Goal: Contribute content: Contribute content

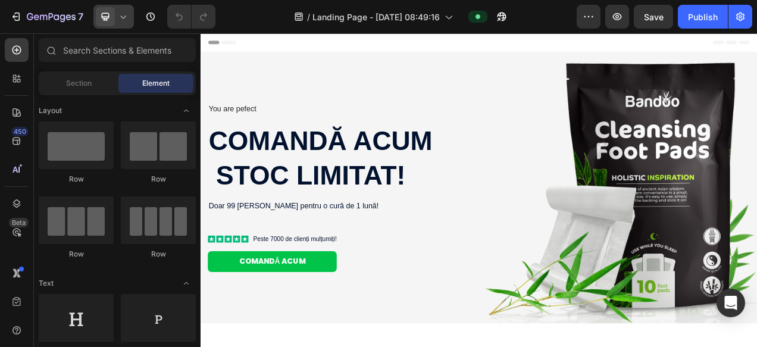
click at [117, 15] on div at bounding box center [113, 17] width 40 height 24
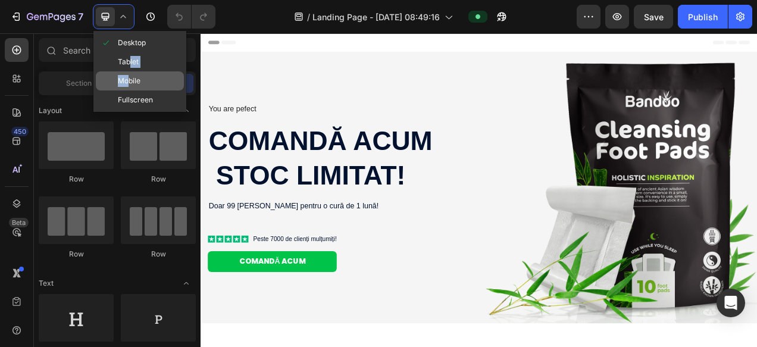
drag, startPoint x: 130, startPoint y: 61, endPoint x: 131, endPoint y: 76, distance: 14.9
click at [131, 76] on div "Desktop Tablet Mobile Fullscreen" at bounding box center [139, 71] width 93 height 81
click at [131, 76] on span "Mobile" at bounding box center [129, 81] width 23 height 12
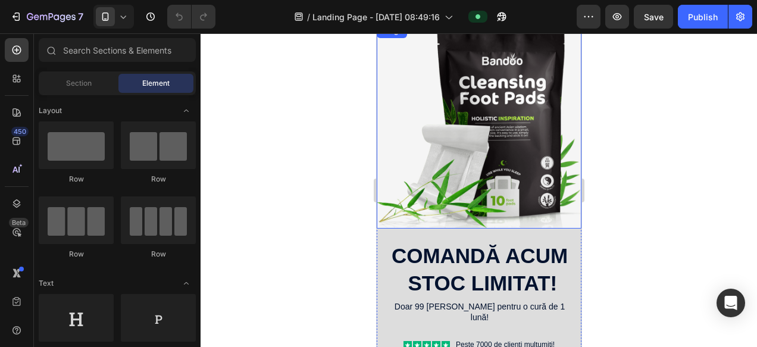
scroll to position [105, 0]
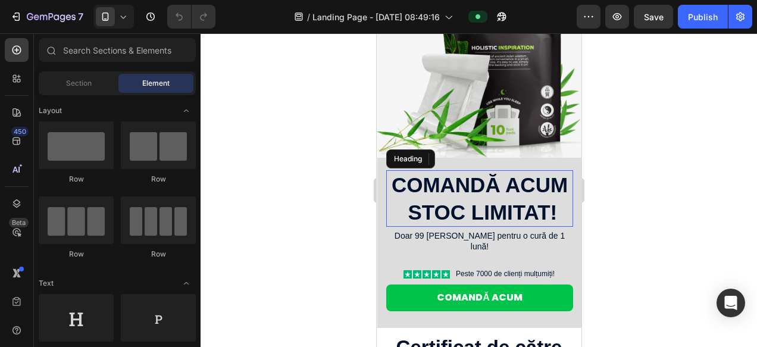
click at [467, 212] on h2 "Comandă acum stoc limitat!" at bounding box center [479, 198] width 187 height 57
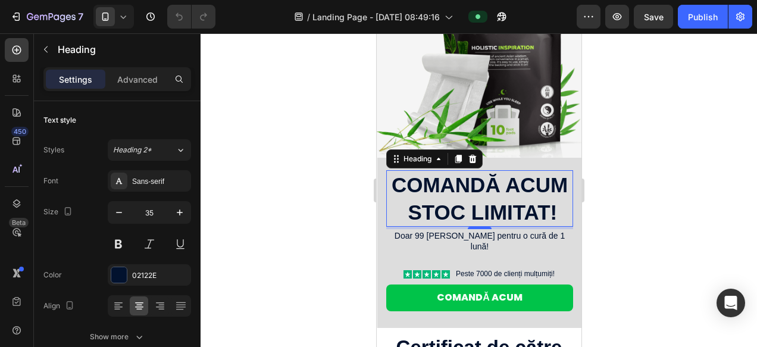
click at [447, 207] on h2 "Comandă acum stoc limitat!" at bounding box center [479, 198] width 187 height 57
click at [447, 207] on p "Comandă acum stoc limitat!" at bounding box center [479, 198] width 184 height 54
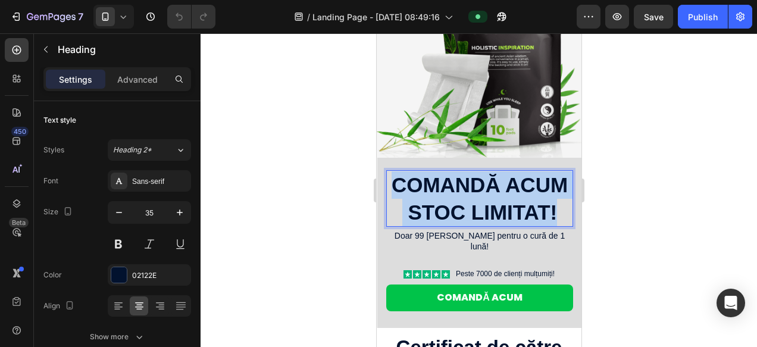
click at [447, 207] on p "Comandă acum stoc limitat!" at bounding box center [479, 198] width 184 height 54
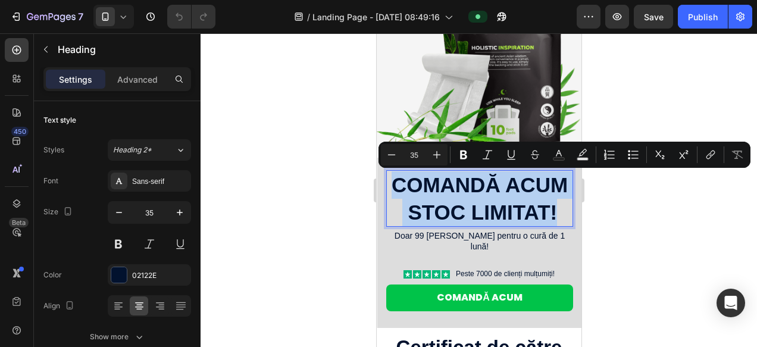
copy p "Comandă acum stoc limitat!"
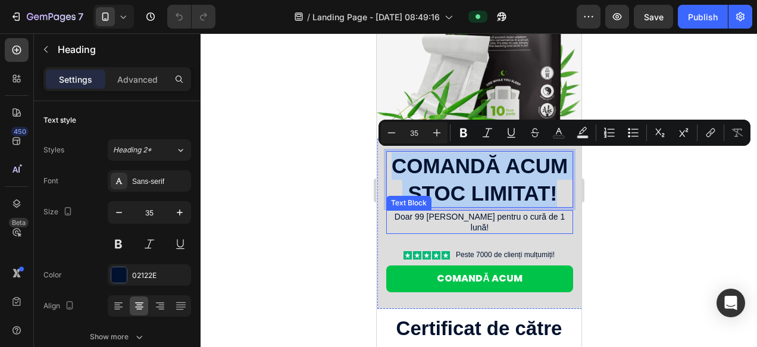
scroll to position [128, 0]
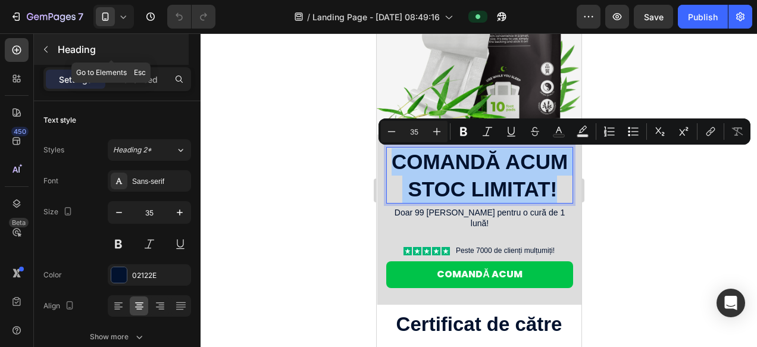
click at [46, 52] on icon "button" at bounding box center [46, 49] width 4 height 7
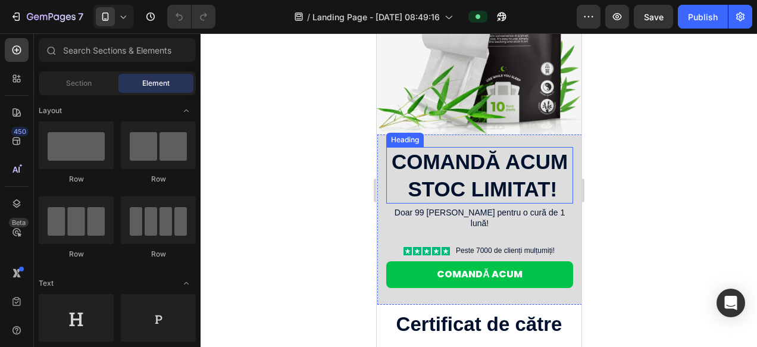
click at [472, 188] on p "Comandă acum stoc limitat!" at bounding box center [479, 175] width 184 height 54
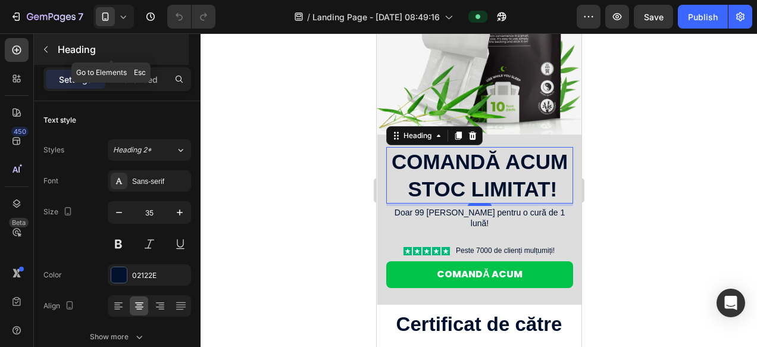
click at [50, 51] on button "button" at bounding box center [45, 49] width 19 height 19
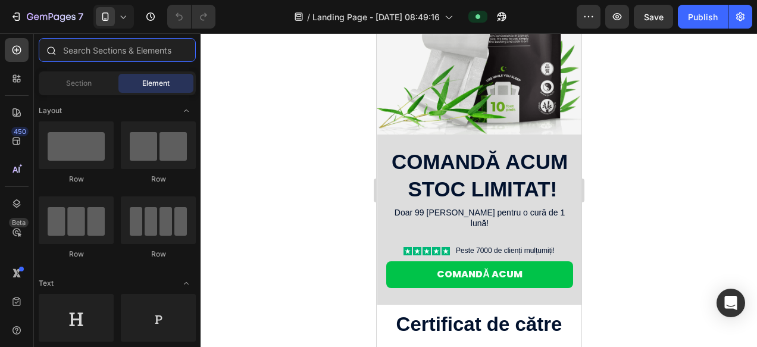
click at [101, 54] on input "text" at bounding box center [117, 50] width 157 height 24
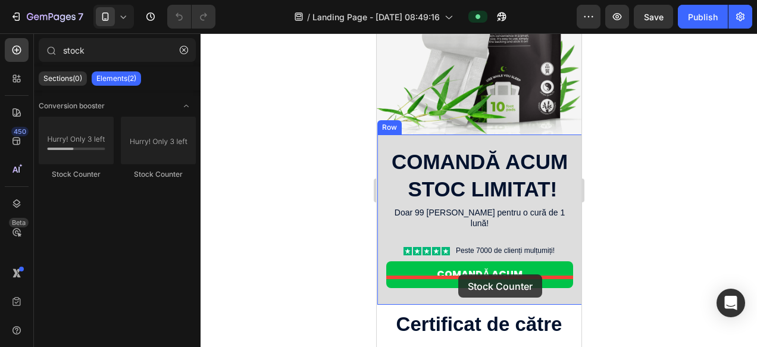
drag, startPoint x: 445, startPoint y: 170, endPoint x: 458, endPoint y: 275, distance: 105.5
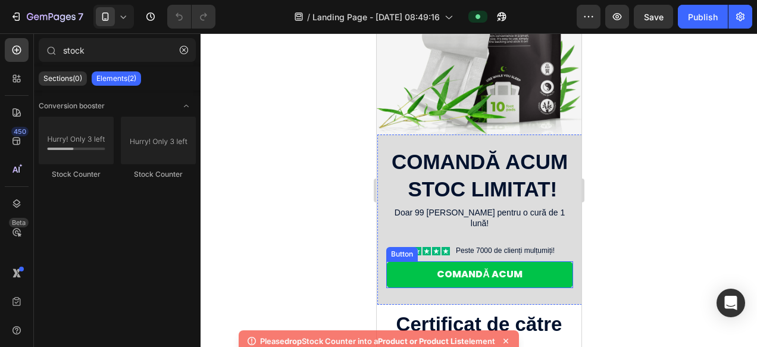
scroll to position [182, 0]
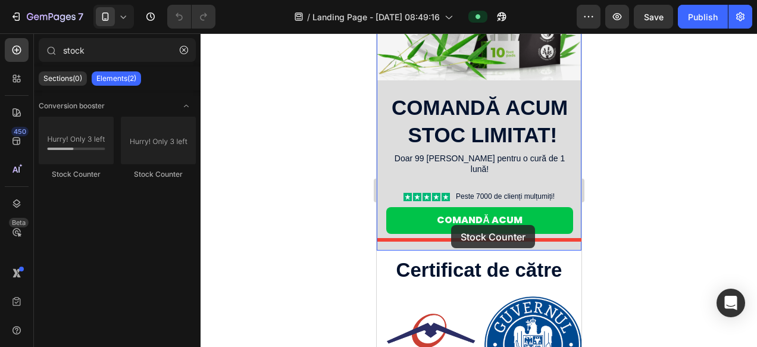
drag, startPoint x: 513, startPoint y: 186, endPoint x: 450, endPoint y: 225, distance: 74.3
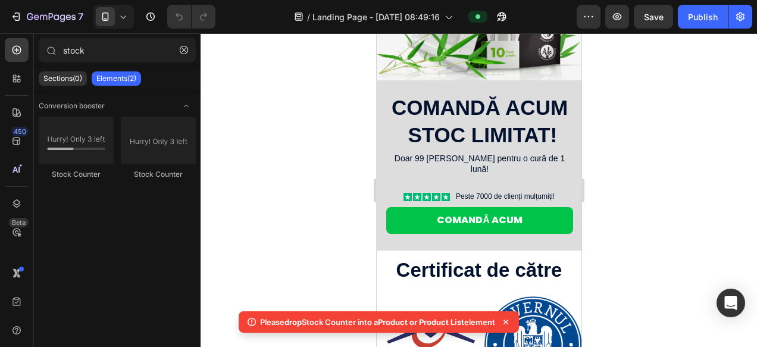
click at [297, 246] on div at bounding box center [479, 190] width 556 height 314
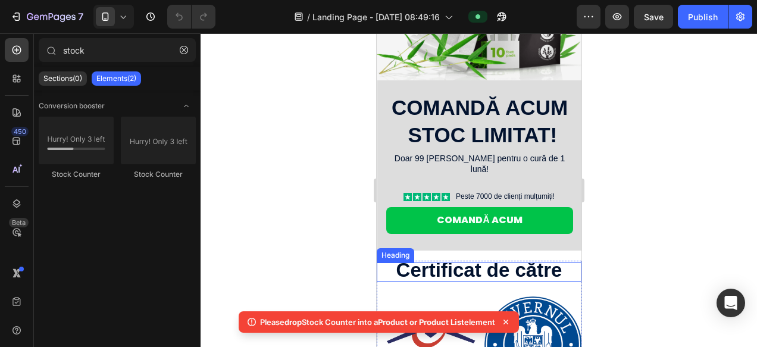
scroll to position [287, 0]
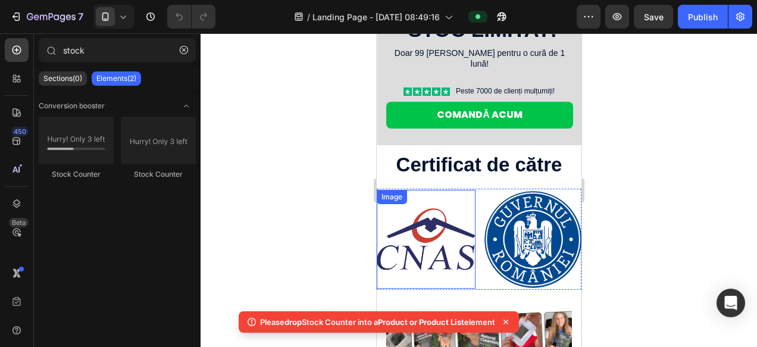
click at [449, 203] on img at bounding box center [425, 239] width 99 height 99
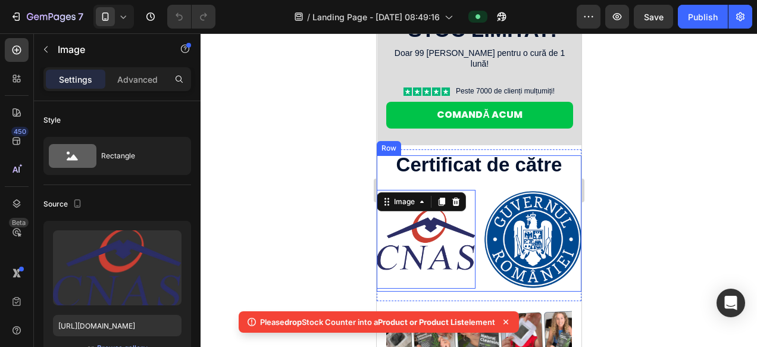
click at [503, 190] on div "Image" at bounding box center [532, 239] width 99 height 99
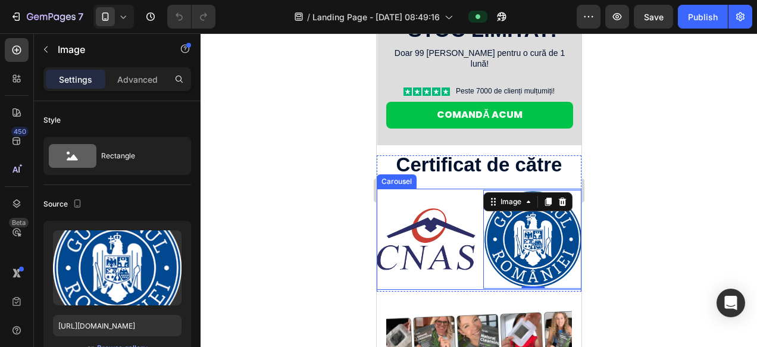
click at [458, 189] on div "Image Image 0 Carousel" at bounding box center [478, 239] width 205 height 101
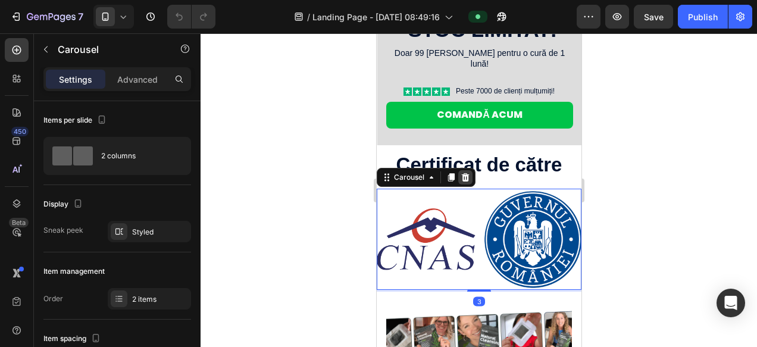
click at [469, 170] on div at bounding box center [465, 177] width 14 height 14
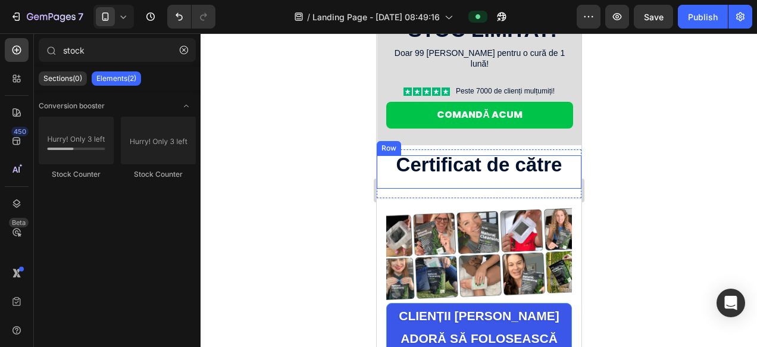
click at [491, 171] on div "Certificat de către Heading" at bounding box center [478, 173] width 205 height 32
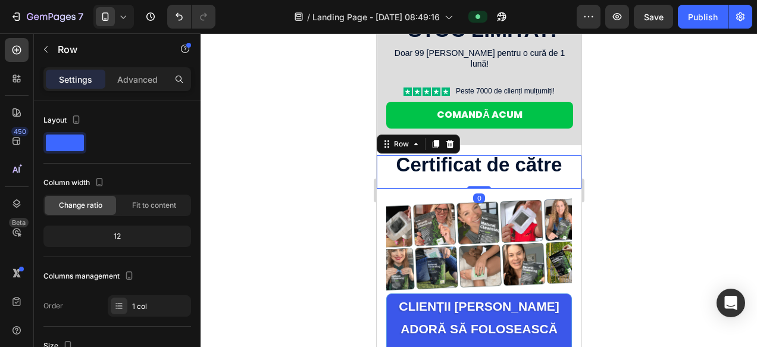
drag, startPoint x: 480, startPoint y: 185, endPoint x: 483, endPoint y: 159, distance: 26.3
click at [483, 159] on div "Certificat de către Heading Row 0" at bounding box center [478, 171] width 205 height 33
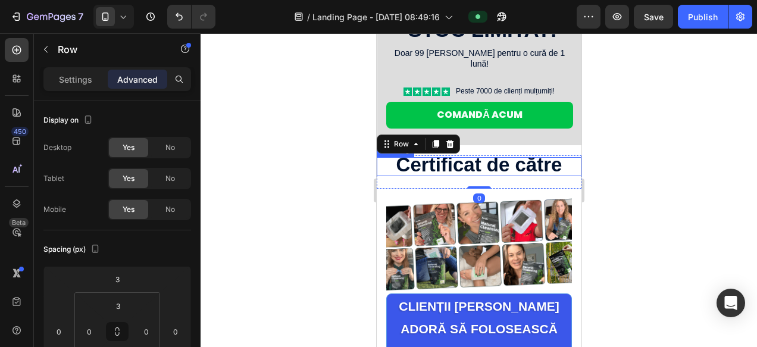
click at [450, 155] on strong "Certificat de către" at bounding box center [479, 165] width 166 height 22
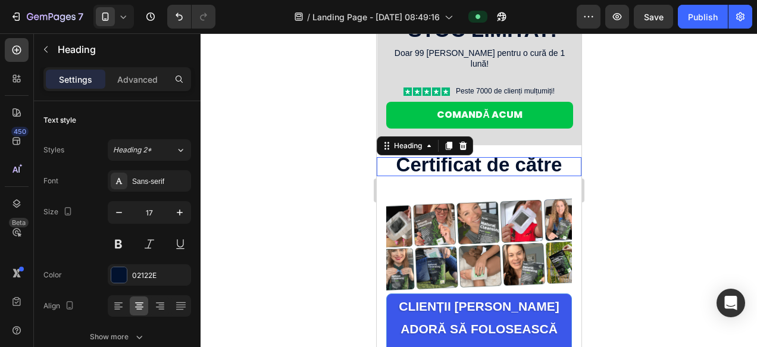
click at [450, 155] on strong "Certificat de către" at bounding box center [479, 165] width 166 height 22
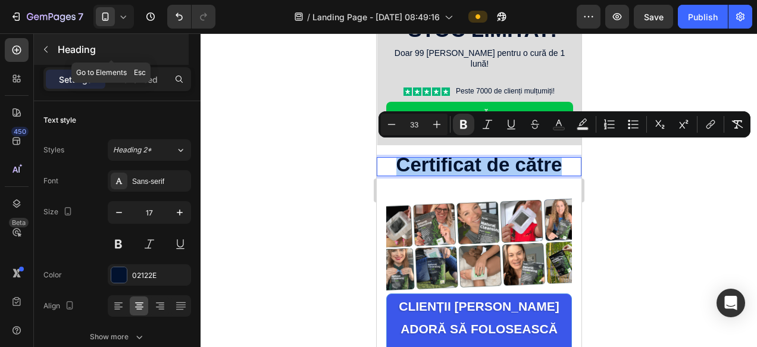
click at [39, 46] on button "button" at bounding box center [45, 49] width 19 height 19
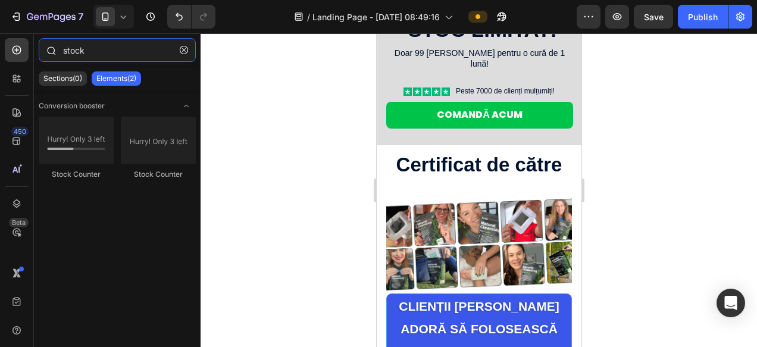
click at [104, 57] on input "stock" at bounding box center [117, 50] width 157 height 24
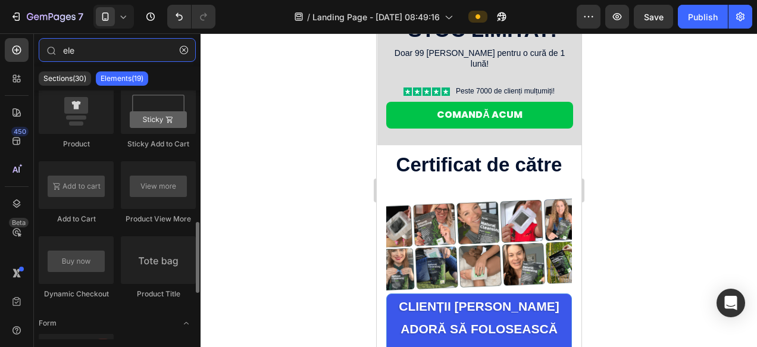
scroll to position [154, 0]
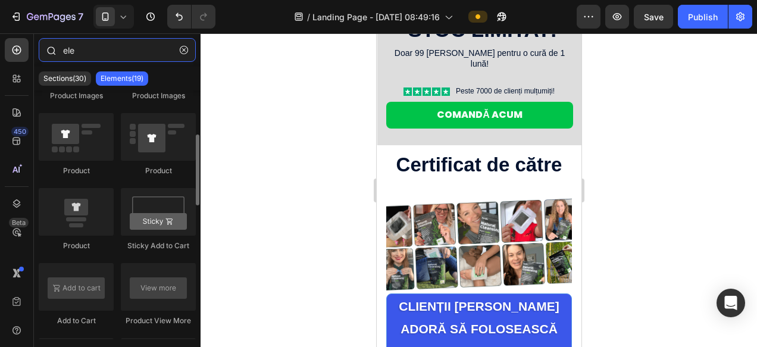
click at [100, 50] on input "ele" at bounding box center [117, 50] width 157 height 24
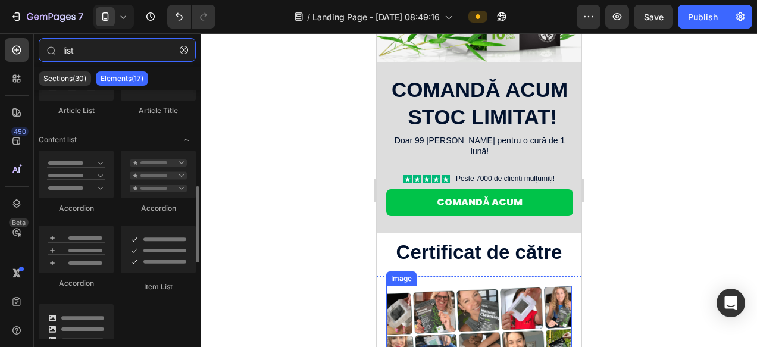
scroll to position [190, 0]
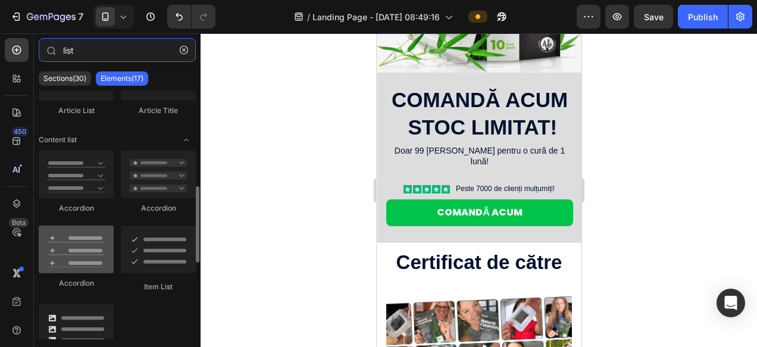
type input "list"
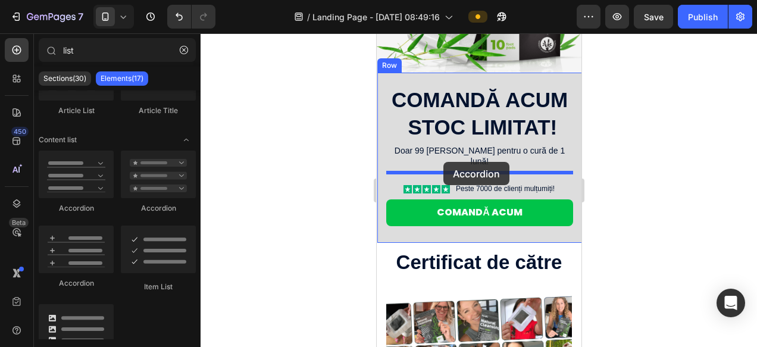
drag, startPoint x: 446, startPoint y: 283, endPoint x: 443, endPoint y: 162, distance: 120.8
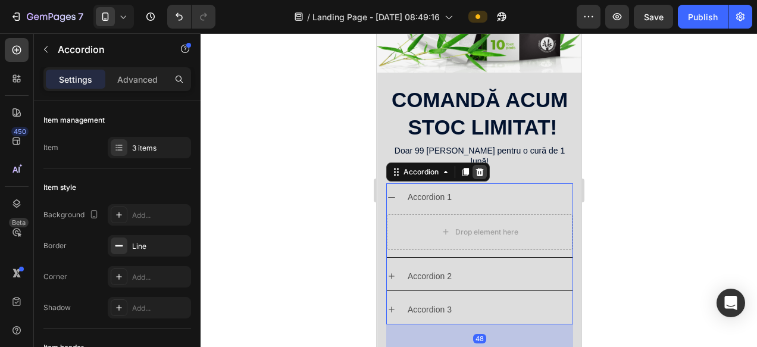
click at [483, 165] on div at bounding box center [479, 172] width 14 height 14
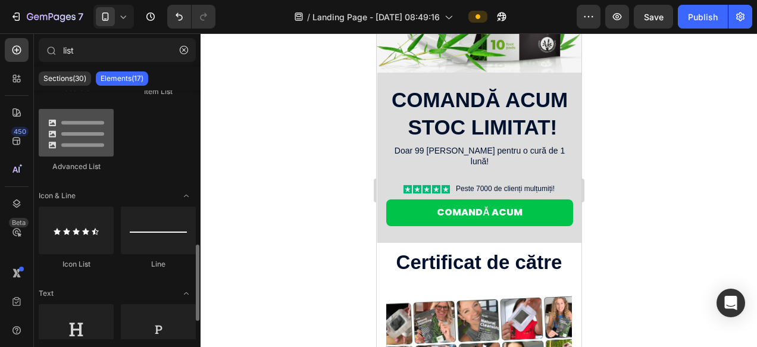
scroll to position [505, 0]
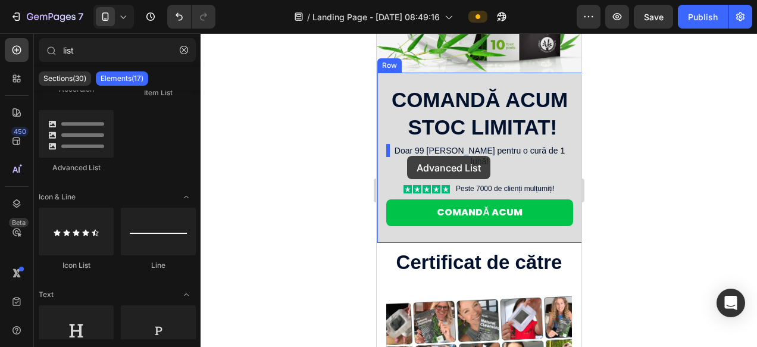
drag, startPoint x: 446, startPoint y: 171, endPoint x: 407, endPoint y: 156, distance: 41.4
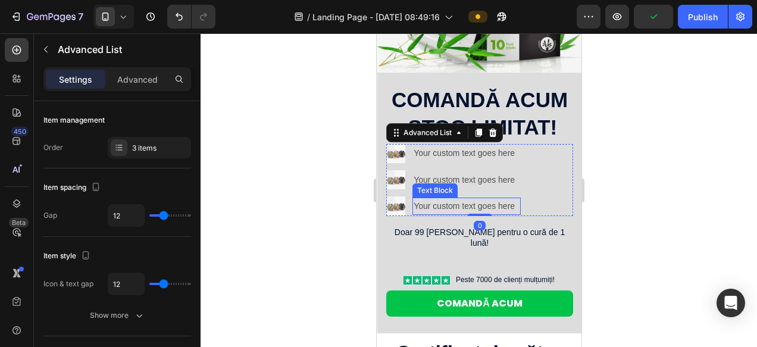
scroll to position [230, 0]
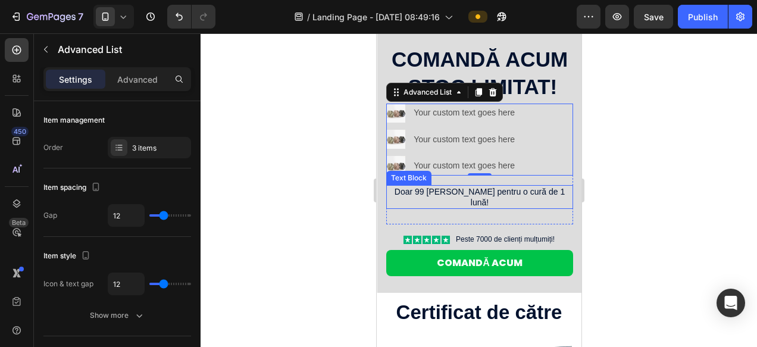
click at [414, 187] on p "Doar 99 RON pentru o cură de 1 lună!" at bounding box center [479, 196] width 184 height 21
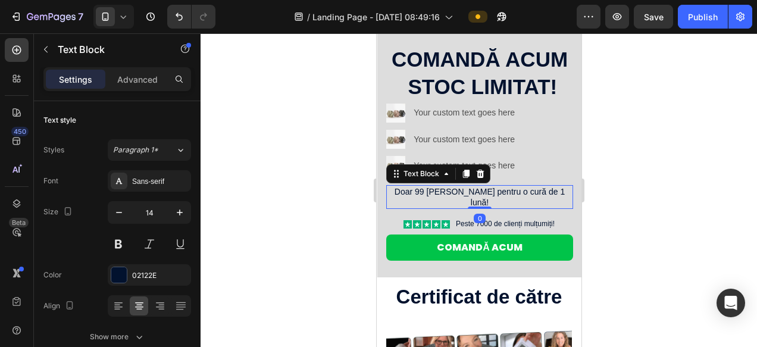
drag, startPoint x: 483, startPoint y: 211, endPoint x: 490, endPoint y: 189, distance: 23.3
click at [490, 189] on div "Doar 99 RON pentru o cură de 1 lună! Text Block 0" at bounding box center [479, 197] width 187 height 24
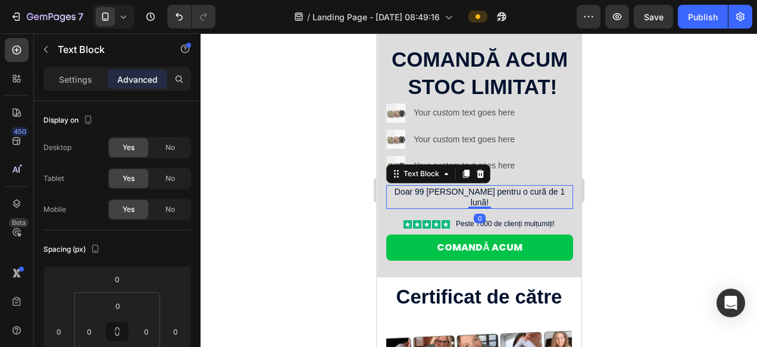
click at [631, 190] on div at bounding box center [479, 190] width 556 height 314
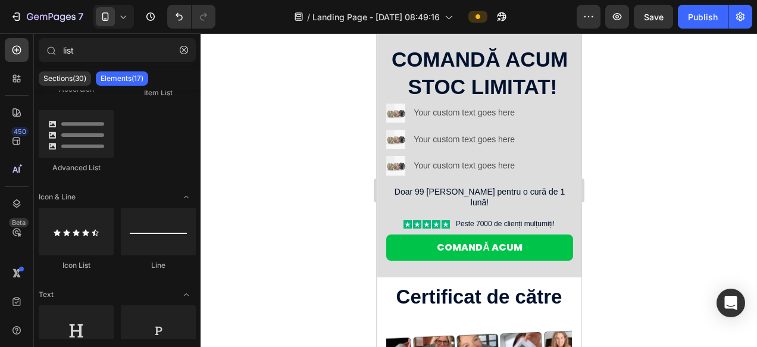
click at [616, 151] on div at bounding box center [479, 190] width 556 height 314
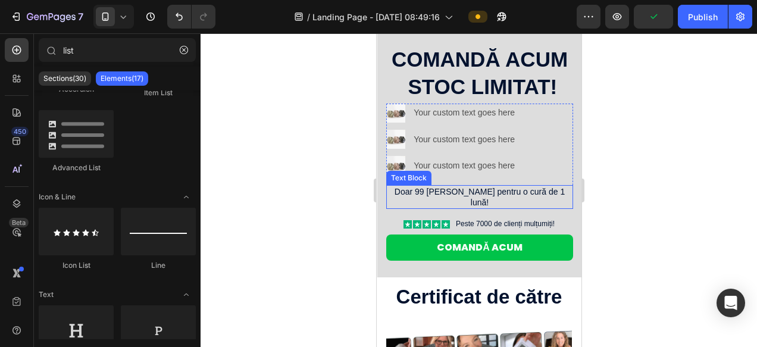
click at [485, 193] on p "Doar 99 RON pentru o cură de 1 lună!" at bounding box center [479, 196] width 184 height 21
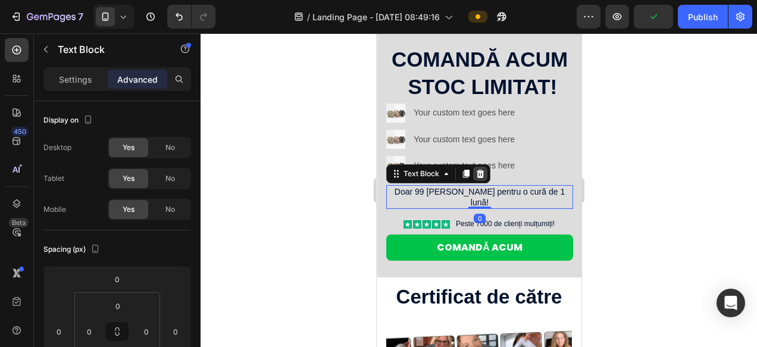
click at [477, 173] on icon at bounding box center [480, 173] width 8 height 8
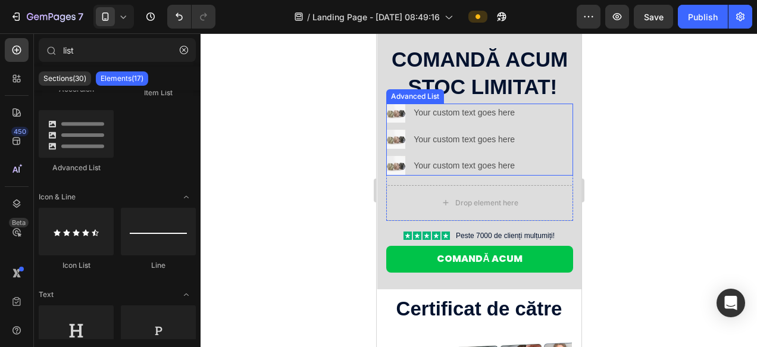
click at [552, 105] on div "Image Your custom text goes here Text Block Image Your custom text goes here Te…" at bounding box center [479, 140] width 187 height 72
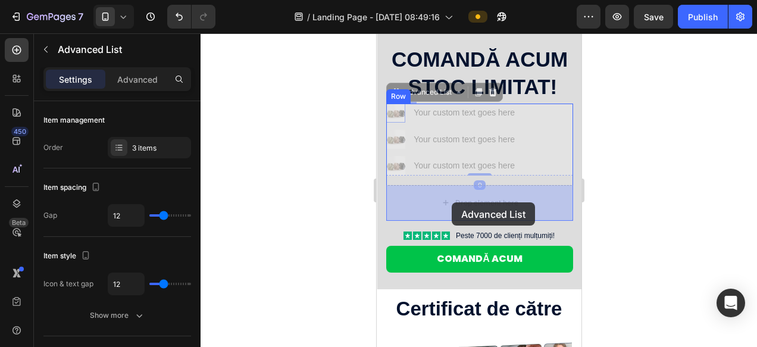
drag, startPoint x: 397, startPoint y: 95, endPoint x: 451, endPoint y: 202, distance: 119.7
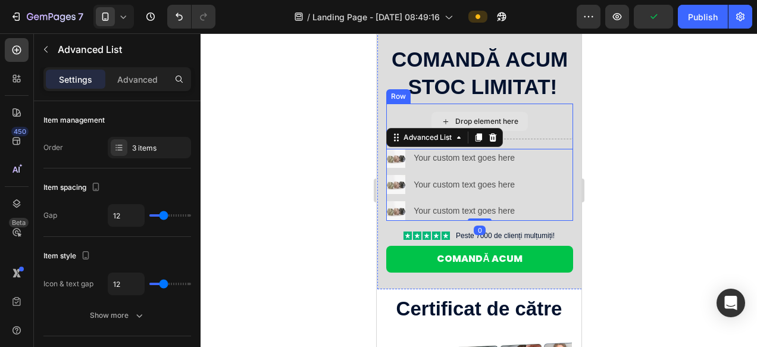
click at [518, 112] on div "Drop element here" at bounding box center [479, 121] width 96 height 19
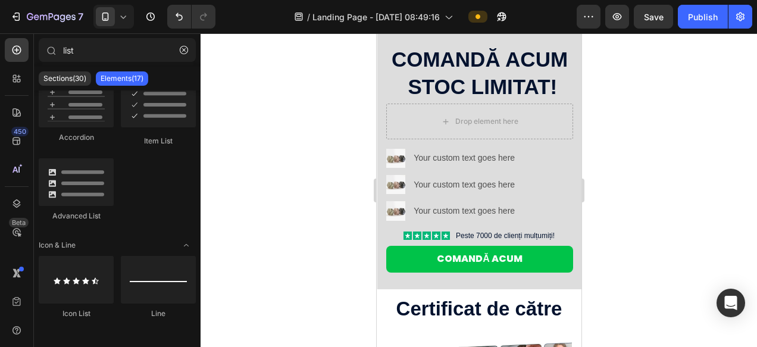
scroll to position [0, 0]
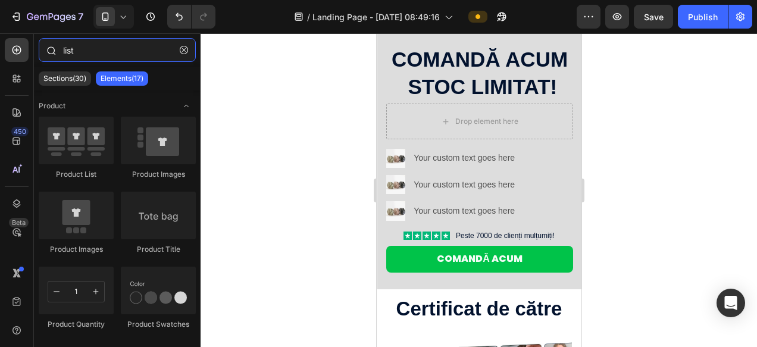
click at [87, 51] on input "list" at bounding box center [117, 50] width 157 height 24
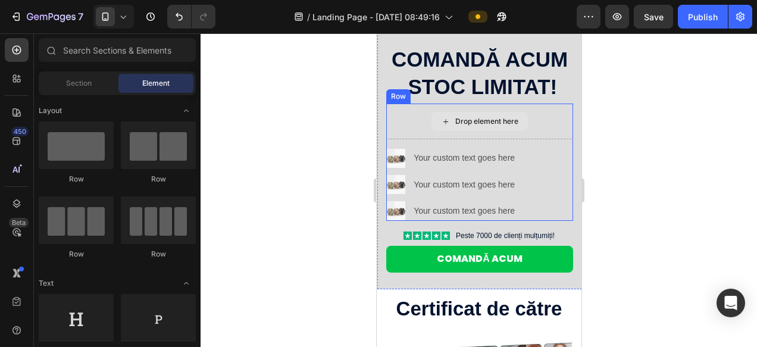
click at [406, 104] on div "Drop element here" at bounding box center [479, 122] width 187 height 36
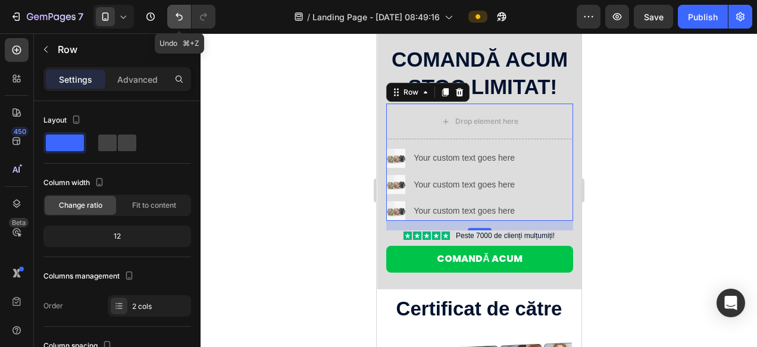
click at [180, 14] on icon "Undo/Redo" at bounding box center [179, 17] width 12 height 12
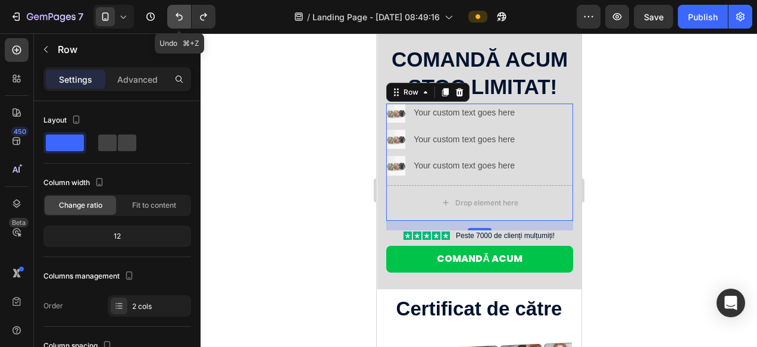
click at [178, 14] on icon "Undo/Redo" at bounding box center [179, 17] width 12 height 12
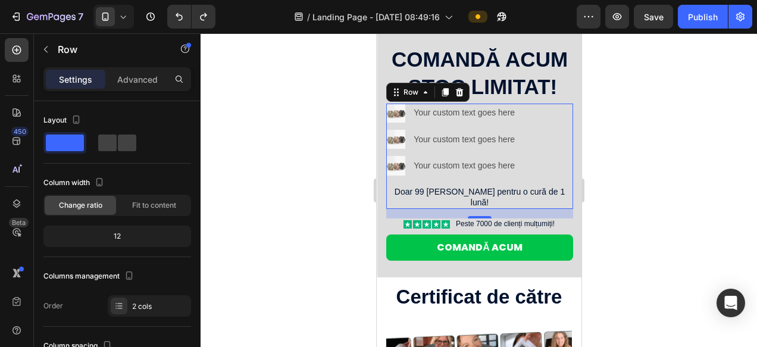
click at [666, 165] on div at bounding box center [479, 190] width 556 height 314
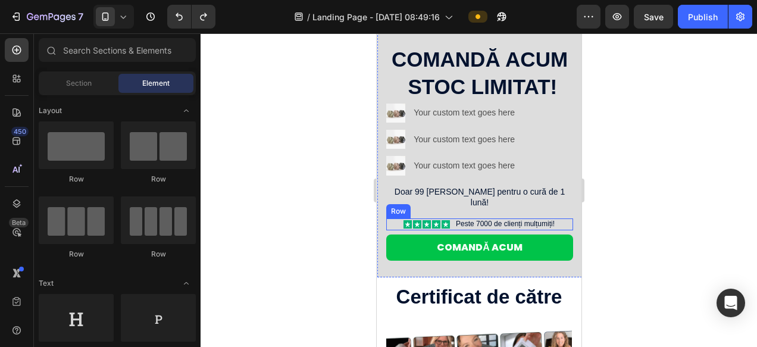
click at [392, 218] on div "Icon Icon Icon Icon Icon Icon List Peste 7000 de clienți mulțumiți! Text Block …" at bounding box center [479, 224] width 187 height 12
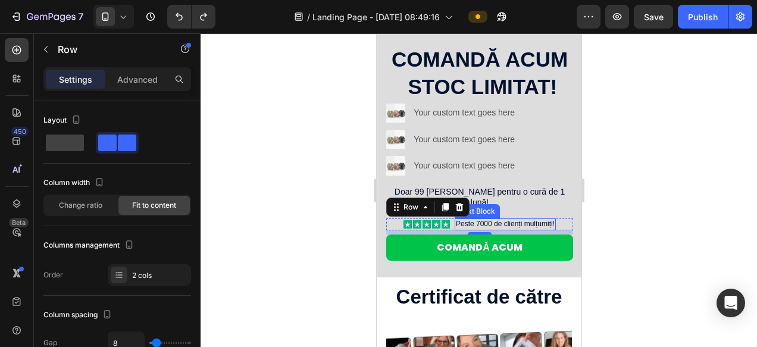
click at [477, 220] on p "Peste 7000 de clienți mulțumiți!" at bounding box center [504, 225] width 99 height 10
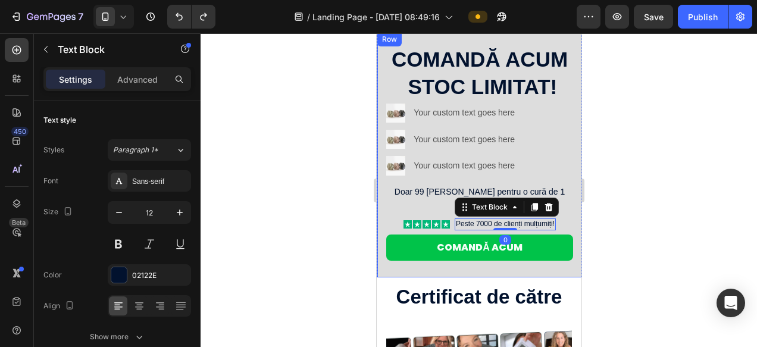
click at [393, 206] on div "You are pefect Text Block Comandă acum stoc limitat! Heading Image Your custom …" at bounding box center [479, 153] width 187 height 216
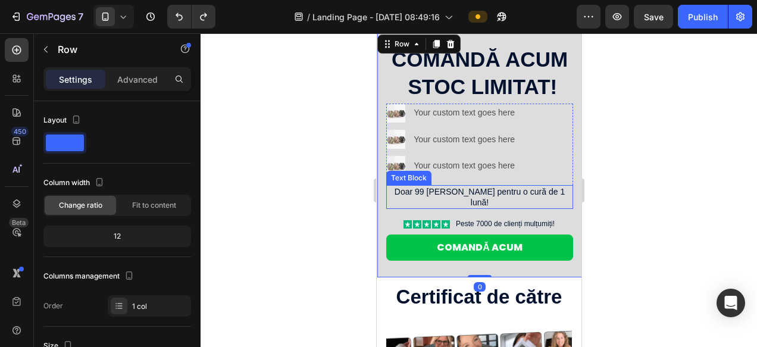
click at [421, 192] on p "Doar 99 RON pentru o cură de 1 lună!" at bounding box center [479, 196] width 184 height 21
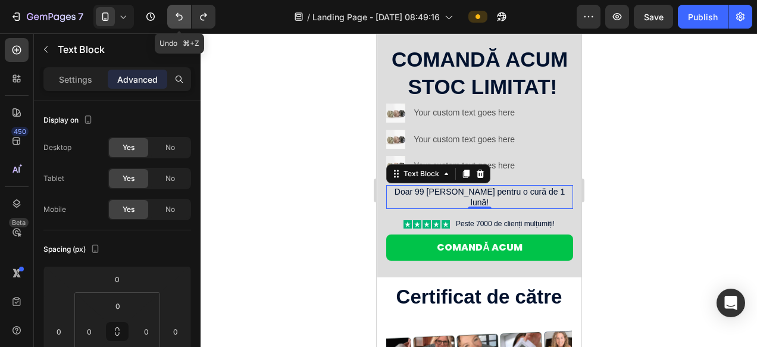
click at [183, 20] on icon "Undo/Redo" at bounding box center [179, 17] width 12 height 12
type input "26"
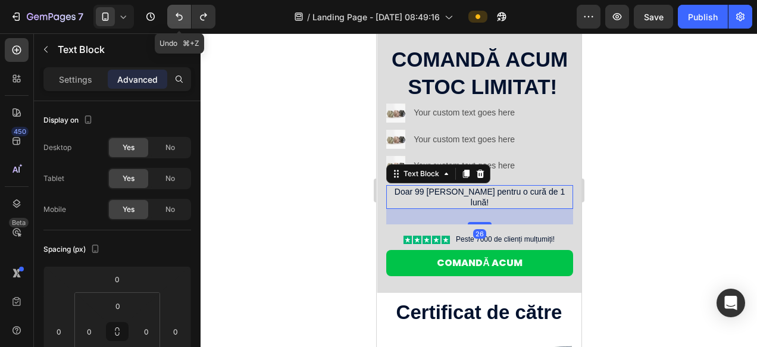
click at [182, 18] on icon "Undo/Redo" at bounding box center [179, 17] width 12 height 12
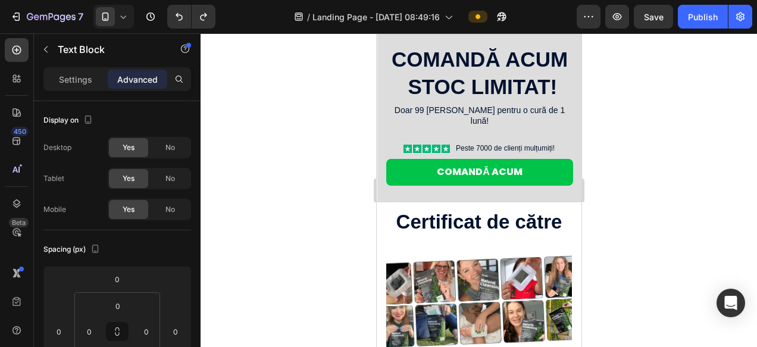
click at [458, 109] on p "Doar 99 RON pentru o cură de 1 lună!" at bounding box center [479, 115] width 184 height 21
click at [731, 149] on div at bounding box center [479, 190] width 556 height 314
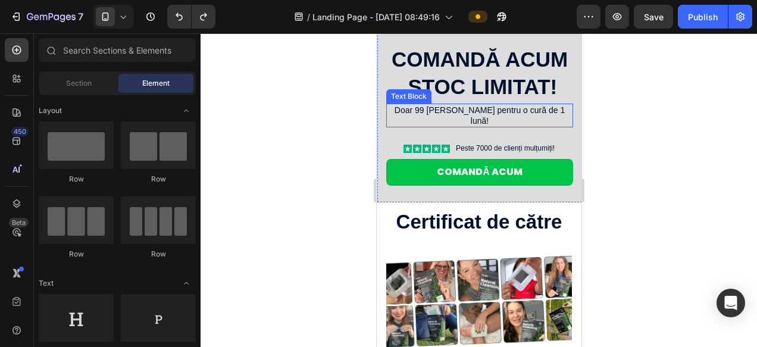
click at [482, 109] on p "Doar 99 RON pentru o cură de 1 lună!" at bounding box center [479, 115] width 184 height 21
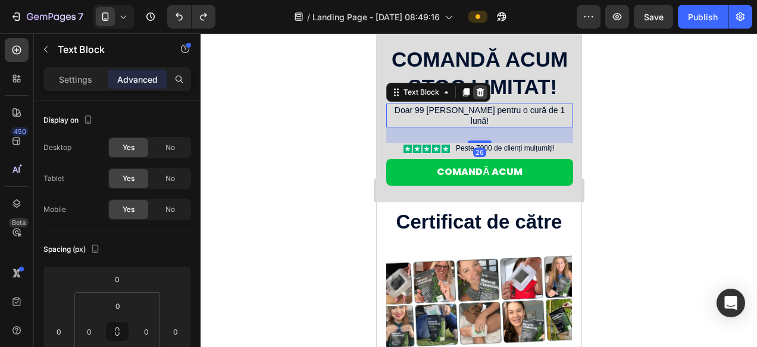
click at [477, 93] on icon at bounding box center [480, 92] width 8 height 8
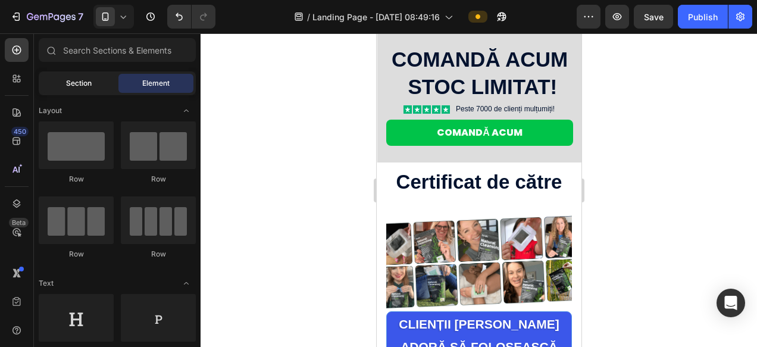
click at [88, 86] on span "Section" at bounding box center [79, 83] width 26 height 11
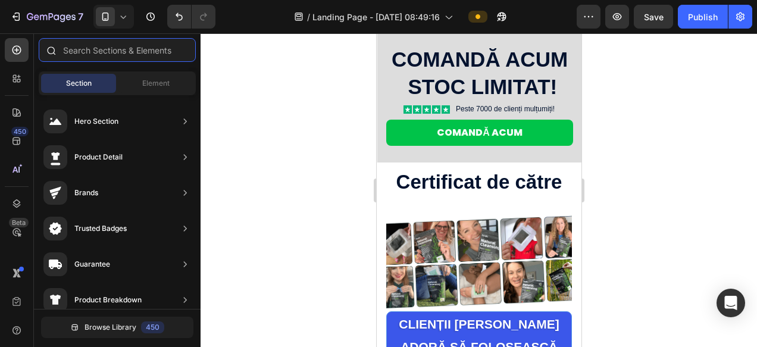
click at [89, 54] on input "text" at bounding box center [117, 50] width 157 height 24
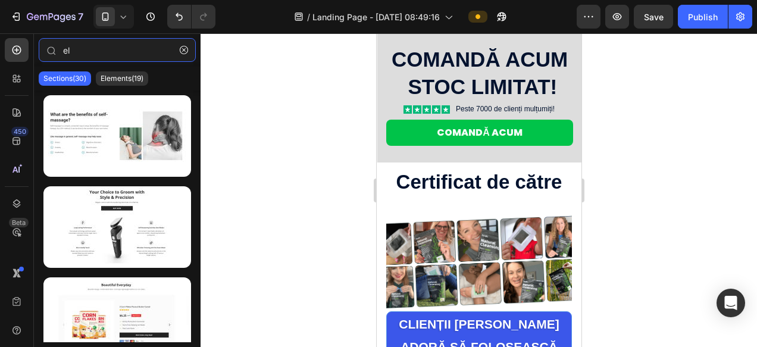
type input "el"
click at [83, 77] on p "Sections(30)" at bounding box center [64, 79] width 43 height 10
click at [102, 48] on input "el" at bounding box center [117, 50] width 157 height 24
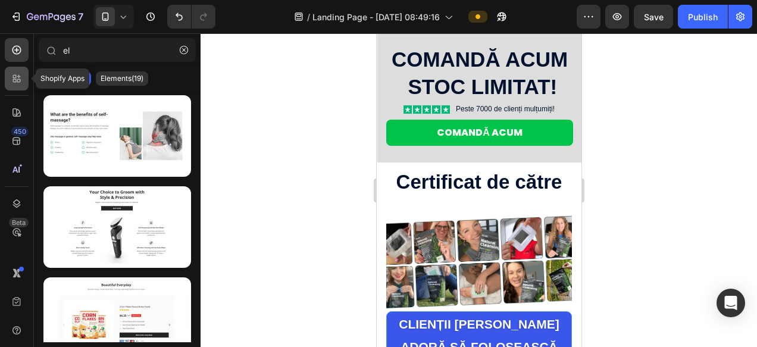
click at [16, 76] on icon at bounding box center [15, 77] width 4 height 4
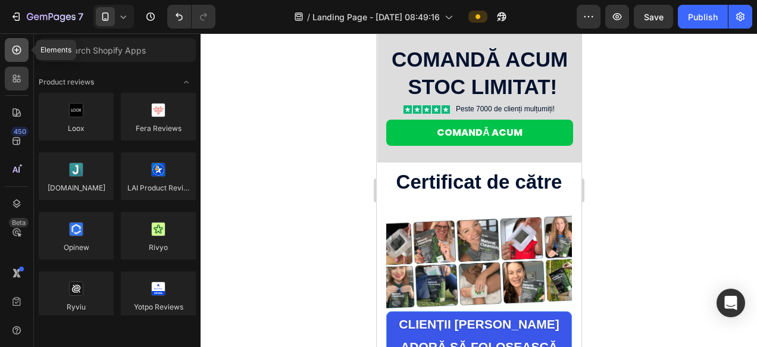
click at [24, 53] on div at bounding box center [17, 50] width 24 height 24
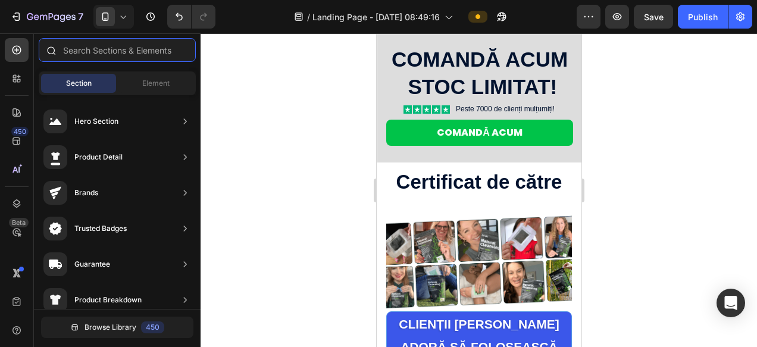
click at [76, 54] on input "text" at bounding box center [117, 50] width 157 height 24
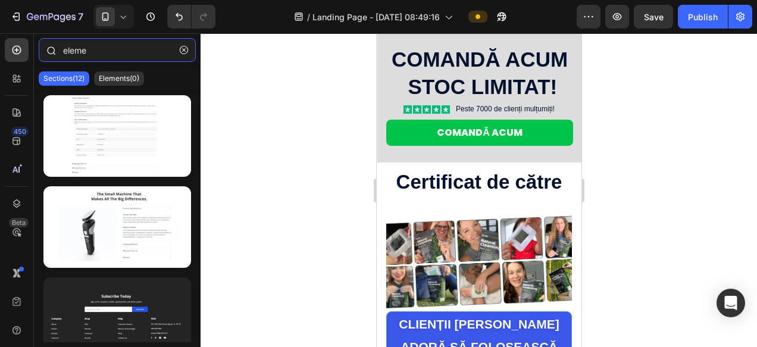
type input "eleme"
click at [119, 78] on p "Elements(0)" at bounding box center [119, 79] width 40 height 10
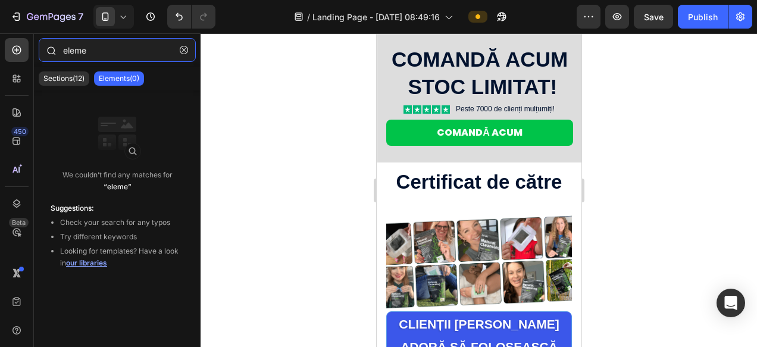
click at [109, 55] on input "eleme" at bounding box center [117, 50] width 157 height 24
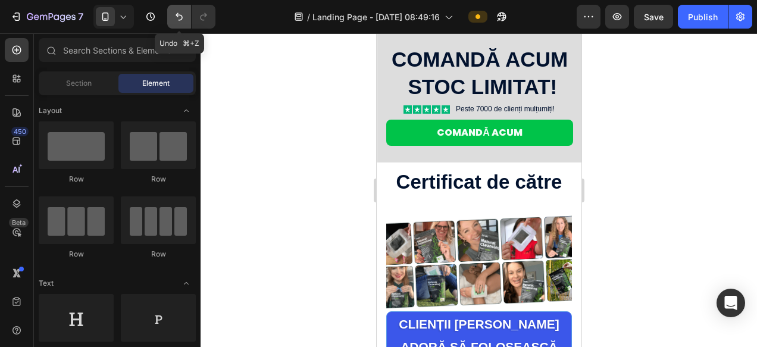
click at [180, 18] on icon "Undo/Redo" at bounding box center [179, 17] width 12 height 12
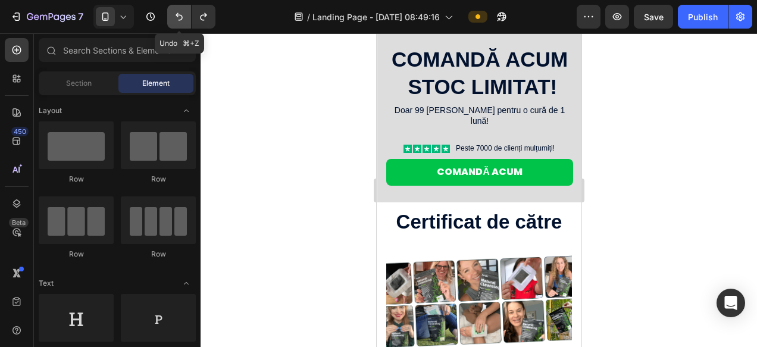
click at [179, 17] on icon "Undo/Redo" at bounding box center [179, 17] width 12 height 12
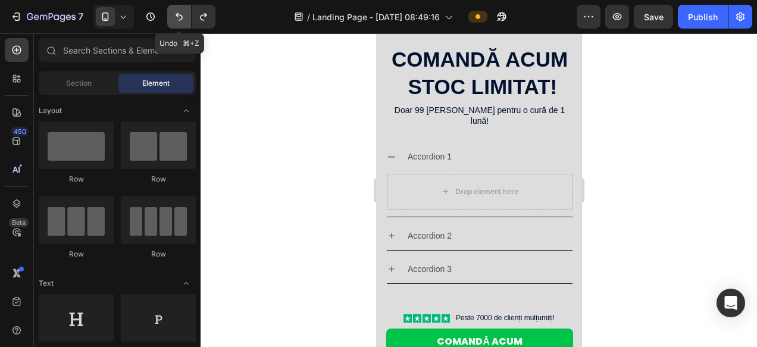
click at [179, 17] on icon "Undo/Redo" at bounding box center [179, 17] width 12 height 12
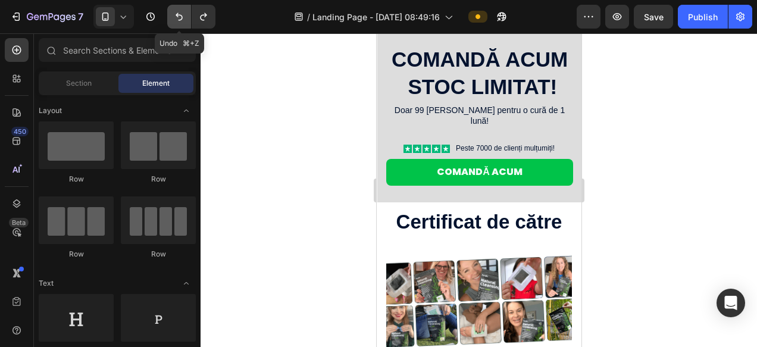
click at [179, 17] on icon "Undo/Redo" at bounding box center [179, 17] width 12 height 12
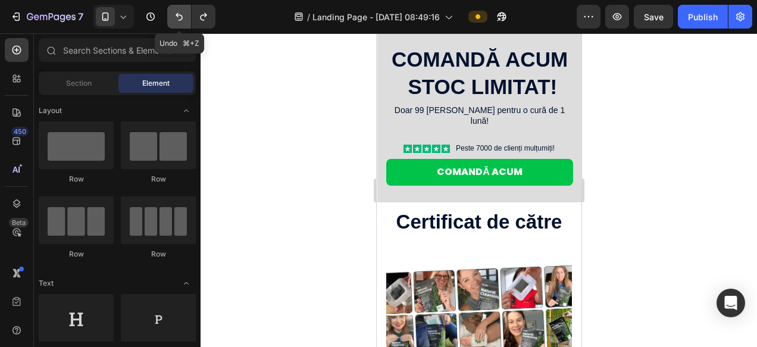
click at [179, 17] on icon "Undo/Redo" at bounding box center [179, 17] width 12 height 12
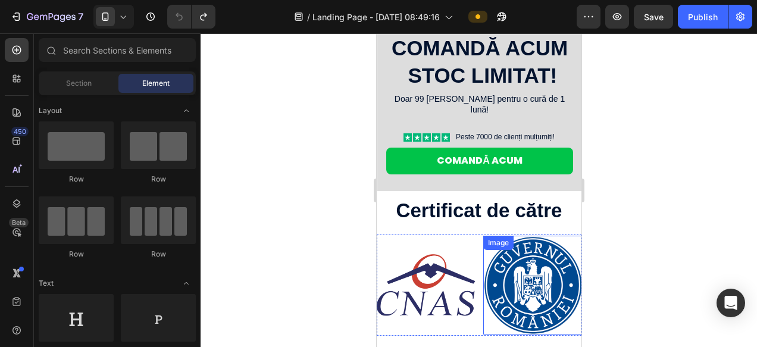
scroll to position [243, 0]
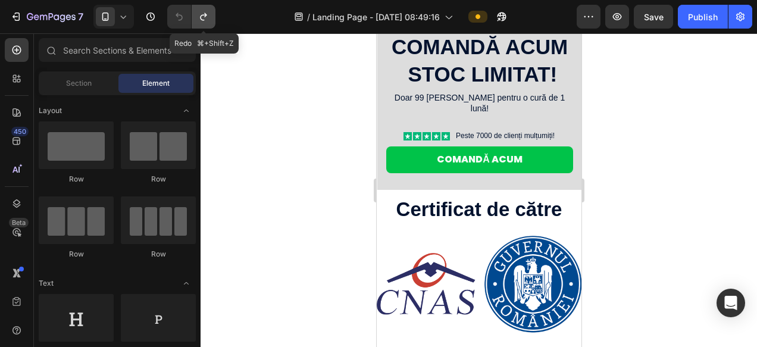
click at [209, 20] on icon "Undo/Redo" at bounding box center [204, 17] width 12 height 12
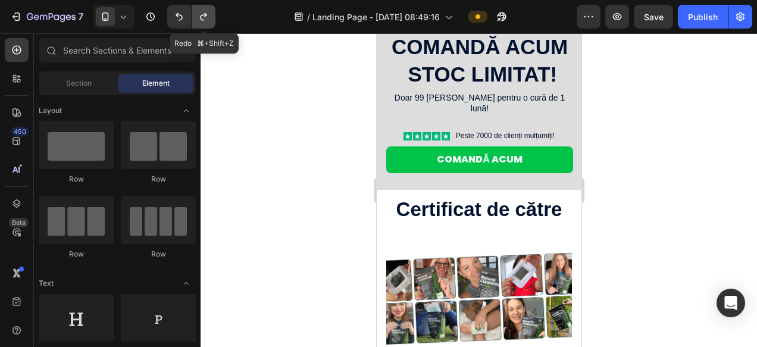
click at [209, 20] on icon "Undo/Redo" at bounding box center [204, 17] width 12 height 12
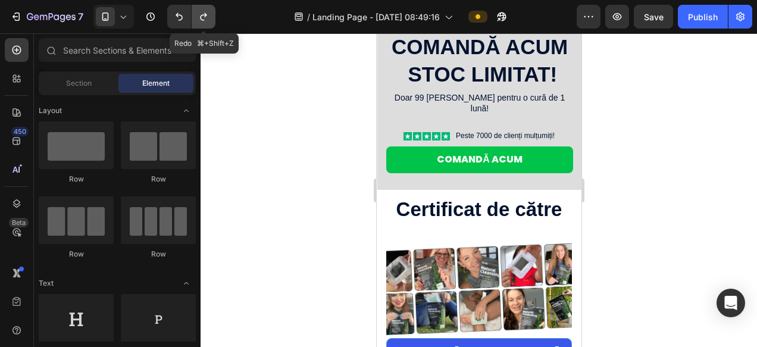
click at [209, 20] on icon "Undo/Redo" at bounding box center [204, 17] width 12 height 12
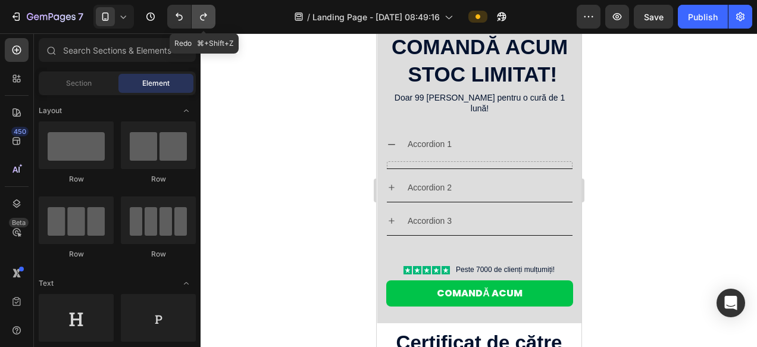
click at [209, 20] on icon "Undo/Redo" at bounding box center [204, 17] width 12 height 12
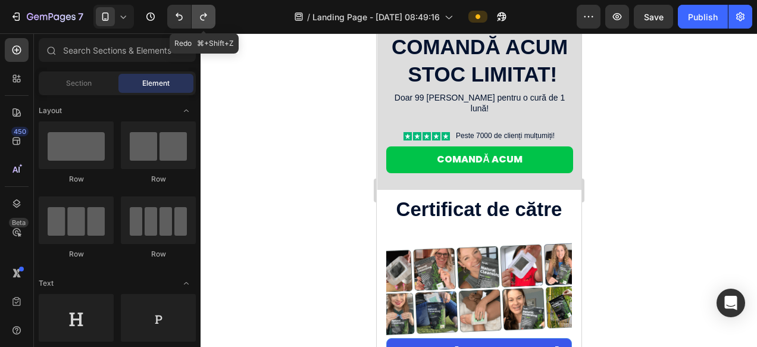
click at [208, 20] on icon "Undo/Redo" at bounding box center [204, 17] width 12 height 12
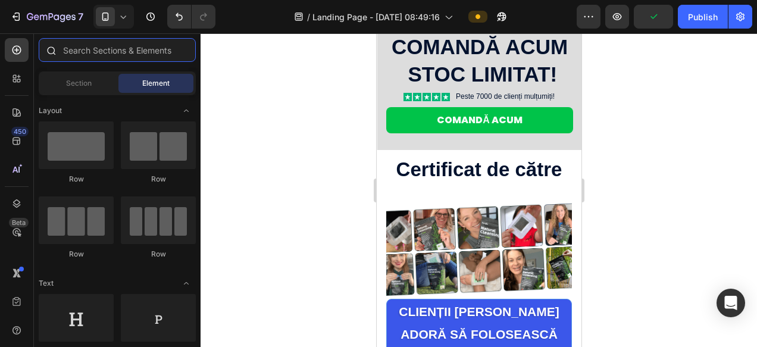
click at [97, 53] on input "text" at bounding box center [117, 50] width 157 height 24
click at [78, 87] on span "Section" at bounding box center [79, 83] width 26 height 11
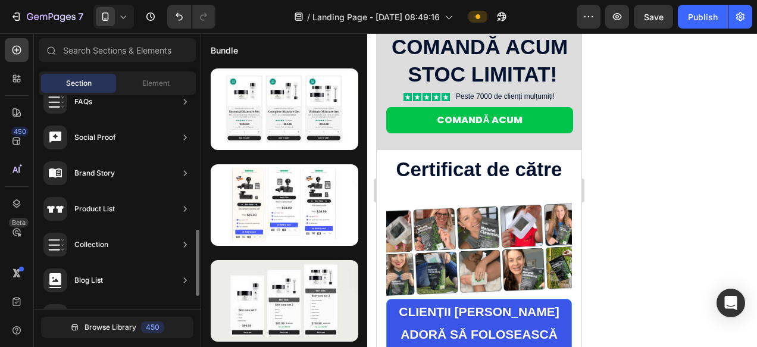
scroll to position [390, 0]
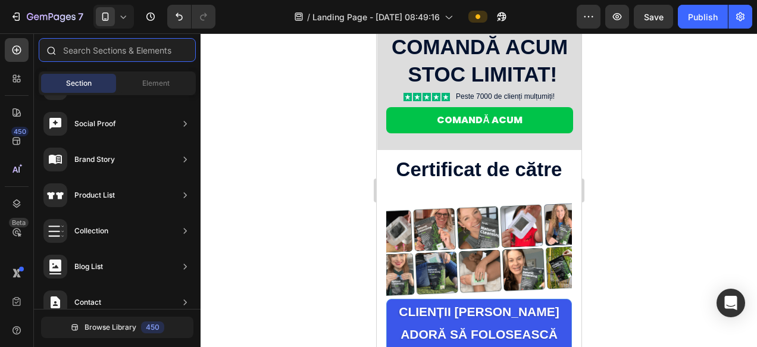
click at [112, 45] on input "text" at bounding box center [117, 50] width 157 height 24
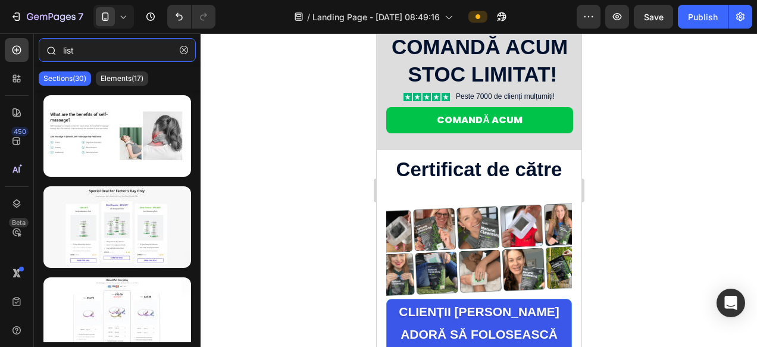
click at [124, 58] on input "list" at bounding box center [117, 50] width 157 height 24
type input "list"
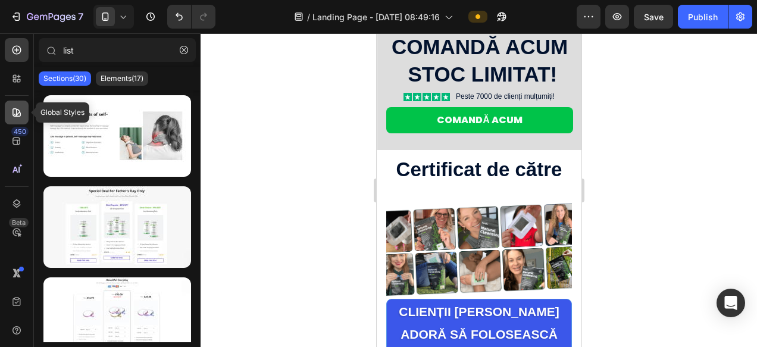
click at [15, 117] on icon at bounding box center [17, 112] width 12 height 12
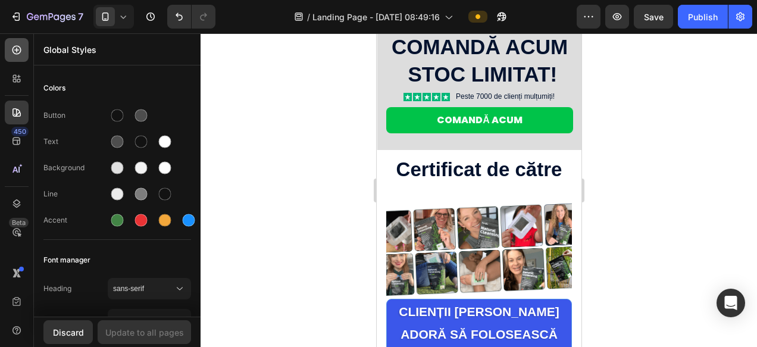
click at [15, 52] on icon at bounding box center [17, 50] width 12 height 12
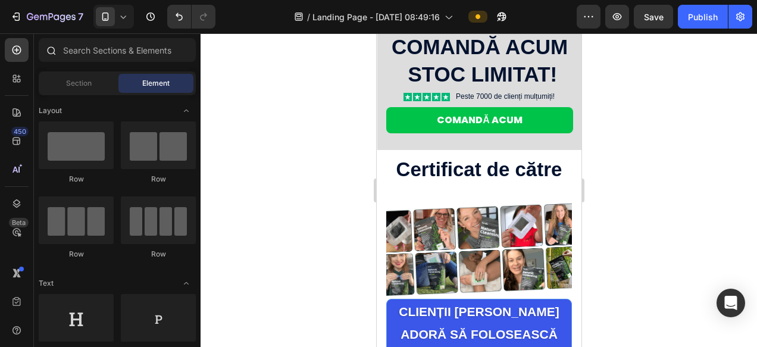
click at [61, 48] on div at bounding box center [51, 50] width 24 height 24
click at [78, 48] on input "text" at bounding box center [117, 50] width 157 height 24
paste input "list"
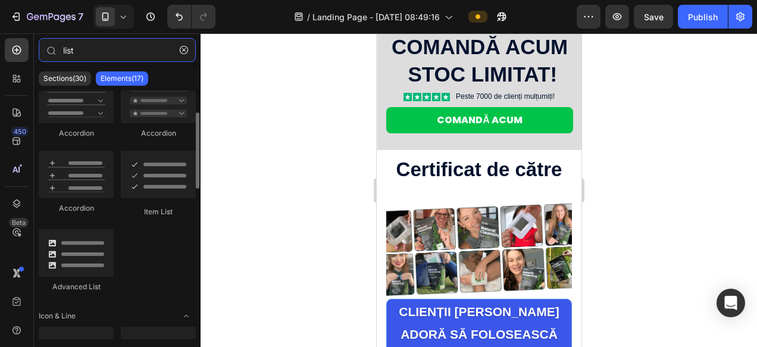
scroll to position [400, 0]
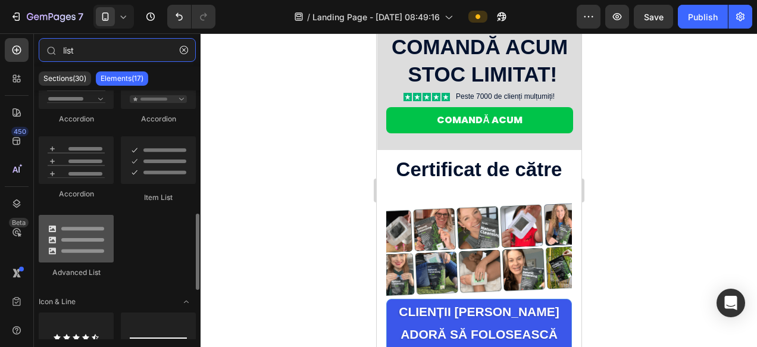
type input "list"
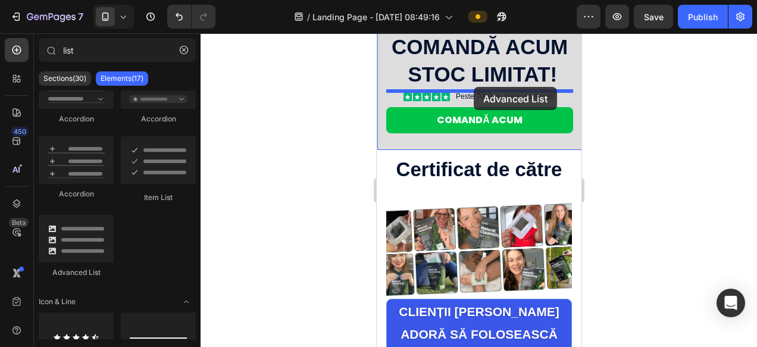
drag, startPoint x: 445, startPoint y: 285, endPoint x: 474, endPoint y: 87, distance: 200.2
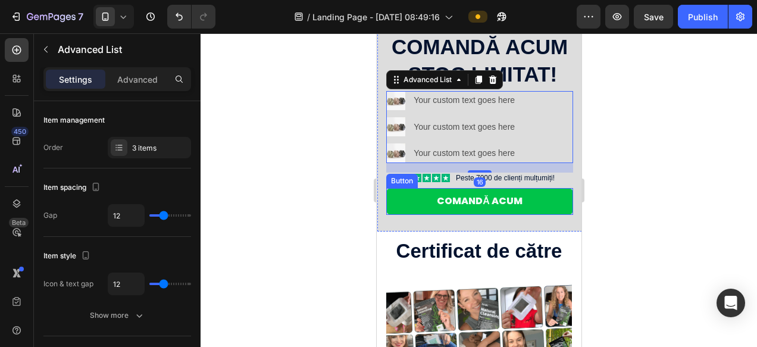
click at [657, 203] on div at bounding box center [479, 190] width 556 height 314
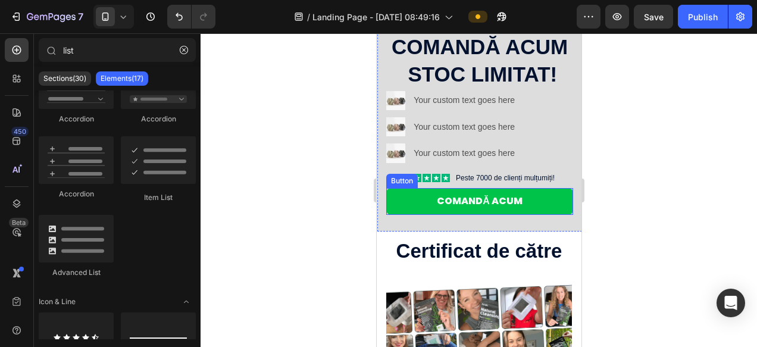
click at [657, 203] on div at bounding box center [479, 190] width 556 height 314
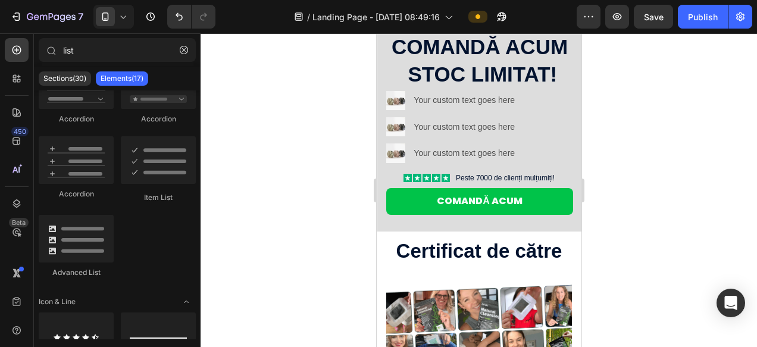
click at [675, 154] on div at bounding box center [479, 190] width 556 height 314
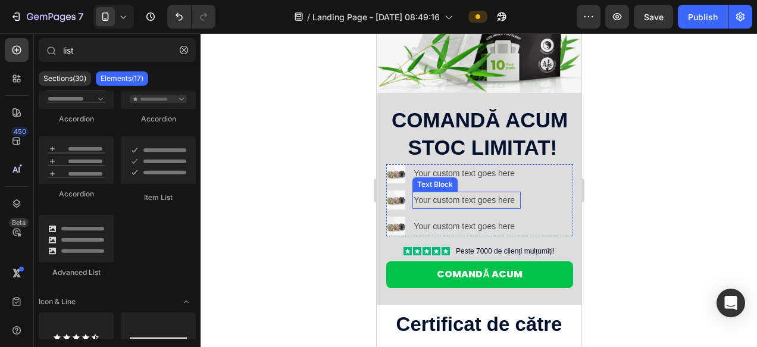
scroll to position [167, 0]
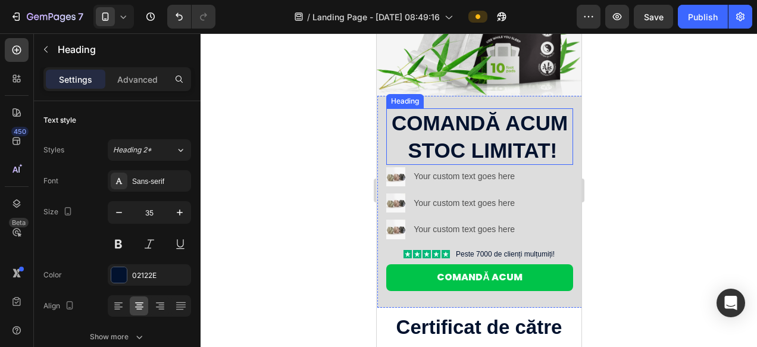
click at [474, 122] on p "Comandă acum stoc limitat!" at bounding box center [479, 136] width 184 height 54
click at [469, 142] on p "Comandă acum stoc limitat!" at bounding box center [479, 136] width 184 height 54
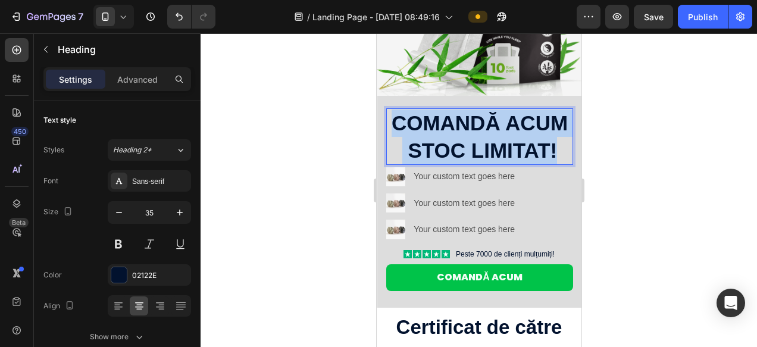
click at [469, 142] on p "Comandă acum stoc limitat!" at bounding box center [479, 136] width 184 height 54
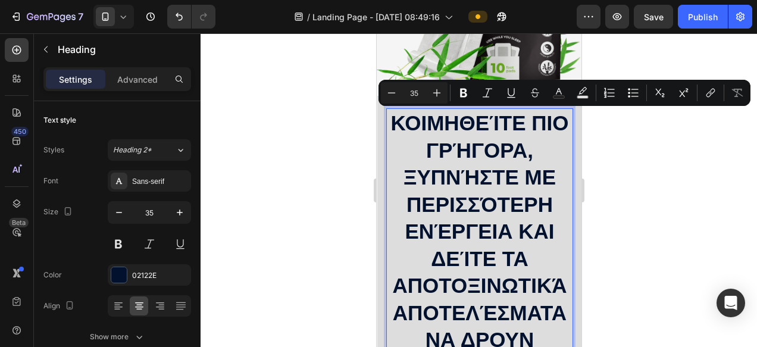
scroll to position [183, 0]
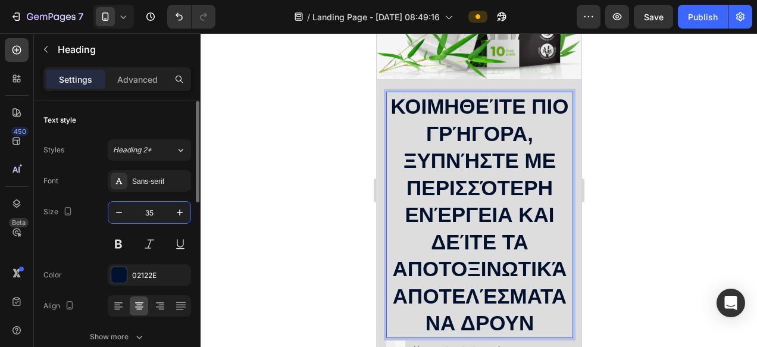
click at [155, 214] on input "35" at bounding box center [149, 212] width 39 height 21
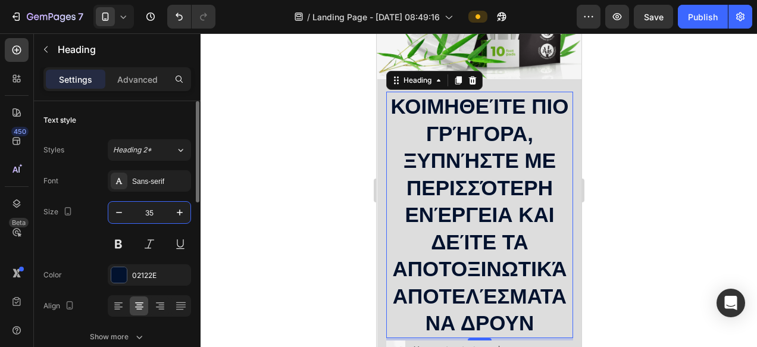
click at [155, 214] on input "35" at bounding box center [149, 212] width 39 height 21
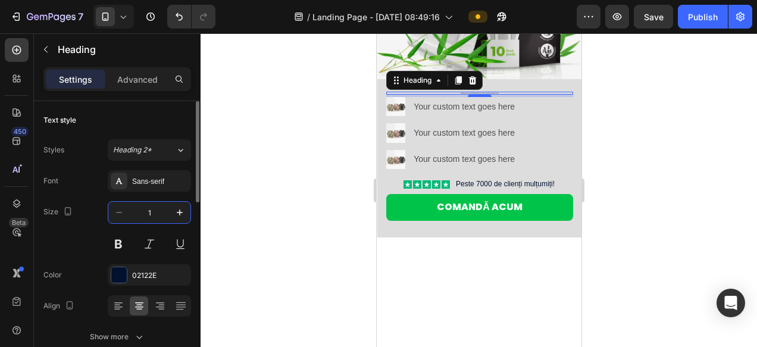
type input "19"
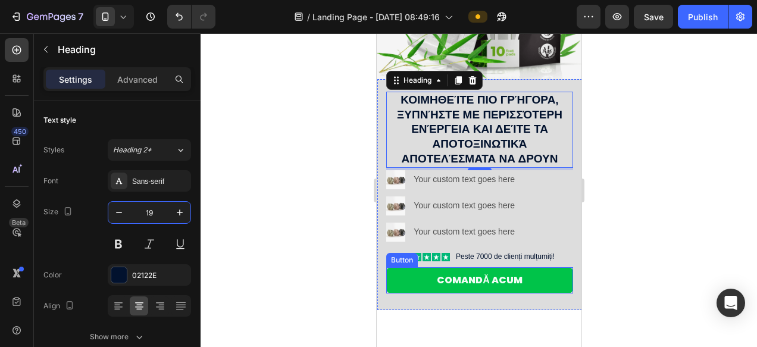
click at [665, 208] on div at bounding box center [479, 190] width 556 height 314
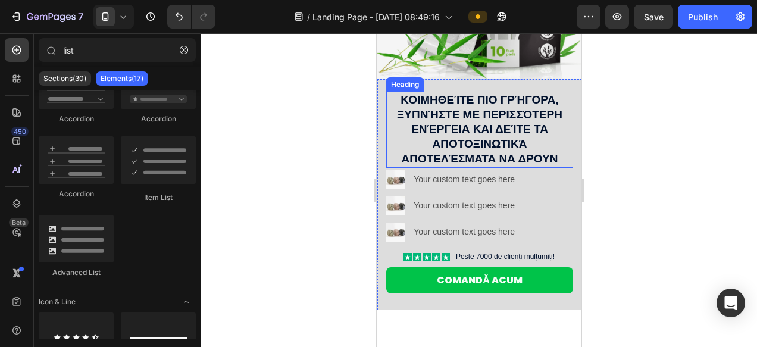
click at [503, 127] on p "Κοιμηθείτε πιο γρήγορα, ξυπνήστε με περισσότερη ενέργεια και δείτε τα αποτοξινω…" at bounding box center [479, 130] width 184 height 74
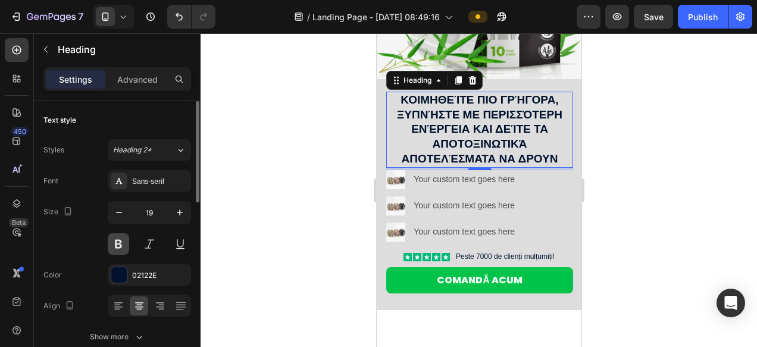
click at [115, 248] on button at bounding box center [118, 243] width 21 height 21
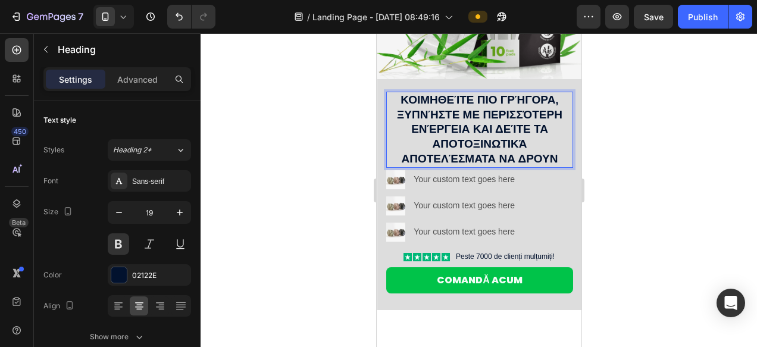
click at [459, 120] on p "Κοιμηθείτε πιο γρήγορα, ξυπνήστε με περισσότερη ενέργεια και δείτε τα αποτοξινω…" at bounding box center [479, 130] width 184 height 74
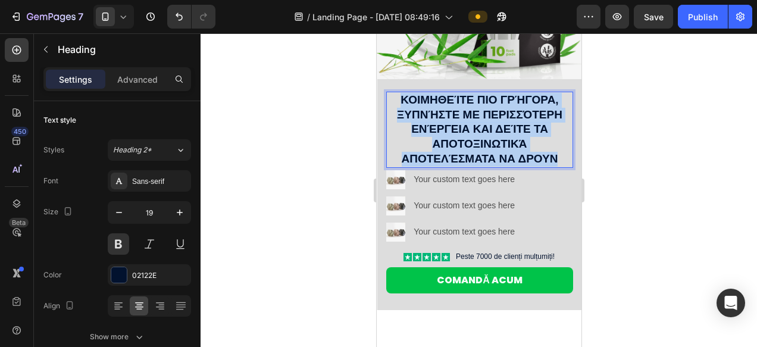
click at [459, 120] on p "Κοιμηθείτε πιο γρήγορα, ξυπνήστε με περισσότερη ενέργεια και δείτε τα αποτοξινω…" at bounding box center [479, 130] width 184 height 74
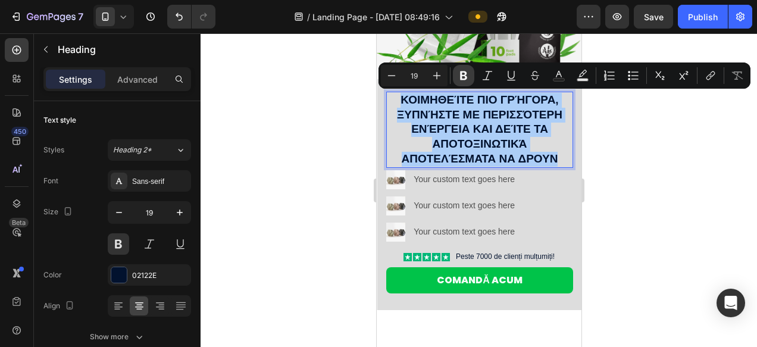
click at [469, 78] on button "Bold" at bounding box center [463, 75] width 21 height 21
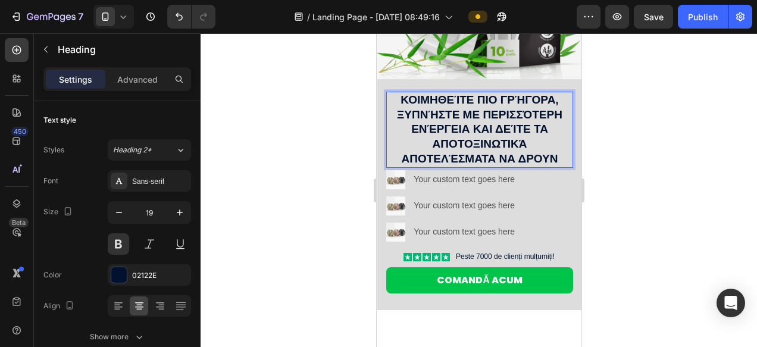
click at [451, 132] on strong "Κοιμηθείτε πιο γρήγορα, ξυπνήστε με περισσότερη ενέργεια και δείτε τα αποτοξινω…" at bounding box center [478, 128] width 165 height 71
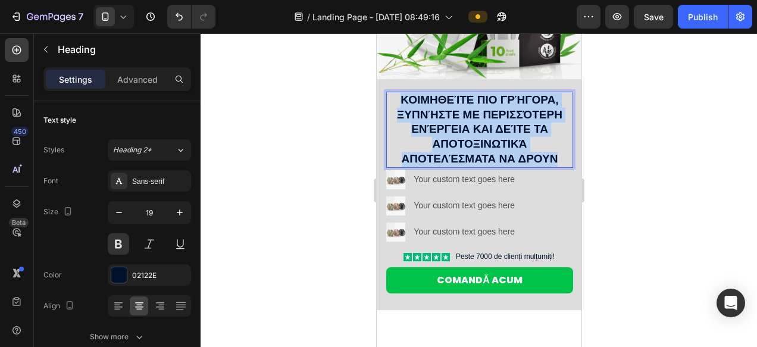
click at [451, 132] on strong "Κοιμηθείτε πιο γρήγορα, ξυπνήστε με περισσότερη ενέργεια και δείτε τα αποτοξινω…" at bounding box center [478, 128] width 165 height 71
click at [116, 244] on button at bounding box center [118, 243] width 21 height 21
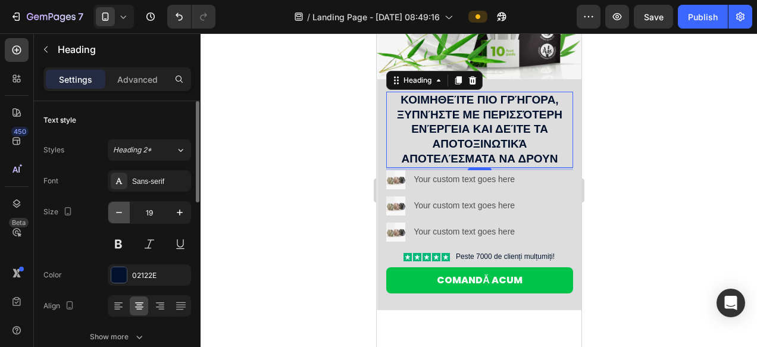
click at [119, 212] on icon "button" at bounding box center [119, 212] width 6 height 1
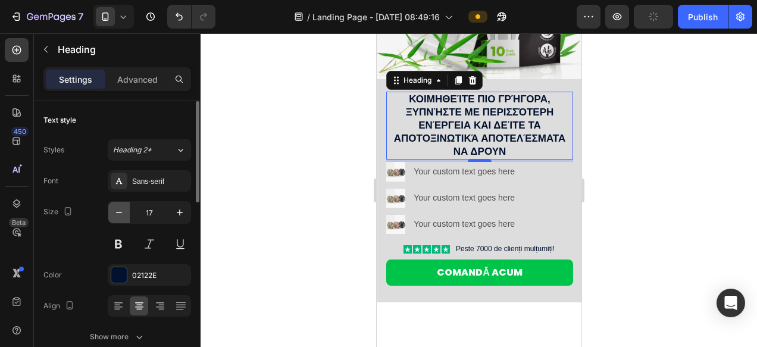
click at [119, 212] on icon "button" at bounding box center [119, 212] width 6 height 1
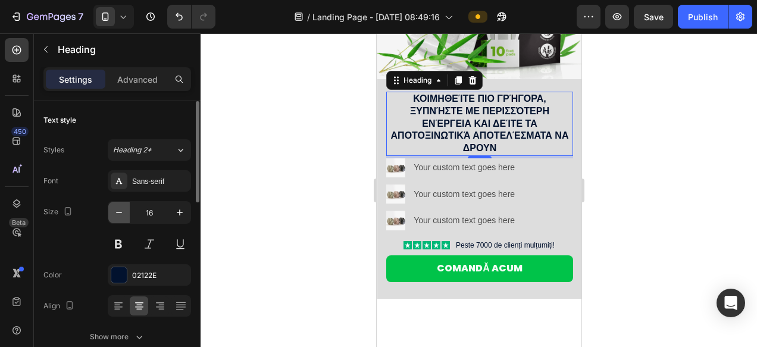
click at [119, 212] on icon "button" at bounding box center [119, 212] width 6 height 1
type input "15"
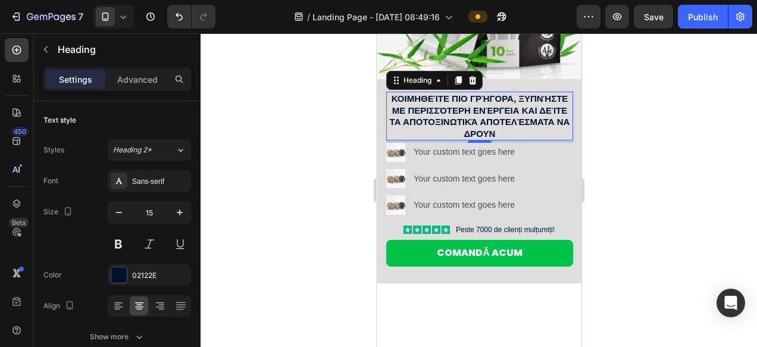
click at [652, 170] on div at bounding box center [479, 190] width 556 height 314
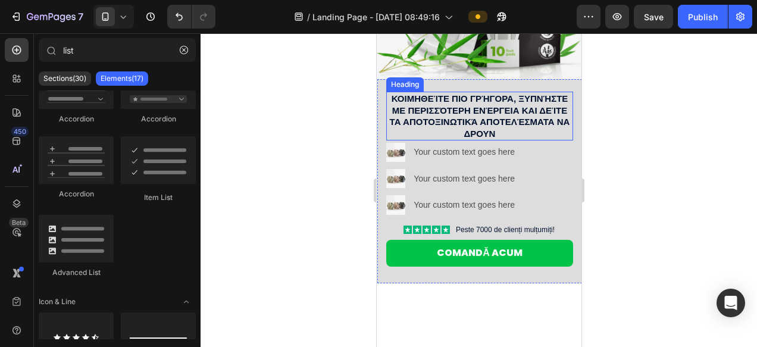
click at [509, 108] on strong "Κοιμηθείτε πιο γρήγορα, ξυπνήστε με περισσότερη ενέργεια και δείτε τα αποτοξινω…" at bounding box center [479, 115] width 180 height 45
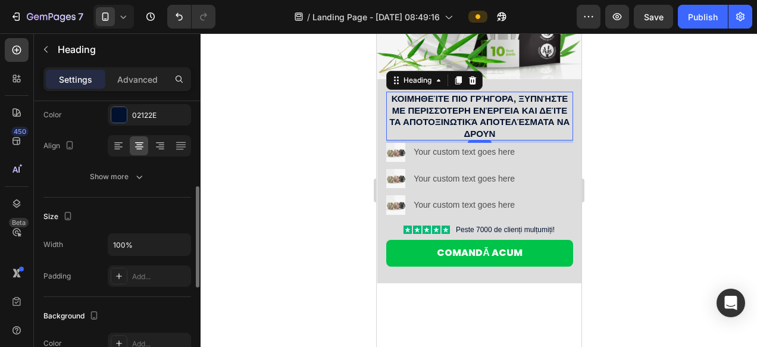
scroll to position [180, 0]
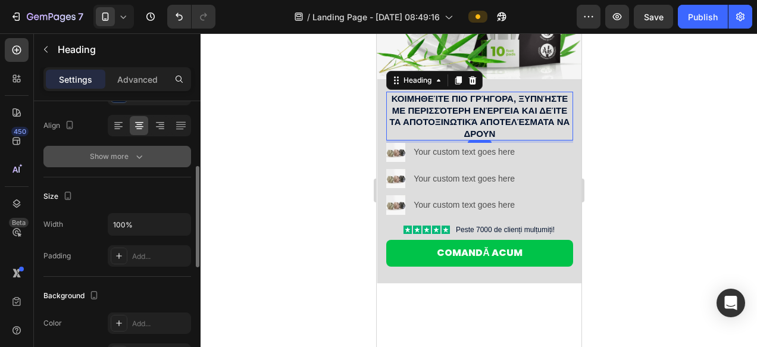
click at [123, 154] on div "Show more" at bounding box center [117, 157] width 55 height 12
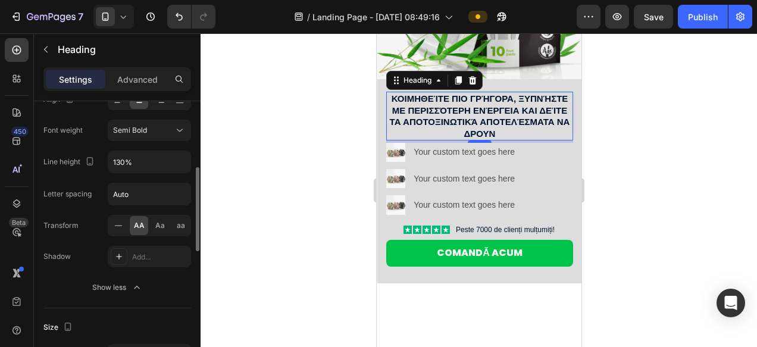
scroll to position [212, 0]
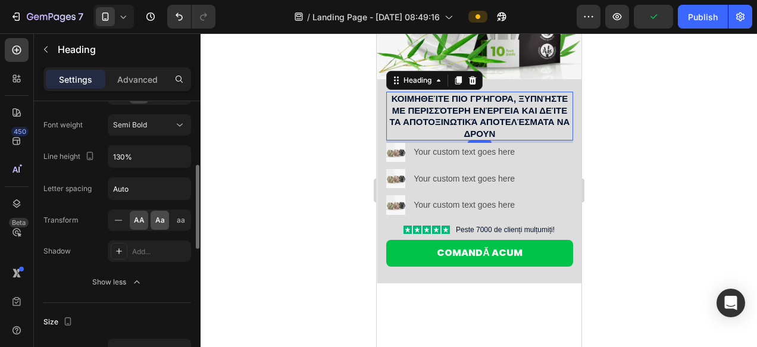
click at [154, 223] on div "Aa" at bounding box center [160, 220] width 18 height 19
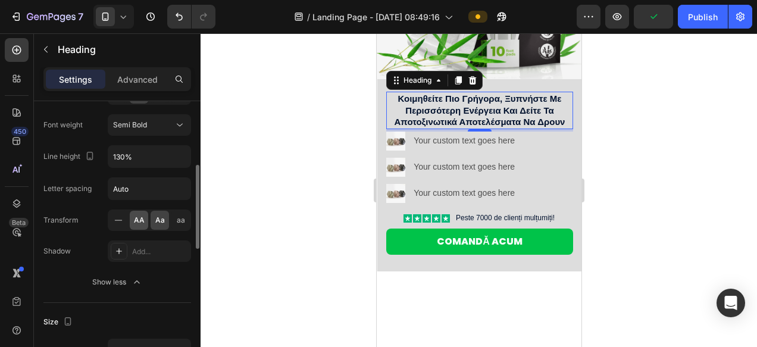
click at [138, 221] on span "AA" at bounding box center [139, 220] width 11 height 11
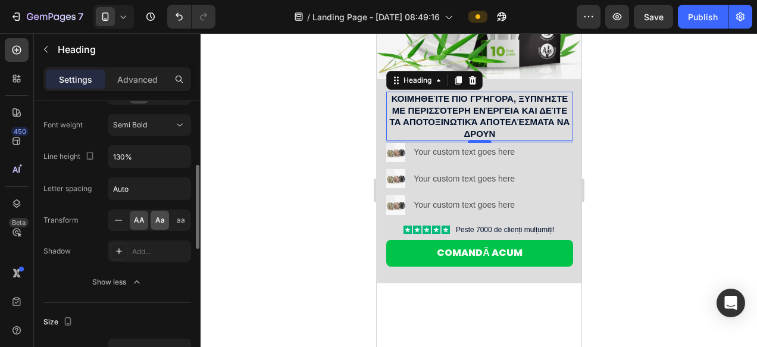
click at [158, 222] on span "Aa" at bounding box center [160, 220] width 10 height 11
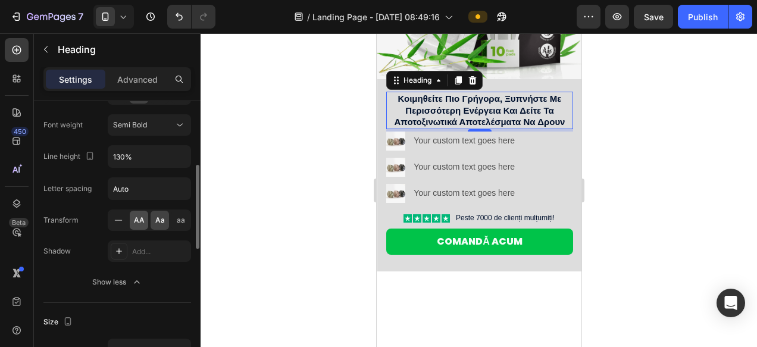
click at [141, 221] on span "AA" at bounding box center [139, 220] width 11 height 11
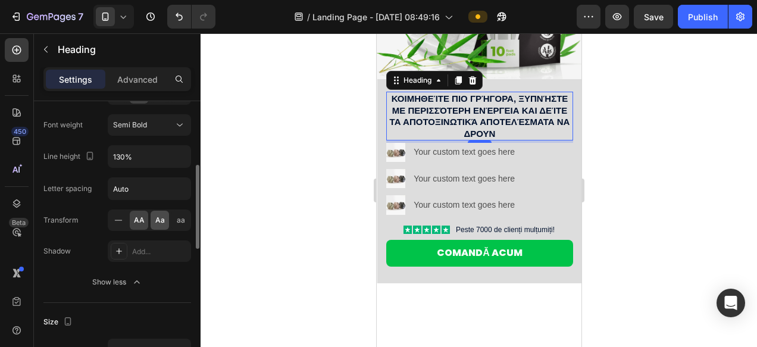
click at [160, 222] on span "Aa" at bounding box center [160, 220] width 10 height 11
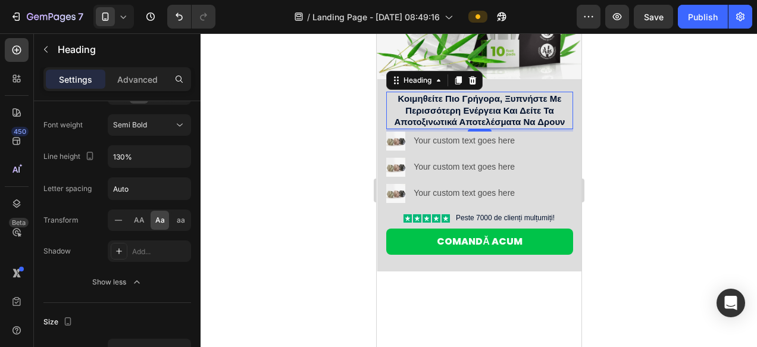
click at [649, 202] on div at bounding box center [479, 190] width 556 height 314
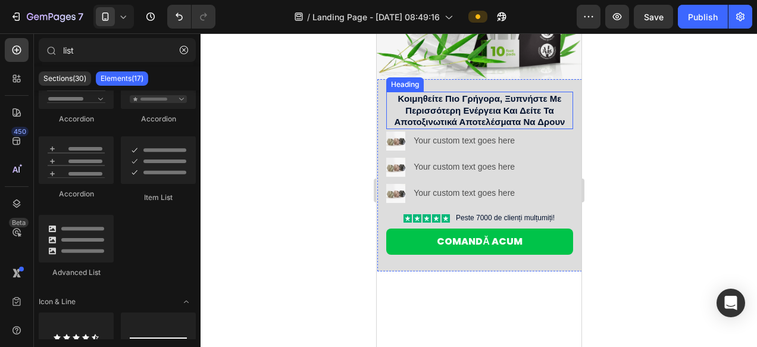
click at [505, 109] on strong "κοιμηθείτε πιο γρήγορα, ξυπνήστε με περισσότερη ενέργεια και δείτε τα αποτοξινω…" at bounding box center [479, 109] width 171 height 33
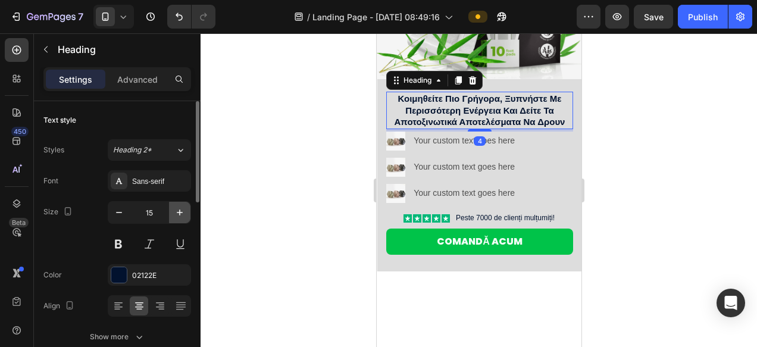
click at [178, 213] on icon "button" at bounding box center [180, 212] width 12 height 12
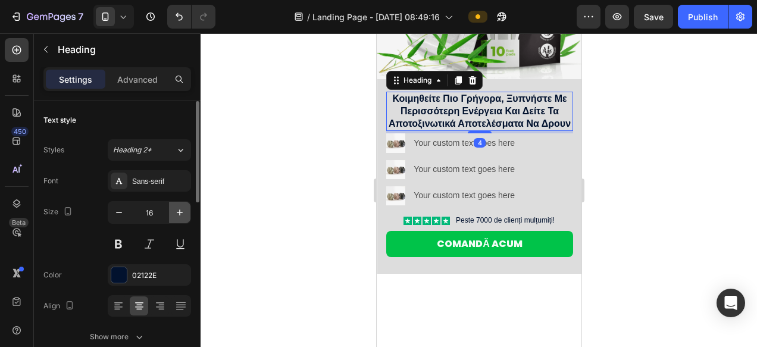
click at [178, 212] on icon "button" at bounding box center [180, 212] width 12 height 12
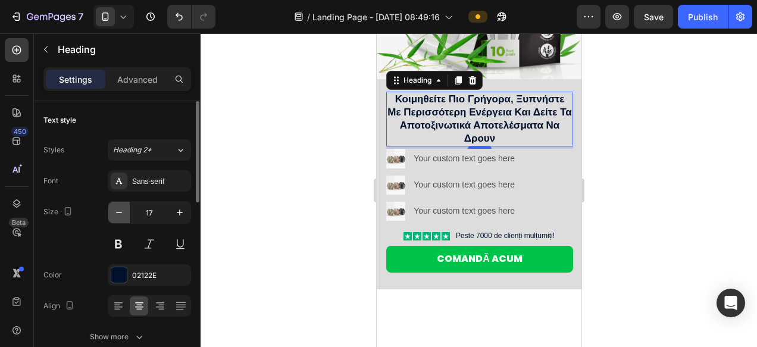
click at [118, 218] on button "button" at bounding box center [118, 212] width 21 height 21
type input "16"
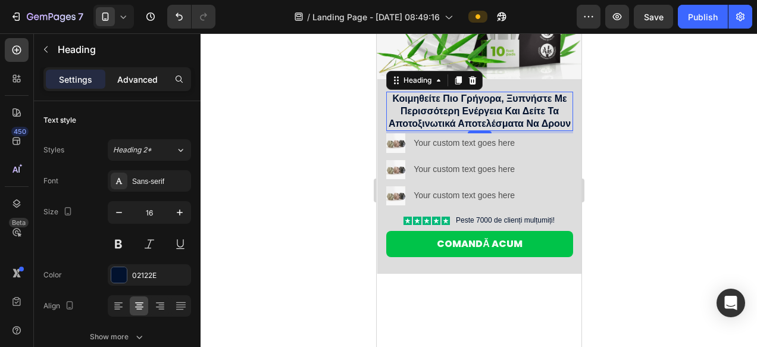
click at [152, 85] on div "Advanced" at bounding box center [137, 79] width 59 height 19
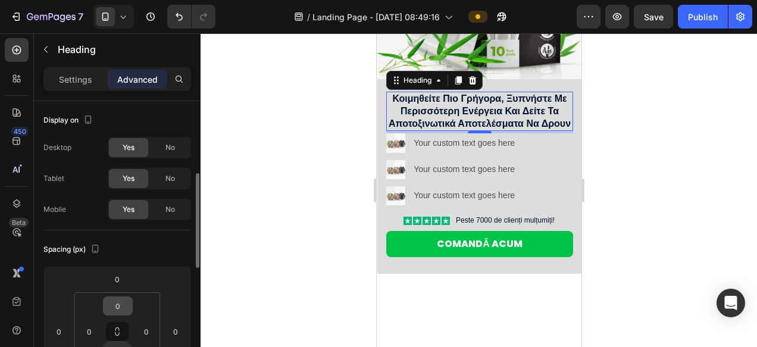
scroll to position [68, 0]
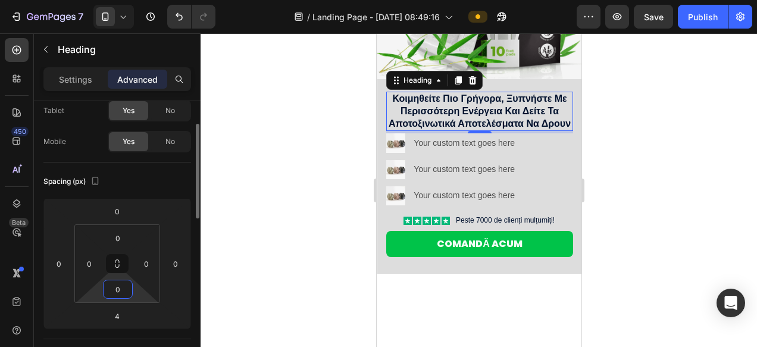
click at [118, 290] on input "0" at bounding box center [118, 289] width 24 height 18
type input "4"
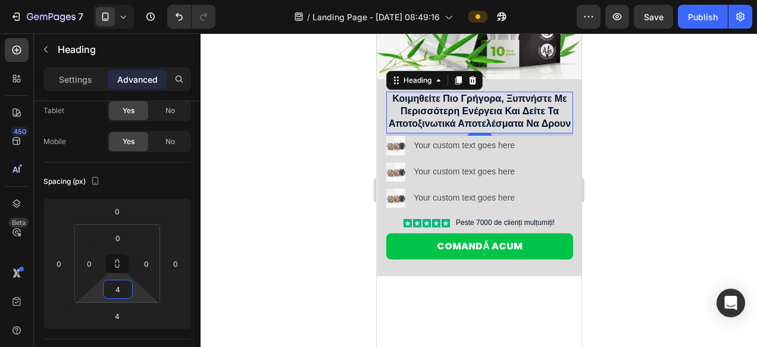
click at [666, 230] on div at bounding box center [479, 190] width 556 height 314
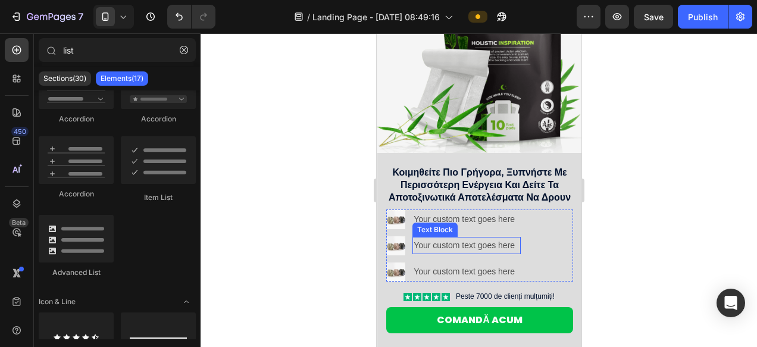
scroll to position [108, 0]
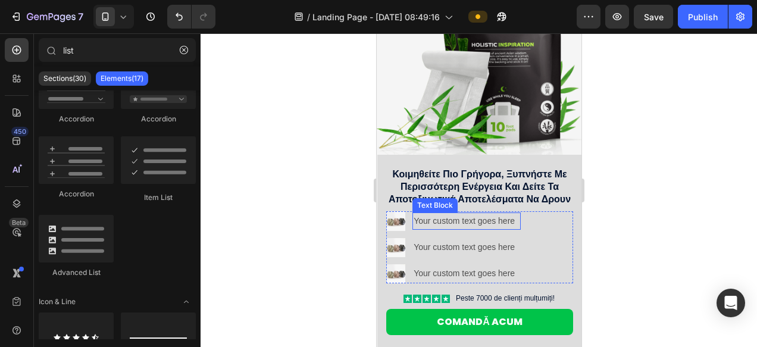
click at [455, 222] on div "Your custom text goes here" at bounding box center [466, 220] width 108 height 17
click at [455, 222] on p "Your custom text goes here" at bounding box center [466, 221] width 106 height 15
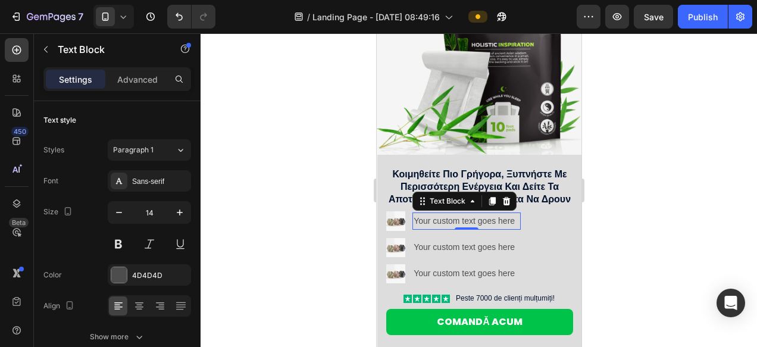
click at [455, 222] on p "Your custom text goes here" at bounding box center [466, 221] width 106 height 15
click at [653, 227] on div at bounding box center [479, 190] width 556 height 314
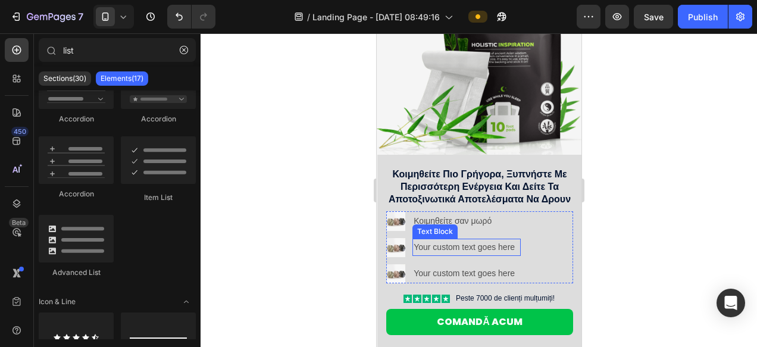
click at [444, 248] on div "Your custom text goes here" at bounding box center [466, 247] width 108 height 17
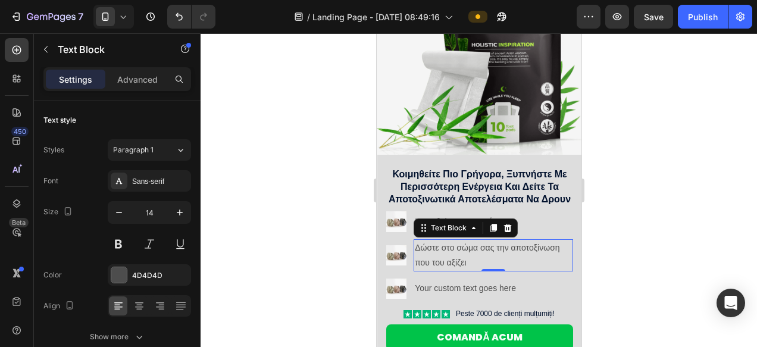
click at [640, 270] on div at bounding box center [479, 190] width 556 height 314
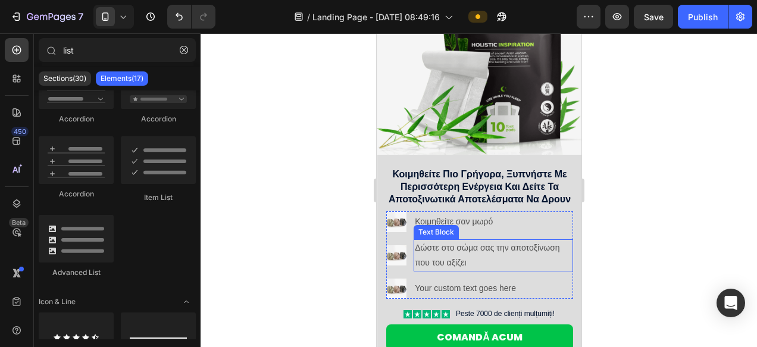
click at [459, 253] on p "Δώστε στο σώμα σας την αποτοξίνωση που του αξίζει" at bounding box center [492, 255] width 157 height 30
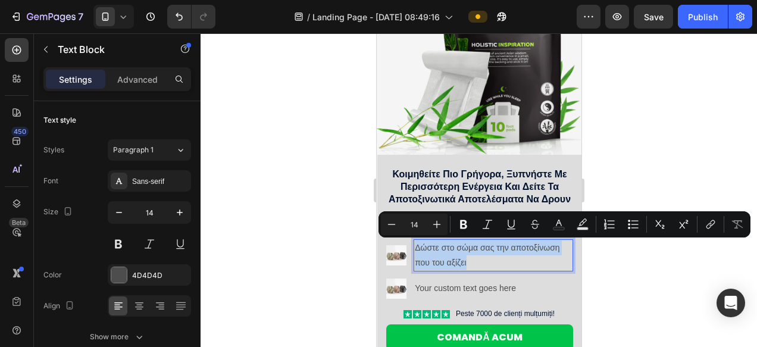
copy p "Δώστε στο σώμα σας την αποτοξίνωση που του αξίζει"
click at [480, 253] on p "Δώστε στο σώμα σας την αποτοξίνωση που του αξίζει" at bounding box center [492, 255] width 157 height 30
click at [480, 261] on p "Δώστε στο σώμα σας την αποτοξίνωση που του αξίζει" at bounding box center [492, 255] width 157 height 30
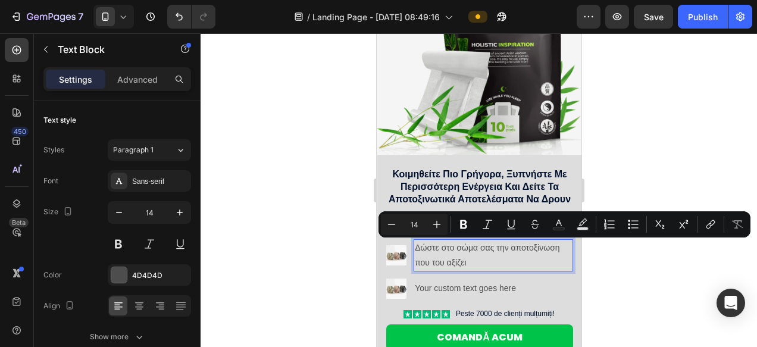
click at [480, 261] on p "Δώστε στο σώμα σας την αποτοξίνωση που του αξίζει" at bounding box center [492, 255] width 157 height 30
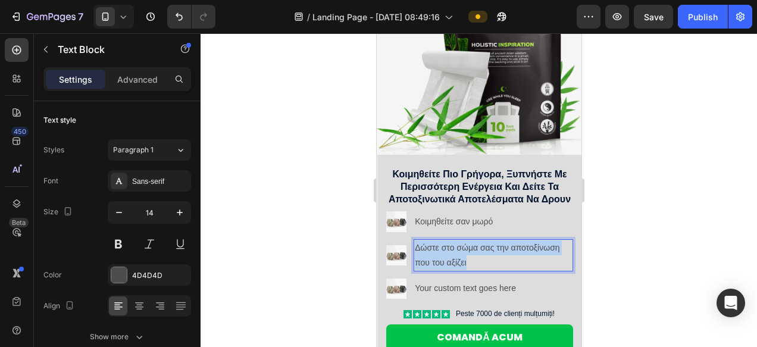
click at [480, 261] on p "Δώστε στο σώμα σας την αποτοξίνωση που του αξίζει" at bounding box center [492, 255] width 157 height 30
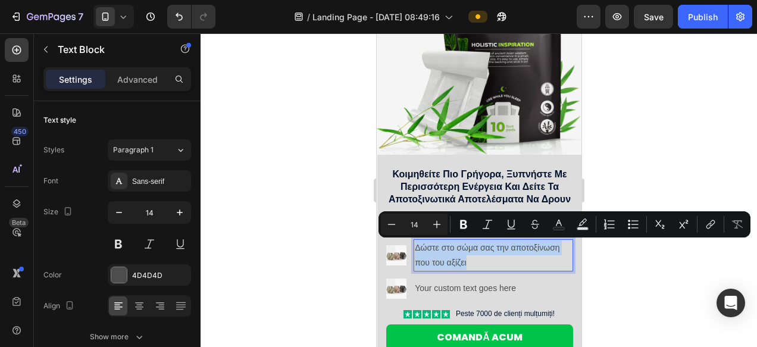
copy p "Δώστε στο σώμα σας την αποτοξίνωση που του αξίζει"
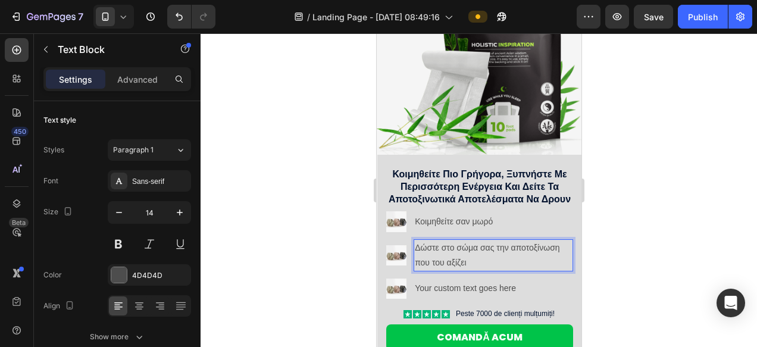
click at [494, 263] on p "Δώστε στο σώμα σας την αποτοξίνωση που του αξίζει" at bounding box center [492, 255] width 157 height 30
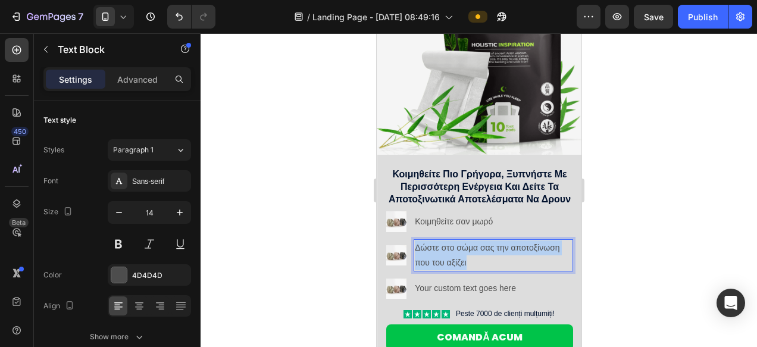
click at [494, 263] on p "Δώστε στο σώμα σας την αποτοξίνωση που του αξίζει" at bounding box center [492, 255] width 157 height 30
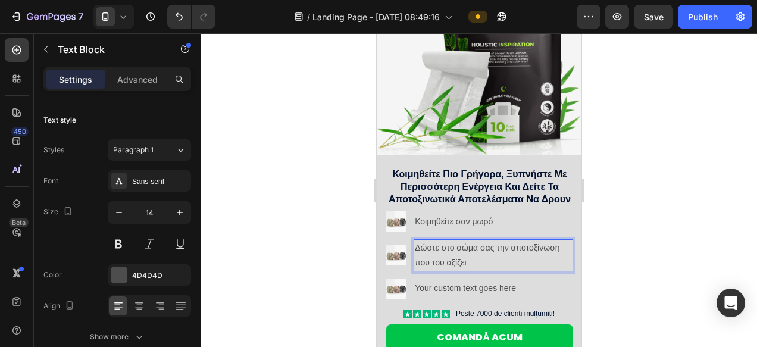
scroll to position [109, 0]
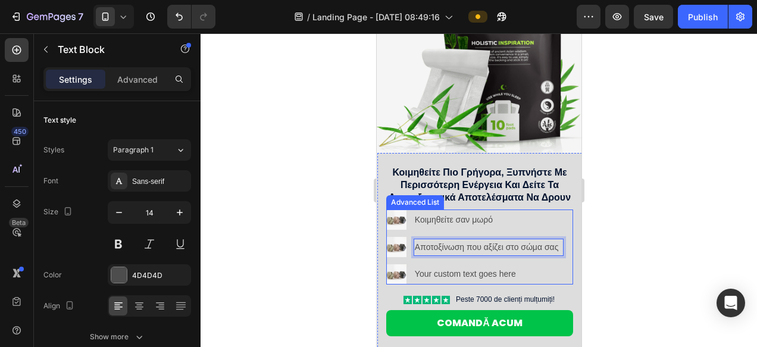
click at [641, 255] on div at bounding box center [479, 190] width 556 height 314
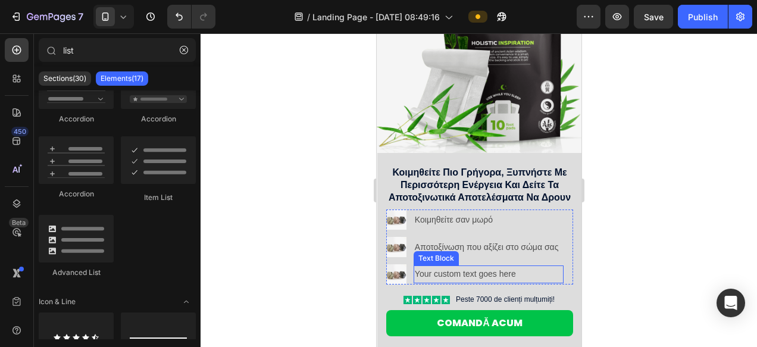
click at [469, 276] on div "Your custom text goes here" at bounding box center [488, 273] width 150 height 17
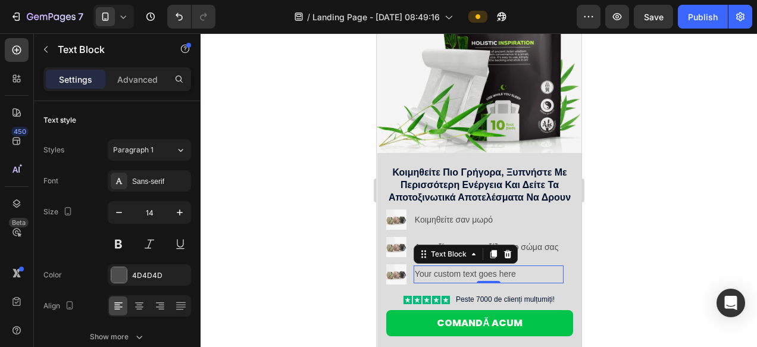
click at [455, 277] on div "Your custom text goes here" at bounding box center [488, 273] width 150 height 17
click at [455, 277] on p "Your custom text goes here" at bounding box center [488, 274] width 148 height 15
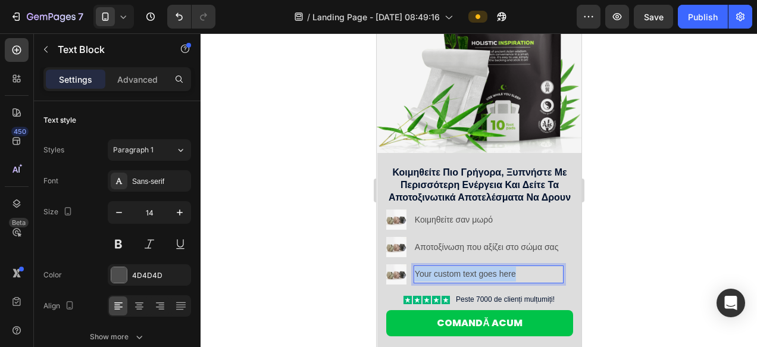
click at [455, 277] on p "Your custom text goes here" at bounding box center [488, 274] width 148 height 15
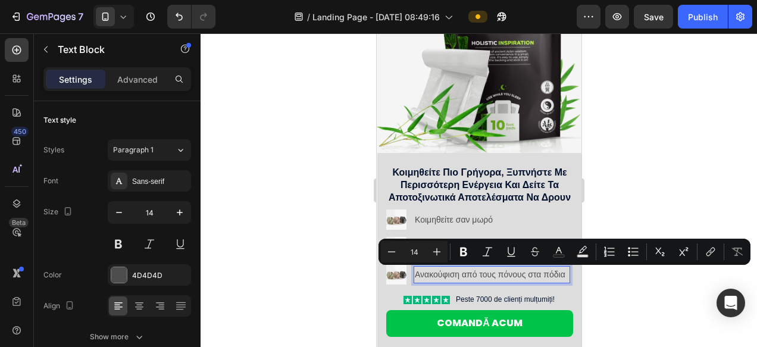
scroll to position [108, 0]
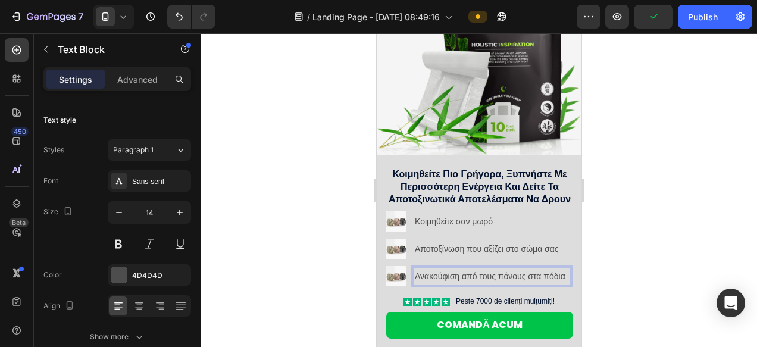
click at [446, 284] on p "Ανακούφιση από τους πόνους στα πόδια" at bounding box center [491, 276] width 154 height 15
click at [447, 284] on p "Ανακούφιση από τους πόνους στα πόδια" at bounding box center [491, 276] width 154 height 15
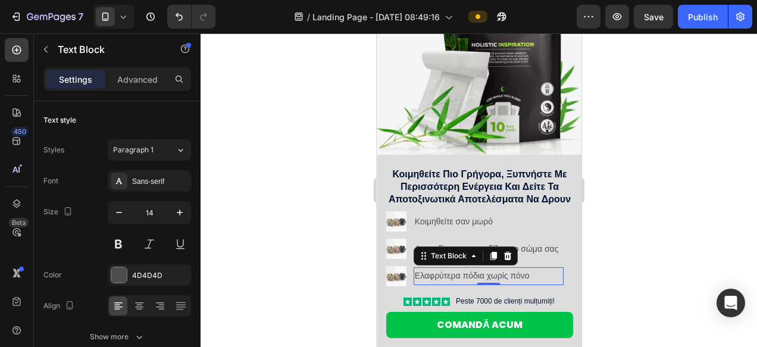
click at [656, 264] on div at bounding box center [479, 190] width 556 height 314
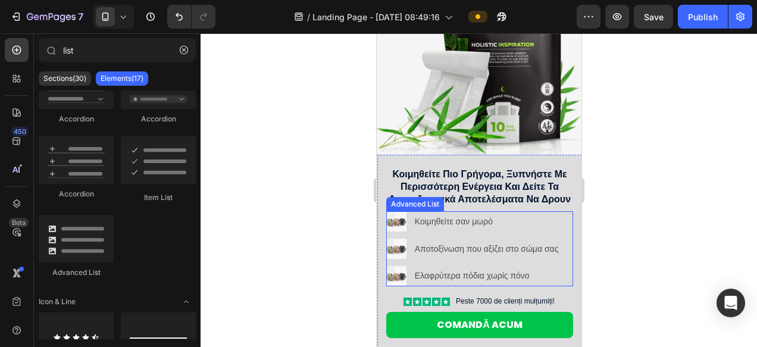
click at [571, 236] on div "Image Κοιμηθείτε σαν μωρό Text Block Image Αποτοξίνωση που αξίζει στο σώμα σας …" at bounding box center [479, 248] width 187 height 75
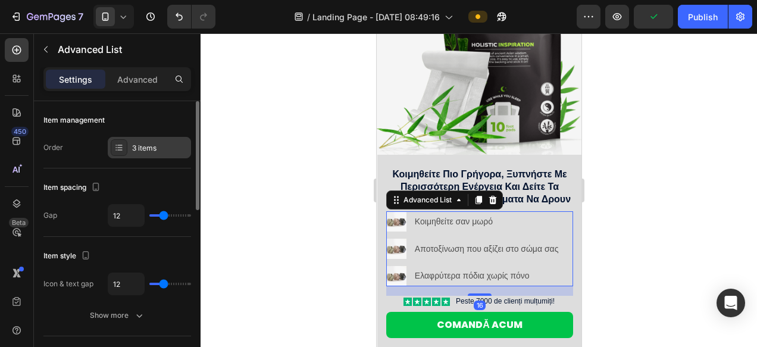
click at [146, 150] on div "3 items" at bounding box center [160, 148] width 56 height 11
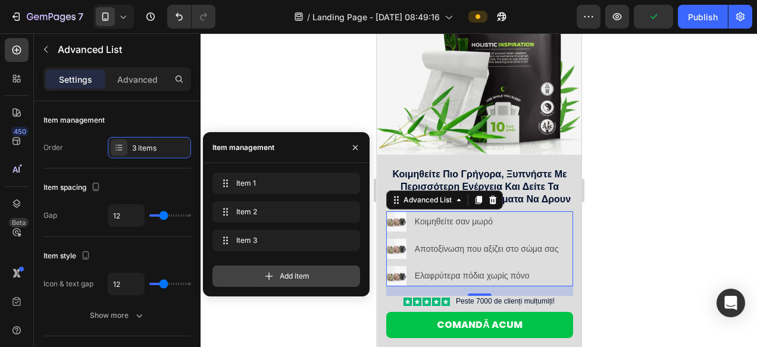
click at [280, 272] on span "Add item" at bounding box center [295, 276] width 30 height 11
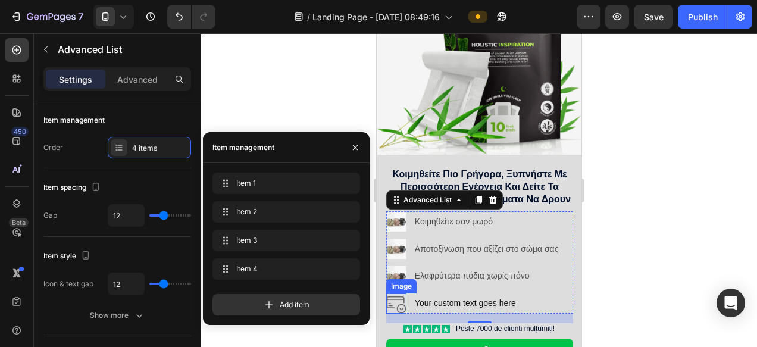
click at [392, 299] on img at bounding box center [396, 303] width 20 height 20
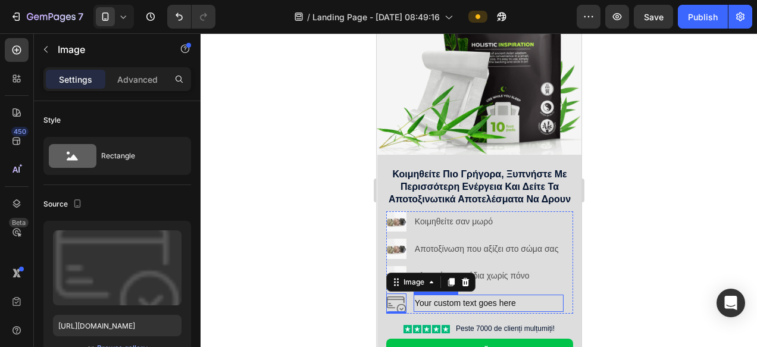
click at [447, 307] on div "Your custom text goes here" at bounding box center [488, 303] width 150 height 17
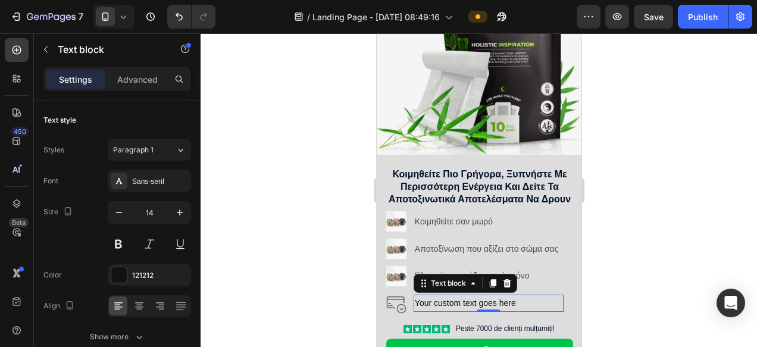
click at [444, 308] on div "Your custom text goes here" at bounding box center [488, 303] width 150 height 17
click at [444, 308] on p "Your custom text goes here" at bounding box center [488, 303] width 148 height 15
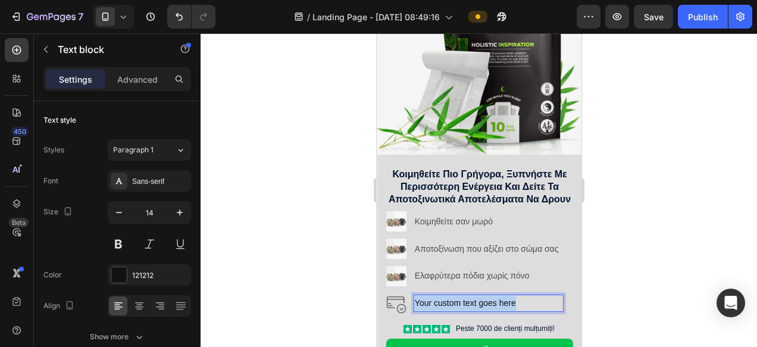
click at [444, 308] on p "Your custom text goes here" at bounding box center [488, 303] width 148 height 15
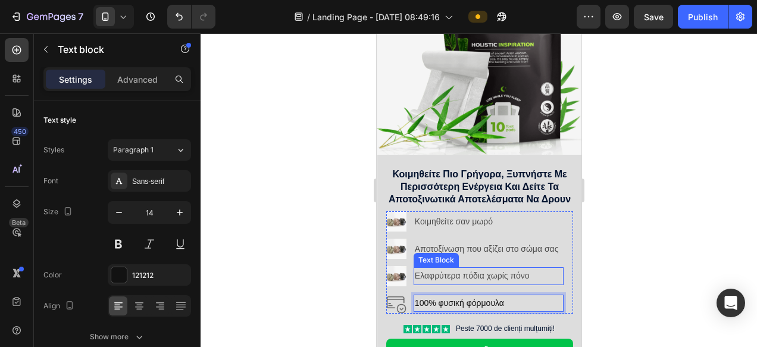
click at [495, 277] on p "Ελαφρύτερα πόδια χωρίς πόνο" at bounding box center [488, 275] width 148 height 15
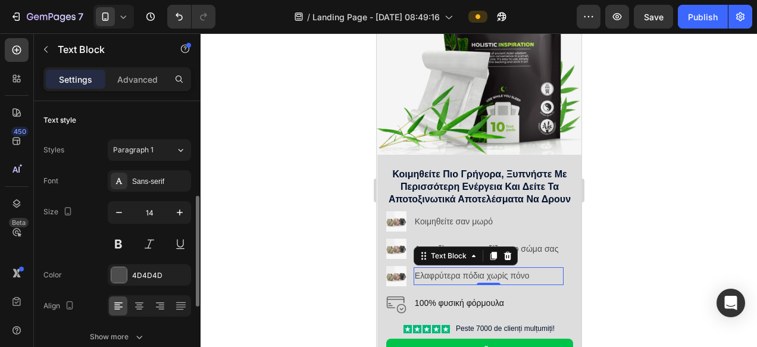
scroll to position [68, 0]
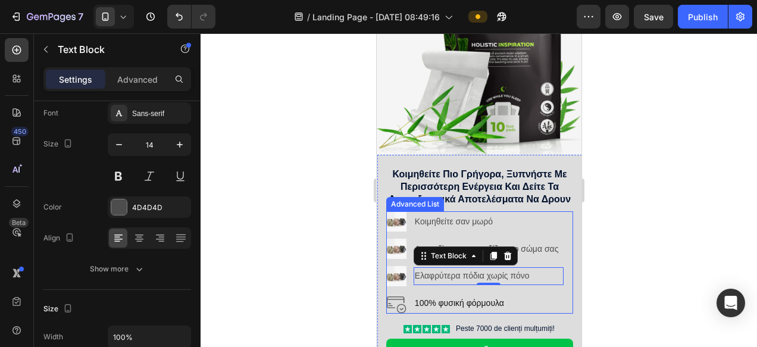
click at [446, 299] on p "100% φυσική φόρμουλα" at bounding box center [488, 303] width 148 height 15
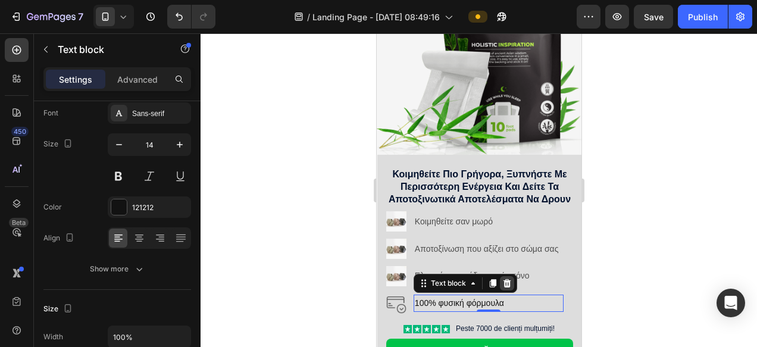
click at [508, 282] on icon at bounding box center [506, 283] width 8 height 8
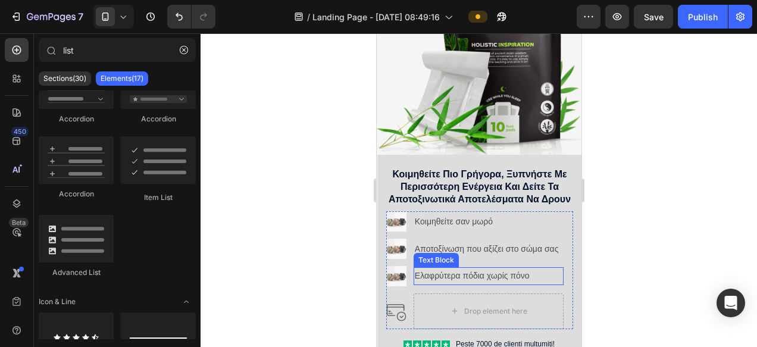
click at [466, 274] on p "Ελαφρύτερα πόδια χωρίς πόνο" at bounding box center [488, 275] width 148 height 15
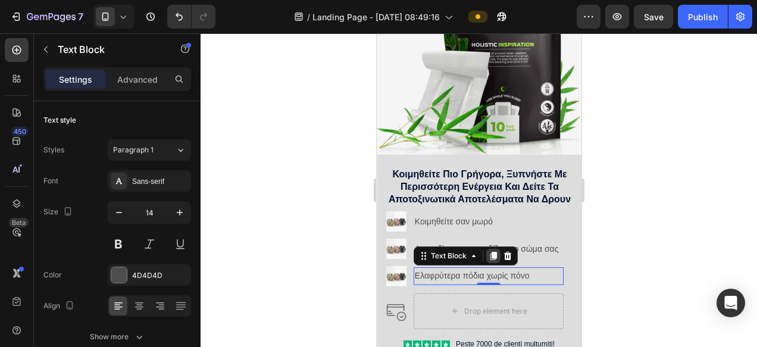
click at [491, 258] on icon at bounding box center [493, 256] width 7 height 8
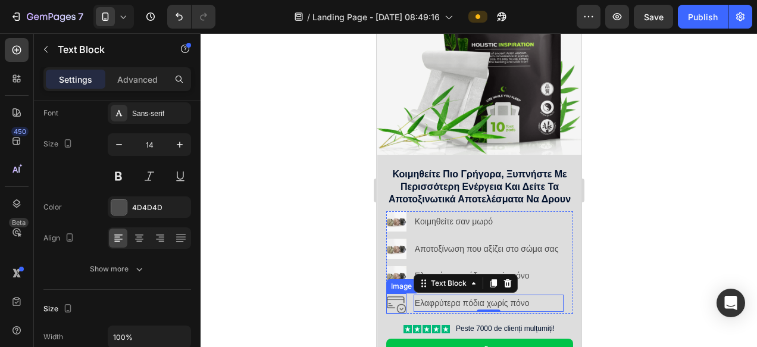
click at [388, 302] on img at bounding box center [396, 303] width 20 height 20
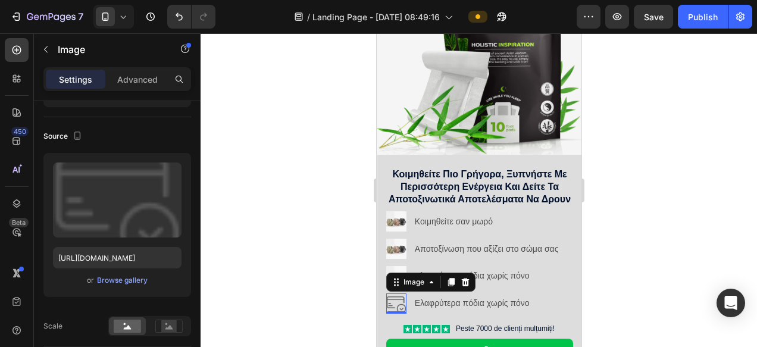
scroll to position [0, 0]
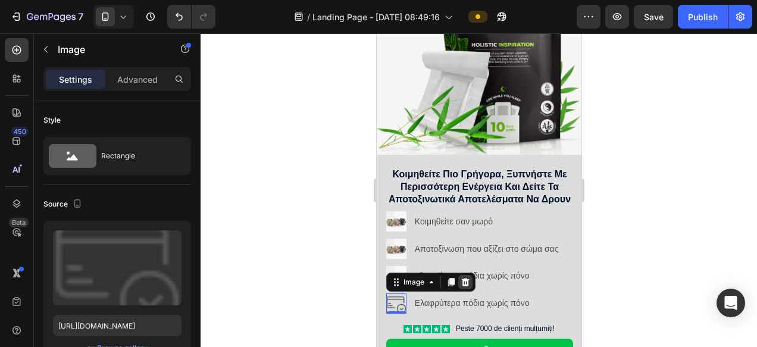
click at [466, 283] on icon at bounding box center [465, 282] width 8 height 8
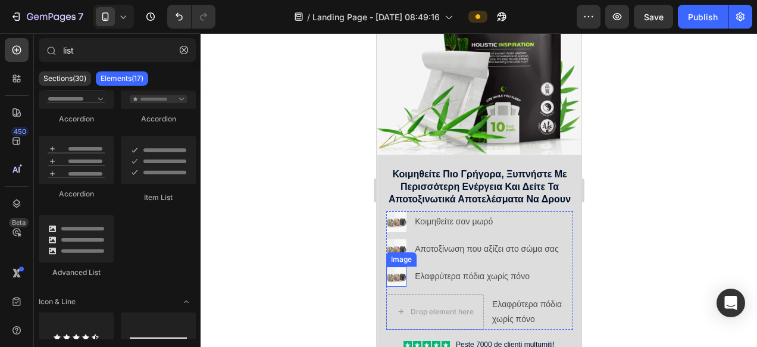
click at [393, 280] on img at bounding box center [396, 277] width 20 height 20
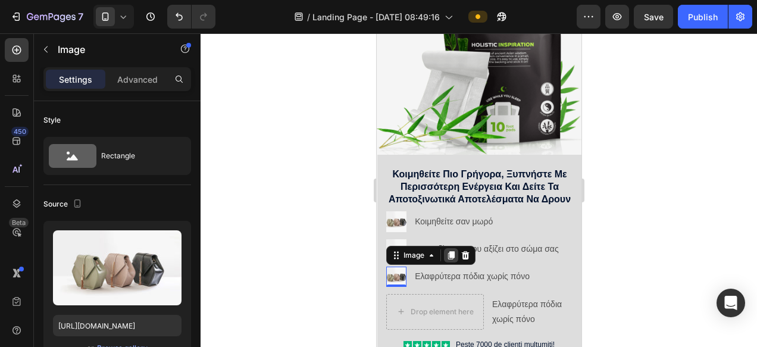
click at [450, 258] on icon at bounding box center [450, 255] width 7 height 8
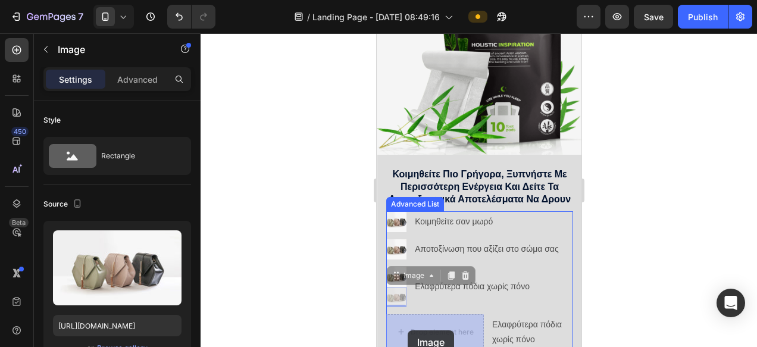
drag, startPoint x: 399, startPoint y: 295, endPoint x: 407, endPoint y: 330, distance: 36.1
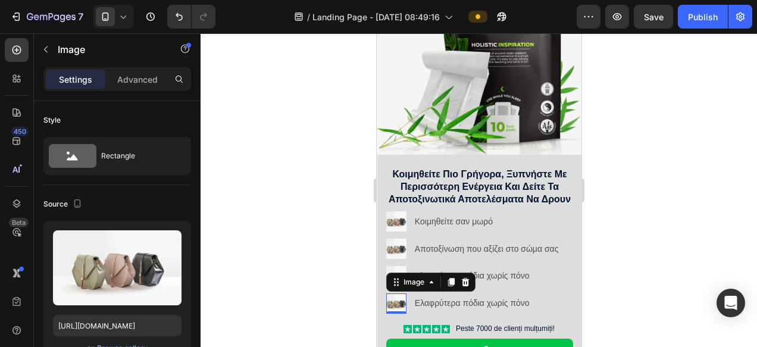
scroll to position [116, 0]
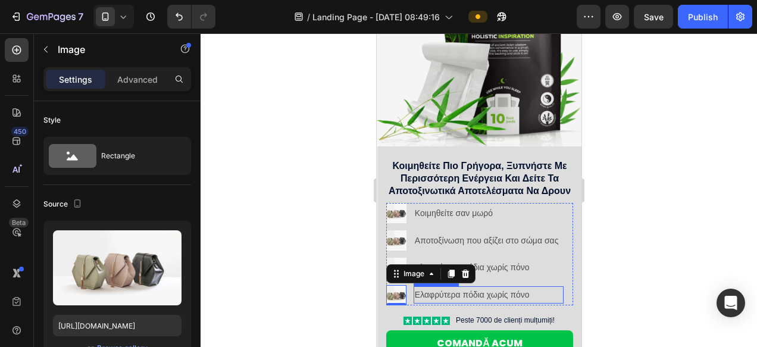
click at [495, 299] on div "Ελαφρύτερα πόδια χωρίς πόνο Text Block" at bounding box center [488, 294] width 150 height 17
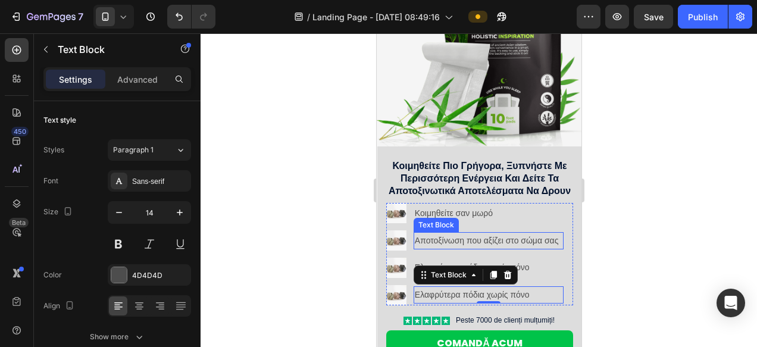
click at [454, 246] on p "Αποτοξίνωση που αξίζει στο σώμα σας" at bounding box center [488, 240] width 148 height 15
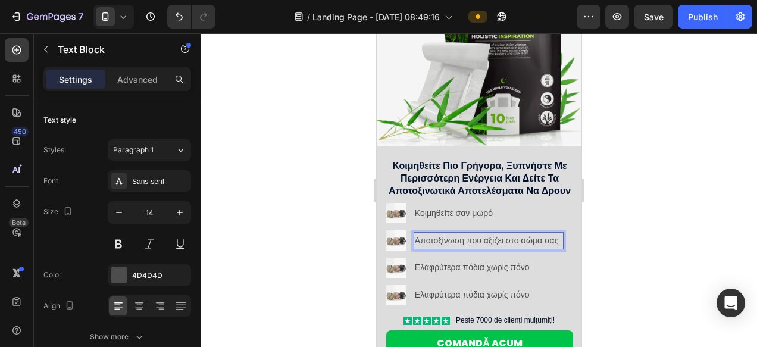
click at [462, 236] on p "Αποτοξίνωση που αξίζει στο σώμα σας" at bounding box center [488, 240] width 148 height 15
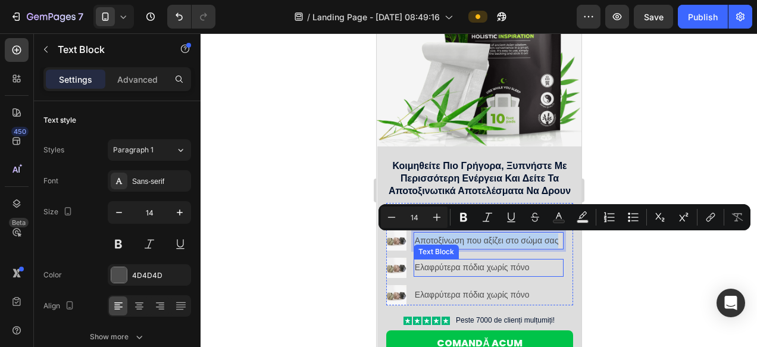
click at [446, 268] on p "Ελαφρύτερα πόδια χωρίς πόνο" at bounding box center [488, 267] width 148 height 15
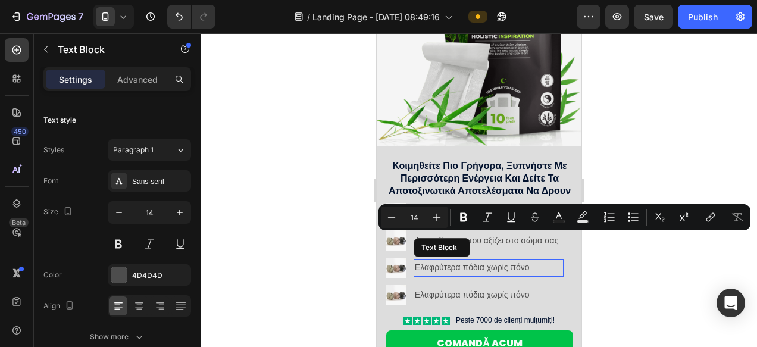
click at [446, 268] on p "Ελαφρύτερα πόδια χωρίς πόνο" at bounding box center [488, 267] width 148 height 15
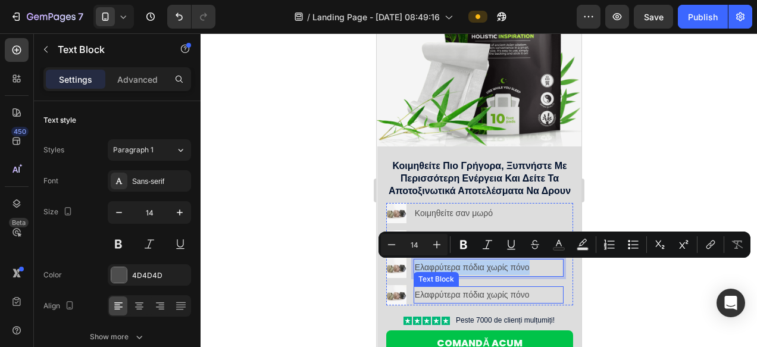
click at [463, 293] on p "Ελαφρύτερα πόδια χωρίς πόνο" at bounding box center [488, 294] width 148 height 15
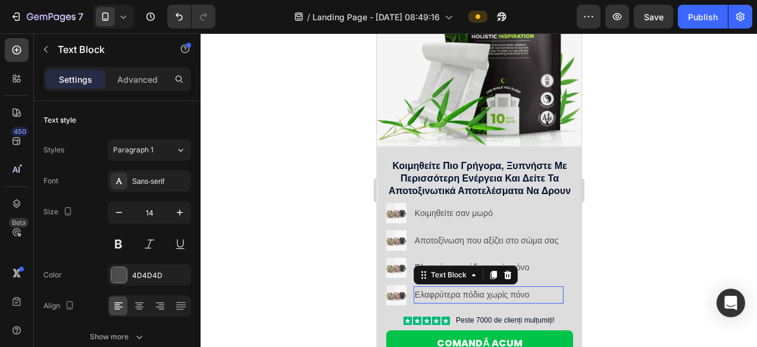
click at [463, 293] on p "Ελαφρύτερα πόδια χωρίς πόνο" at bounding box center [488, 294] width 148 height 15
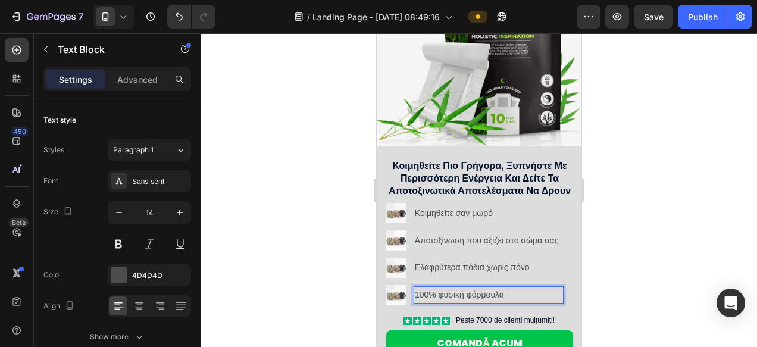
click at [644, 255] on div at bounding box center [479, 190] width 556 height 314
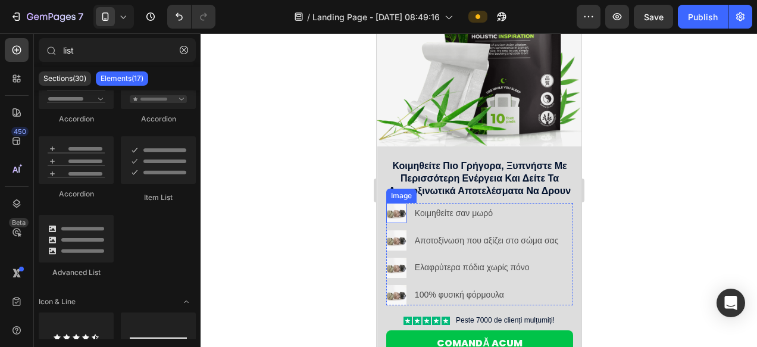
click at [396, 215] on img at bounding box center [396, 213] width 20 height 20
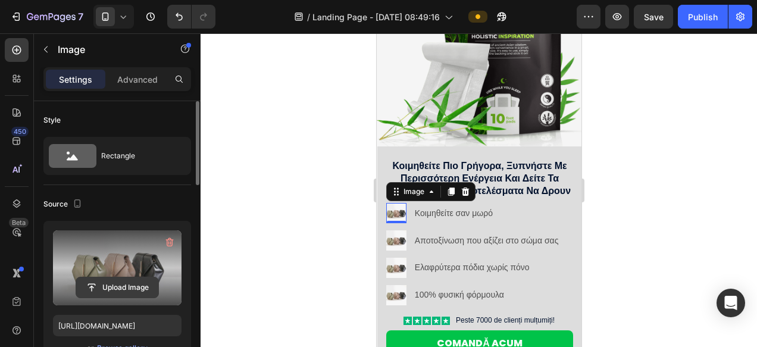
click at [98, 289] on input "file" at bounding box center [117, 287] width 82 height 20
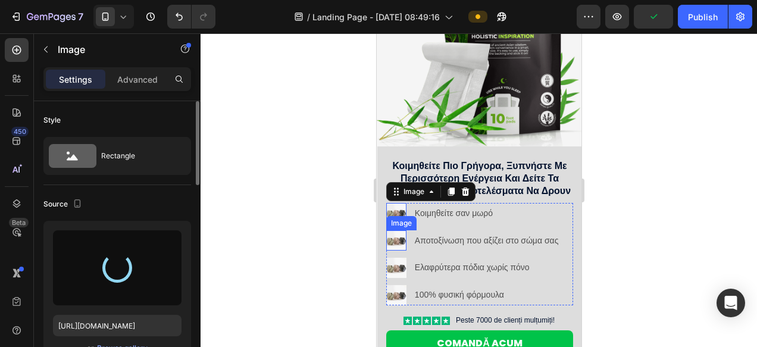
type input "https://cdn.shopify.com/s/files/1/0720/3491/0243/files/gempages_580339405298860…"
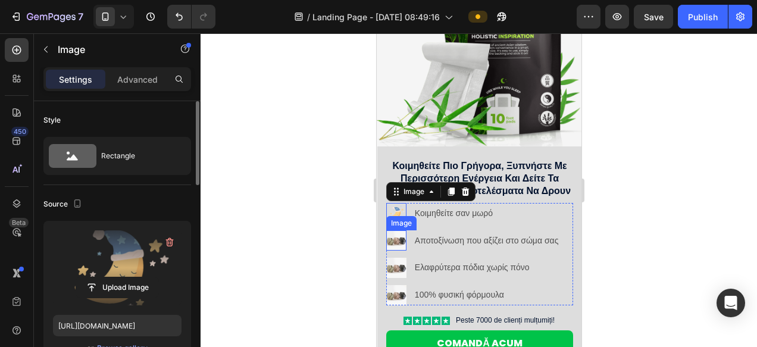
click at [395, 239] on img at bounding box center [396, 240] width 20 height 20
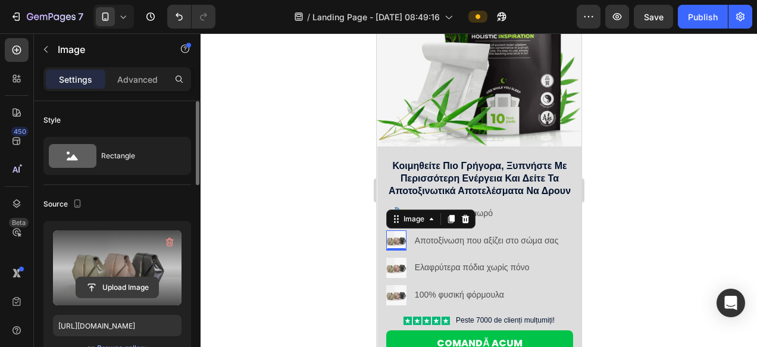
click at [132, 283] on input "file" at bounding box center [117, 287] width 82 height 20
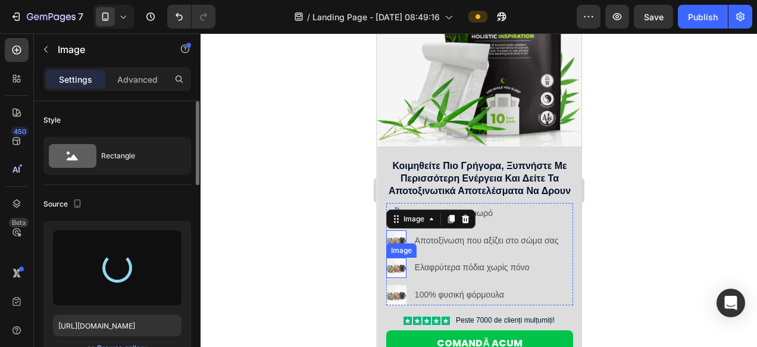
type input "https://cdn.shopify.com/s/files/1/0720/3491/0243/files/gempages_580339405298860…"
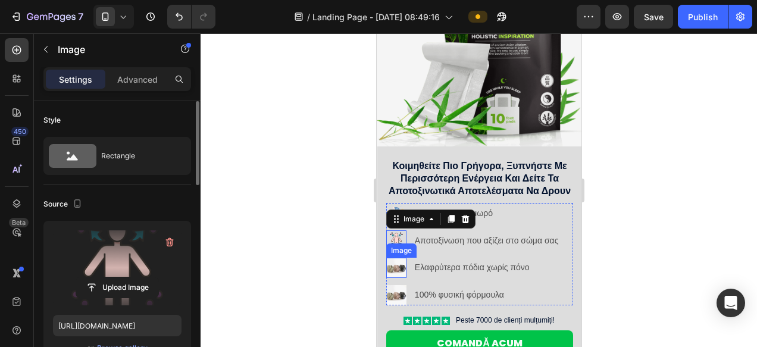
click at [394, 267] on img at bounding box center [396, 268] width 20 height 20
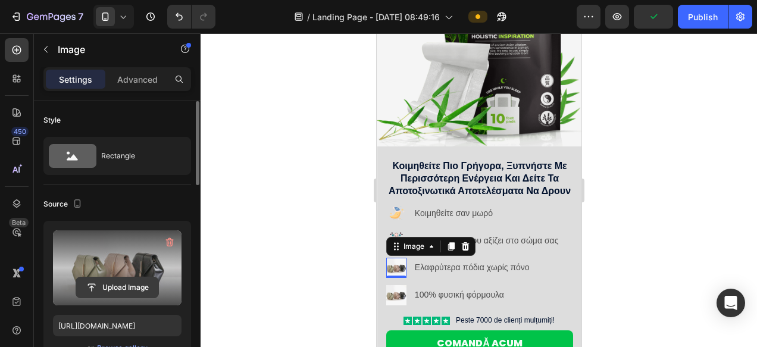
click at [130, 290] on input "file" at bounding box center [117, 287] width 82 height 20
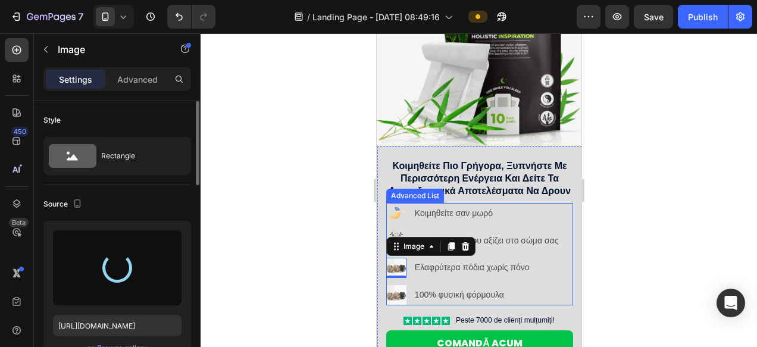
type input "https://cdn.shopify.com/s/files/1/0720/3491/0243/files/gempages_580339405298860…"
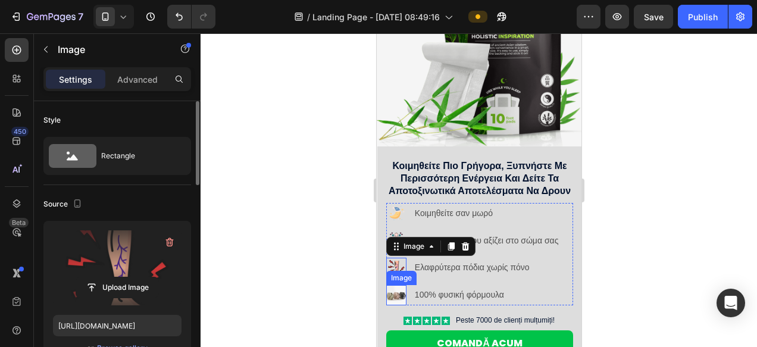
click at [391, 291] on img at bounding box center [396, 295] width 20 height 20
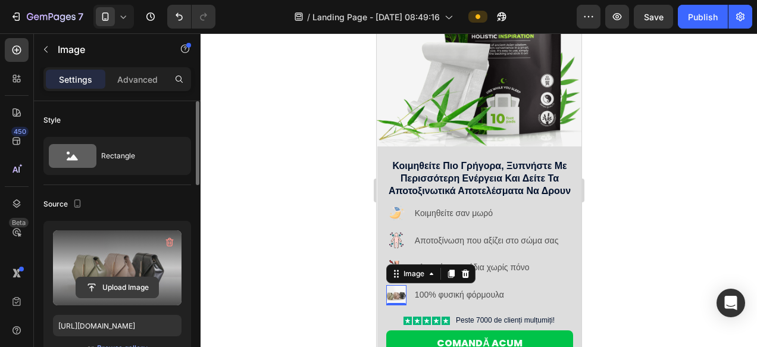
click at [121, 293] on input "file" at bounding box center [117, 287] width 82 height 20
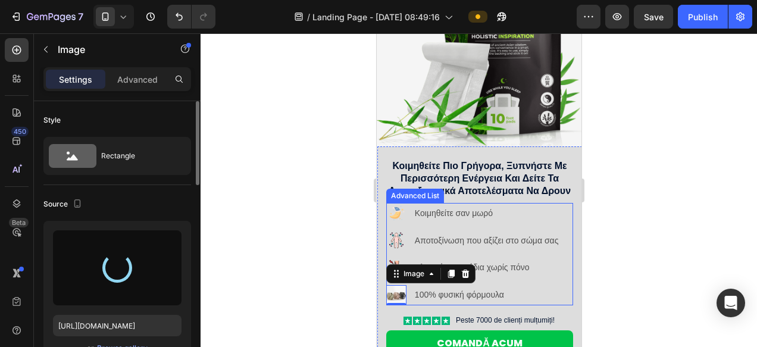
type input "https://cdn.shopify.com/s/files/1/0720/3491/0243/files/gempages_580339405298860…"
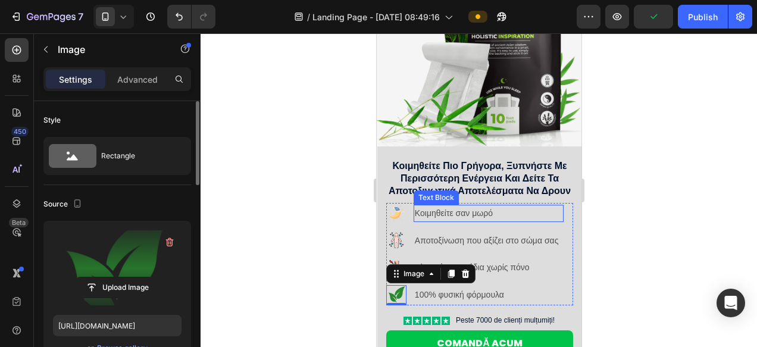
click at [559, 205] on div "Κοιμηθείτε σαν μωρό" at bounding box center [488, 213] width 150 height 17
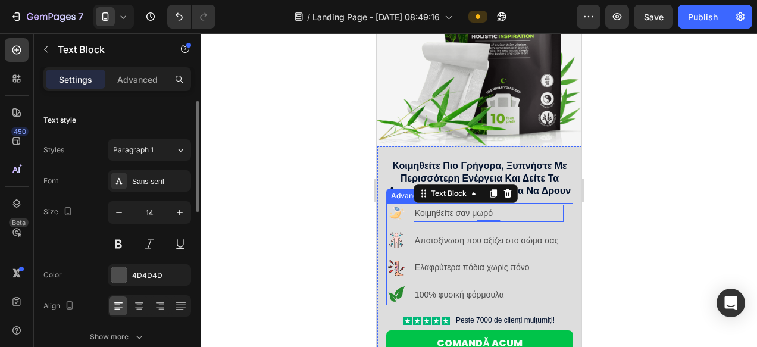
click at [571, 222] on div "Image Κοιμηθείτε σαν μωρό Text Block 0 Image Αποτοξίνωση που αξίζει στο σώμα σα…" at bounding box center [479, 254] width 187 height 102
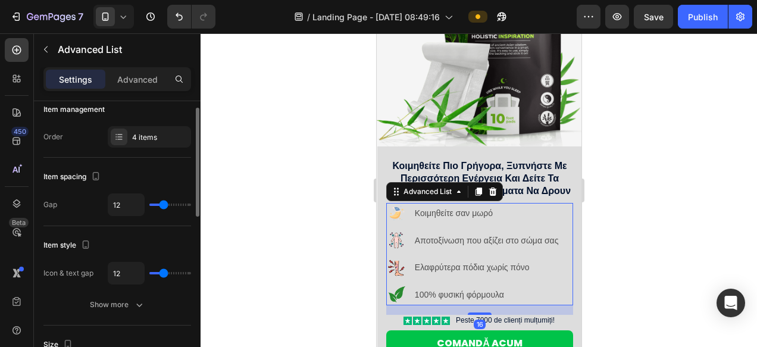
scroll to position [15, 0]
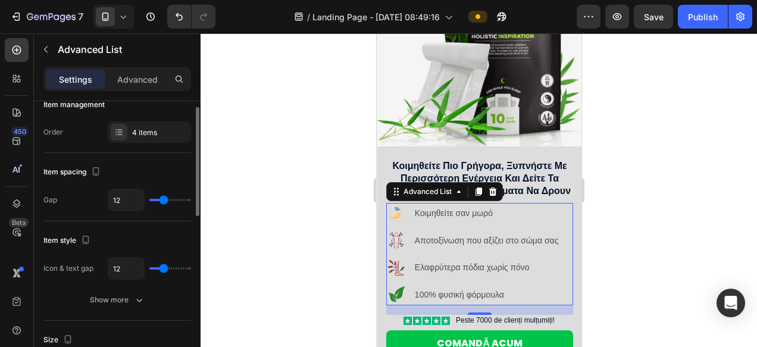
type input "7"
type input "6"
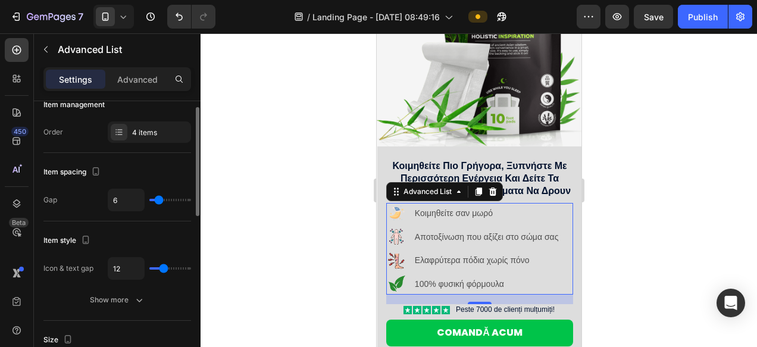
type input "5"
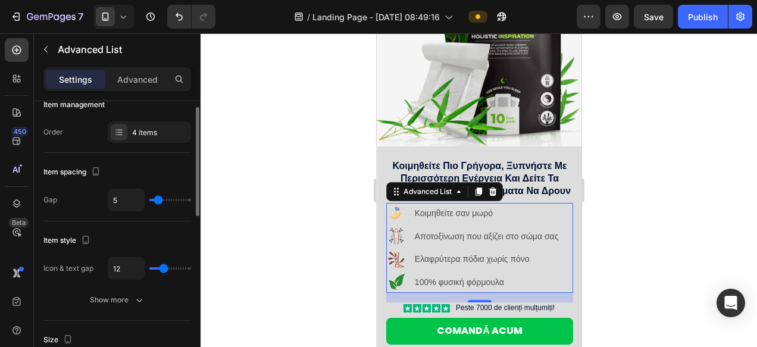
type input "4"
type input "3"
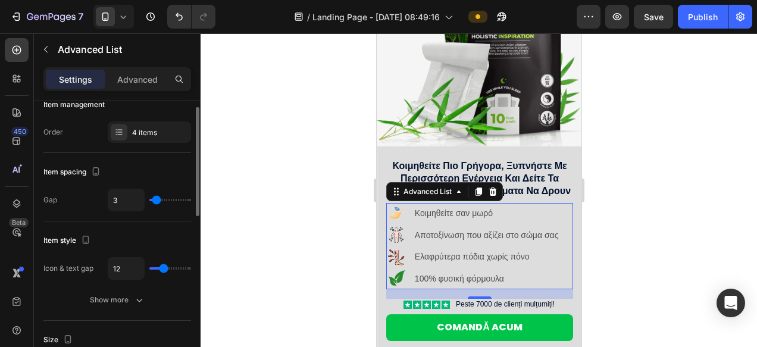
type input "2"
type input "0"
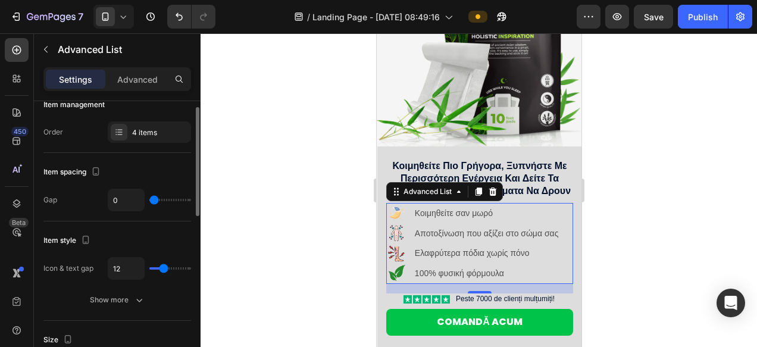
type input "1"
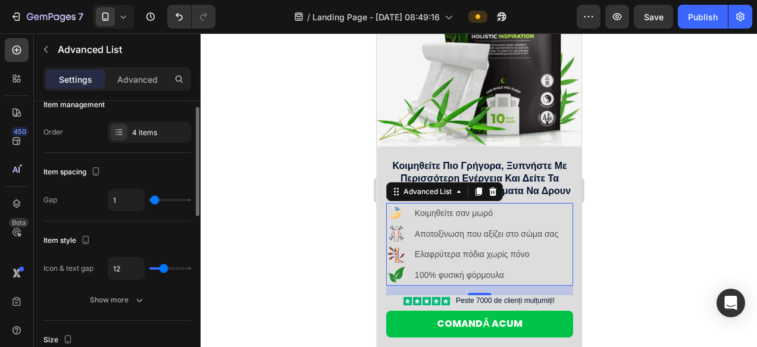
type input "2"
type input "3"
type input "4"
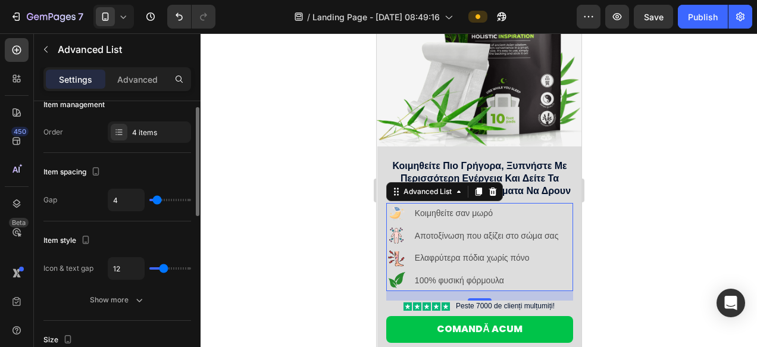
type input "4"
click at [156, 201] on input "range" at bounding box center [170, 200] width 42 height 2
click at [603, 284] on div at bounding box center [479, 190] width 556 height 314
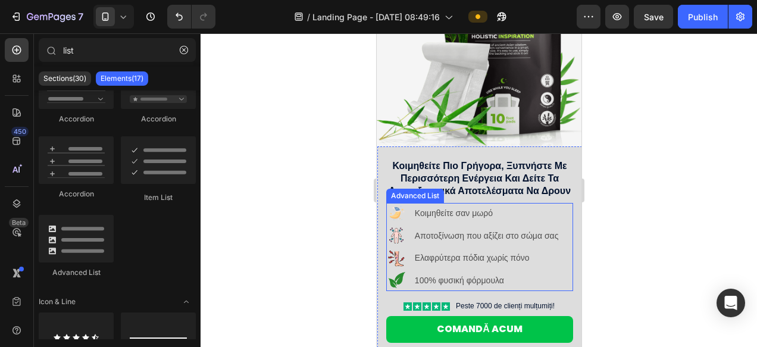
click at [517, 205] on div "Κοιμηθείτε σαν μωρό" at bounding box center [488, 213] width 150 height 17
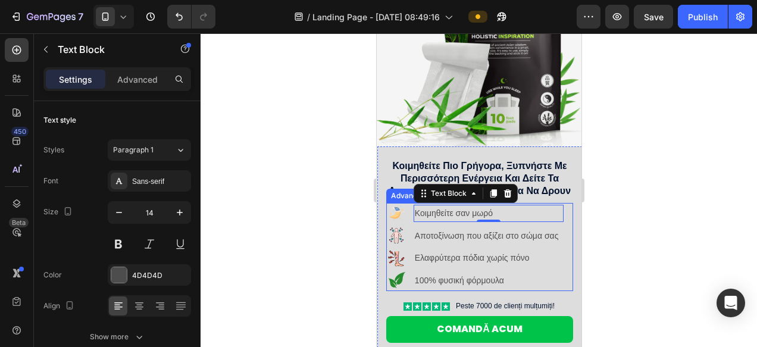
click at [481, 290] on li "Image 100% φυσική φόρμουλα Text Block" at bounding box center [474, 281] width 177 height 20
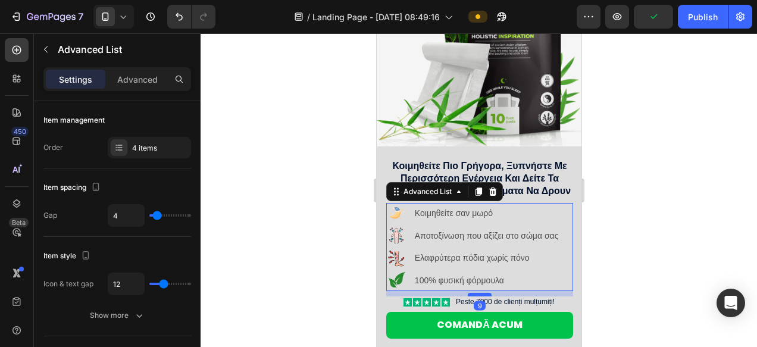
click at [484, 295] on div at bounding box center [479, 295] width 24 height 4
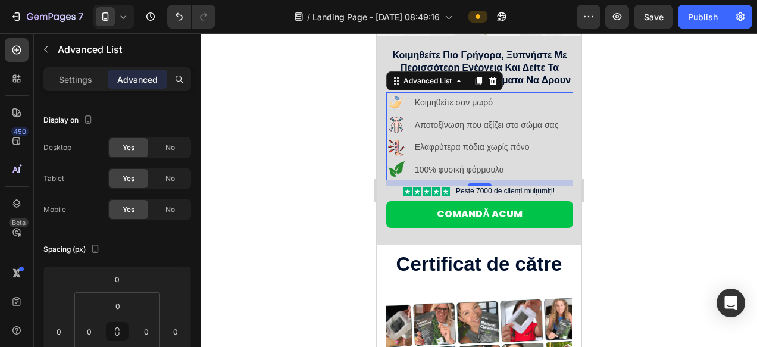
scroll to position [221, 0]
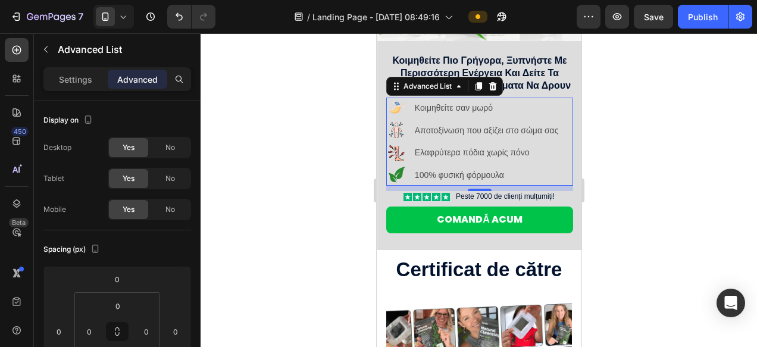
click at [588, 240] on div at bounding box center [479, 190] width 556 height 314
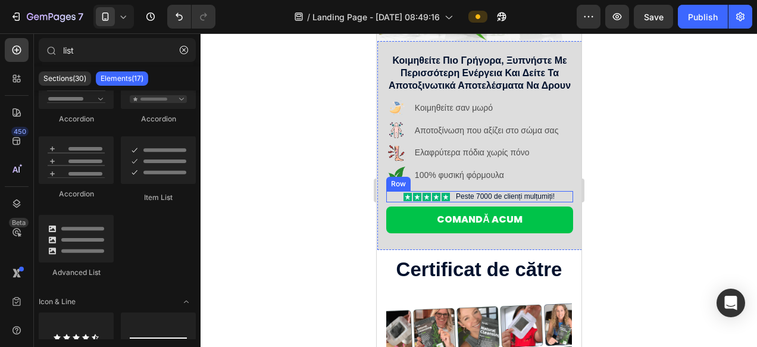
click at [390, 191] on div "Icon Icon Icon Icon Icon Icon List Peste 7000 de clienți mulțumiți! Text Block …" at bounding box center [479, 197] width 187 height 12
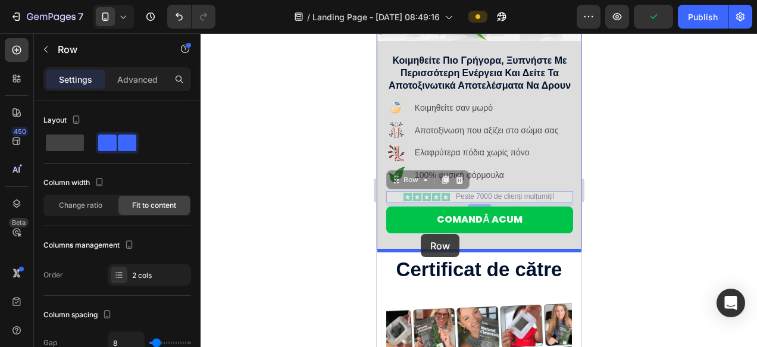
drag, startPoint x: 394, startPoint y: 182, endPoint x: 420, endPoint y: 234, distance: 58.0
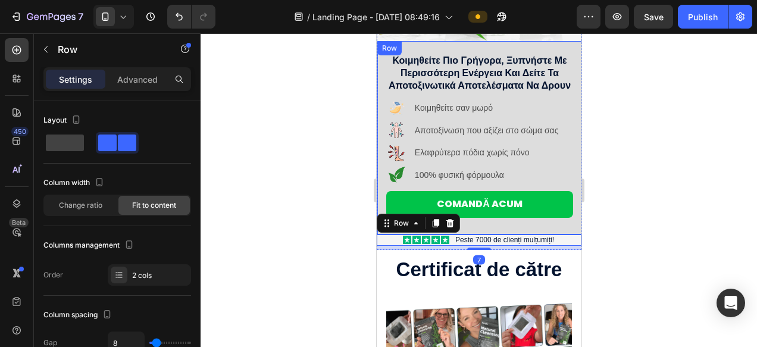
click at [478, 221] on div "You are pefect Text Block κοιμηθείτε πιο γρήγορα, ξυπνήστε με περισσότερη ενέργ…" at bounding box center [479, 137] width 205 height 193
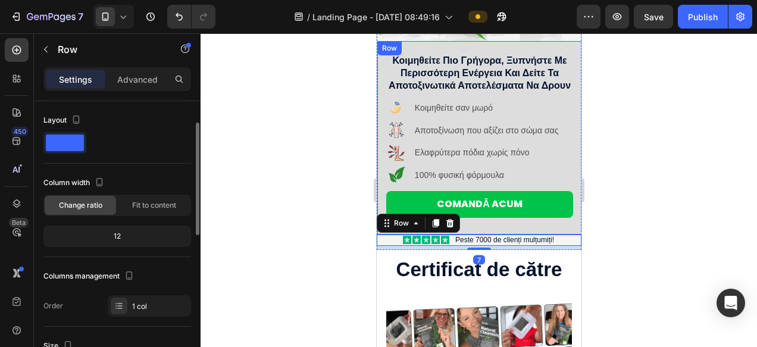
scroll to position [15, 0]
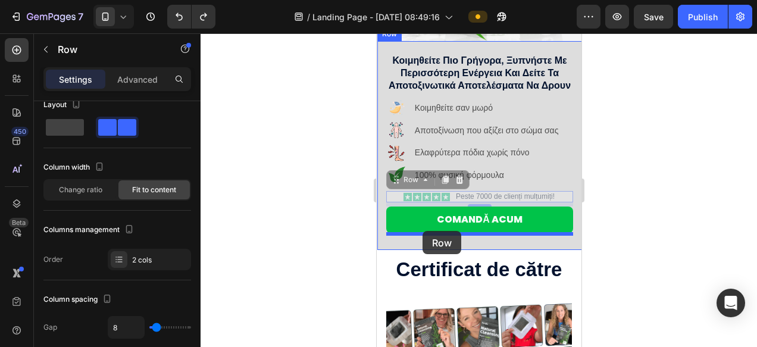
drag, startPoint x: 395, startPoint y: 185, endPoint x: 422, endPoint y: 231, distance: 53.1
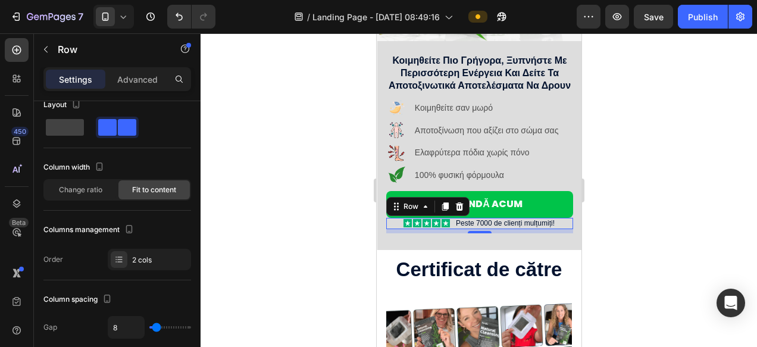
click at [704, 214] on div at bounding box center [479, 190] width 556 height 314
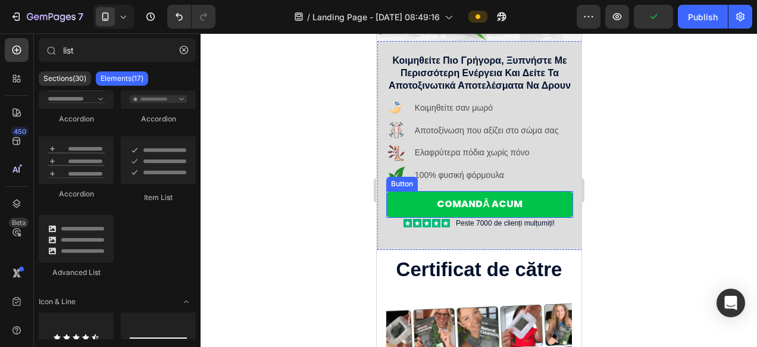
click at [498, 215] on link "Comandă acum" at bounding box center [479, 204] width 187 height 27
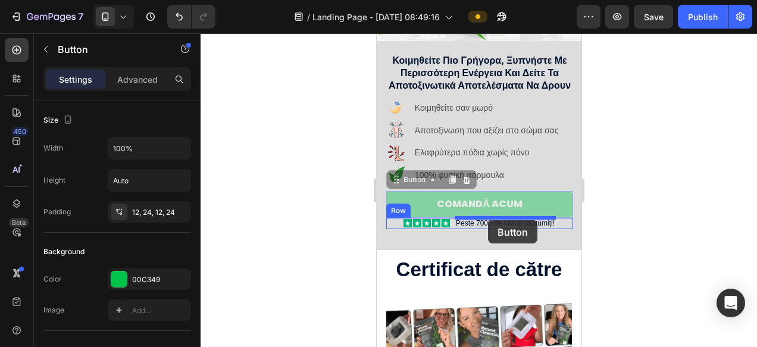
drag, startPoint x: 487, startPoint y: 214, endPoint x: 487, endPoint y: 220, distance: 6.0
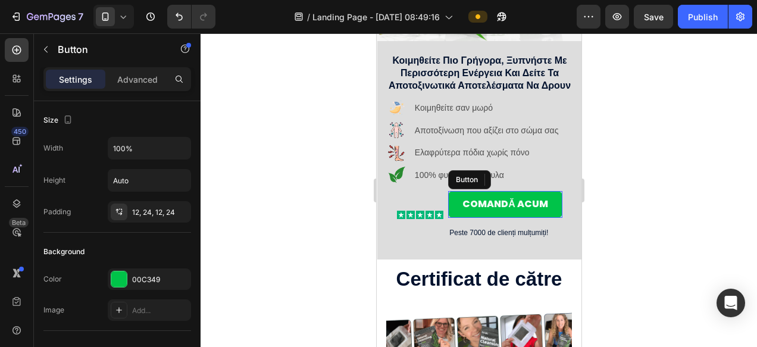
drag, startPoint x: 111, startPoint y: 186, endPoint x: 604, endPoint y: 222, distance: 495.1
click at [604, 222] on div at bounding box center [479, 190] width 556 height 314
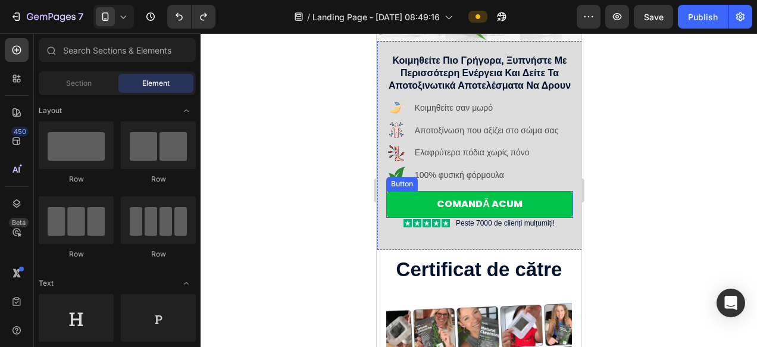
click at [494, 212] on link "Comandă acum" at bounding box center [479, 204] width 187 height 27
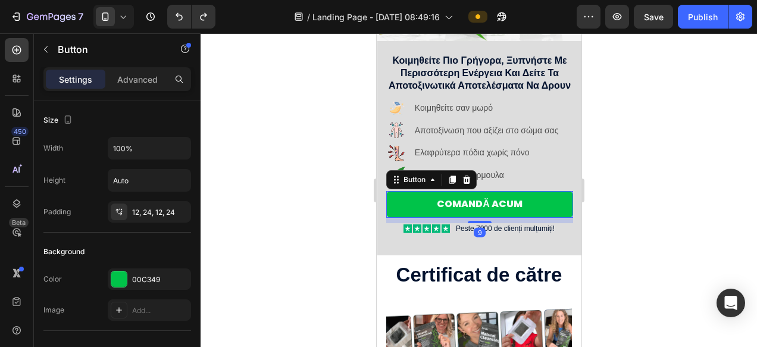
drag, startPoint x: 489, startPoint y: 216, endPoint x: 494, endPoint y: 220, distance: 6.3
click at [489, 221] on div at bounding box center [479, 222] width 24 height 2
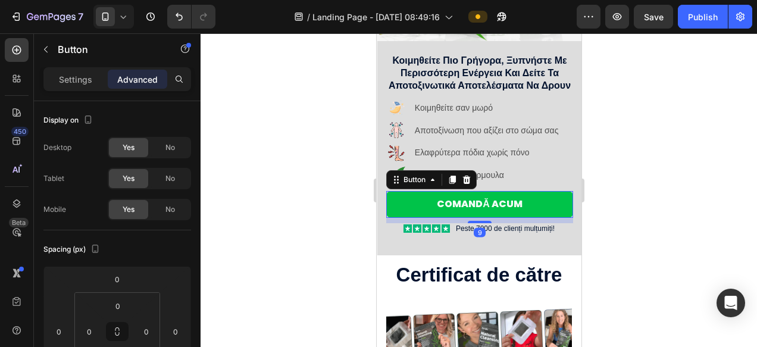
click at [659, 207] on div at bounding box center [479, 190] width 556 height 314
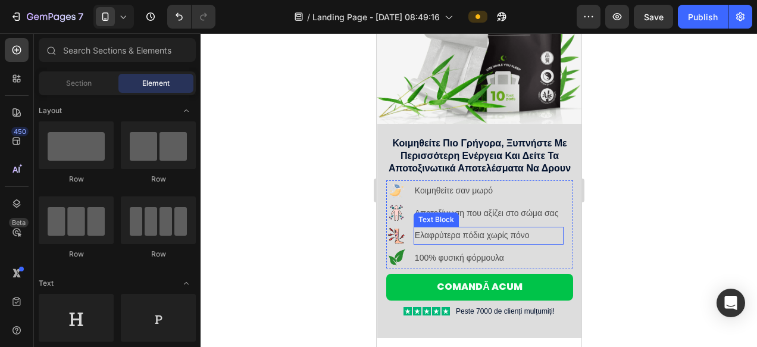
scroll to position [171, 0]
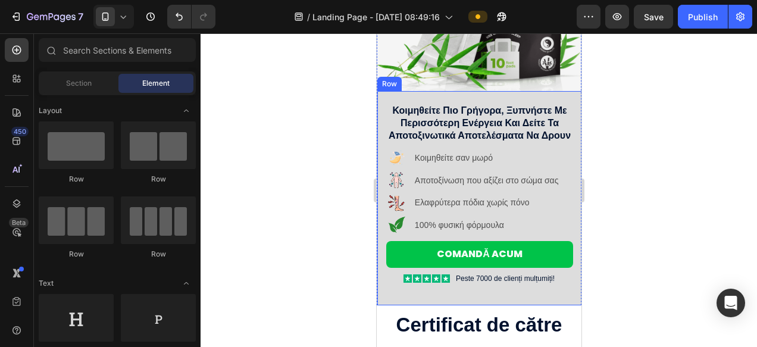
click at [436, 94] on div "You are pefect Text Block κοιμηθείτε πιο γρήγορα, ξυπνήστε με περισσότερη ενέργ…" at bounding box center [479, 198] width 205 height 214
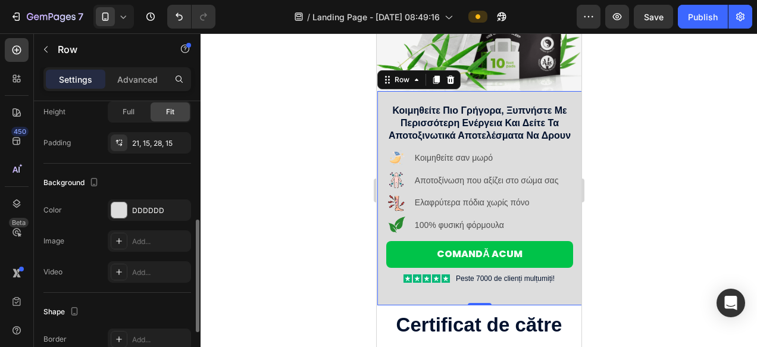
scroll to position [294, 0]
click at [124, 211] on div at bounding box center [118, 209] width 15 height 15
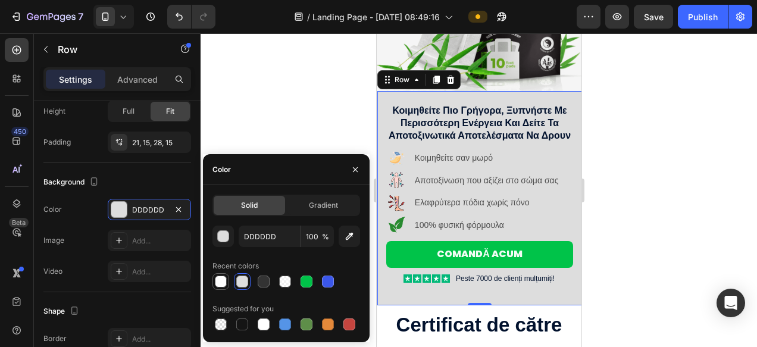
click at [221, 282] on div at bounding box center [221, 281] width 12 height 12
type input "FFFFFF"
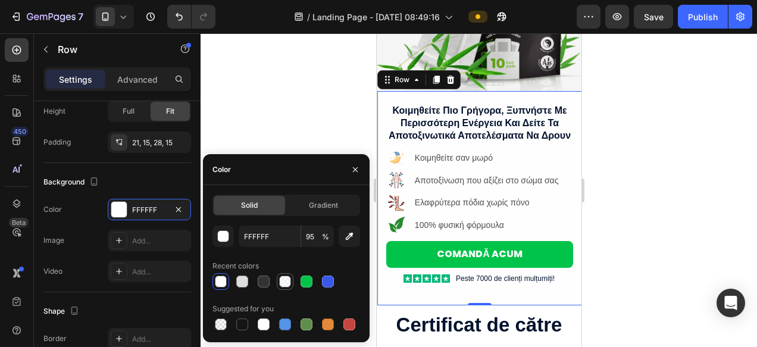
click at [283, 283] on div at bounding box center [285, 281] width 12 height 12
type input "58"
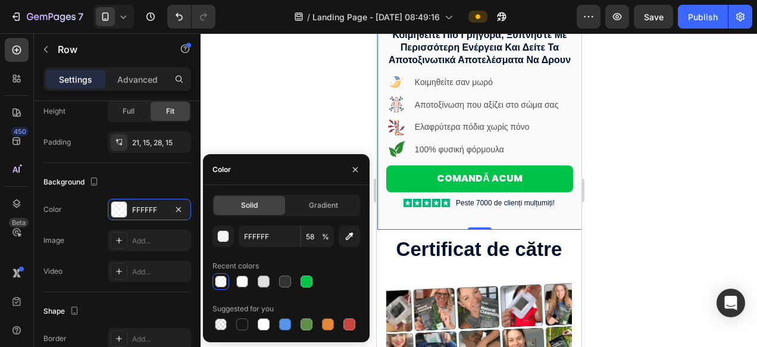
scroll to position [245, 0]
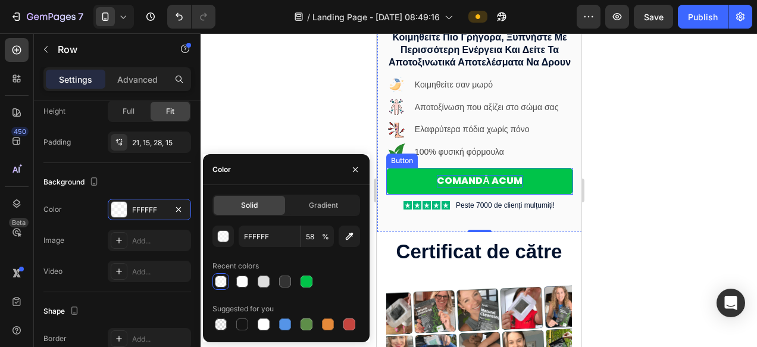
click at [465, 180] on p "Comandă acum" at bounding box center [479, 181] width 86 height 12
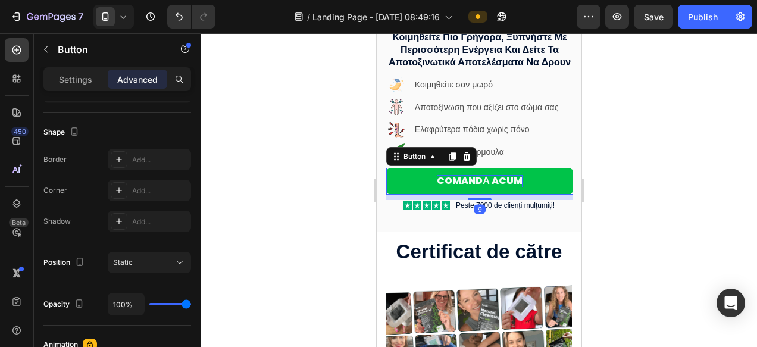
scroll to position [0, 0]
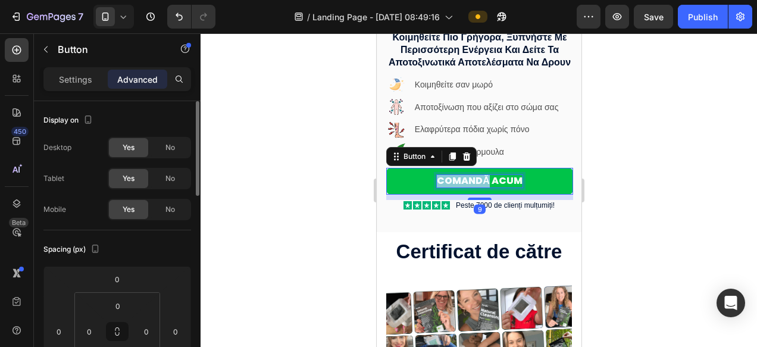
click at [465, 180] on p "Comandă acum" at bounding box center [479, 181] width 86 height 12
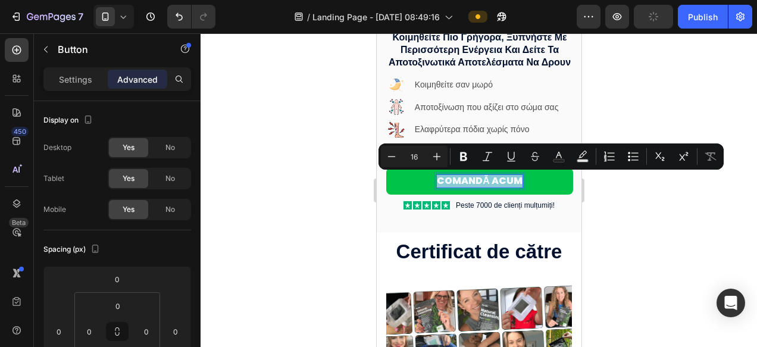
copy p "Comandă acum"
click at [464, 186] on div "Text Block" at bounding box center [476, 193] width 45 height 14
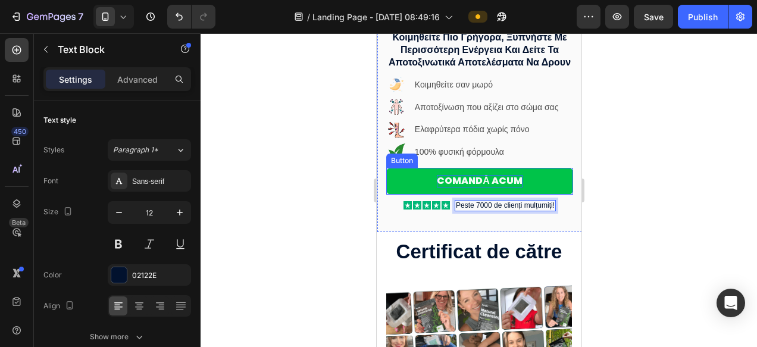
click at [444, 183] on p "Comandă acum" at bounding box center [479, 181] width 86 height 12
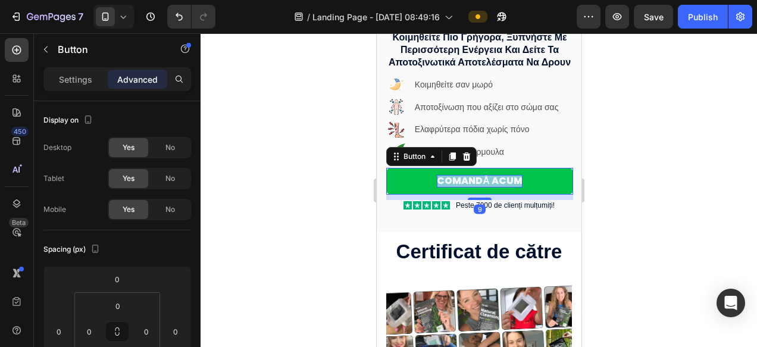
click at [444, 183] on p "Comandă acum" at bounding box center [479, 181] width 86 height 12
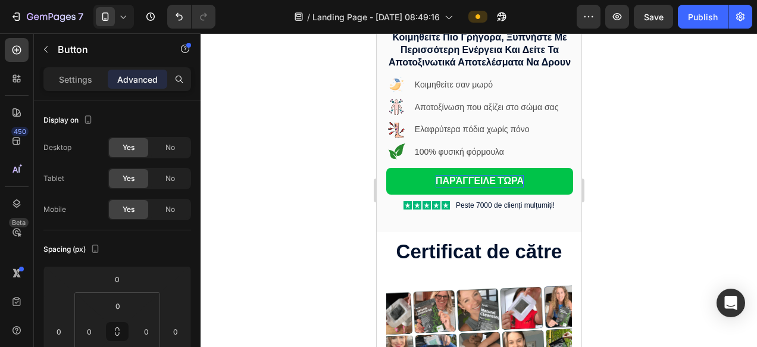
click at [664, 216] on div at bounding box center [479, 190] width 556 height 314
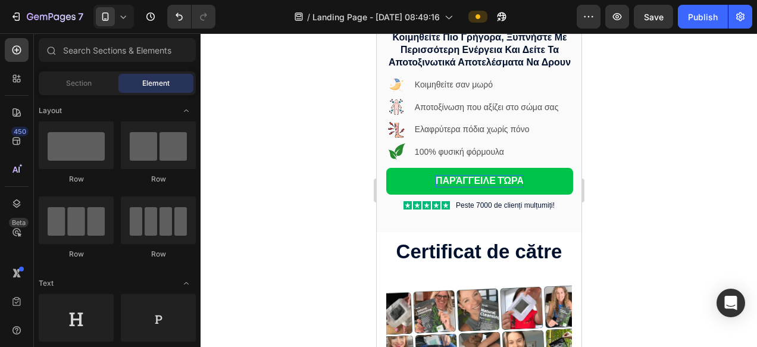
click at [691, 218] on div at bounding box center [479, 190] width 556 height 314
click at [513, 209] on p "Peste 7000 de clienți mulțumiți!" at bounding box center [504, 206] width 99 height 10
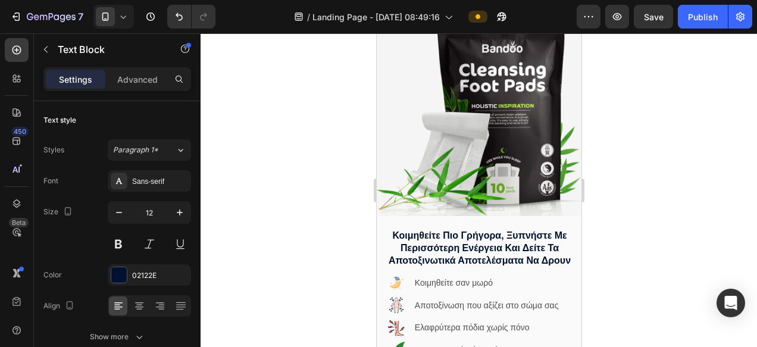
scroll to position [313, 0]
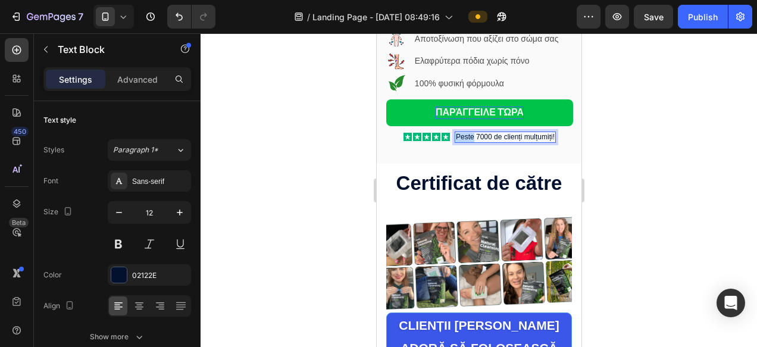
click at [471, 140] on p "Peste 7000 de clienți mulțumiți!" at bounding box center [504, 138] width 99 height 10
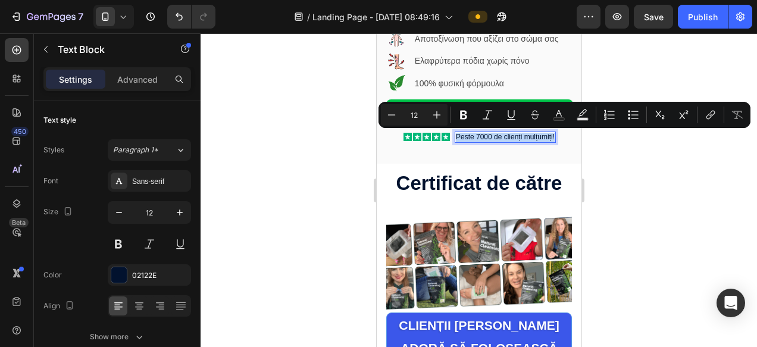
click at [480, 133] on p "Peste 7000 de clienți mulțumiți!" at bounding box center [504, 138] width 99 height 10
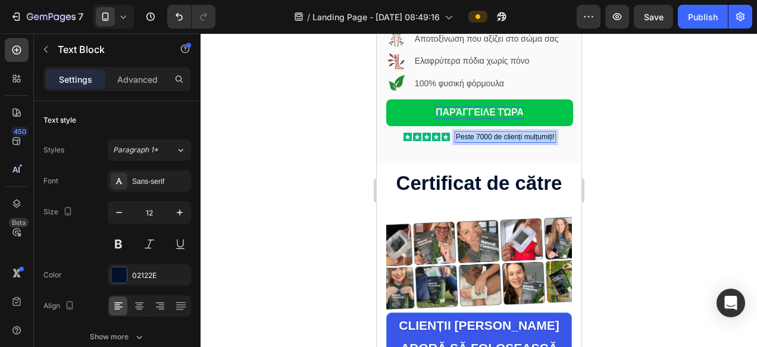
click at [480, 133] on p "Peste 7000 de clienți mulțumiți!" at bounding box center [504, 138] width 99 height 10
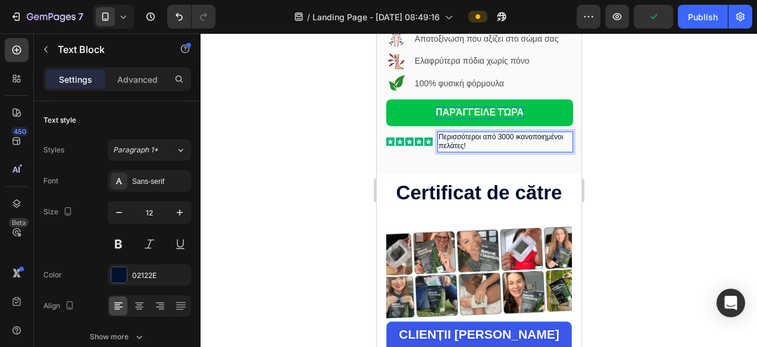
click at [483, 151] on p "Περισσότεροι από 3000 ικανοποιημένοι πελάτες!" at bounding box center [504, 142] width 133 height 18
click at [475, 144] on p "Περισσότεροι από 3000 ικανοποιημένοι πελάτες!" at bounding box center [504, 142] width 133 height 18
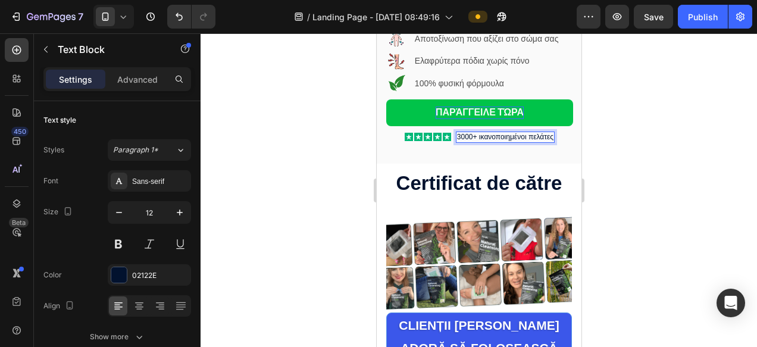
click at [647, 168] on div at bounding box center [479, 190] width 556 height 314
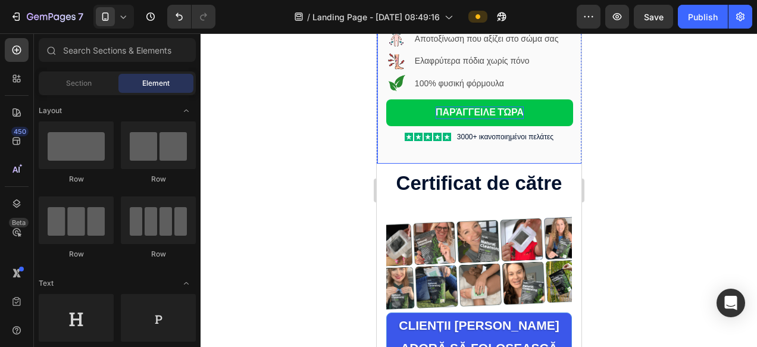
click at [491, 155] on div "You are pefect Text Block κοιμηθείτε πιο γρήγορα, ξυπνήστε με περισσότερη ενέργ…" at bounding box center [479, 56] width 205 height 214
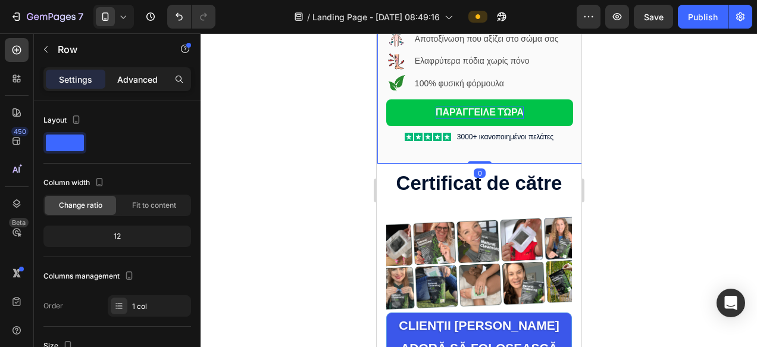
click at [142, 84] on p "Advanced" at bounding box center [137, 79] width 40 height 12
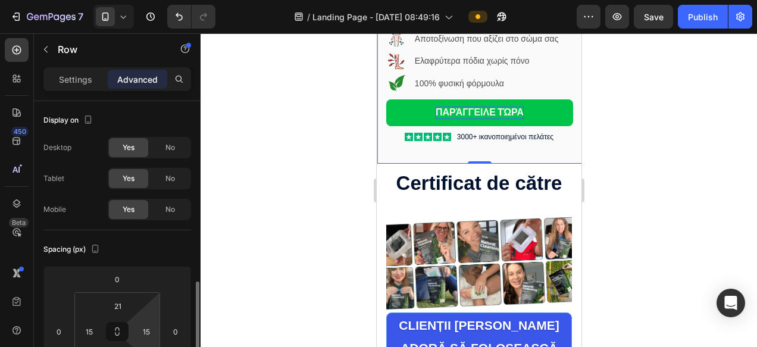
scroll to position [135, 0]
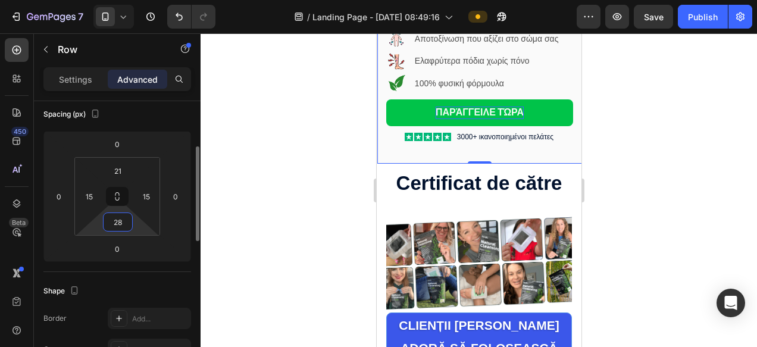
click at [116, 222] on input "28" at bounding box center [118, 222] width 24 height 18
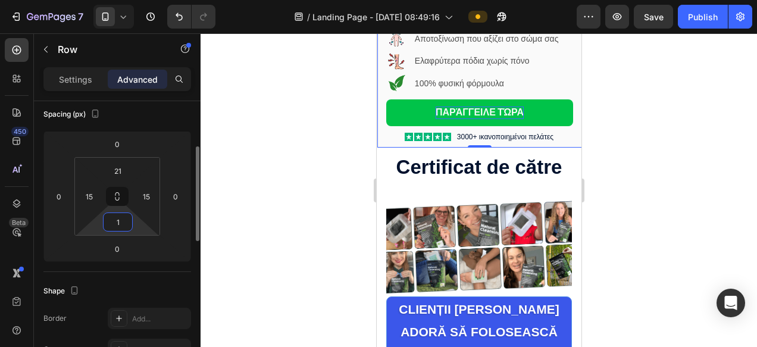
type input "14"
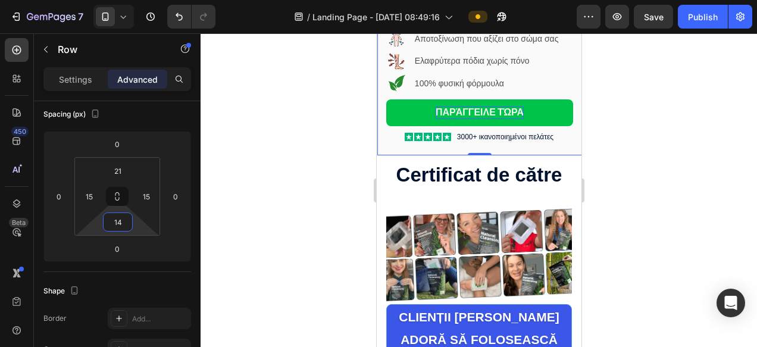
click at [709, 258] on div at bounding box center [479, 190] width 556 height 314
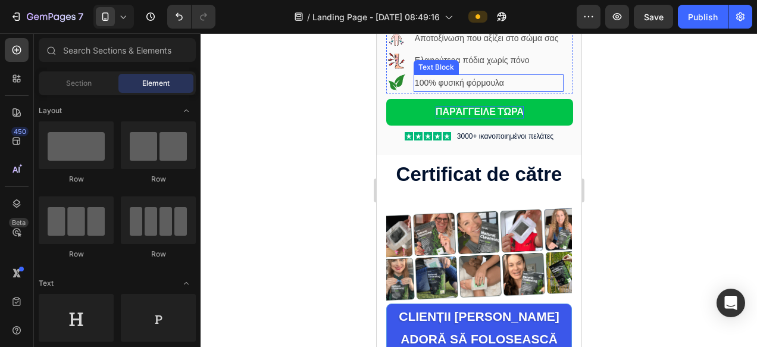
scroll to position [317, 0]
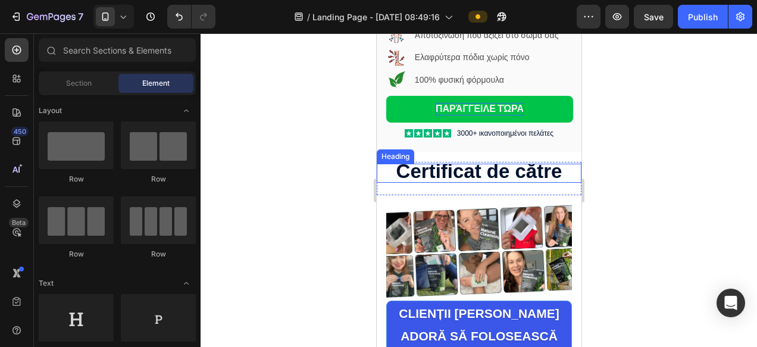
click at [481, 174] on strong "Certificat de către" at bounding box center [479, 171] width 166 height 22
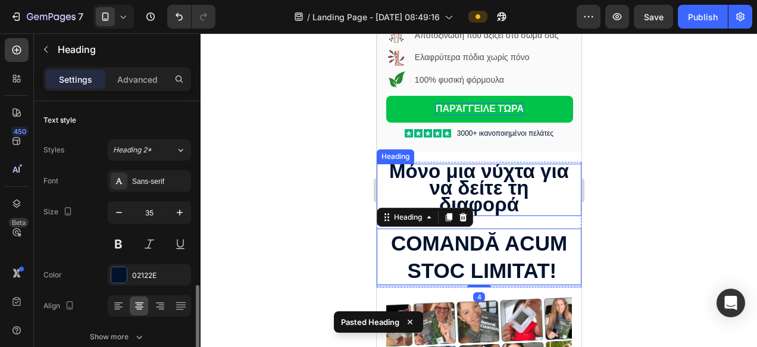
scroll to position [135, 0]
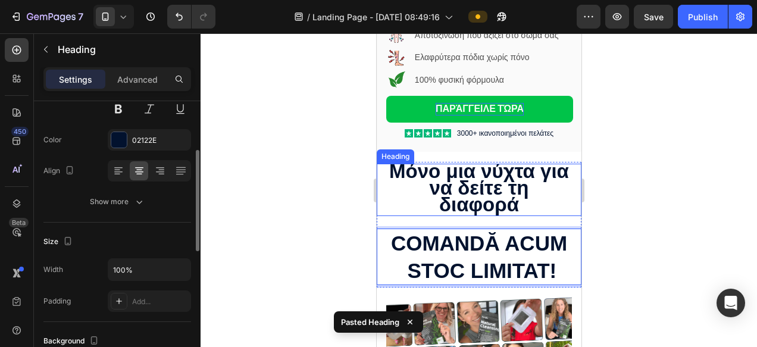
click at [473, 194] on strong "Μόνο μια νύχτα για να δείτε τη διαφορά" at bounding box center [479, 187] width 180 height 55
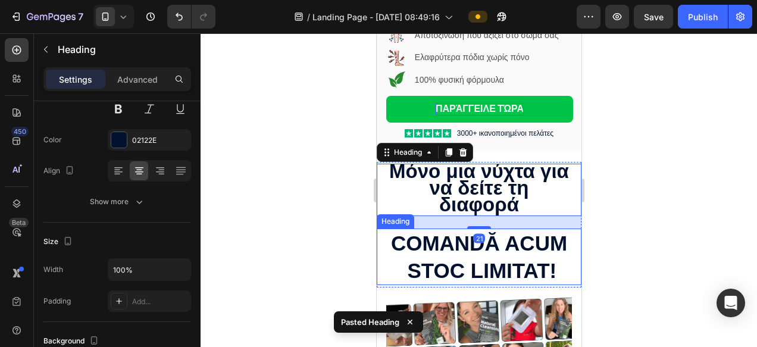
click at [434, 257] on p "Comandă acum stoc limitat!" at bounding box center [478, 257] width 202 height 54
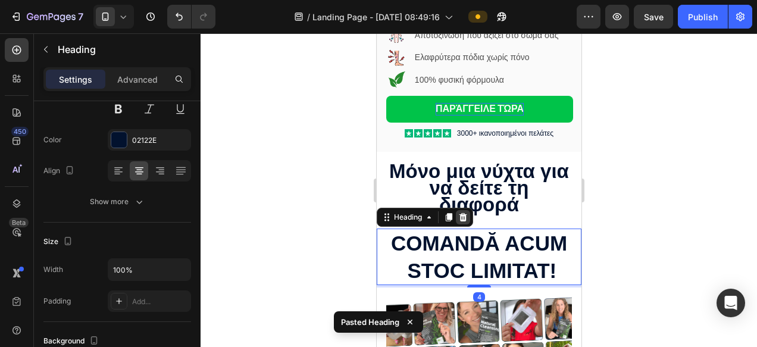
click at [463, 218] on icon at bounding box center [463, 217] width 10 height 10
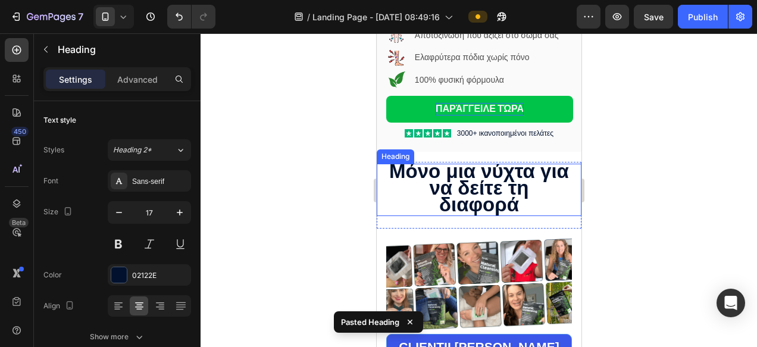
click at [472, 193] on strong "Μόνο μια νύχτα για να δείτε τη διαφορά" at bounding box center [479, 187] width 180 height 55
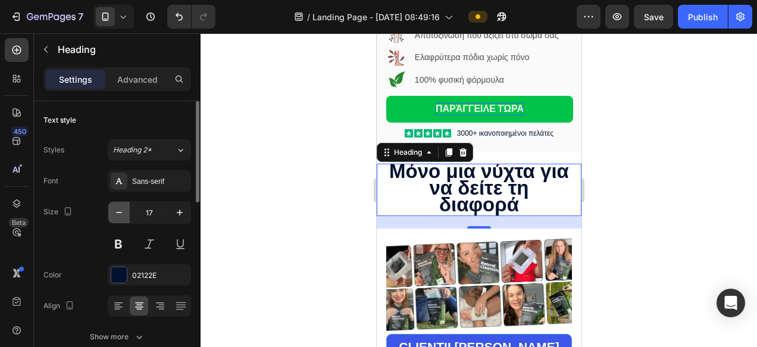
click at [120, 212] on icon "button" at bounding box center [119, 212] width 6 height 1
type input "16"
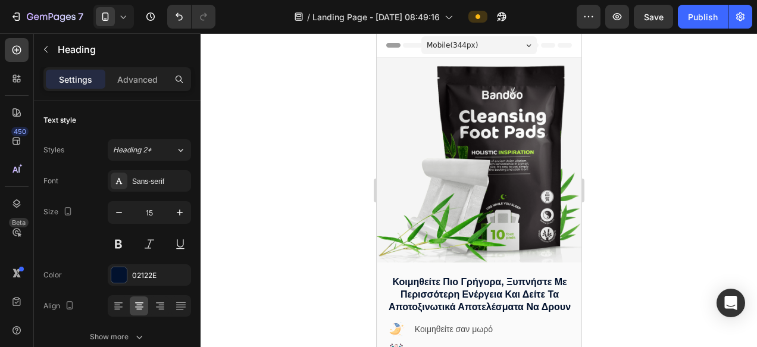
scroll to position [317, 0]
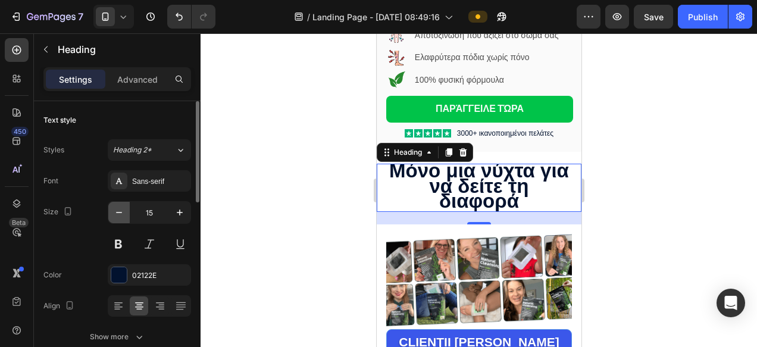
click at [120, 212] on icon "button" at bounding box center [119, 212] width 6 height 1
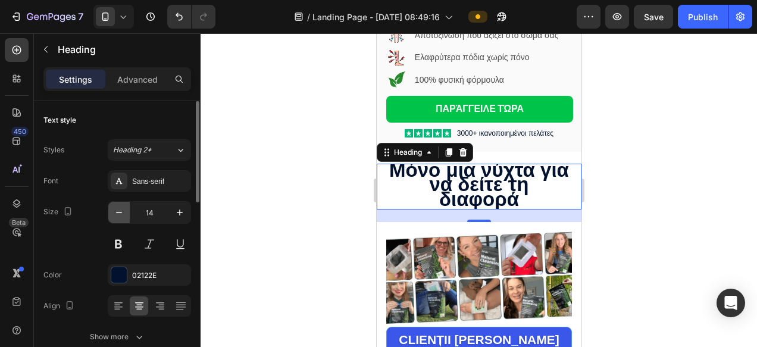
click at [120, 212] on icon "button" at bounding box center [119, 212] width 6 height 1
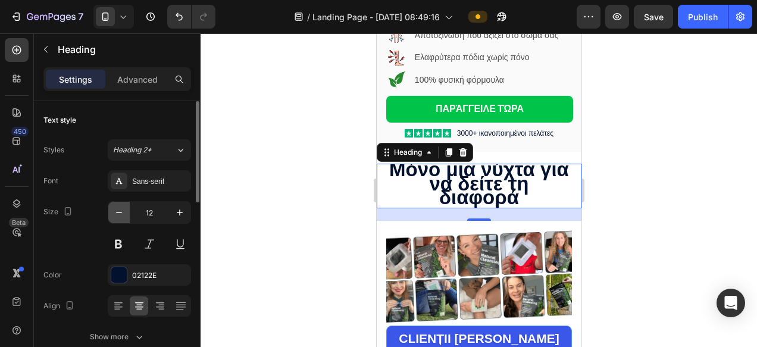
click at [120, 212] on icon "button" at bounding box center [119, 212] width 6 height 1
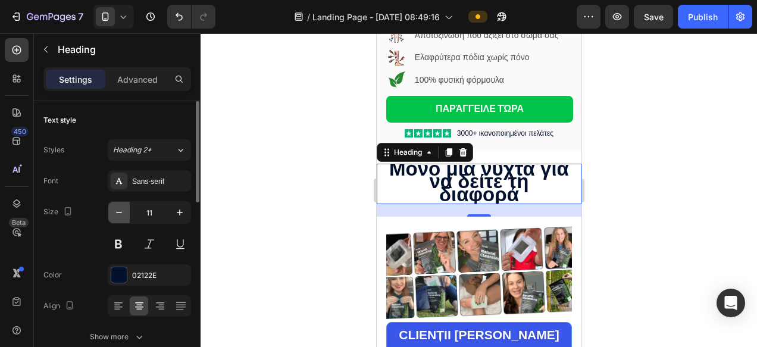
click at [120, 212] on icon "button" at bounding box center [119, 212] width 6 height 1
click at [183, 212] on icon "button" at bounding box center [180, 212] width 12 height 12
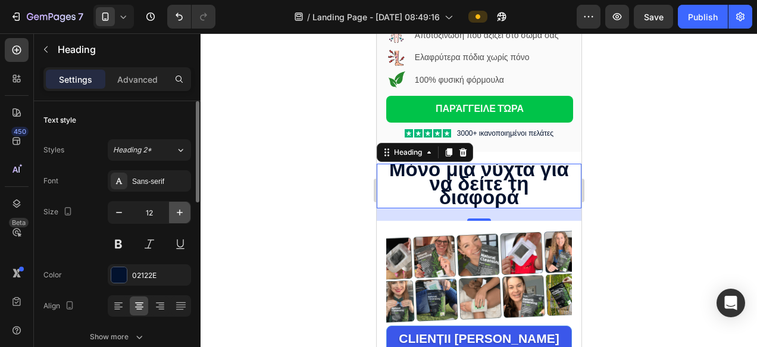
click at [183, 212] on icon "button" at bounding box center [180, 212] width 12 height 12
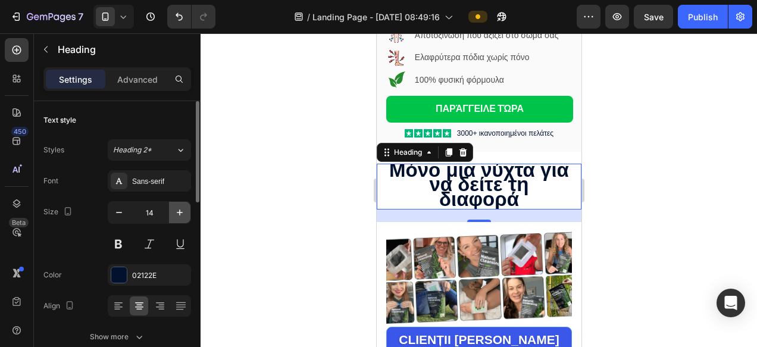
click at [183, 212] on icon "button" at bounding box center [180, 212] width 12 height 12
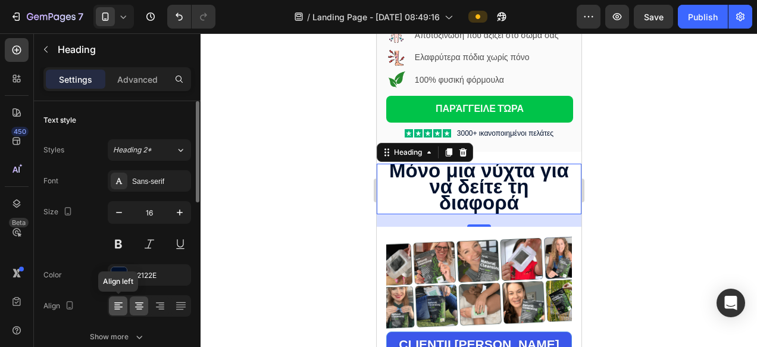
click at [120, 305] on icon at bounding box center [118, 306] width 12 height 12
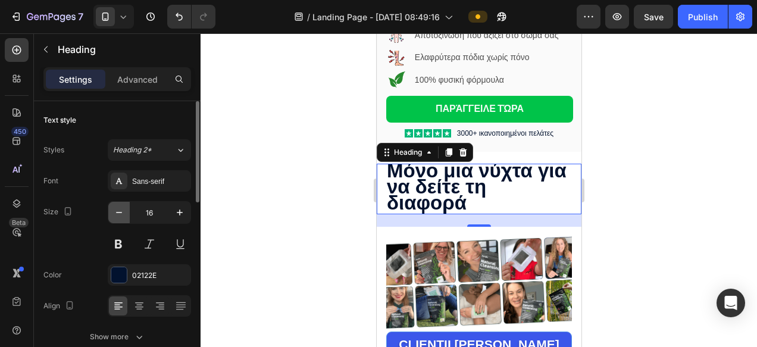
click at [120, 215] on icon "button" at bounding box center [119, 212] width 12 height 12
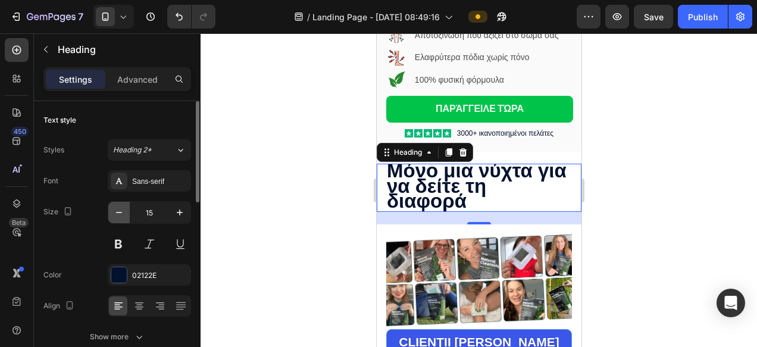
click at [120, 215] on icon "button" at bounding box center [119, 212] width 12 height 12
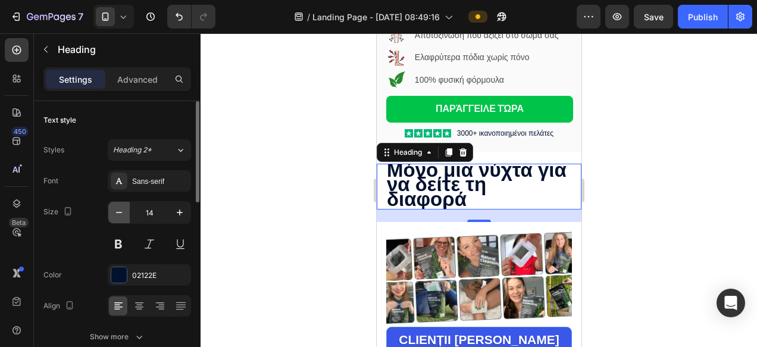
click at [120, 215] on icon "button" at bounding box center [119, 212] width 12 height 12
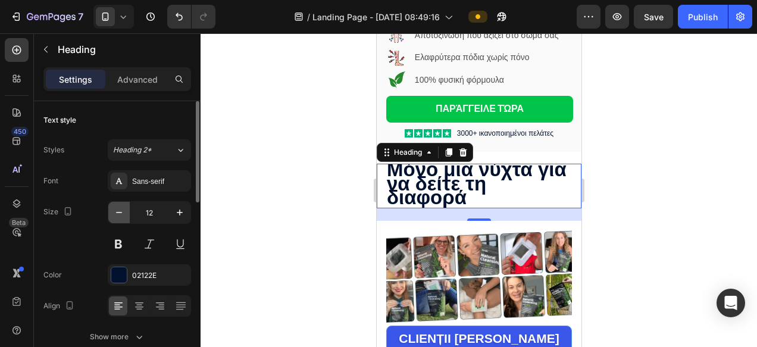
click at [120, 215] on icon "button" at bounding box center [119, 212] width 12 height 12
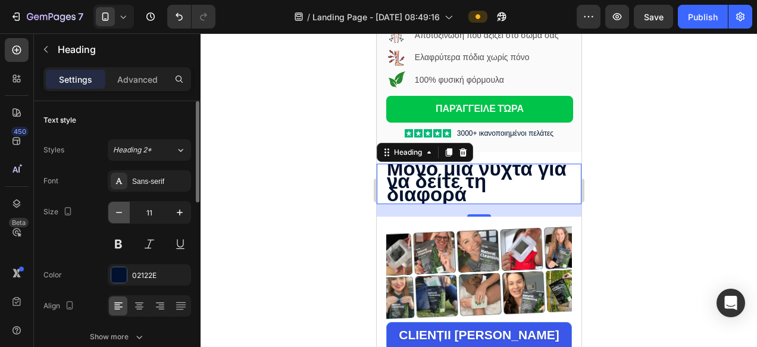
click at [120, 215] on icon "button" at bounding box center [119, 212] width 12 height 12
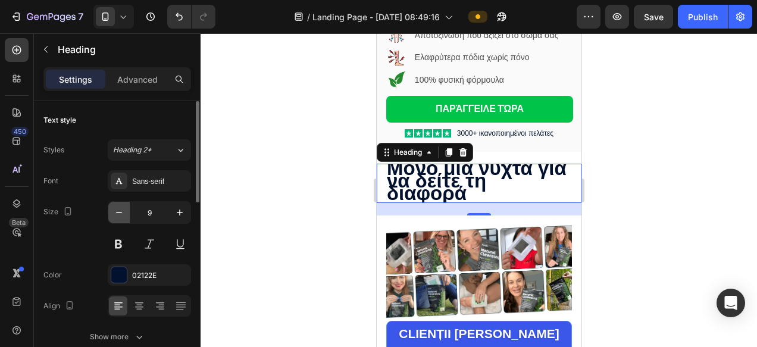
click at [120, 215] on icon "button" at bounding box center [119, 212] width 12 height 12
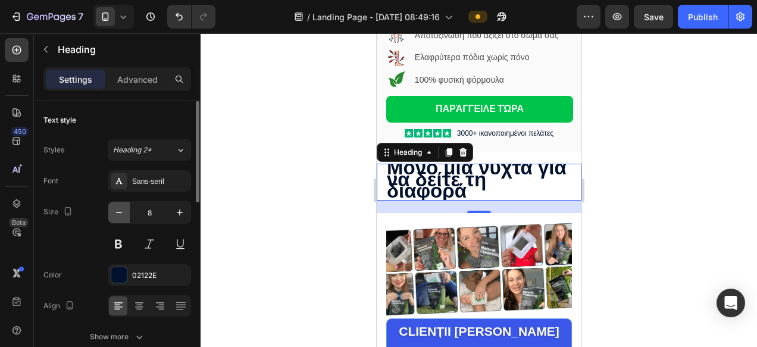
click at [120, 215] on icon "button" at bounding box center [119, 212] width 12 height 12
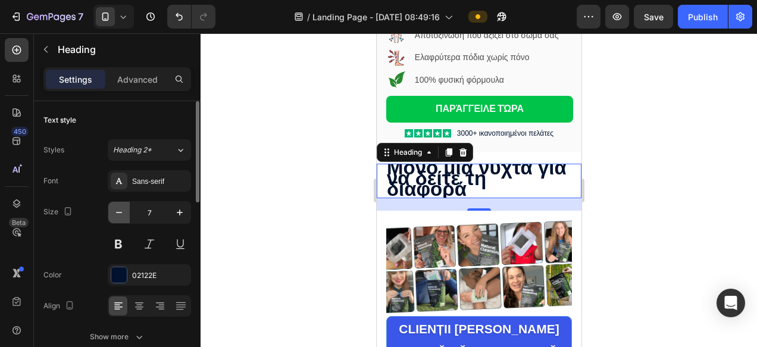
click at [120, 215] on icon "button" at bounding box center [119, 212] width 12 height 12
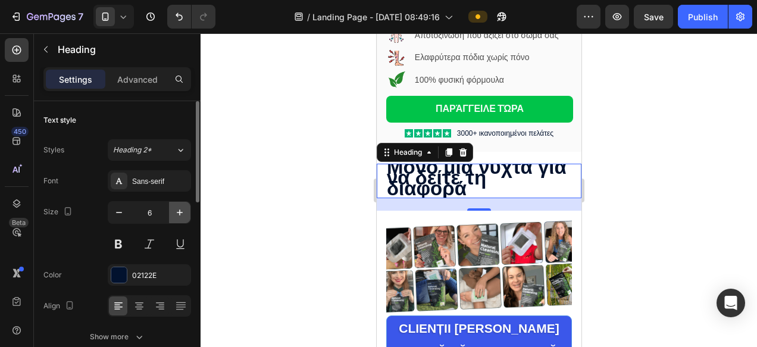
click at [181, 209] on icon "button" at bounding box center [180, 212] width 12 height 12
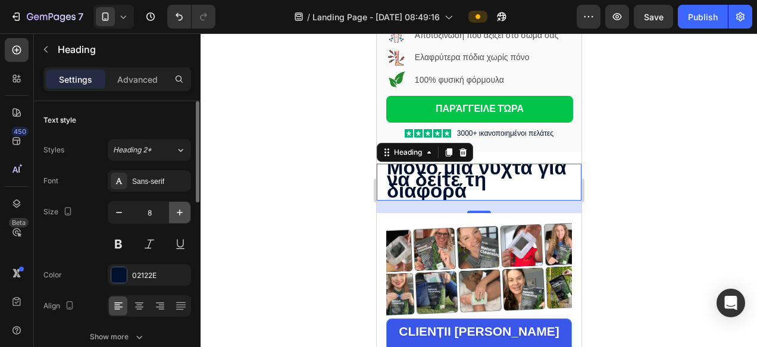
click at [181, 209] on icon "button" at bounding box center [180, 212] width 12 height 12
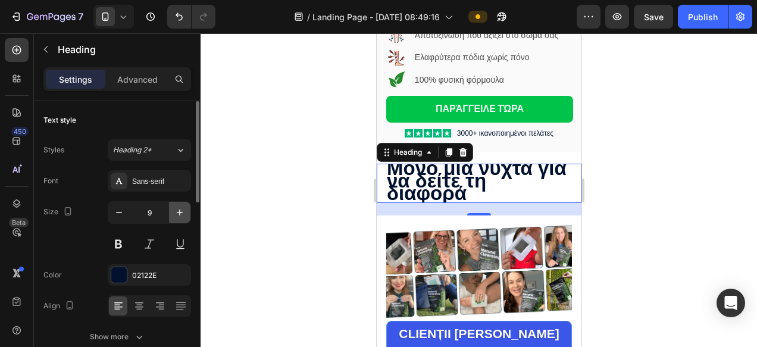
click at [181, 209] on icon "button" at bounding box center [180, 212] width 12 height 12
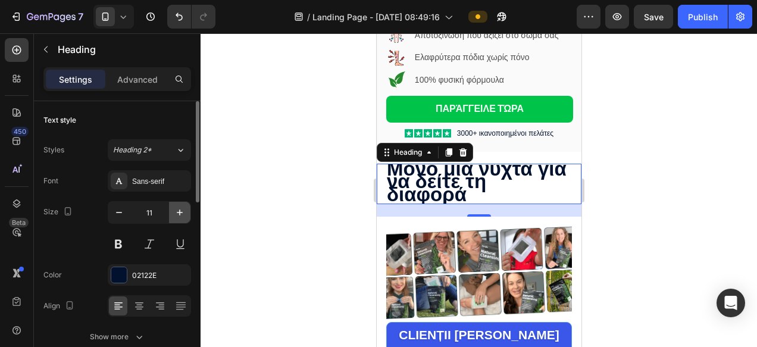
click at [181, 209] on icon "button" at bounding box center [180, 212] width 12 height 12
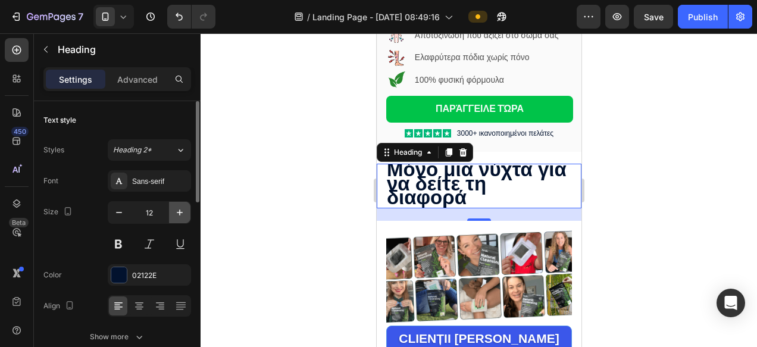
click at [181, 209] on icon "button" at bounding box center [180, 212] width 12 height 12
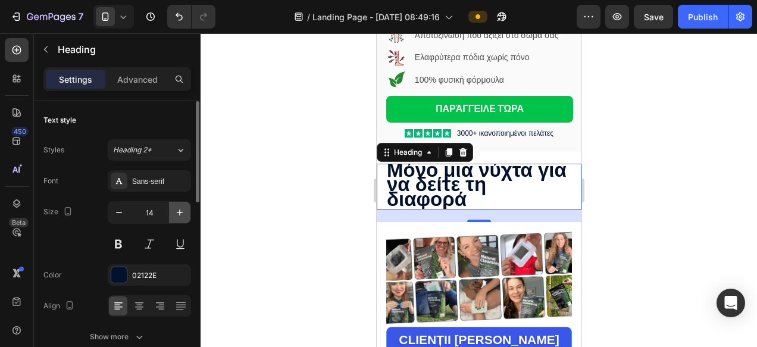
click at [181, 209] on icon "button" at bounding box center [180, 212] width 12 height 12
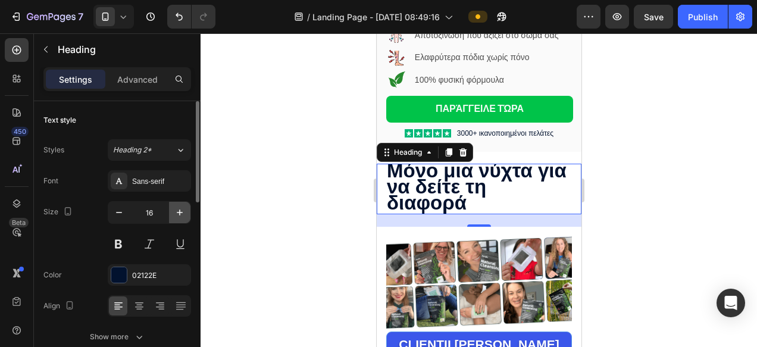
type input "17"
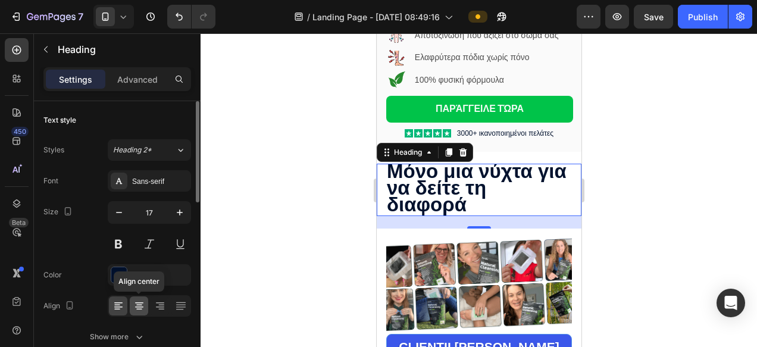
click at [131, 302] on div at bounding box center [139, 305] width 18 height 19
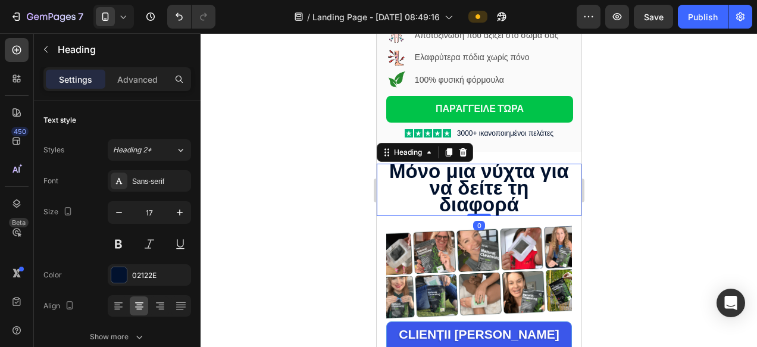
drag, startPoint x: 473, startPoint y: 226, endPoint x: 477, endPoint y: 212, distance: 14.3
click at [477, 212] on div "Μόνο μια νύχτα για να δείτε τη διαφορά Heading 0" at bounding box center [478, 190] width 205 height 52
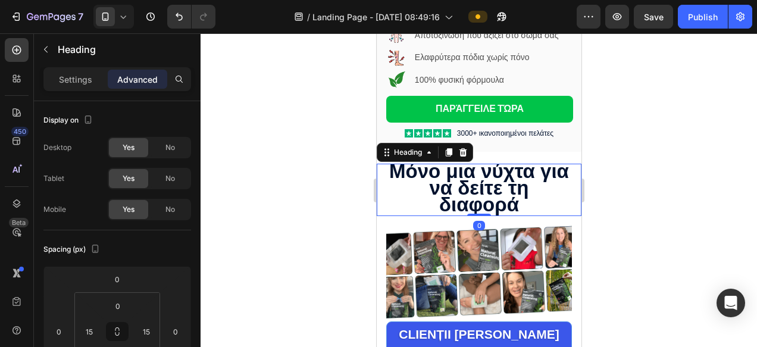
click at [666, 184] on div at bounding box center [479, 190] width 556 height 314
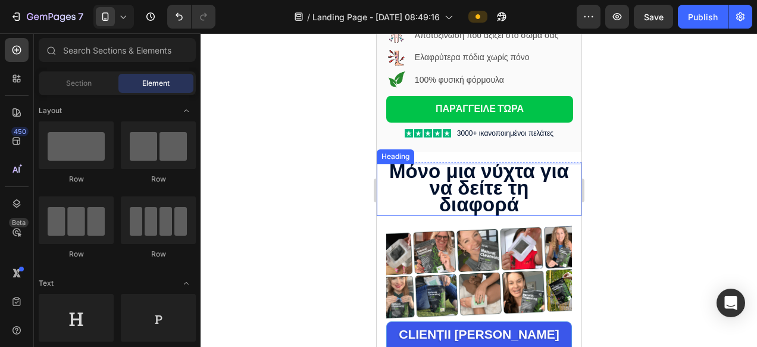
click at [491, 193] on strong "Μόνο μια νύχτα για να δείτε τη διαφορά" at bounding box center [479, 187] width 180 height 55
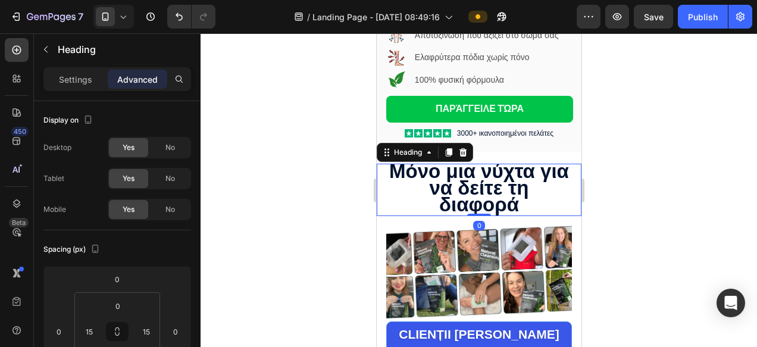
click at [491, 193] on strong "Μόνο μια νύχτα για να δείτε τη διαφορά" at bounding box center [479, 187] width 180 height 55
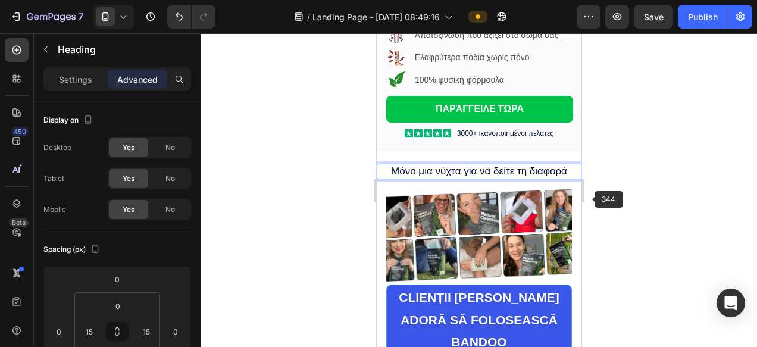
click at [600, 205] on div at bounding box center [479, 190] width 556 height 314
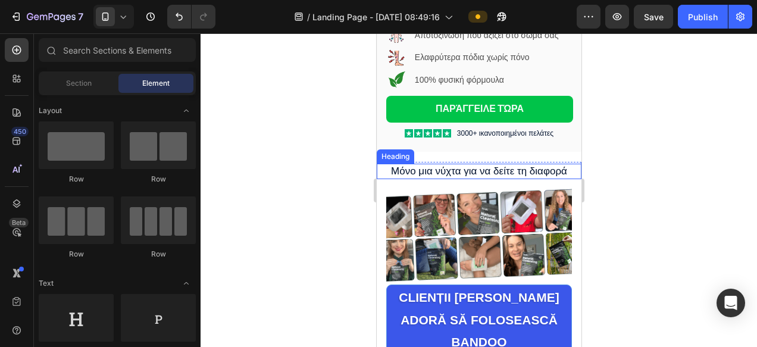
click at [476, 176] on p "Μόνο μια νύχτα για να δείτε τη διαφορά" at bounding box center [478, 171] width 184 height 13
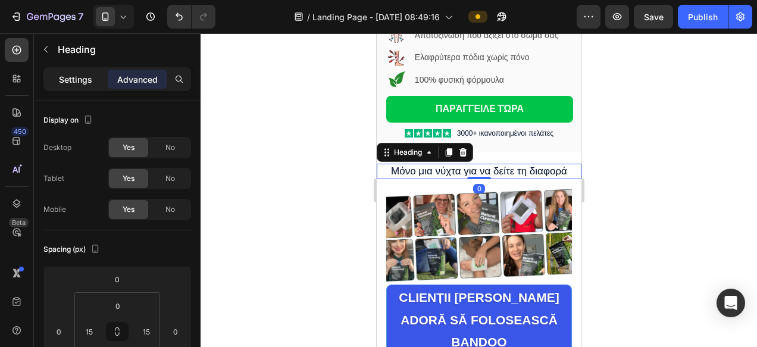
click at [75, 78] on p "Settings" at bounding box center [75, 79] width 33 height 12
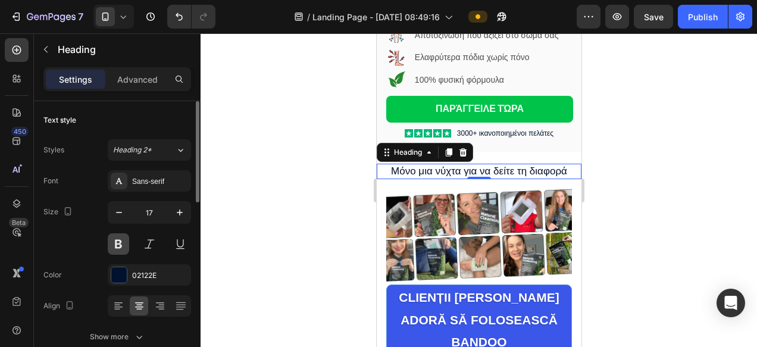
click at [120, 244] on button at bounding box center [118, 243] width 21 height 21
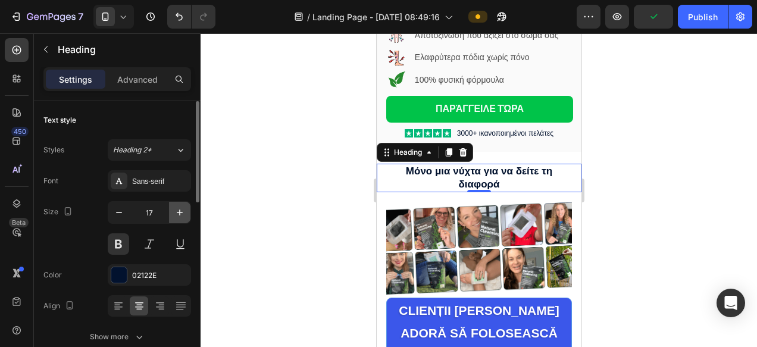
click at [181, 215] on icon "button" at bounding box center [180, 212] width 12 height 12
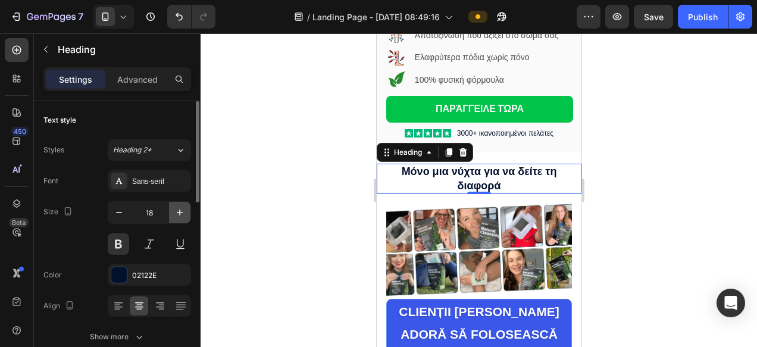
click at [181, 215] on icon "button" at bounding box center [180, 212] width 12 height 12
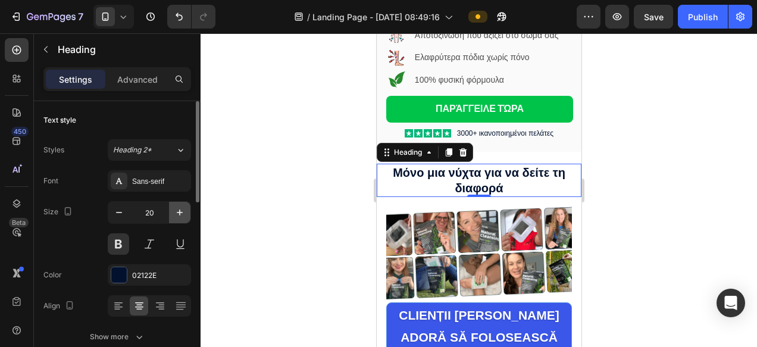
click at [181, 215] on icon "button" at bounding box center [180, 212] width 12 height 12
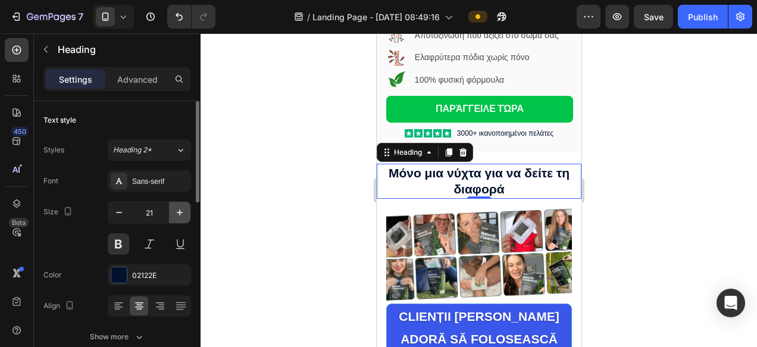
click at [181, 215] on icon "button" at bounding box center [180, 212] width 12 height 12
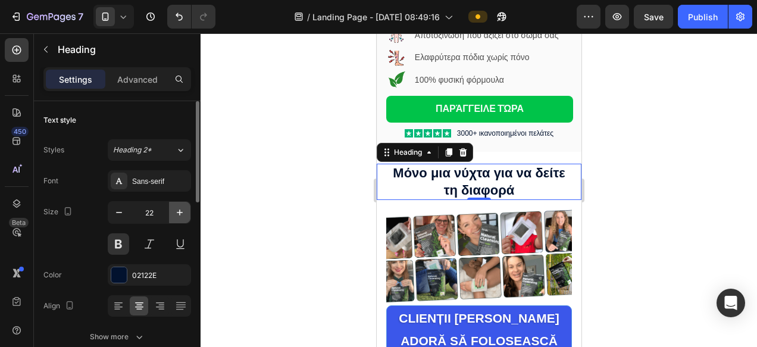
click at [181, 215] on icon "button" at bounding box center [180, 212] width 12 height 12
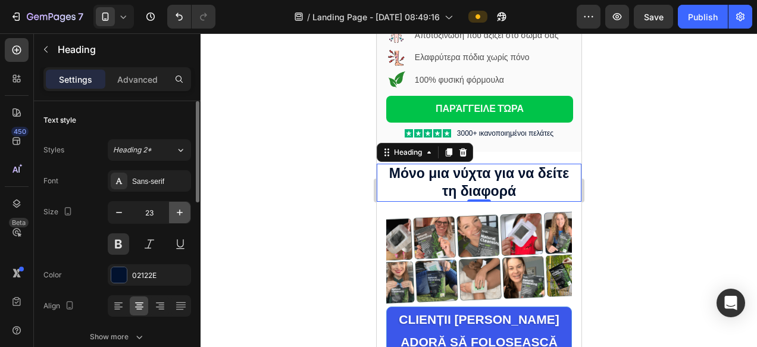
click at [181, 215] on icon "button" at bounding box center [180, 212] width 12 height 12
type input "24"
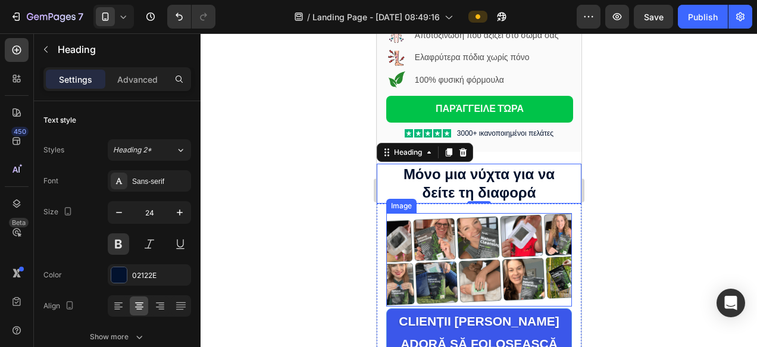
click at [403, 226] on img at bounding box center [479, 259] width 186 height 93
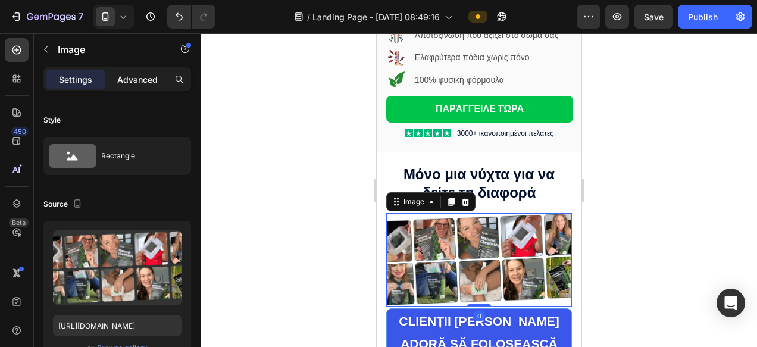
click at [127, 87] on div "Advanced" at bounding box center [137, 79] width 59 height 19
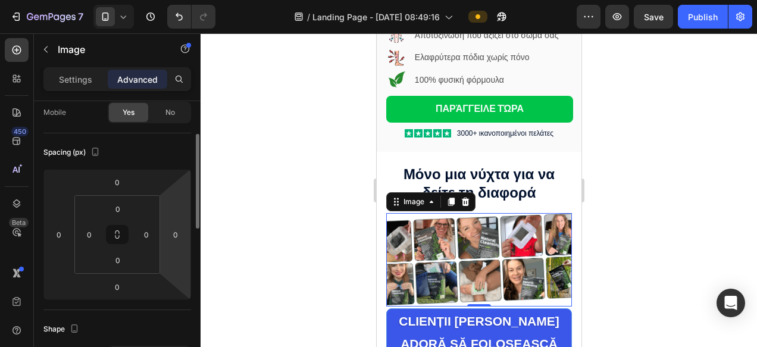
scroll to position [373, 0]
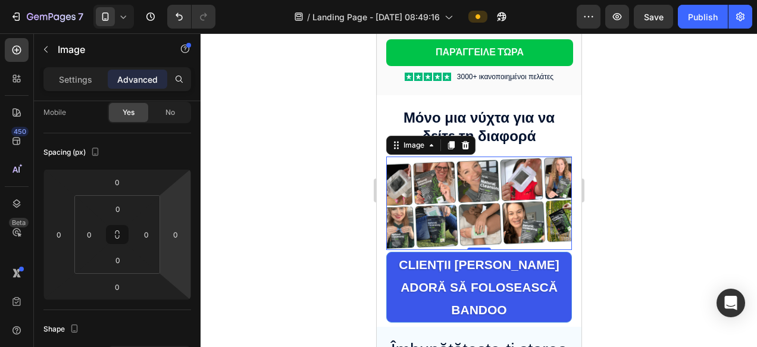
click at [675, 198] on div at bounding box center [479, 190] width 556 height 314
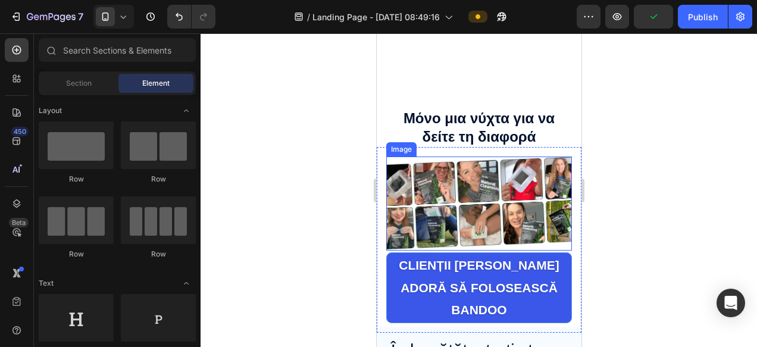
scroll to position [453, 0]
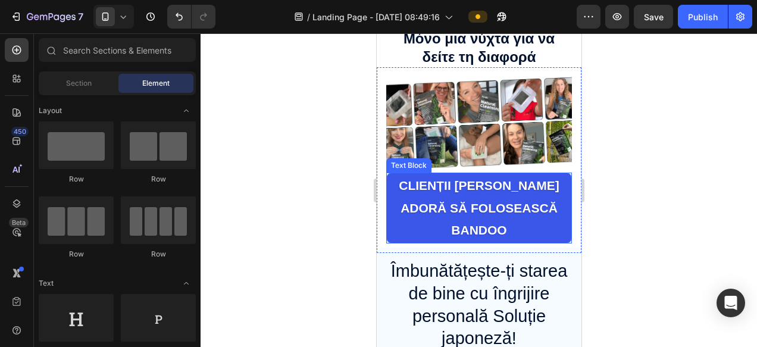
click at [453, 203] on strong "Clienții Bandoo adoră să folosească Bandoo" at bounding box center [478, 207] width 161 height 59
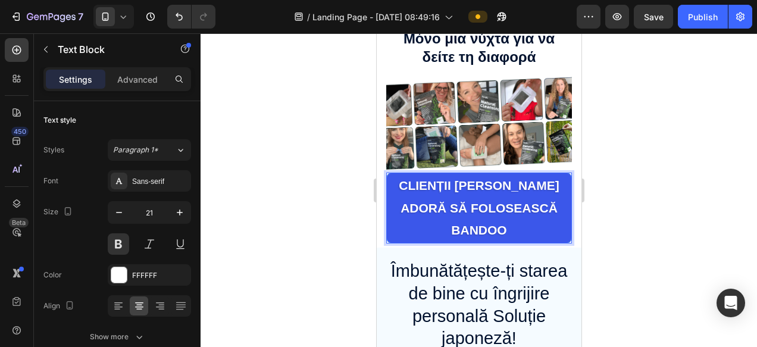
click at [453, 203] on strong "Clienții Bandoo adoră să folosească Bandoo" at bounding box center [478, 207] width 161 height 59
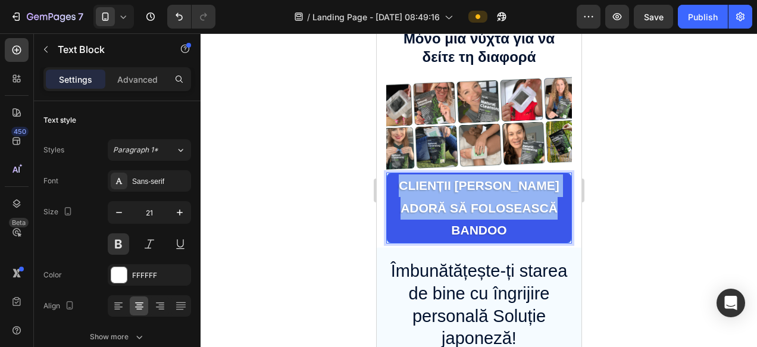
click at [453, 203] on strong "Clienții Bandoo adoră să folosească Bandoo" at bounding box center [478, 207] width 161 height 59
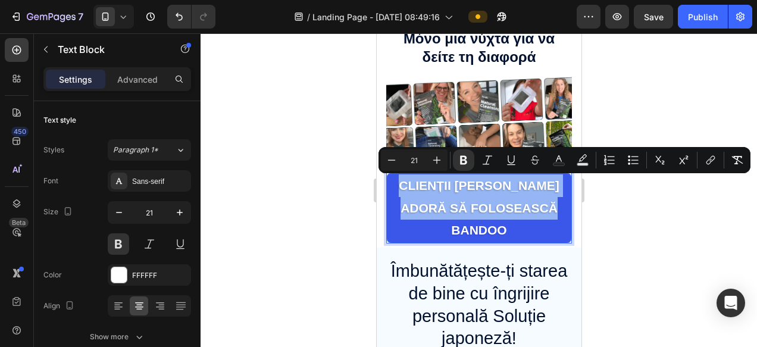
copy strong "Clienții Bandoo adoră să folosească Bandoo"
click at [451, 198] on p "Clienții Bandoo adoră să folosească Bandoo" at bounding box center [478, 207] width 182 height 67
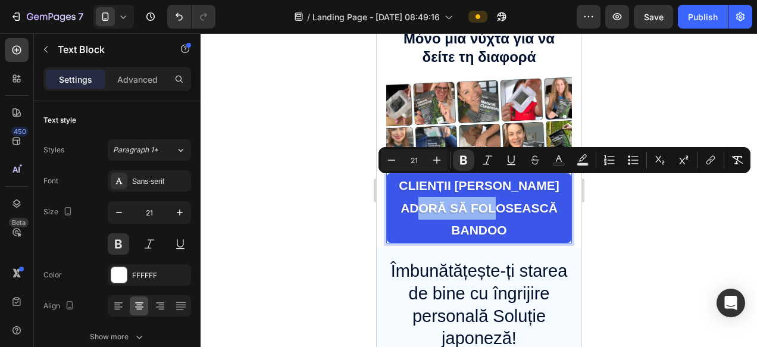
click at [451, 198] on p "Clienții Bandoo adoră să folosească Bandoo" at bounding box center [478, 207] width 182 height 67
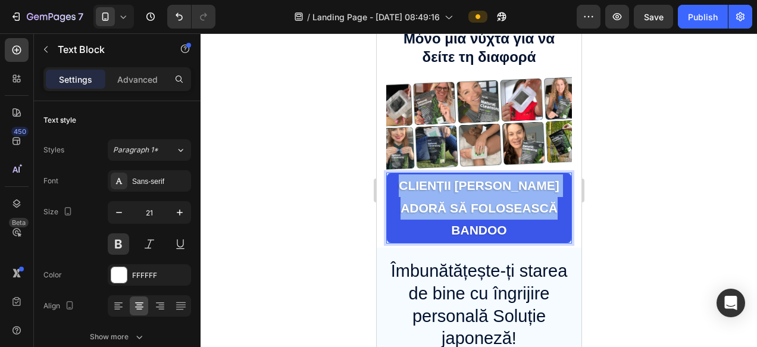
click at [451, 198] on p "Clienții Bandoo adoră să folosească Bandoo" at bounding box center [478, 207] width 182 height 67
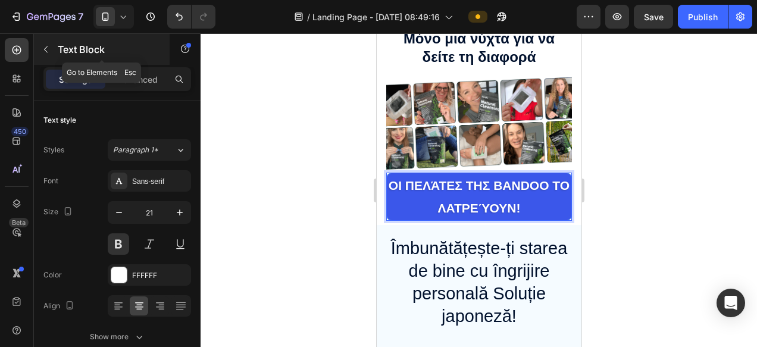
click at [46, 51] on icon "button" at bounding box center [46, 50] width 10 height 10
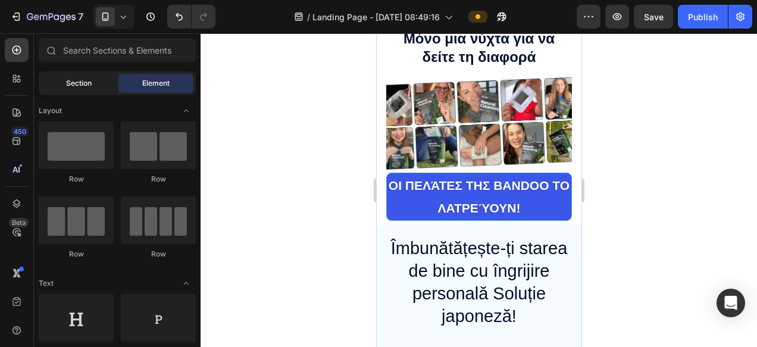
click at [85, 81] on span "Section" at bounding box center [79, 83] width 26 height 11
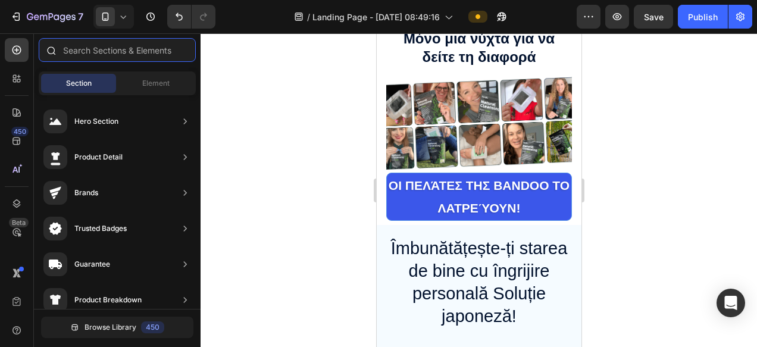
click at [123, 55] on input "text" at bounding box center [117, 50] width 157 height 24
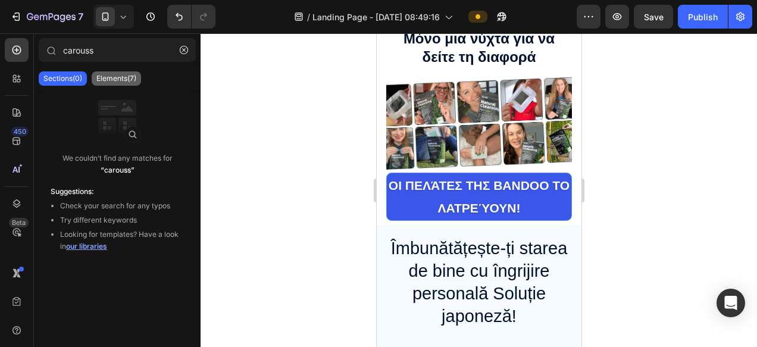
click at [127, 82] on p "Elements(7)" at bounding box center [116, 79] width 40 height 10
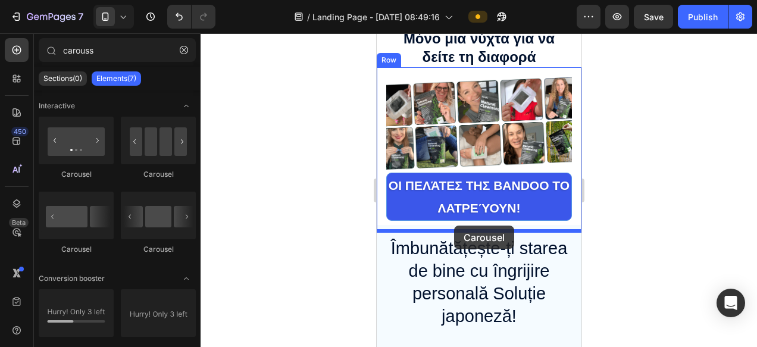
drag, startPoint x: 531, startPoint y: 261, endPoint x: 453, endPoint y: 225, distance: 84.9
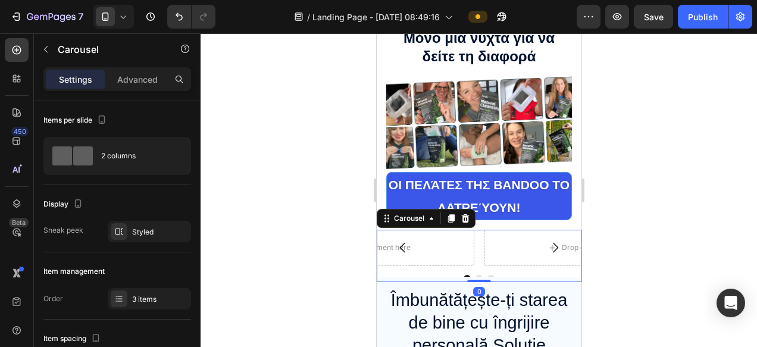
scroll to position [500, 0]
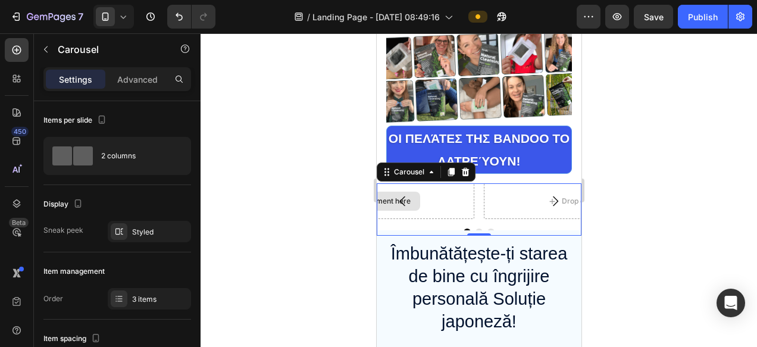
click at [437, 196] on div "Drop element here" at bounding box center [371, 201] width 205 height 36
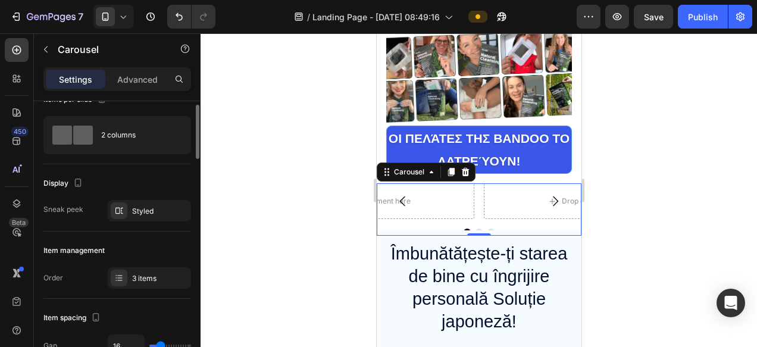
scroll to position [26, 0]
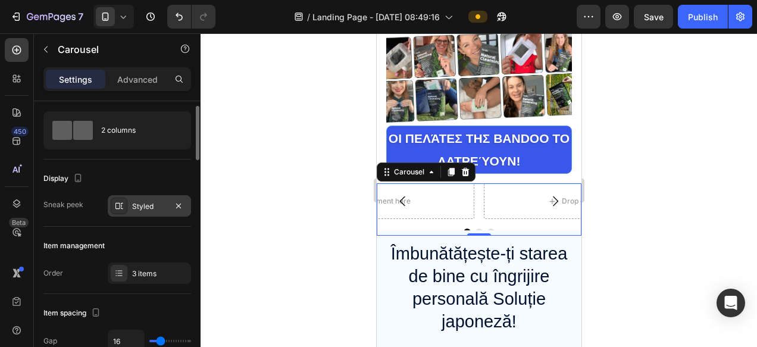
click at [146, 211] on div "Styled" at bounding box center [149, 206] width 35 height 11
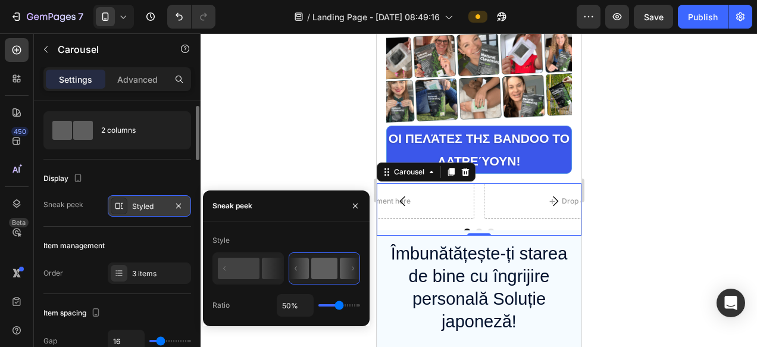
click at [146, 207] on div "Styled" at bounding box center [149, 206] width 35 height 11
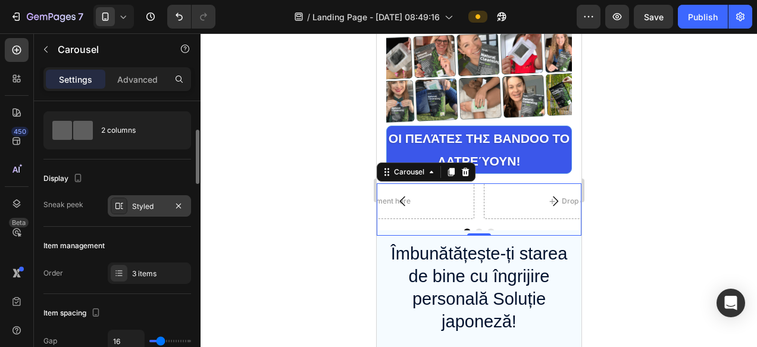
scroll to position [70, 0]
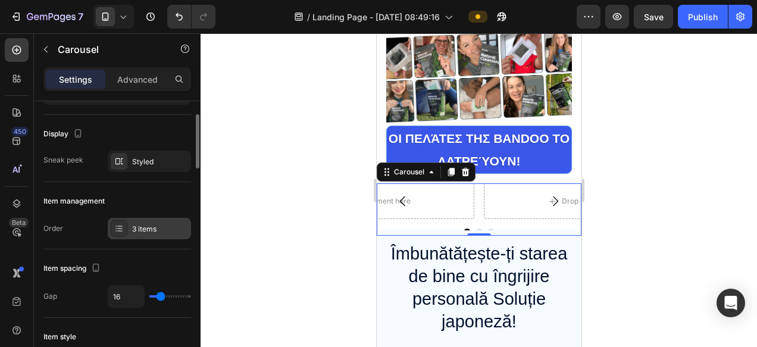
click at [143, 229] on div "3 items" at bounding box center [160, 229] width 56 height 11
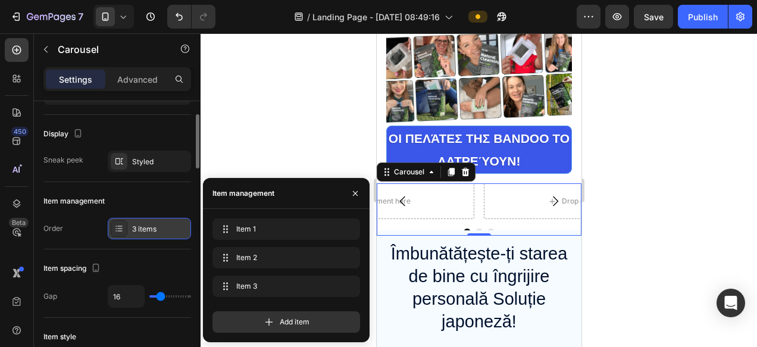
click at [143, 229] on div "3 items" at bounding box center [160, 229] width 56 height 11
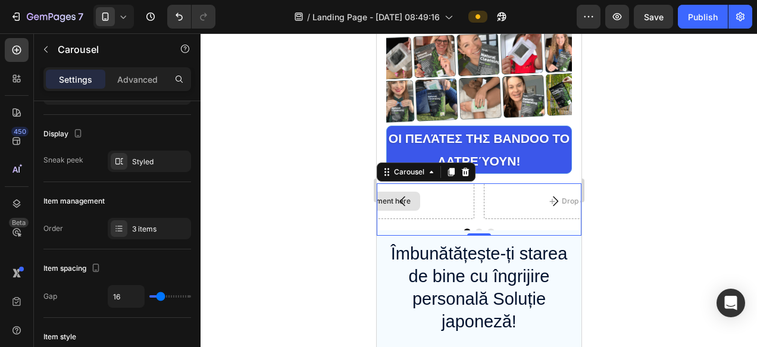
click at [427, 196] on div "Drop element here" at bounding box center [371, 201] width 205 height 36
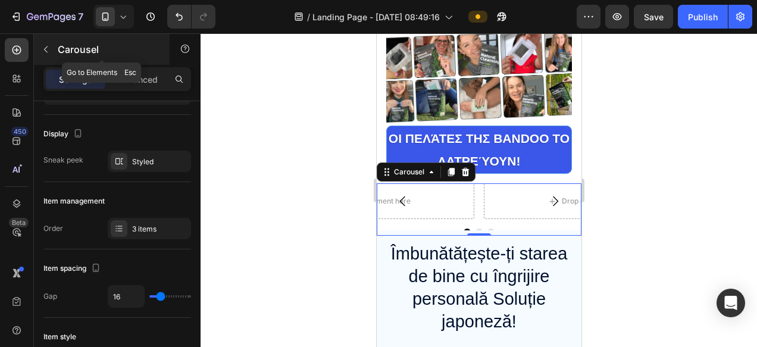
click at [45, 49] on icon "button" at bounding box center [46, 50] width 10 height 10
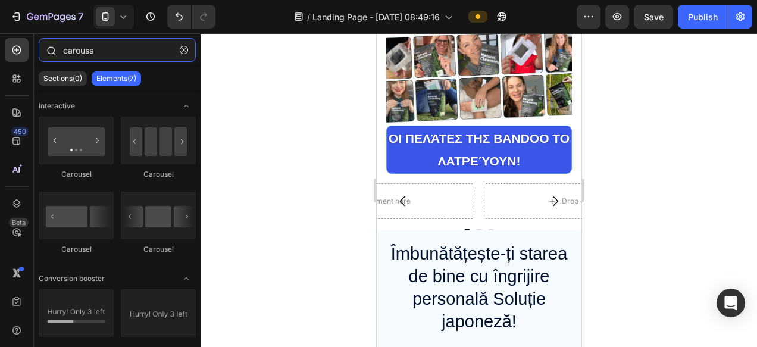
click at [128, 53] on input "carouss" at bounding box center [117, 50] width 157 height 24
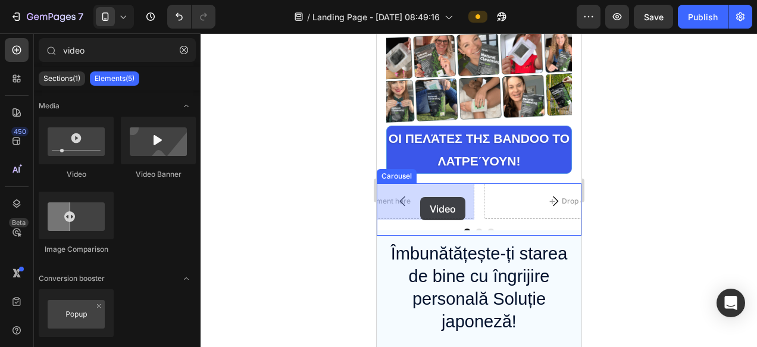
drag, startPoint x: 450, startPoint y: 171, endPoint x: 419, endPoint y: 197, distance: 39.7
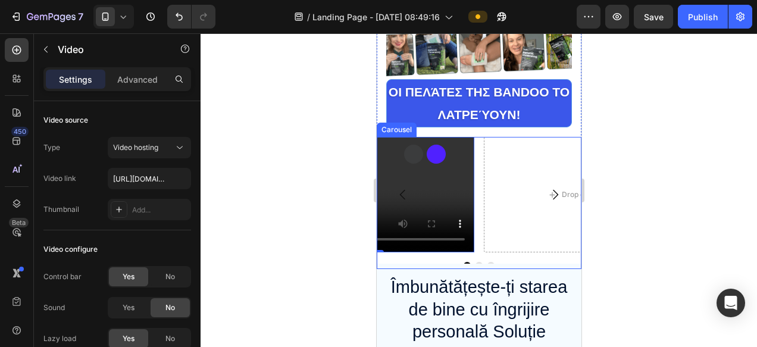
scroll to position [548, 0]
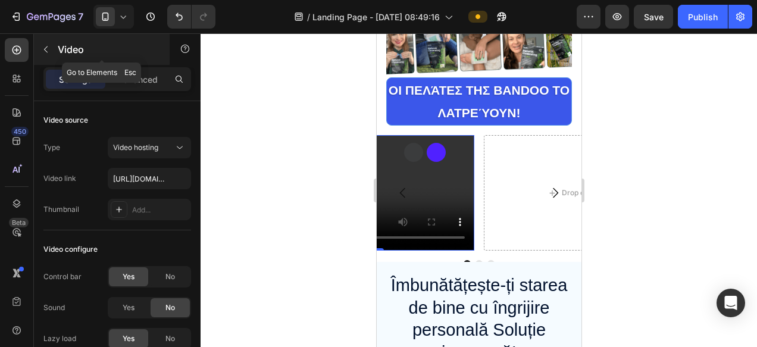
click at [42, 57] on button "button" at bounding box center [45, 49] width 19 height 19
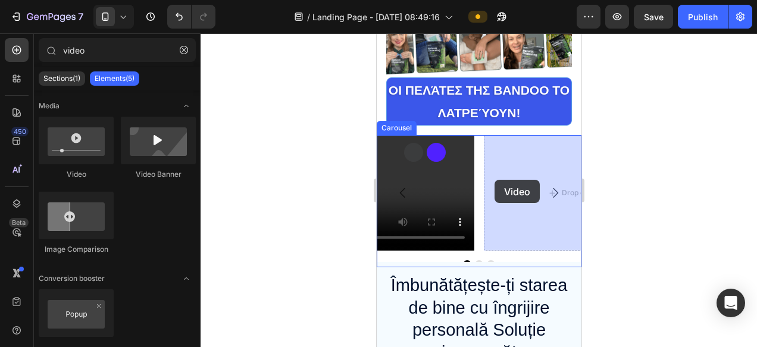
drag, startPoint x: 462, startPoint y: 177, endPoint x: 495, endPoint y: 179, distance: 32.8
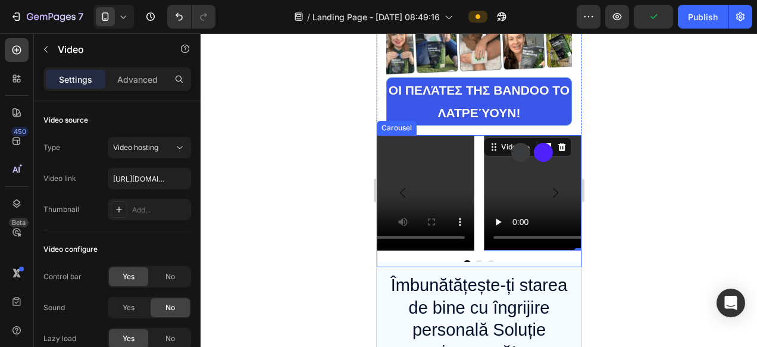
click at [557, 193] on icon "Carousel Next Arrow" at bounding box center [554, 193] width 5 height 10
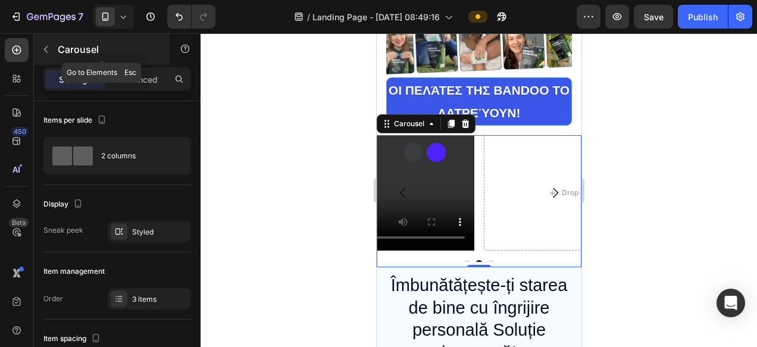
click at [45, 54] on button "button" at bounding box center [45, 49] width 19 height 19
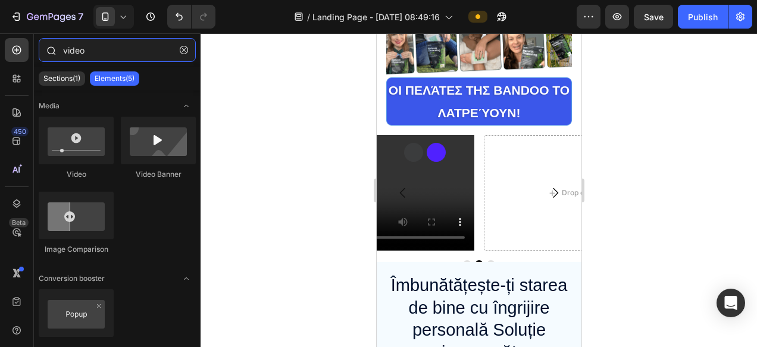
click at [126, 52] on input "video" at bounding box center [117, 50] width 157 height 24
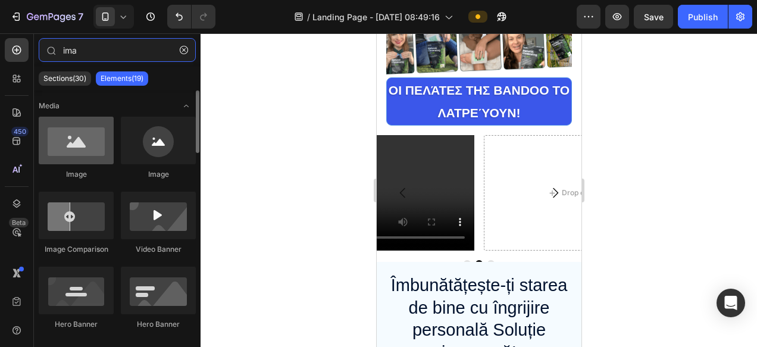
type input "ima"
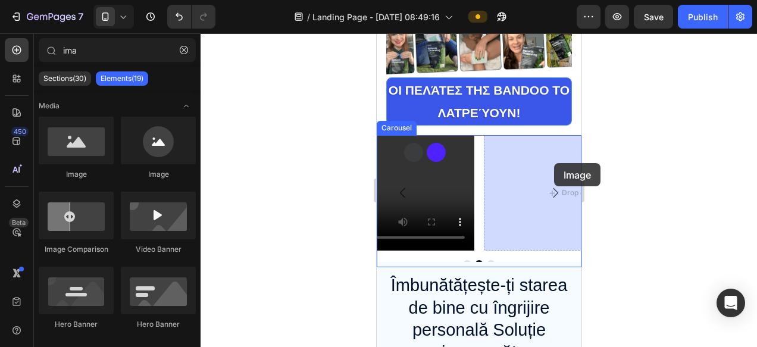
drag, startPoint x: 473, startPoint y: 167, endPoint x: 553, endPoint y: 163, distance: 80.4
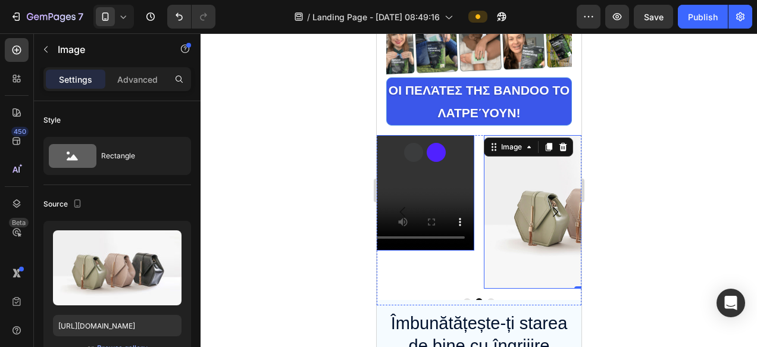
click at [435, 174] on video at bounding box center [371, 192] width 205 height 115
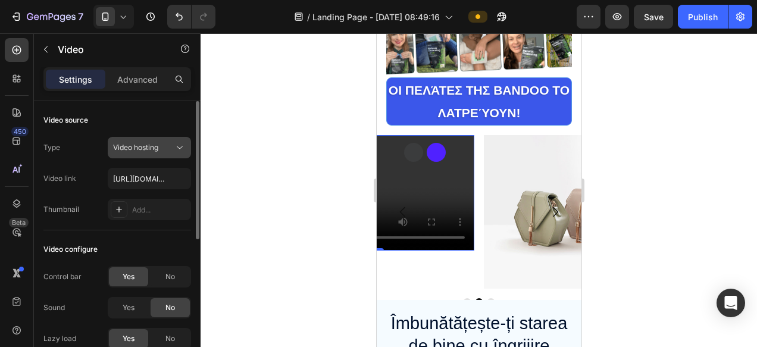
click at [150, 154] on button "Video hosting" at bounding box center [149, 147] width 83 height 21
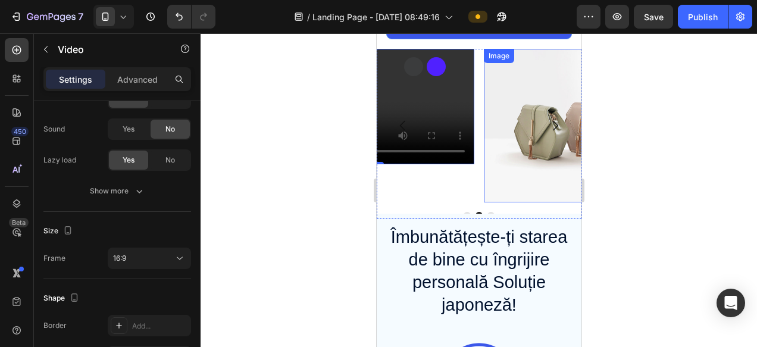
scroll to position [651, 0]
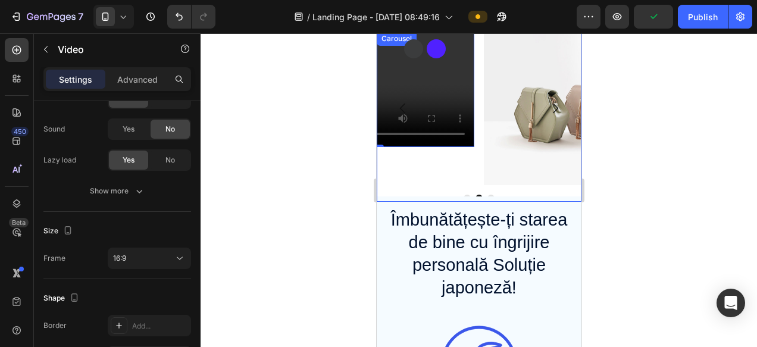
click at [442, 168] on div "Video 0" at bounding box center [371, 109] width 205 height 154
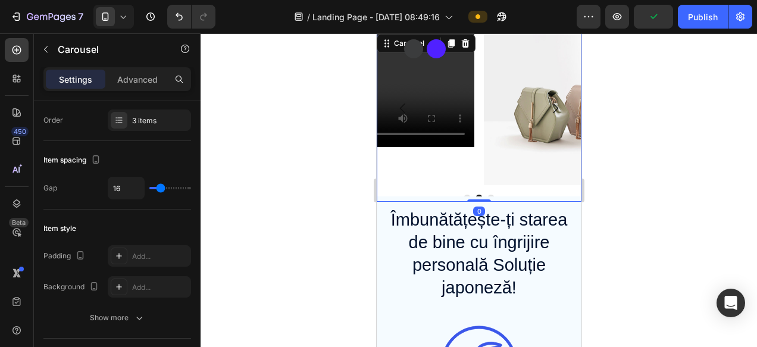
scroll to position [0, 0]
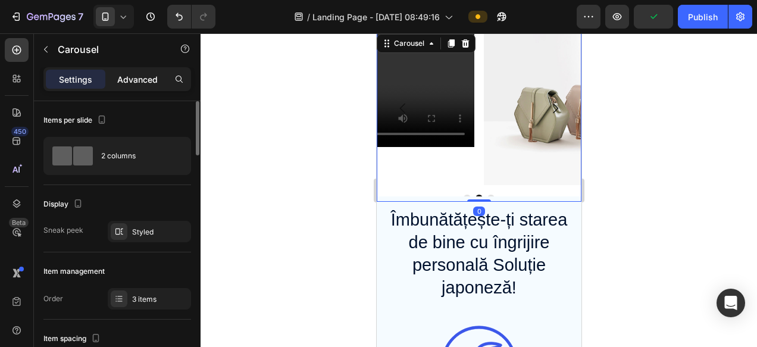
click at [134, 84] on p "Advanced" at bounding box center [137, 79] width 40 height 12
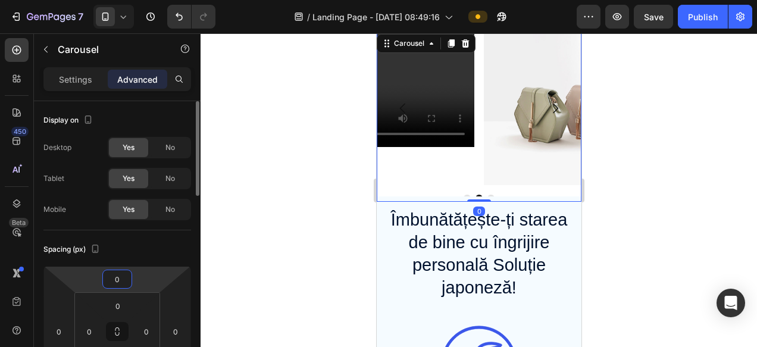
click at [120, 280] on input "0" at bounding box center [117, 279] width 24 height 18
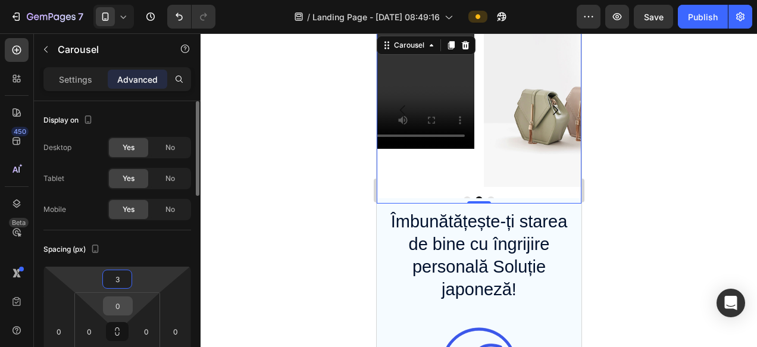
type input "3"
click at [121, 304] on input "03" at bounding box center [118, 306] width 24 height 18
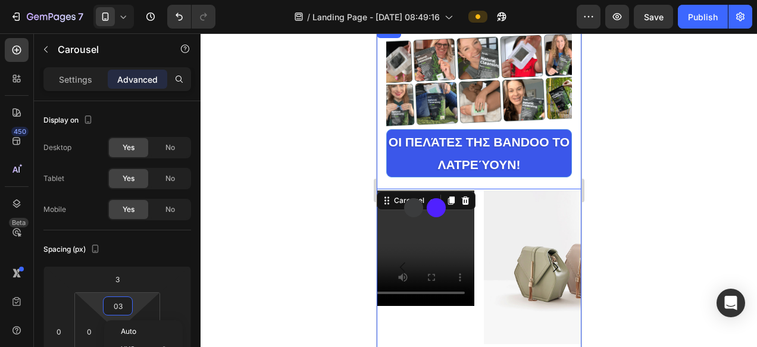
scroll to position [576, 0]
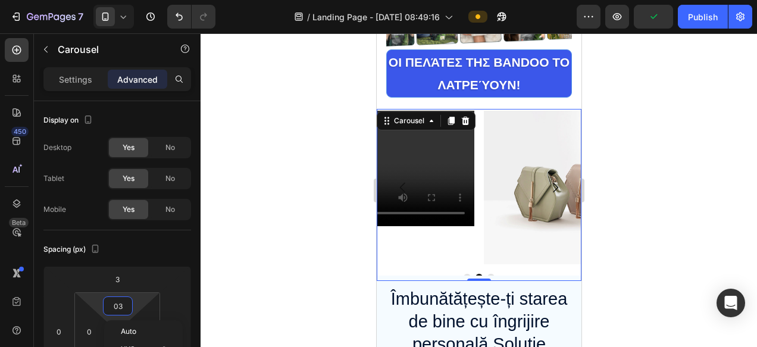
click at [512, 109] on div "Video Image Video Carousel 0" at bounding box center [478, 195] width 205 height 172
type input "3"
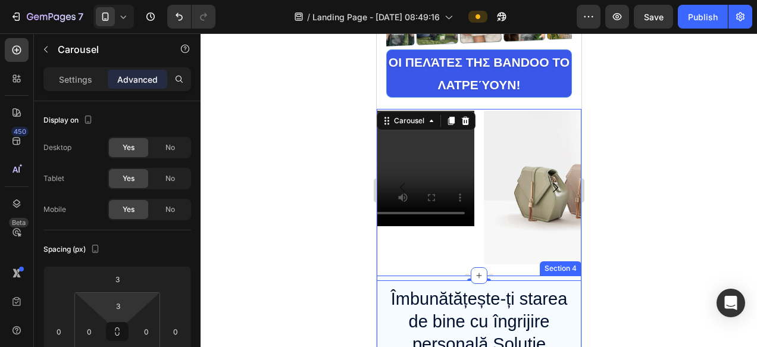
click at [572, 271] on div "Section 4" at bounding box center [560, 268] width 42 height 14
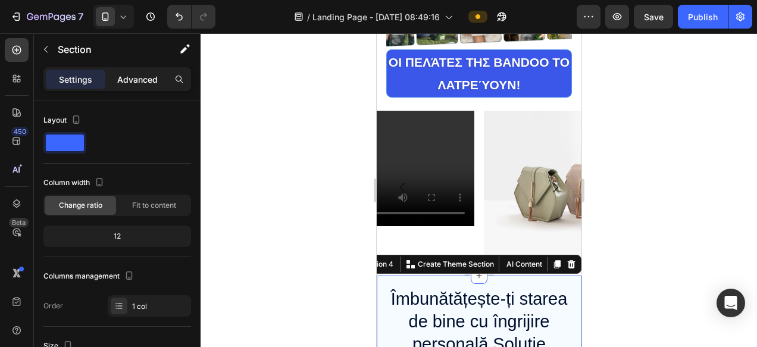
click at [126, 77] on p "Advanced" at bounding box center [137, 79] width 40 height 12
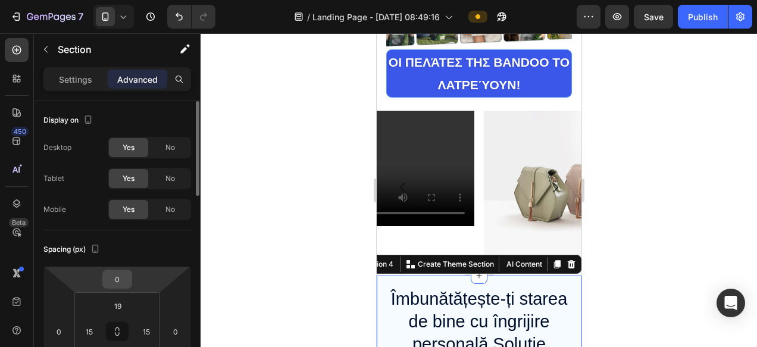
click at [118, 279] on input "0" at bounding box center [117, 279] width 24 height 18
type input "5"
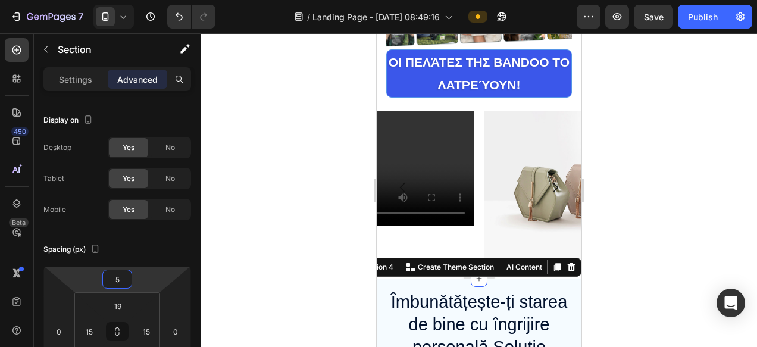
click at [688, 300] on div at bounding box center [479, 190] width 556 height 314
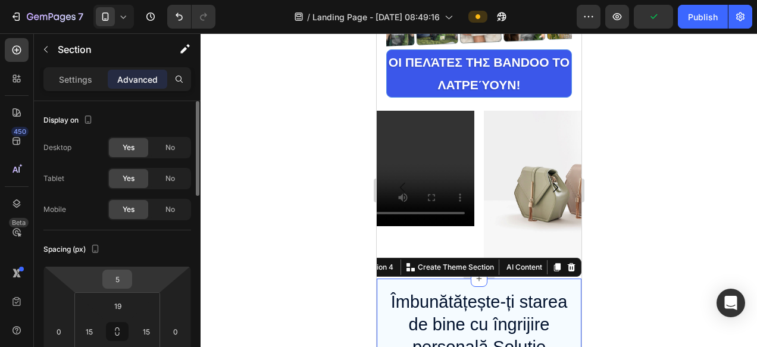
click at [125, 288] on div "5" at bounding box center [117, 279] width 30 height 19
click at [121, 281] on input "5" at bounding box center [117, 279] width 24 height 18
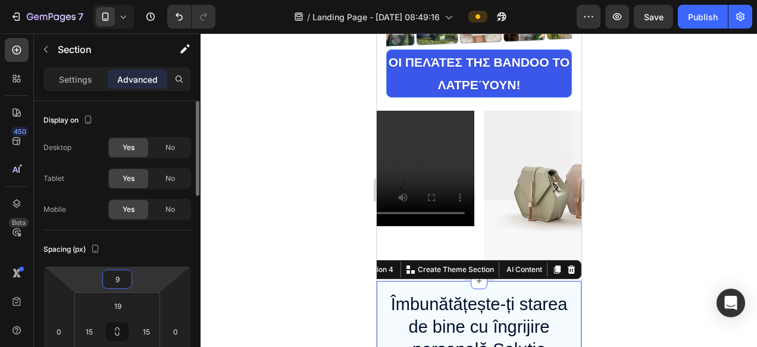
click at [121, 281] on input "9" at bounding box center [117, 279] width 24 height 18
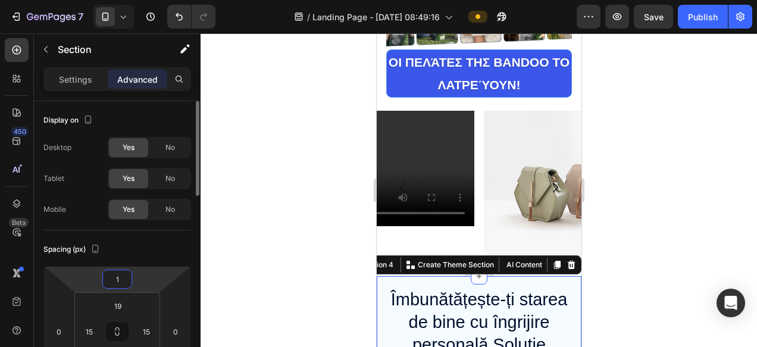
type input "19"
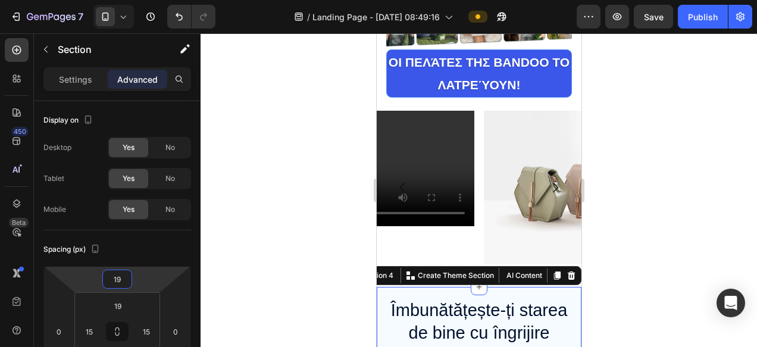
click at [655, 215] on div at bounding box center [479, 190] width 556 height 314
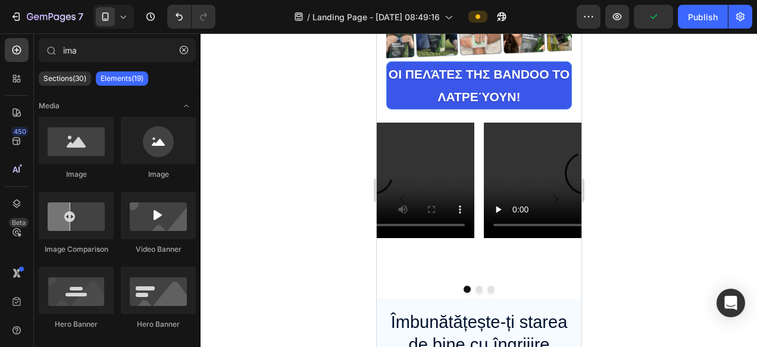
scroll to position [583, 0]
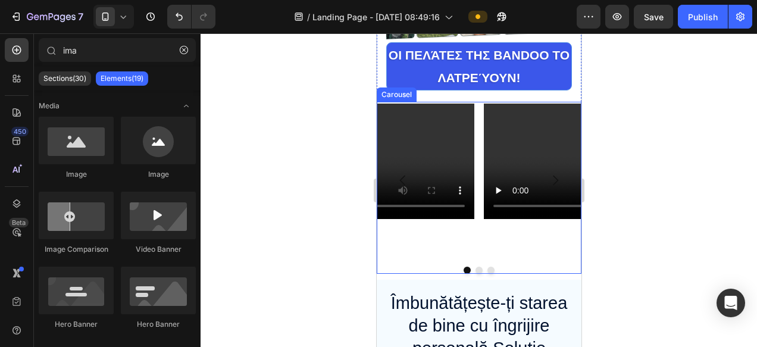
click at [455, 261] on div "Video Image Video Carousel" at bounding box center [478, 188] width 205 height 172
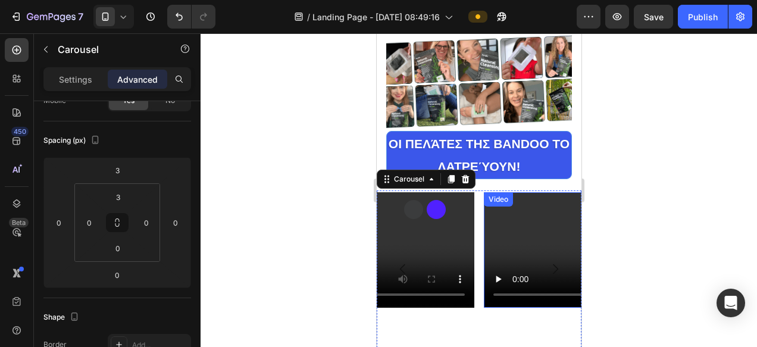
scroll to position [576, 0]
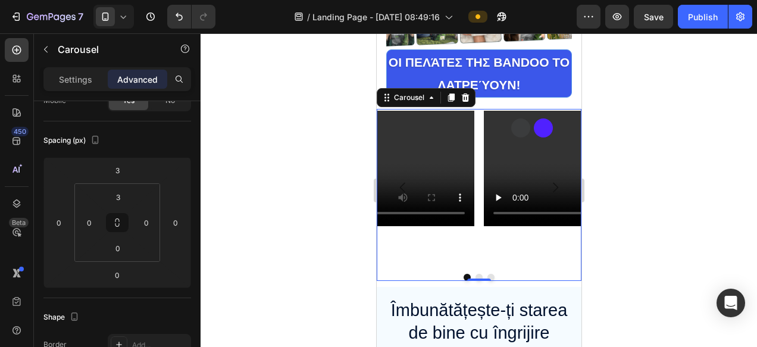
click at [555, 189] on icon "Carousel Next Arrow" at bounding box center [554, 188] width 5 height 10
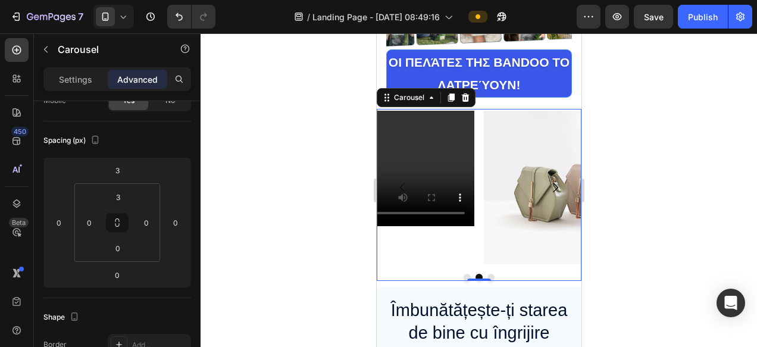
click at [555, 188] on icon "Carousel Next Arrow" at bounding box center [554, 187] width 14 height 14
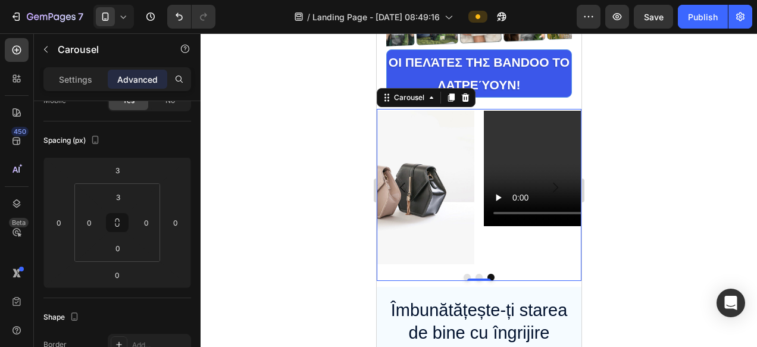
click at [555, 187] on icon "Carousel Next Arrow" at bounding box center [554, 187] width 14 height 14
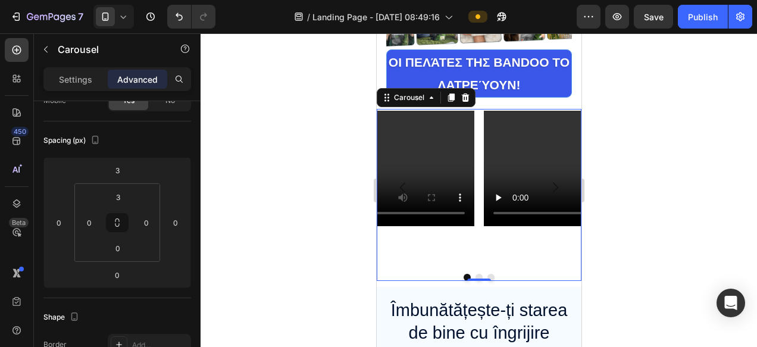
click at [555, 187] on icon "Carousel Next Arrow" at bounding box center [554, 187] width 14 height 14
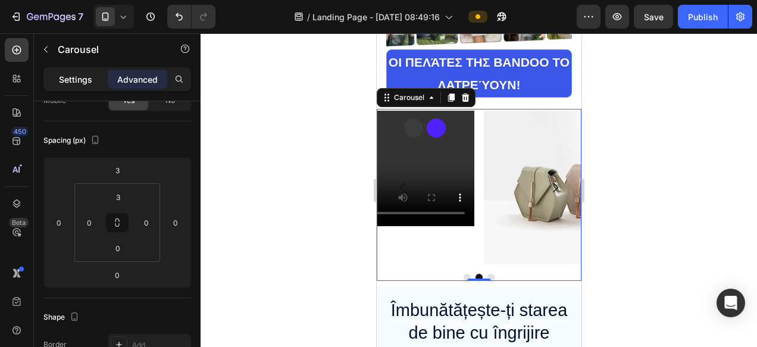
click at [67, 81] on p "Settings" at bounding box center [75, 79] width 33 height 12
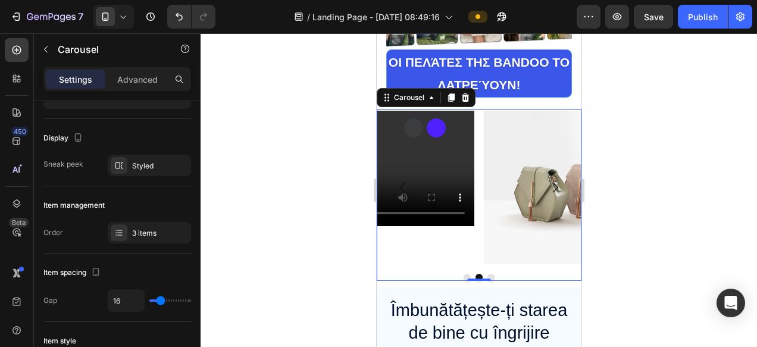
scroll to position [0, 0]
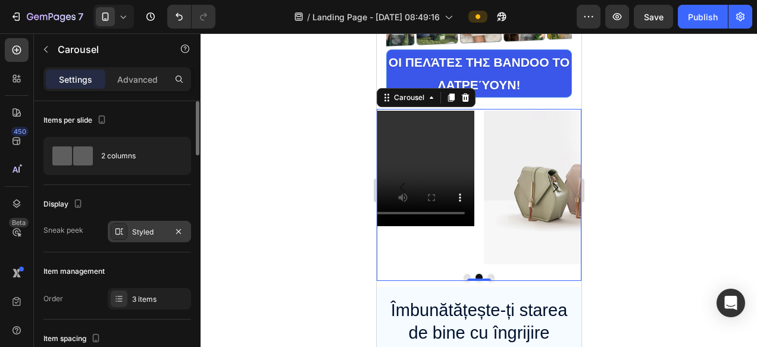
click at [139, 234] on div "Styled" at bounding box center [149, 232] width 35 height 11
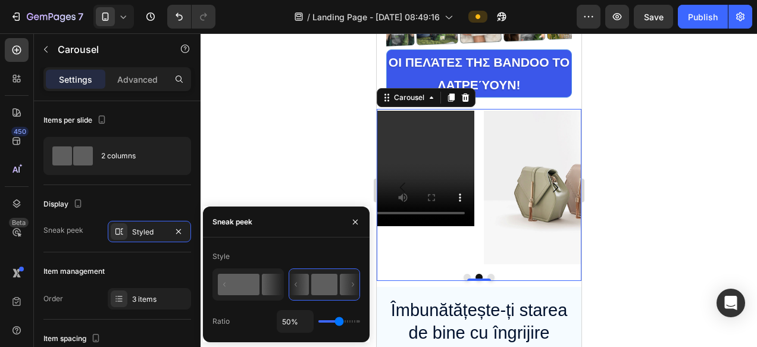
click at [253, 295] on rect at bounding box center [239, 284] width 42 height 21
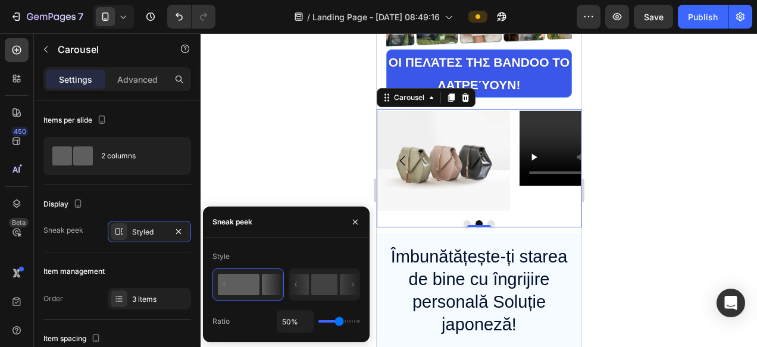
click at [330, 322] on div "50%" at bounding box center [318, 321] width 83 height 23
type input "30%"
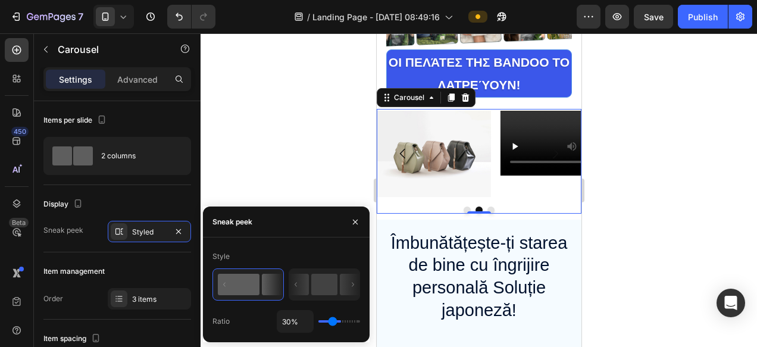
type input "27"
click at [331, 321] on input "range" at bounding box center [339, 321] width 42 height 2
click at [330, 287] on rect at bounding box center [324, 284] width 26 height 21
type input "50%"
type input "50"
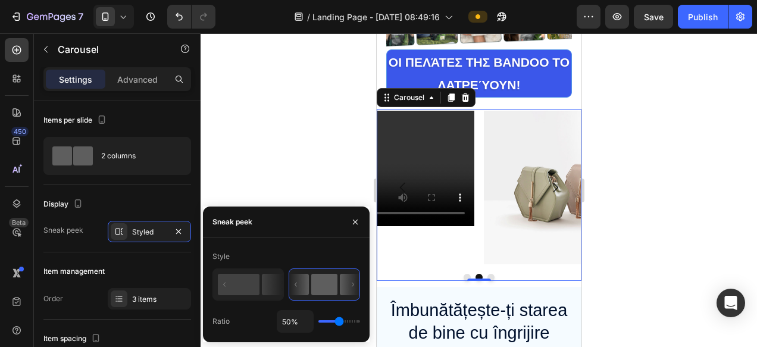
type input "24%"
type input "24"
type input "20%"
type input "20"
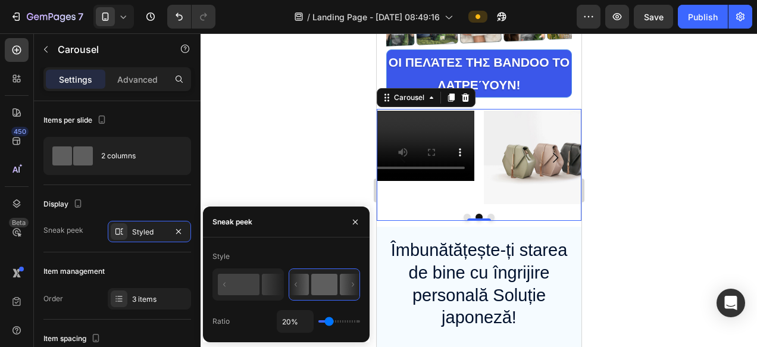
type input "18%"
type input "18"
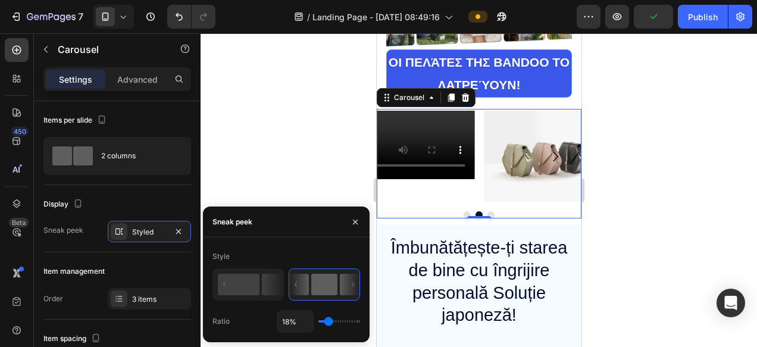
type input "19%"
type input "19"
type input "20%"
type input "20"
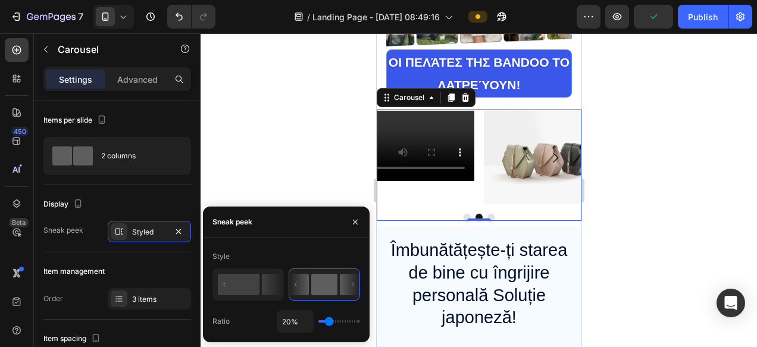
type input "38%"
type input "38"
type input "49%"
type input "49"
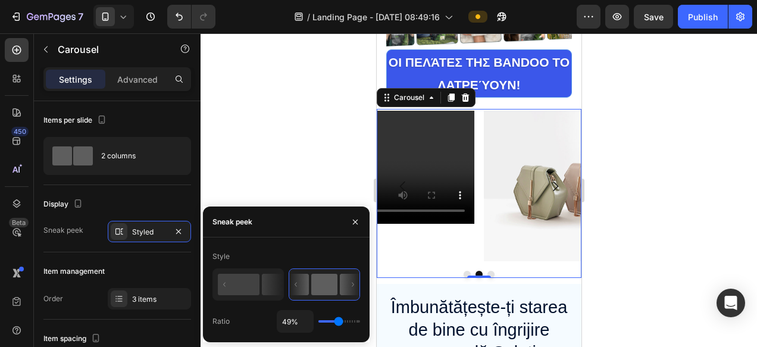
type input "48%"
type input "48"
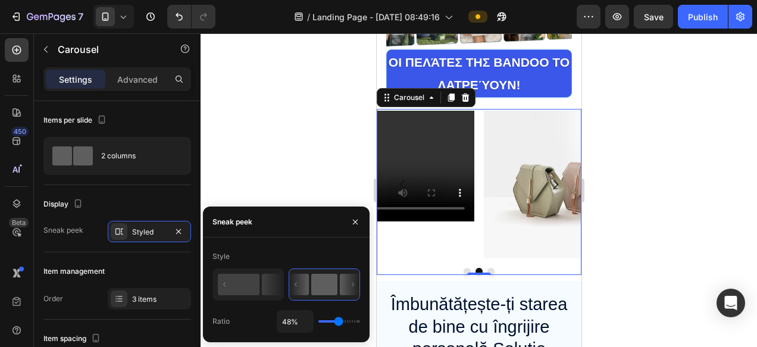
type input "47%"
type input "47"
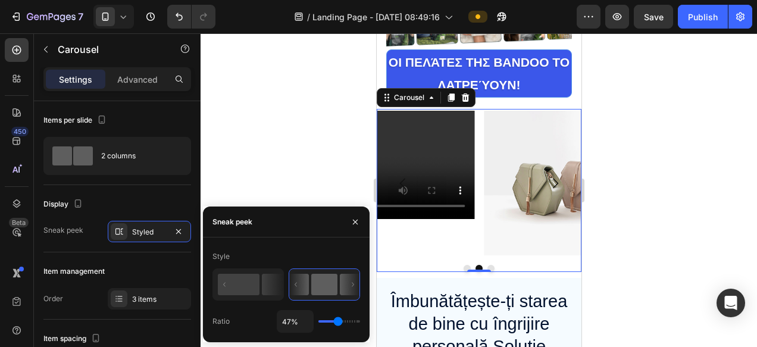
type input "54%"
type input "54"
type input "57%"
type input "57"
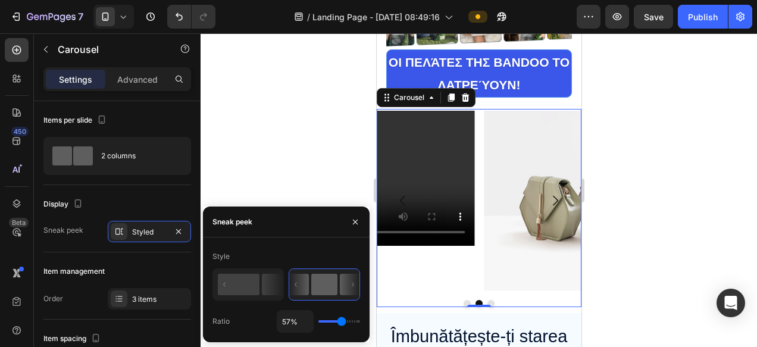
type input "56%"
type input "56"
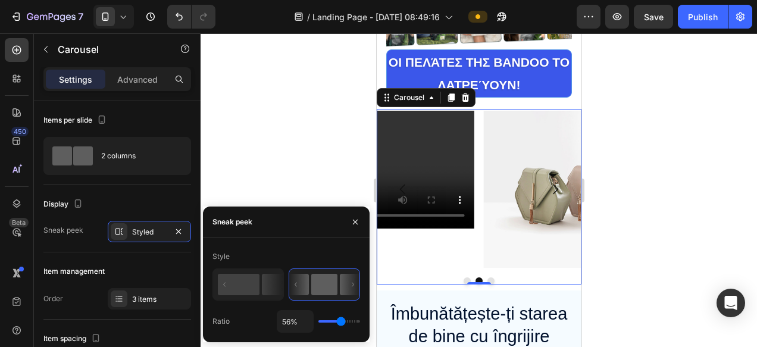
type input "51%"
type input "51"
type input "50%"
type input "50"
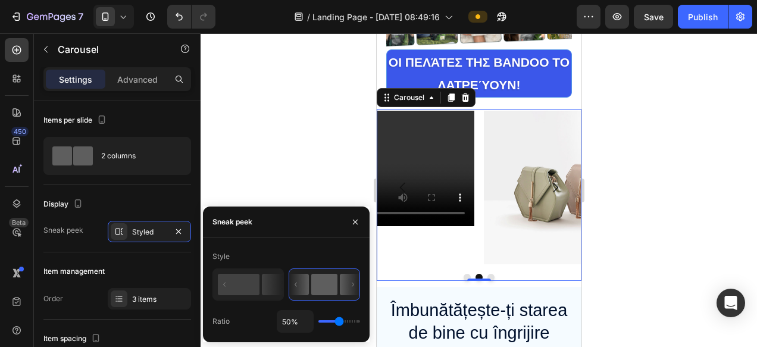
click at [339, 322] on input "range" at bounding box center [339, 321] width 42 height 2
click at [242, 280] on rect at bounding box center [239, 284] width 42 height 21
type input "27%"
type input "27"
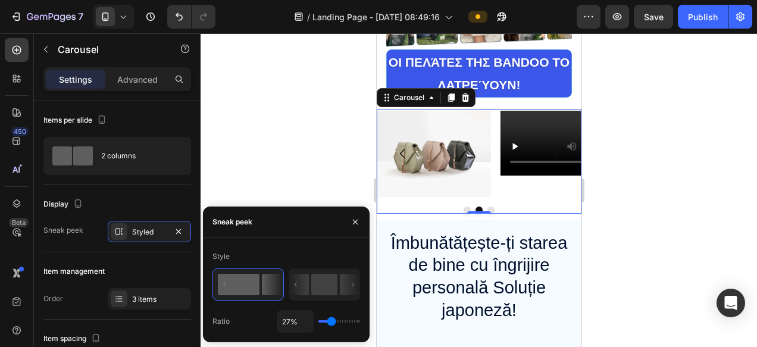
type input "44%"
type input "44"
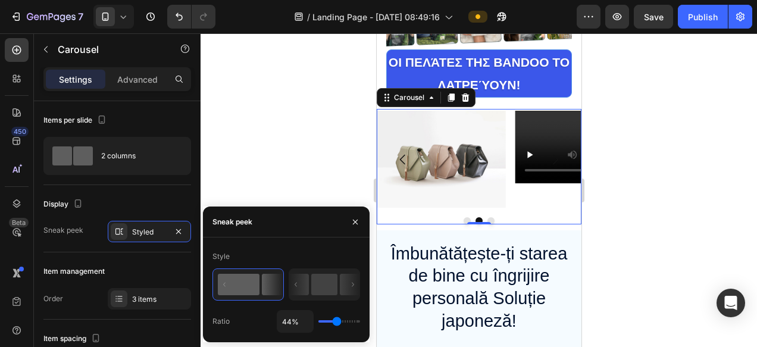
type input "45%"
type input "45"
type input "48%"
type input "48"
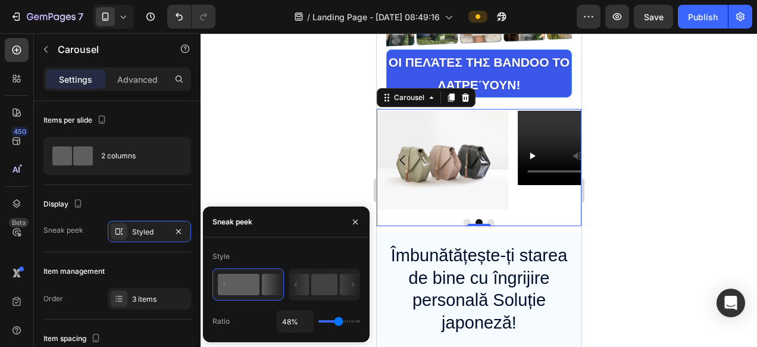
type input "49%"
type input "49"
type input "56%"
type input "56"
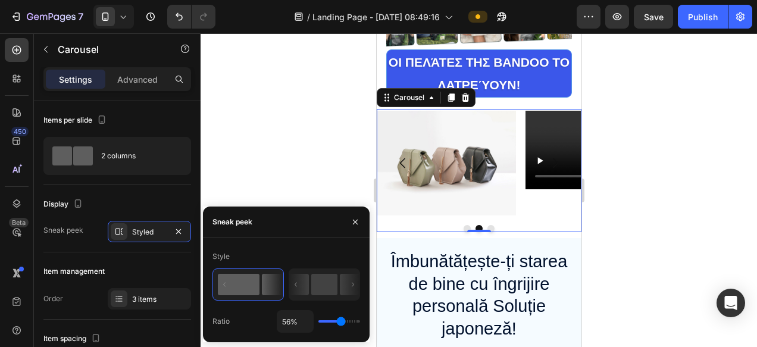
type input "59%"
type input "59"
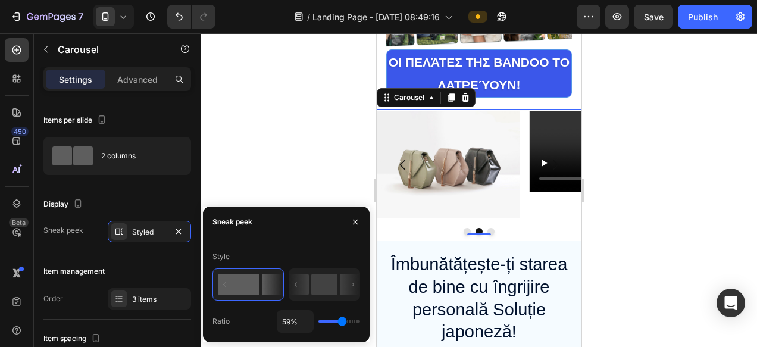
type input "60%"
type input "60"
type input "59%"
type input "59"
type input "56%"
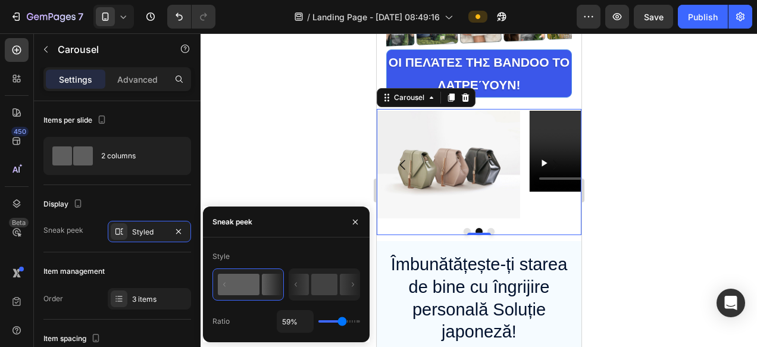
type input "56"
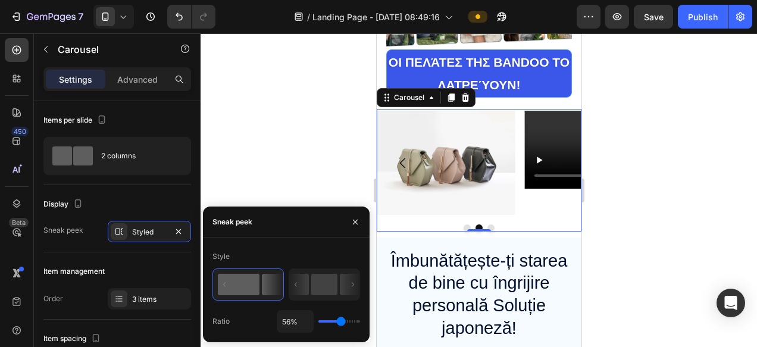
type input "55%"
type input "55"
type input "51%"
type input "51"
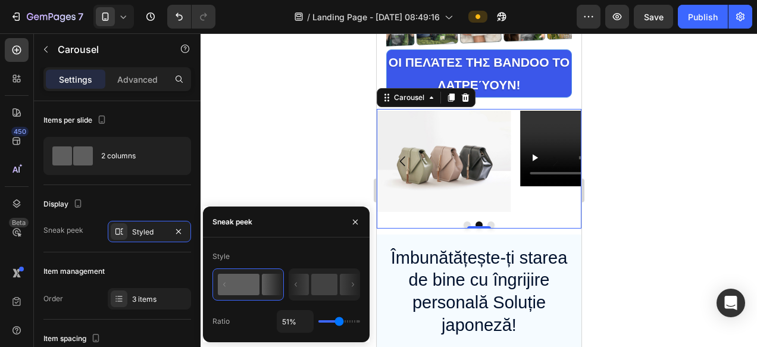
type input "50%"
type input "50"
type input "49%"
type input "49"
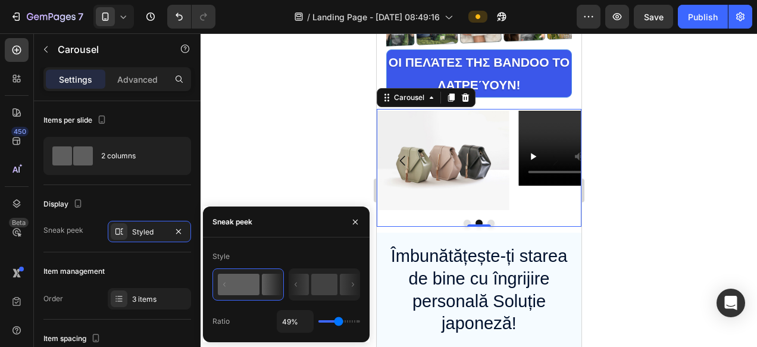
type input "51%"
type input "51"
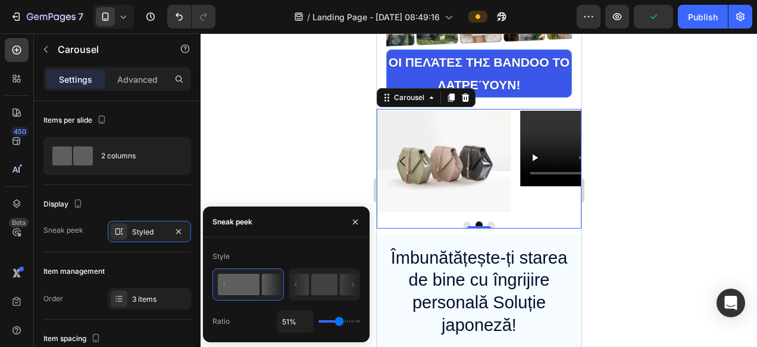
type input "52%"
drag, startPoint x: 331, startPoint y: 323, endPoint x: 340, endPoint y: 322, distance: 8.4
type input "52"
click at [340, 322] on input "range" at bounding box center [339, 321] width 42 height 2
type input "48%"
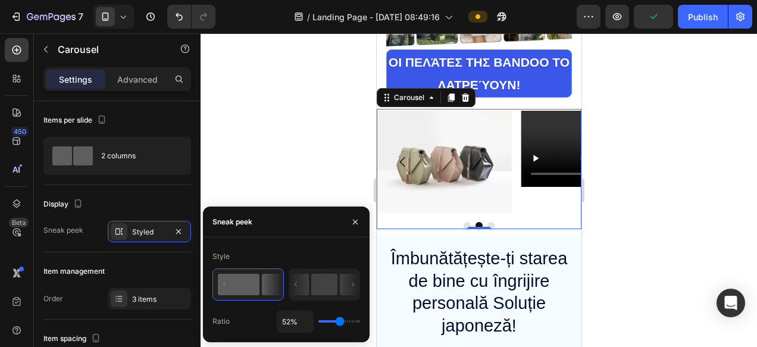
type input "48"
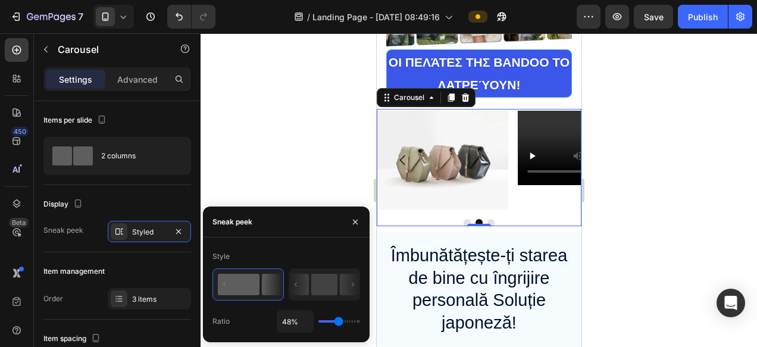
type input "49%"
type input "49"
type input "51%"
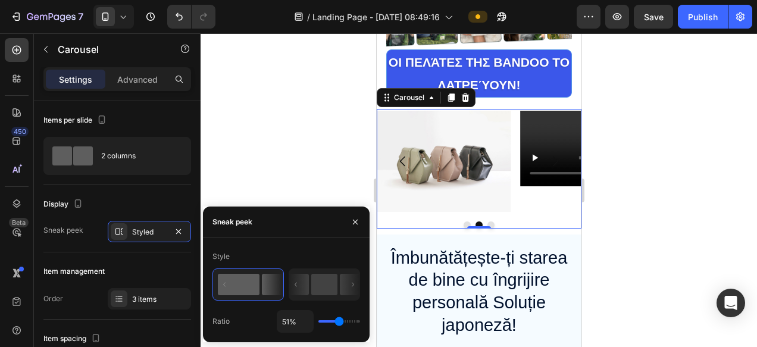
type input "51"
click at [339, 322] on input "range" at bounding box center [339, 321] width 42 height 2
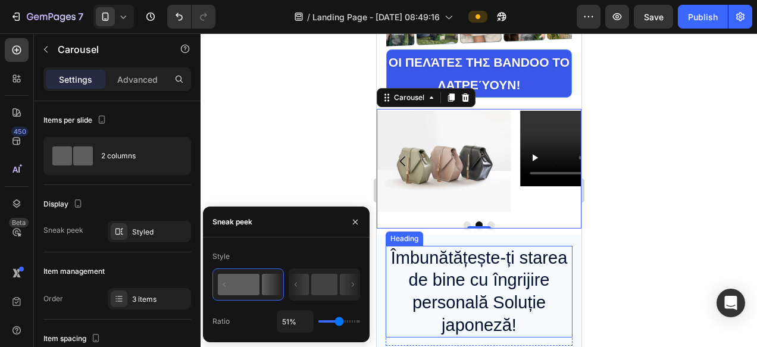
click at [596, 286] on div at bounding box center [479, 190] width 556 height 314
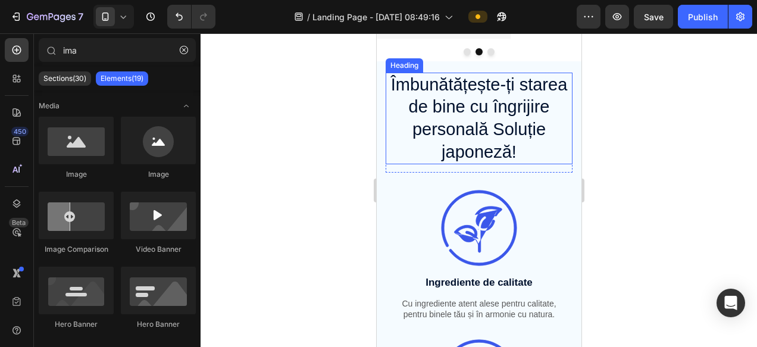
scroll to position [748, 0]
click at [475, 123] on h2 "Îmbunătățește-ți starea de bine cu îngrijire personală Soluție japoneză!" at bounding box center [478, 119] width 187 height 92
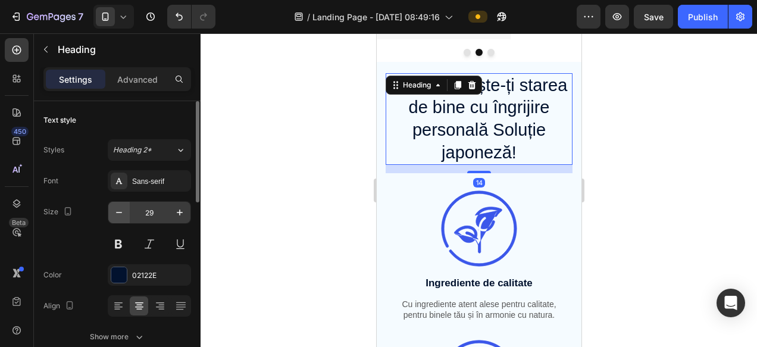
click at [123, 217] on icon "button" at bounding box center [119, 212] width 12 height 12
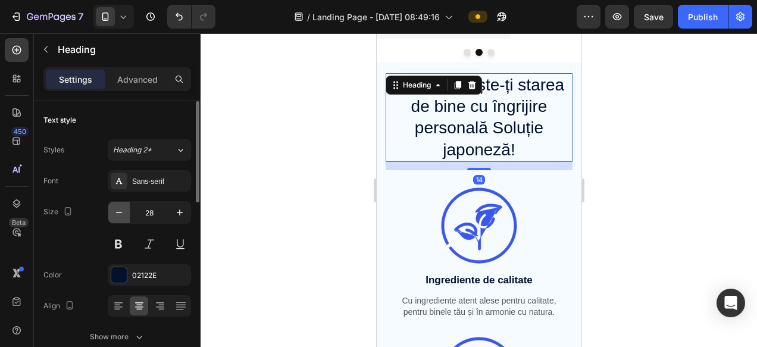
click at [123, 217] on icon "button" at bounding box center [119, 212] width 12 height 12
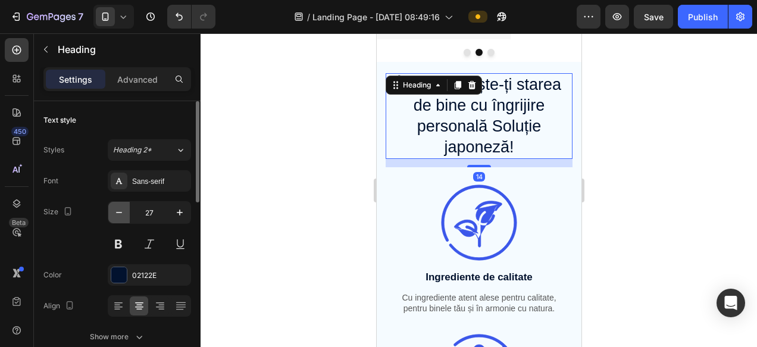
click at [123, 217] on icon "button" at bounding box center [119, 212] width 12 height 12
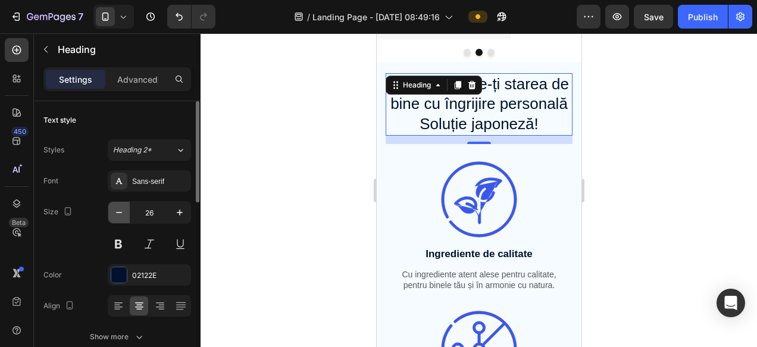
click at [123, 217] on icon "button" at bounding box center [119, 212] width 12 height 12
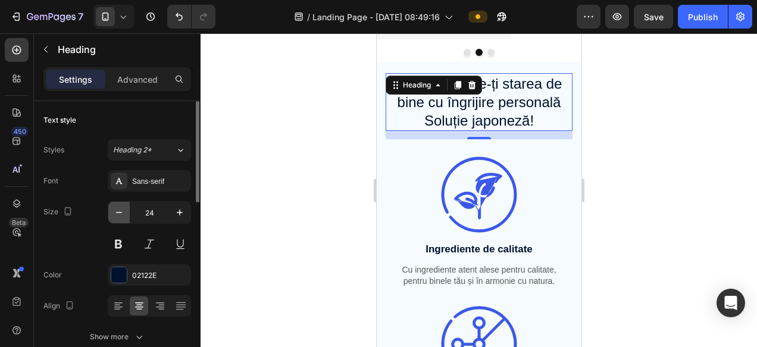
click at [121, 217] on icon "button" at bounding box center [119, 212] width 12 height 12
type input "23"
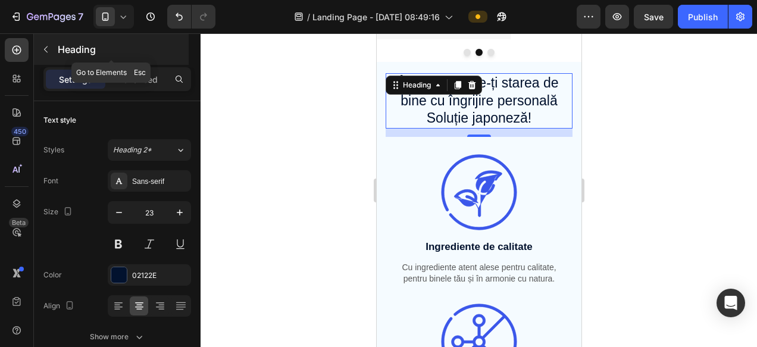
click at [43, 47] on icon "button" at bounding box center [46, 50] width 10 height 10
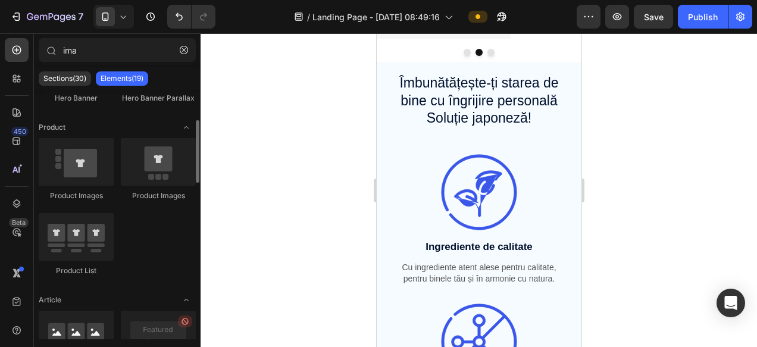
scroll to position [0, 0]
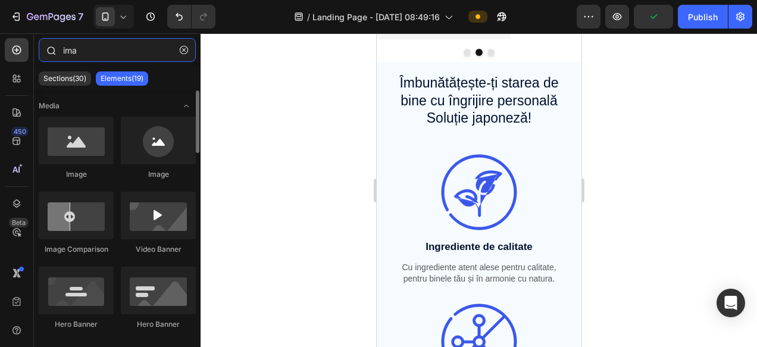
click at [102, 52] on input "ima" at bounding box center [117, 50] width 157 height 24
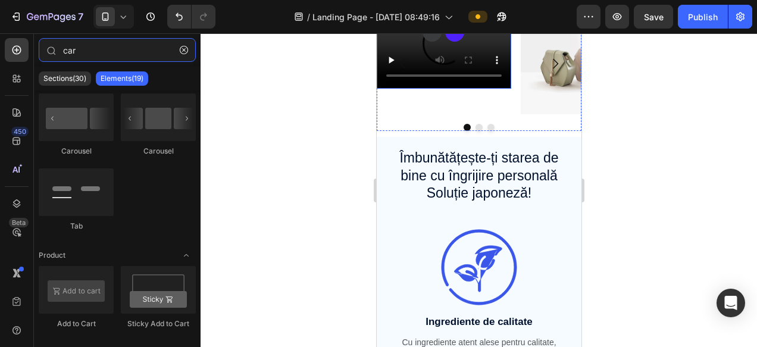
scroll to position [671, 0]
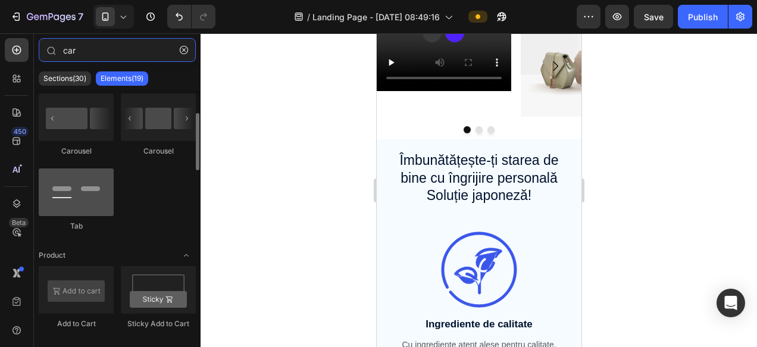
type input "car"
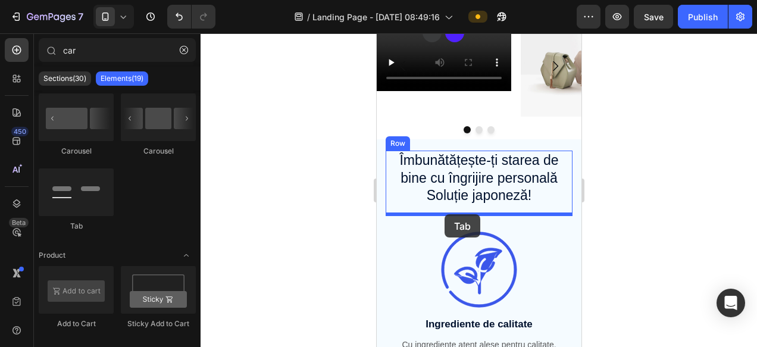
drag, startPoint x: 454, startPoint y: 227, endPoint x: 443, endPoint y: 214, distance: 16.5
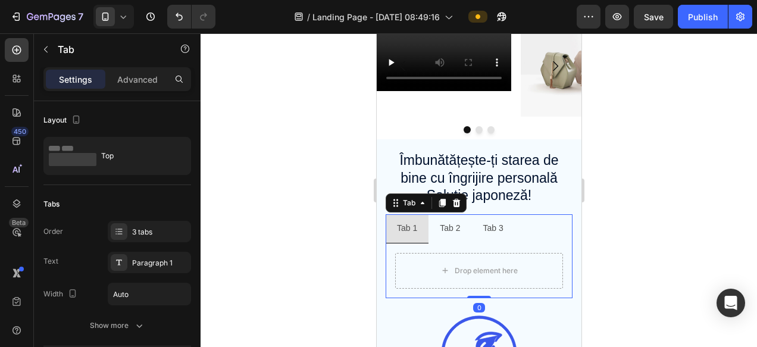
scroll to position [730, 0]
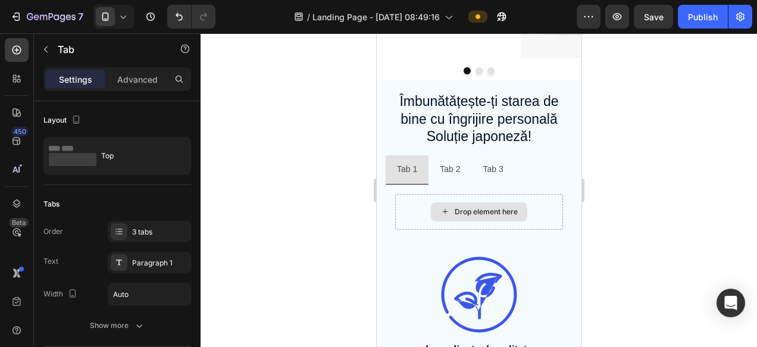
click at [456, 207] on div "Drop element here" at bounding box center [485, 212] width 63 height 10
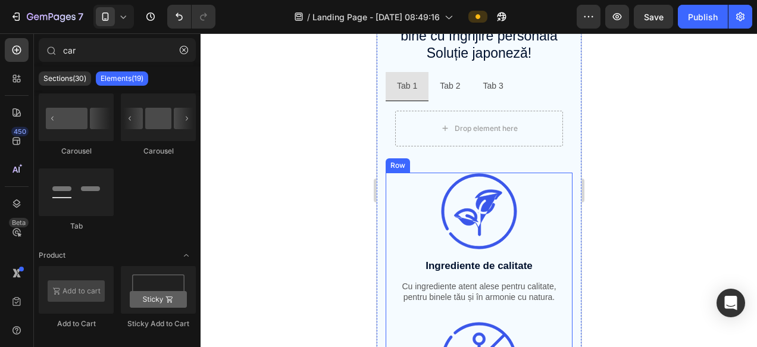
scroll to position [811, 0]
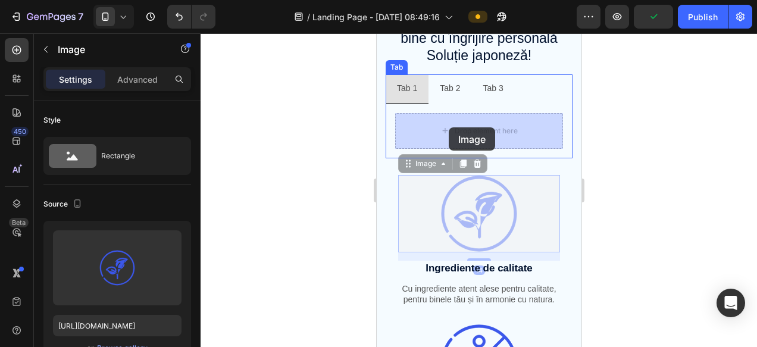
drag, startPoint x: 475, startPoint y: 203, endPoint x: 448, endPoint y: 127, distance: 80.9
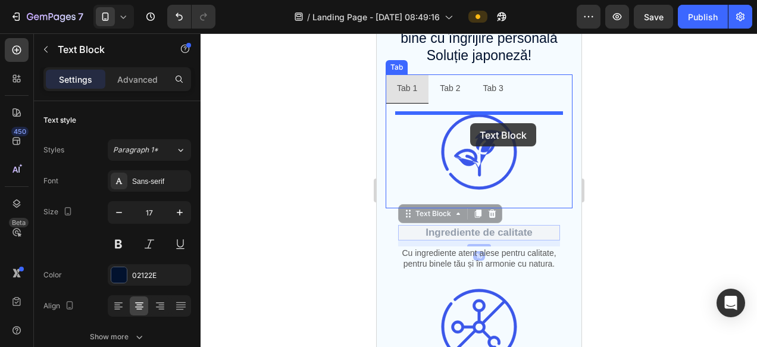
drag, startPoint x: 458, startPoint y: 237, endPoint x: 469, endPoint y: 123, distance: 114.1
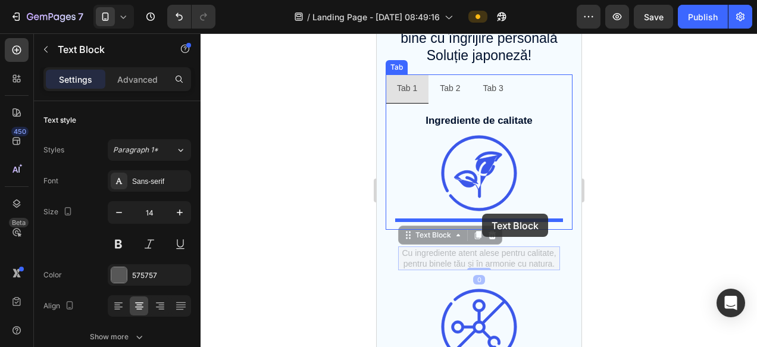
drag, startPoint x: 449, startPoint y: 258, endPoint x: 481, endPoint y: 214, distance: 55.3
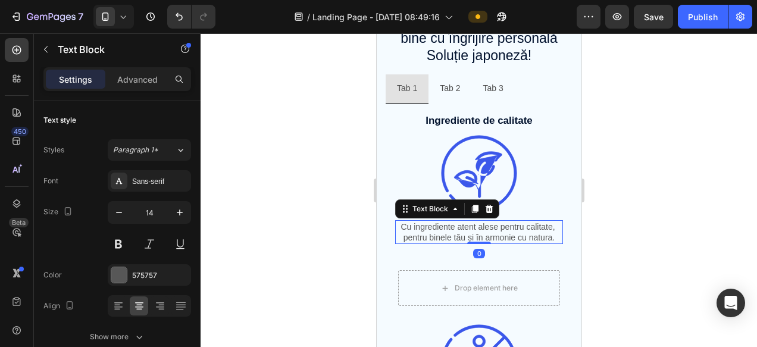
click at [647, 242] on div at bounding box center [479, 190] width 556 height 314
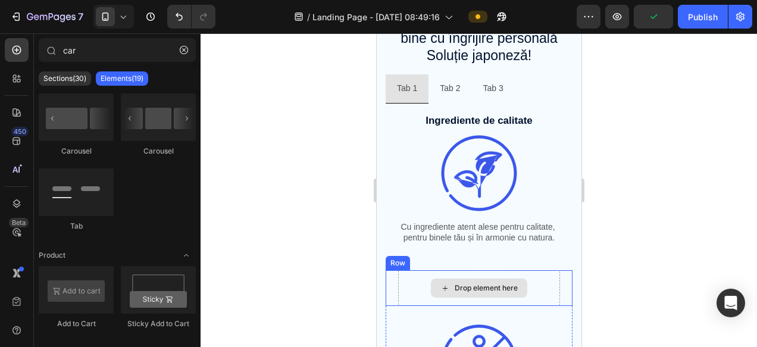
click at [462, 287] on div "Drop element here" at bounding box center [485, 288] width 63 height 10
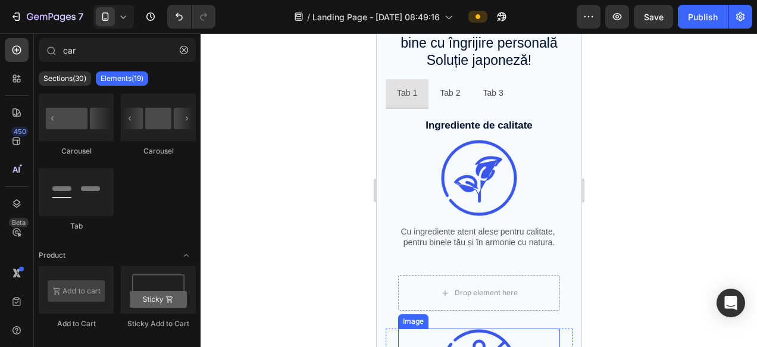
scroll to position [807, 0]
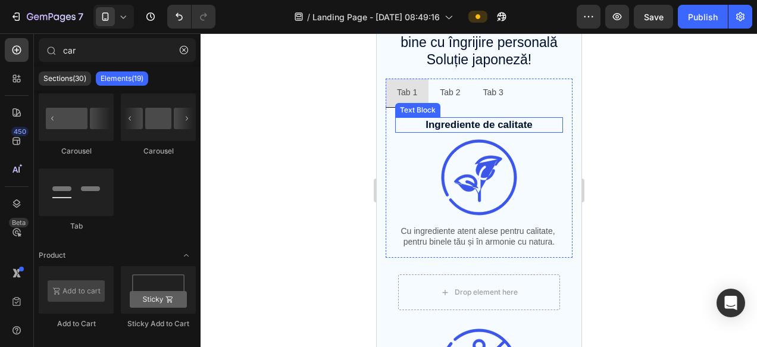
click at [442, 126] on p "Ingrediente de calitate" at bounding box center [478, 124] width 165 height 13
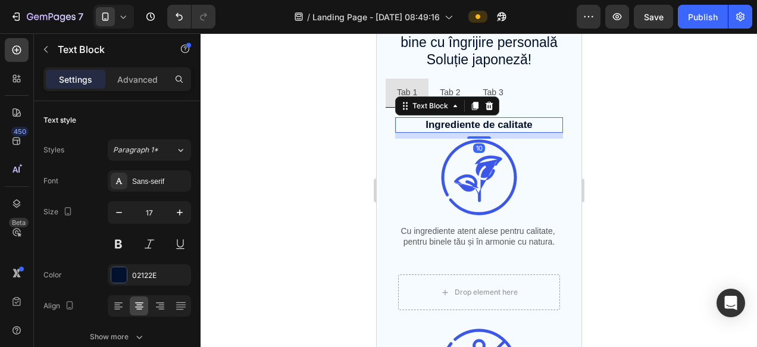
click at [442, 126] on p "Ingrediente de calitate" at bounding box center [478, 124] width 165 height 13
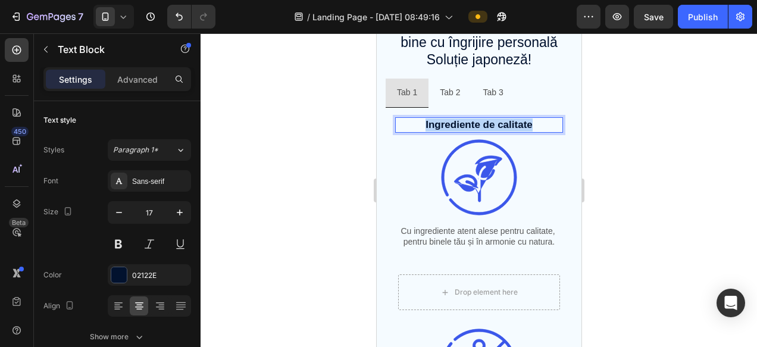
click at [442, 126] on p "Ingrediente de calitate" at bounding box center [478, 124] width 165 height 13
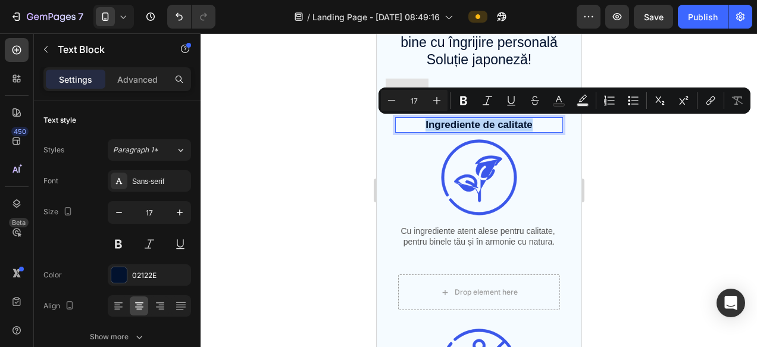
copy p "Ingrediente de calitate"
click at [336, 132] on div at bounding box center [479, 190] width 556 height 314
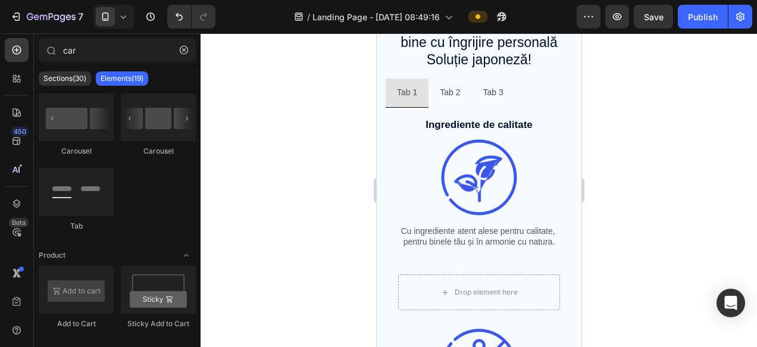
click at [406, 93] on div "Tab 1" at bounding box center [406, 92] width 24 height 18
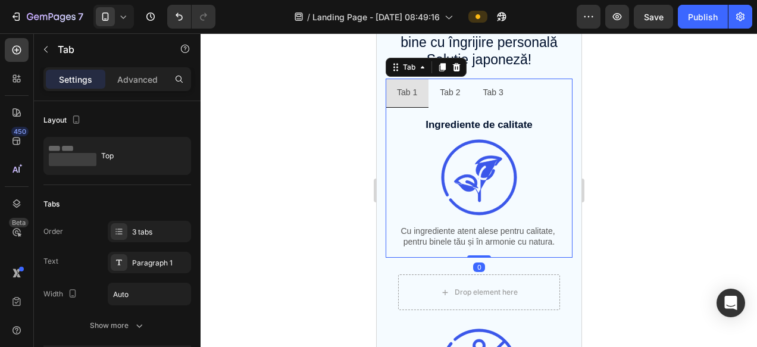
click at [406, 93] on div "Tab 1" at bounding box center [406, 92] width 24 height 18
click at [406, 93] on p "Tab 1" at bounding box center [406, 92] width 20 height 15
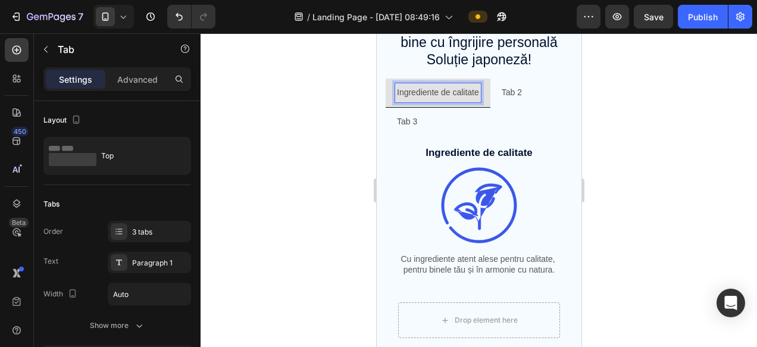
click at [618, 115] on div at bounding box center [479, 190] width 556 height 314
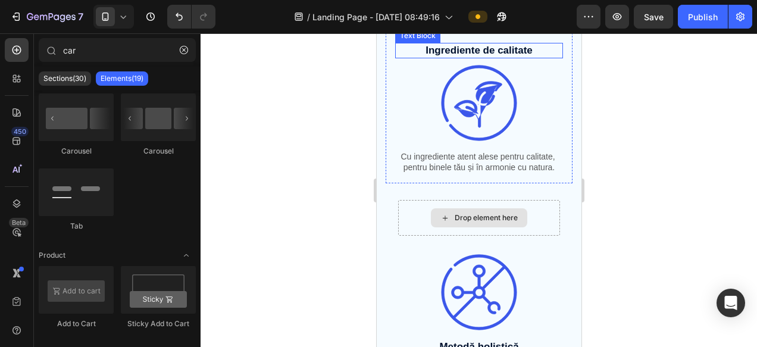
scroll to position [875, 0]
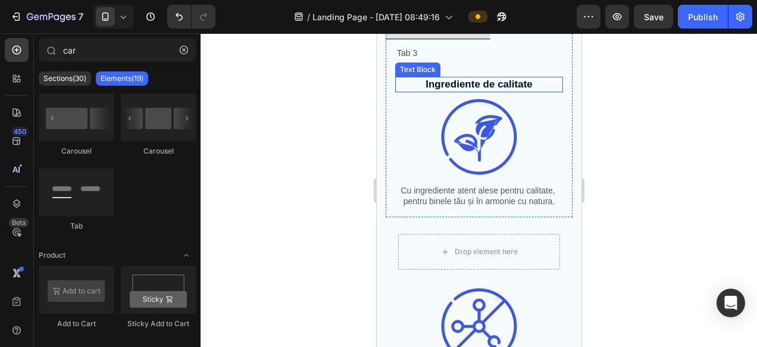
click at [455, 87] on p "Ingrediente de calitate" at bounding box center [478, 84] width 165 height 13
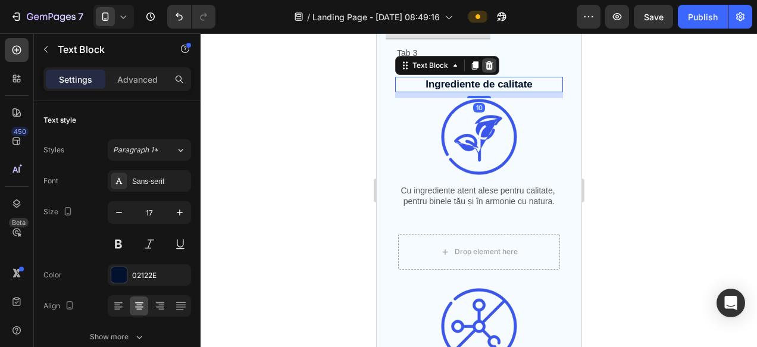
click at [487, 66] on icon at bounding box center [489, 65] width 8 height 8
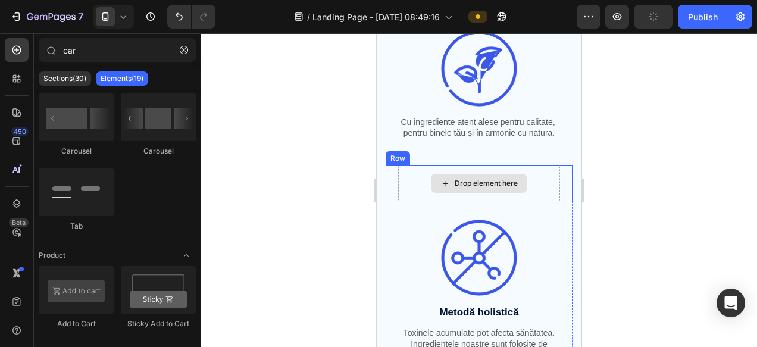
scroll to position [1003, 0]
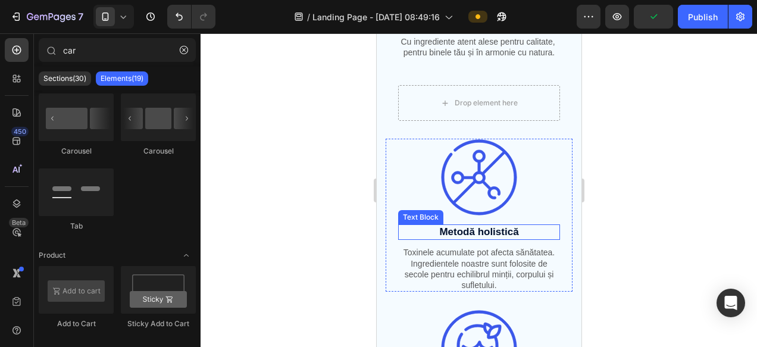
click at [462, 232] on p "Metodă holistică" at bounding box center [478, 231] width 159 height 13
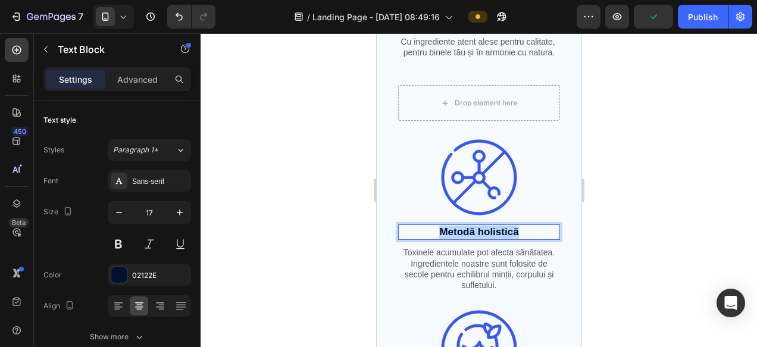
click at [462, 232] on p "Metodă holistică" at bounding box center [478, 231] width 159 height 13
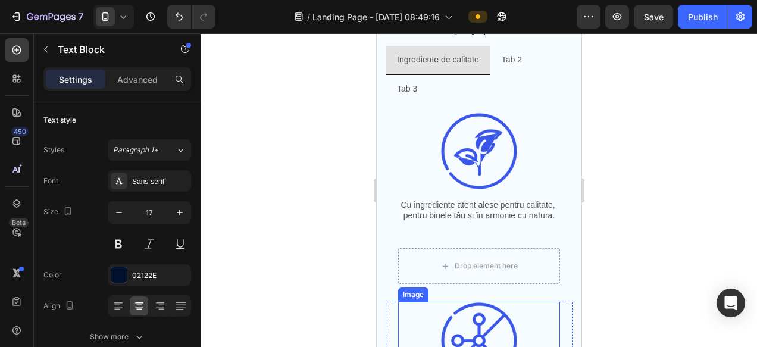
scroll to position [740, 0]
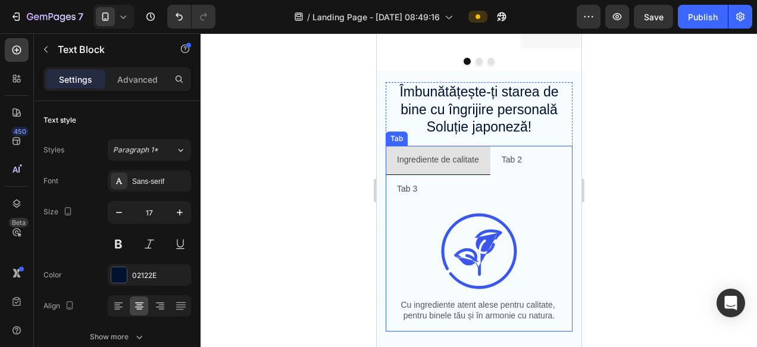
click at [508, 160] on p "Tab 2" at bounding box center [511, 159] width 20 height 15
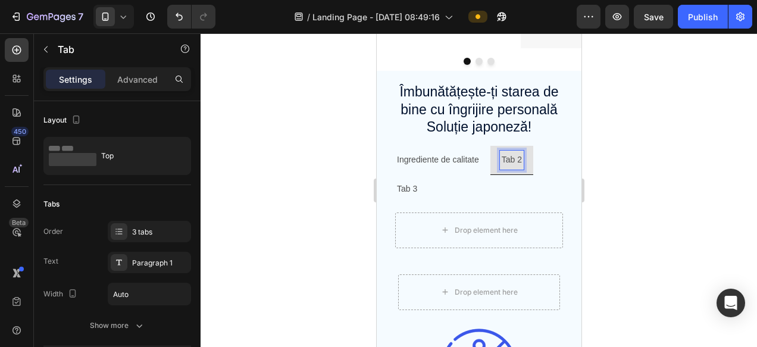
click at [508, 160] on p "Tab 2" at bounding box center [511, 159] width 20 height 15
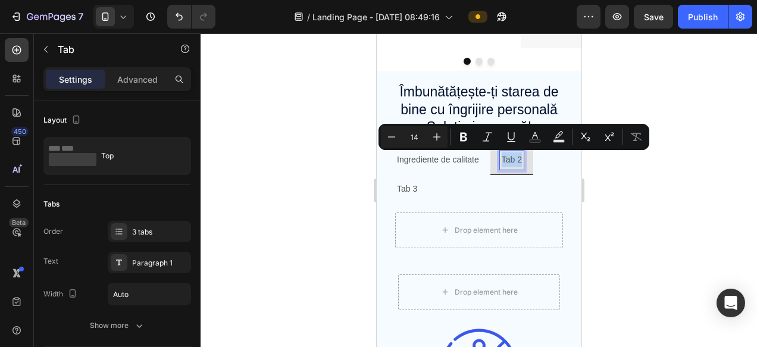
click at [512, 160] on p "Tab 2" at bounding box center [511, 159] width 20 height 15
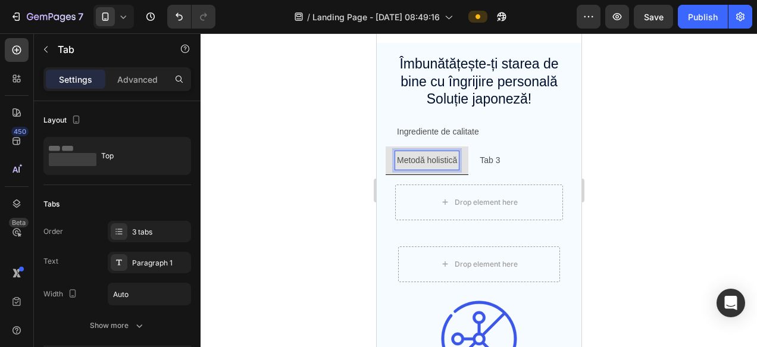
scroll to position [816, 0]
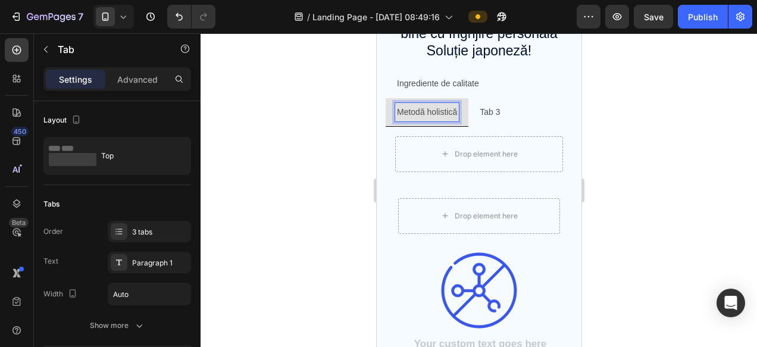
click at [621, 120] on div at bounding box center [479, 190] width 556 height 314
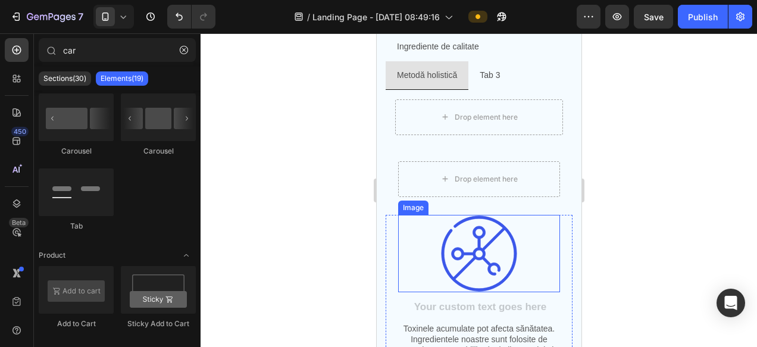
scroll to position [804, 0]
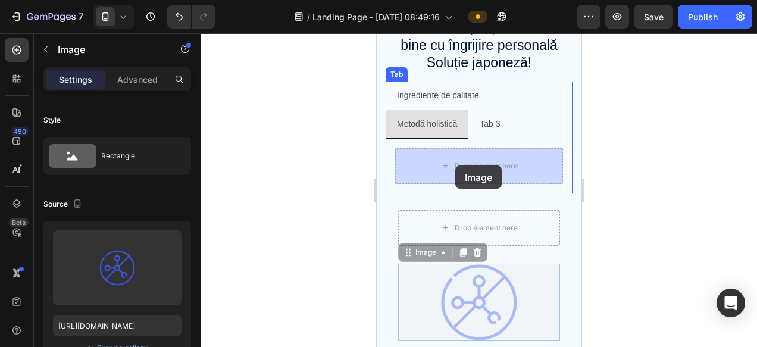
drag, startPoint x: 473, startPoint y: 200, endPoint x: 455, endPoint y: 165, distance: 39.1
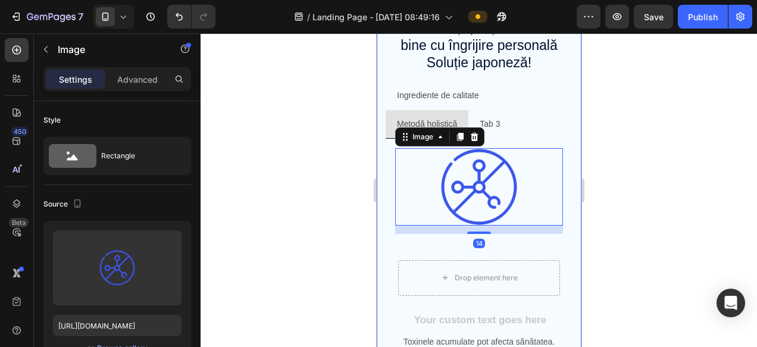
scroll to position [926, 0]
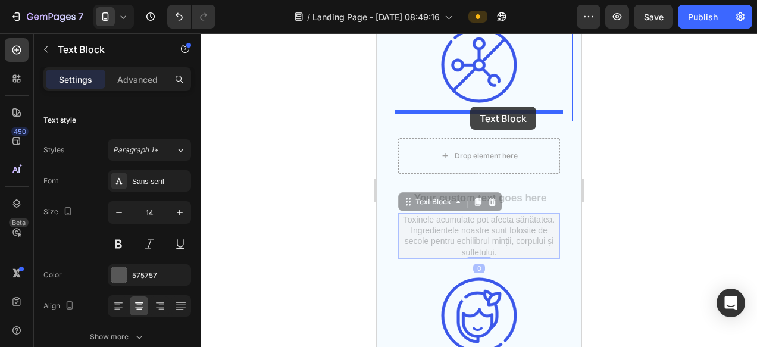
drag, startPoint x: 448, startPoint y: 235, endPoint x: 469, endPoint y: 106, distance: 130.3
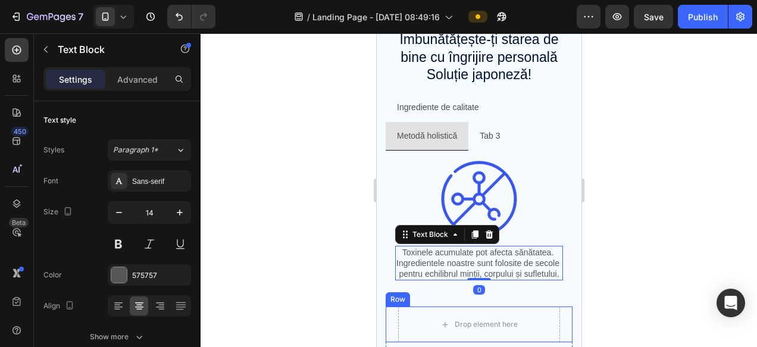
scroll to position [770, 0]
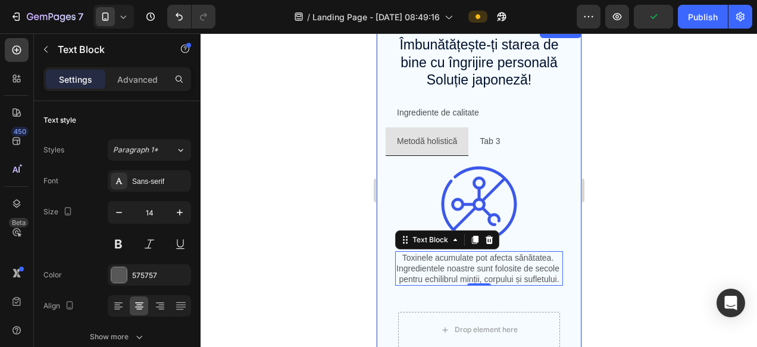
click at [641, 167] on div at bounding box center [479, 190] width 556 height 314
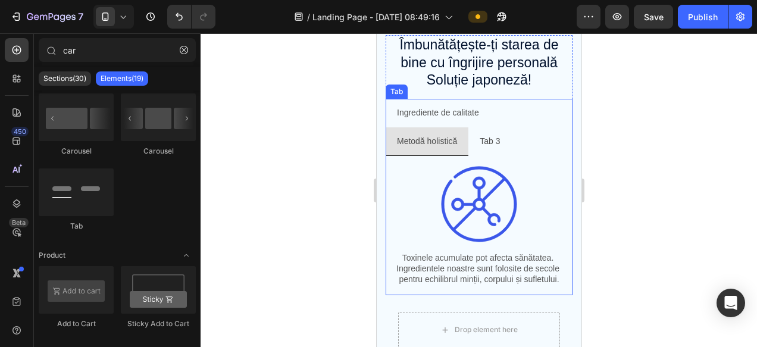
click at [495, 144] on p "Tab 3" at bounding box center [489, 141] width 20 height 15
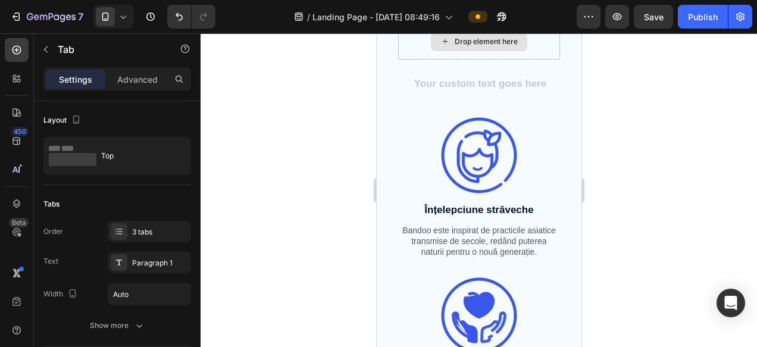
scroll to position [973, 0]
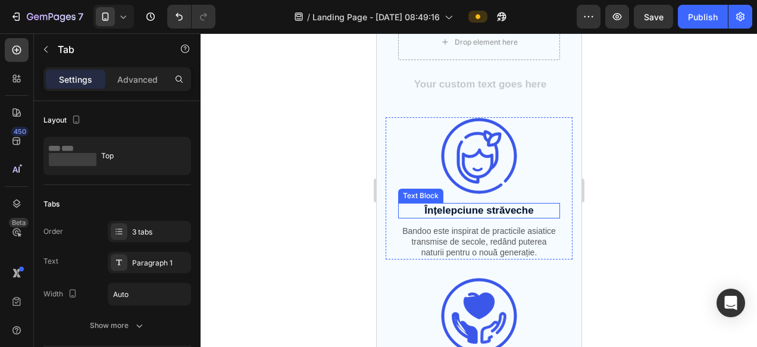
click at [456, 212] on p "Înțelepciune străveche" at bounding box center [478, 210] width 159 height 13
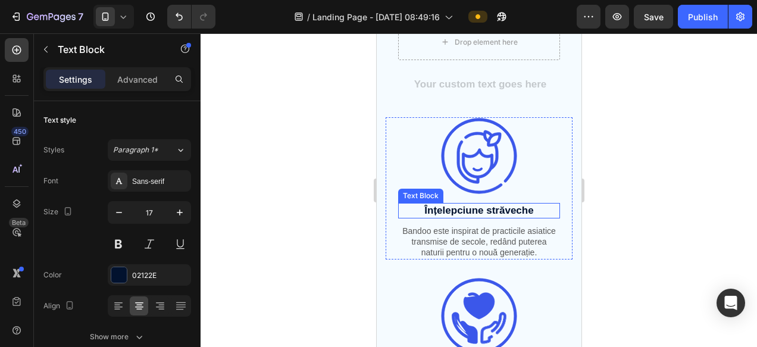
click at [456, 212] on p "Înțelepciune străveche" at bounding box center [478, 210] width 159 height 13
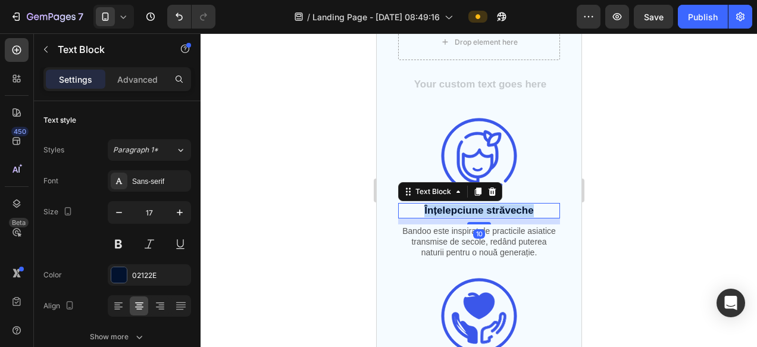
click at [456, 212] on p "Înțelepciune străveche" at bounding box center [478, 210] width 159 height 13
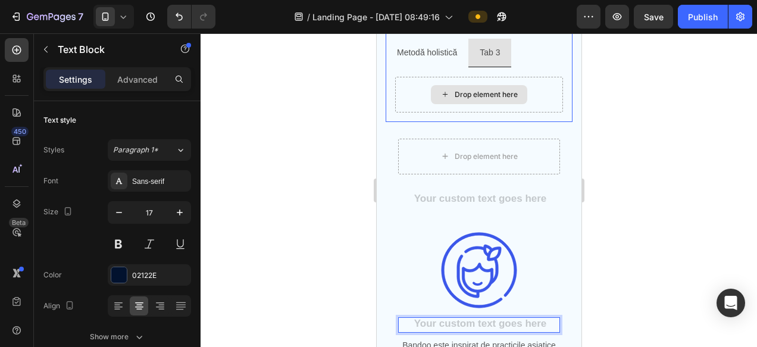
scroll to position [801, 0]
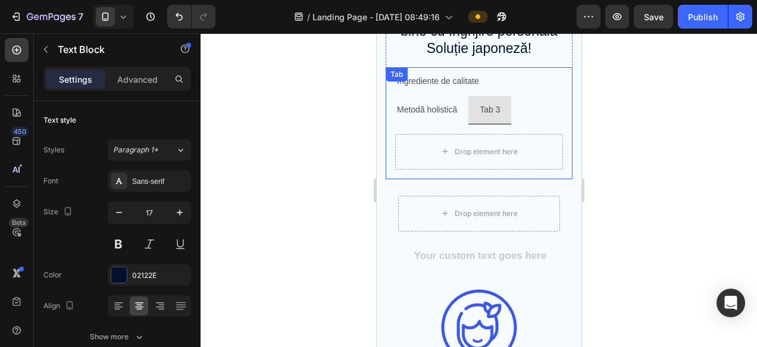
click at [485, 108] on p "Tab 3" at bounding box center [489, 109] width 20 height 15
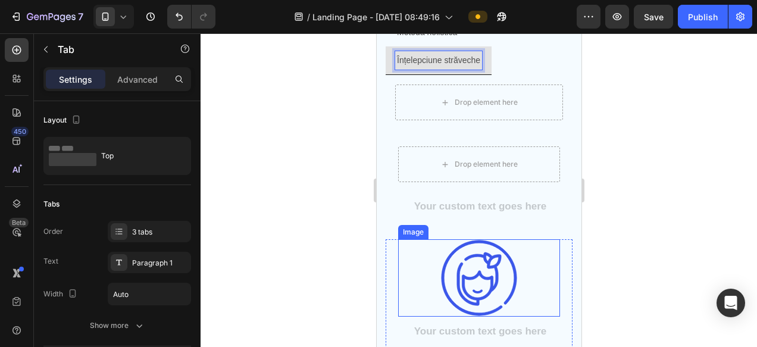
scroll to position [855, 0]
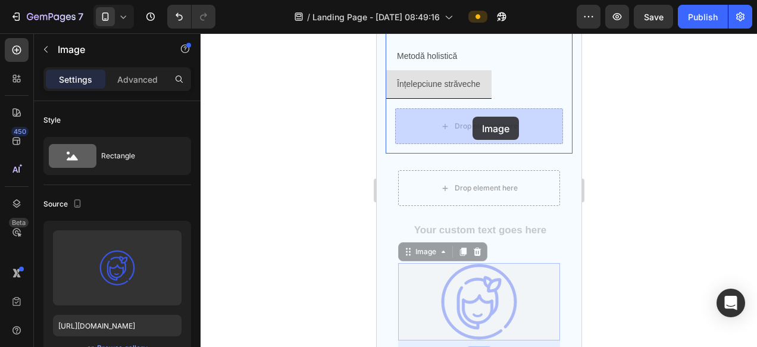
drag, startPoint x: 470, startPoint y: 271, endPoint x: 471, endPoint y: 117, distance: 154.1
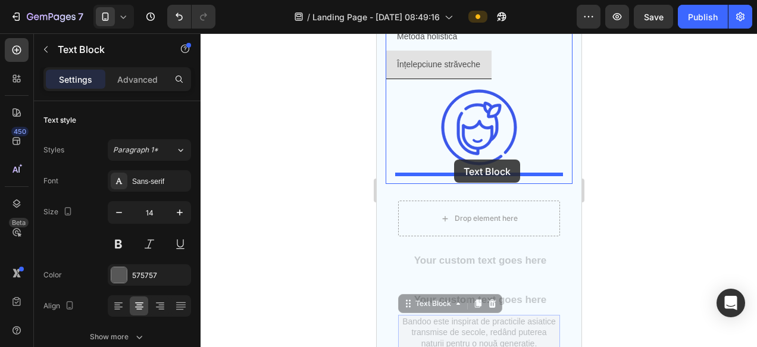
scroll to position [866, 0]
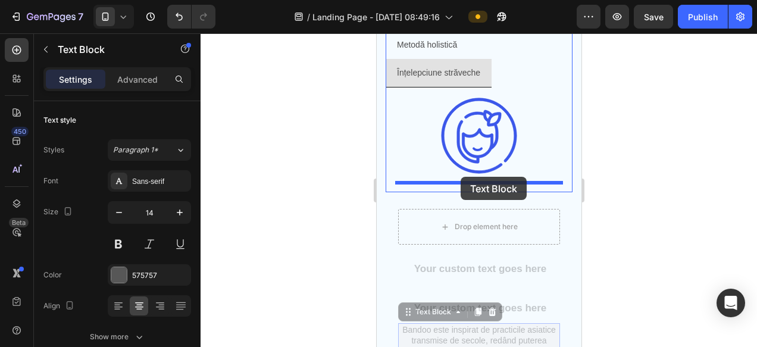
drag, startPoint x: 457, startPoint y: 228, endPoint x: 460, endPoint y: 177, distance: 50.7
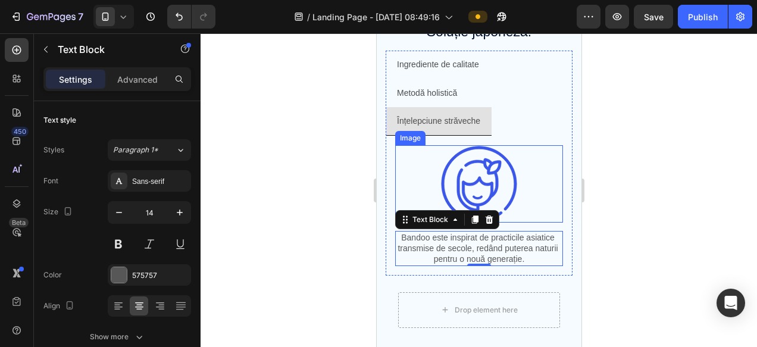
scroll to position [738, 0]
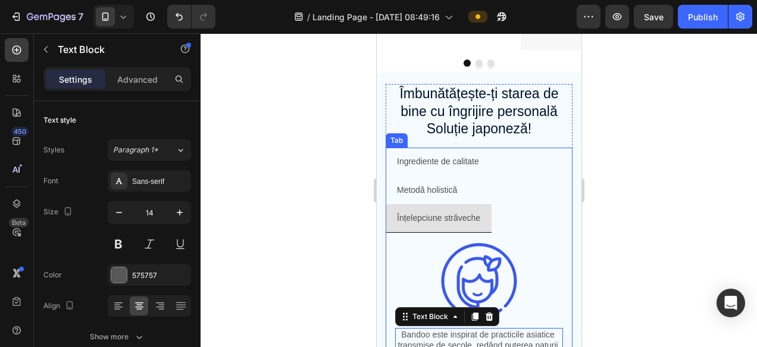
click at [400, 144] on div "Tab" at bounding box center [396, 140] width 22 height 14
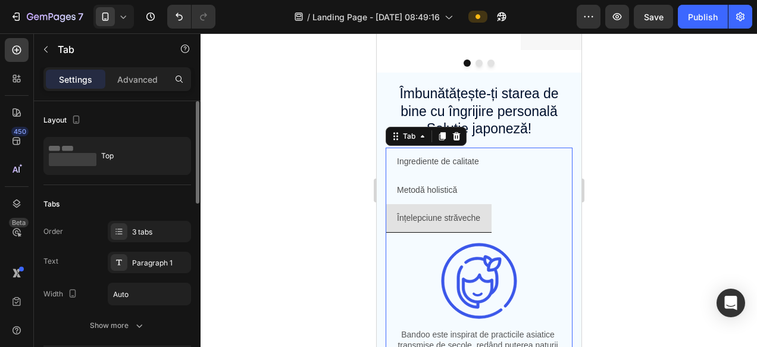
scroll to position [23, 0]
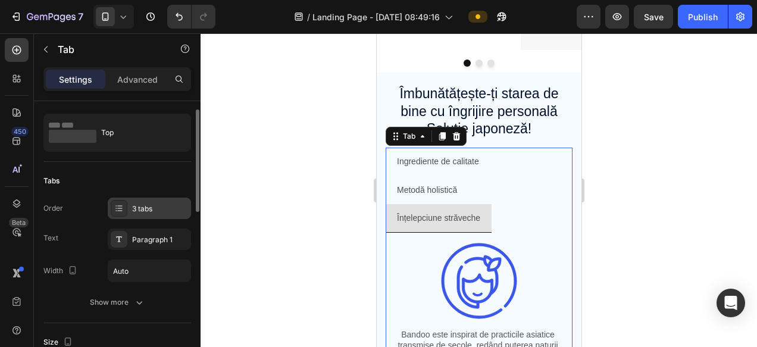
click at [146, 214] on div "3 tabs" at bounding box center [149, 208] width 83 height 21
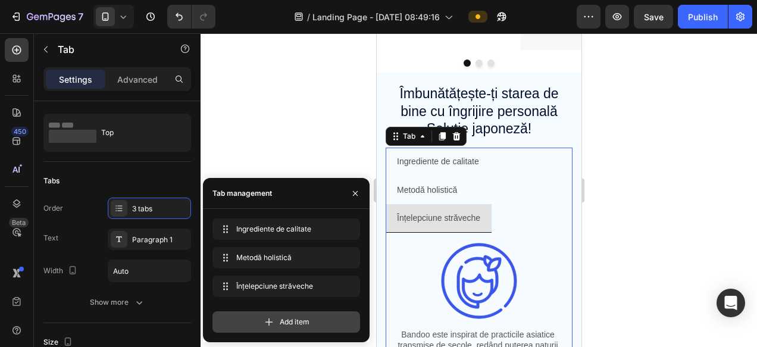
click at [302, 323] on span "Add item" at bounding box center [295, 322] width 30 height 11
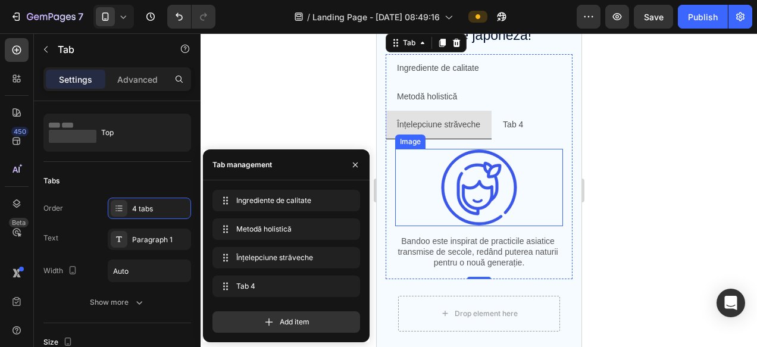
scroll to position [869, 0]
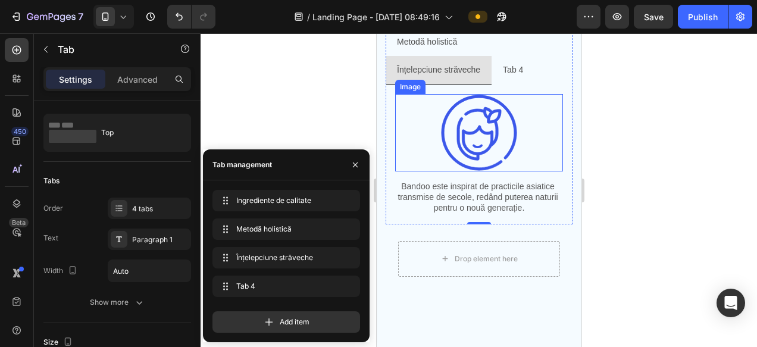
click at [599, 167] on div at bounding box center [479, 190] width 556 height 314
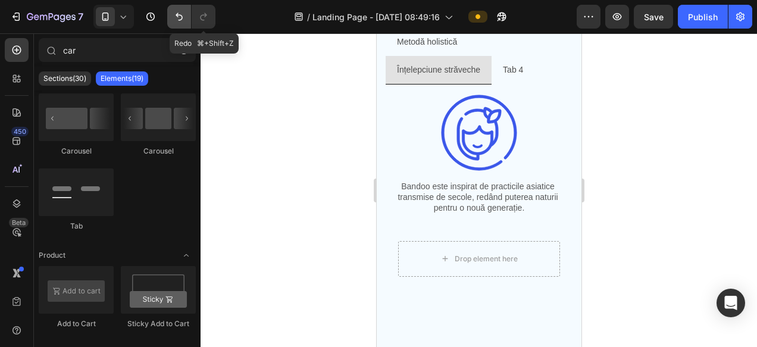
click at [180, 17] on icon "Undo/Redo" at bounding box center [179, 17] width 12 height 12
click at [181, 18] on icon "Undo/Redo" at bounding box center [179, 17] width 12 height 12
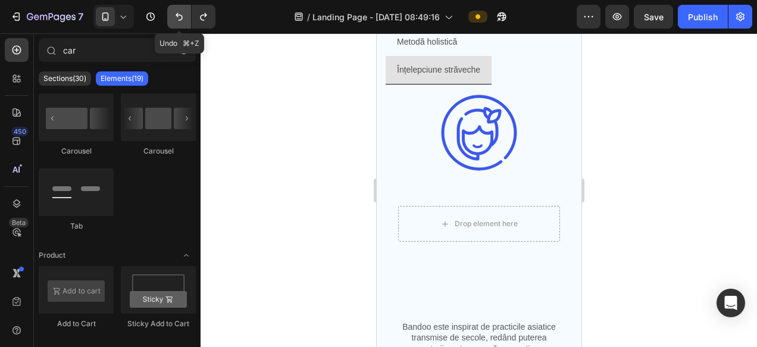
click at [181, 18] on icon "Undo/Redo" at bounding box center [179, 17] width 12 height 12
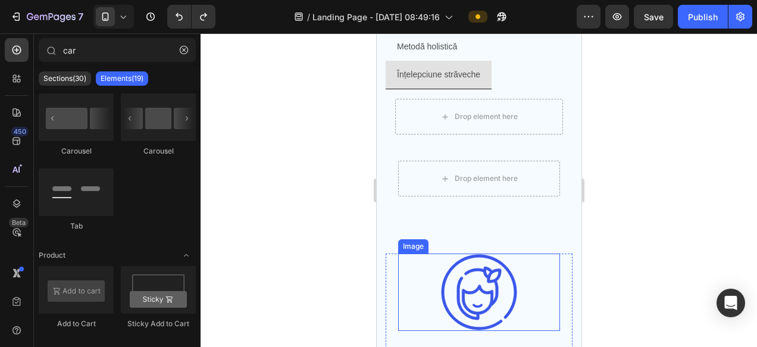
scroll to position [866, 0]
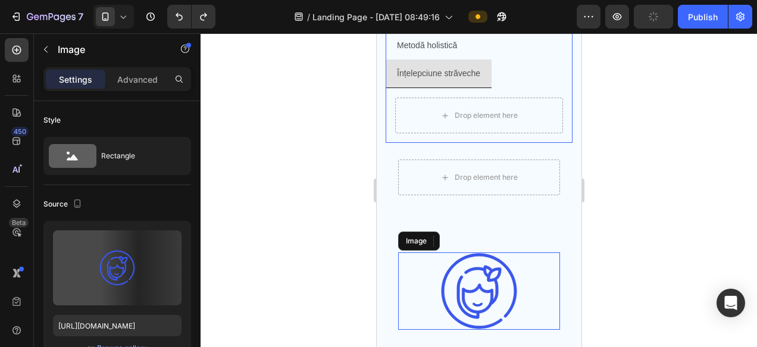
drag, startPoint x: 480, startPoint y: 181, endPoint x: 469, endPoint y: 120, distance: 62.1
click at [469, 120] on div "Îmbunătățește-ți starea de bine cu îngrijire personală Soluție japoneză! Headin…" at bounding box center [478, 245] width 187 height 613
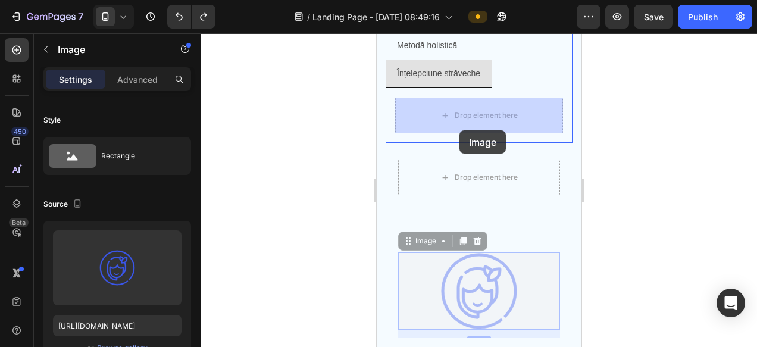
drag, startPoint x: 481, startPoint y: 301, endPoint x: 458, endPoint y: 124, distance: 178.1
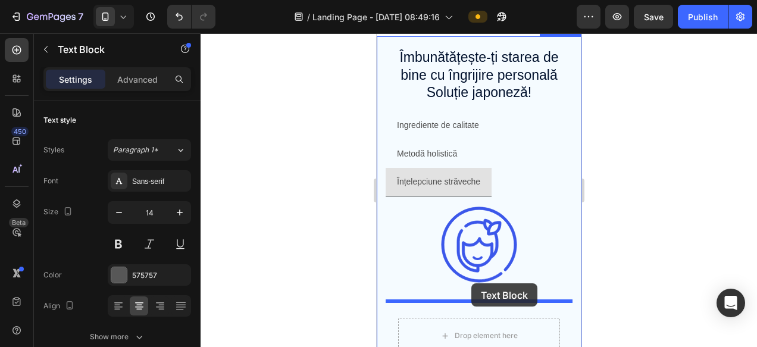
scroll to position [795, 0]
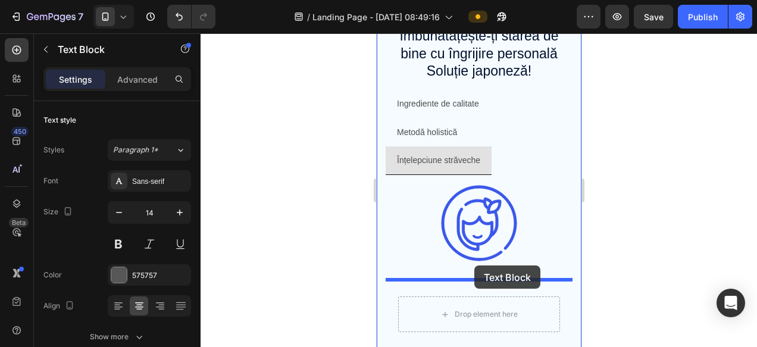
drag, startPoint x: 452, startPoint y: 211, endPoint x: 474, endPoint y: 265, distance: 58.8
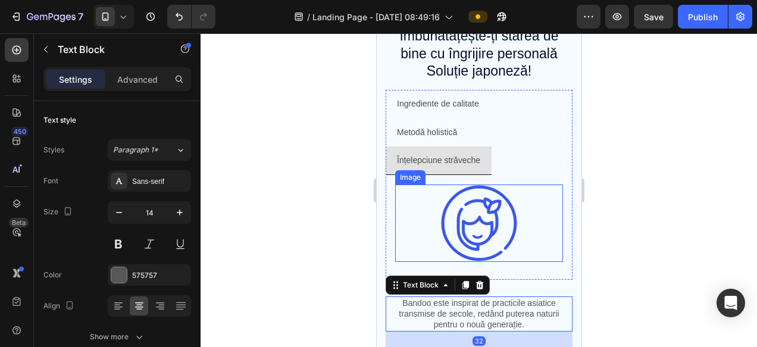
scroll to position [862, 0]
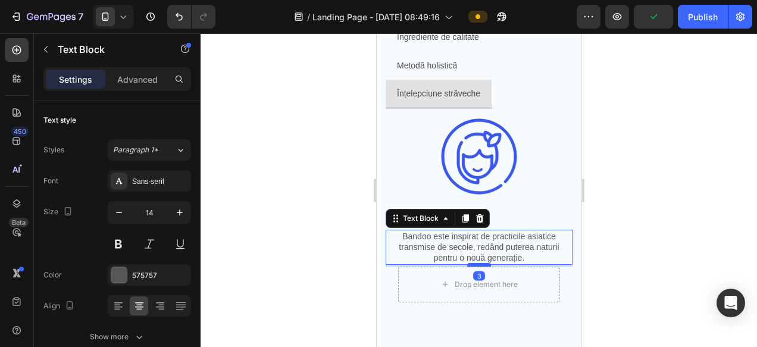
drag, startPoint x: 477, startPoint y: 282, endPoint x: 477, endPoint y: 265, distance: 17.3
click at [477, 265] on div at bounding box center [478, 265] width 24 height 4
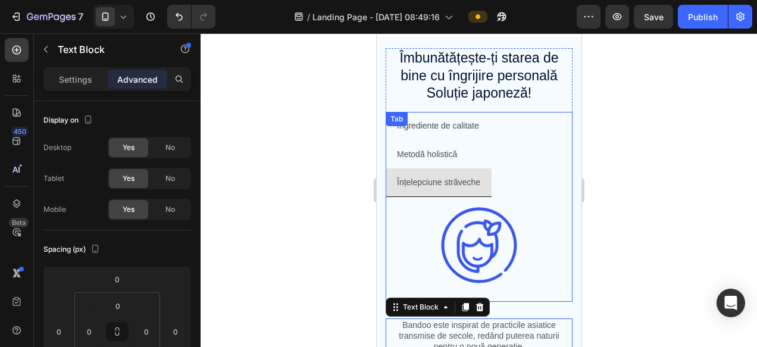
scroll to position [750, 0]
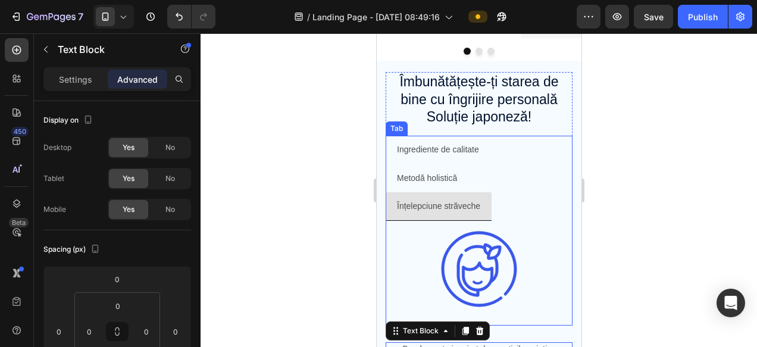
click at [467, 136] on li "Ingrediente de calitate" at bounding box center [437, 150] width 105 height 28
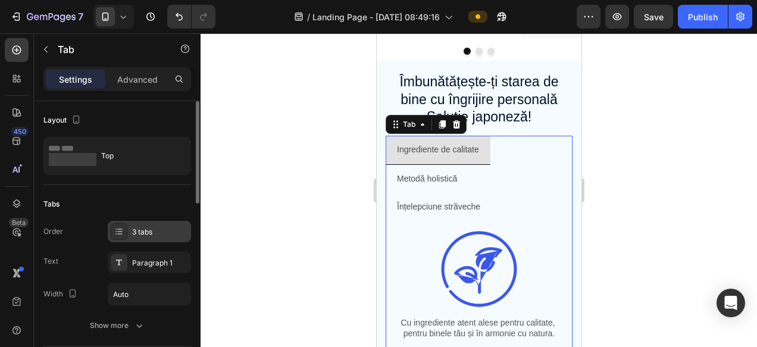
click at [154, 227] on div "3 tabs" at bounding box center [160, 232] width 56 height 11
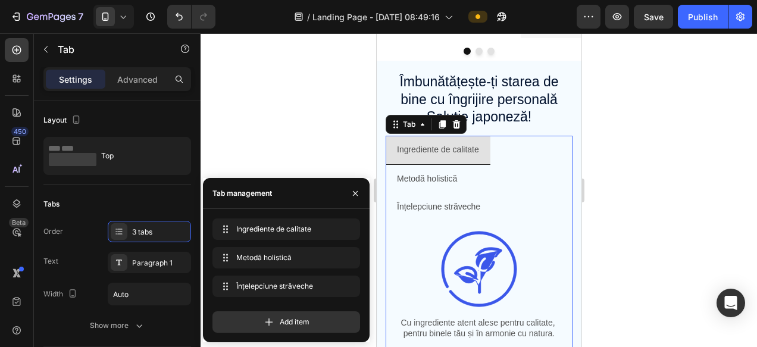
click at [289, 319] on span "Add item" at bounding box center [295, 322] width 30 height 11
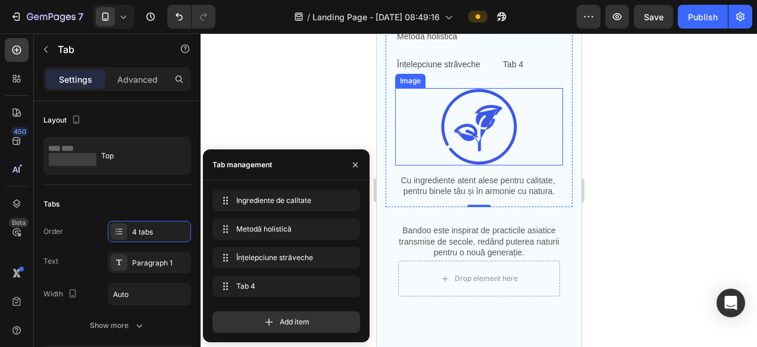
scroll to position [941, 0]
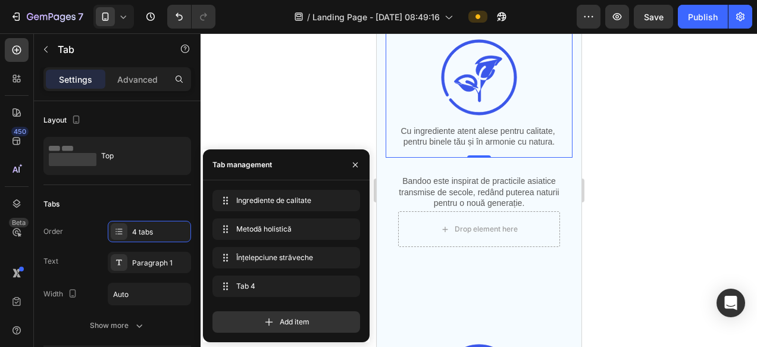
click at [645, 268] on div at bounding box center [479, 190] width 556 height 314
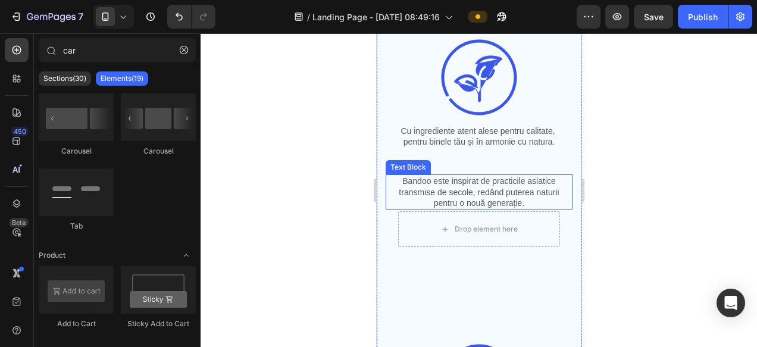
click at [474, 199] on p "Bandoo este inspirat de practicile asiatice transmise de secole, redând puterea…" at bounding box center [478, 192] width 184 height 33
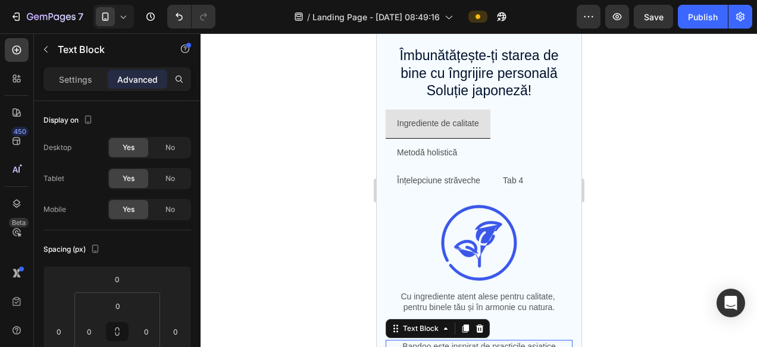
scroll to position [759, 0]
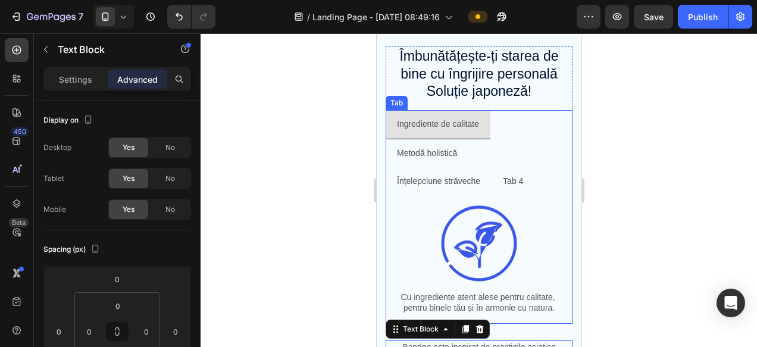
click at [453, 177] on p "Înțelepciune străveche" at bounding box center [437, 181] width 83 height 15
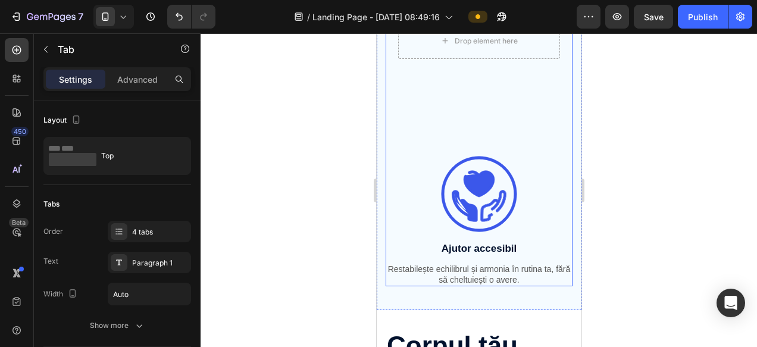
scroll to position [1085, 0]
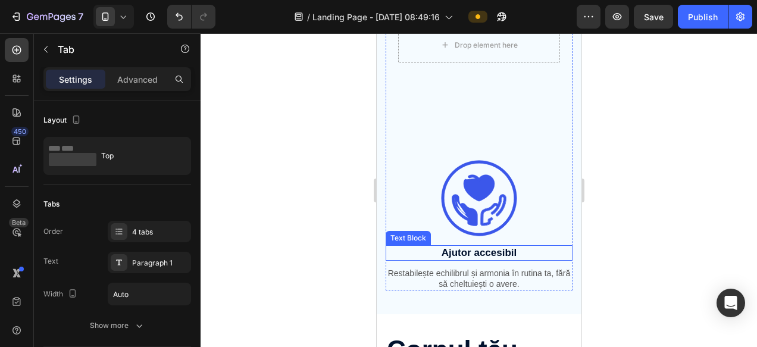
click at [458, 255] on p "Ajutor accesibil" at bounding box center [478, 252] width 184 height 13
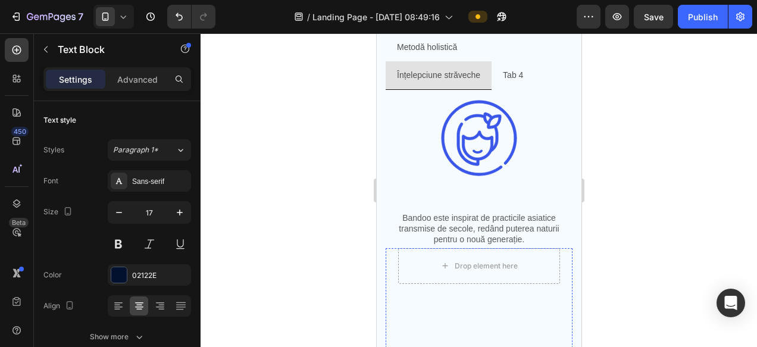
scroll to position [809, 0]
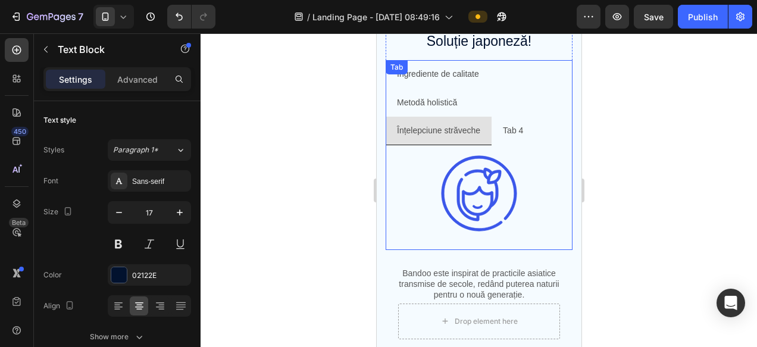
click at [515, 132] on div "Tab 4" at bounding box center [512, 130] width 24 height 18
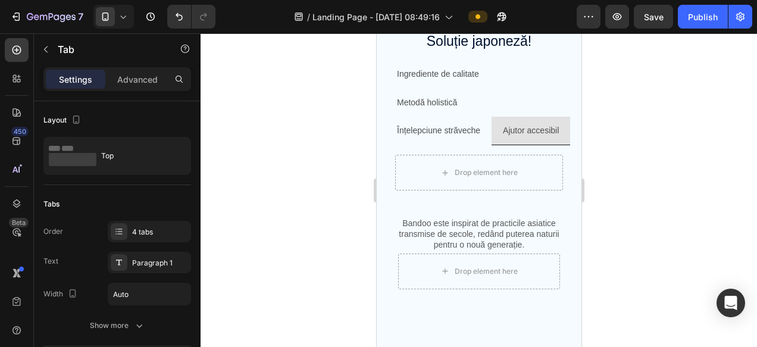
click at [604, 179] on div at bounding box center [479, 190] width 556 height 314
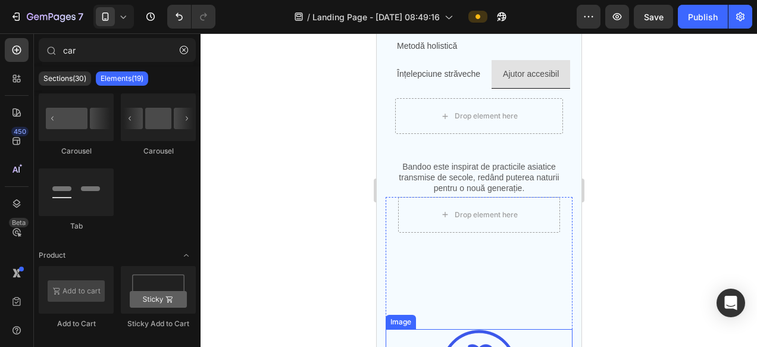
scroll to position [950, 0]
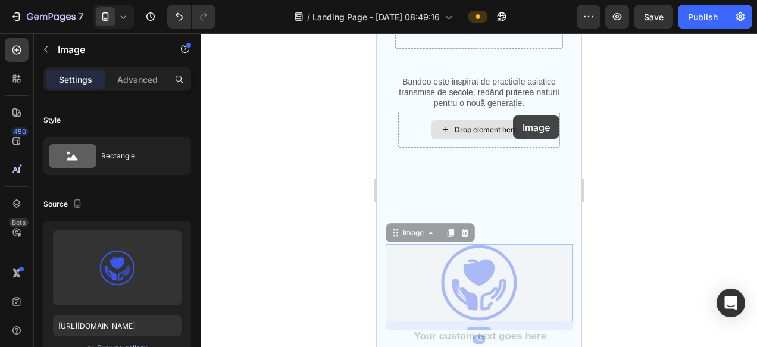
drag, startPoint x: 469, startPoint y: 299, endPoint x: 512, endPoint y: 115, distance: 188.8
click at [512, 115] on div "Drop element here Row Text Block Row Text Block Row Image 14 Image 14 Text Bloc…" at bounding box center [478, 244] width 187 height 264
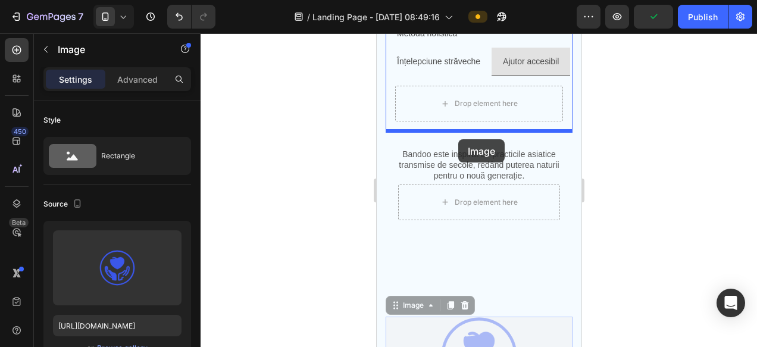
scroll to position [840, 0]
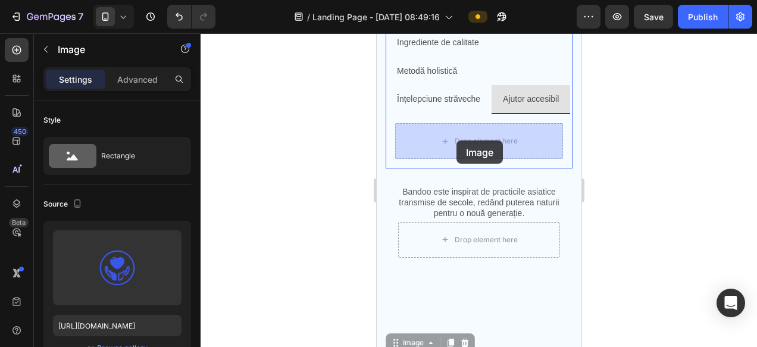
drag, startPoint x: 469, startPoint y: 272, endPoint x: 456, endPoint y: 140, distance: 132.7
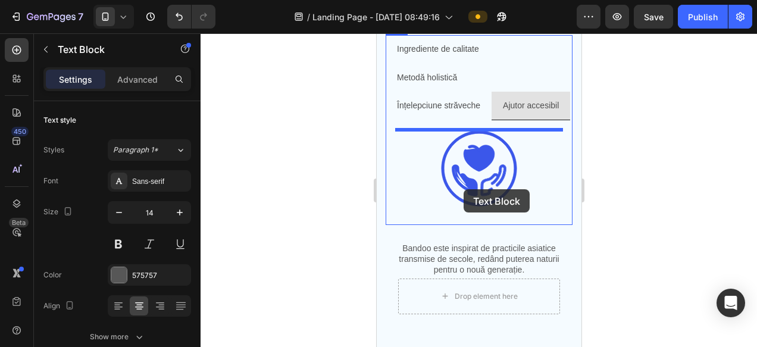
scroll to position [798, 0]
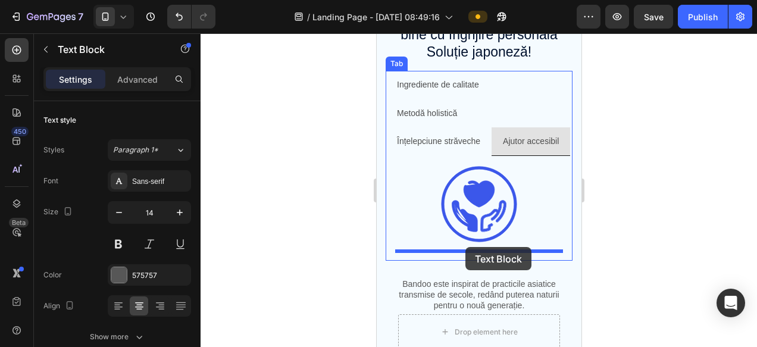
drag, startPoint x: 403, startPoint y: 261, endPoint x: 464, endPoint y: 248, distance: 62.7
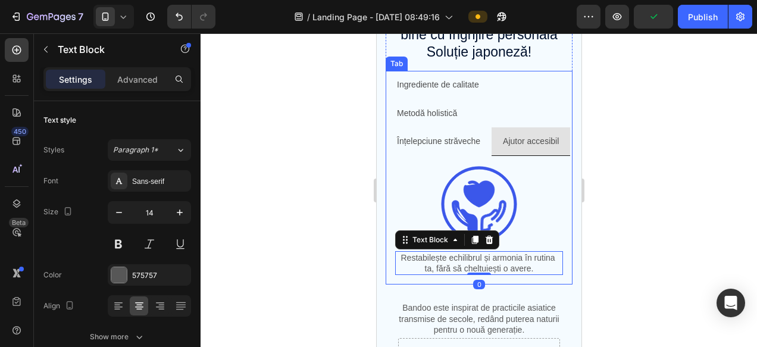
scroll to position [873, 0]
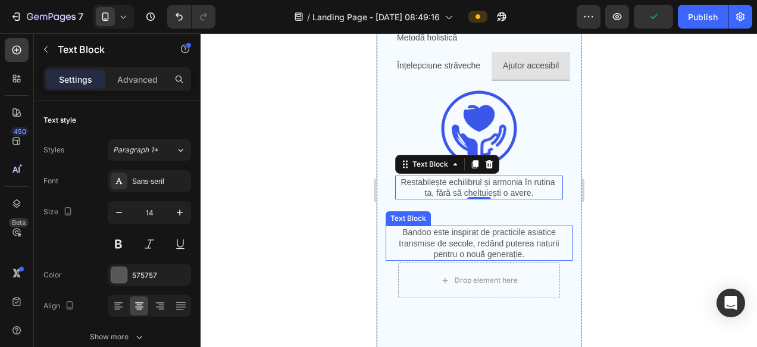
click at [416, 227] on p "Bandoo este inspirat de practicile asiatice transmise de secole, redând puterea…" at bounding box center [478, 243] width 184 height 33
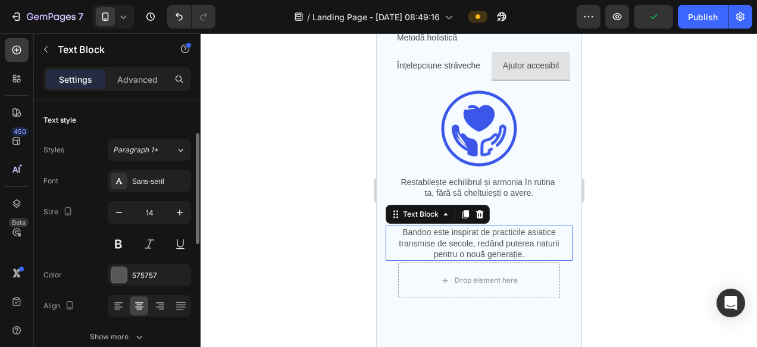
scroll to position [23, 0]
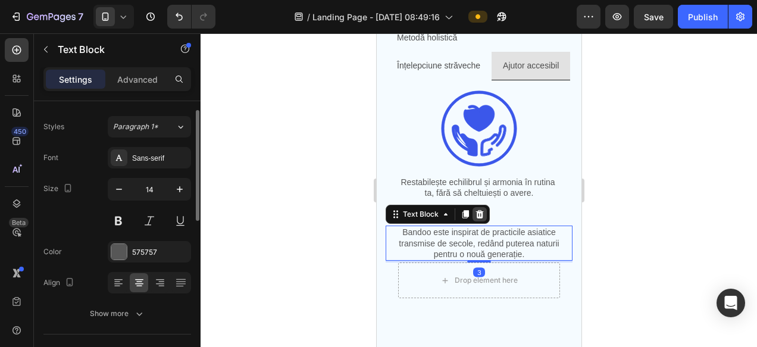
click at [480, 215] on icon at bounding box center [479, 214] width 10 height 10
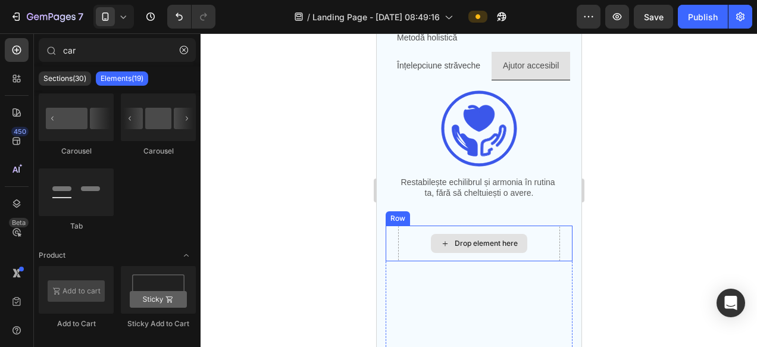
click at [418, 227] on div "Drop element here" at bounding box center [478, 243] width 162 height 36
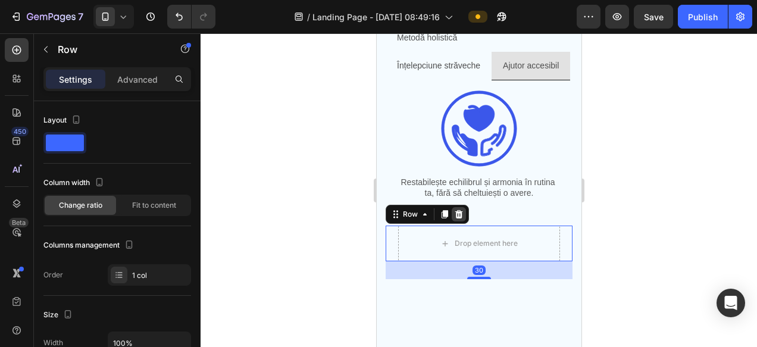
click at [461, 212] on icon at bounding box center [458, 214] width 10 height 10
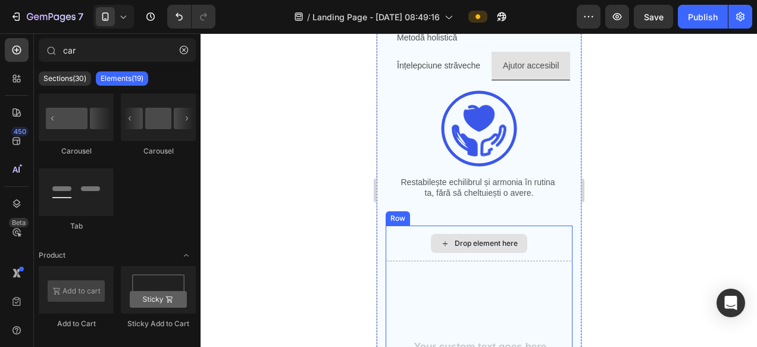
click at [456, 232] on div "Drop element here" at bounding box center [478, 243] width 187 height 36
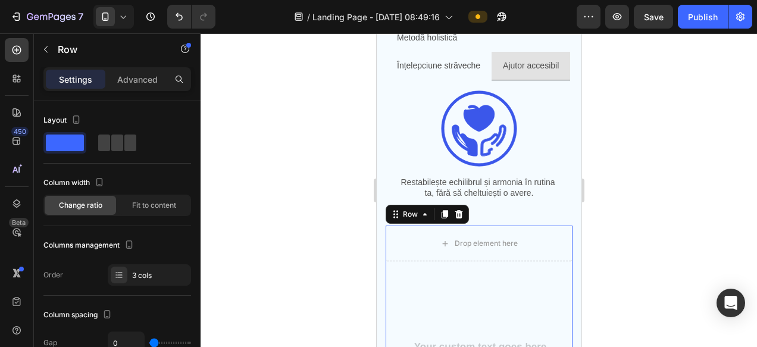
scroll to position [956, 0]
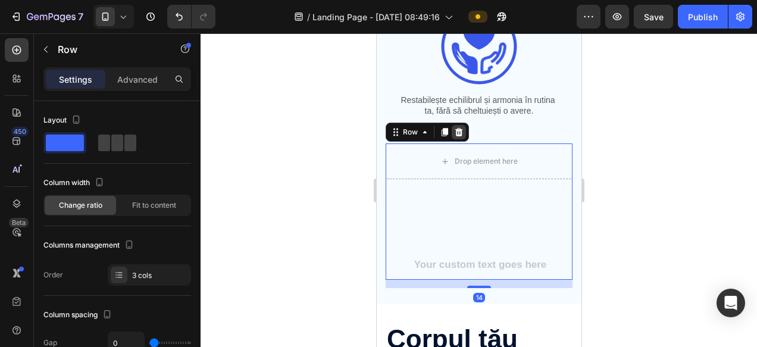
click at [460, 131] on icon at bounding box center [459, 132] width 8 height 8
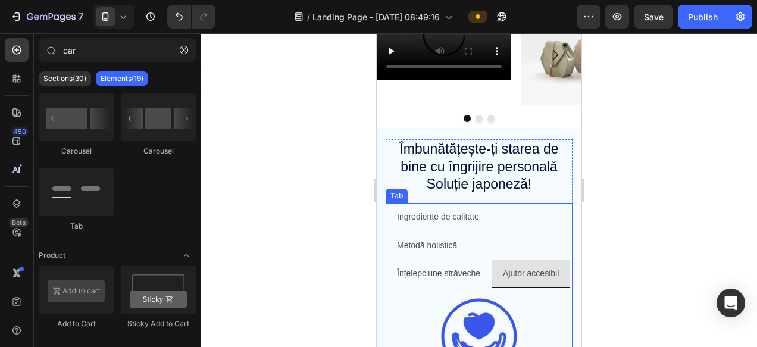
scroll to position [781, 0]
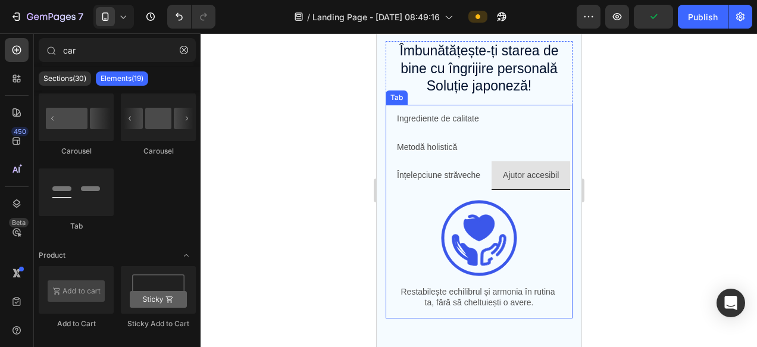
click at [418, 119] on p "Ingrediente de calitate" at bounding box center [437, 118] width 82 height 15
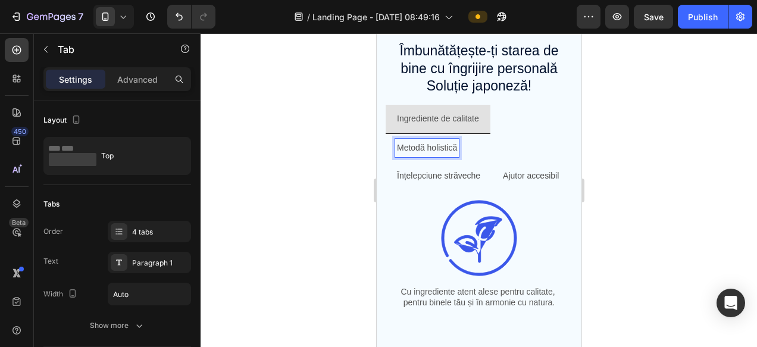
click at [434, 173] on p "Înțelepciune străveche" at bounding box center [437, 175] width 83 height 15
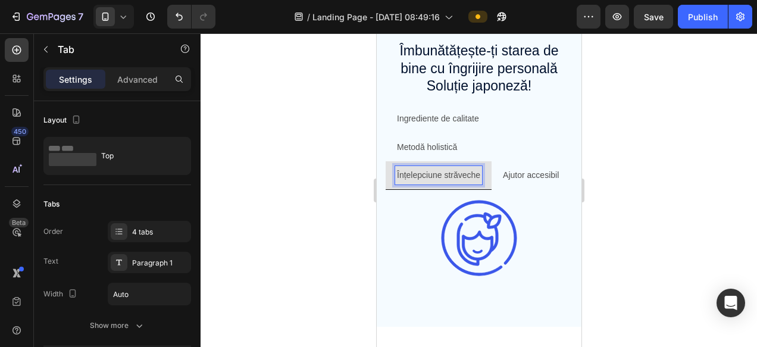
scroll to position [780, 0]
click at [526, 176] on p "Ajutor accesibil" at bounding box center [530, 175] width 56 height 15
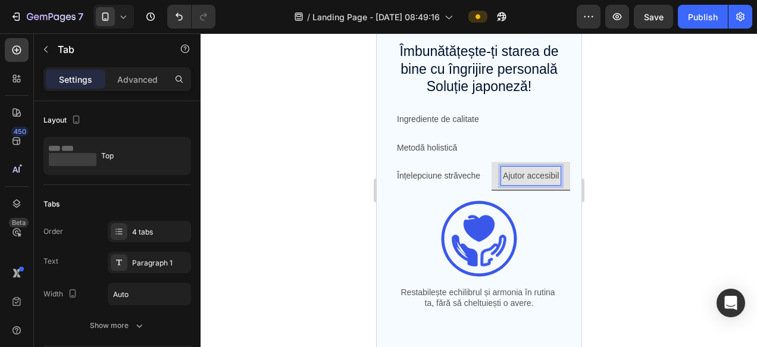
click at [424, 152] on p "Metodă holistică" at bounding box center [426, 147] width 60 height 15
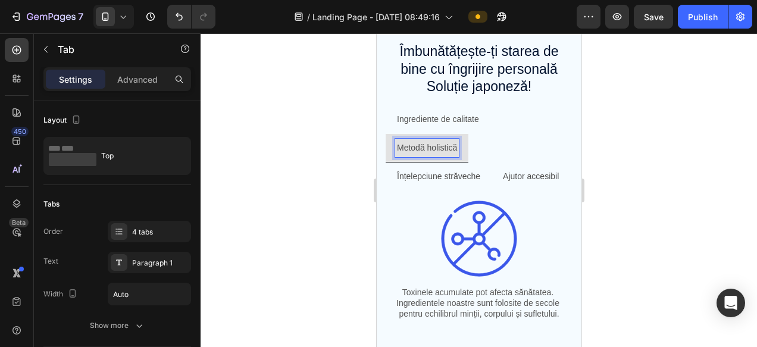
click at [416, 151] on p "Metodă holistică" at bounding box center [426, 147] width 60 height 15
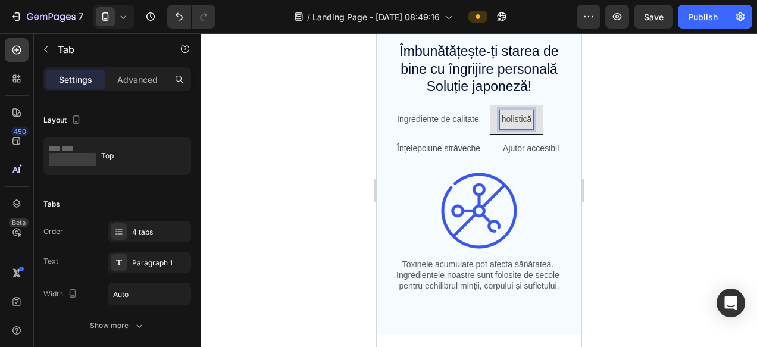
scroll to position [752, 0]
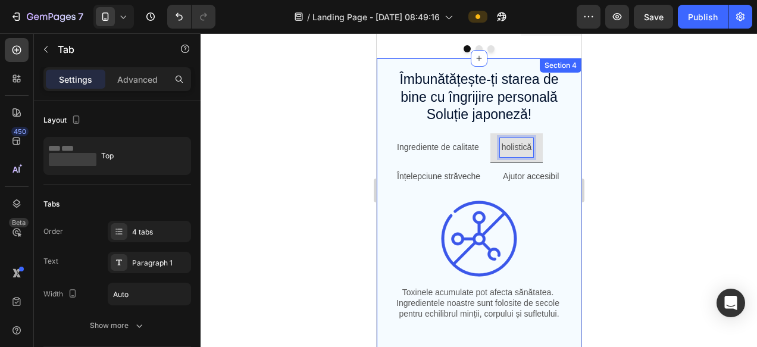
click at [654, 170] on div at bounding box center [479, 190] width 556 height 314
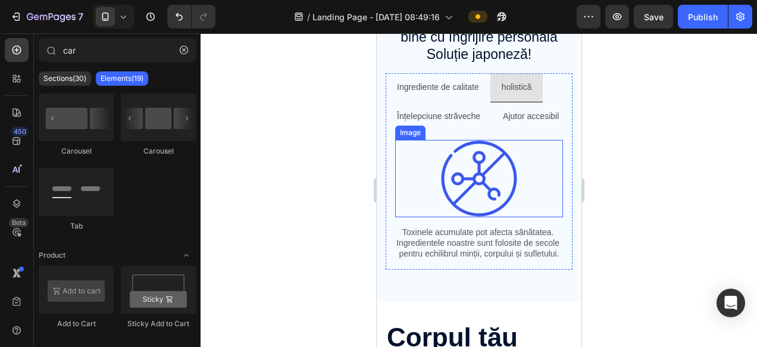
scroll to position [794, 0]
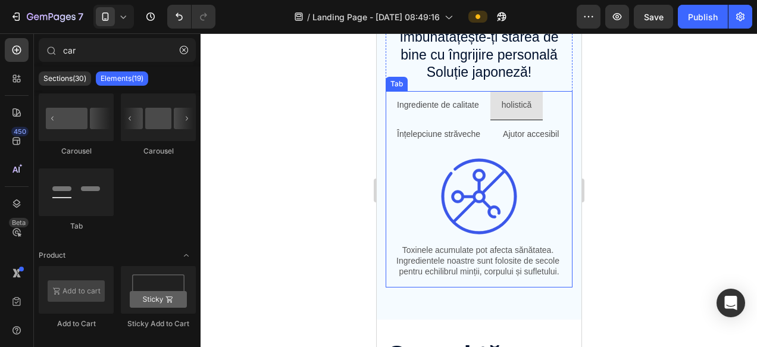
click at [446, 111] on p "Ingrediente de calitate" at bounding box center [437, 105] width 82 height 15
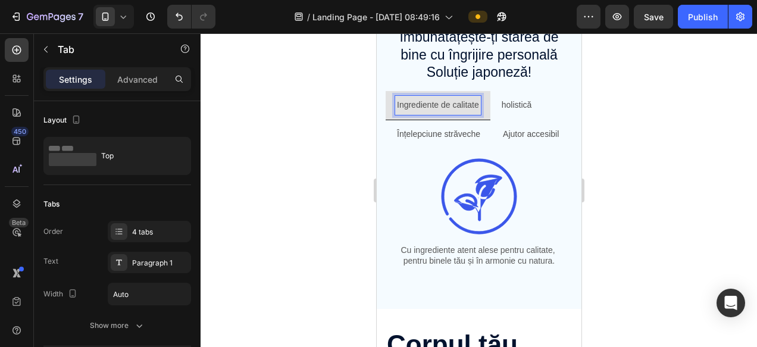
click at [519, 111] on p "holistică" at bounding box center [516, 105] width 30 height 15
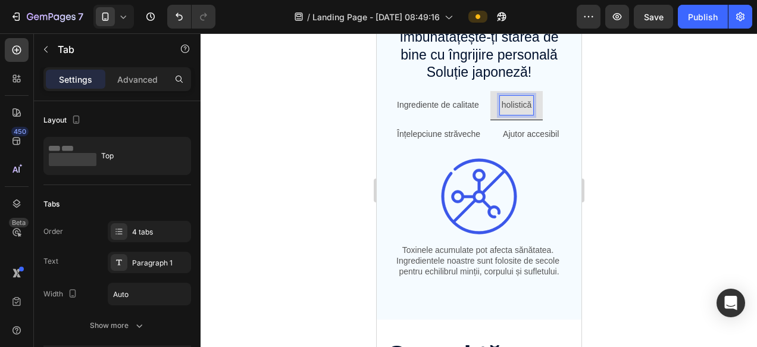
click at [434, 139] on p "Înțelepciune străveche" at bounding box center [437, 134] width 83 height 15
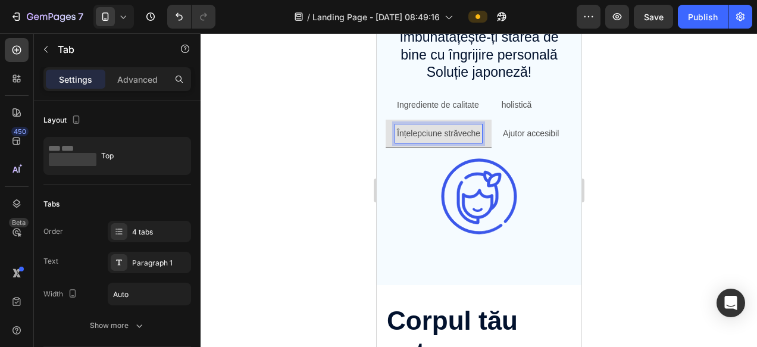
scroll to position [794, 0]
click at [537, 137] on p "Ajutor accesibil" at bounding box center [530, 134] width 56 height 15
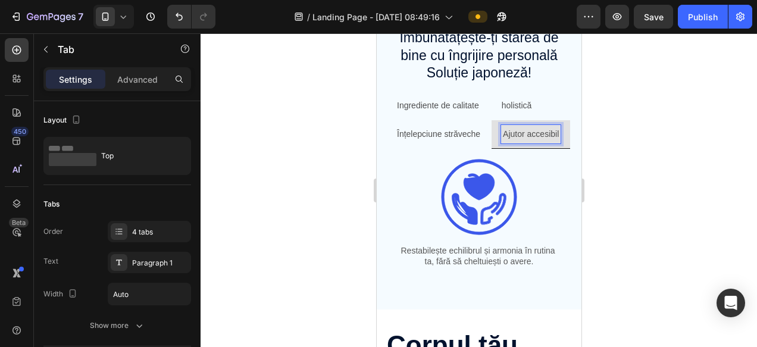
click at [439, 134] on p "Înțelepciune străveche" at bounding box center [437, 134] width 83 height 15
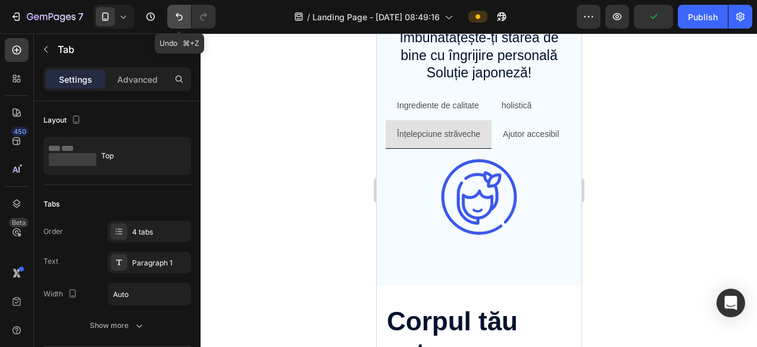
click at [181, 23] on button "Undo/Redo" at bounding box center [179, 17] width 24 height 24
click at [180, 22] on icon "Undo/Redo" at bounding box center [179, 17] width 12 height 12
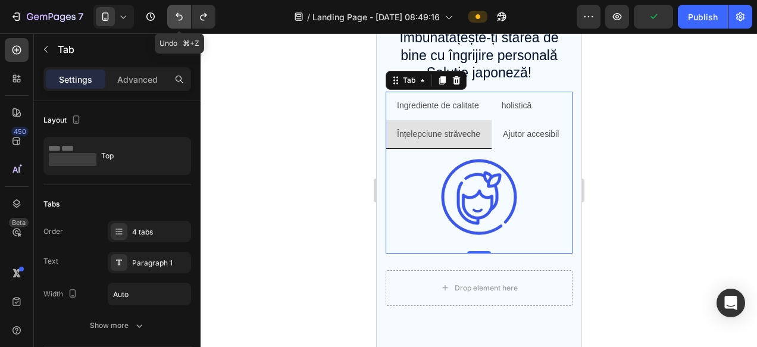
click at [180, 21] on icon "Undo/Redo" at bounding box center [179, 17] width 12 height 12
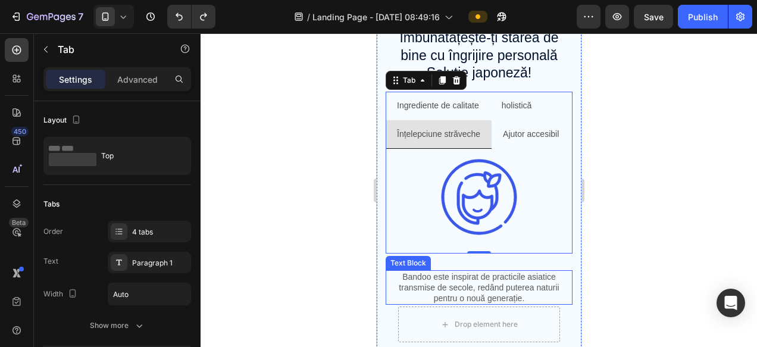
click at [441, 287] on p "Bandoo este inspirat de practicile asiatice transmise de secole, redând puterea…" at bounding box center [478, 287] width 184 height 33
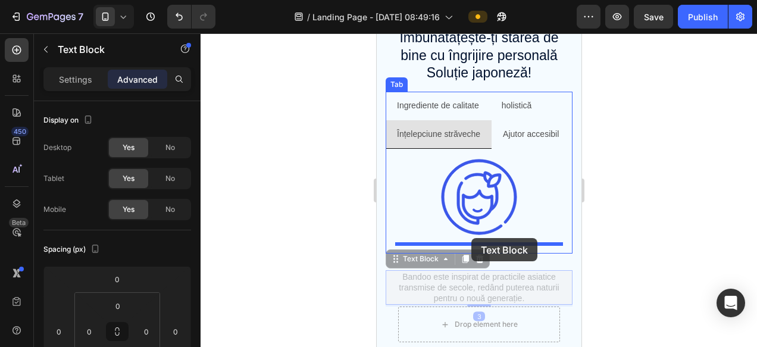
drag, startPoint x: 396, startPoint y: 262, endPoint x: 468, endPoint y: 237, distance: 75.4
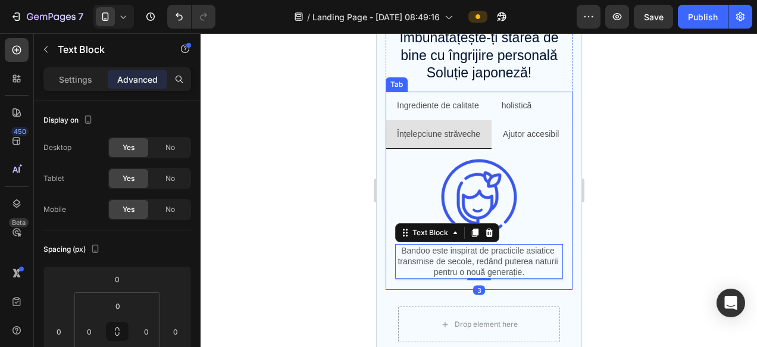
click at [524, 133] on p "Ajutor accesibil" at bounding box center [530, 134] width 56 height 15
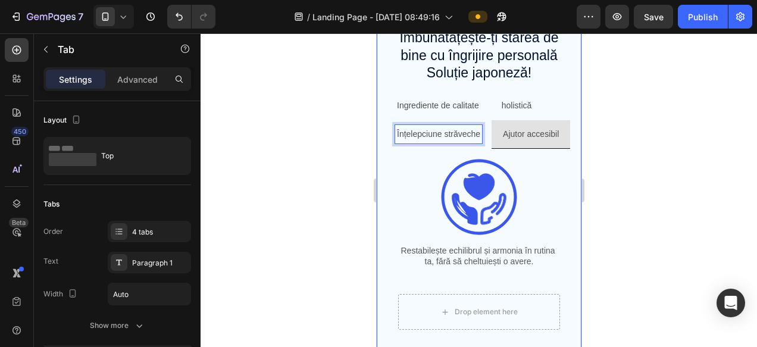
click at [408, 292] on div "Îmbunătățește-ți starea de bine cu îngrijire personală Soluție japoneză! Headin…" at bounding box center [478, 222] width 187 height 389
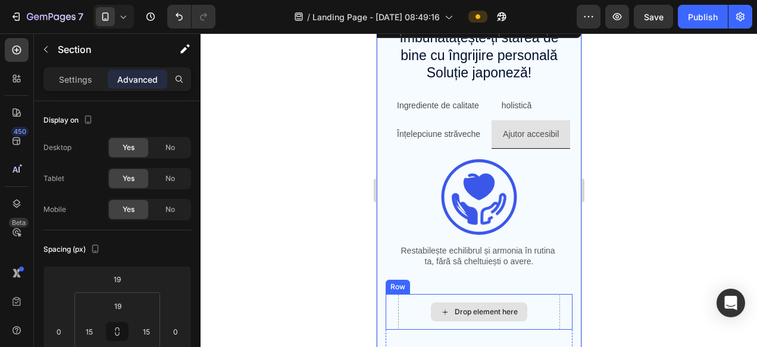
click at [419, 303] on div "Drop element here" at bounding box center [478, 312] width 162 height 36
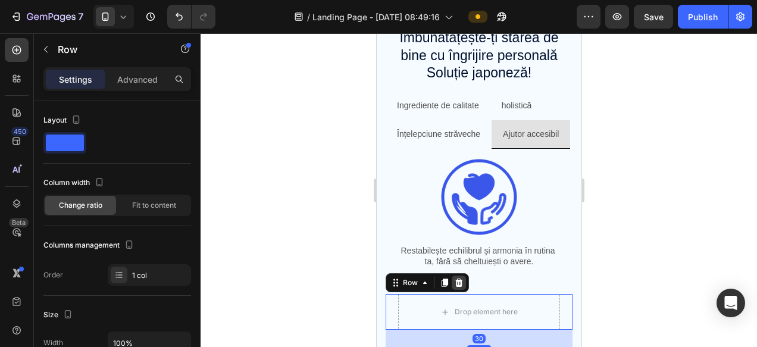
click at [463, 284] on div at bounding box center [458, 282] width 14 height 14
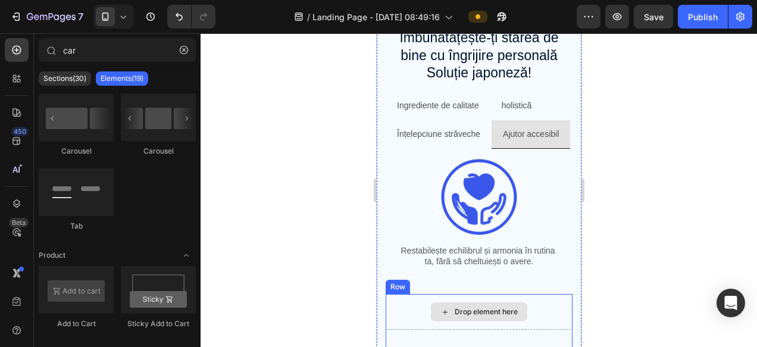
click at [399, 295] on div "Drop element here" at bounding box center [478, 312] width 187 height 36
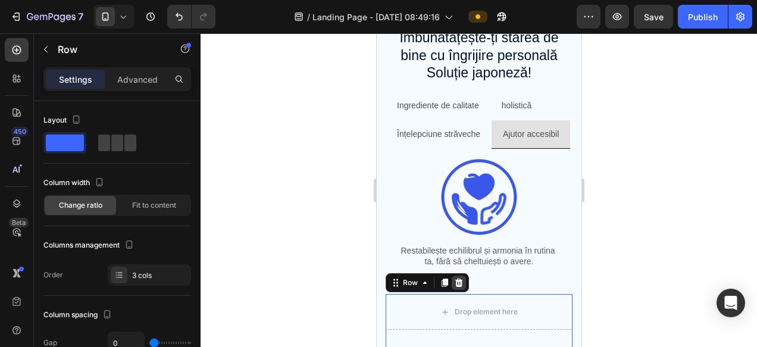
click at [461, 283] on icon at bounding box center [459, 282] width 8 height 8
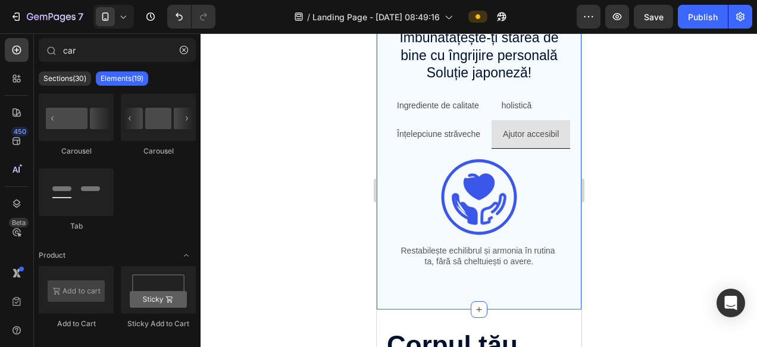
scroll to position [820, 0]
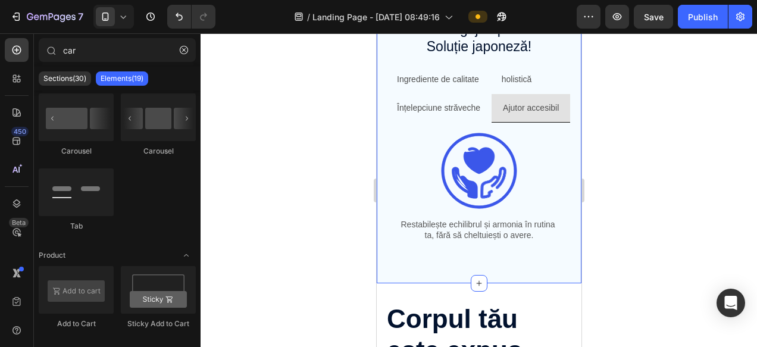
click at [491, 278] on div "Îmbunătățește-ți starea de bine cu îngrijire personală Soluție japoneză! Headin…" at bounding box center [478, 136] width 205 height 293
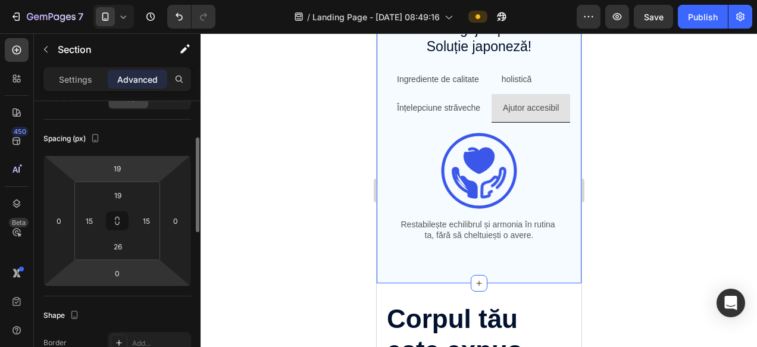
scroll to position [110, 0]
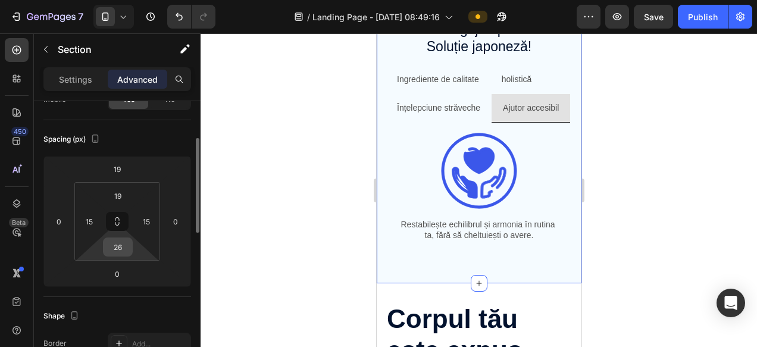
click at [116, 249] on input "26" at bounding box center [118, 247] width 24 height 18
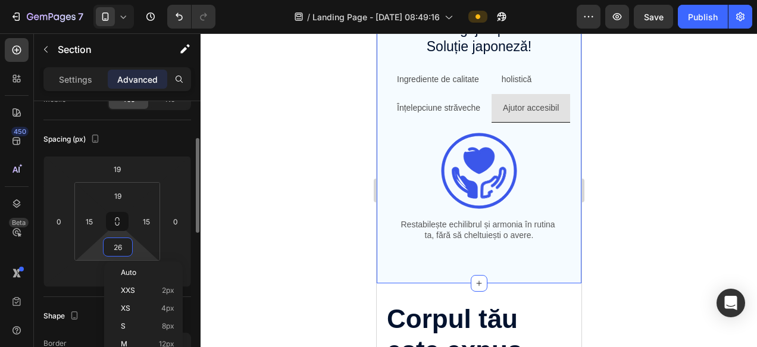
type input "0"
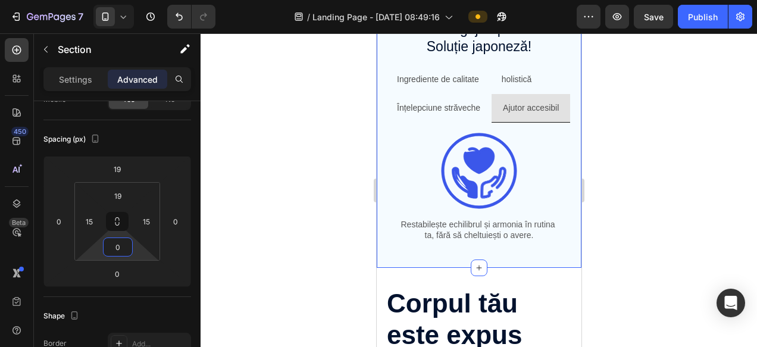
click at [657, 260] on div at bounding box center [479, 190] width 556 height 314
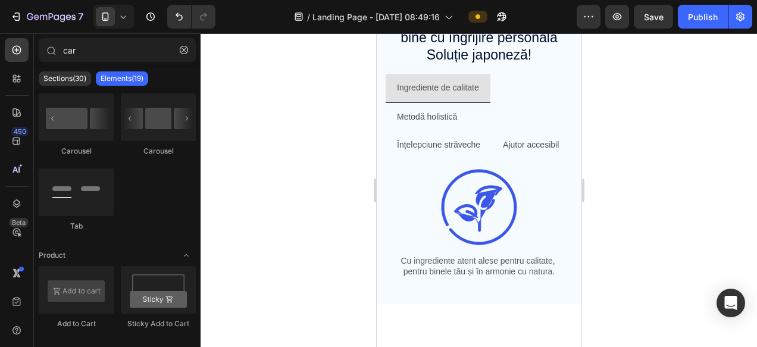
scroll to position [704, 0]
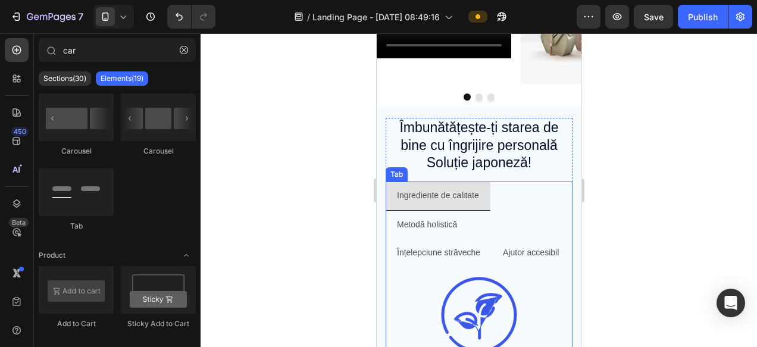
click at [428, 221] on p "Metodă holistică" at bounding box center [426, 224] width 60 height 15
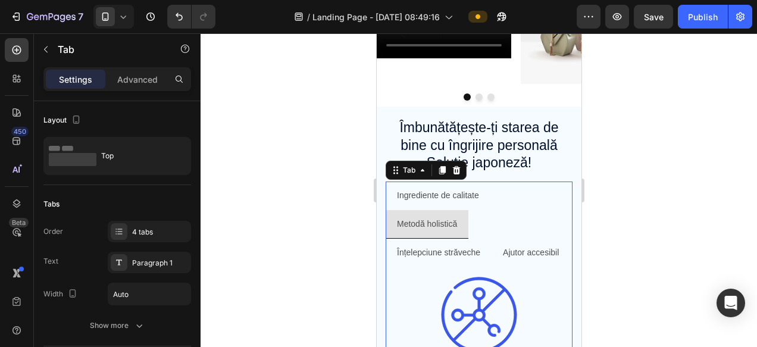
click at [415, 198] on p "Ingrediente de calitate" at bounding box center [437, 195] width 82 height 15
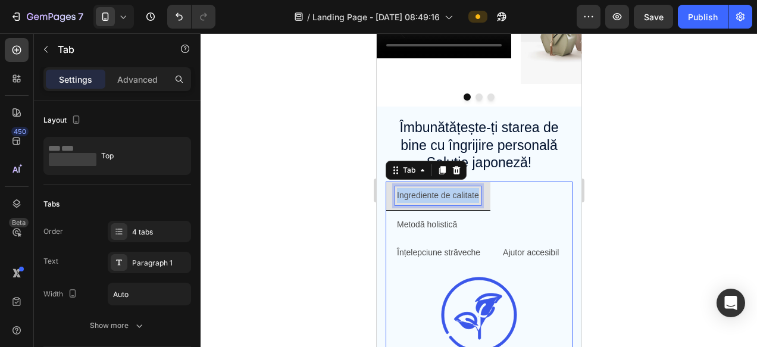
click at [415, 198] on p "Ingrediente de calitate" at bounding box center [437, 195] width 82 height 15
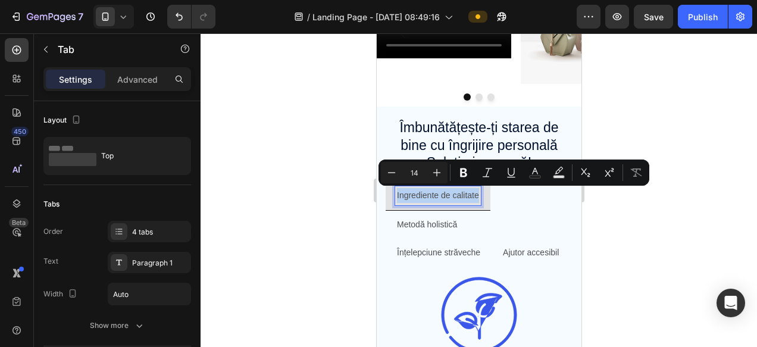
copy p "Ingrediente de calitate"
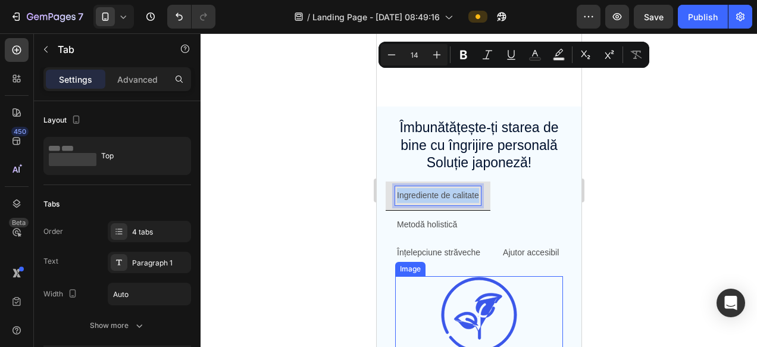
scroll to position [823, 0]
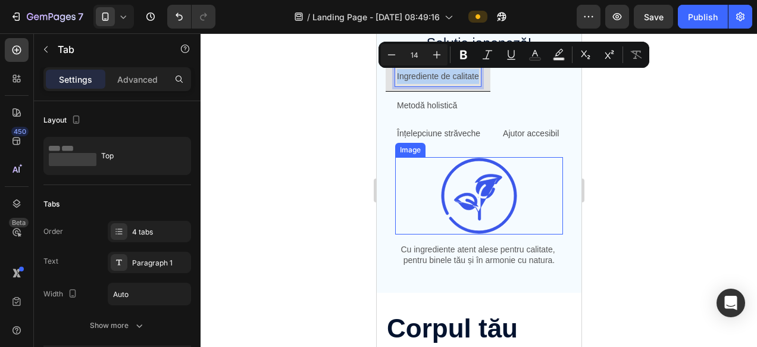
click at [449, 256] on p "Cu ingrediente atent alese pentru calitate, pentru binele tău și în armonie cu …" at bounding box center [478, 254] width 165 height 21
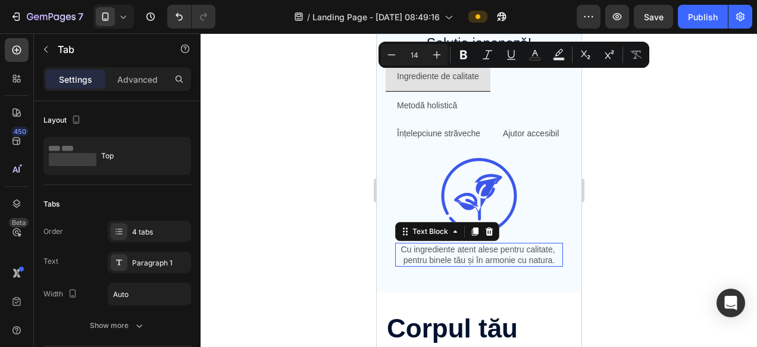
click at [449, 256] on p "Cu ingrediente atent alese pentru calitate, pentru binele tău și în armonie cu …" at bounding box center [478, 254] width 165 height 21
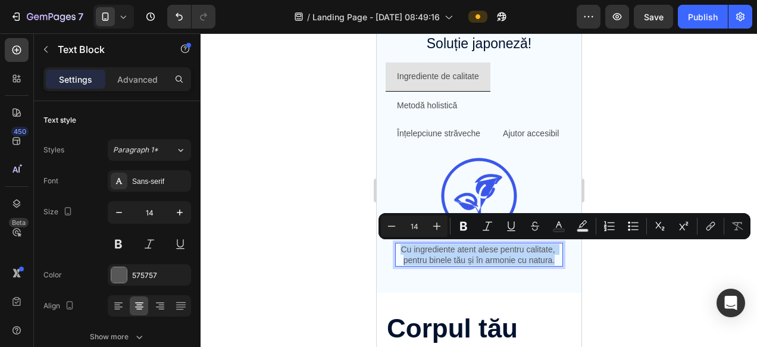
copy p "Cu ingrediente atent alese pentru calitate, pentru binele tău și în armonie cu …"
click at [422, 78] on p "Ingrediente de calitate" at bounding box center [437, 76] width 82 height 15
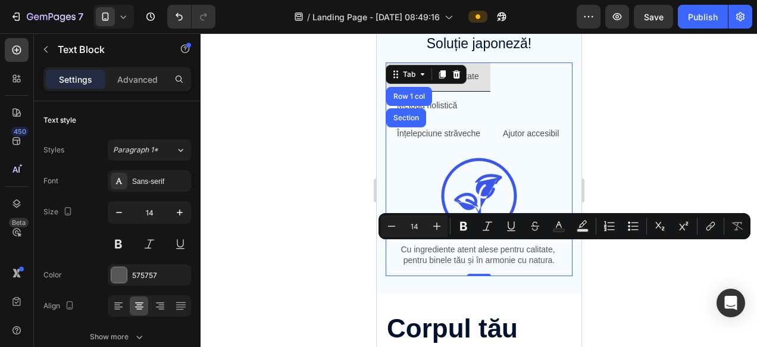
click at [422, 78] on icon at bounding box center [422, 75] width 10 height 10
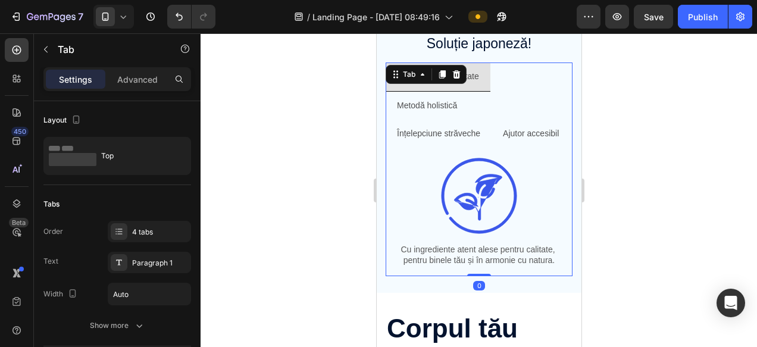
click at [518, 97] on ul "Ingrediente de calitate Metodă holistică Înțelepciune străveche Ajutor accesibil" at bounding box center [478, 104] width 187 height 85
click at [672, 137] on div at bounding box center [479, 190] width 556 height 314
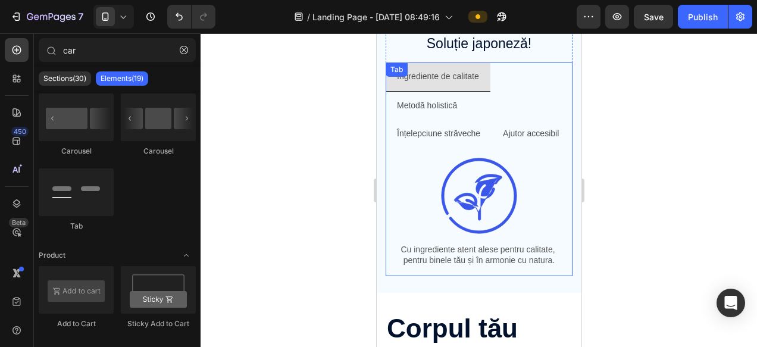
click at [417, 77] on div "Ingrediente de calitate Metodă holistică Înțelepciune străveche Ajutor accesibi…" at bounding box center [478, 169] width 187 height 214
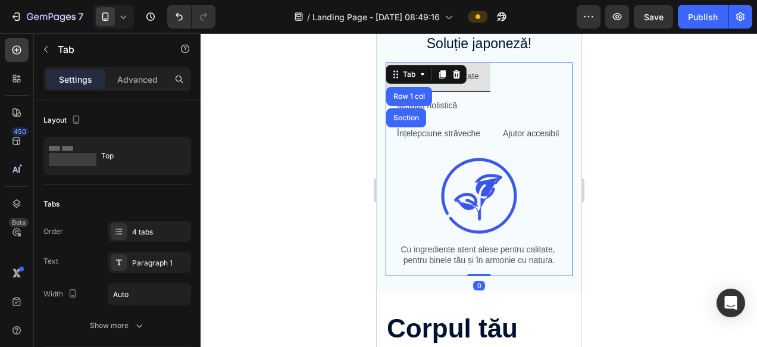
click at [417, 77] on div "Tab" at bounding box center [408, 74] width 41 height 14
click at [525, 106] on ul "Ingrediente de calitate Metodă holistică Înțelepciune străveche Ajutor accesibil" at bounding box center [478, 104] width 187 height 85
click at [527, 71] on ul "Ingrediente de calitate Metodă holistică Înțelepciune străveche Ajutor accesibil" at bounding box center [478, 104] width 187 height 85
click at [634, 199] on div at bounding box center [479, 190] width 556 height 314
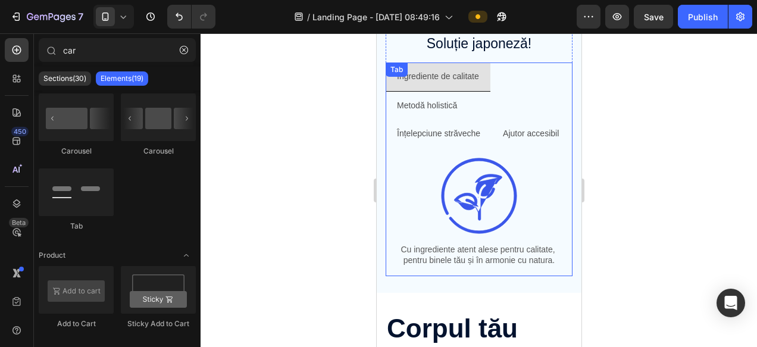
click at [441, 78] on p "Ingrediente de calitate" at bounding box center [437, 76] width 82 height 15
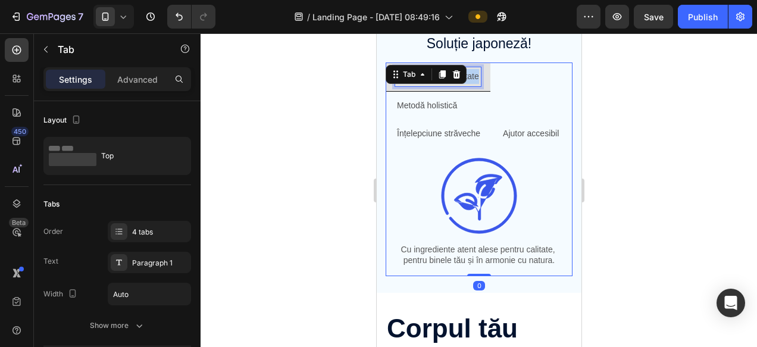
click at [473, 80] on p "Ingrediente de calitate" at bounding box center [437, 76] width 82 height 15
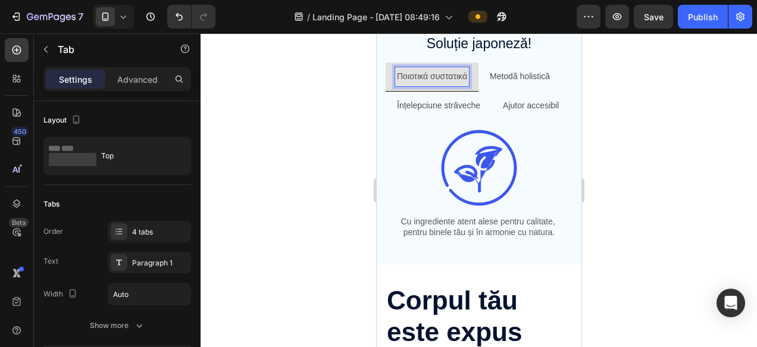
click at [680, 105] on div at bounding box center [479, 190] width 556 height 314
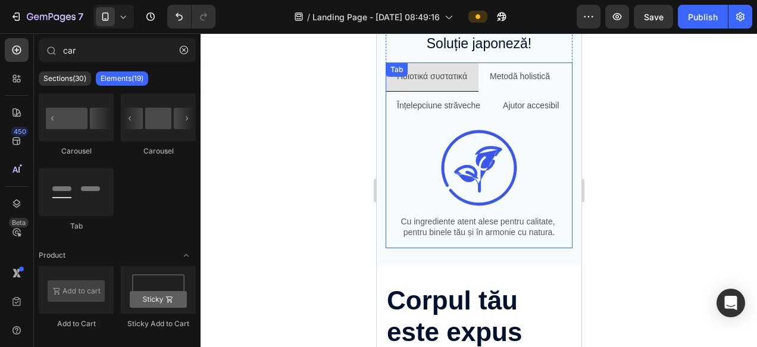
click at [518, 73] on p "Metodă holistică" at bounding box center [519, 76] width 60 height 15
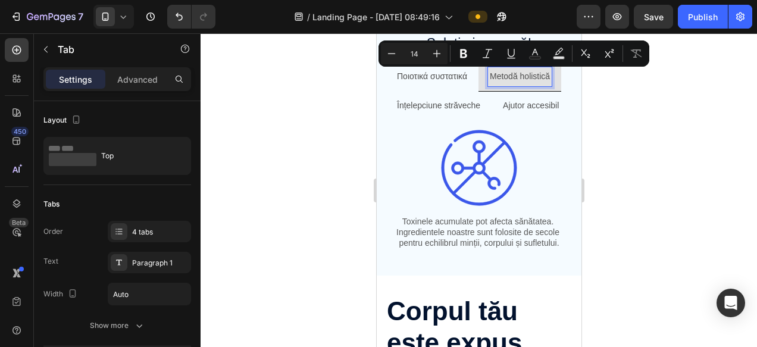
click at [425, 75] on p "Ποιοτικά συστατικά" at bounding box center [431, 76] width 70 height 15
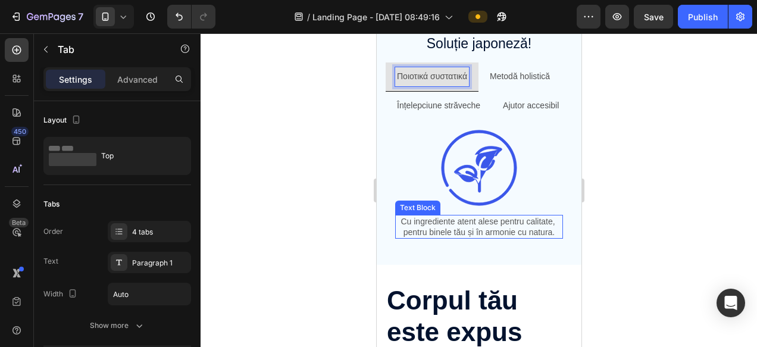
click at [432, 227] on p "Cu ingrediente atent alese pentru calitate, pentru binele tău și în armonie cu …" at bounding box center [478, 226] width 165 height 21
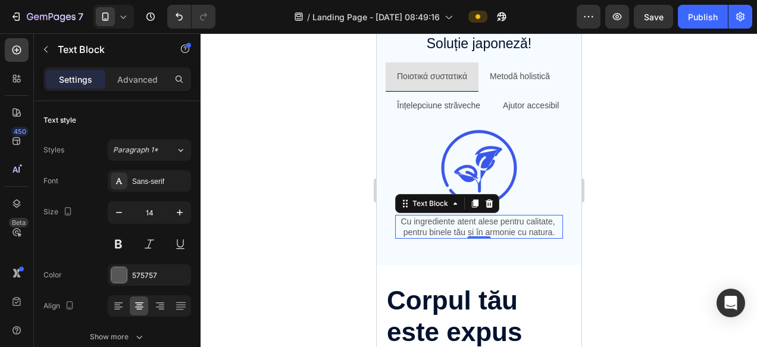
click at [432, 227] on p "Cu ingrediente atent alese pentru calitate, pentru binele tău și în armonie cu …" at bounding box center [478, 226] width 165 height 21
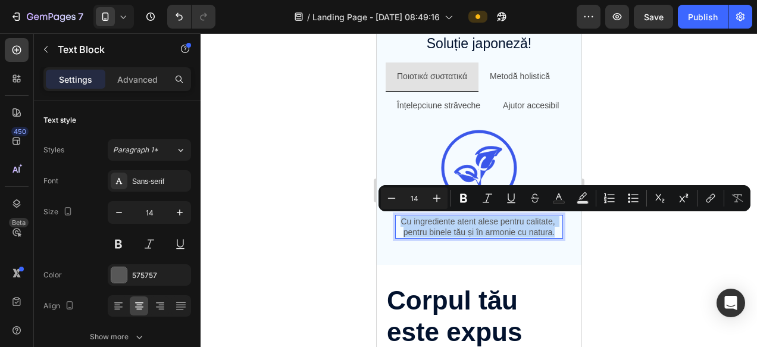
click at [428, 231] on p "Cu ingrediente atent alese pentru calitate, pentru binele tău și în armonie cu …" at bounding box center [478, 226] width 165 height 21
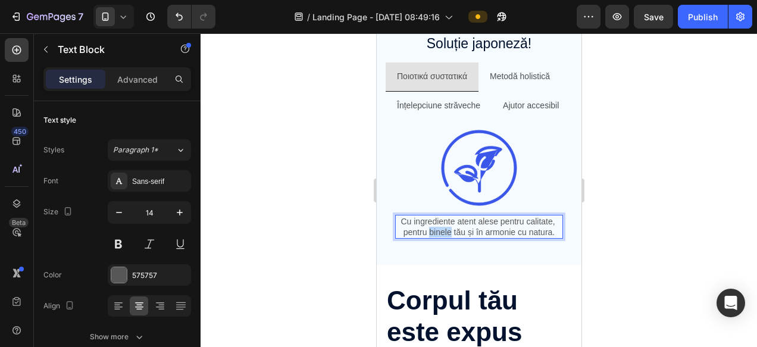
click at [428, 231] on p "Cu ingrediente atent alese pentru calitate, pentru binele tău și în armonie cu …" at bounding box center [478, 226] width 165 height 21
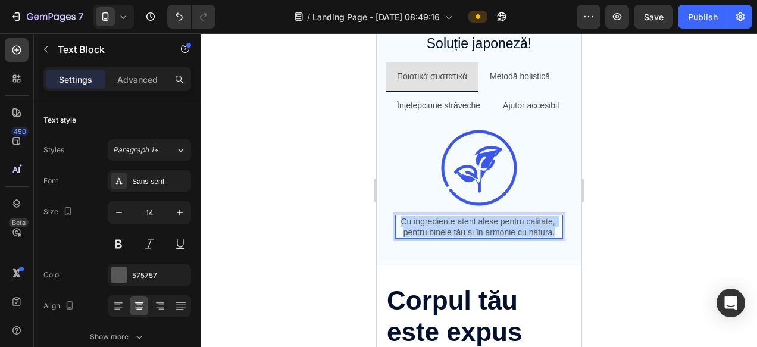
click at [428, 231] on p "Cu ingrediente atent alese pentru calitate, pentru binele tău și în armonie cu …" at bounding box center [478, 226] width 165 height 21
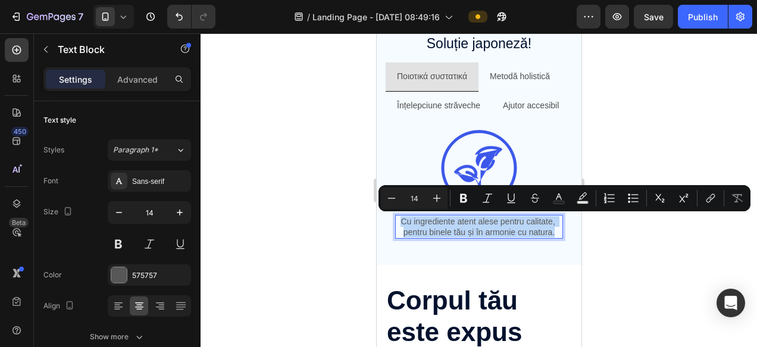
copy p "Cu ingrediente atent alese pentru calitate, pentru binele tău și în armonie cu …"
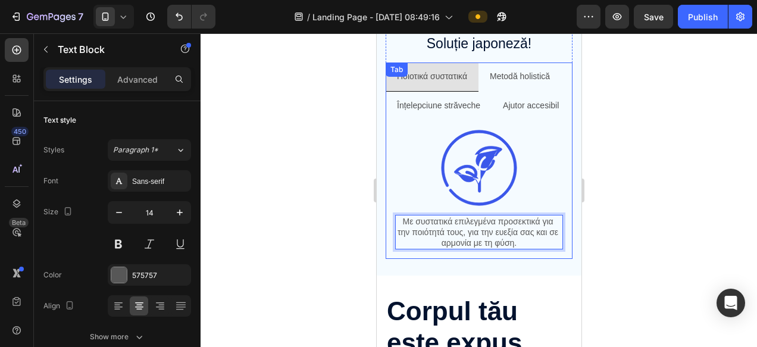
click at [671, 259] on div at bounding box center [479, 190] width 556 height 314
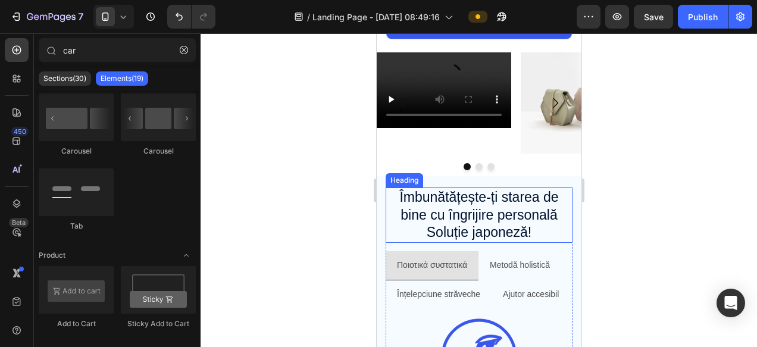
scroll to position [712, 0]
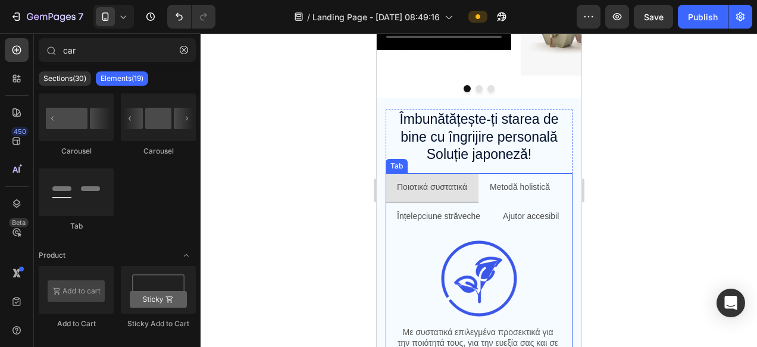
click at [524, 186] on p "Metodă holistică" at bounding box center [519, 187] width 60 height 15
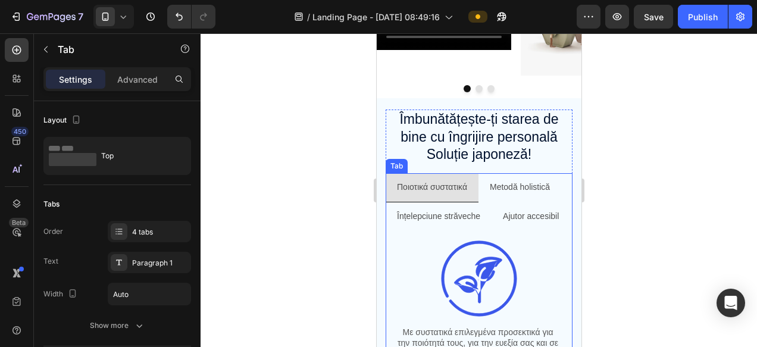
click at [524, 186] on p "Metodă holistică" at bounding box center [519, 187] width 60 height 15
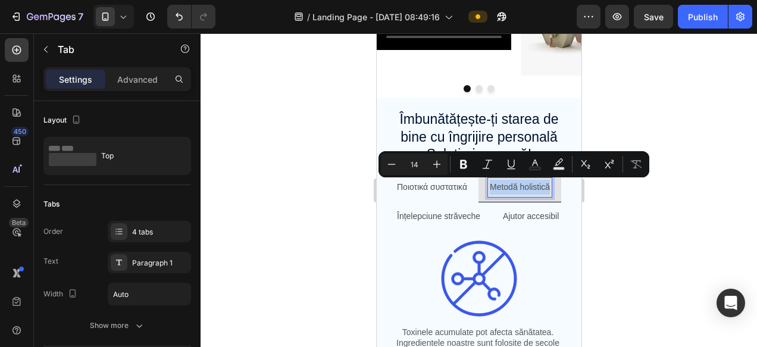
copy p "Metodă holistică"
click at [517, 192] on p "Metodă holistică" at bounding box center [519, 187] width 60 height 15
click at [514, 184] on p "Metodă holistică" at bounding box center [519, 187] width 60 height 15
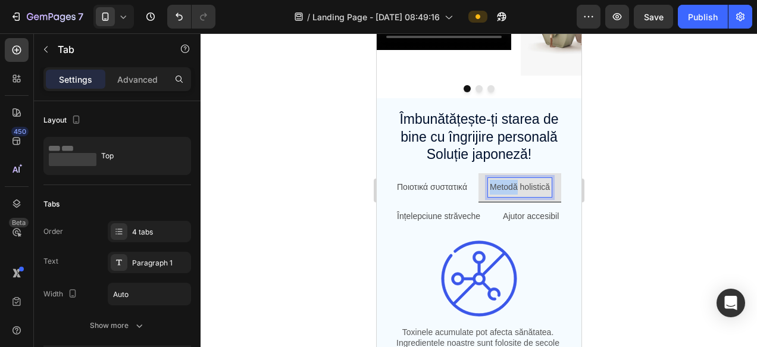
click at [514, 184] on p "Metodă holistică" at bounding box center [519, 187] width 60 height 15
click at [515, 184] on p "Metodă holistică" at bounding box center [519, 187] width 60 height 15
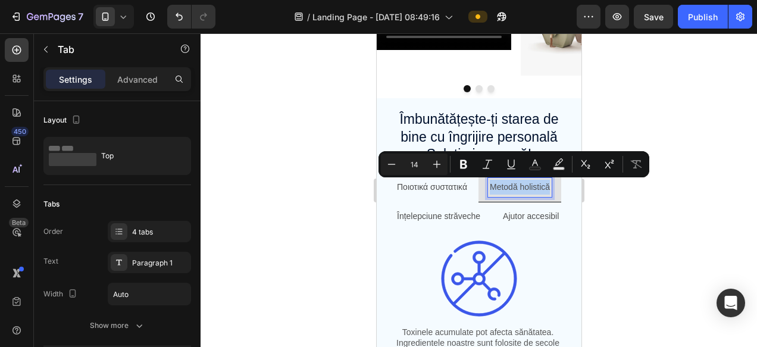
scroll to position [740, 0]
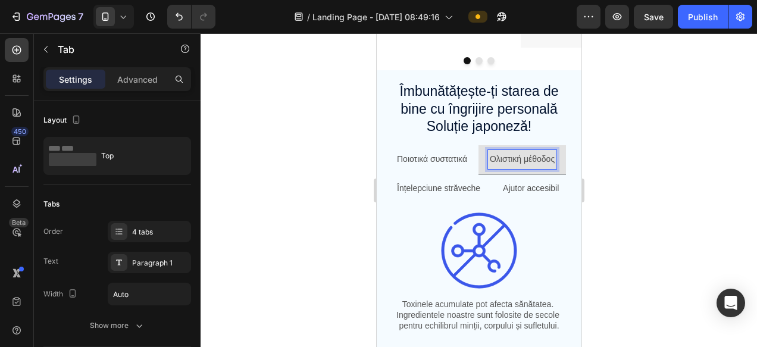
click at [489, 167] on p "Ολιστική μέθοδος" at bounding box center [521, 159] width 65 height 15
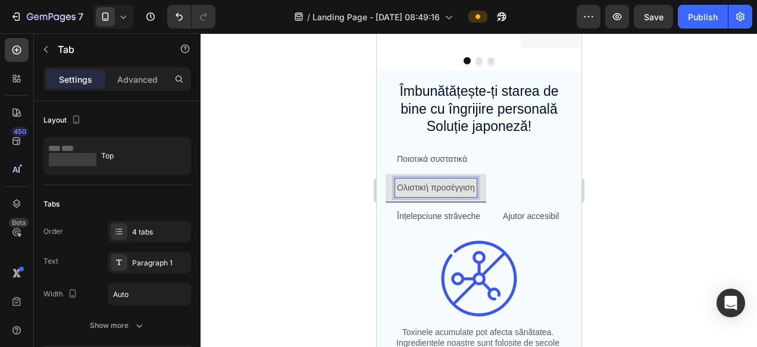
click at [441, 187] on p "Ολιστική προσέγγιση" at bounding box center [435, 187] width 78 height 15
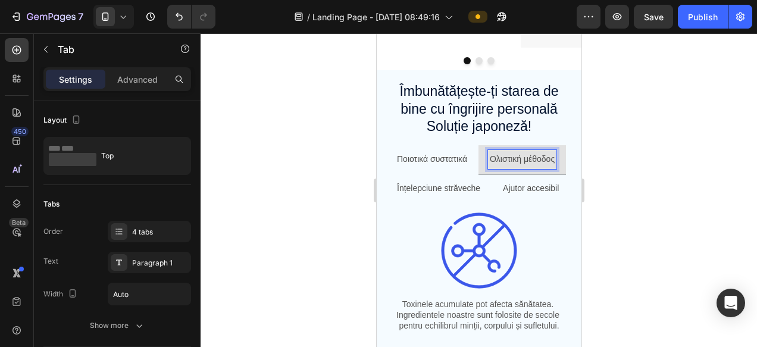
click at [560, 176] on ul "Ποιοτικά συστατικά Ολιστική μέθοδος Înțelepciune străveche Ajutor accesibil" at bounding box center [478, 173] width 187 height 57
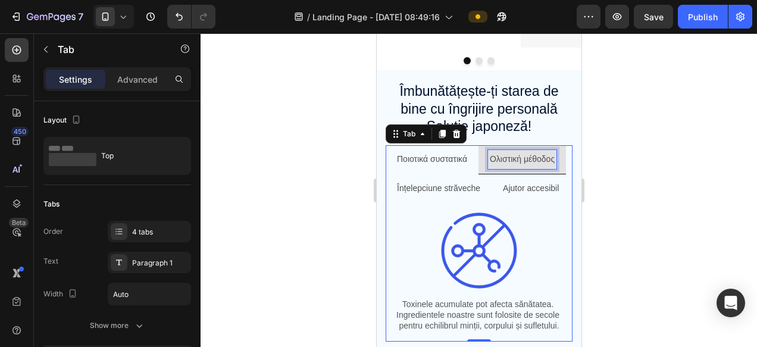
click at [489, 167] on p "Ολιστική μέθοδος" at bounding box center [521, 159] width 65 height 15
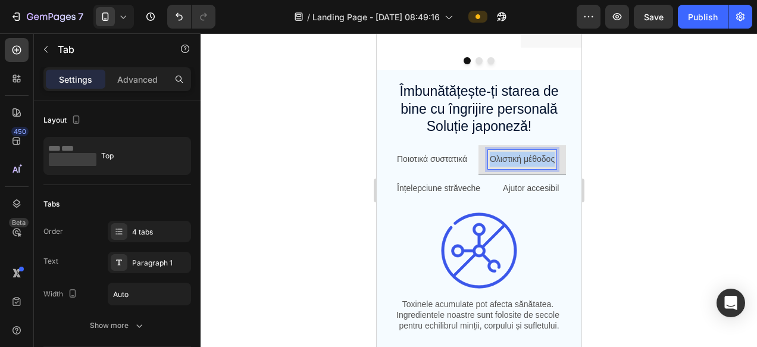
click at [489, 167] on p "Ολιστική μέθοδος" at bounding box center [521, 159] width 65 height 15
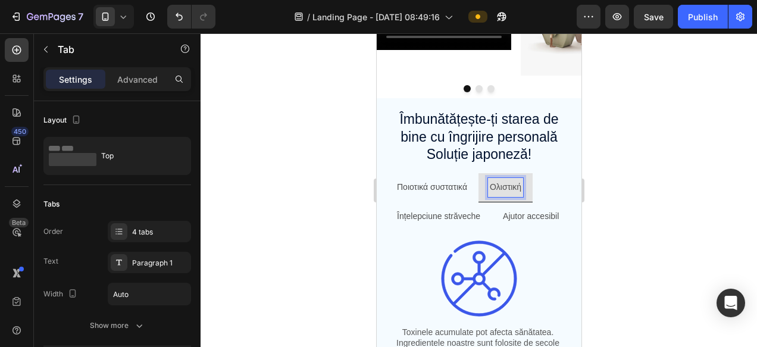
click at [750, 202] on div at bounding box center [479, 190] width 556 height 314
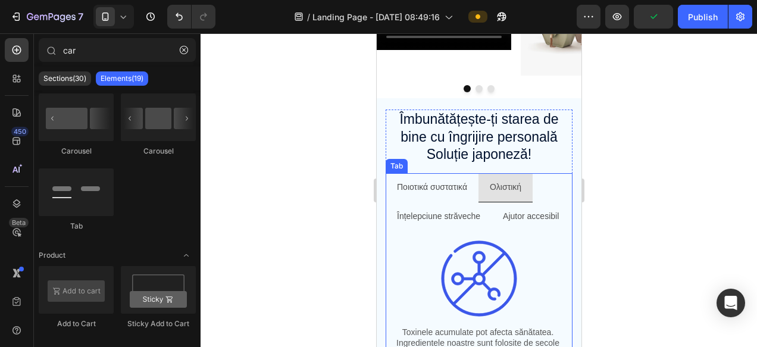
click at [528, 197] on li "Ολιστική" at bounding box center [505, 187] width 54 height 29
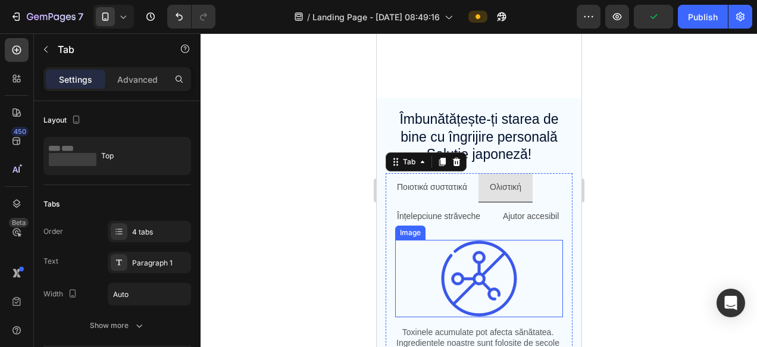
scroll to position [787, 0]
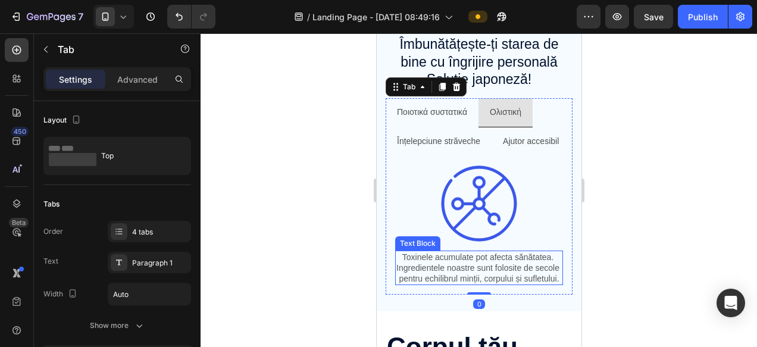
click at [437, 265] on p "Toxinele acumulate pot afecta sănătatea. Ingredientele noastre sunt folosite de…" at bounding box center [478, 268] width 165 height 33
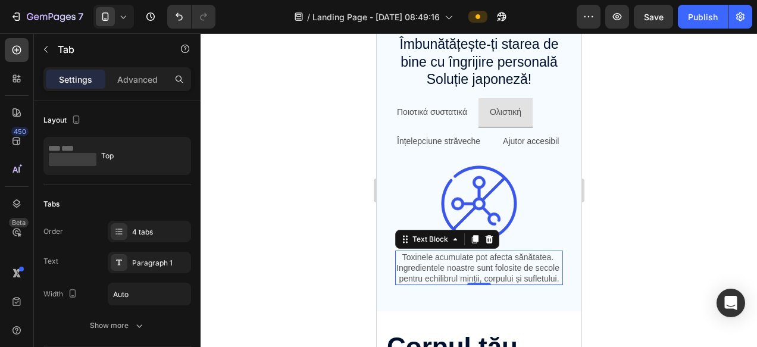
click at [437, 265] on p "Toxinele acumulate pot afecta sănătatea. Ingredientele noastre sunt folosite de…" at bounding box center [478, 268] width 165 height 33
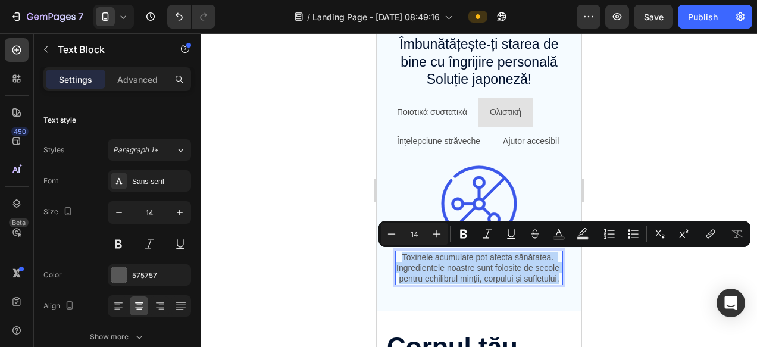
copy p "Toxinele acumulate pot afecta sănătatea. Ingredientele noastre sunt folosite de…"
click at [446, 262] on p "Toxinele acumulate pot afecta sănătatea. Ingredientele noastre sunt folosite de…" at bounding box center [478, 268] width 165 height 33
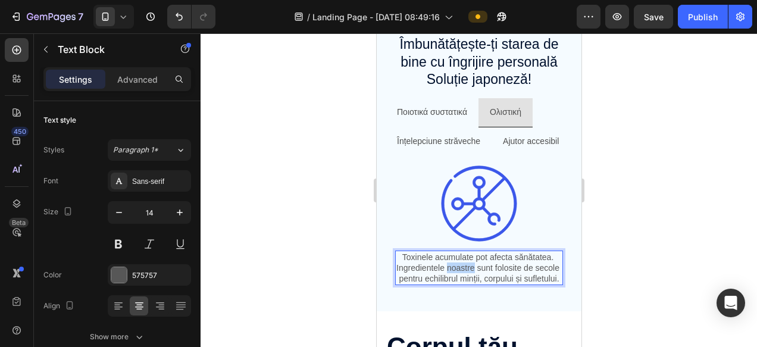
click at [446, 262] on p "Toxinele acumulate pot afecta sănătatea. Ingredientele noastre sunt folosite de…" at bounding box center [478, 268] width 165 height 33
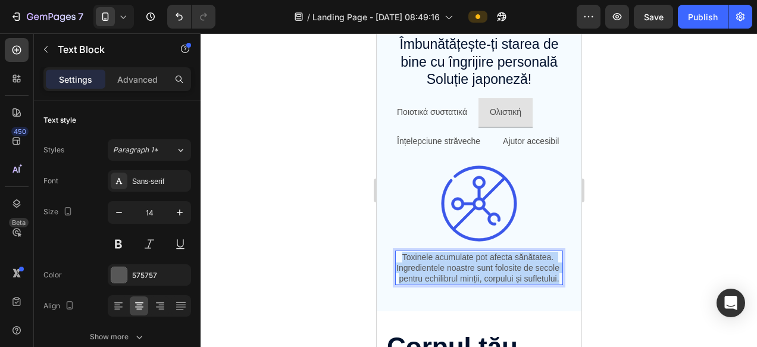
click at [446, 262] on p "Toxinele acumulate pot afecta sănătatea. Ingredientele noastre sunt folosite de…" at bounding box center [478, 268] width 165 height 33
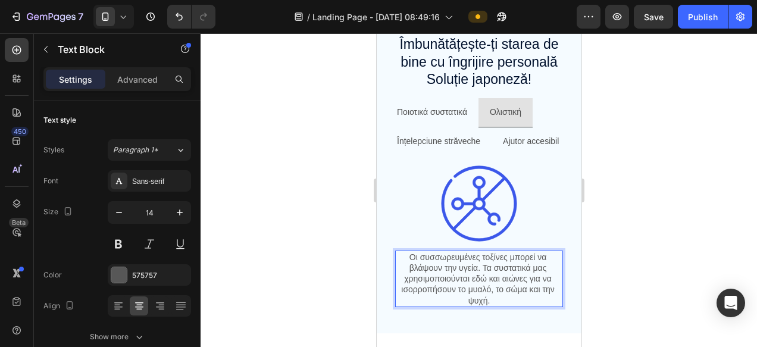
click at [638, 273] on div at bounding box center [479, 190] width 556 height 314
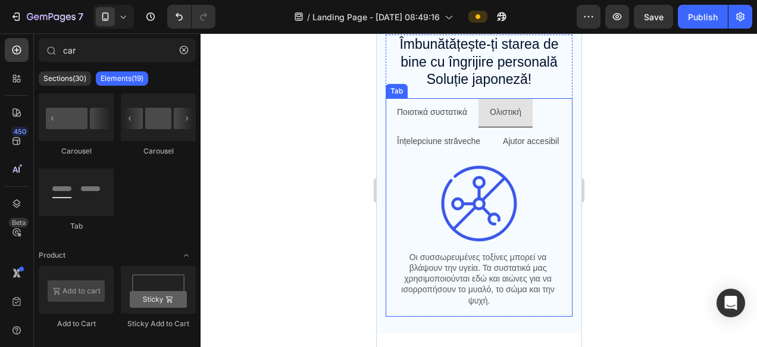
click at [433, 144] on p "Înțelepciune străveche" at bounding box center [437, 141] width 83 height 15
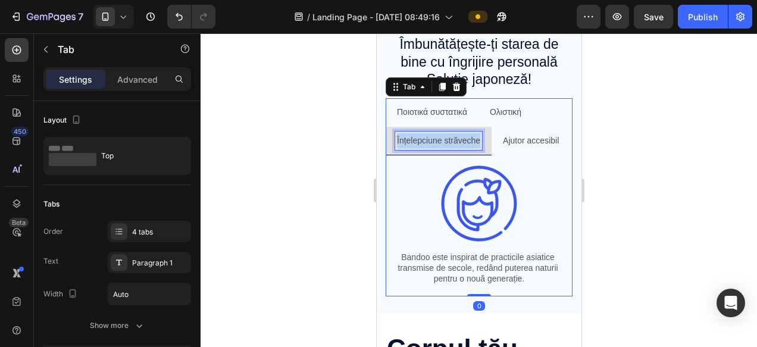
click at [433, 144] on p "Înțelepciune străveche" at bounding box center [437, 140] width 83 height 15
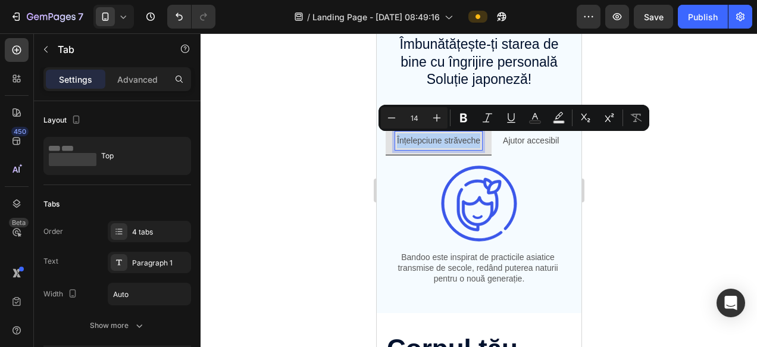
copy p "Înțelepciune străveche"
click at [452, 141] on p "Înțelepciune străveche" at bounding box center [437, 140] width 83 height 15
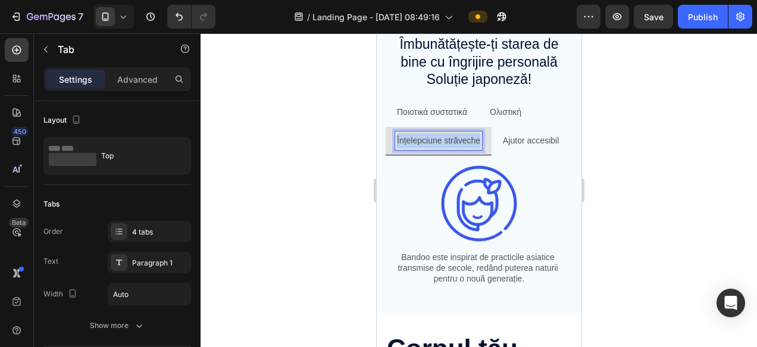
click at [452, 141] on p "Înțelepciune străveche" at bounding box center [437, 140] width 83 height 15
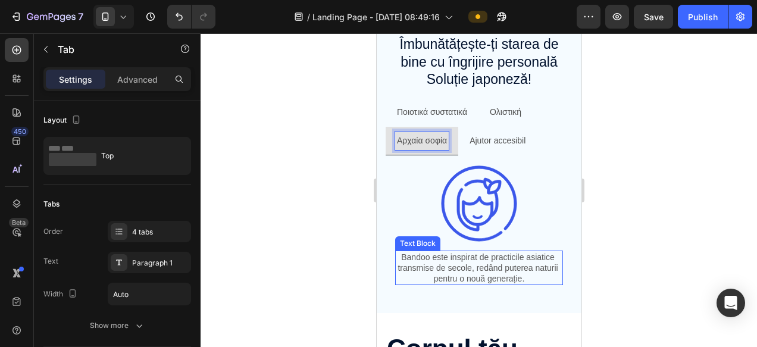
click at [467, 275] on p "Bandoo este inspirat de practicile asiatice transmise de secole, redând puterea…" at bounding box center [478, 268] width 165 height 33
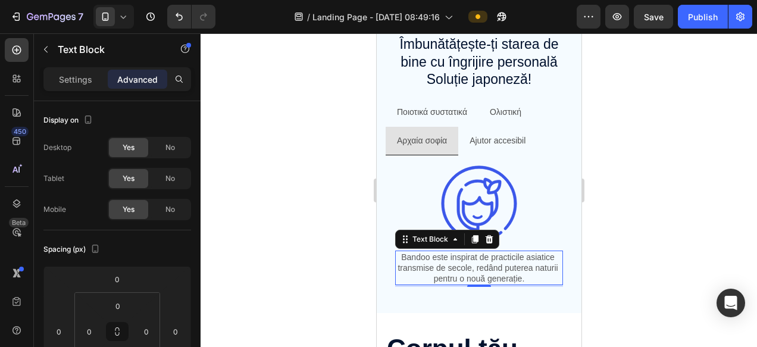
click at [467, 275] on p "Bandoo este inspirat de practicile asiatice transmise de secole, redând puterea…" at bounding box center [478, 268] width 165 height 33
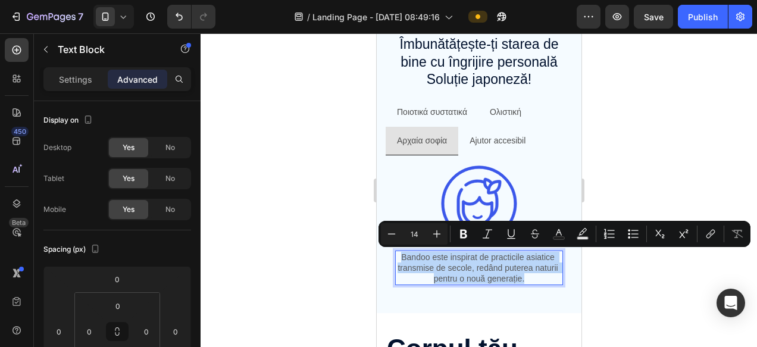
copy p "Bandoo este inspirat de practicile asiatice transmise de secole, redând puterea…"
click at [453, 265] on p "Bandoo este inspirat de practicile asiatice transmise de secole, redând puterea…" at bounding box center [478, 268] width 165 height 33
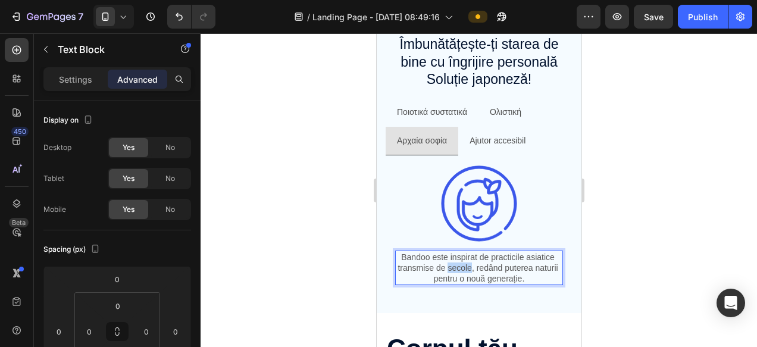
click at [453, 265] on p "Bandoo este inspirat de practicile asiatice transmise de secole, redând puterea…" at bounding box center [478, 268] width 165 height 33
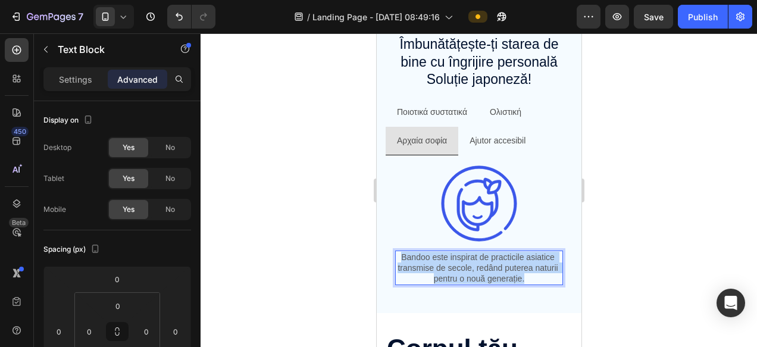
click at [453, 265] on p "Bandoo este inspirat de practicile asiatice transmise de secole, redând puterea…" at bounding box center [478, 268] width 165 height 33
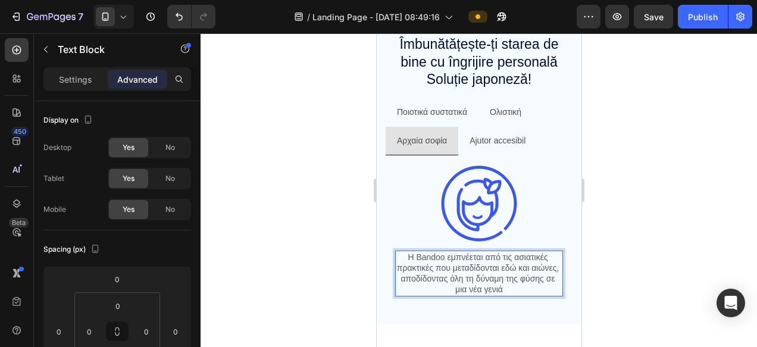
click at [702, 261] on div at bounding box center [479, 190] width 556 height 314
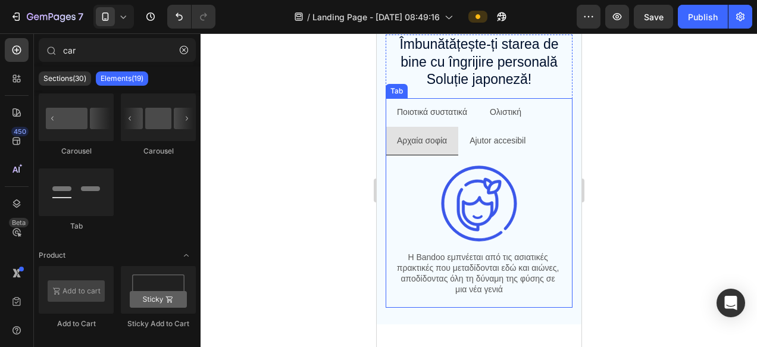
click at [518, 140] on p "Ajutor accesibil" at bounding box center [497, 140] width 56 height 15
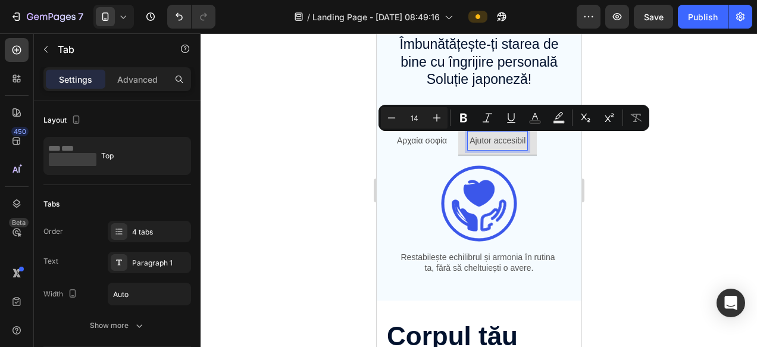
click at [493, 142] on p "Ajutor accesibil" at bounding box center [497, 140] width 56 height 15
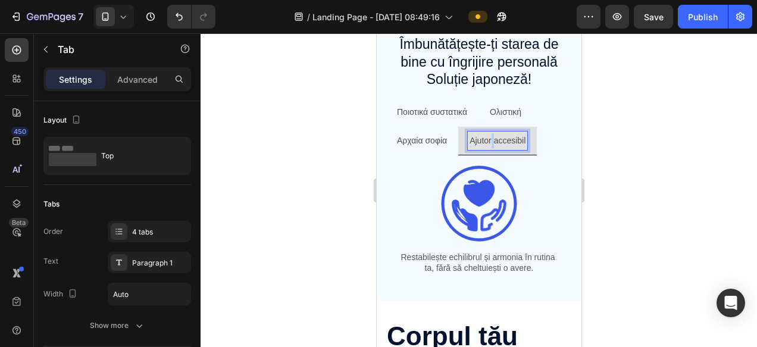
click at [493, 142] on p "Ajutor accesibil" at bounding box center [497, 140] width 56 height 15
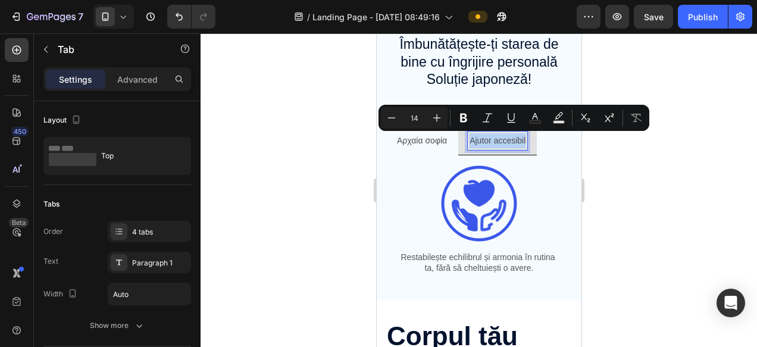
copy p "Ajutor accesibil"
click at [456, 263] on p "Restabilește echilibrul și armonia în rutina ta, fără să cheltuiești o avere." at bounding box center [478, 262] width 165 height 21
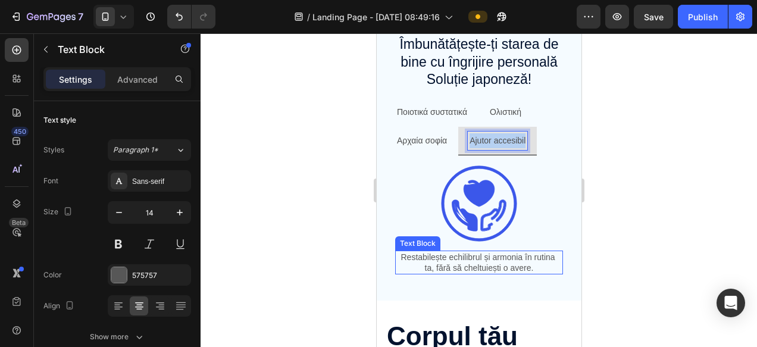
click at [456, 263] on p "Restabilește echilibrul și armonia în rutina ta, fără să cheltuiești o avere." at bounding box center [478, 262] width 165 height 21
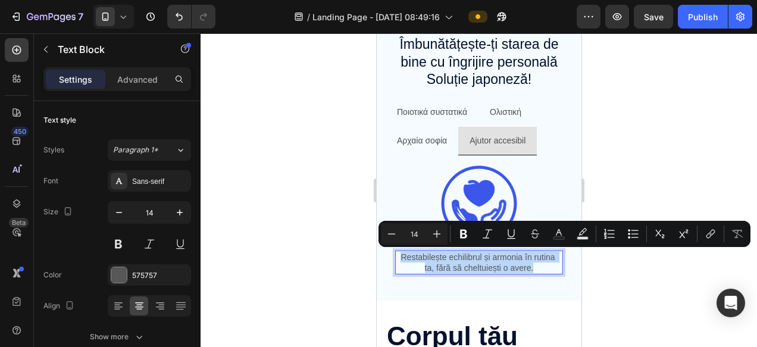
click at [465, 263] on p "Restabilește echilibrul și armonia în rutina ta, fără să cheltuiești o avere." at bounding box center [478, 262] width 165 height 21
click at [543, 262] on p "Restabilește echilibrul și armonia în rutina ta, fără să cheltuiești o avere." at bounding box center [478, 262] width 165 height 21
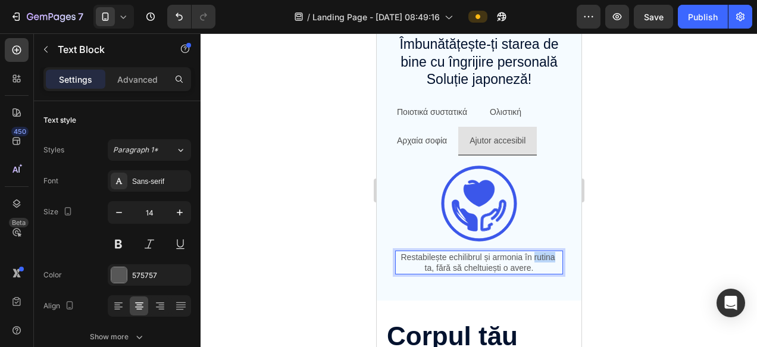
click at [543, 262] on p "Restabilește echilibrul și armonia în rutina ta, fără să cheltuiești o avere." at bounding box center [478, 262] width 165 height 21
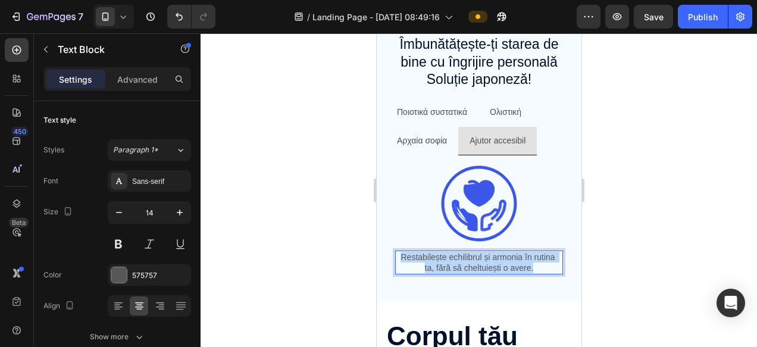
click at [543, 262] on p "Restabilește echilibrul și armonia în rutina ta, fără să cheltuiești o avere." at bounding box center [478, 262] width 165 height 21
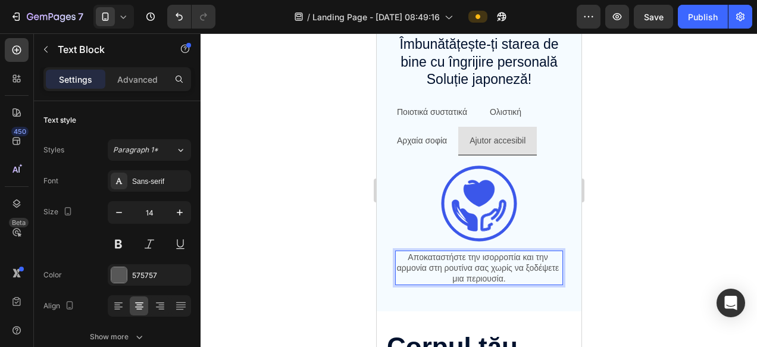
click at [656, 270] on div at bounding box center [479, 190] width 556 height 314
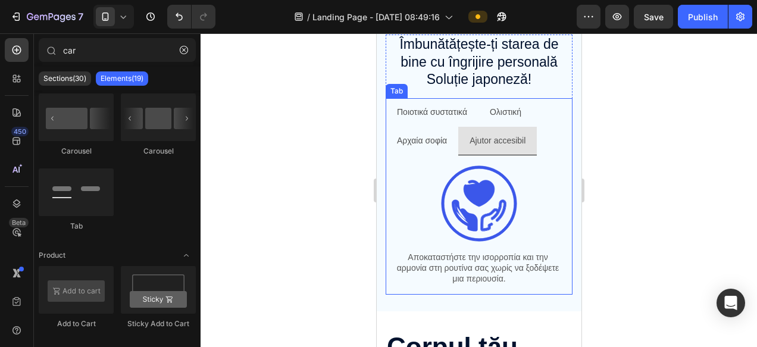
click at [491, 138] on p "Ajutor accesibil" at bounding box center [497, 140] width 56 height 15
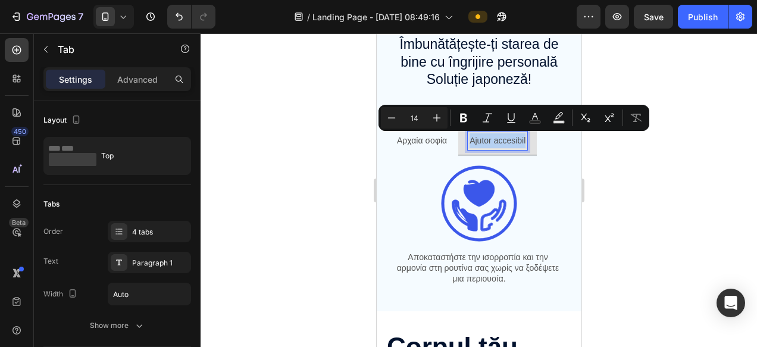
click at [497, 136] on p "Ajutor accesibil" at bounding box center [497, 140] width 56 height 15
click at [488, 139] on p "Ajutor accesibil" at bounding box center [497, 140] width 56 height 15
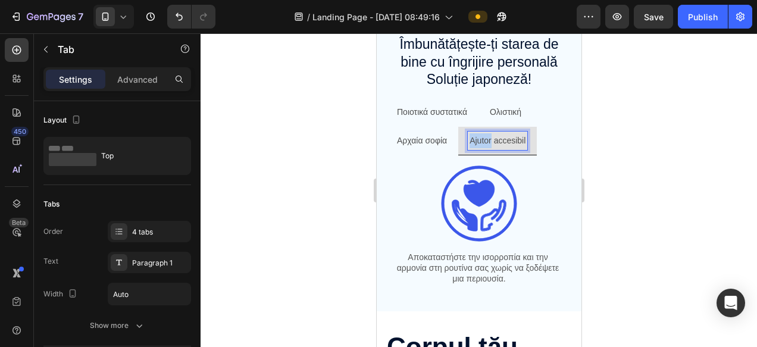
click at [488, 139] on p "Ajutor accesibil" at bounding box center [497, 140] width 56 height 15
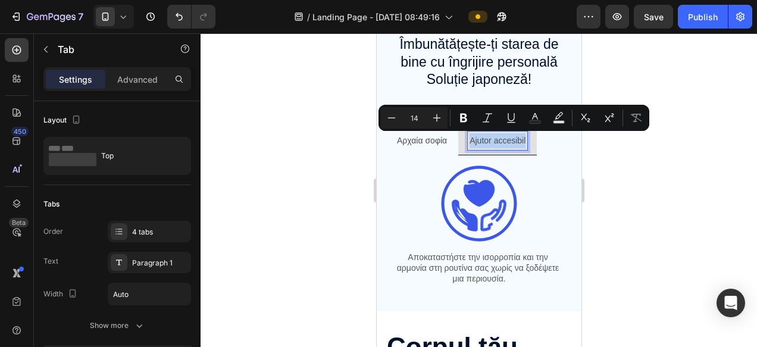
click at [488, 139] on p "Ajutor accesibil" at bounding box center [497, 140] width 56 height 15
click at [505, 143] on p "Ajutor accesibil" at bounding box center [497, 140] width 56 height 15
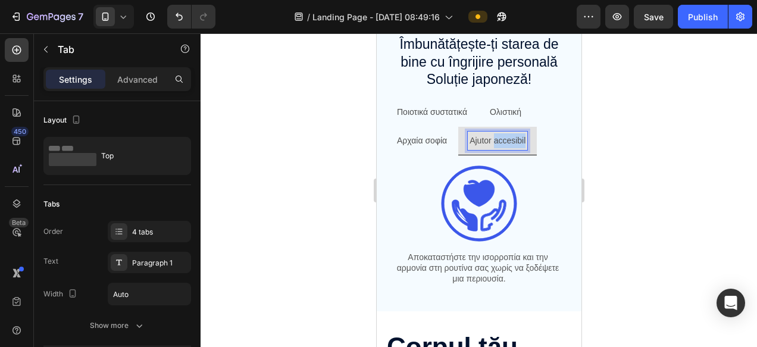
click at [505, 143] on p "Ajutor accesibil" at bounding box center [497, 140] width 56 height 15
drag, startPoint x: 130, startPoint y: 109, endPoint x: 669, endPoint y: 171, distance: 541.9
click at [669, 171] on div at bounding box center [479, 190] width 556 height 314
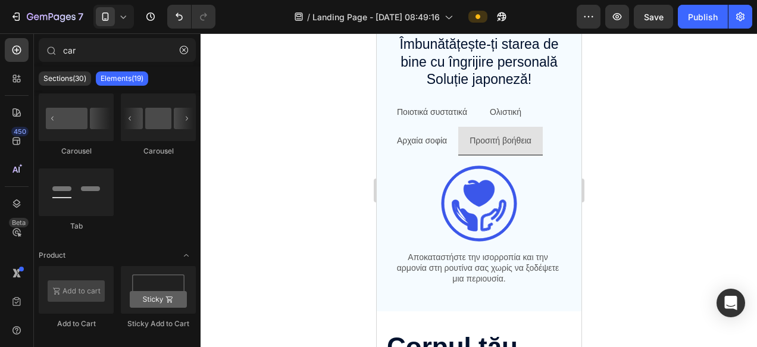
click at [681, 219] on div at bounding box center [479, 190] width 556 height 314
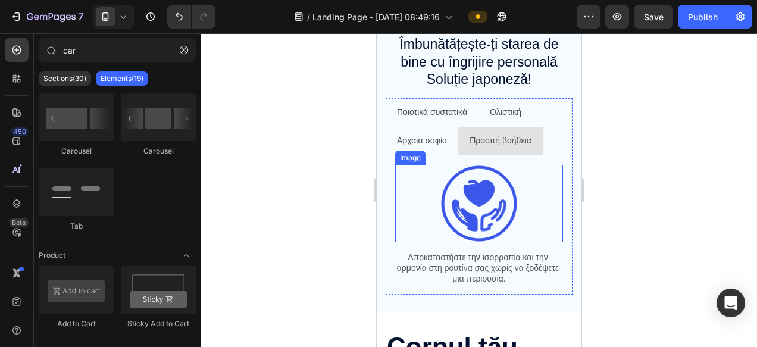
scroll to position [873, 0]
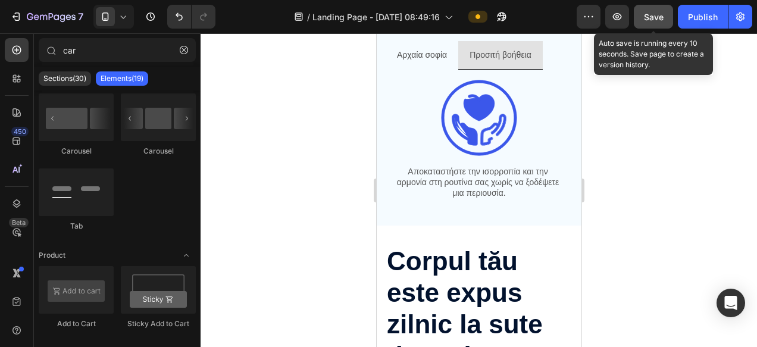
click at [656, 11] on div "Save" at bounding box center [654, 17] width 20 height 12
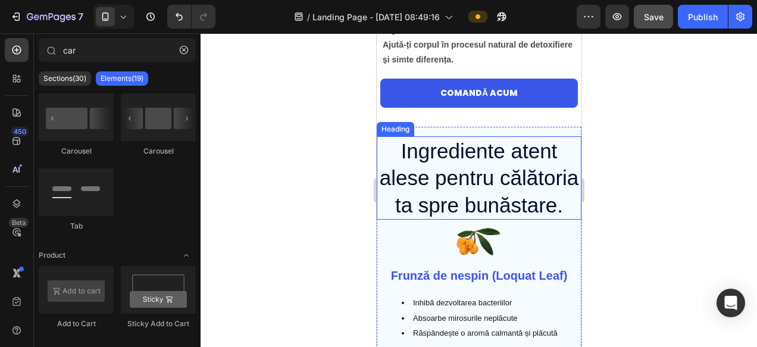
scroll to position [2645, 0]
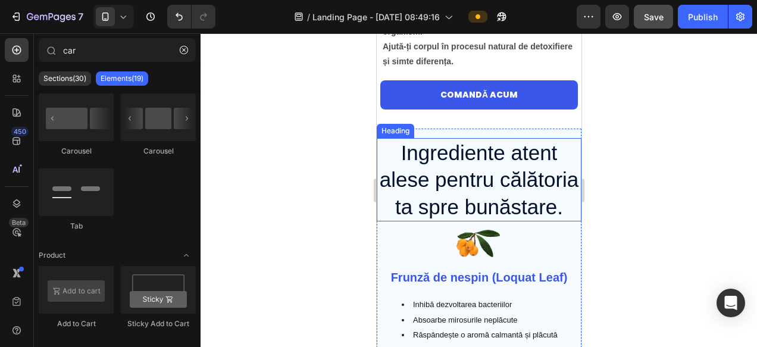
click at [482, 184] on h2 "Ingrediente atent alese pentru călătoria ta spre bunăstare." at bounding box center [478, 180] width 205 height 84
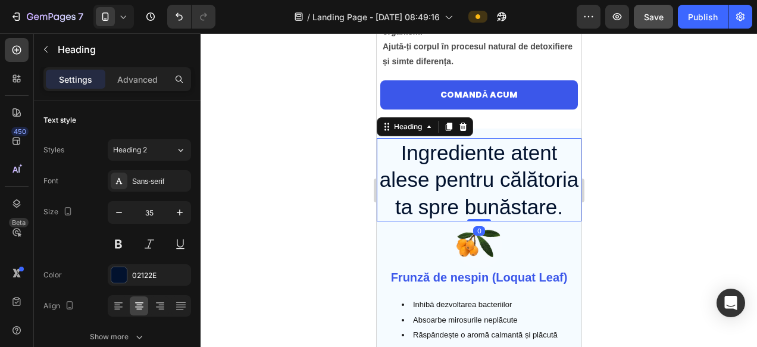
click at [482, 184] on p "Ingrediente atent alese pentru călătoria ta spre bunăstare." at bounding box center [478, 180] width 202 height 82
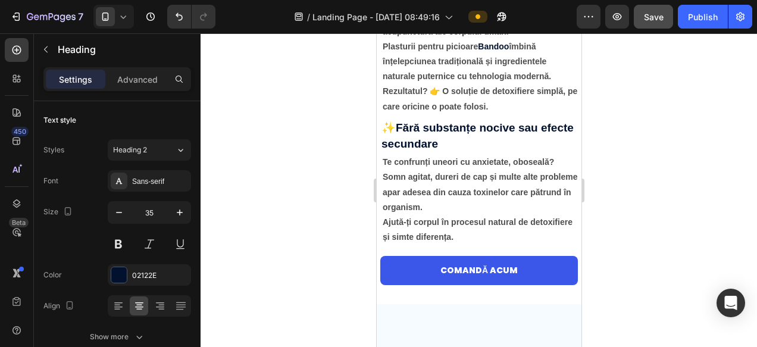
type input "16"
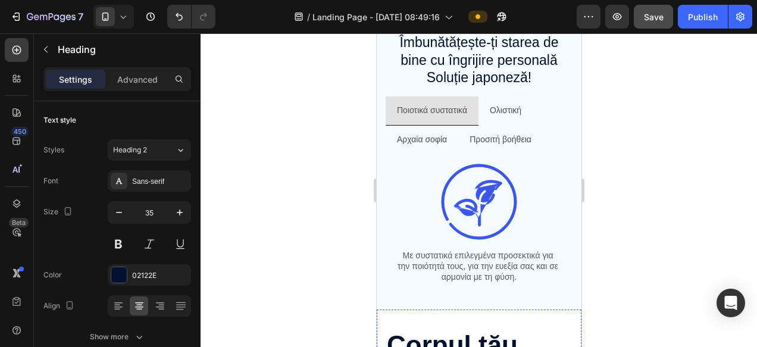
scroll to position [788, 0]
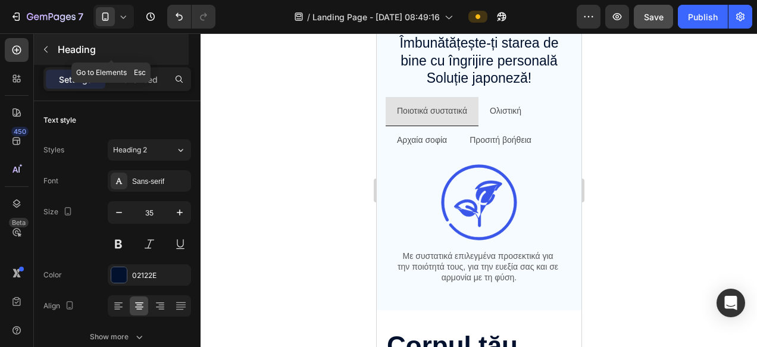
click at [42, 52] on icon "button" at bounding box center [46, 50] width 10 height 10
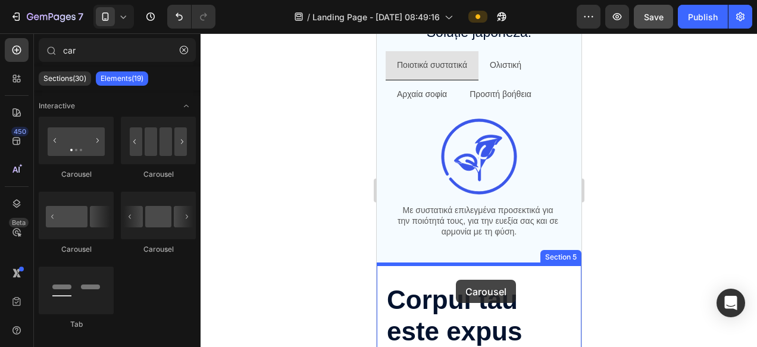
scroll to position [856, 0]
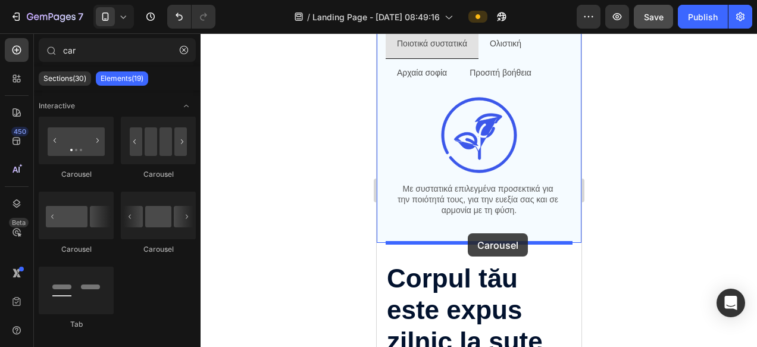
drag, startPoint x: 531, startPoint y: 173, endPoint x: 468, endPoint y: 231, distance: 85.9
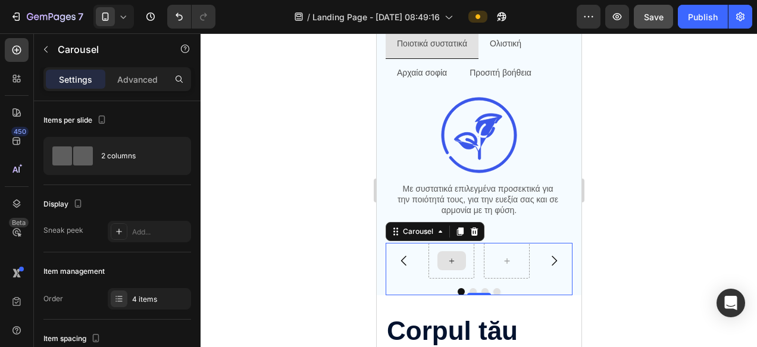
click at [435, 272] on div at bounding box center [451, 261] width 46 height 36
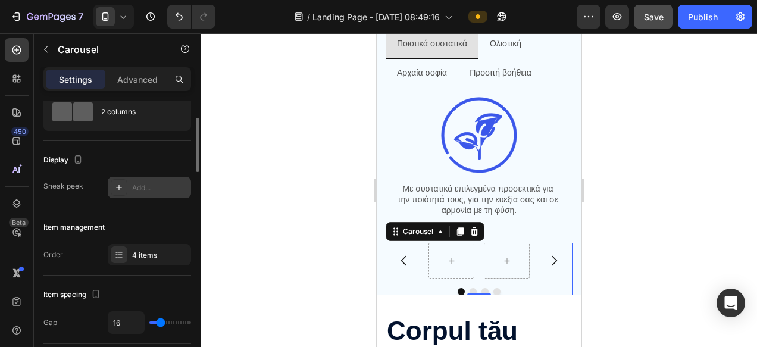
scroll to position [52, 0]
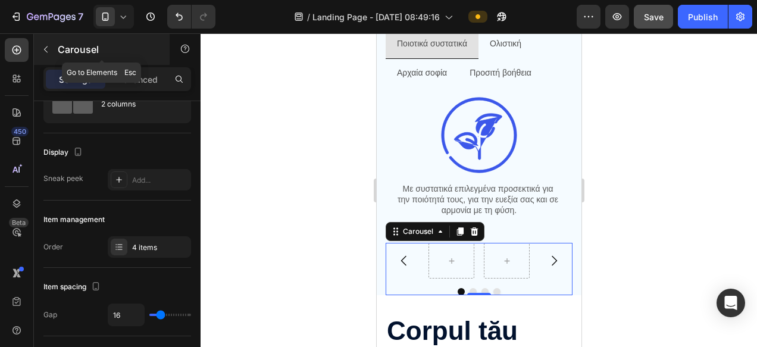
click at [44, 50] on icon "button" at bounding box center [46, 50] width 10 height 10
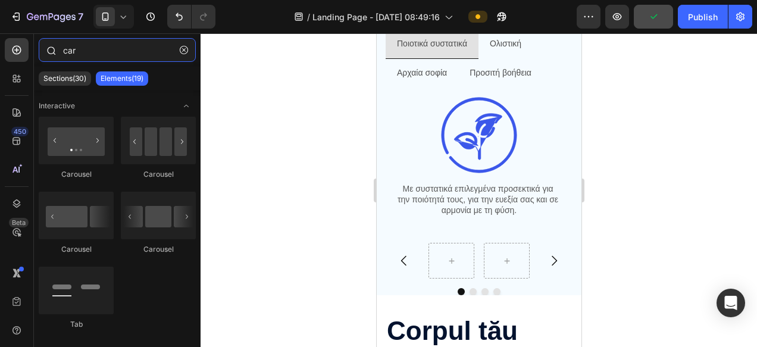
click at [93, 50] on input "car" at bounding box center [117, 50] width 157 height 24
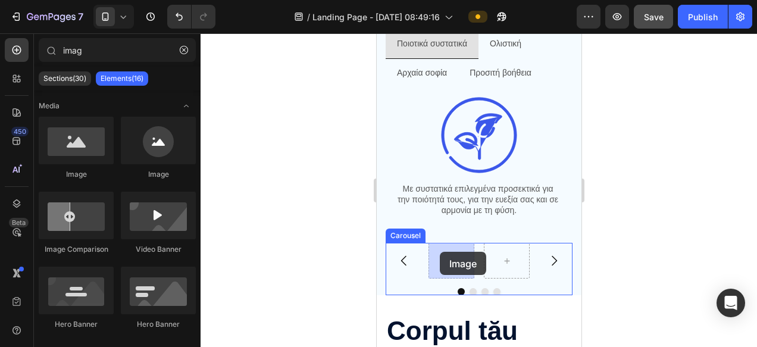
drag, startPoint x: 436, startPoint y: 235, endPoint x: 439, endPoint y: 252, distance: 17.0
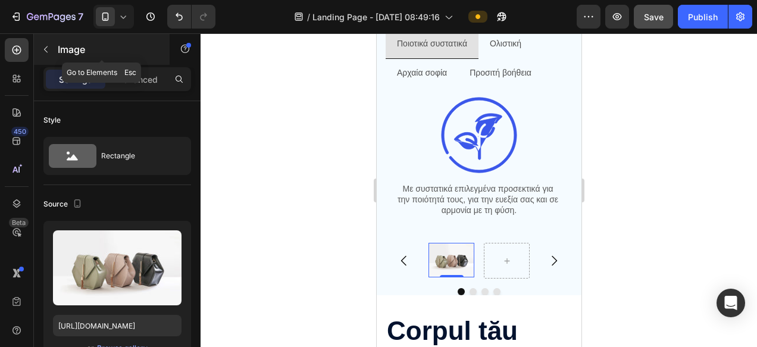
click at [45, 51] on icon "button" at bounding box center [46, 49] width 4 height 7
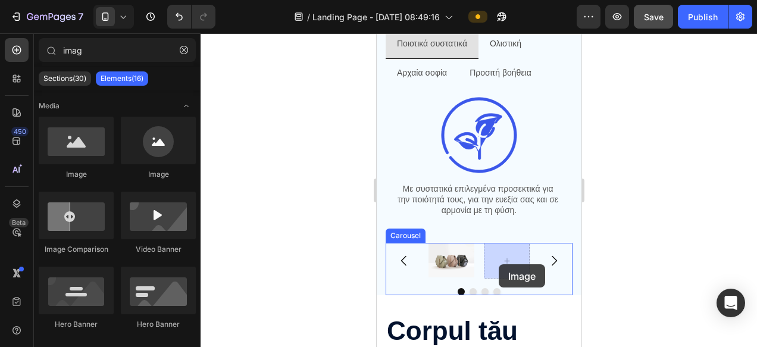
drag, startPoint x: 446, startPoint y: 178, endPoint x: 498, endPoint y: 264, distance: 100.9
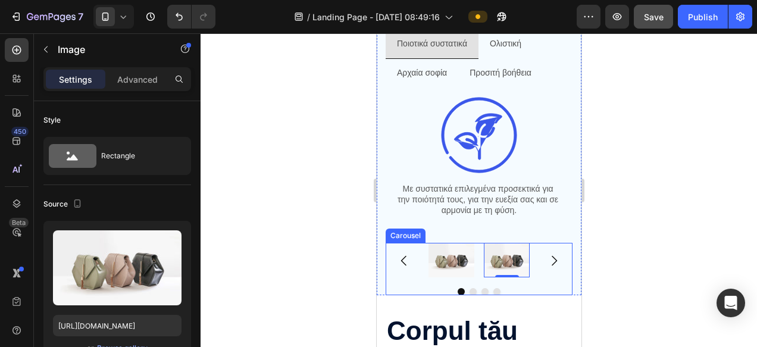
click at [556, 261] on icon "Carousel Next Arrow" at bounding box center [553, 260] width 14 height 14
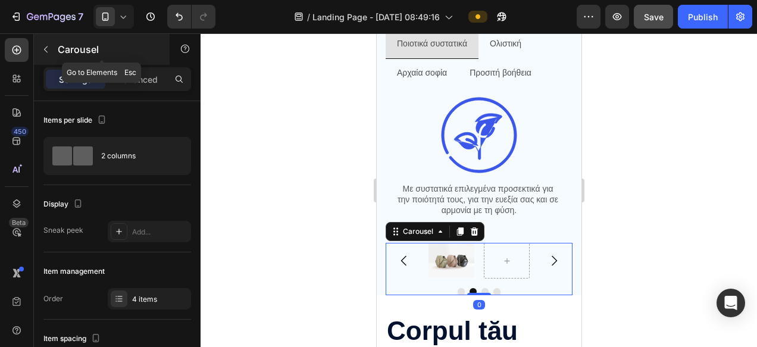
click at [47, 52] on icon "button" at bounding box center [46, 49] width 4 height 7
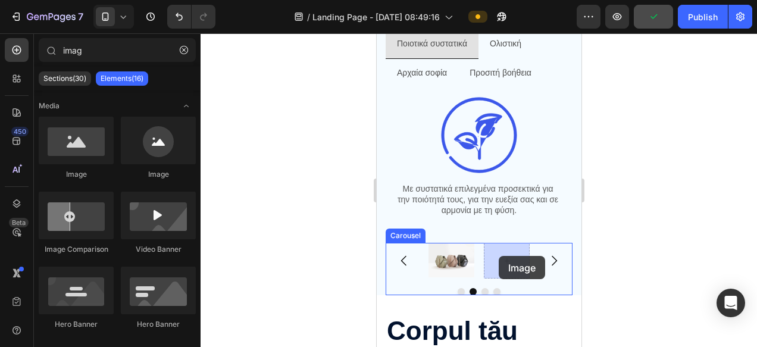
drag, startPoint x: 450, startPoint y: 177, endPoint x: 498, endPoint y: 256, distance: 92.1
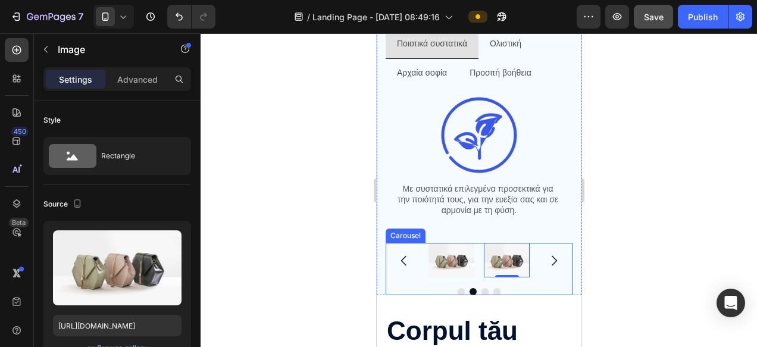
click at [559, 262] on icon "Carousel Next Arrow" at bounding box center [553, 260] width 14 height 14
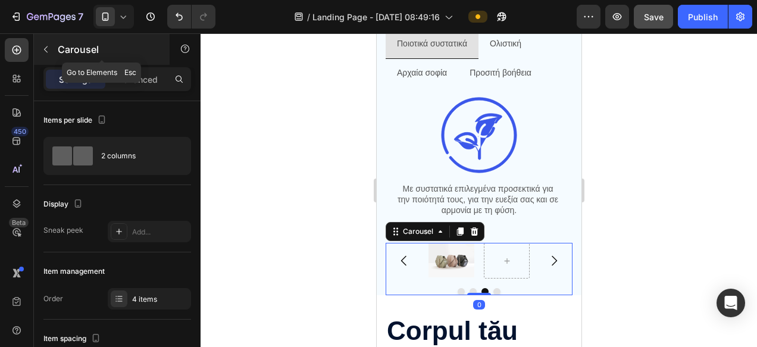
click at [47, 46] on icon "button" at bounding box center [46, 49] width 4 height 7
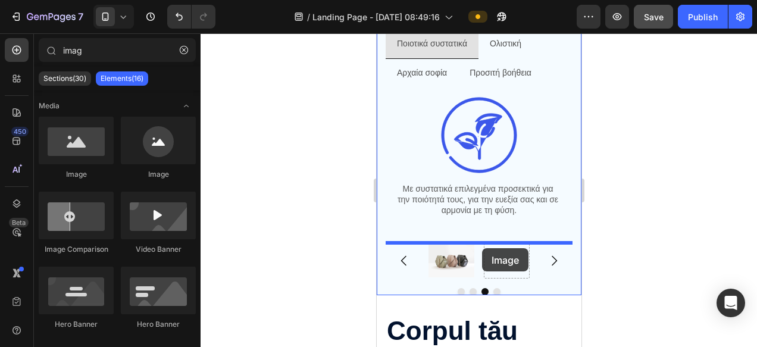
drag, startPoint x: 449, startPoint y: 174, endPoint x: 481, endPoint y: 248, distance: 80.7
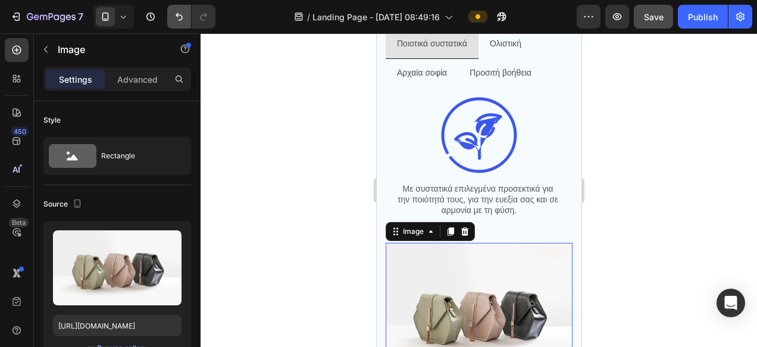
click at [177, 16] on icon "Undo/Redo" at bounding box center [179, 17] width 7 height 8
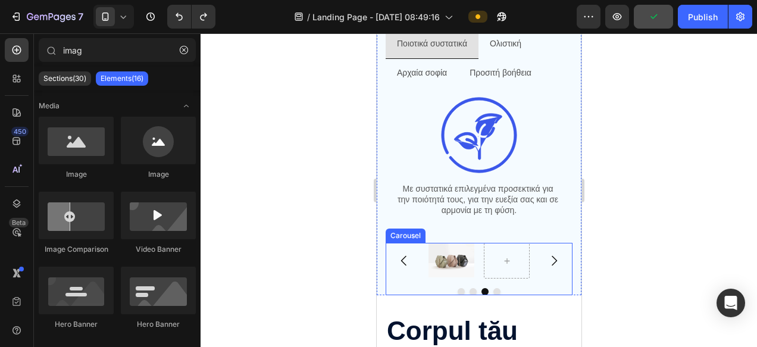
click at [556, 259] on icon "Carousel Next Arrow" at bounding box center [553, 260] width 14 height 14
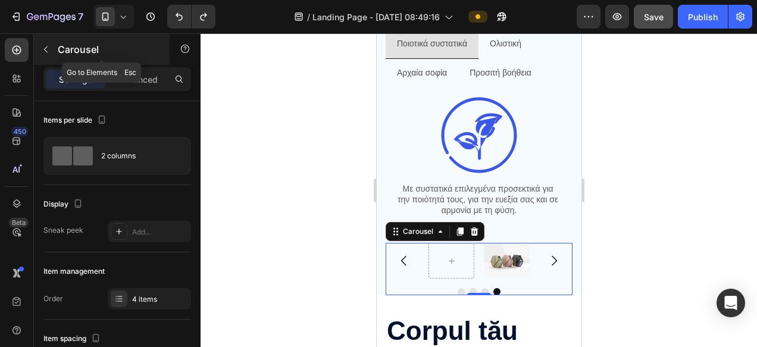
click at [46, 48] on icon "button" at bounding box center [46, 50] width 10 height 10
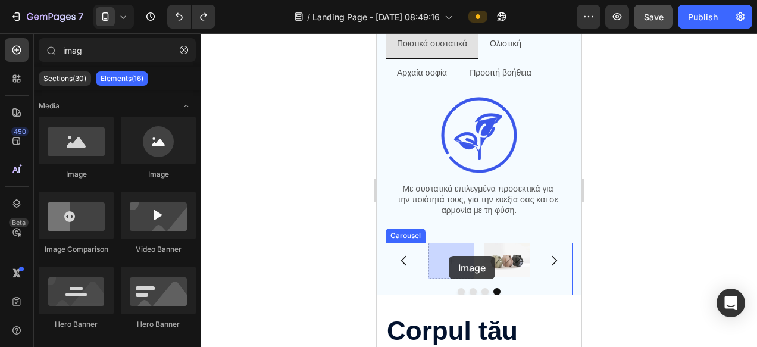
drag, startPoint x: 452, startPoint y: 173, endPoint x: 448, endPoint y: 256, distance: 82.8
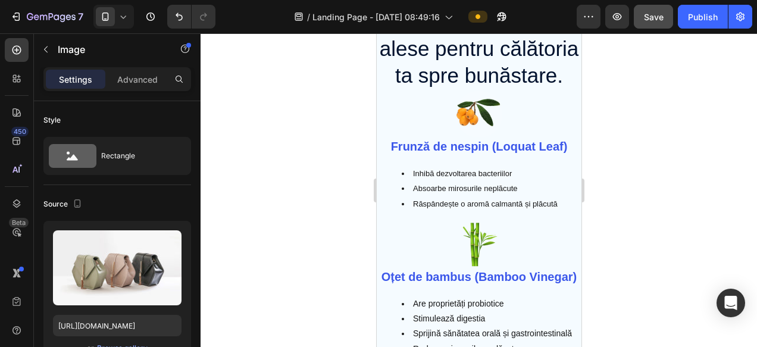
scroll to position [2728, 0]
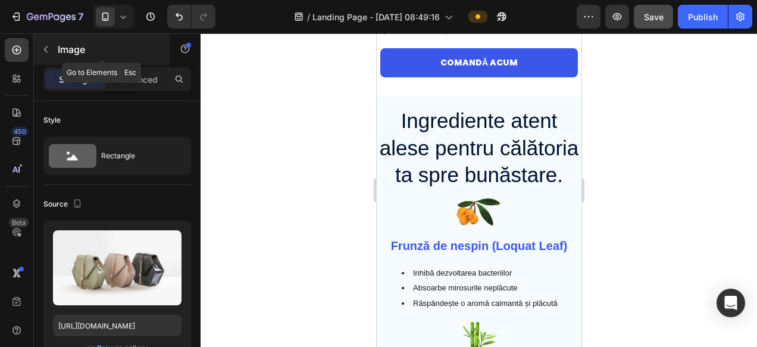
click at [45, 51] on icon "button" at bounding box center [46, 50] width 10 height 10
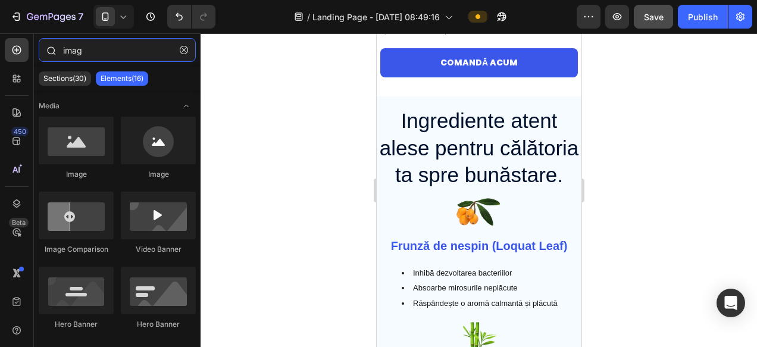
click at [102, 55] on input "imag" at bounding box center [117, 50] width 157 height 24
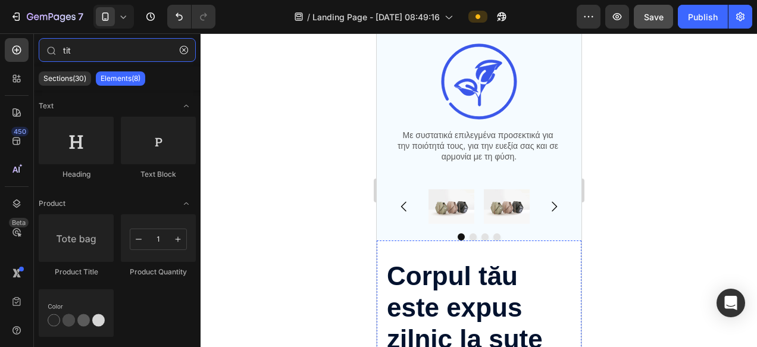
scroll to position [848, 0]
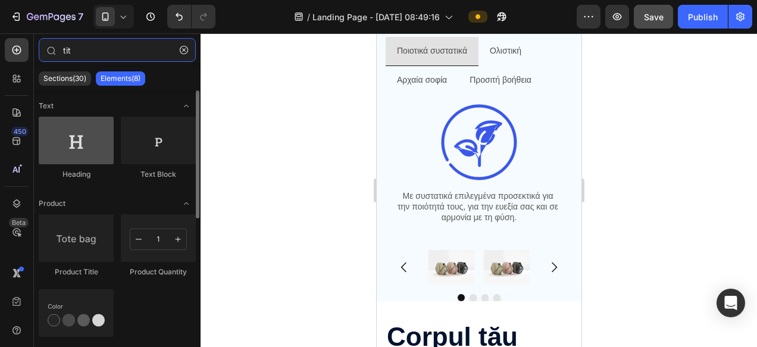
type input "tit"
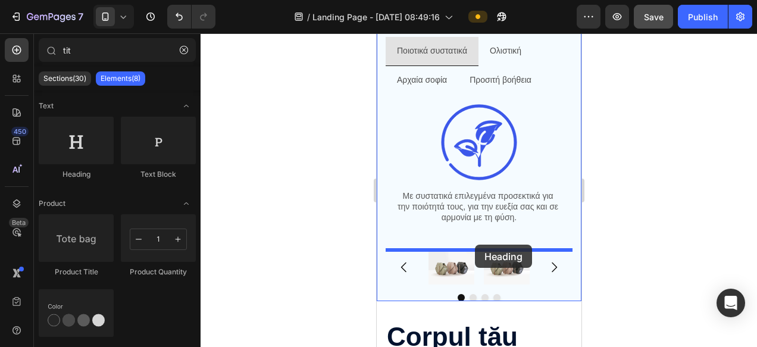
drag, startPoint x: 449, startPoint y: 174, endPoint x: 474, endPoint y: 245, distance: 75.1
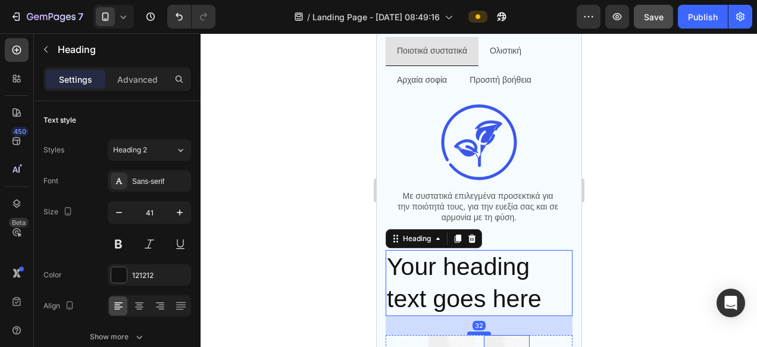
scroll to position [946, 0]
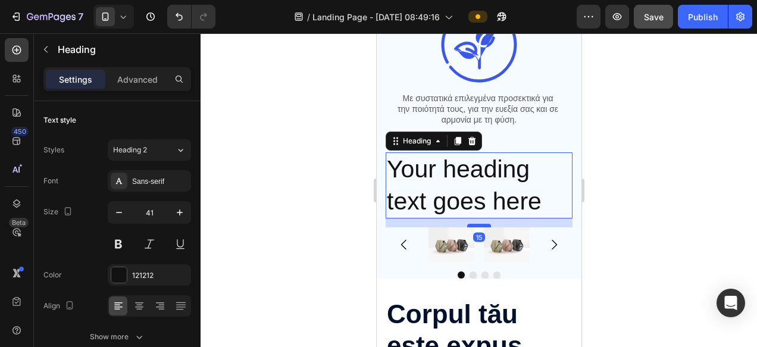
drag, startPoint x: 478, startPoint y: 236, endPoint x: 479, endPoint y: 226, distance: 10.2
click at [479, 226] on div at bounding box center [478, 226] width 24 height 4
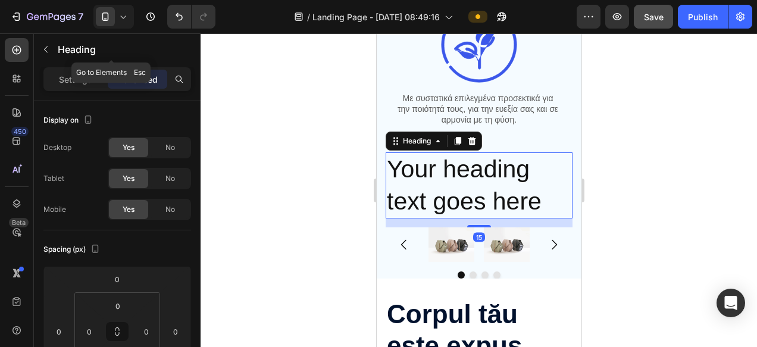
drag, startPoint x: 49, startPoint y: 55, endPoint x: 173, endPoint y: 152, distance: 157.2
click at [49, 55] on button "button" at bounding box center [45, 49] width 19 height 19
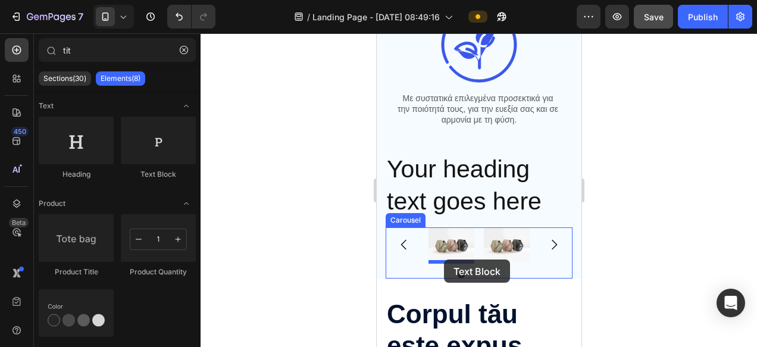
drag, startPoint x: 528, startPoint y: 171, endPoint x: 443, endPoint y: 258, distance: 121.2
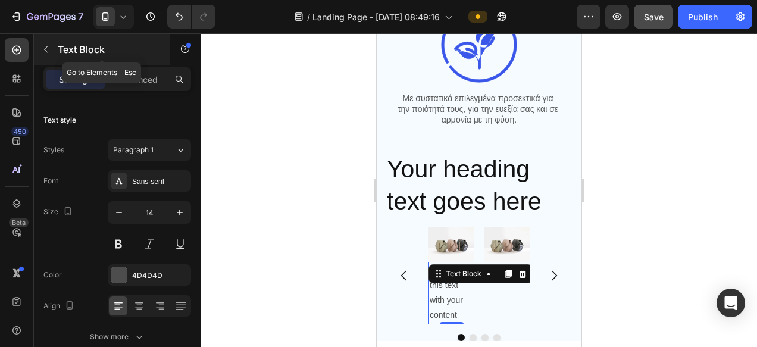
click at [45, 50] on icon "button" at bounding box center [46, 50] width 10 height 10
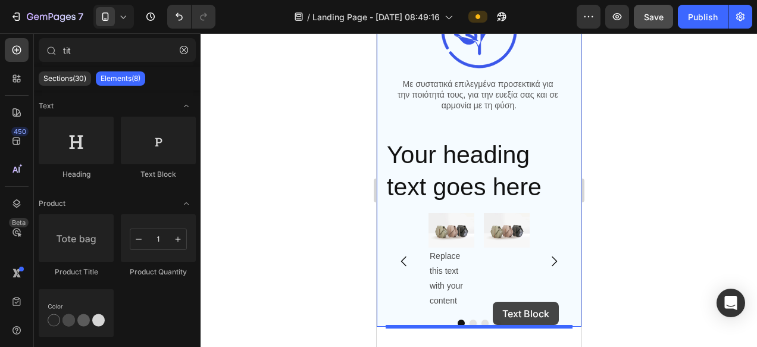
scroll to position [966, 0]
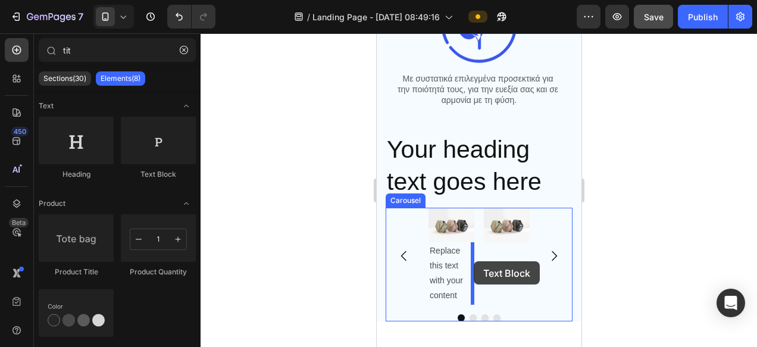
drag, startPoint x: 540, startPoint y: 184, endPoint x: 474, endPoint y: 261, distance: 101.3
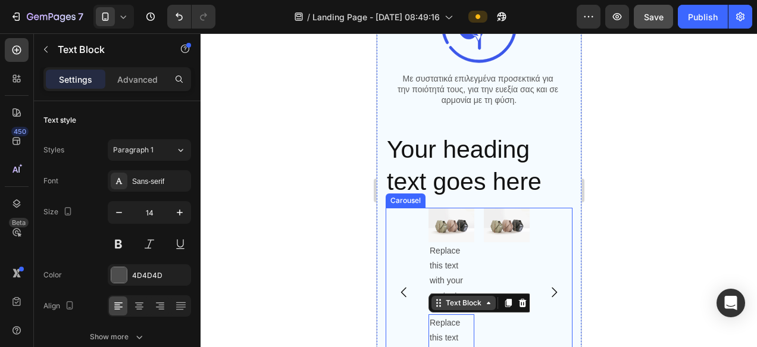
scroll to position [1057, 0]
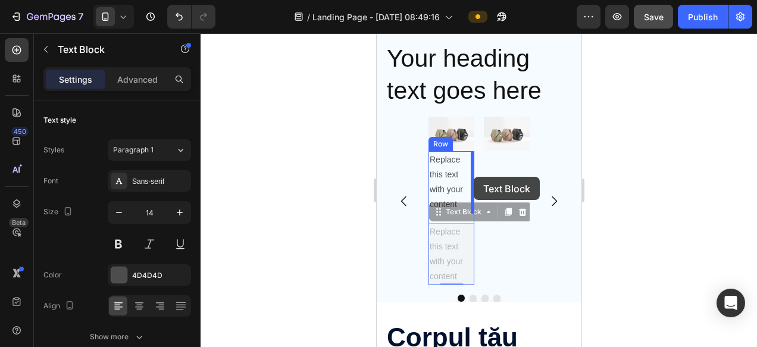
drag, startPoint x: 436, startPoint y: 212, endPoint x: 474, endPoint y: 177, distance: 52.2
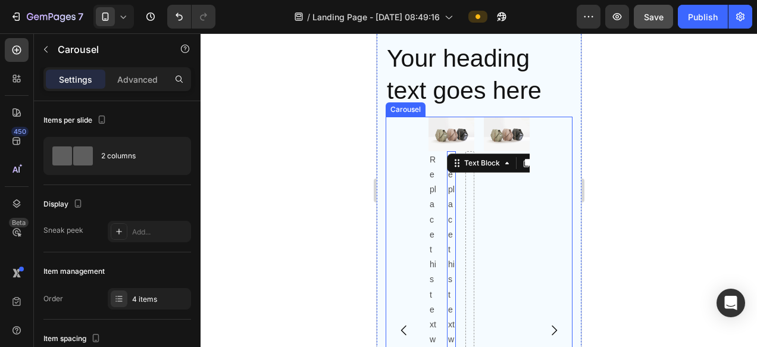
click at [474, 177] on div "Image Replace this text with your content Text Block Replace this text with you…" at bounding box center [478, 330] width 101 height 427
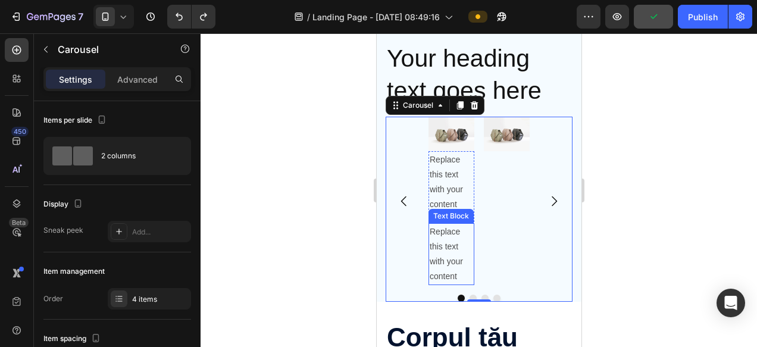
click at [434, 237] on div "Replace this text with your content" at bounding box center [451, 254] width 46 height 62
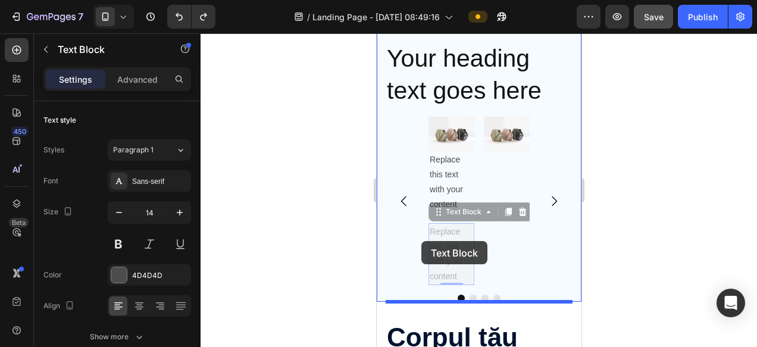
drag, startPoint x: 439, startPoint y: 217, endPoint x: 426, endPoint y: 240, distance: 26.1
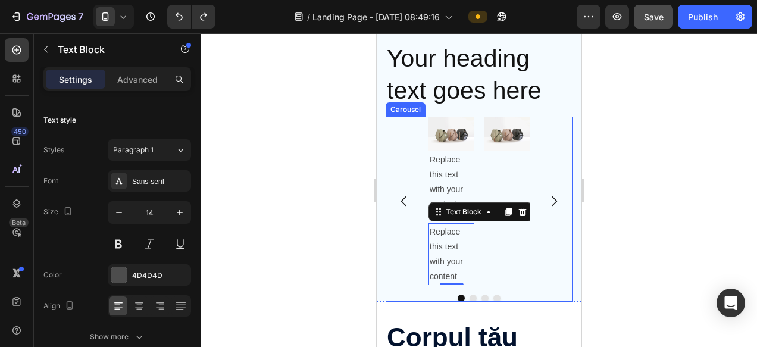
click at [525, 211] on div "Image" at bounding box center [506, 201] width 46 height 168
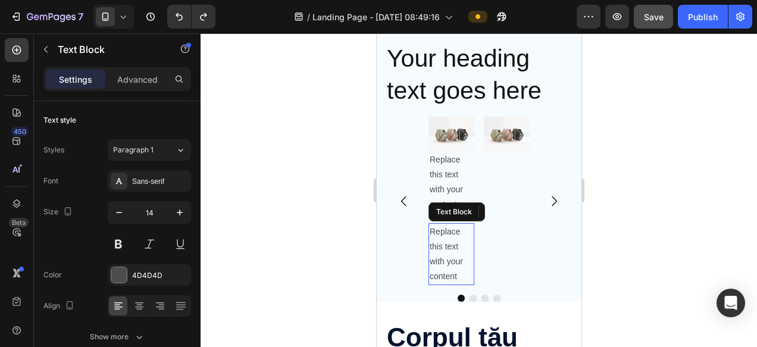
drag, startPoint x: 469, startPoint y: 225, endPoint x: 427, endPoint y: 239, distance: 43.8
click at [448, 242] on div "Replace this text with your content" at bounding box center [451, 254] width 46 height 62
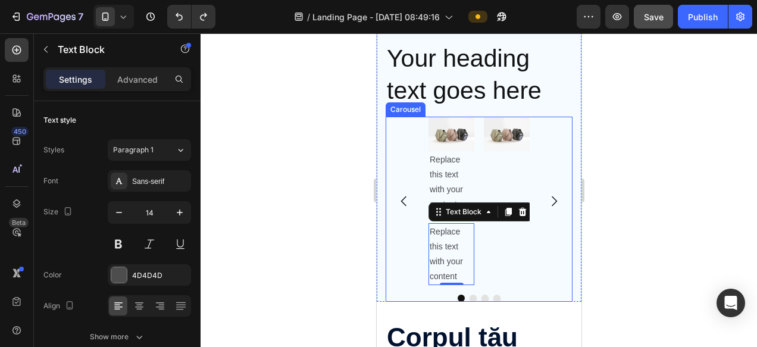
click at [523, 214] on div "Image" at bounding box center [506, 201] width 46 height 168
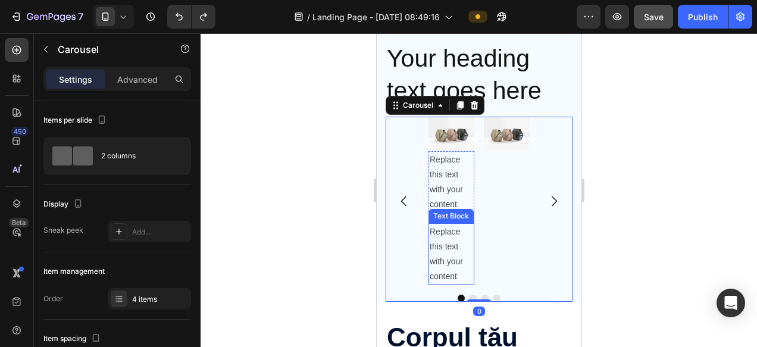
click at [443, 249] on div "Replace this text with your content" at bounding box center [451, 254] width 46 height 62
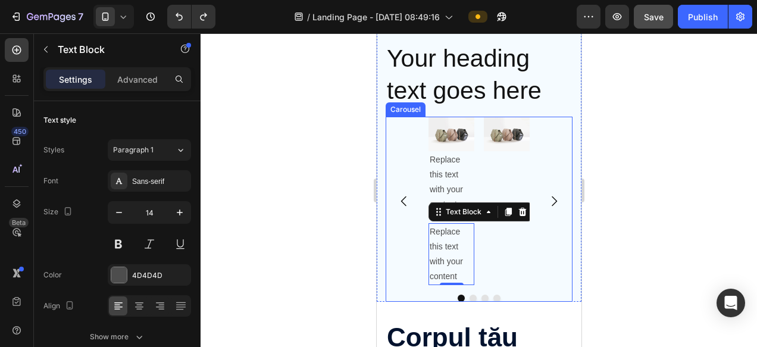
click at [521, 215] on div "Image" at bounding box center [506, 201] width 46 height 168
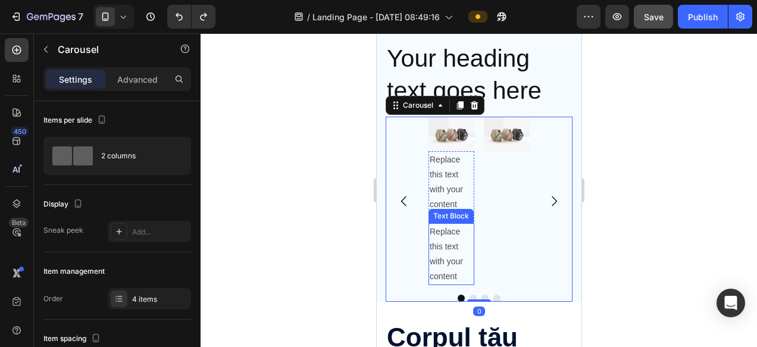
click at [443, 256] on div "Replace this text with your content" at bounding box center [451, 254] width 46 height 62
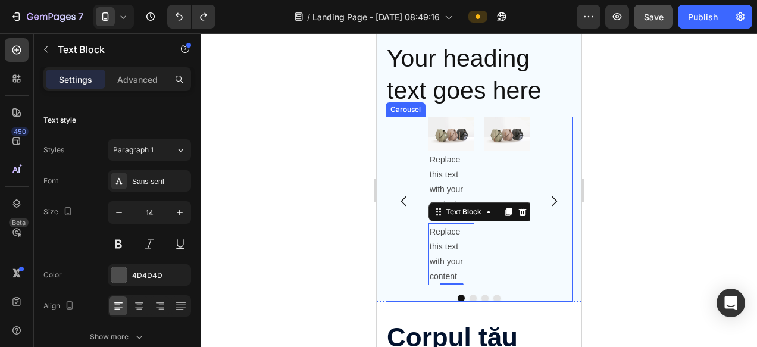
click at [521, 212] on div "Image" at bounding box center [506, 201] width 46 height 168
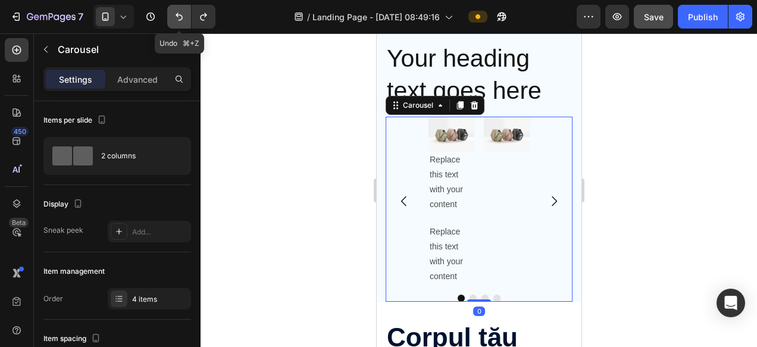
click at [180, 17] on icon "Undo/Redo" at bounding box center [179, 17] width 12 height 12
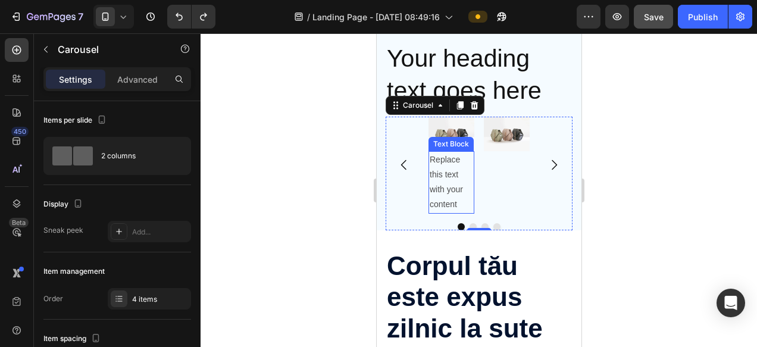
click at [440, 186] on div "Replace this text with your content" at bounding box center [451, 182] width 46 height 62
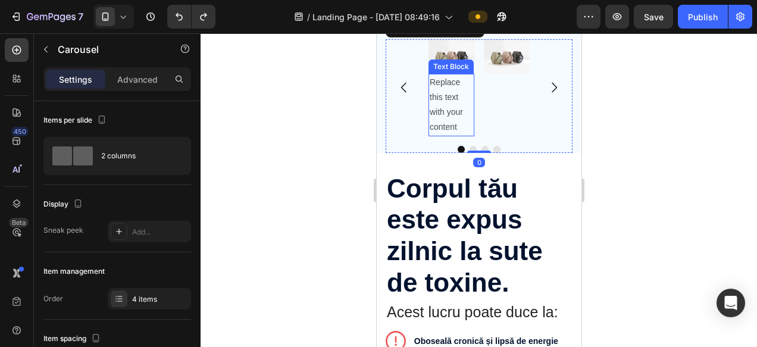
scroll to position [1082, 0]
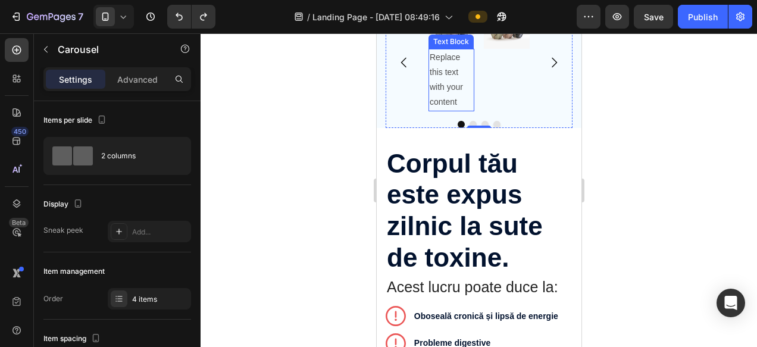
click at [436, 111] on div "Replace this text with your content Text Block" at bounding box center [451, 80] width 46 height 62
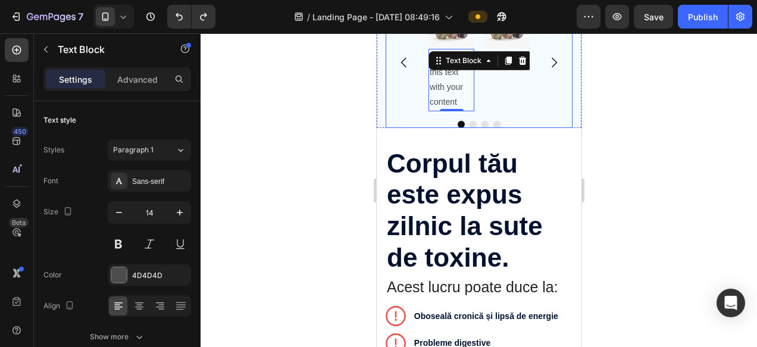
click at [508, 111] on div "Image" at bounding box center [506, 62] width 46 height 97
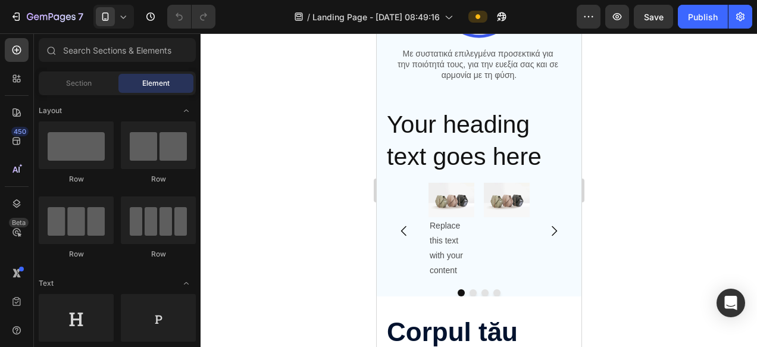
scroll to position [1028, 0]
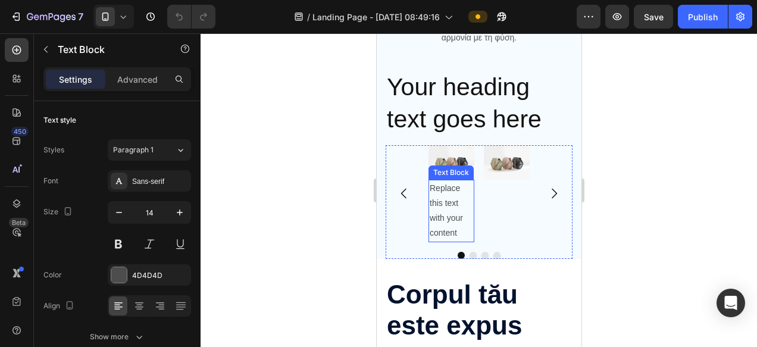
click at [431, 206] on div "Replace this text with your content" at bounding box center [451, 211] width 46 height 62
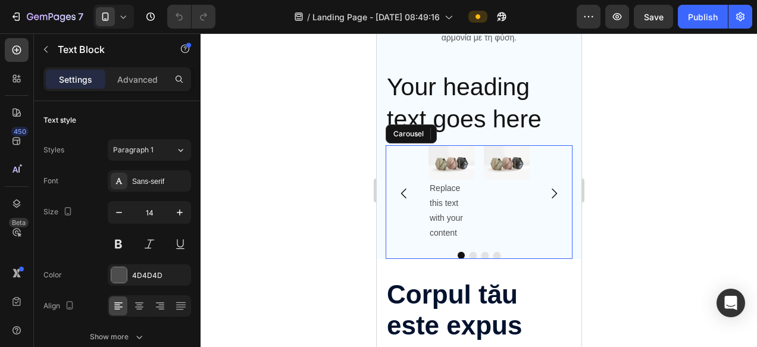
click at [508, 193] on div "Image" at bounding box center [506, 193] width 46 height 97
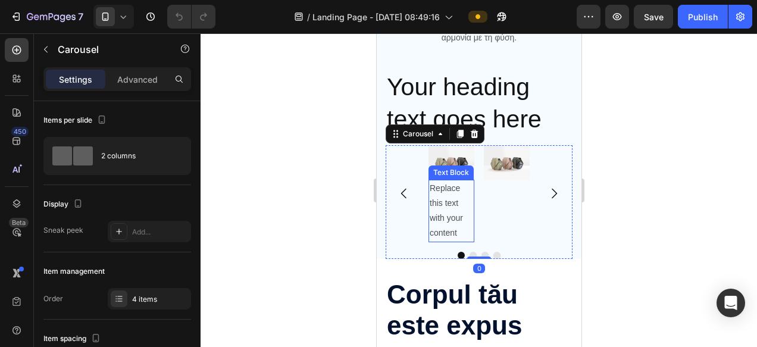
click at [447, 212] on div "Replace this text with your content" at bounding box center [451, 211] width 46 height 62
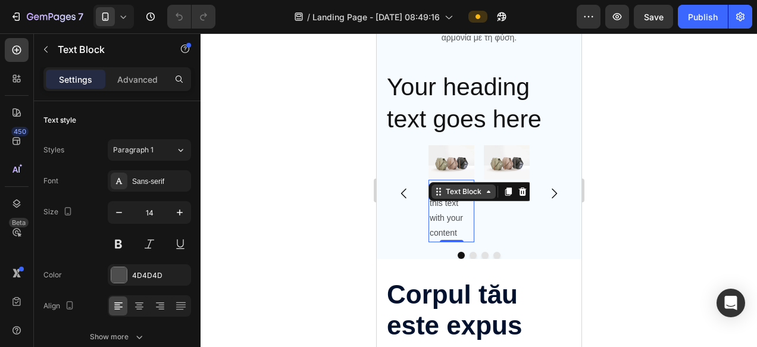
click at [475, 196] on div "Text Block" at bounding box center [463, 191] width 40 height 11
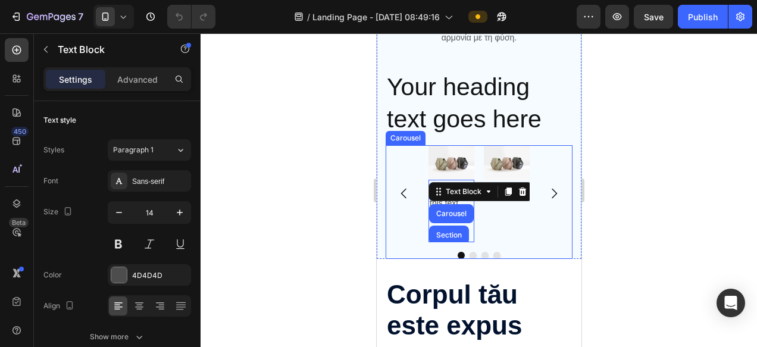
click at [508, 192] on div "Image" at bounding box center [506, 193] width 46 height 97
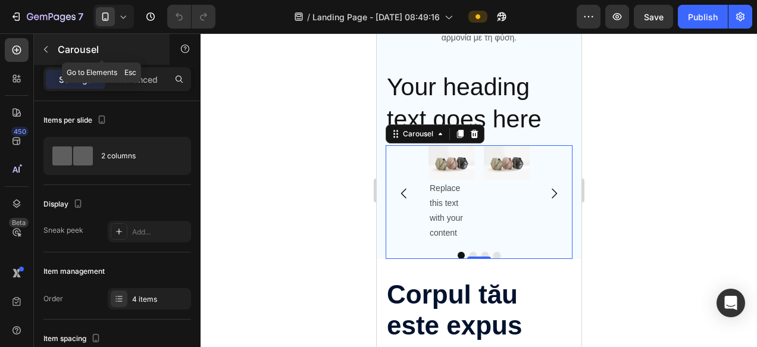
click at [46, 46] on icon "button" at bounding box center [46, 49] width 4 height 7
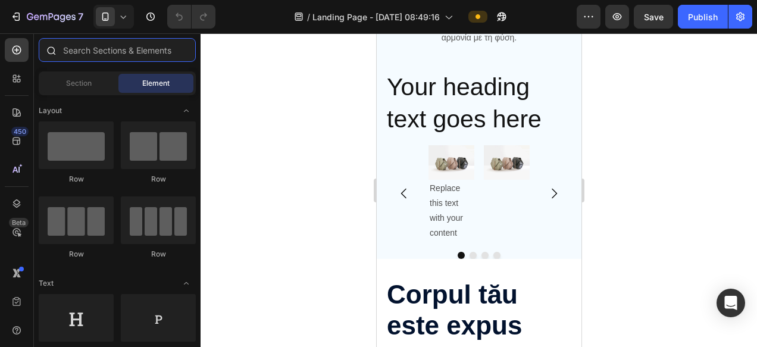
click at [97, 52] on input "text" at bounding box center [117, 50] width 157 height 24
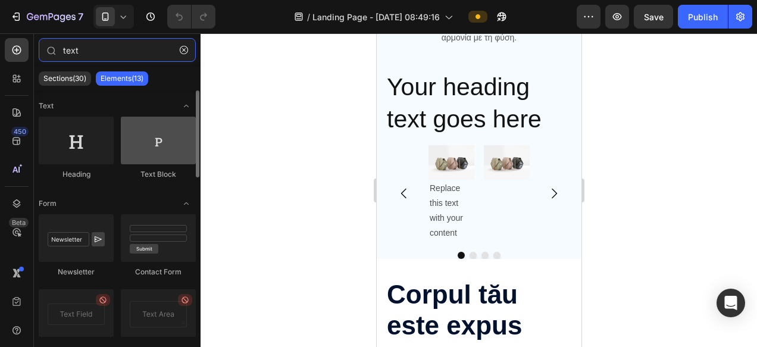
type input "text"
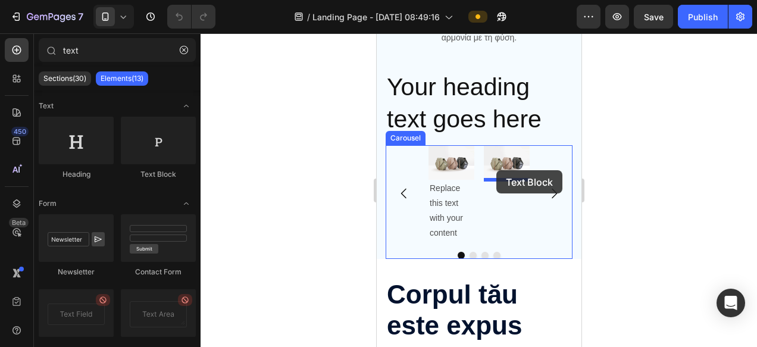
drag, startPoint x: 532, startPoint y: 170, endPoint x: 496, endPoint y: 170, distance: 36.3
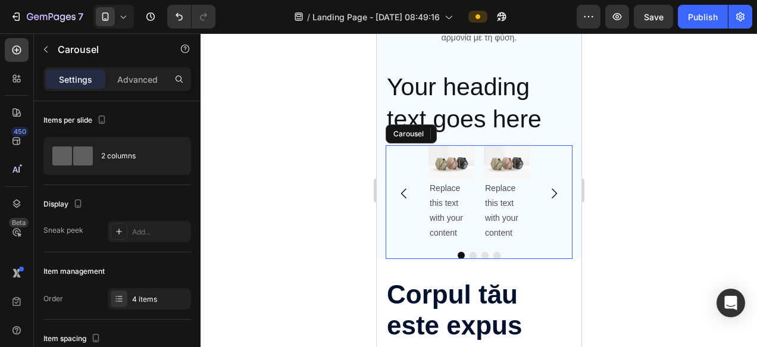
click at [554, 194] on icon "Carousel Next Arrow" at bounding box center [553, 193] width 14 height 14
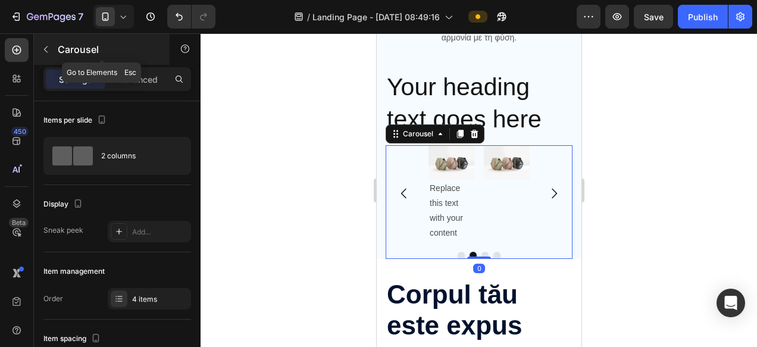
click at [42, 52] on icon "button" at bounding box center [46, 50] width 10 height 10
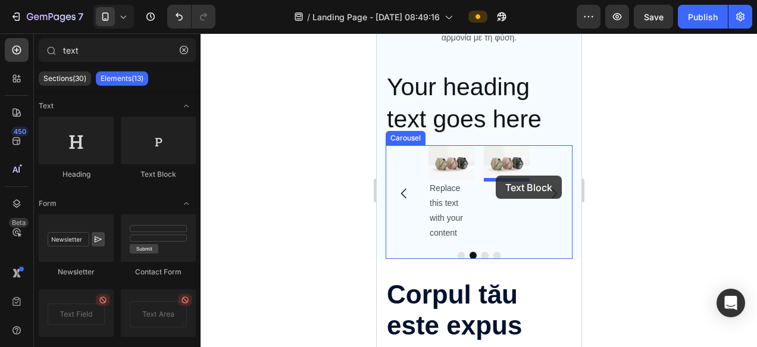
drag, startPoint x: 542, startPoint y: 190, endPoint x: 500, endPoint y: 175, distance: 44.8
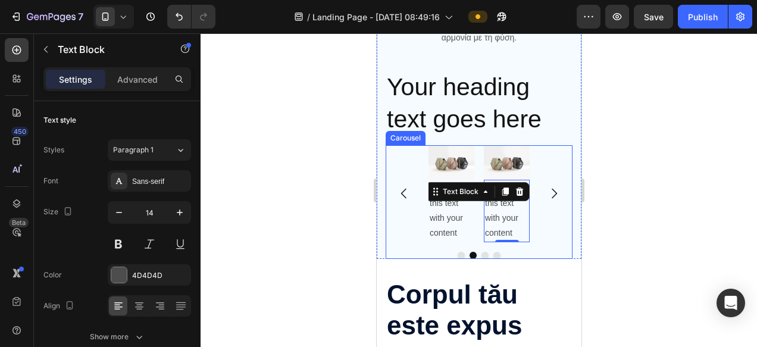
click at [556, 196] on icon "Carousel Next Arrow" at bounding box center [553, 193] width 14 height 14
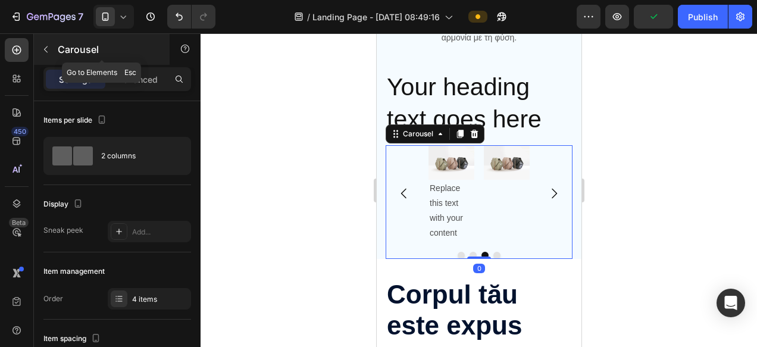
click at [49, 53] on icon "button" at bounding box center [46, 50] width 10 height 10
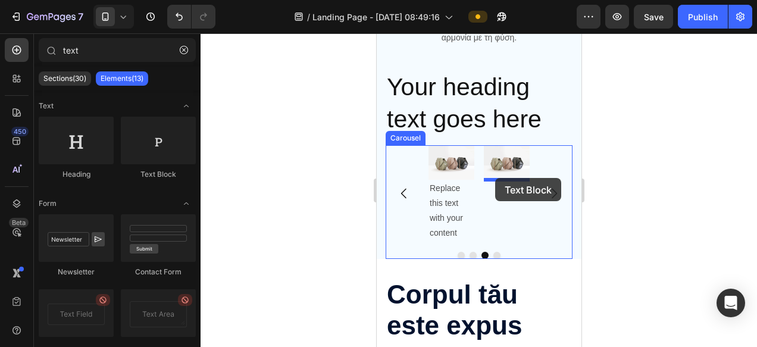
drag, startPoint x: 546, startPoint y: 185, endPoint x: 494, endPoint y: 178, distance: 52.2
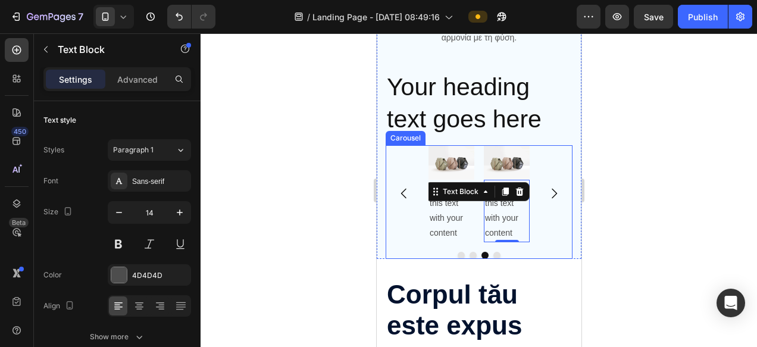
click at [410, 224] on div "Image Replace this text with your content Text Block Image Replace this text wi…" at bounding box center [478, 193] width 187 height 97
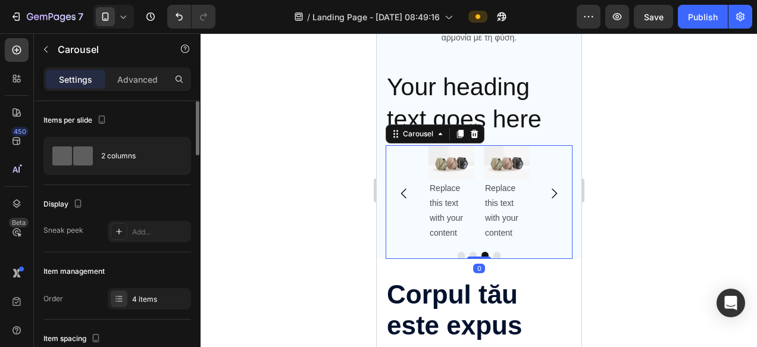
click at [138, 74] on p "Advanced" at bounding box center [137, 79] width 40 height 12
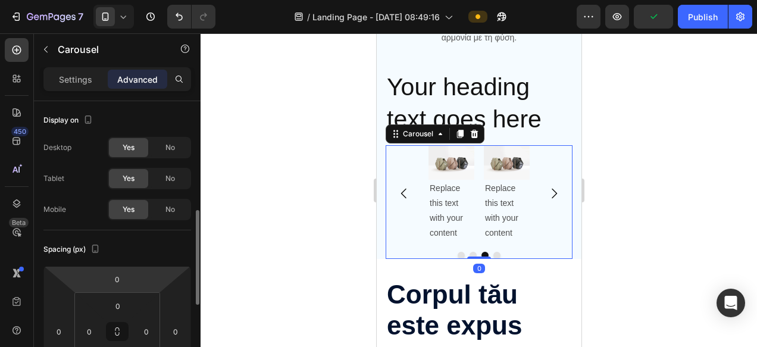
scroll to position [82, 0]
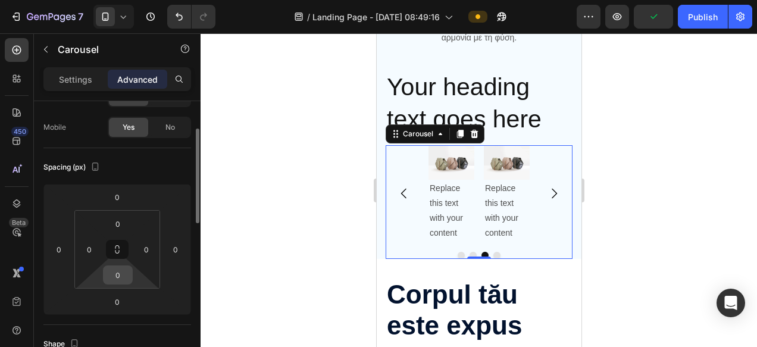
click at [121, 281] on input "0" at bounding box center [118, 275] width 24 height 18
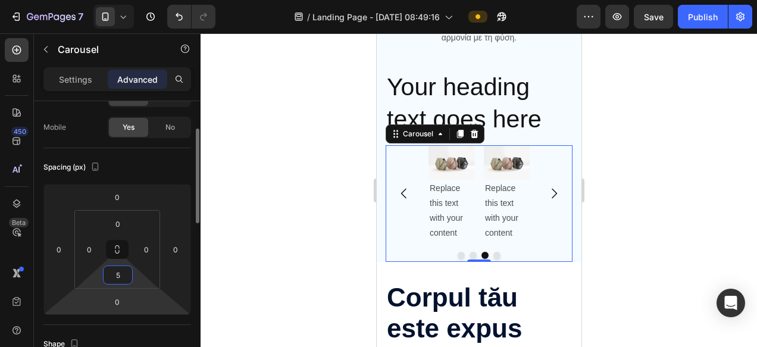
type input "5"
click at [90, 0] on html "7 / Landing Page - Aug 18, 08:49:16 Preview Save Publish 450 Beta text Sections…" at bounding box center [378, 0] width 757 height 0
click at [123, 303] on input "0" at bounding box center [117, 302] width 24 height 18
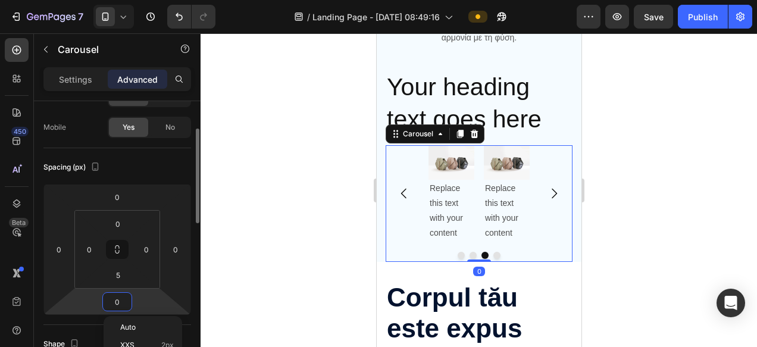
click at [123, 303] on input "0" at bounding box center [117, 302] width 24 height 18
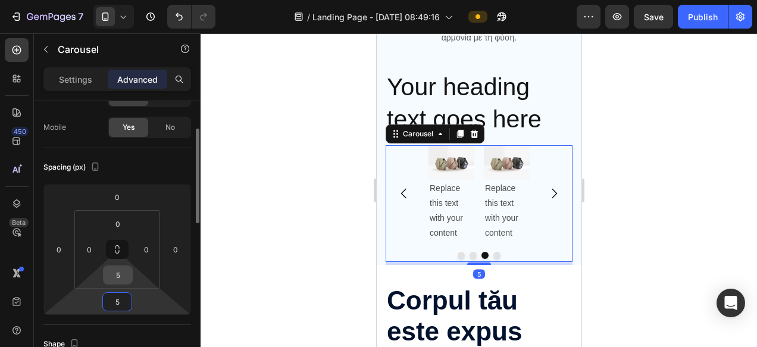
type input "5"
click at [123, 274] on input "5" at bounding box center [118, 275] width 24 height 18
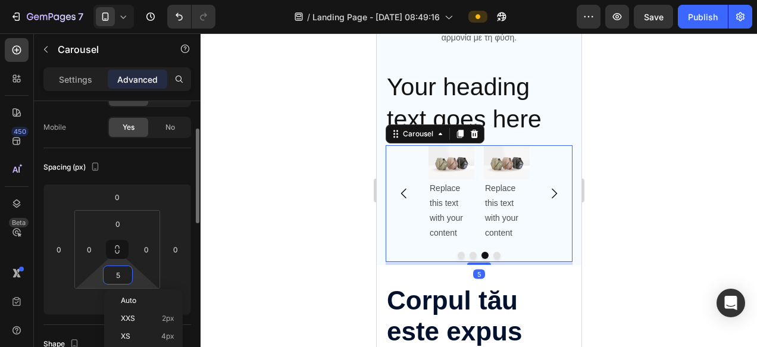
type input "9"
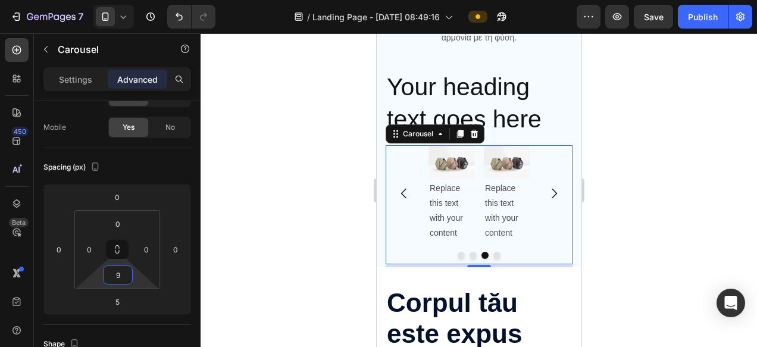
click at [703, 268] on div at bounding box center [479, 190] width 556 height 314
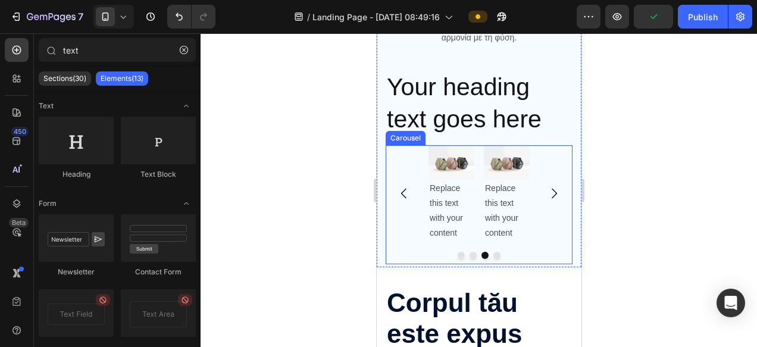
click at [403, 191] on icon "Carousel Back Arrow" at bounding box center [403, 193] width 14 height 14
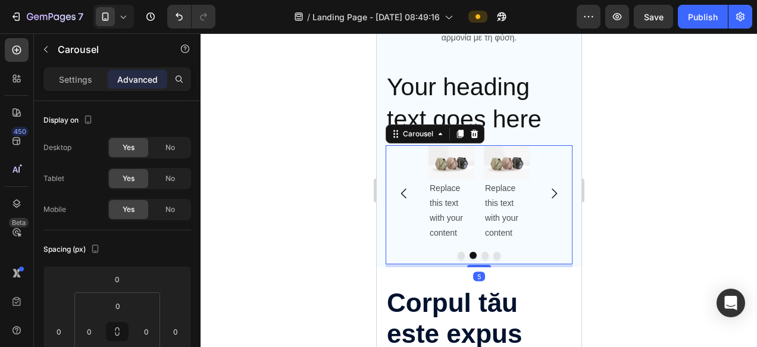
click at [403, 191] on icon "Carousel Back Arrow" at bounding box center [403, 193] width 14 height 14
click at [449, 162] on img at bounding box center [451, 162] width 46 height 35
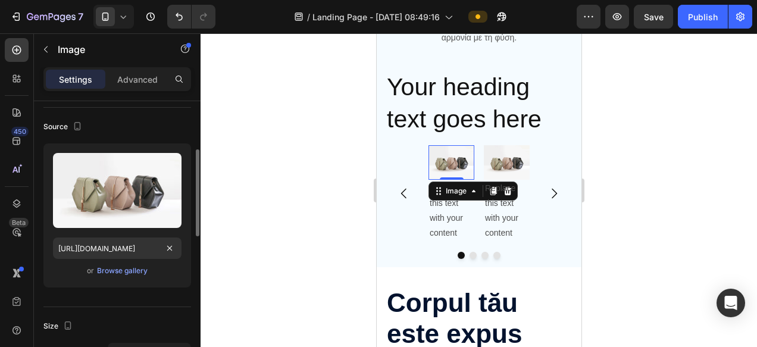
scroll to position [99, 0]
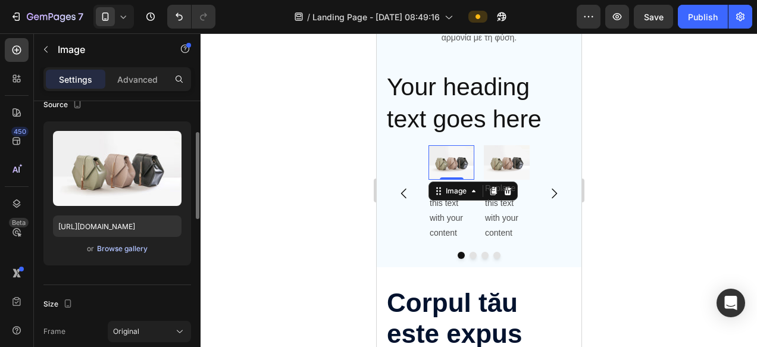
click at [111, 250] on div "Browse gallery" at bounding box center [122, 248] width 51 height 11
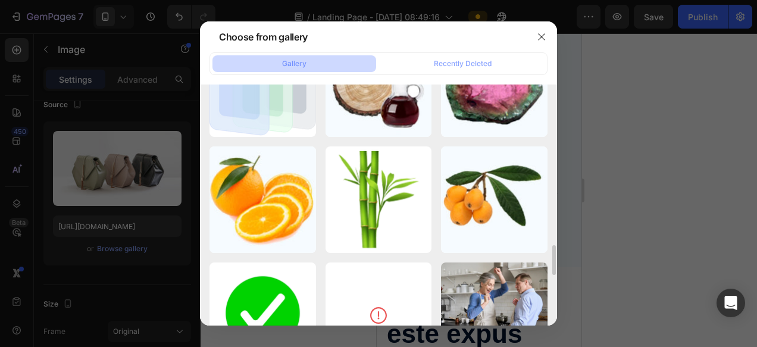
scroll to position [1283, 0]
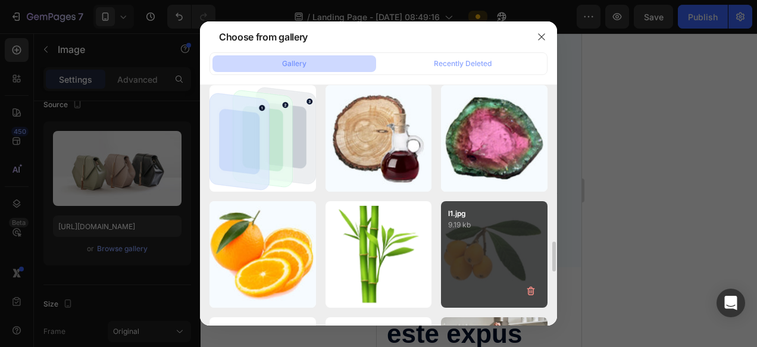
click at [474, 236] on div "l1.jpg 9.19 kb" at bounding box center [494, 254] width 106 height 106
type input "https://cdn.shopify.com/s/files/1/0720/3491/0243/files/gempages_580339405298860…"
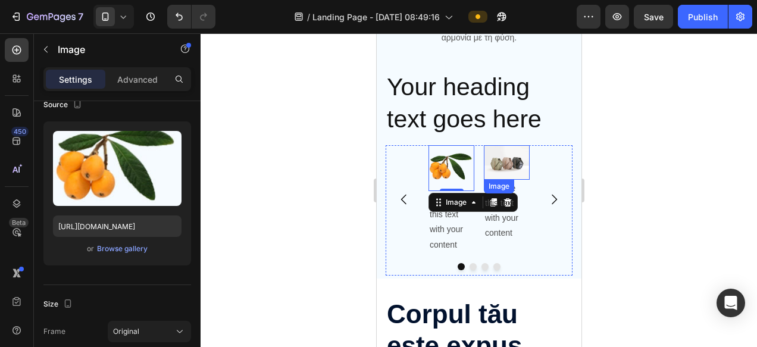
click at [506, 162] on img at bounding box center [506, 162] width 46 height 35
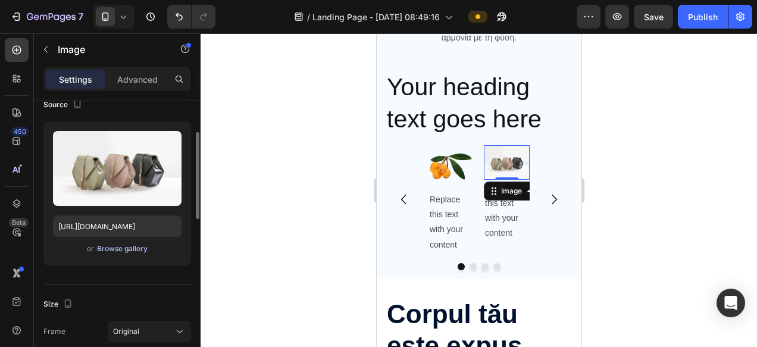
click at [122, 247] on div "Browse gallery" at bounding box center [122, 248] width 51 height 11
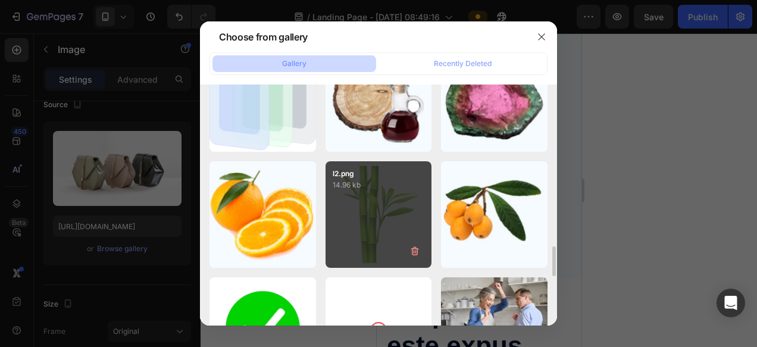
scroll to position [1322, 0]
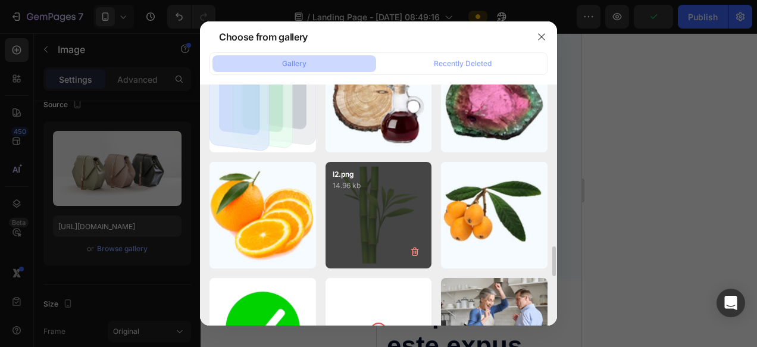
click at [362, 218] on div "l2.png 14.96 kb" at bounding box center [378, 215] width 106 height 106
type input "https://cdn.shopify.com/s/files/1/0720/3491/0243/files/gempages_580339405298860…"
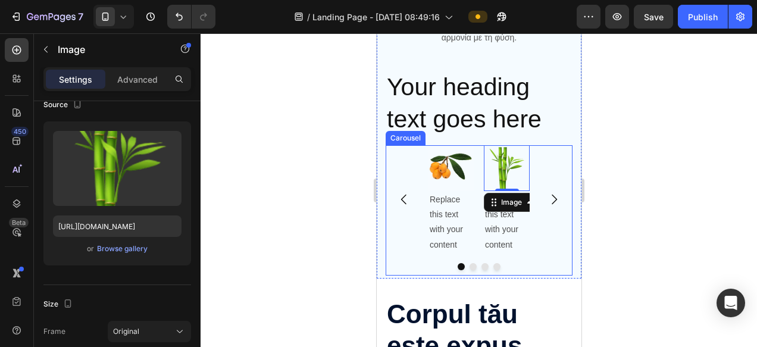
click at [554, 195] on icon "Carousel Next Arrow" at bounding box center [553, 199] width 14 height 14
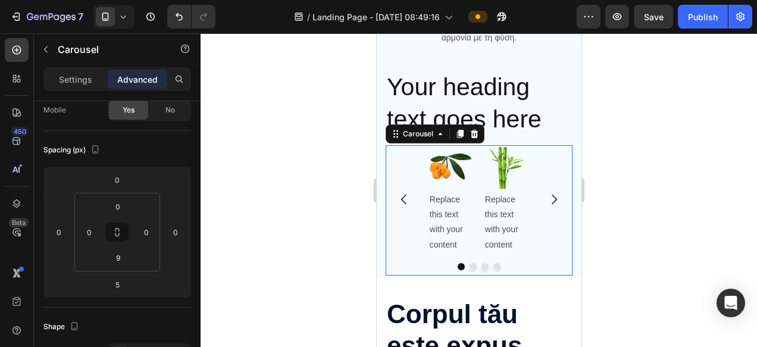
scroll to position [0, 0]
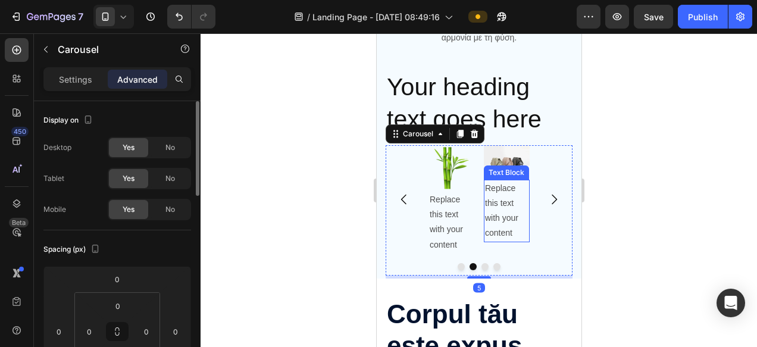
click at [495, 166] on div "Image Replace this text with your content Text Block" at bounding box center [506, 199] width 46 height 108
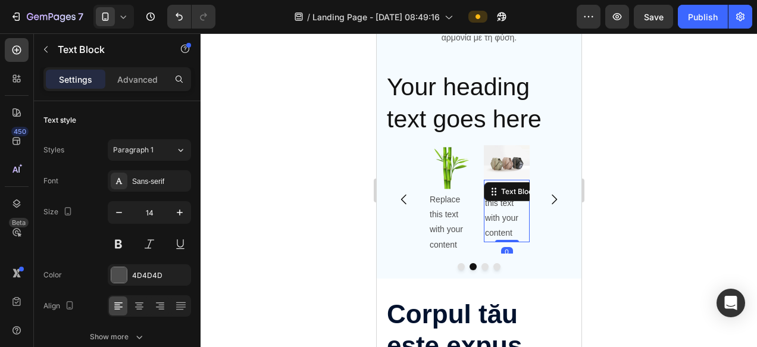
click at [508, 158] on img at bounding box center [506, 162] width 46 height 35
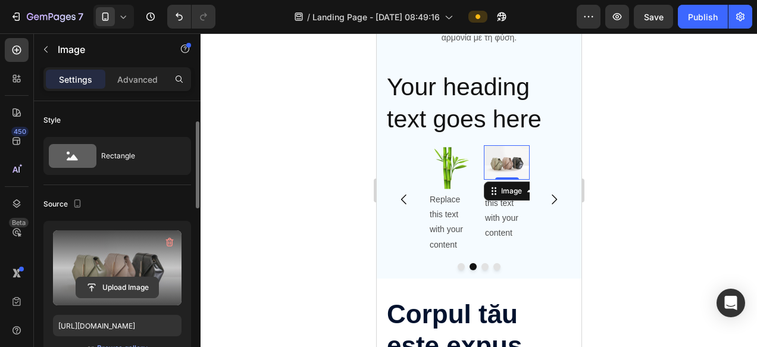
scroll to position [87, 0]
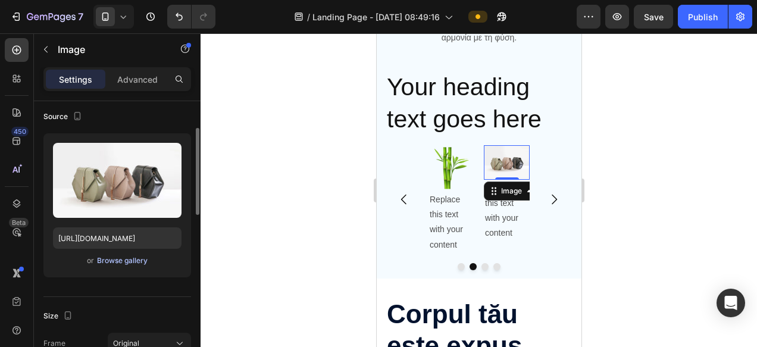
click at [127, 261] on div "Browse gallery" at bounding box center [122, 260] width 51 height 11
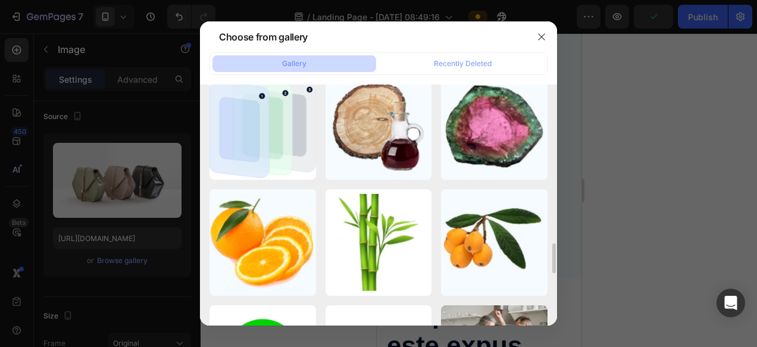
scroll to position [1357, 0]
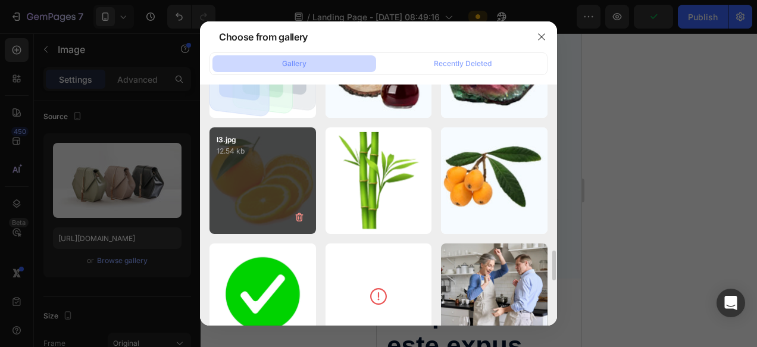
click at [241, 193] on div "l3.jpg 12.54 kb" at bounding box center [262, 180] width 106 height 106
type input "https://cdn.shopify.com/s/files/1/0720/3491/0243/files/gempages_580339405298860…"
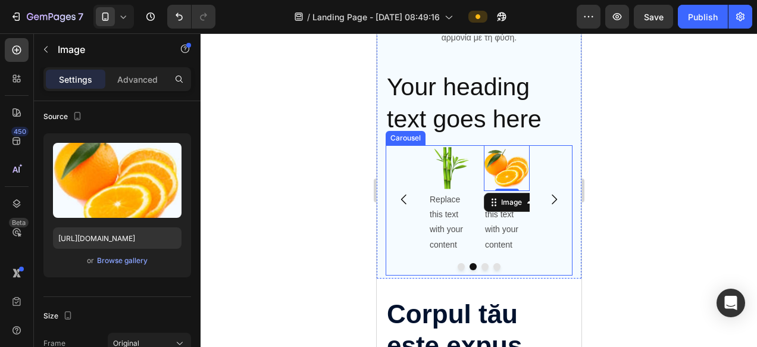
click at [555, 199] on icon "Carousel Next Arrow" at bounding box center [553, 200] width 5 height 10
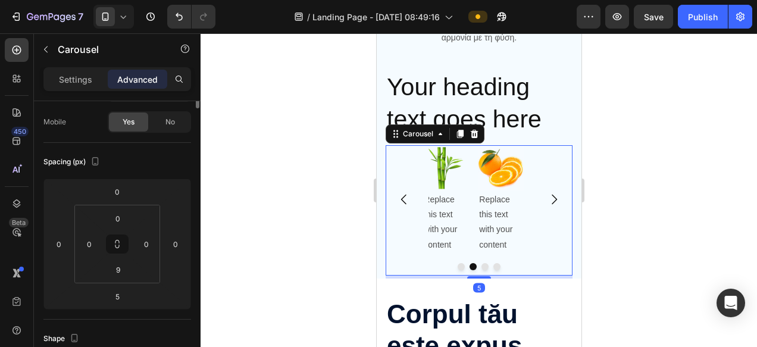
scroll to position [0, 0]
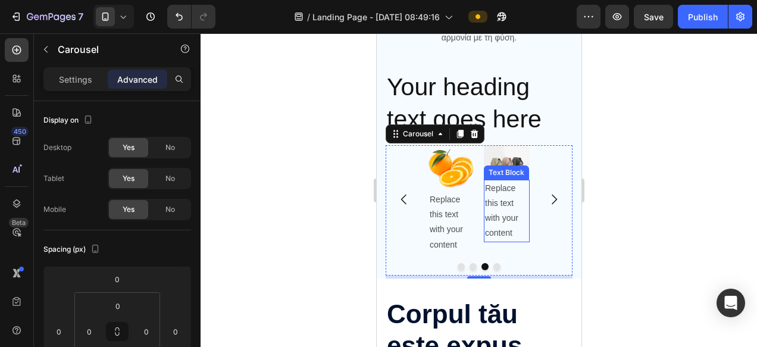
click at [504, 158] on img at bounding box center [506, 162] width 46 height 35
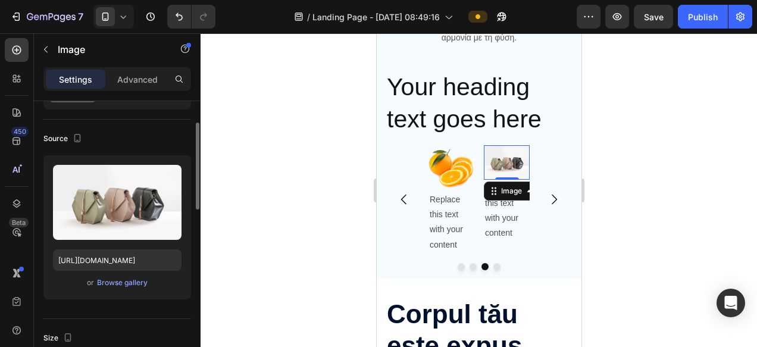
scroll to position [67, 0]
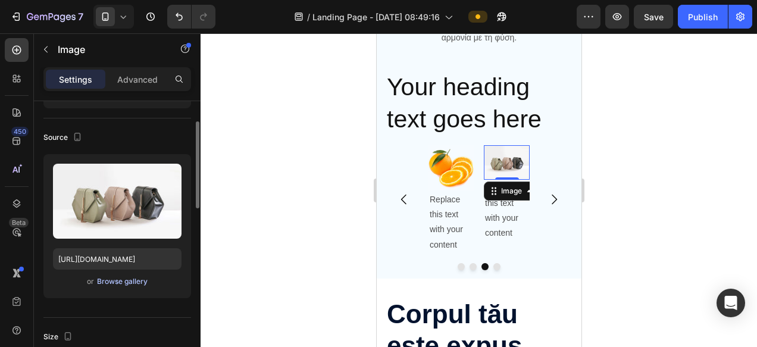
click at [113, 279] on div "Browse gallery" at bounding box center [122, 281] width 51 height 11
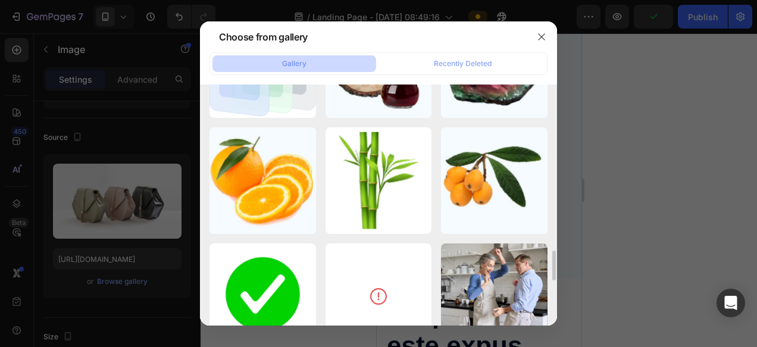
scroll to position [1267, 0]
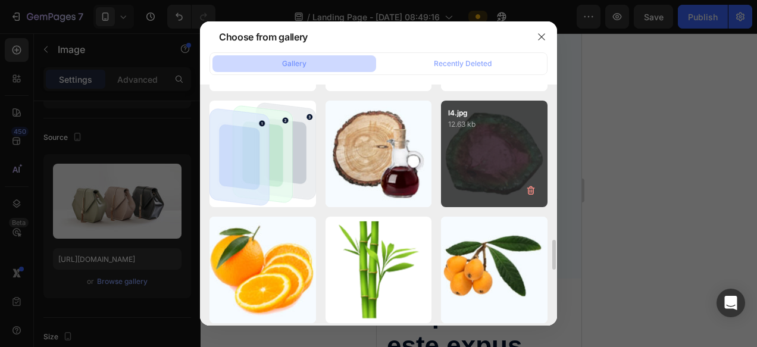
click at [479, 140] on div "l4.jpg 12.63 kb" at bounding box center [494, 154] width 106 height 106
type input "https://cdn.shopify.com/s/files/1/0720/3491/0243/files/gempages_580339405298860…"
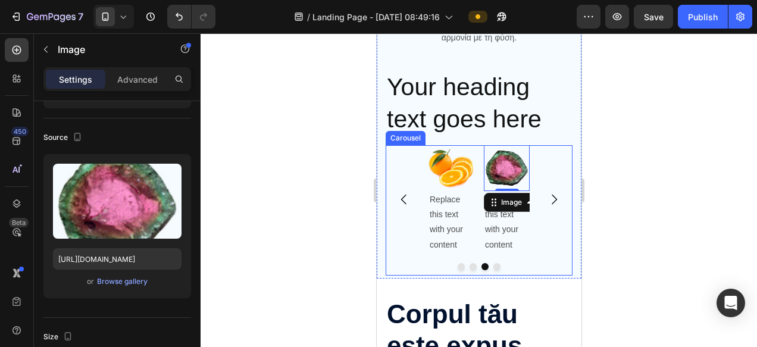
click at [557, 199] on icon "Carousel Next Arrow" at bounding box center [553, 199] width 14 height 14
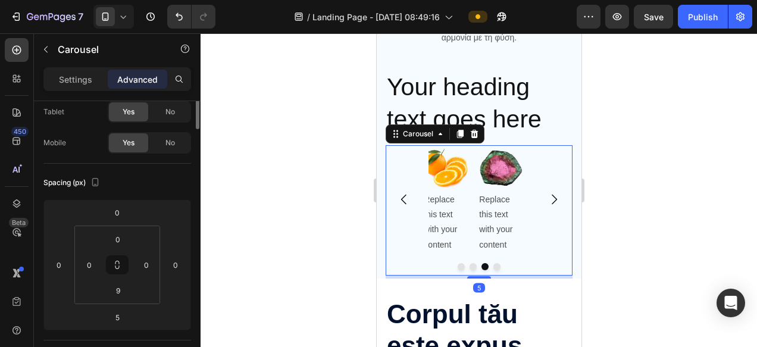
scroll to position [0, 0]
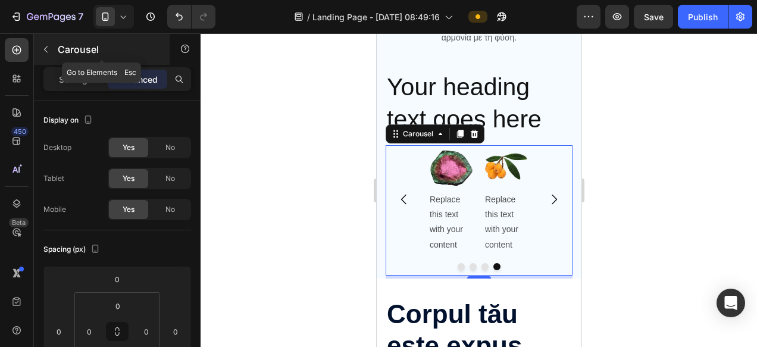
click at [45, 49] on icon "button" at bounding box center [46, 49] width 4 height 7
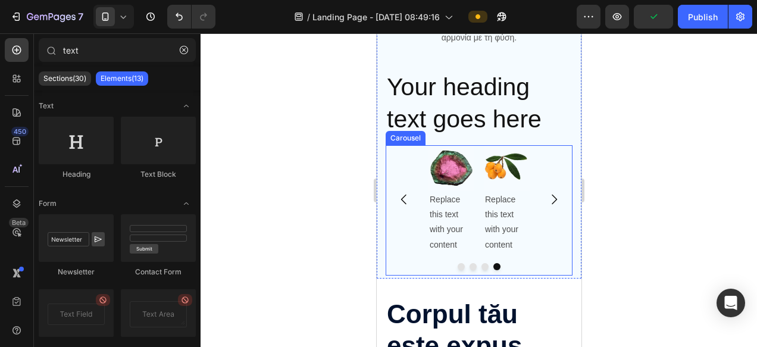
click at [403, 142] on div "Carousel" at bounding box center [405, 138] width 40 height 14
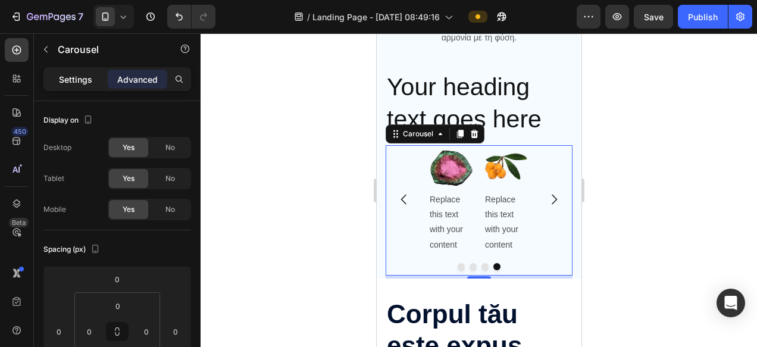
click at [67, 87] on div "Settings" at bounding box center [75, 79] width 59 height 19
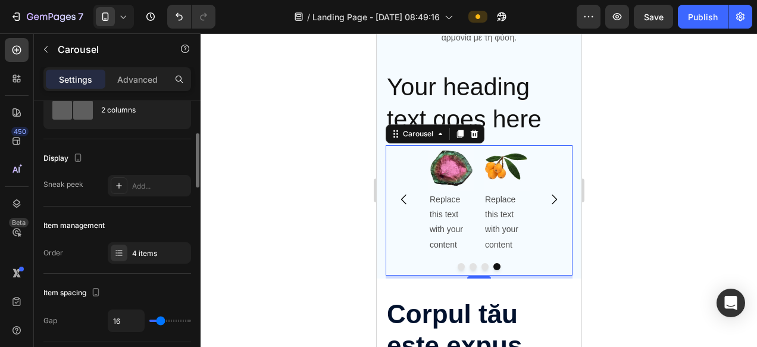
scroll to position [66, 0]
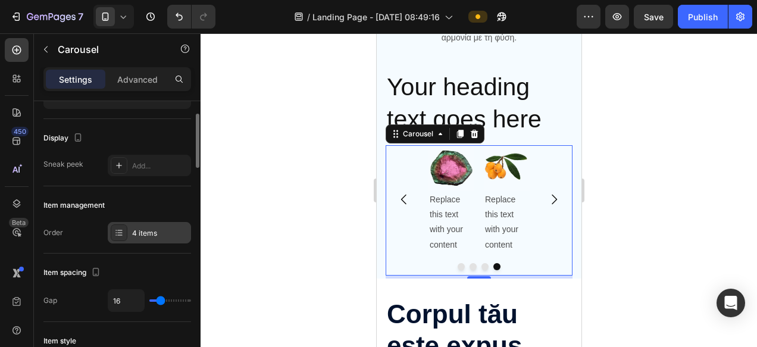
click at [140, 234] on div "4 items" at bounding box center [160, 233] width 56 height 11
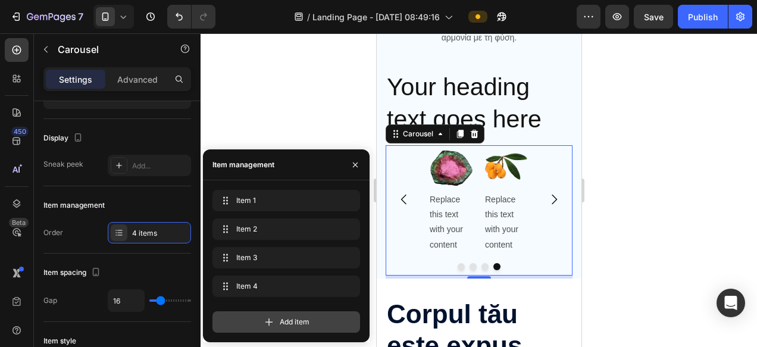
click at [287, 323] on span "Add item" at bounding box center [295, 322] width 30 height 11
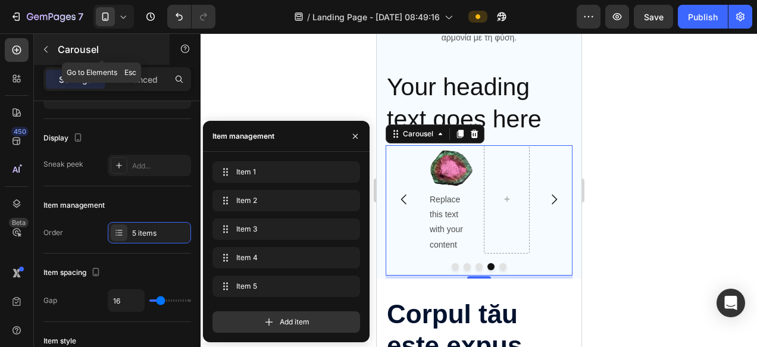
click at [46, 46] on icon "button" at bounding box center [46, 50] width 10 height 10
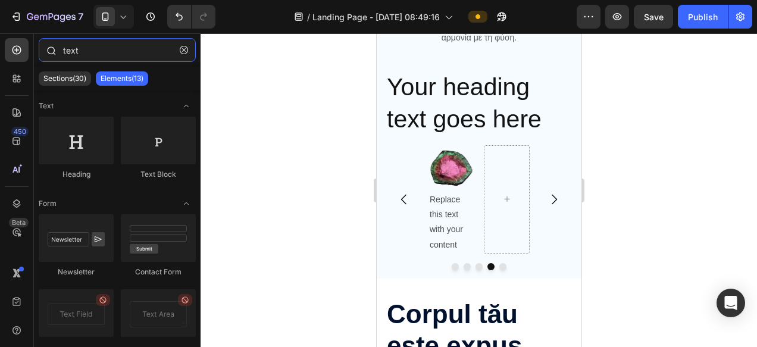
click at [101, 48] on input "text" at bounding box center [117, 50] width 157 height 24
click at [100, 47] on input "text" at bounding box center [117, 50] width 157 height 24
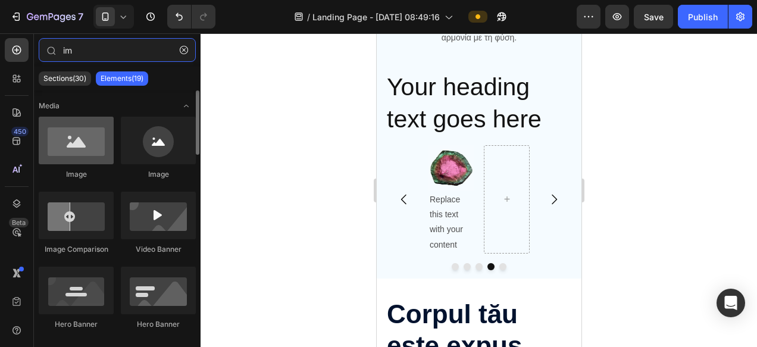
type input "im"
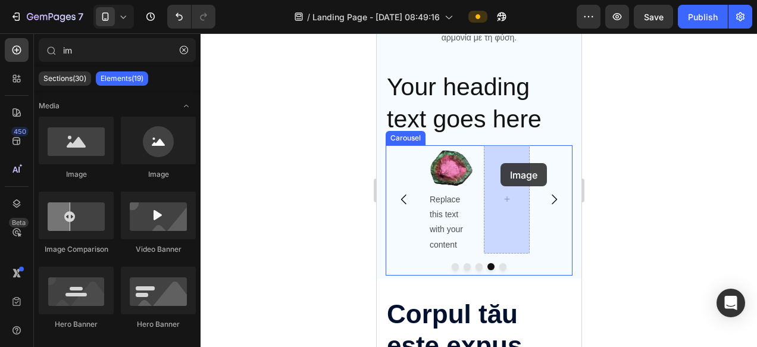
drag, startPoint x: 450, startPoint y: 172, endPoint x: 499, endPoint y: 163, distance: 50.2
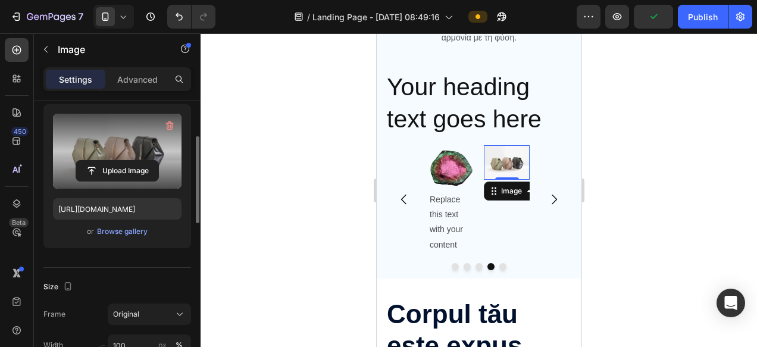
scroll to position [116, 0]
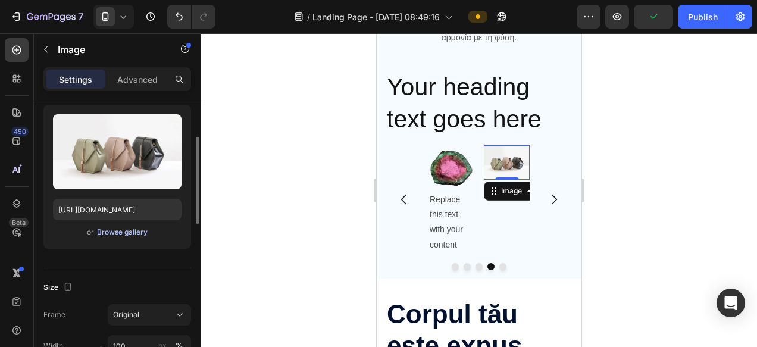
click at [125, 228] on div "Browse gallery" at bounding box center [122, 232] width 51 height 11
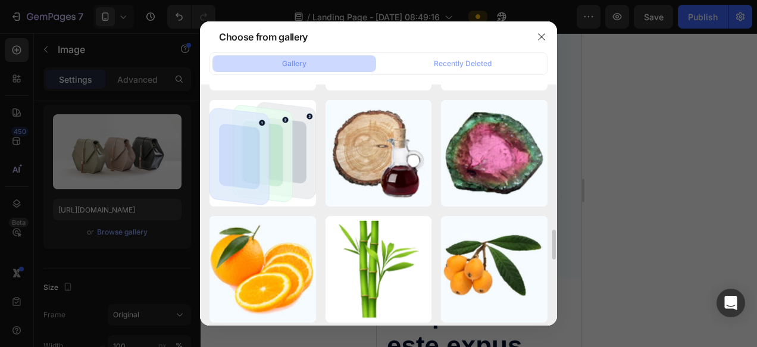
scroll to position [1259, 0]
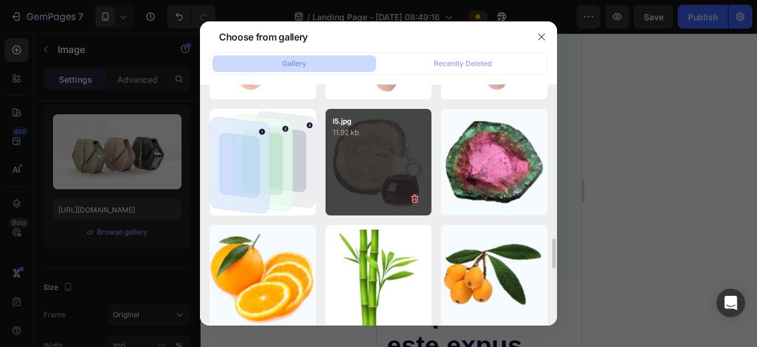
click at [363, 184] on div "l5.jpg 11.92 kb" at bounding box center [378, 162] width 106 height 106
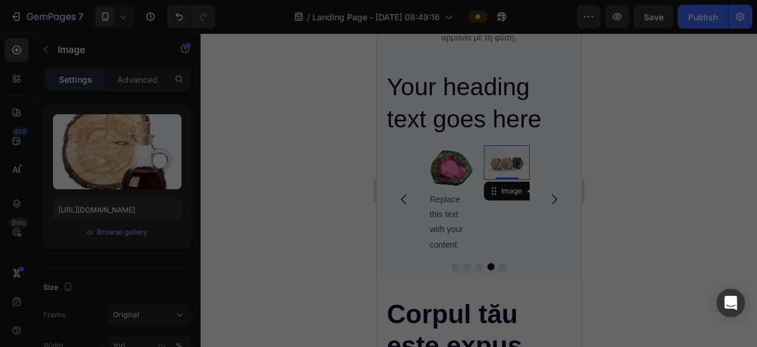
type input "https://cdn.shopify.com/s/files/1/0720/3491/0243/files/gempages_580339405298860…"
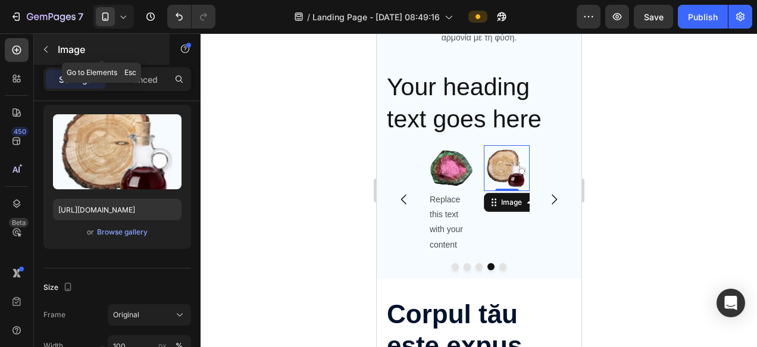
click at [47, 49] on icon "button" at bounding box center [46, 50] width 10 height 10
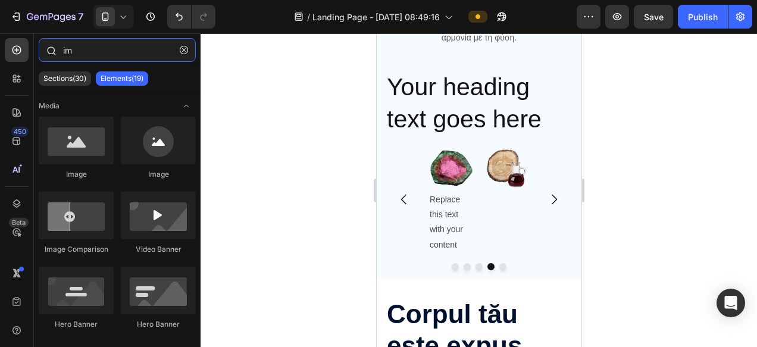
click at [100, 49] on input "im" at bounding box center [117, 50] width 157 height 24
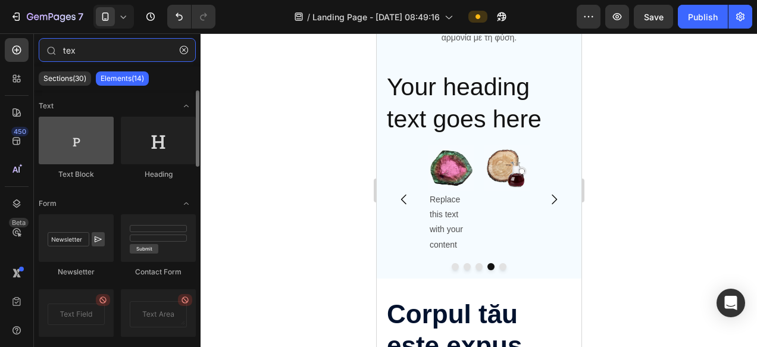
type input "tex"
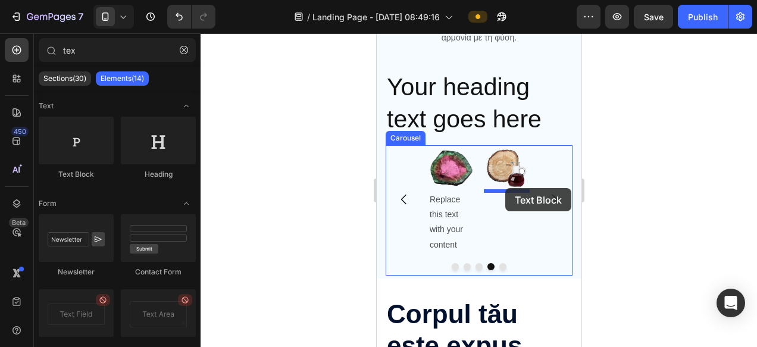
drag, startPoint x: 462, startPoint y: 189, endPoint x: 505, endPoint y: 189, distance: 42.2
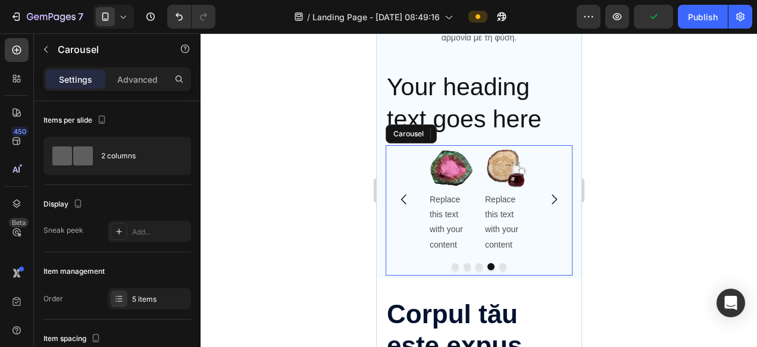
click at [411, 147] on div "Image Replace this text with your content Text Block Image Replace this text wi…" at bounding box center [478, 199] width 187 height 108
click at [408, 201] on icon "Carousel Back Arrow" at bounding box center [403, 199] width 14 height 14
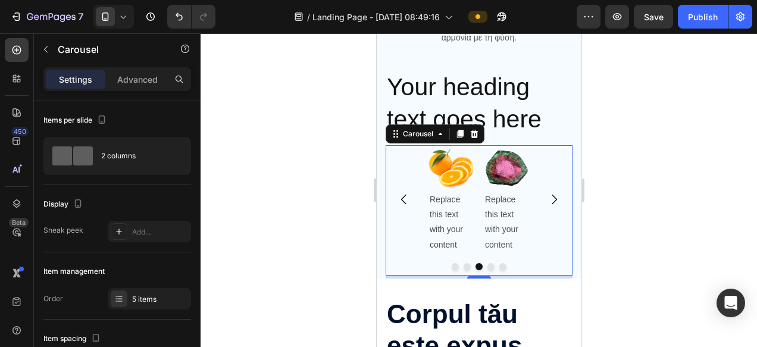
click at [400, 200] on icon "Carousel Back Arrow" at bounding box center [403, 199] width 14 height 14
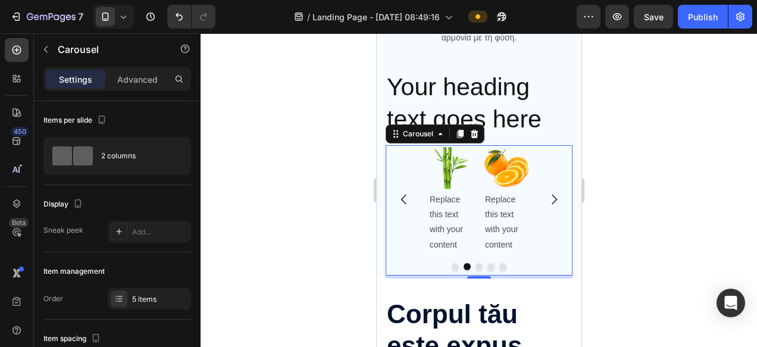
click at [400, 200] on icon "Carousel Back Arrow" at bounding box center [403, 199] width 14 height 14
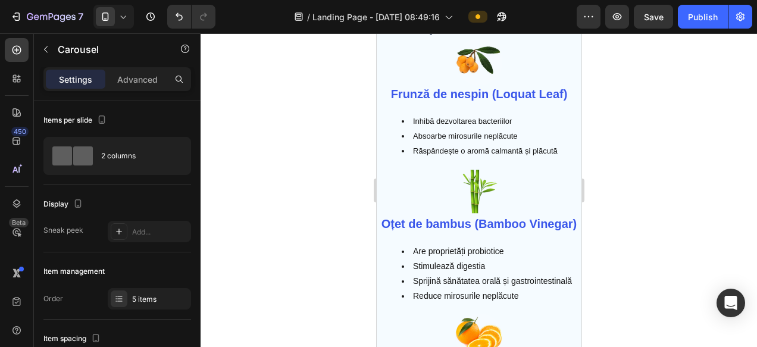
scroll to position [2907, 0]
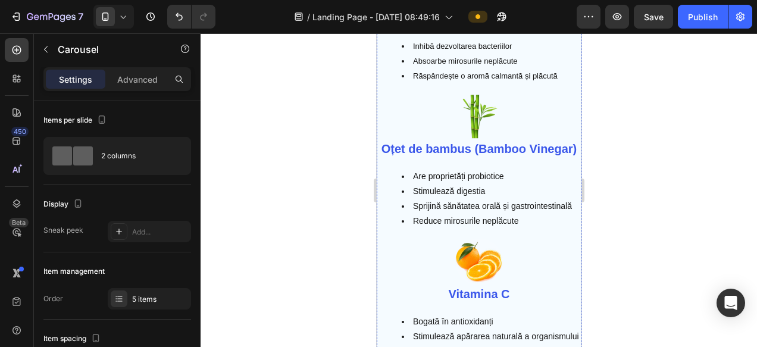
click at [432, 26] on strong "Frunză de nespin (Loquat Leaf)" at bounding box center [478, 18] width 177 height 13
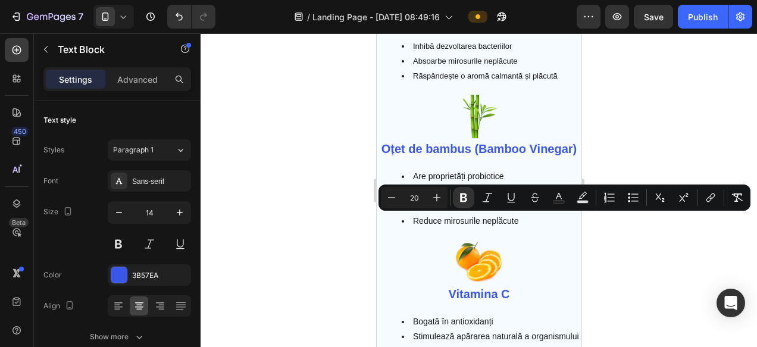
click at [454, 26] on strong "Frunză de nespin (Loquat Leaf)" at bounding box center [478, 18] width 177 height 13
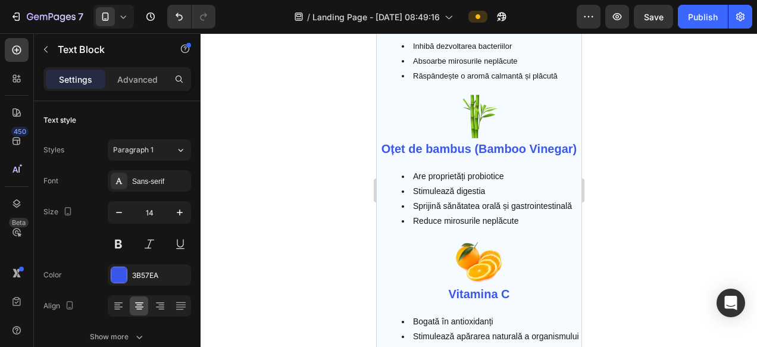
click at [454, 26] on strong "Frunză de nespin (Loquat Leaf)" at bounding box center [478, 18] width 177 height 13
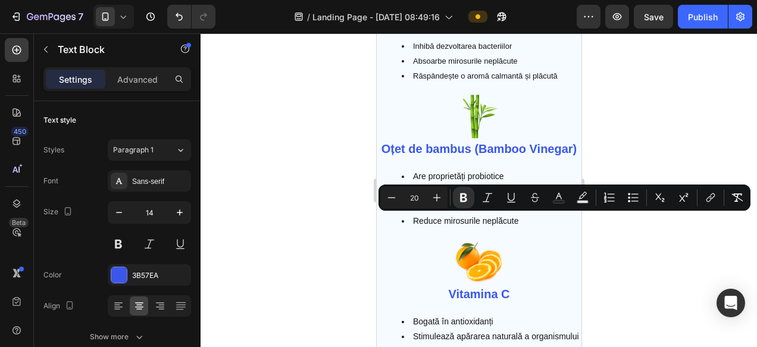
copy strong "Frunză de nespin (Loquat Leaf)"
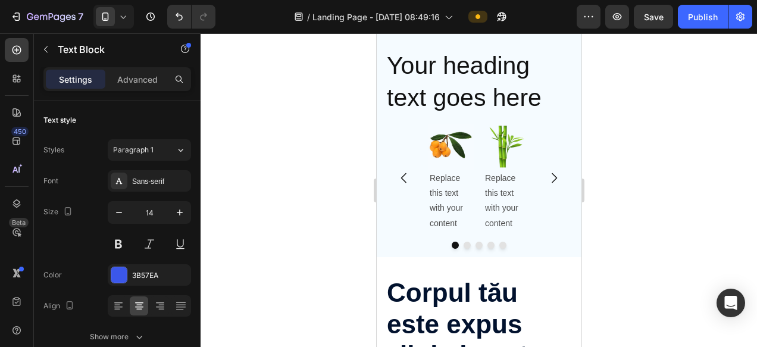
scroll to position [1048, 0]
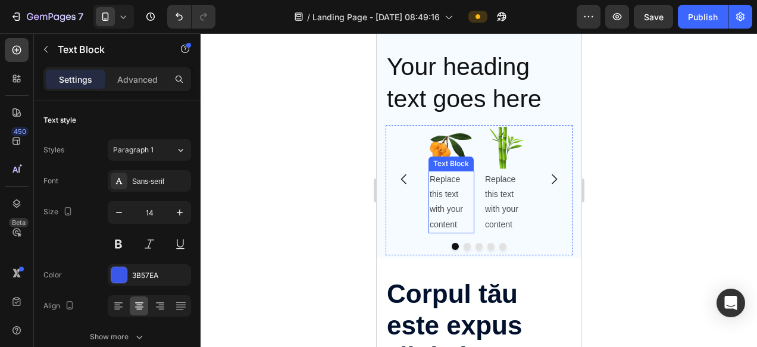
click at [447, 190] on div "Replace this text with your content" at bounding box center [451, 202] width 46 height 62
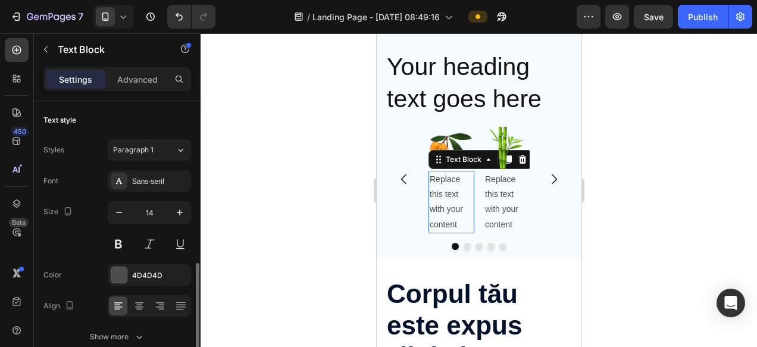
click at [447, 190] on div "Replace this text with your content" at bounding box center [451, 202] width 46 height 62
click at [447, 190] on p "Replace this text with your content" at bounding box center [450, 202] width 43 height 60
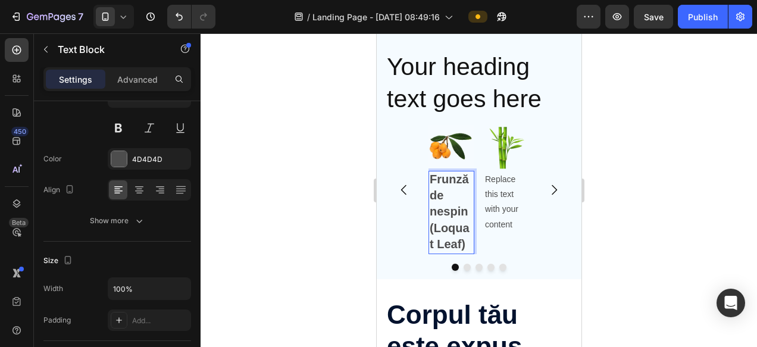
click at [440, 212] on strong "Frunză de nespin (Loquat Leaf)" at bounding box center [449, 212] width 40 height 78
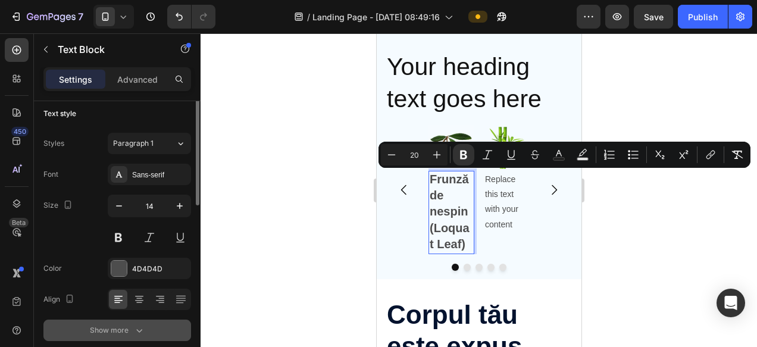
scroll to position [0, 0]
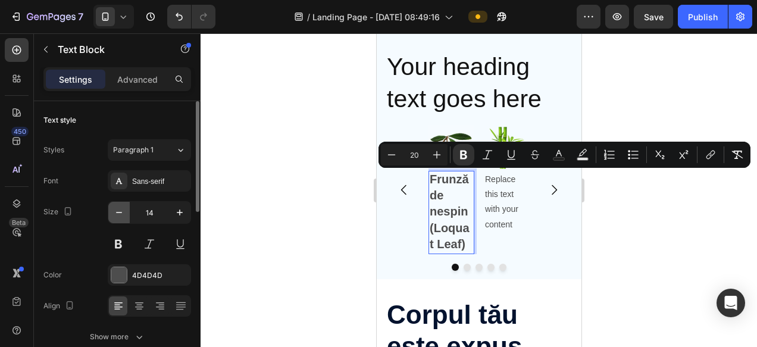
click at [121, 217] on icon "button" at bounding box center [119, 212] width 12 height 12
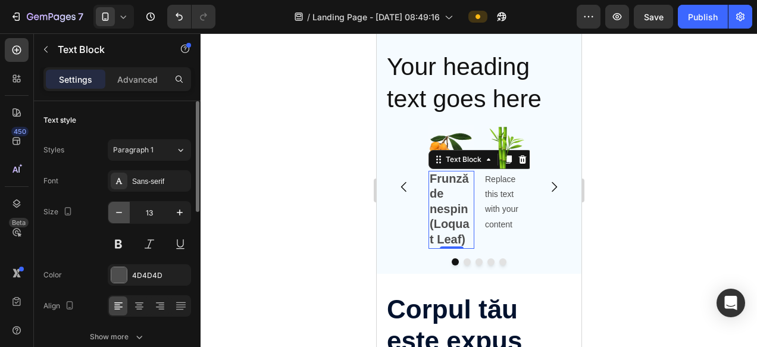
click at [121, 217] on icon "button" at bounding box center [119, 212] width 12 height 12
click at [120, 239] on button at bounding box center [118, 243] width 21 height 21
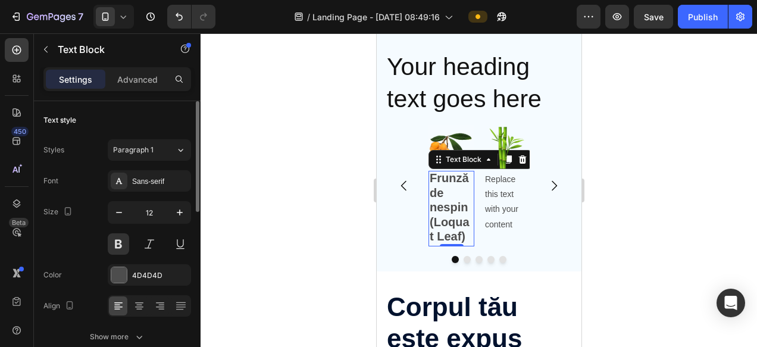
click at [118, 214] on icon "button" at bounding box center [119, 212] width 12 height 12
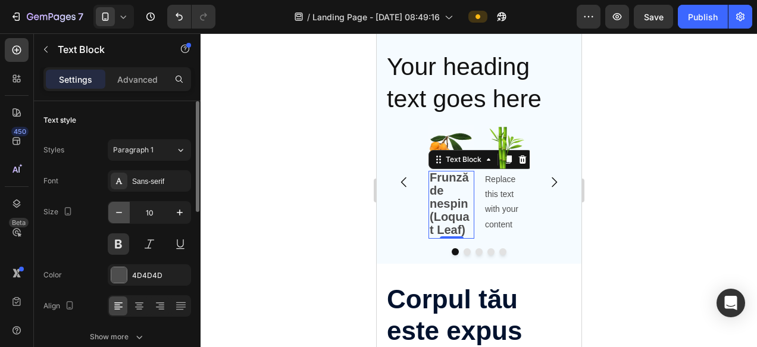
click at [118, 209] on icon "button" at bounding box center [119, 212] width 12 height 12
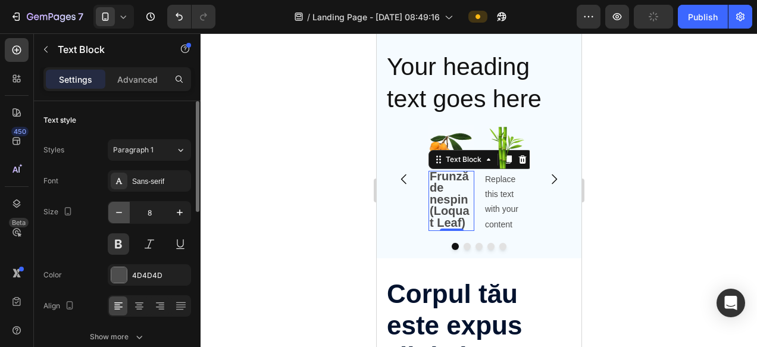
click at [118, 209] on icon "button" at bounding box center [119, 212] width 12 height 12
type input "6"
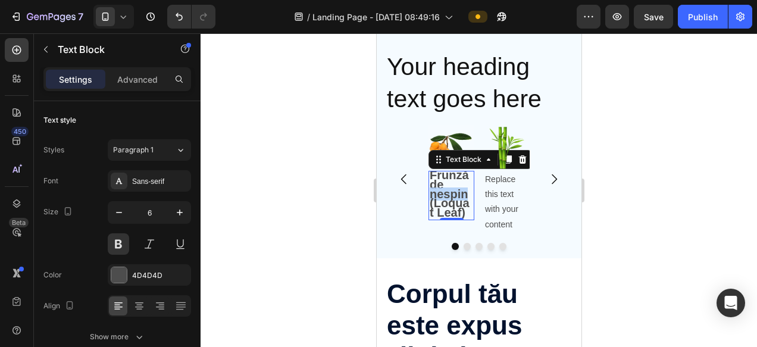
click at [463, 195] on strong "Frunză de nespin (Loquat Leaf)" at bounding box center [449, 193] width 40 height 51
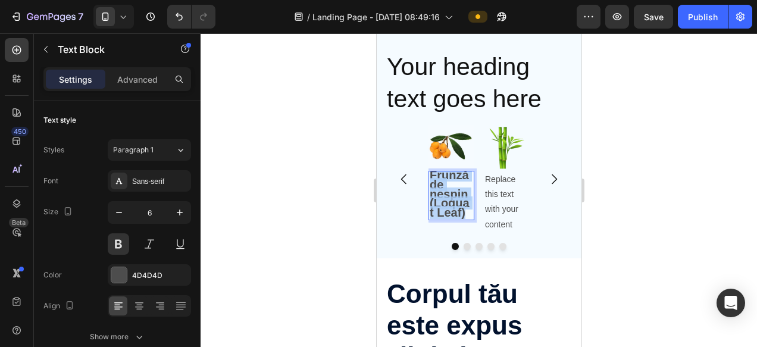
click at [463, 195] on strong "Frunză de nespin (Loquat Leaf)" at bounding box center [449, 193] width 40 height 51
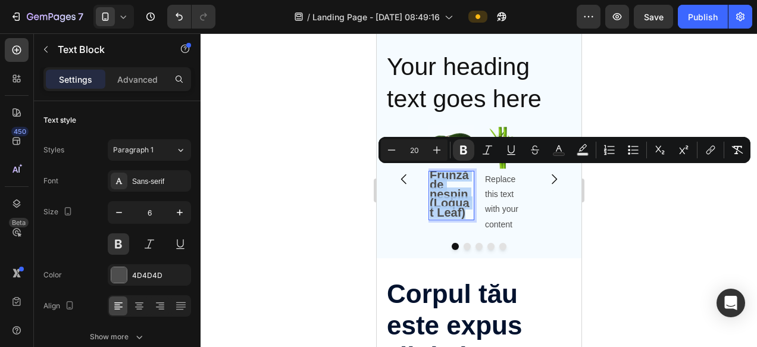
type input "6"
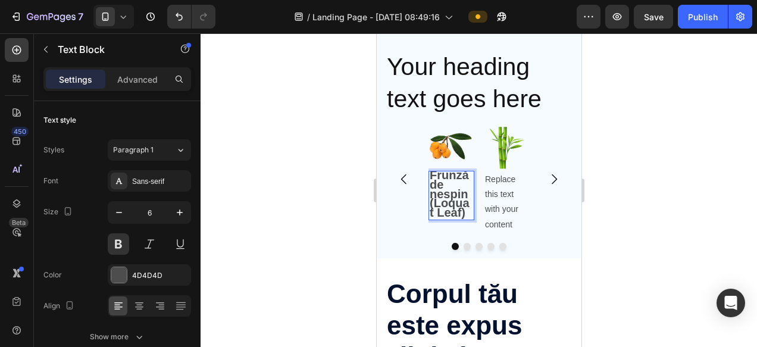
click at [466, 195] on strong "Frunză de nespin (Loquat Leaf)" at bounding box center [449, 193] width 40 height 51
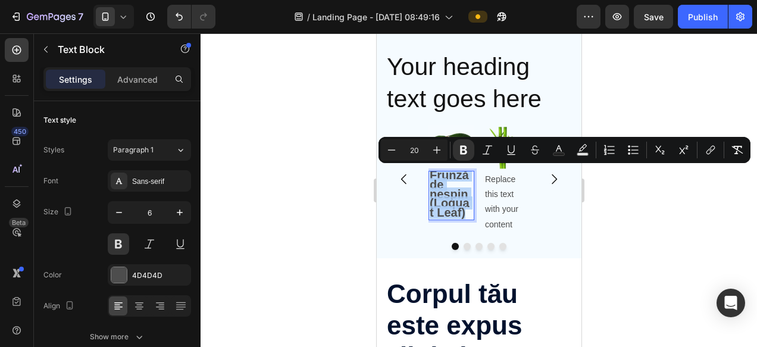
copy strong "Frunză de nespin (Loquat Leaf)"
click at [447, 207] on strong "Frunză de nespin (Loquat Leaf)" at bounding box center [449, 193] width 40 height 51
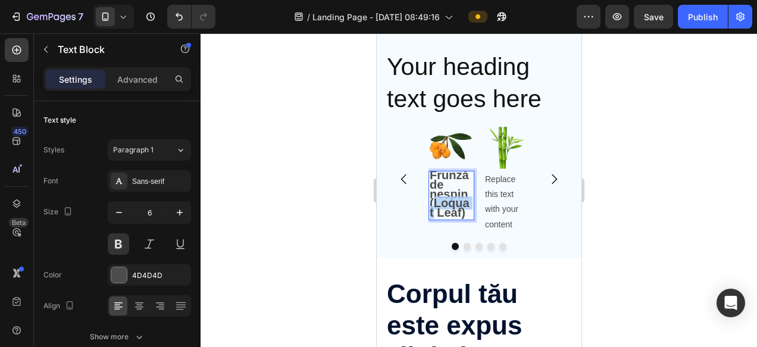
click at [447, 207] on strong "Frunză de nespin (Loquat Leaf)" at bounding box center [449, 193] width 40 height 51
click at [654, 202] on div at bounding box center [479, 190] width 556 height 314
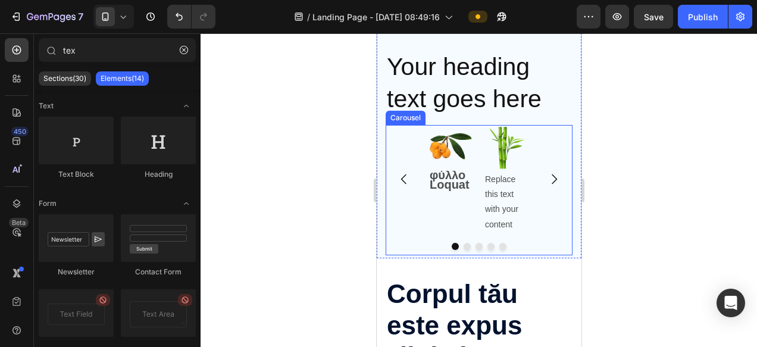
click at [427, 177] on div "Image φύλλο Loquat Text Block Image Replace this text with your content Text Bl…" at bounding box center [478, 179] width 187 height 108
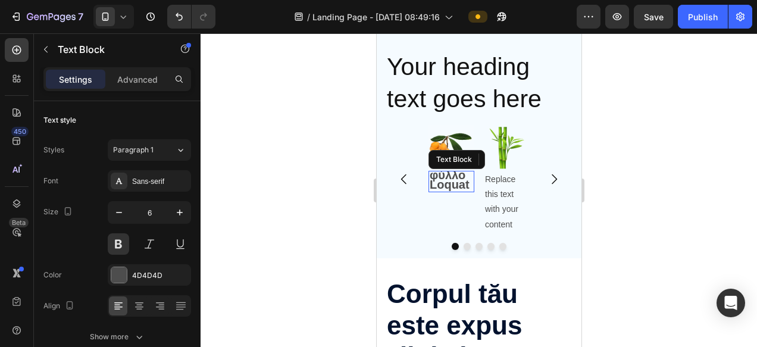
click at [447, 178] on strong "φύλλο Loquat" at bounding box center [449, 179] width 40 height 23
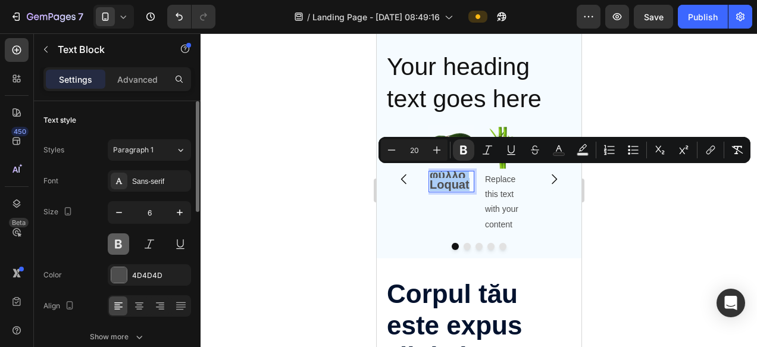
click at [126, 237] on button at bounding box center [118, 243] width 21 height 21
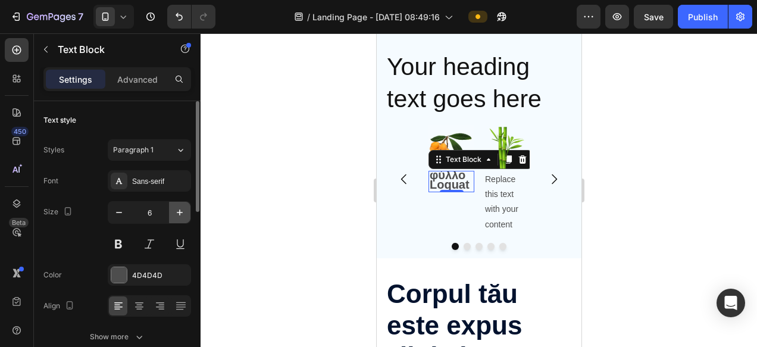
click at [179, 212] on icon "button" at bounding box center [180, 212] width 6 height 6
type input "7"
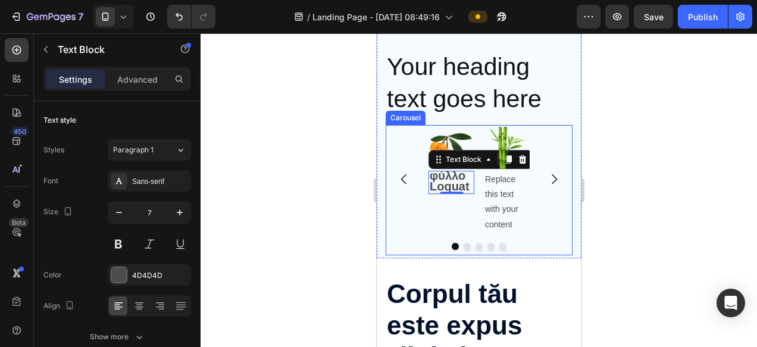
click at [434, 187] on strong "φύλλο Loquat" at bounding box center [449, 181] width 40 height 24
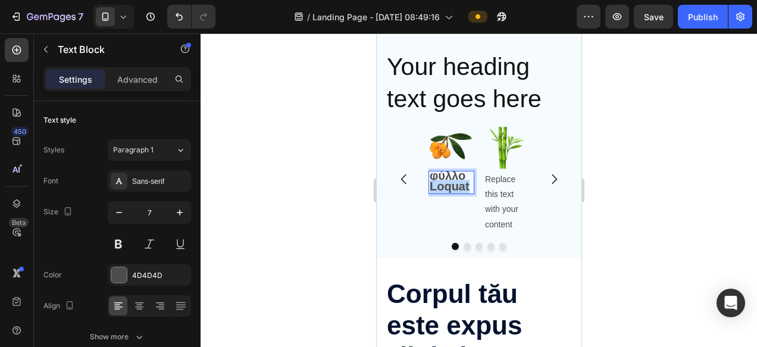
click at [434, 187] on strong "φύλλο Loquat" at bounding box center [449, 181] width 40 height 24
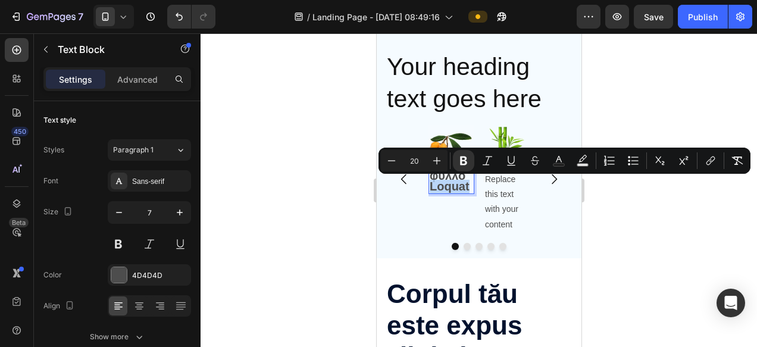
click at [438, 186] on strong "φύλλο Loquat" at bounding box center [449, 181] width 40 height 24
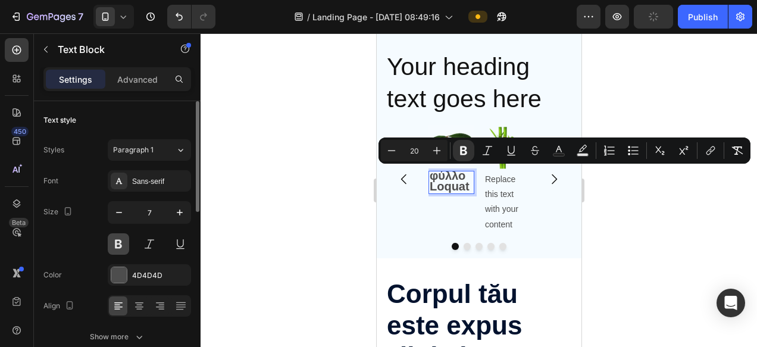
click at [114, 247] on button at bounding box center [118, 243] width 21 height 21
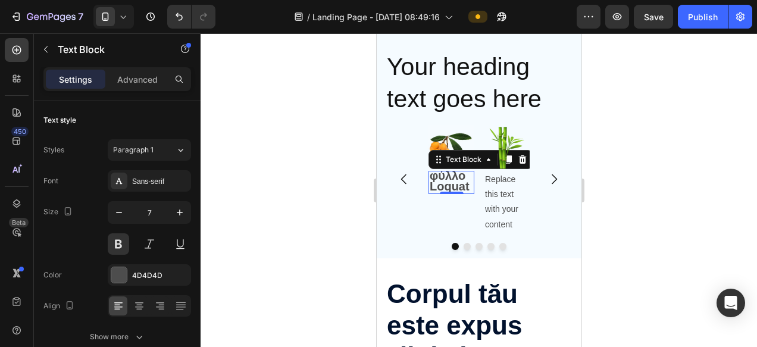
click at [449, 180] on strong "φύλλο Loquat" at bounding box center [449, 181] width 40 height 24
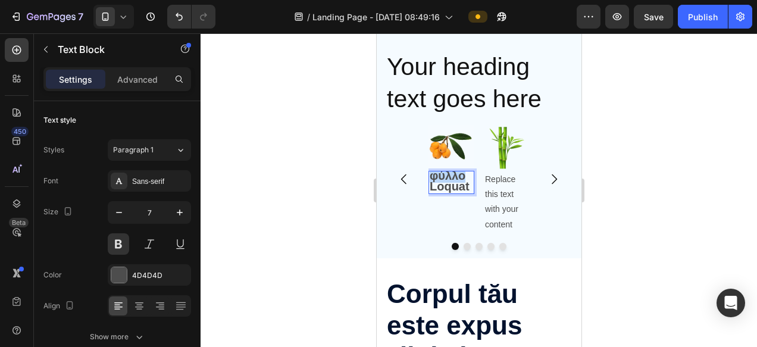
click at [449, 180] on strong "φύλλο Loquat" at bounding box center [449, 181] width 40 height 24
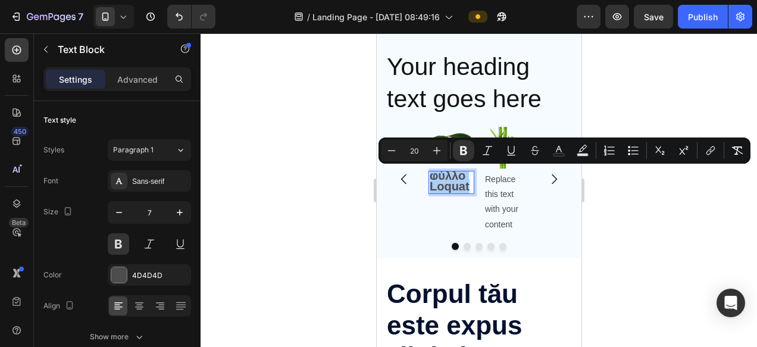
click at [701, 214] on div at bounding box center [479, 190] width 556 height 314
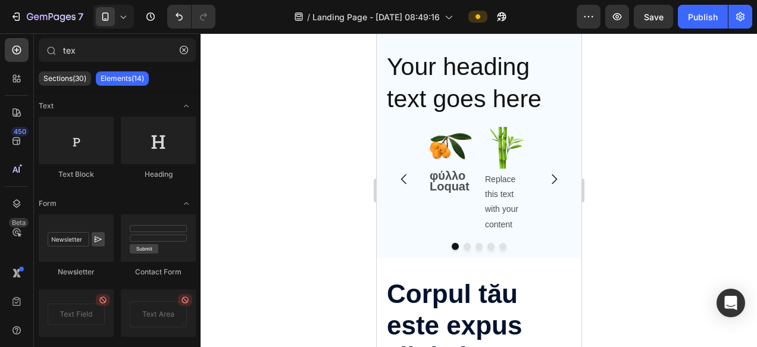
click at [693, 212] on div at bounding box center [479, 190] width 556 height 314
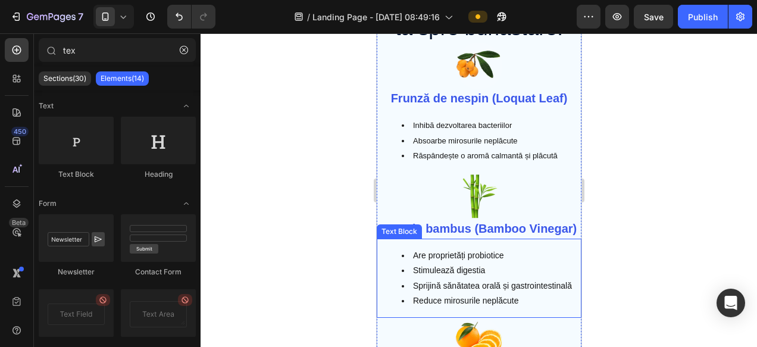
scroll to position [3036, 0]
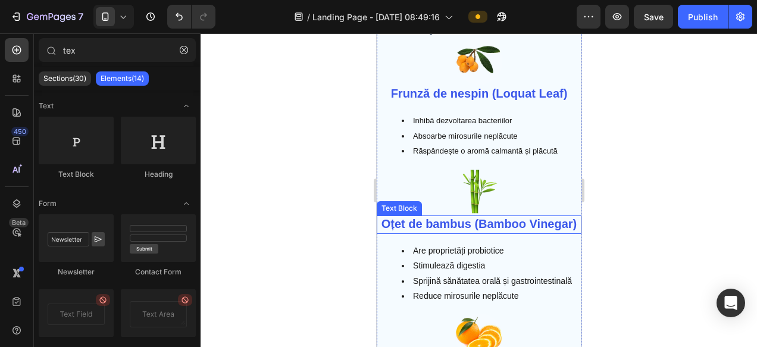
click at [506, 228] on strong "Oțet de bambus (Bamboo Vinegar)" at bounding box center [479, 223] width 196 height 13
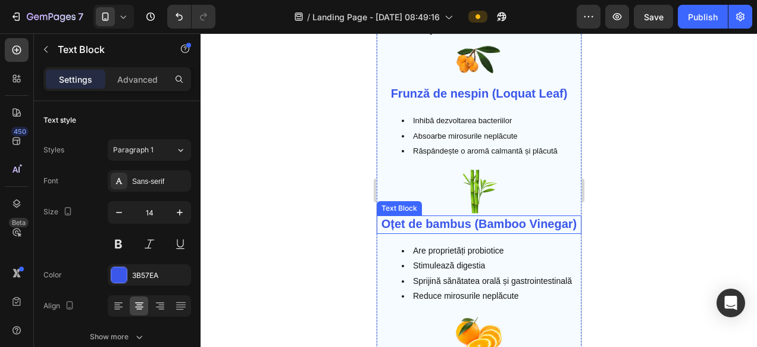
click at [506, 228] on strong "Oțet de bambus (Bamboo Vinegar)" at bounding box center [479, 223] width 196 height 13
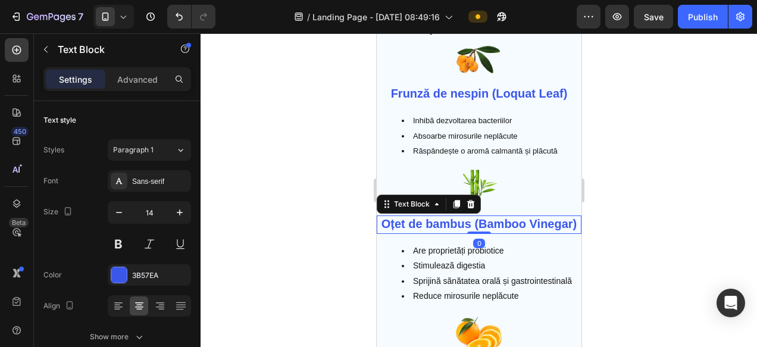
click at [506, 228] on strong "Oțet de bambus (Bamboo Vinegar)" at bounding box center [479, 223] width 196 height 13
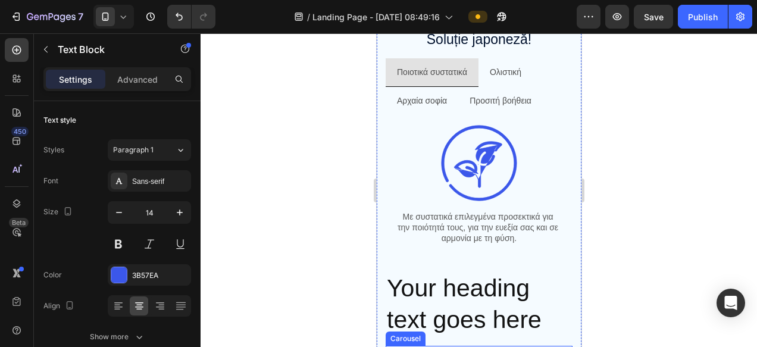
scroll to position [950, 0]
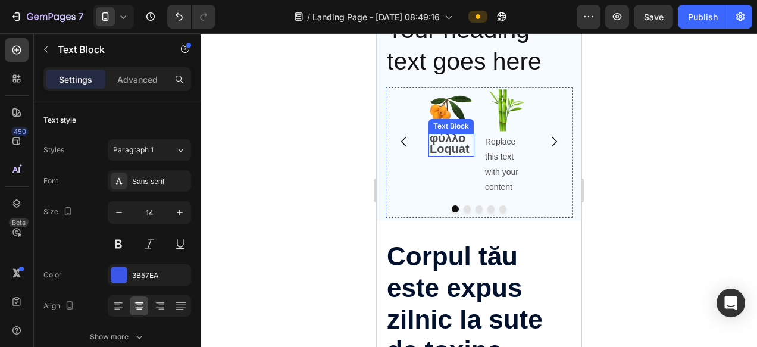
click at [441, 148] on strong "φύλλο Loquat" at bounding box center [449, 143] width 40 height 24
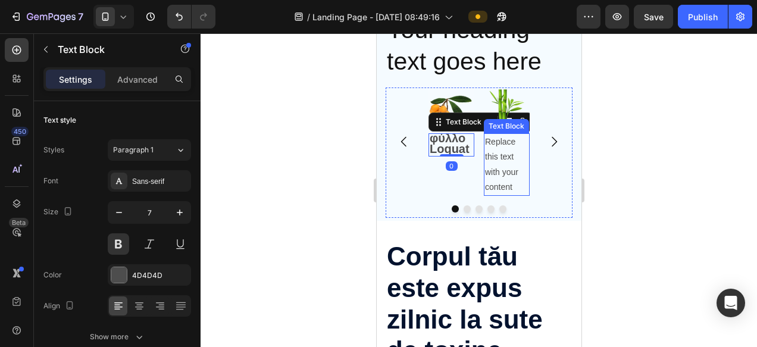
click at [502, 159] on div "Replace this text with your content" at bounding box center [506, 164] width 46 height 62
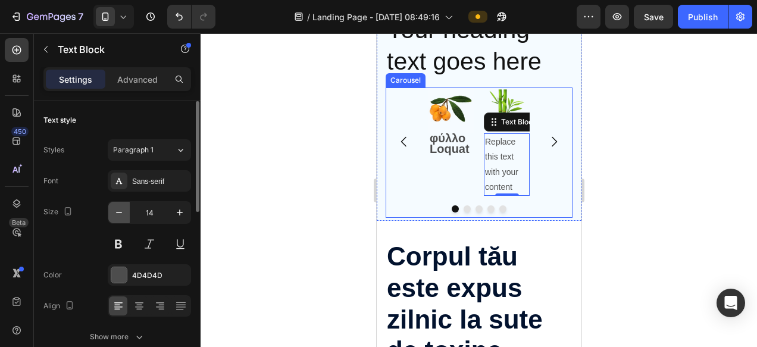
click at [114, 213] on icon "button" at bounding box center [119, 212] width 12 height 12
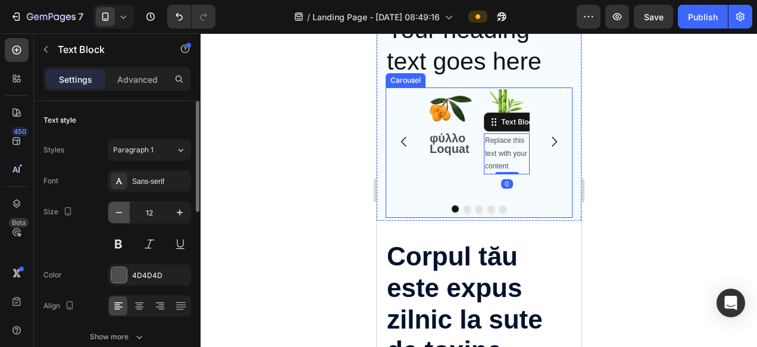
click at [114, 213] on icon "button" at bounding box center [119, 212] width 12 height 12
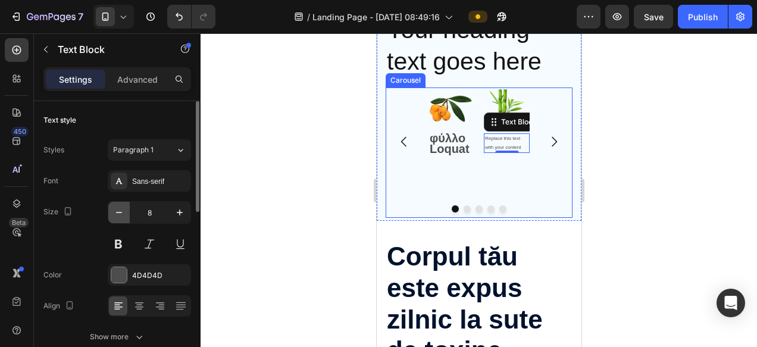
type input "7"
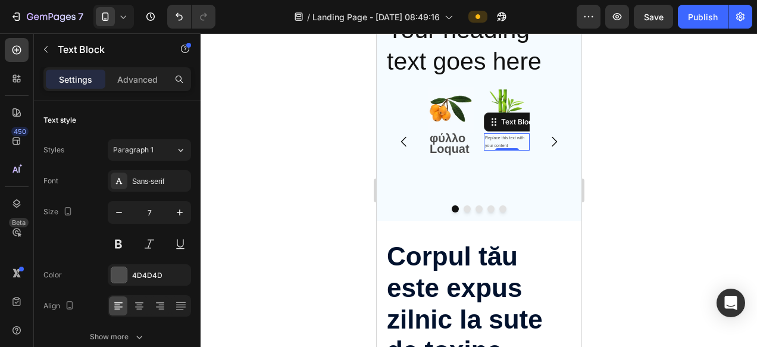
click at [509, 144] on div "Replace this text with your content" at bounding box center [506, 141] width 46 height 17
click at [509, 144] on p "Replace this text with your content" at bounding box center [505, 141] width 43 height 15
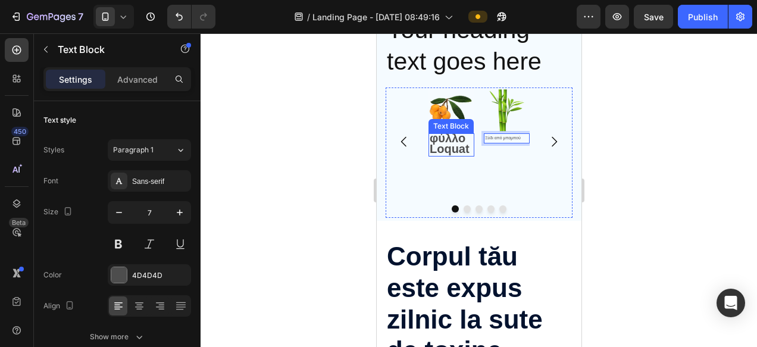
click at [428, 140] on div "φύλλο Loquat" at bounding box center [451, 144] width 46 height 23
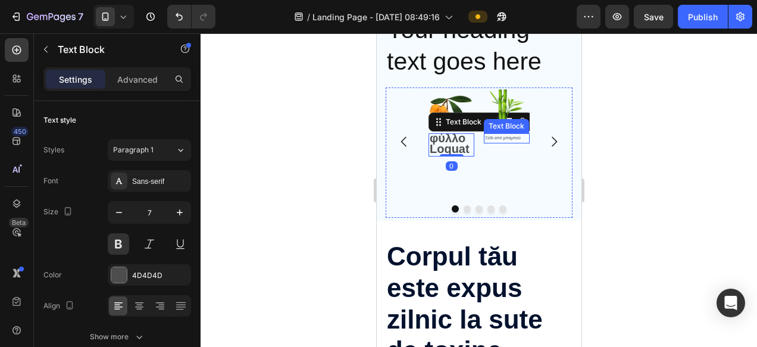
click at [501, 137] on p "Ξύδι από μπαμπού" at bounding box center [505, 138] width 43 height 8
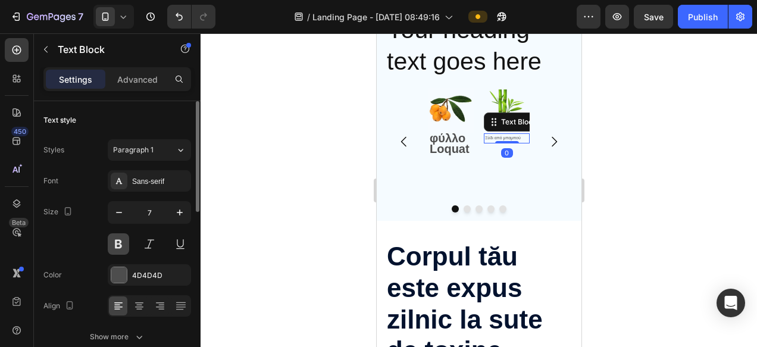
click at [115, 240] on button at bounding box center [118, 243] width 21 height 21
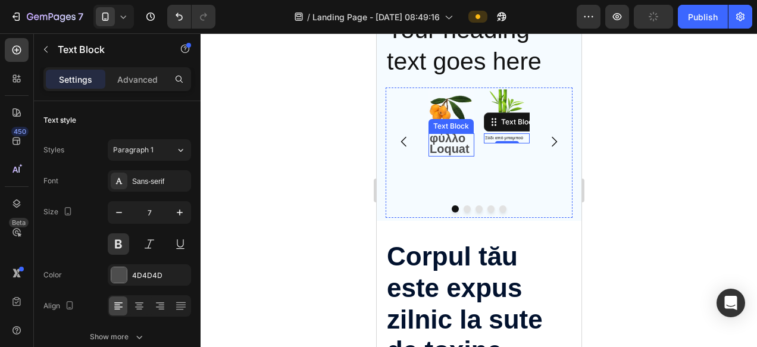
click at [440, 145] on strong "φύλλο Loquat" at bounding box center [449, 143] width 40 height 24
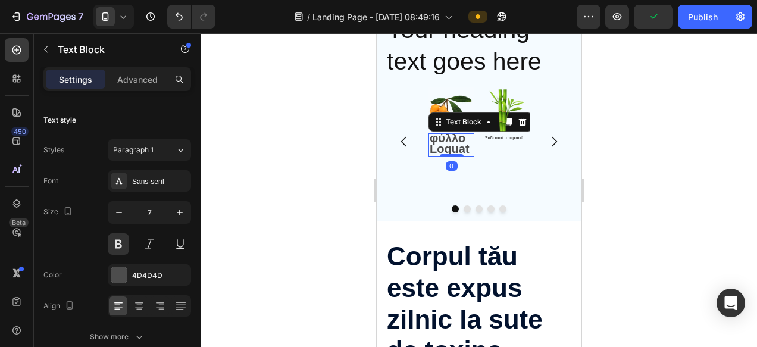
click at [440, 145] on strong "φύλλο Loquat" at bounding box center [449, 143] width 40 height 24
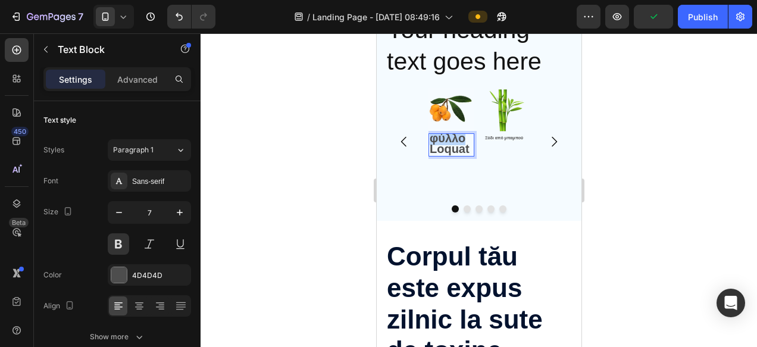
click at [440, 145] on strong "φύλλο Loquat" at bounding box center [449, 143] width 40 height 24
click at [448, 138] on div "Rich Text Editor. Editing area: main" at bounding box center [451, 138] width 46 height 10
click at [657, 171] on div at bounding box center [479, 190] width 556 height 314
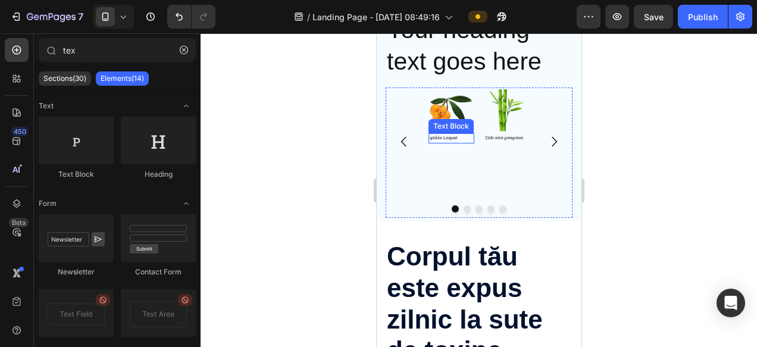
click at [443, 136] on p "φύλλο Loquat" at bounding box center [450, 138] width 43 height 8
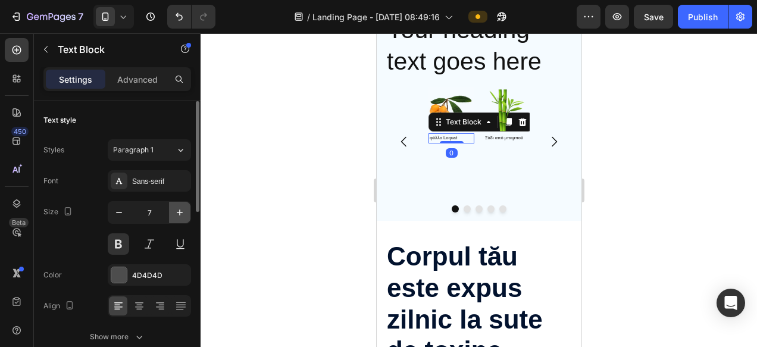
click at [181, 214] on icon "button" at bounding box center [180, 212] width 12 height 12
type input "11"
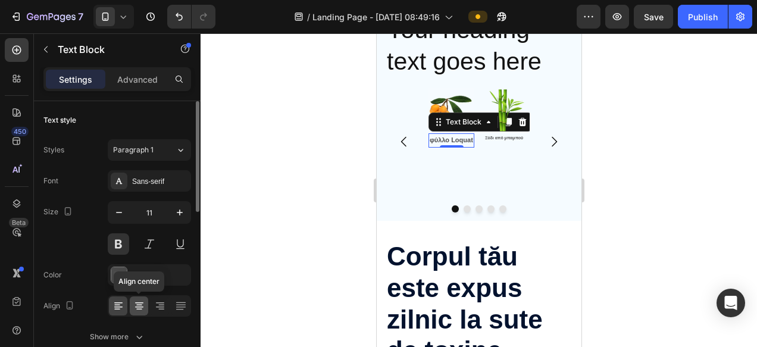
click at [140, 303] on icon at bounding box center [139, 306] width 12 height 12
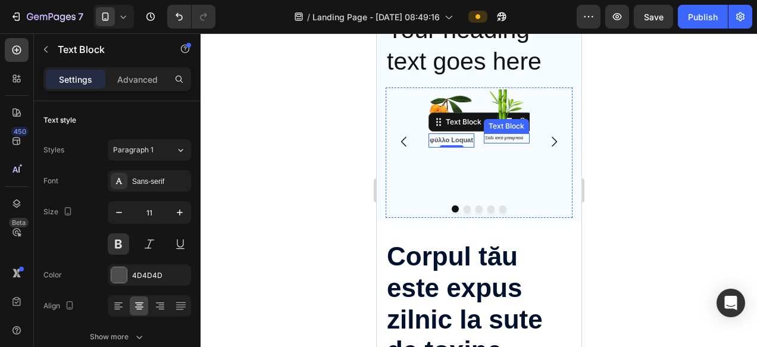
click at [497, 140] on p "Ξύδι από μπαμπού" at bounding box center [505, 138] width 43 height 8
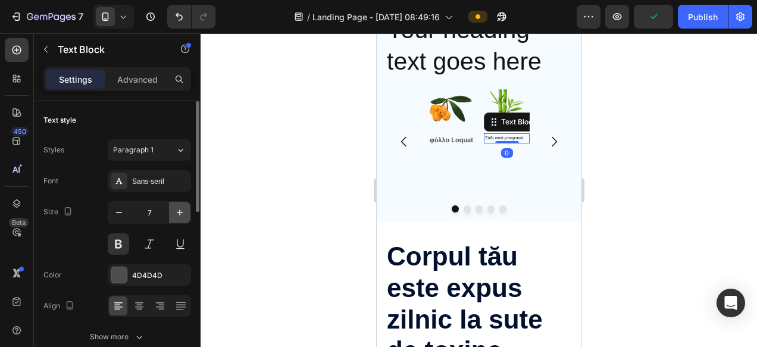
click at [181, 206] on icon "button" at bounding box center [180, 212] width 12 height 12
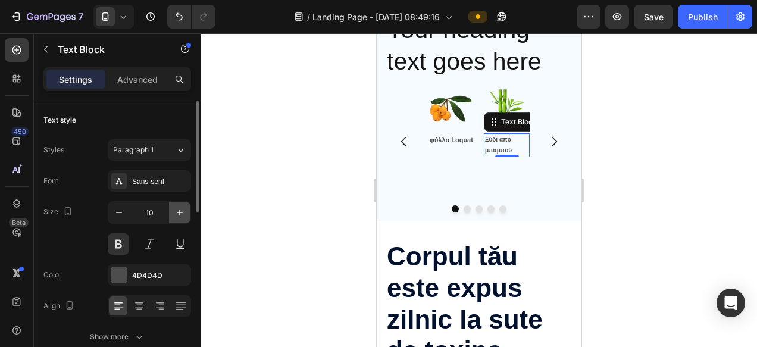
type input "11"
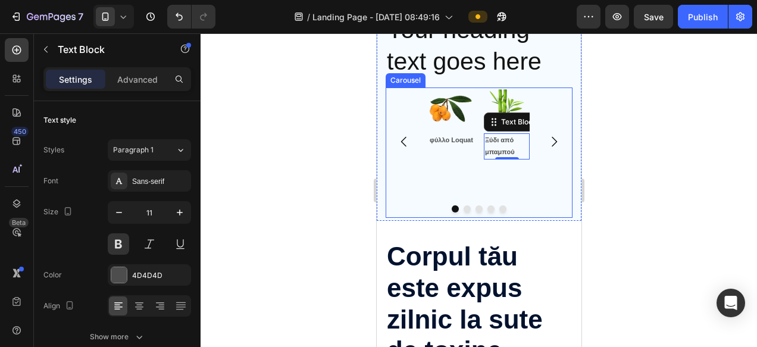
click at [628, 177] on div at bounding box center [479, 190] width 556 height 314
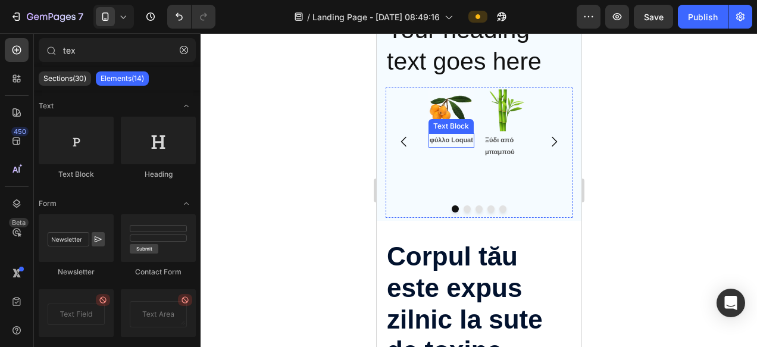
click at [456, 146] on p "φύλλο Loquat" at bounding box center [450, 140] width 43 height 12
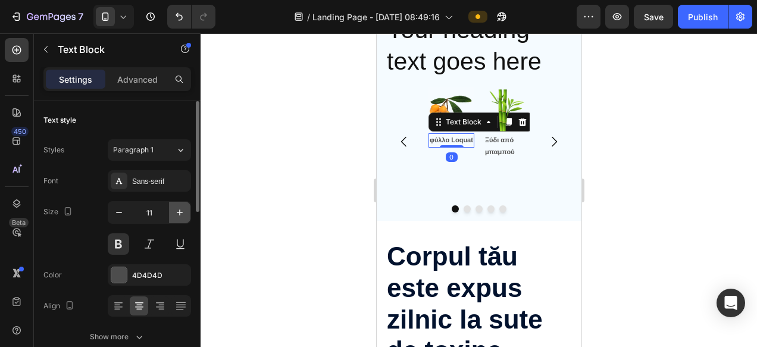
click at [175, 213] on icon "button" at bounding box center [180, 212] width 12 height 12
type input "14"
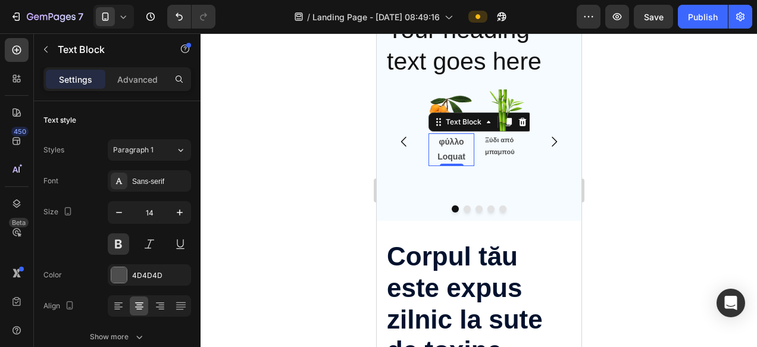
click at [496, 142] on p "Ξύδι από μπαμπού" at bounding box center [505, 146] width 43 height 24
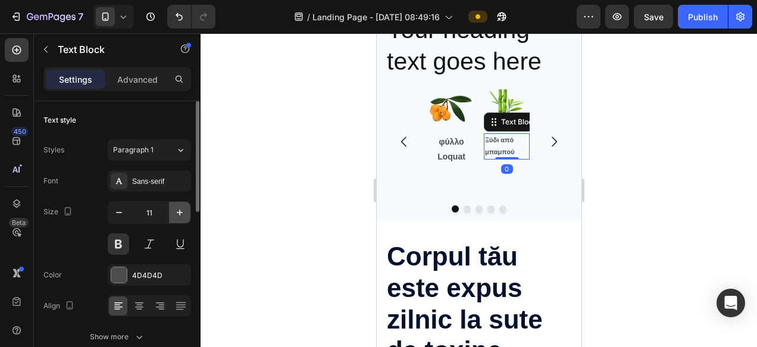
click at [186, 208] on button "button" at bounding box center [179, 212] width 21 height 21
click at [182, 209] on icon "button" at bounding box center [180, 212] width 12 height 12
type input "14"
click at [620, 163] on div at bounding box center [479, 190] width 556 height 314
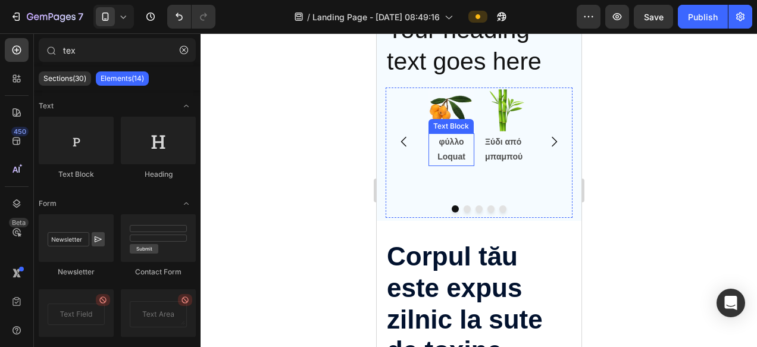
click at [449, 148] on p "φύλλο Loquat" at bounding box center [450, 149] width 43 height 30
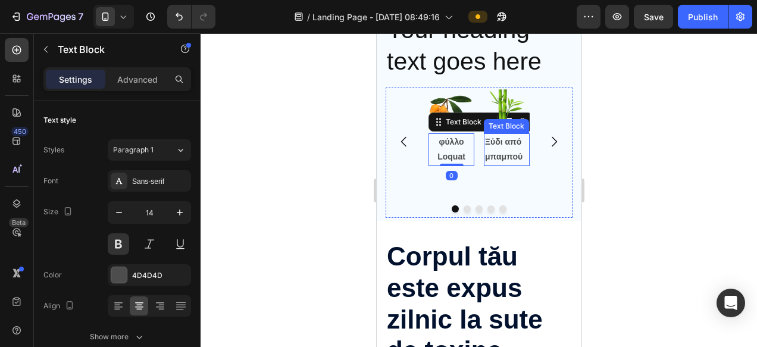
click at [489, 151] on p "Ξύδι από μπαμπού" at bounding box center [505, 149] width 43 height 30
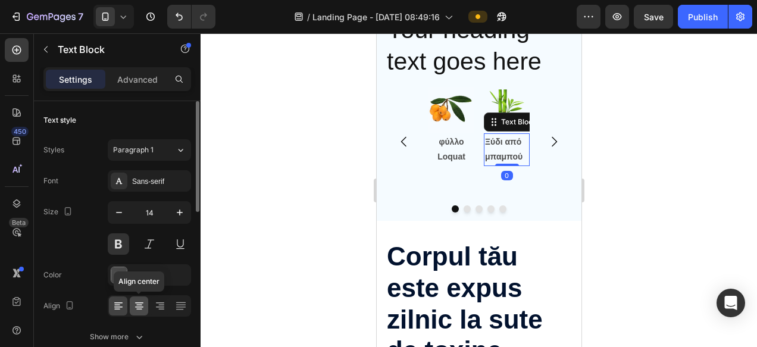
click at [134, 309] on icon at bounding box center [139, 306] width 12 height 12
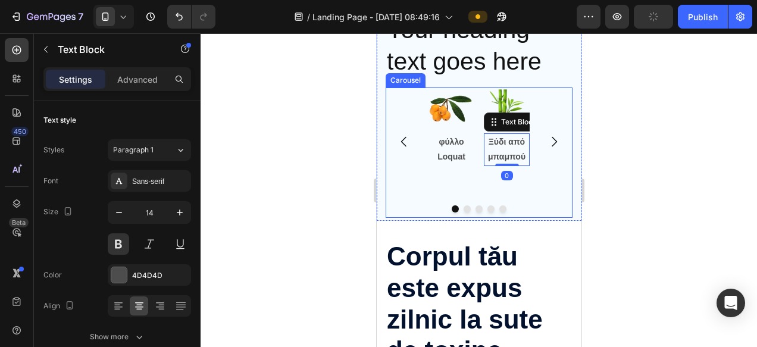
click at [672, 183] on div at bounding box center [479, 190] width 556 height 314
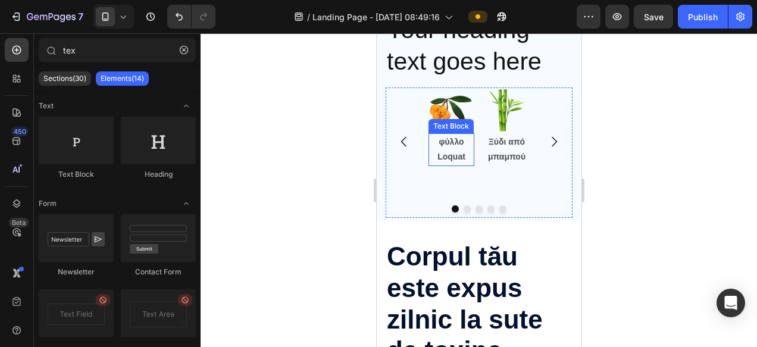
click at [448, 148] on p "φύλλο Loquat" at bounding box center [450, 149] width 43 height 30
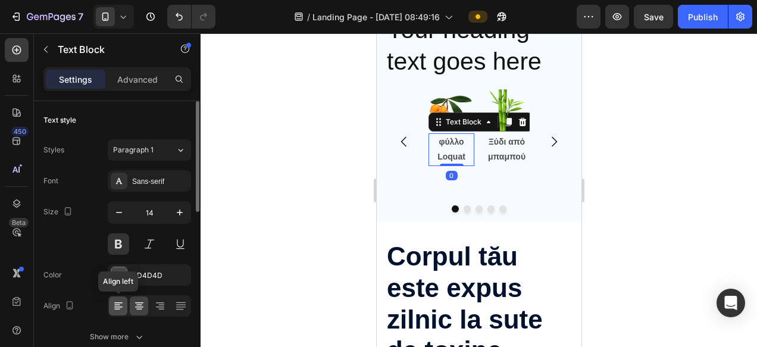
click at [115, 305] on icon at bounding box center [117, 305] width 6 height 1
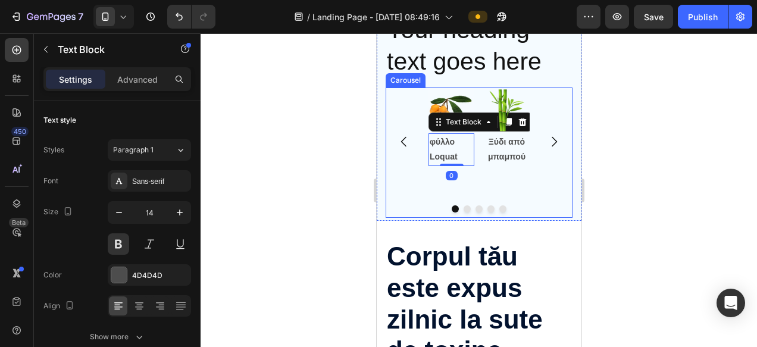
click at [635, 162] on div at bounding box center [479, 190] width 556 height 314
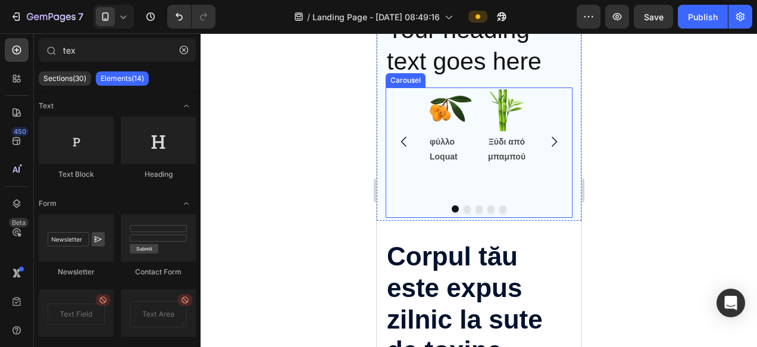
click at [552, 138] on icon "Carousel Next Arrow" at bounding box center [553, 142] width 5 height 10
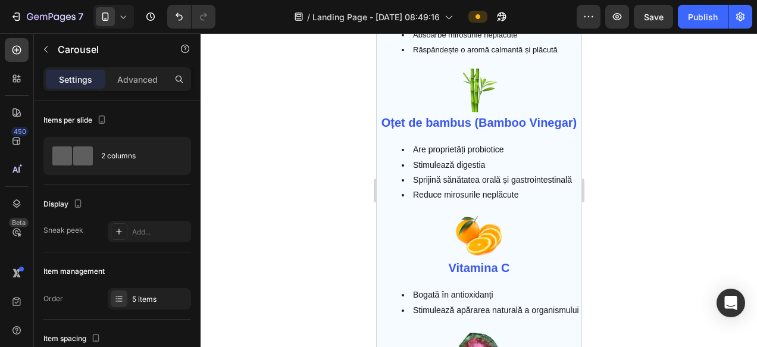
scroll to position [3002, 0]
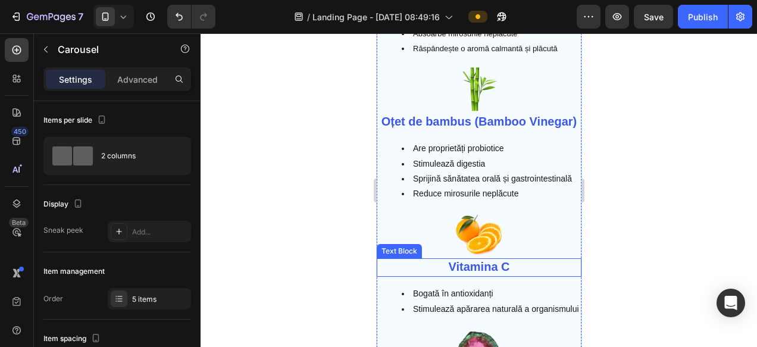
click at [468, 271] on strong "Vitamina C" at bounding box center [478, 266] width 61 height 13
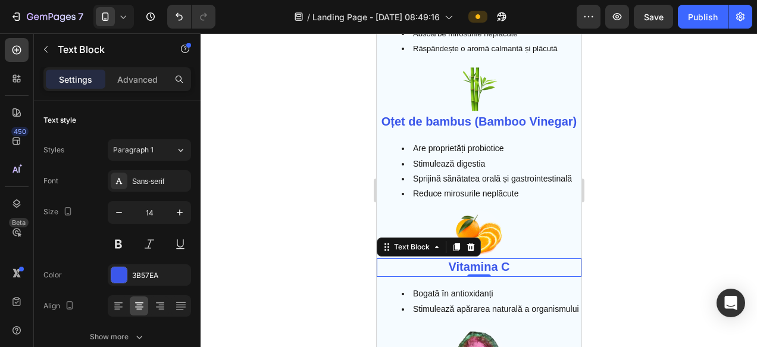
click at [468, 271] on strong "Vitamina C" at bounding box center [478, 266] width 61 height 13
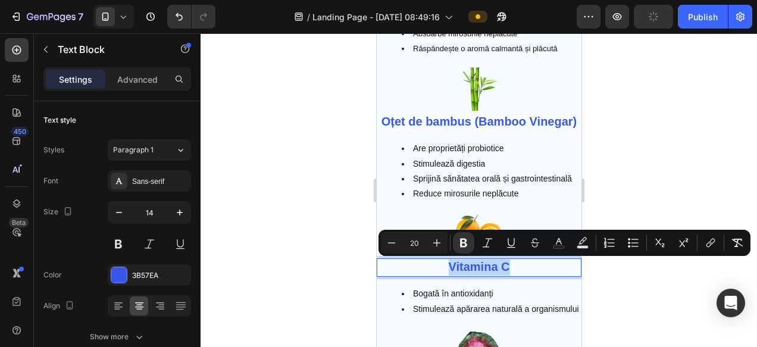
copy strong "Vitamina C"
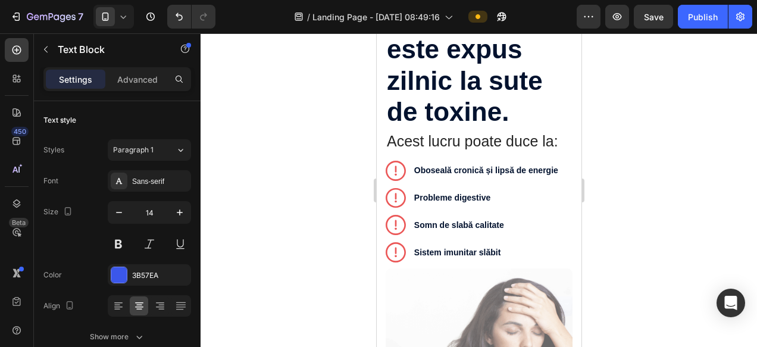
scroll to position [956, 0]
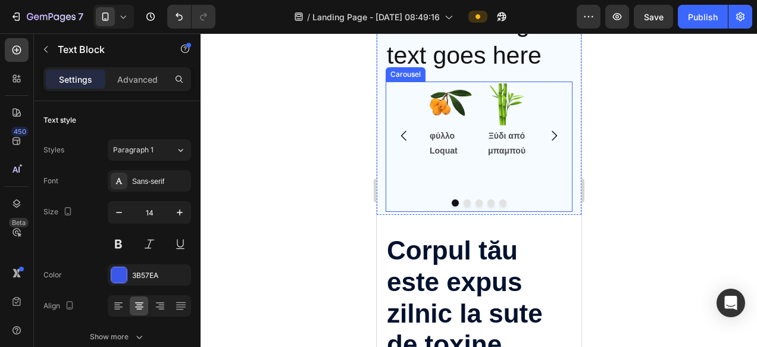
click at [554, 137] on icon "Carousel Next Arrow" at bounding box center [553, 136] width 5 height 10
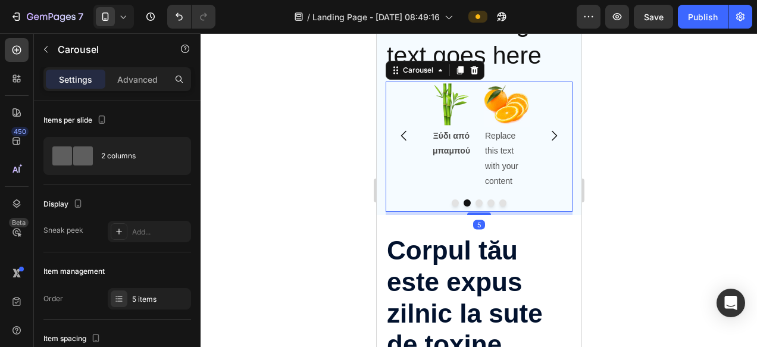
click at [488, 148] on div "Replace this text with your content" at bounding box center [506, 158] width 46 height 62
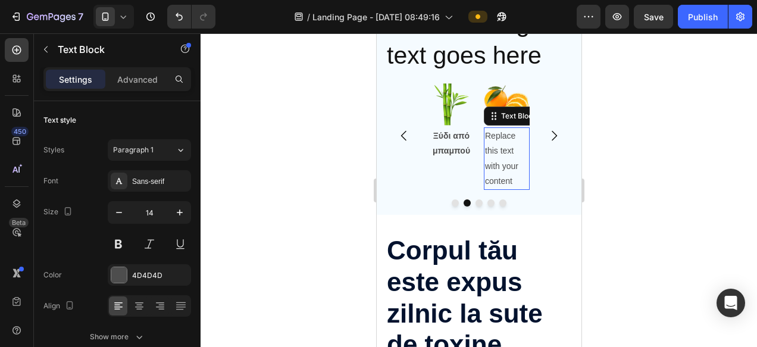
click at [488, 148] on div "Replace this text with your content" at bounding box center [506, 158] width 46 height 62
click at [488, 148] on p "Replace this text with your content" at bounding box center [505, 159] width 43 height 60
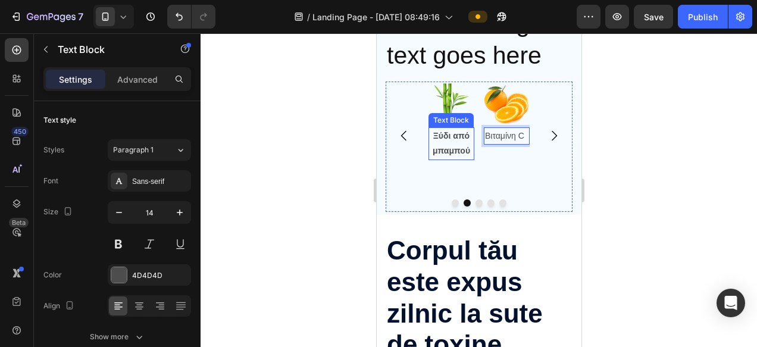
click at [446, 142] on p "Ξύδι από μπαμπού" at bounding box center [450, 144] width 43 height 30
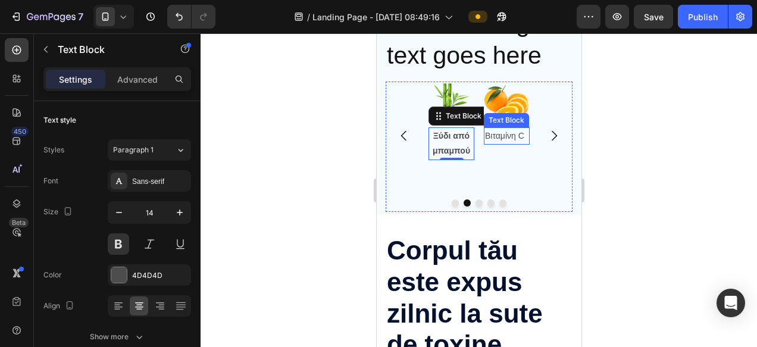
click at [507, 139] on p "Βιταμίνη C" at bounding box center [505, 136] width 43 height 15
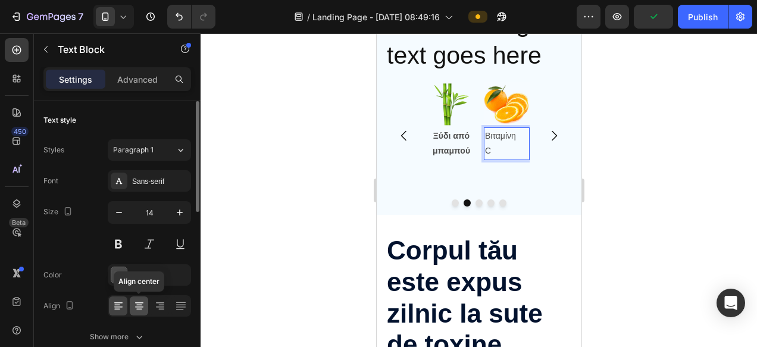
click at [144, 307] on icon at bounding box center [139, 306] width 12 height 12
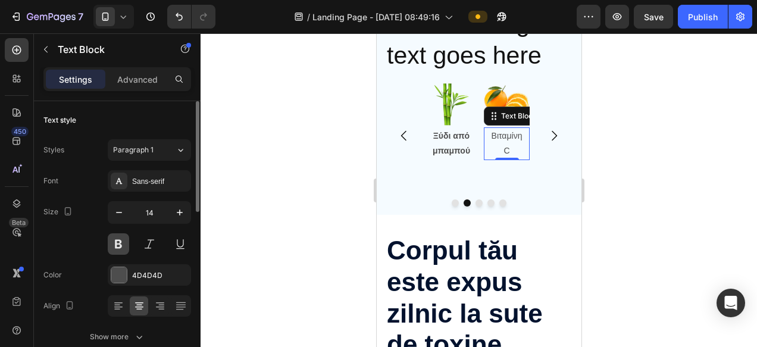
click at [119, 244] on button at bounding box center [118, 243] width 21 height 21
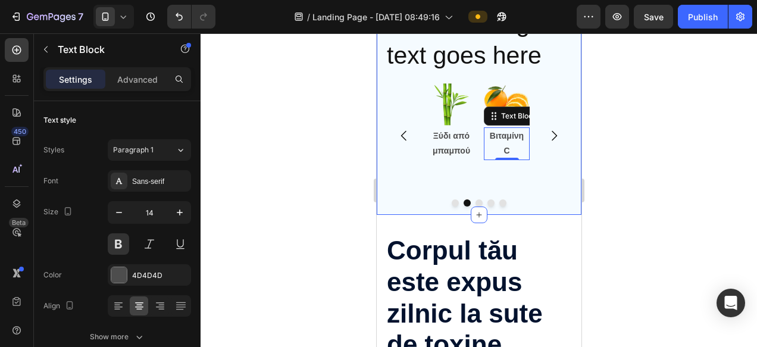
click at [616, 145] on div at bounding box center [479, 190] width 556 height 314
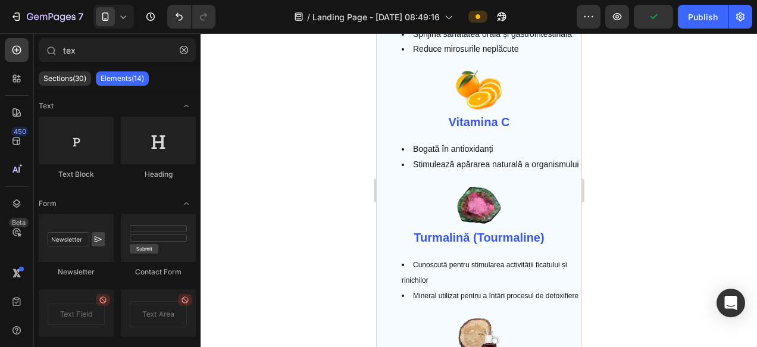
scroll to position [3194, 0]
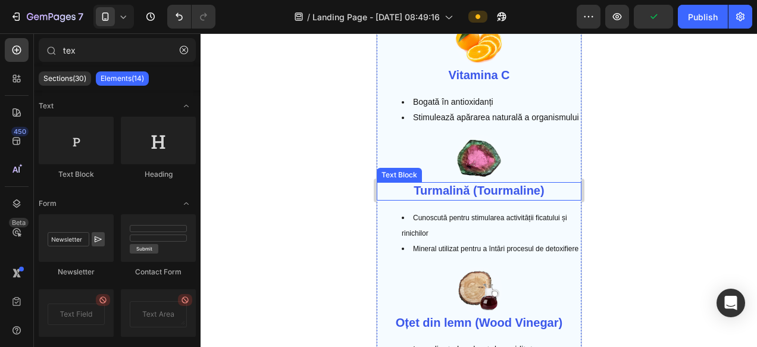
click at [476, 196] on strong "Turmalină (Tourmaline)" at bounding box center [478, 190] width 130 height 13
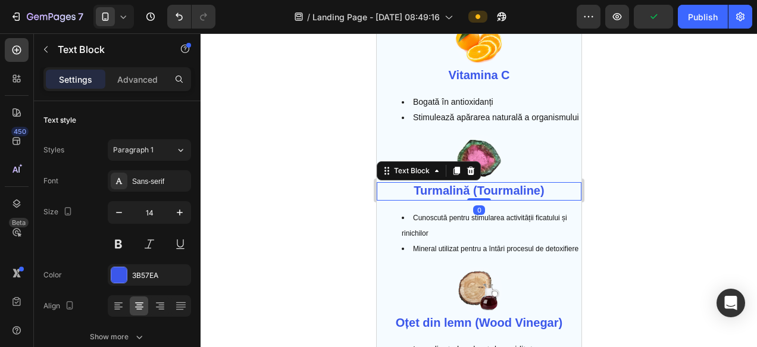
click at [474, 196] on strong "Turmalină (Tourmaline)" at bounding box center [478, 190] width 130 height 13
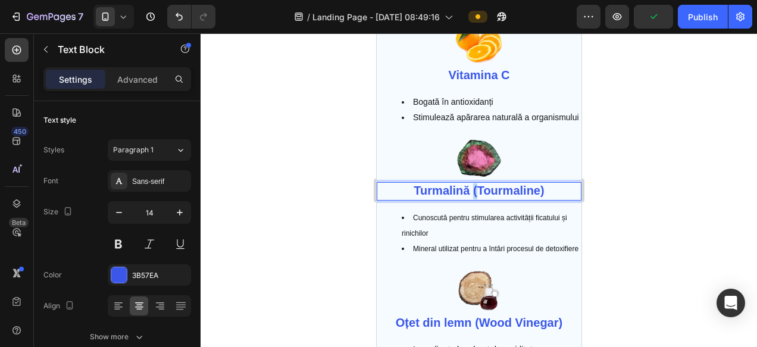
click at [474, 196] on strong "Turmalină (Tourmaline)" at bounding box center [478, 190] width 130 height 13
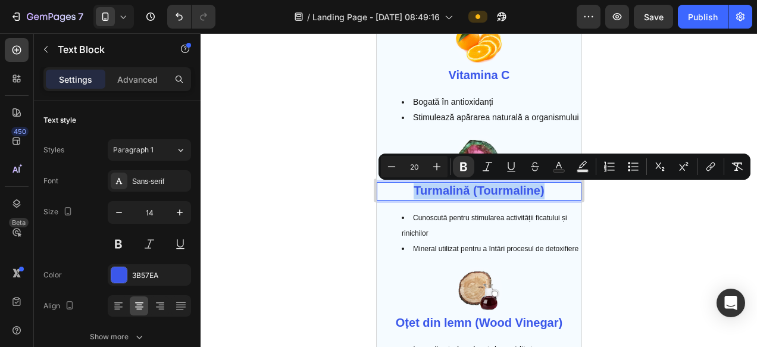
copy strong "Turmalină (Tourmaline)"
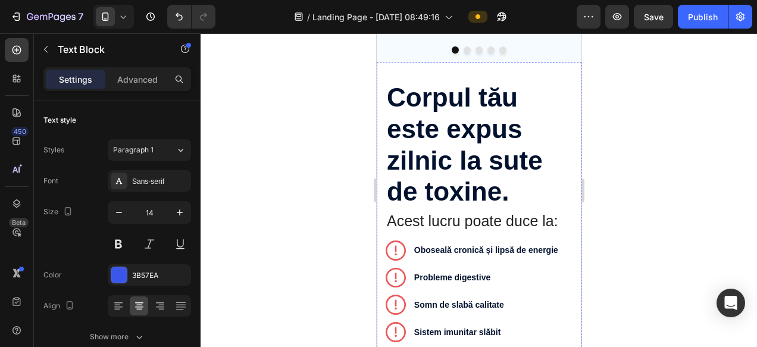
scroll to position [856, 0]
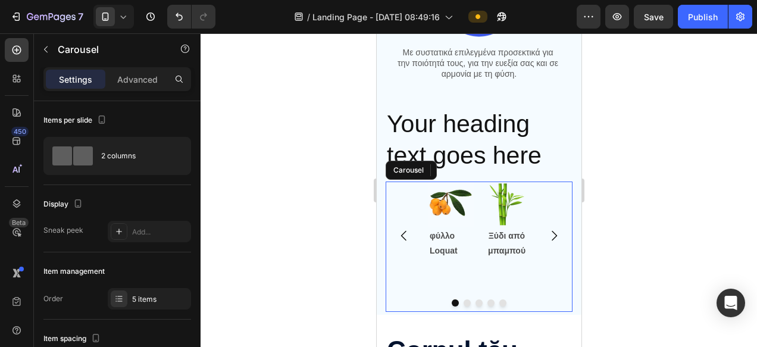
click at [553, 237] on icon "Carousel Next Arrow" at bounding box center [553, 235] width 14 height 14
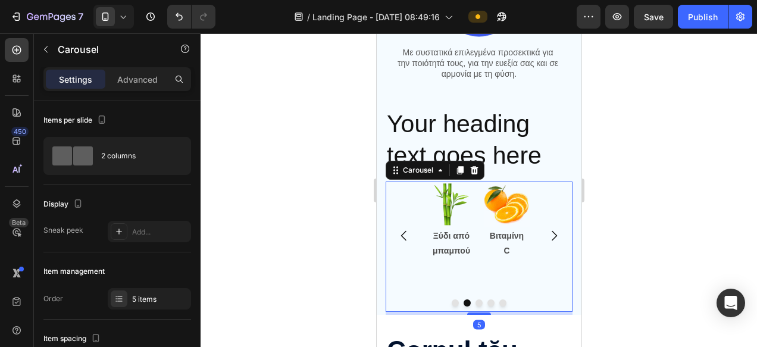
click at [553, 236] on icon "Carousel Next Arrow" at bounding box center [553, 235] width 14 height 14
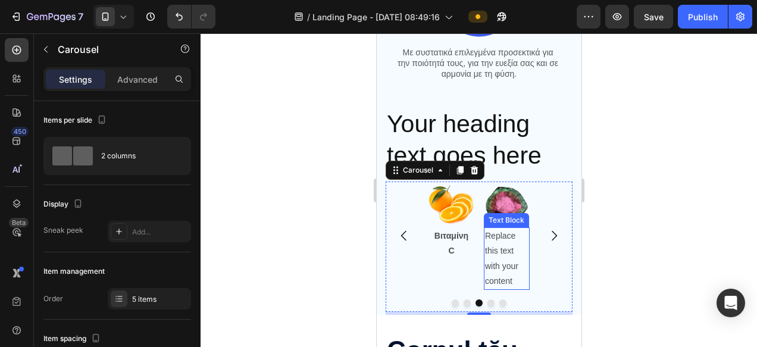
click at [507, 253] on div "Replace this text with your content" at bounding box center [506, 258] width 46 height 62
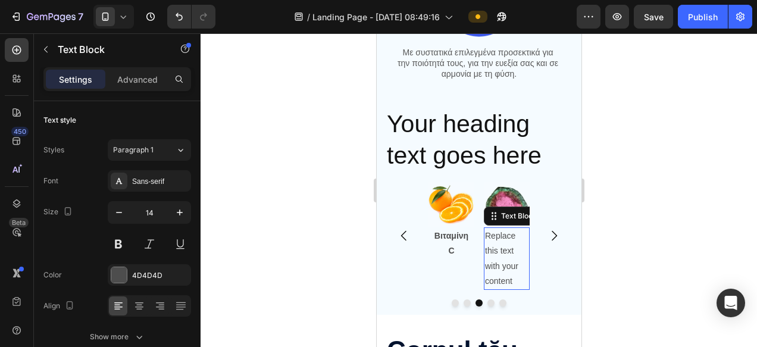
click at [507, 253] on p "Replace this text with your content" at bounding box center [505, 258] width 43 height 60
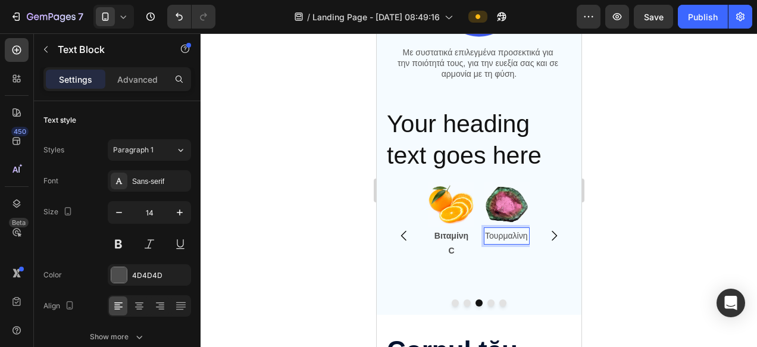
click at [505, 243] on p "Τουρμαλίνη" at bounding box center [505, 235] width 43 height 15
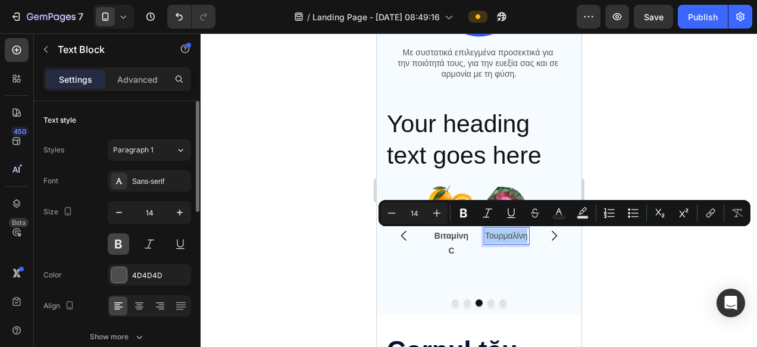
click at [120, 243] on button at bounding box center [118, 243] width 21 height 21
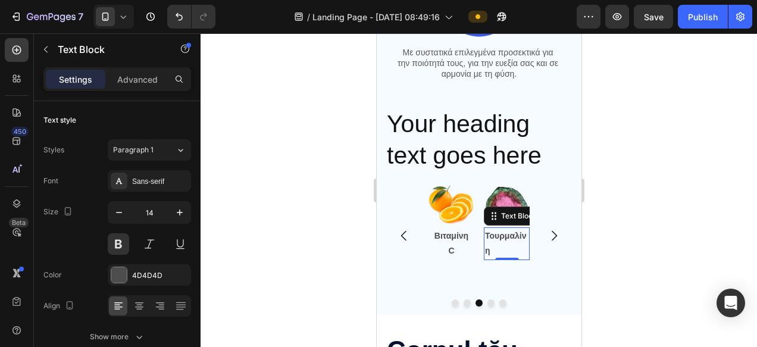
click at [512, 246] on p "Τουρμαλίνη" at bounding box center [505, 243] width 43 height 30
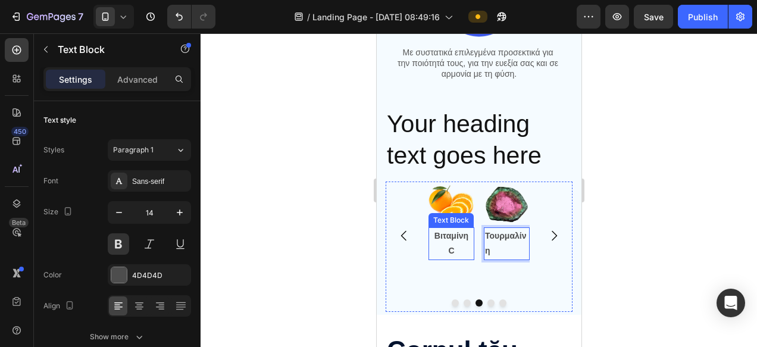
click at [438, 236] on p "Βιταμίνη" at bounding box center [450, 235] width 43 height 15
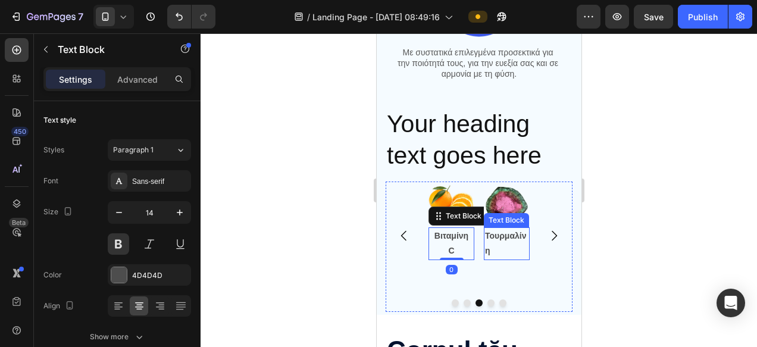
click at [506, 238] on p "Τουρμαλίνη" at bounding box center [505, 243] width 43 height 30
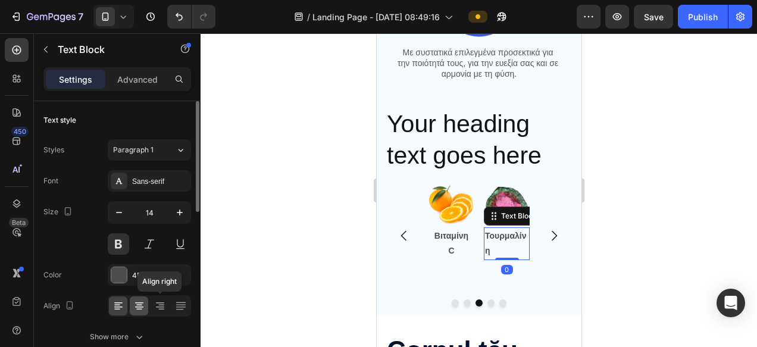
click at [143, 303] on icon at bounding box center [139, 306] width 12 height 12
click at [119, 213] on icon "button" at bounding box center [119, 212] width 12 height 12
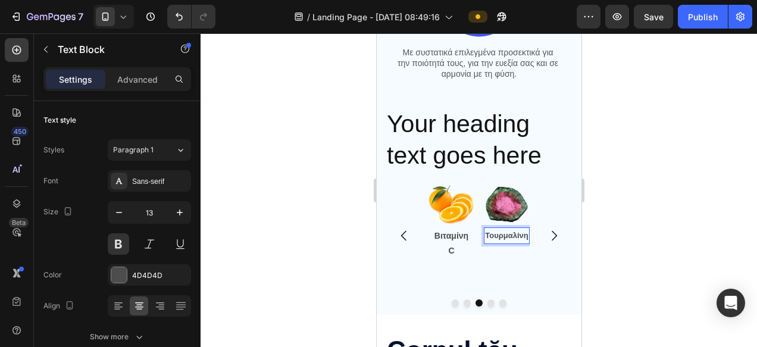
click at [509, 242] on p "Τουρμαλίνη" at bounding box center [505, 235] width 43 height 14
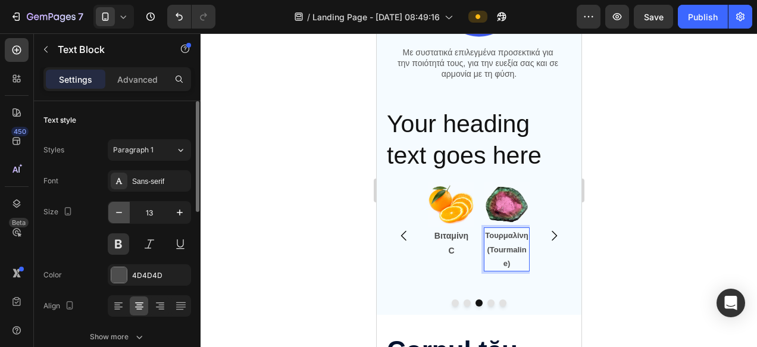
click at [123, 215] on icon "button" at bounding box center [119, 212] width 12 height 12
type input "12"
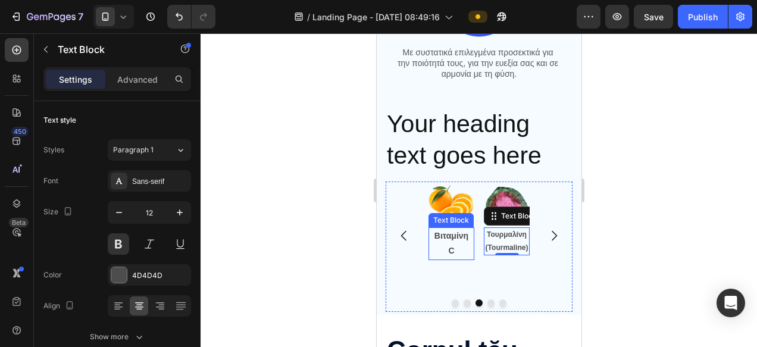
click at [434, 235] on p "Βιταμίνη" at bounding box center [450, 235] width 43 height 15
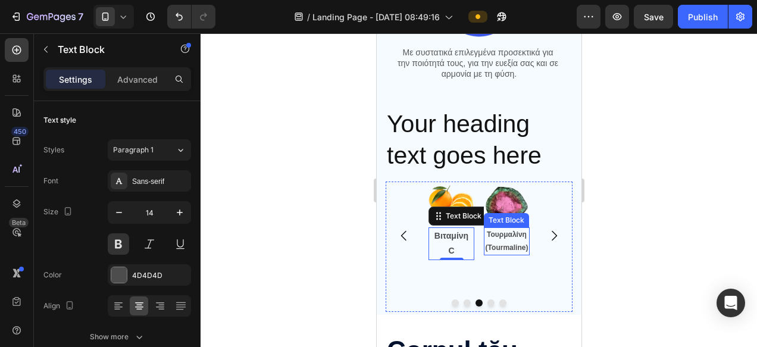
click at [516, 244] on p "Τουρμαλίνη (Tourmaline)" at bounding box center [505, 241] width 43 height 26
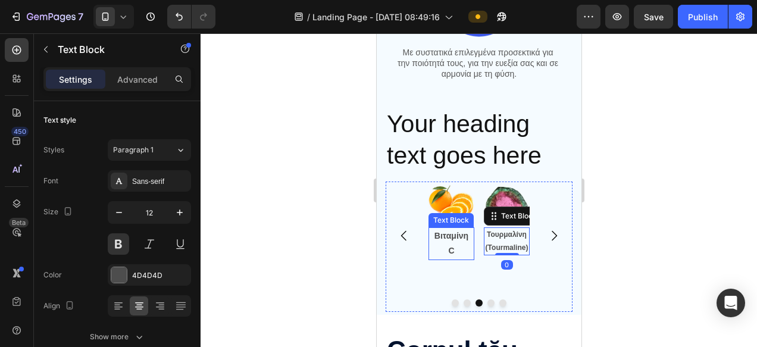
click at [470, 237] on p "Βιταμίνη" at bounding box center [450, 235] width 43 height 15
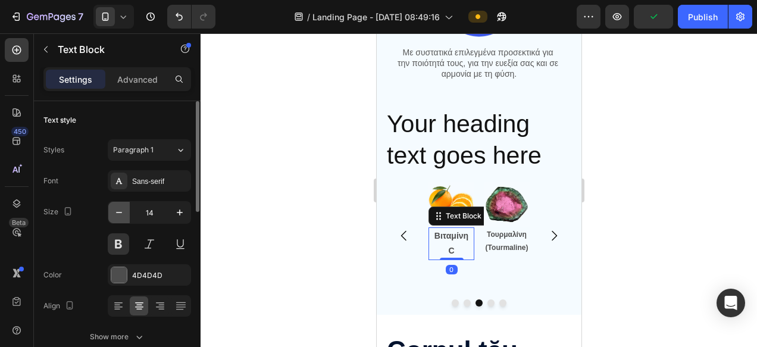
click at [116, 217] on icon "button" at bounding box center [119, 212] width 12 height 12
type input "12"
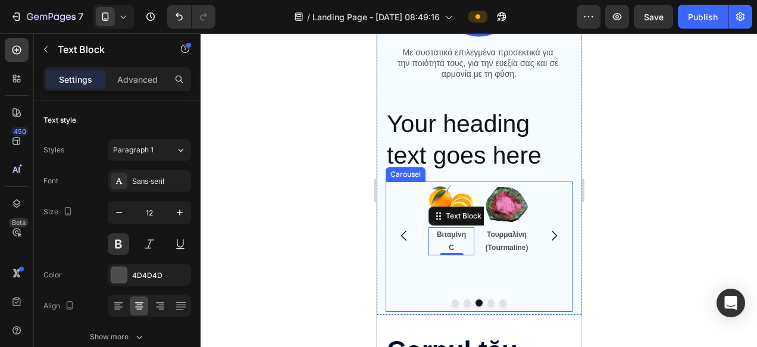
click at [643, 256] on div at bounding box center [479, 190] width 556 height 314
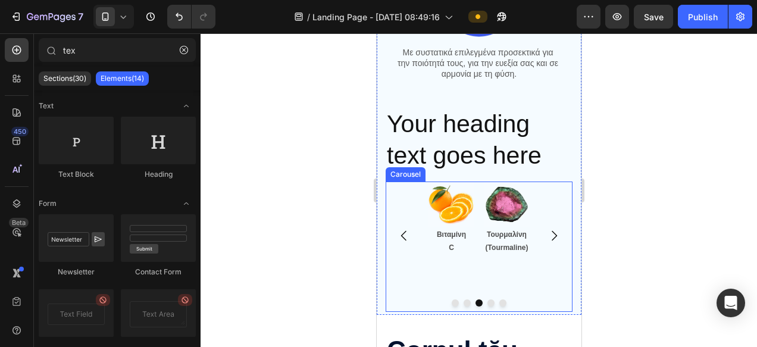
click at [403, 233] on icon "Carousel Back Arrow" at bounding box center [402, 236] width 5 height 10
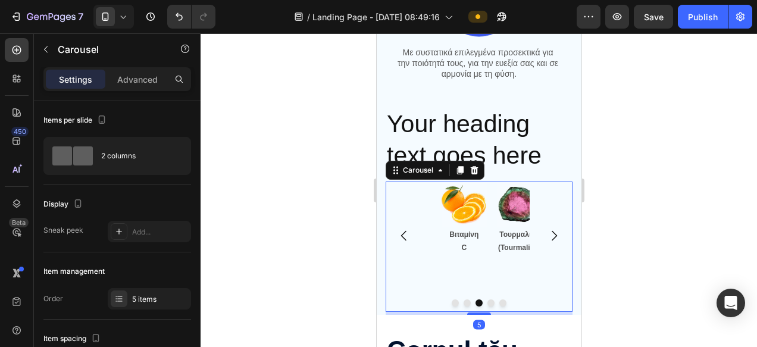
click at [403, 232] on icon "Carousel Back Arrow" at bounding box center [402, 236] width 5 height 10
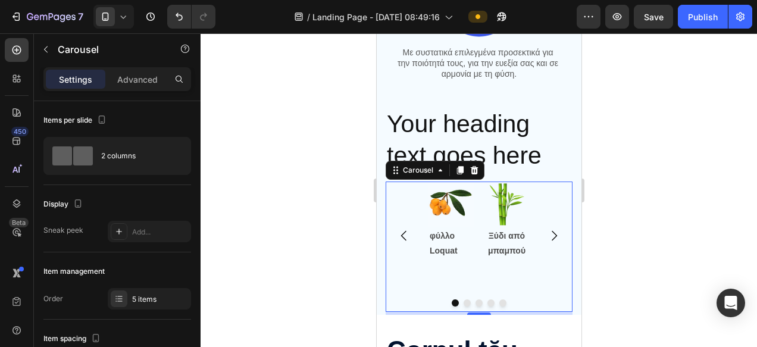
click at [557, 236] on icon "Carousel Next Arrow" at bounding box center [553, 235] width 14 height 14
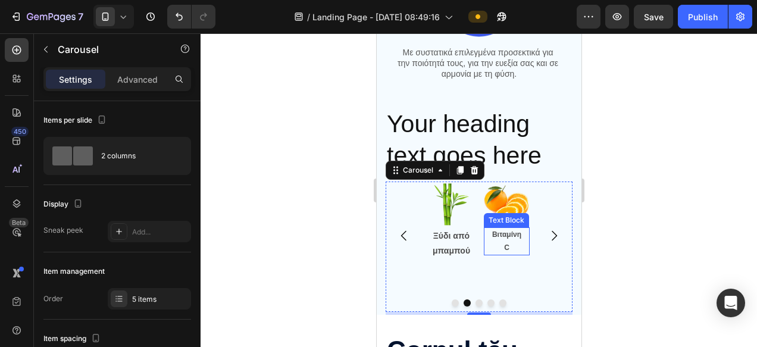
click at [513, 242] on p "C" at bounding box center [505, 248] width 43 height 13
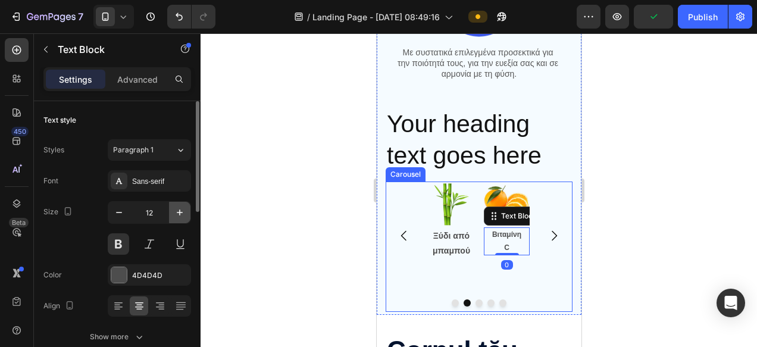
drag, startPoint x: 240, startPoint y: 214, endPoint x: 181, endPoint y: 216, distance: 58.9
click at [181, 216] on icon "button" at bounding box center [180, 212] width 12 height 12
click at [181, 215] on icon "button" at bounding box center [180, 212] width 12 height 12
type input "14"
click at [549, 237] on icon "Carousel Next Arrow" at bounding box center [553, 235] width 14 height 14
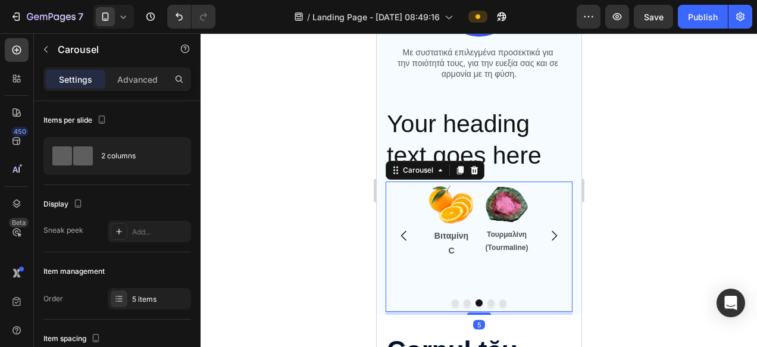
click at [490, 246] on p "Τουρμαλίνη (Tourmaline)" at bounding box center [505, 241] width 43 height 26
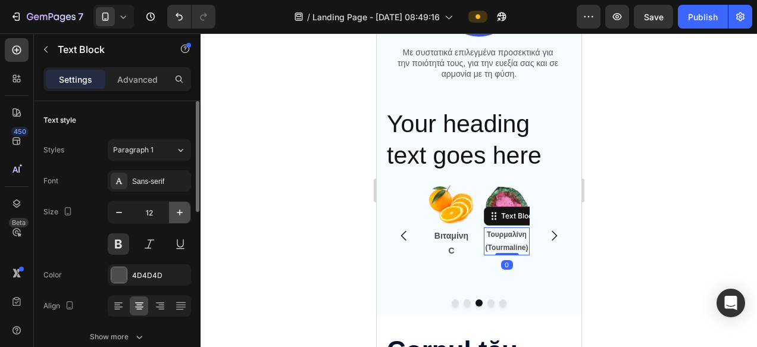
click at [180, 212] on icon "button" at bounding box center [180, 212] width 12 height 12
click at [121, 211] on icon "button" at bounding box center [119, 212] width 12 height 12
type input "12"
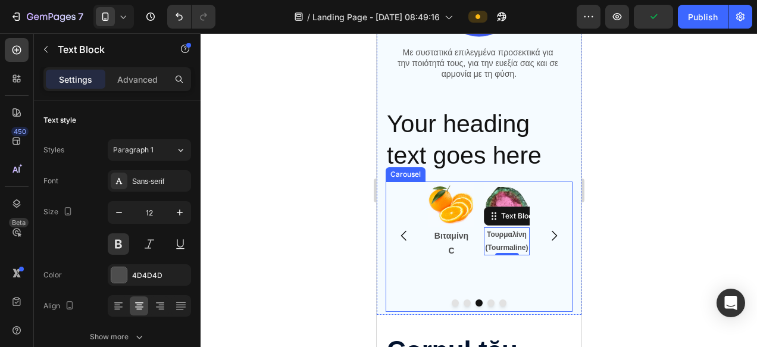
click at [556, 237] on icon "Carousel Next Arrow" at bounding box center [553, 235] width 14 height 14
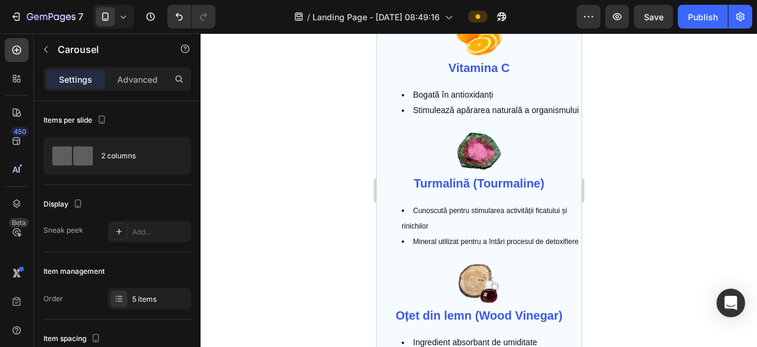
scroll to position [3247, 0]
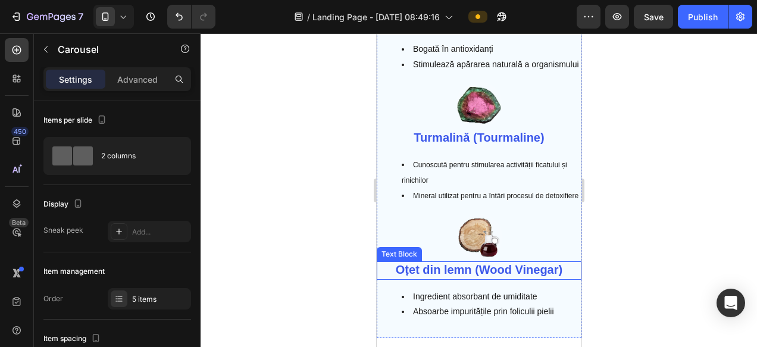
click at [544, 271] on strong "Oțet din lemn (Wood Vinegar)" at bounding box center [478, 269] width 167 height 13
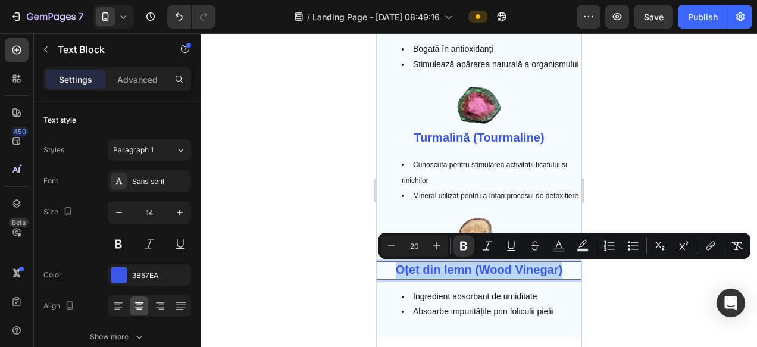
copy strong "Oțet din lemn (Wood Vinegar)"
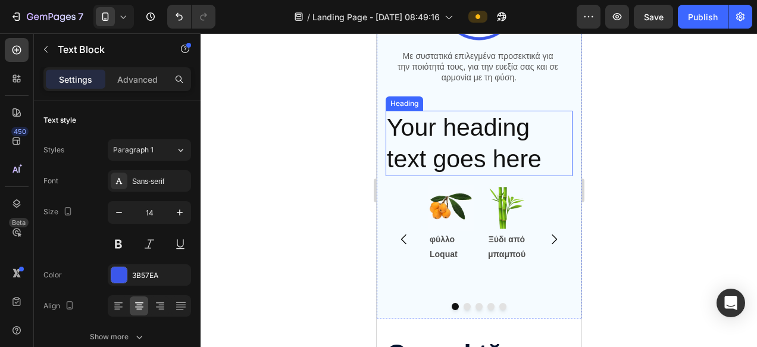
scroll to position [839, 0]
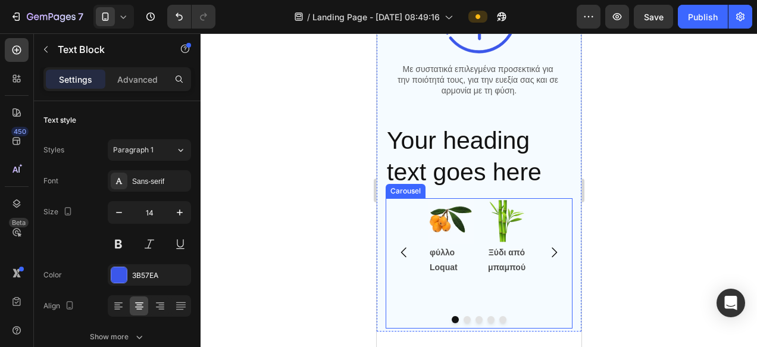
click at [552, 255] on icon "Carousel Next Arrow" at bounding box center [553, 253] width 5 height 10
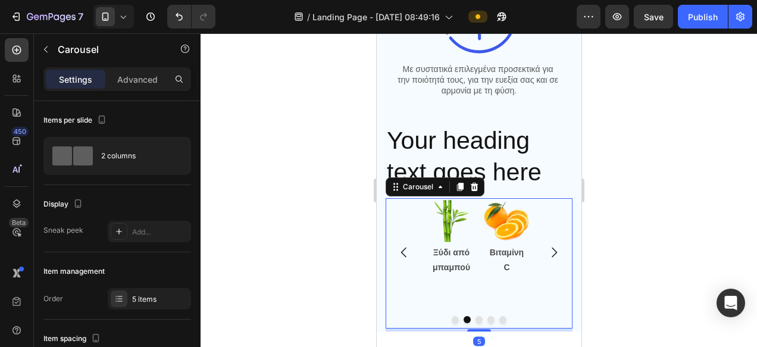
click at [553, 253] on icon "Carousel Next Arrow" at bounding box center [553, 252] width 14 height 14
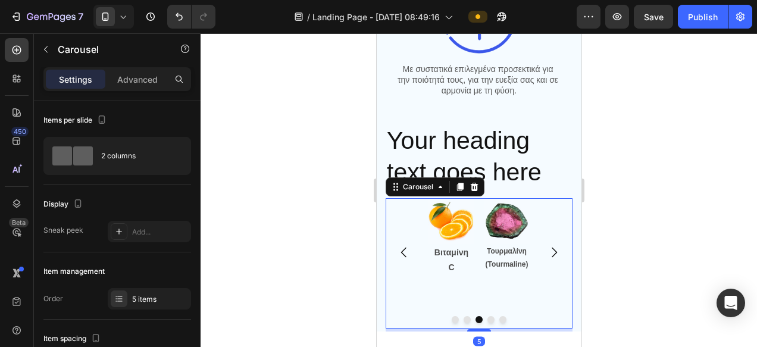
click at [553, 253] on icon "Carousel Next Arrow" at bounding box center [553, 252] width 14 height 14
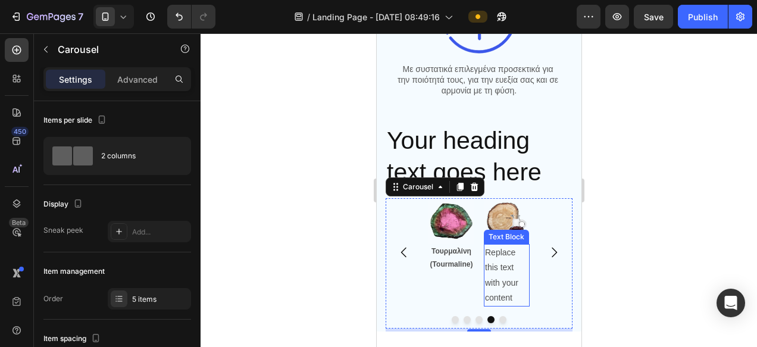
click at [508, 269] on div "Replace this text with your content" at bounding box center [506, 275] width 46 height 62
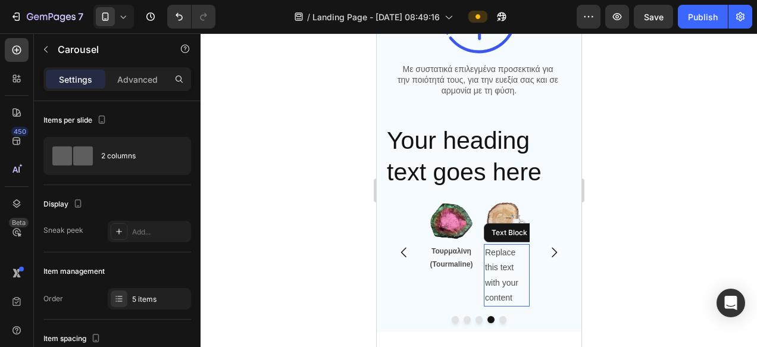
click at [508, 269] on p "Replace this text with your content" at bounding box center [505, 275] width 43 height 60
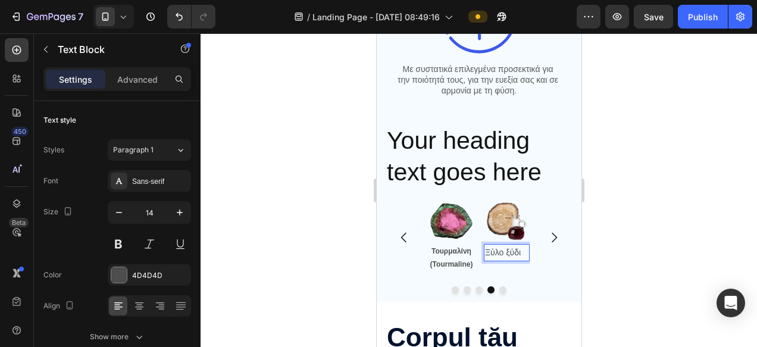
click at [491, 250] on p "Ξύλο ξύδι" at bounding box center [505, 252] width 43 height 15
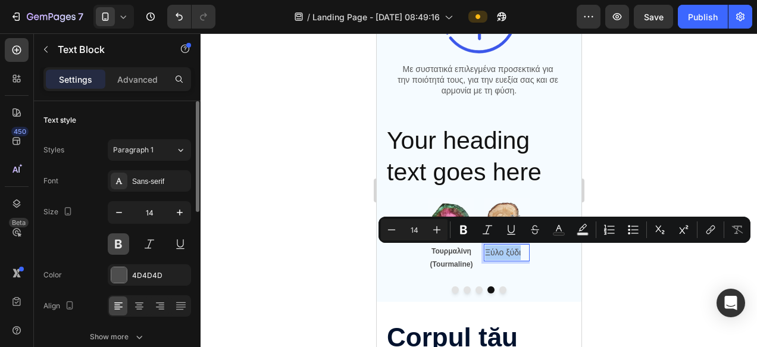
click at [118, 243] on button at bounding box center [118, 243] width 21 height 21
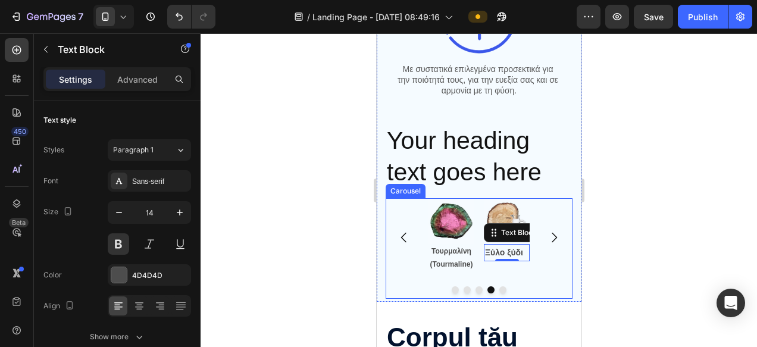
click at [631, 265] on div at bounding box center [479, 190] width 556 height 314
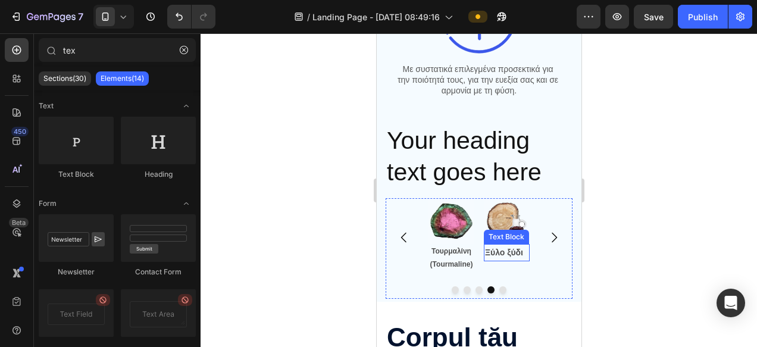
click at [503, 252] on p "Ξύλο ξύδι" at bounding box center [505, 252] width 43 height 15
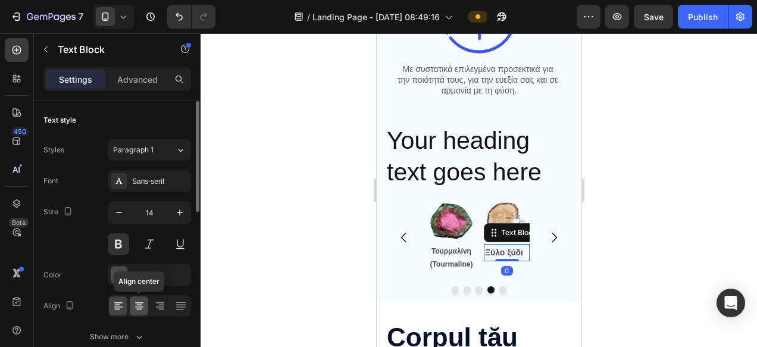
click at [133, 309] on icon at bounding box center [139, 306] width 12 height 12
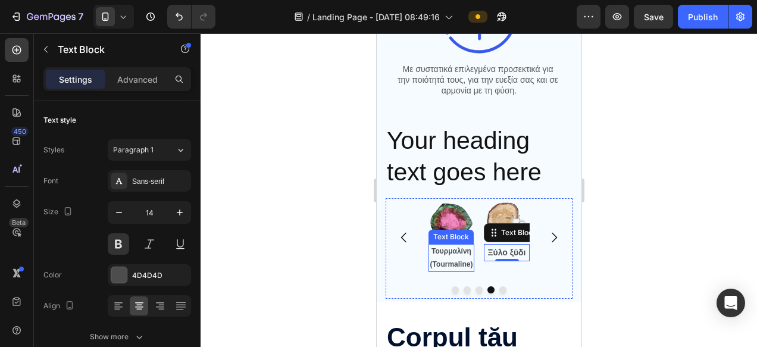
click at [451, 258] on p "Τουρμαλίνη (Tourmaline)" at bounding box center [450, 258] width 43 height 26
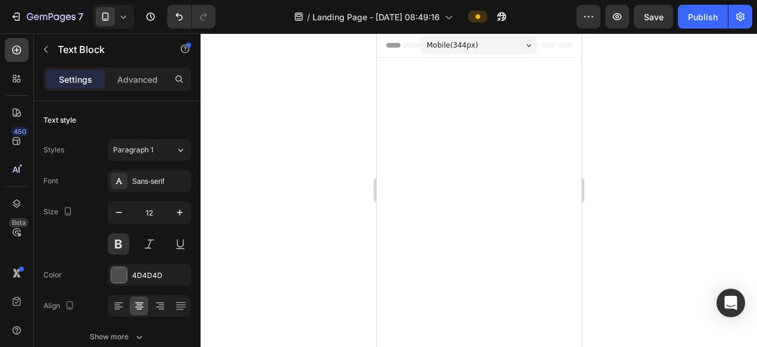
scroll to position [839, 0]
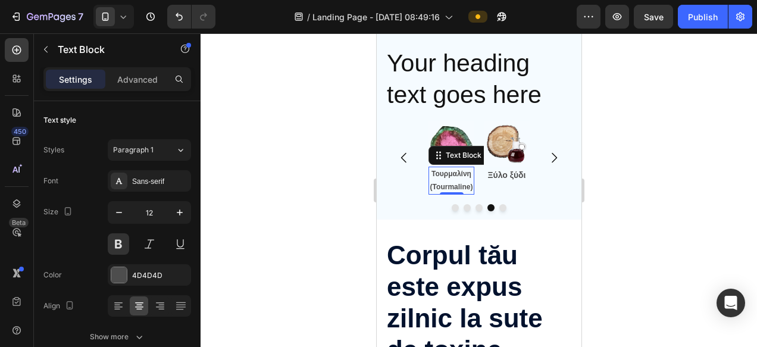
click at [638, 256] on div at bounding box center [479, 190] width 556 height 314
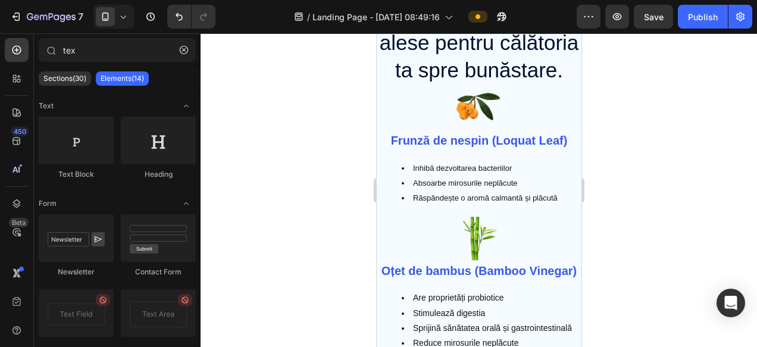
scroll to position [2681, 0]
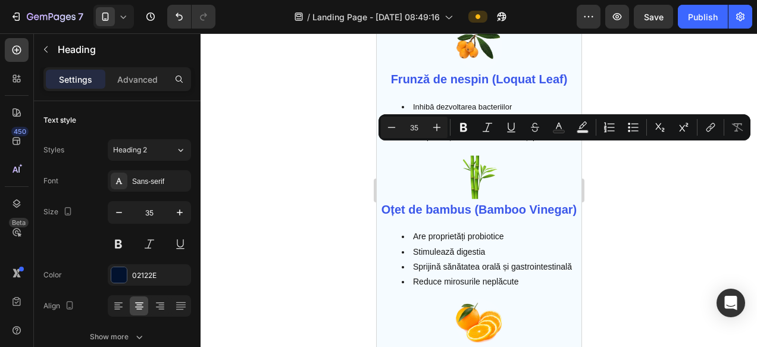
copy p "Ingrediente atent alese pentru călătoria ta spre bunăstare."
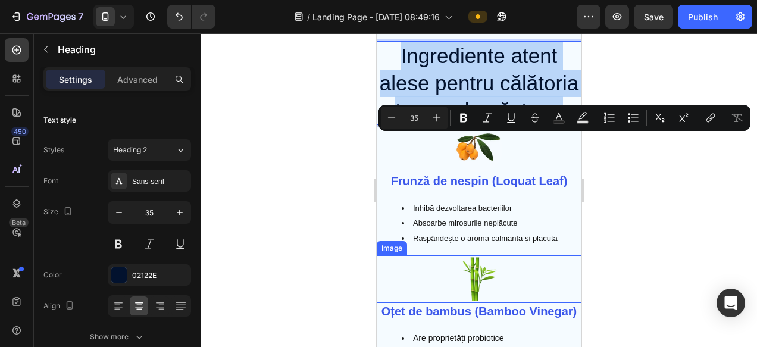
scroll to position [2642, 0]
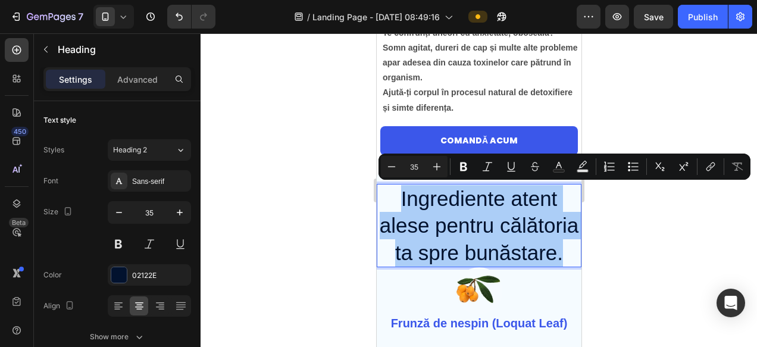
click at [628, 234] on div at bounding box center [479, 190] width 556 height 314
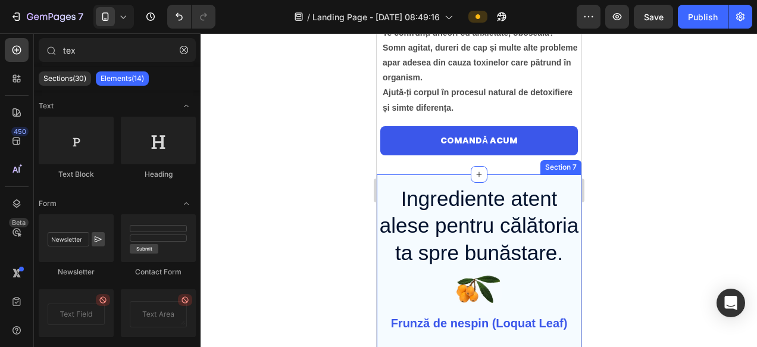
click at [573, 168] on div "Section 7" at bounding box center [560, 167] width 36 height 11
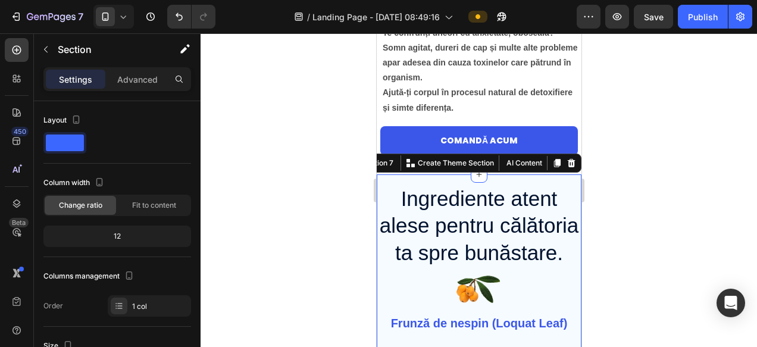
click at [572, 164] on icon at bounding box center [571, 163] width 8 height 8
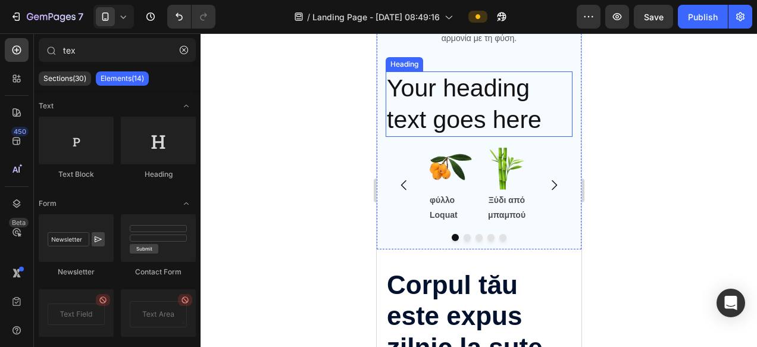
scroll to position [814, 0]
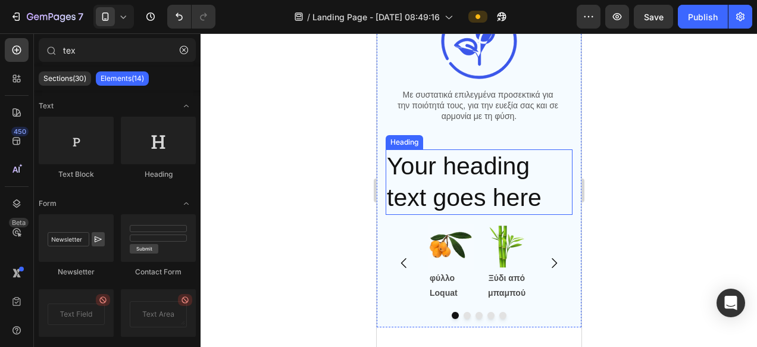
click at [471, 162] on h2 "Your heading text goes here" at bounding box center [478, 182] width 187 height 66
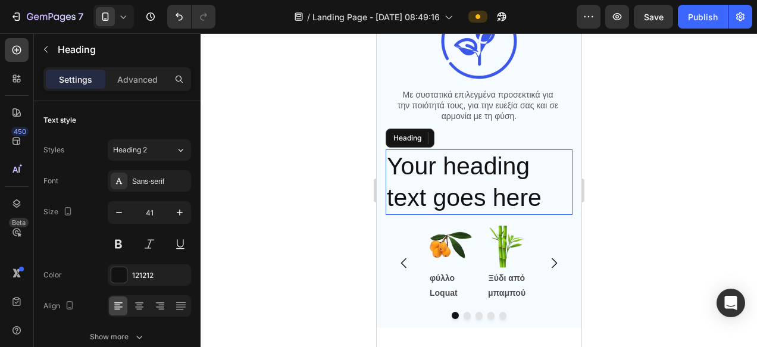
click at [471, 162] on h2 "Your heading text goes here" at bounding box center [478, 182] width 187 height 66
click at [471, 162] on p "Your heading text goes here" at bounding box center [478, 183] width 184 height 64
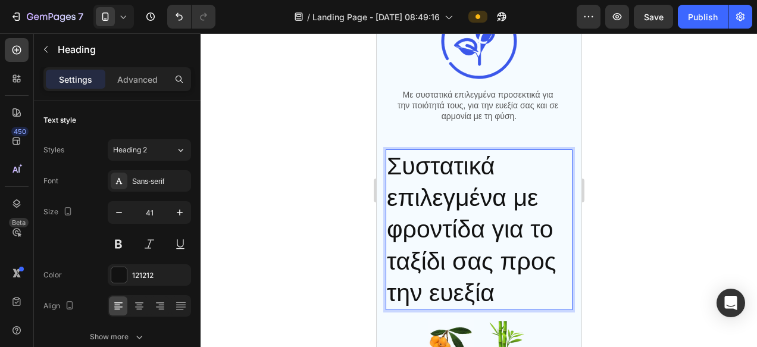
scroll to position [817, 0]
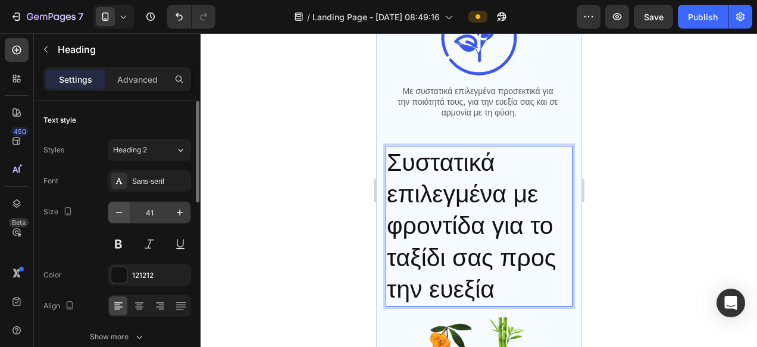
click at [120, 214] on icon "button" at bounding box center [119, 212] width 12 height 12
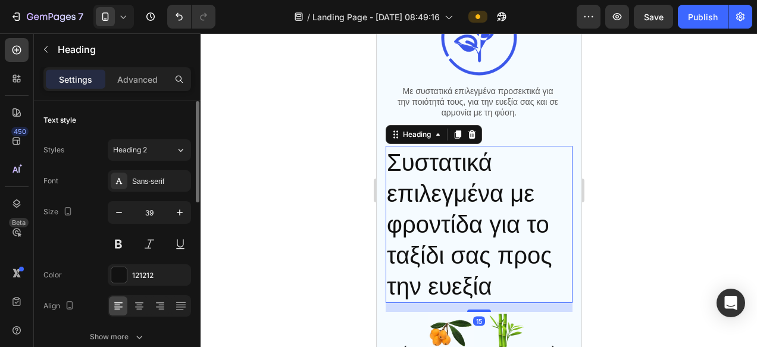
click at [144, 214] on input "39" at bounding box center [149, 212] width 39 height 21
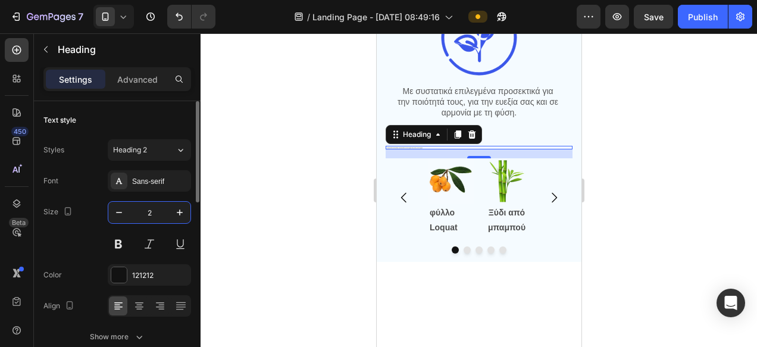
type input "20"
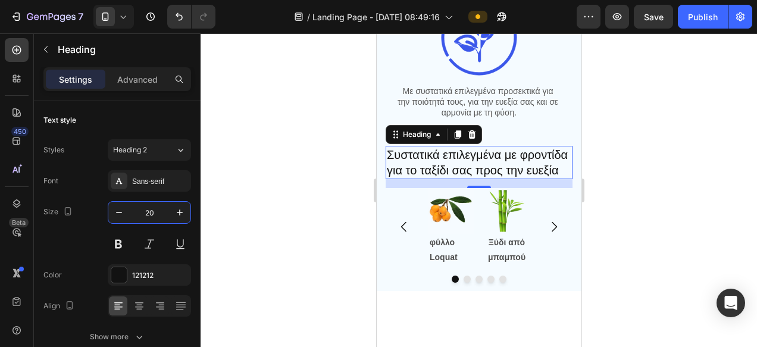
click at [666, 208] on div at bounding box center [479, 190] width 556 height 314
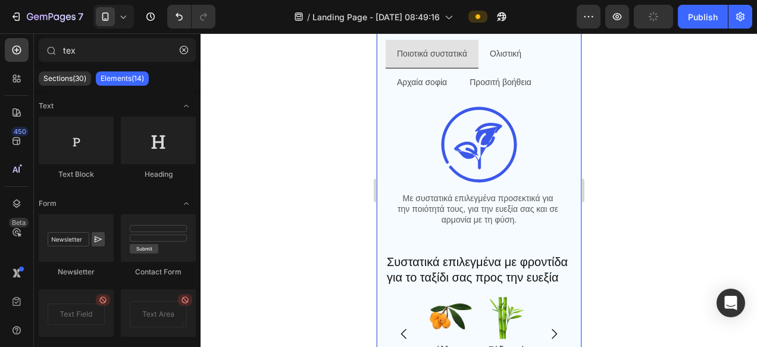
scroll to position [708, 0]
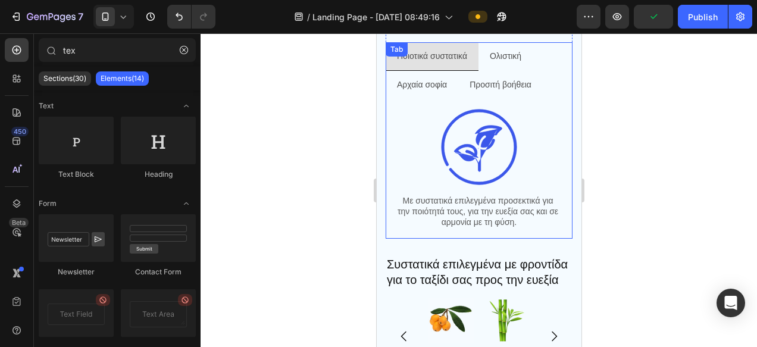
click at [495, 80] on p "Προσιτή βοήθεια" at bounding box center [500, 84] width 62 height 15
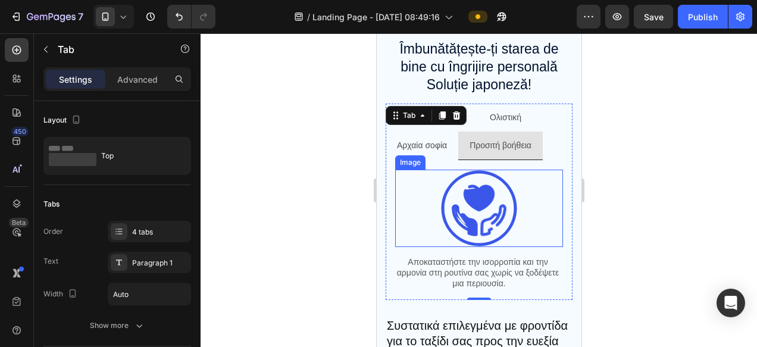
scroll to position [646, 0]
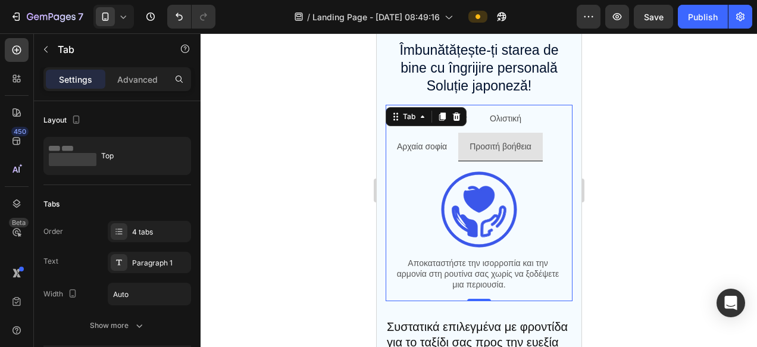
click at [641, 147] on div at bounding box center [479, 190] width 556 height 314
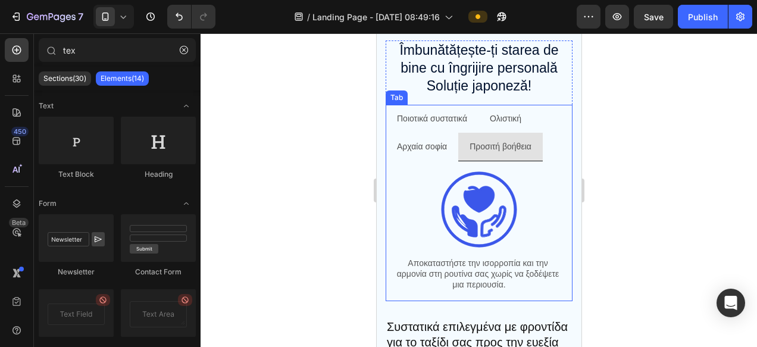
click at [421, 123] on p "Ποιοτικά συστατικά" at bounding box center [431, 118] width 70 height 15
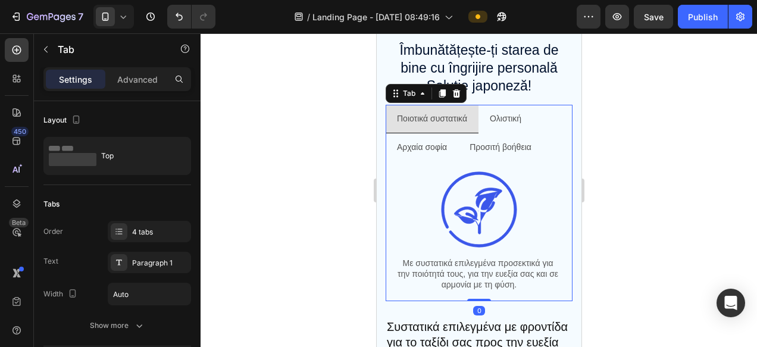
click at [440, 118] on p "Ποιοτικά συστατικά" at bounding box center [431, 118] width 70 height 15
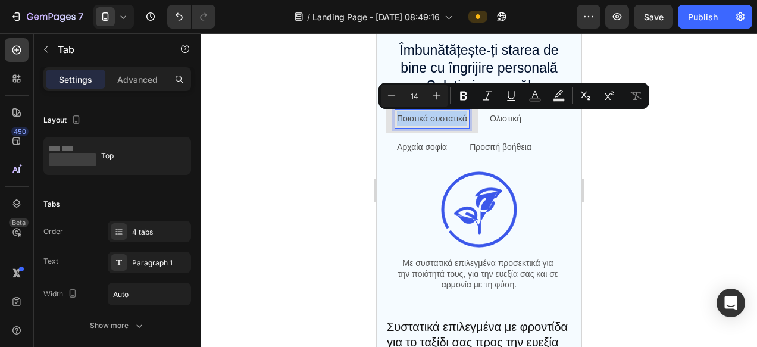
copy p "Ποιοτικά συστατικά"
click at [493, 149] on p "Προσιτή βοήθεια" at bounding box center [500, 147] width 62 height 15
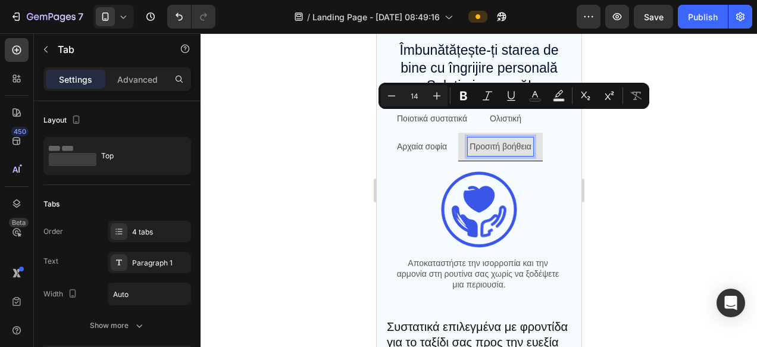
scroll to position [645, 0]
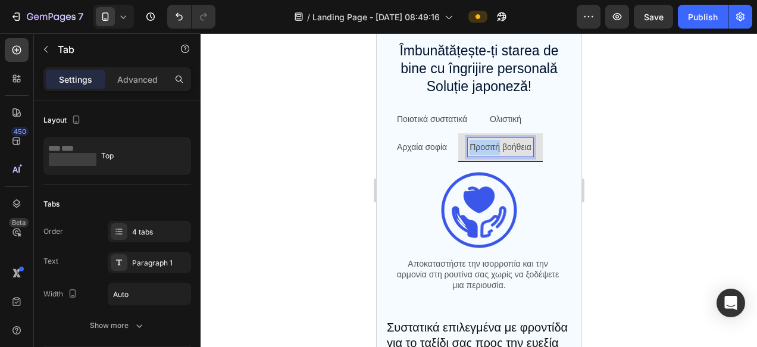
click at [493, 149] on p "Προσιτή βοήθεια" at bounding box center [500, 147] width 62 height 15
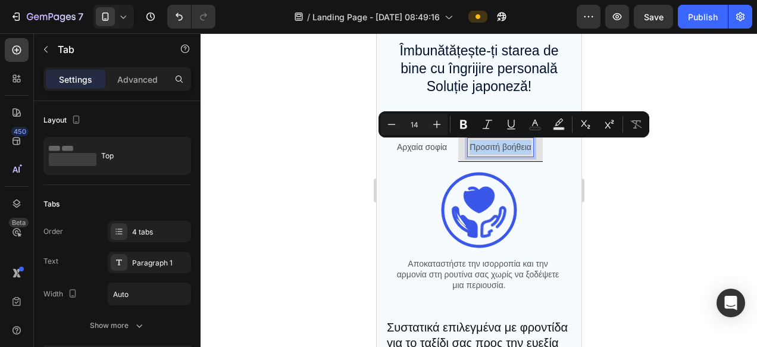
copy p "Προσιτή βοήθεια"
click at [430, 152] on p "Αρχαία σοφία" at bounding box center [421, 147] width 50 height 15
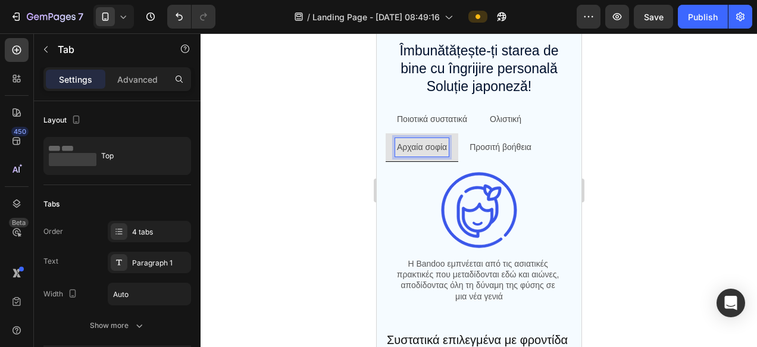
click at [510, 121] on p "Ολιστική" at bounding box center [505, 119] width 32 height 15
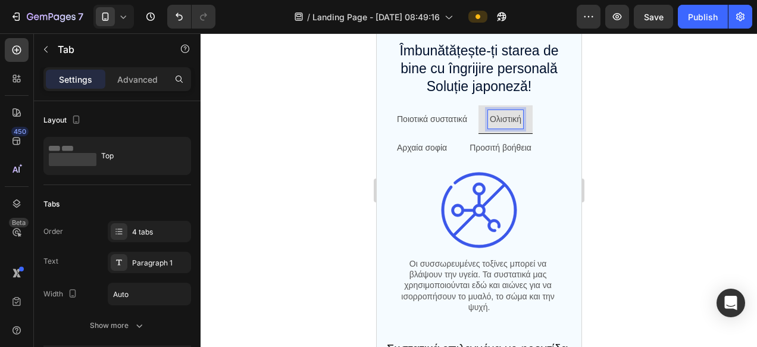
click at [425, 144] on p "Αρχαία σοφία" at bounding box center [421, 147] width 50 height 15
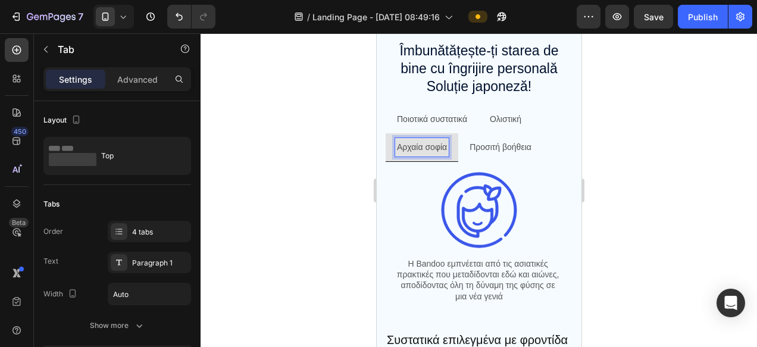
scroll to position [644, 0]
click at [643, 158] on div at bounding box center [479, 190] width 556 height 314
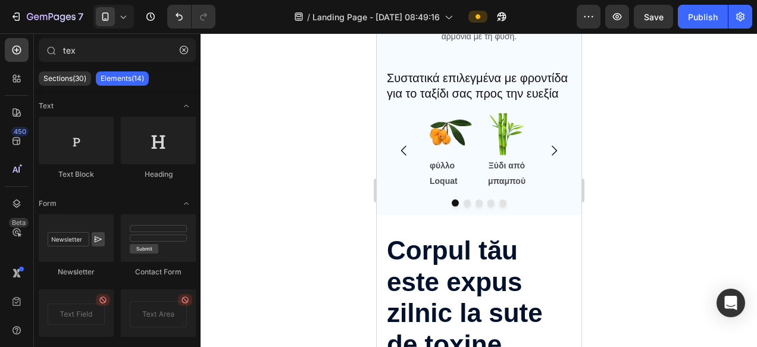
scroll to position [1114, 0]
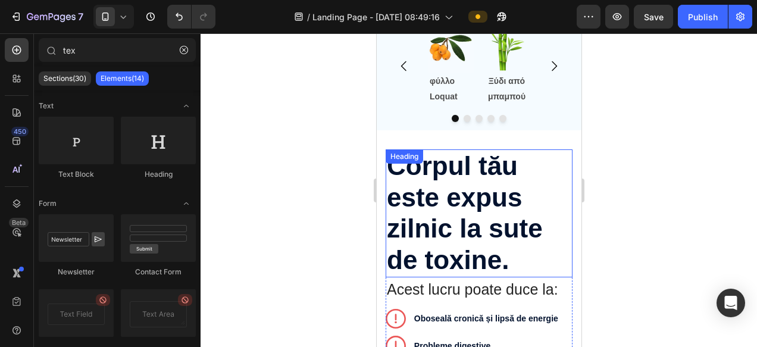
click at [466, 225] on h2 "Corpul tău este expus zilnic la sute de toxine." at bounding box center [478, 213] width 187 height 128
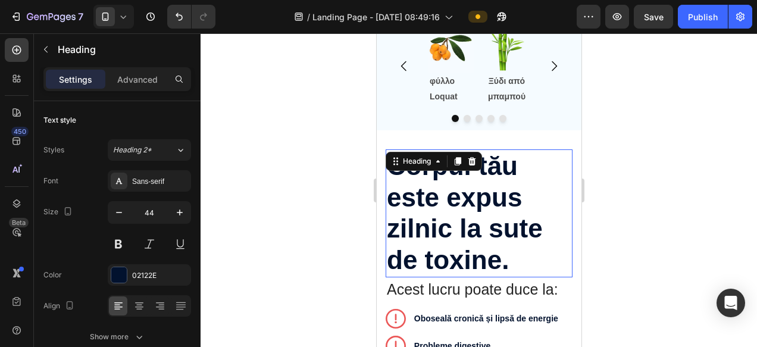
click at [466, 225] on p "Corpul tău este expus zilnic la sute de toxine." at bounding box center [478, 214] width 184 height 126
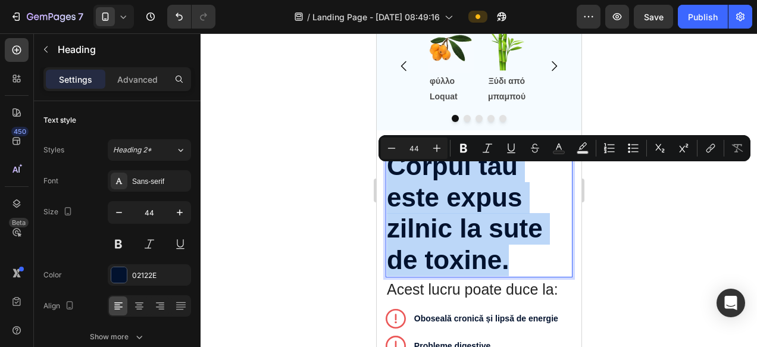
click at [469, 233] on p "Corpul tău este expus zilnic la sute de toxine." at bounding box center [478, 214] width 184 height 126
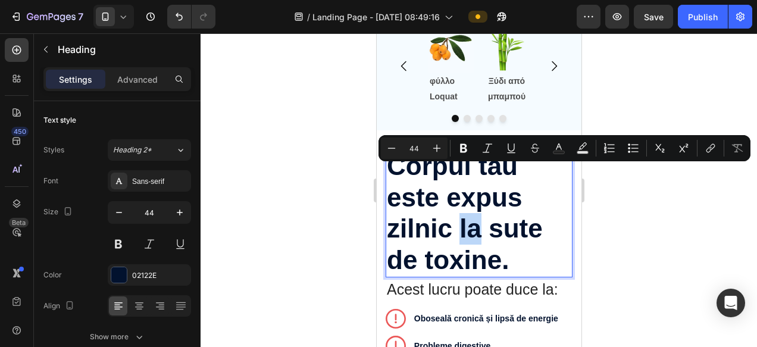
click at [469, 233] on p "Corpul tău este expus zilnic la sute de toxine." at bounding box center [478, 214] width 184 height 126
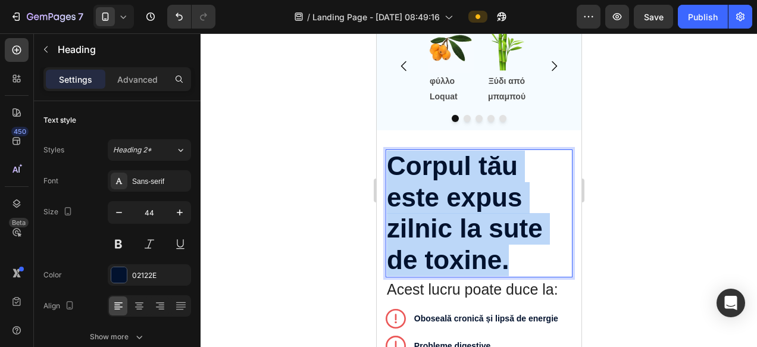
click at [469, 233] on p "Corpul tău este expus zilnic la sute de toxine." at bounding box center [478, 214] width 184 height 126
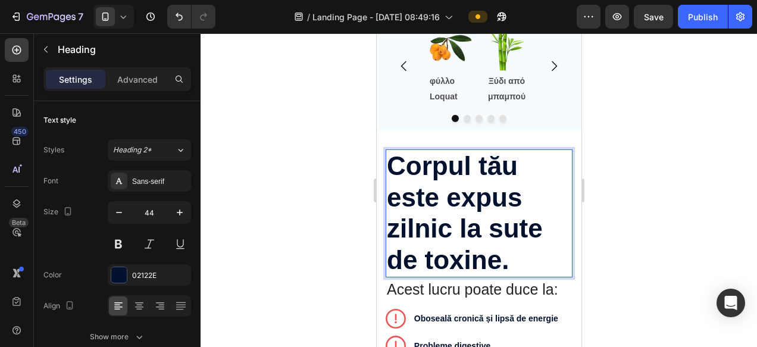
scroll to position [1132, 0]
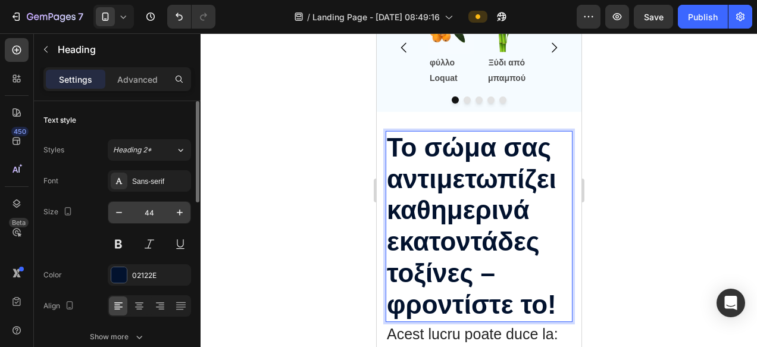
click at [154, 211] on input "44" at bounding box center [149, 212] width 39 height 21
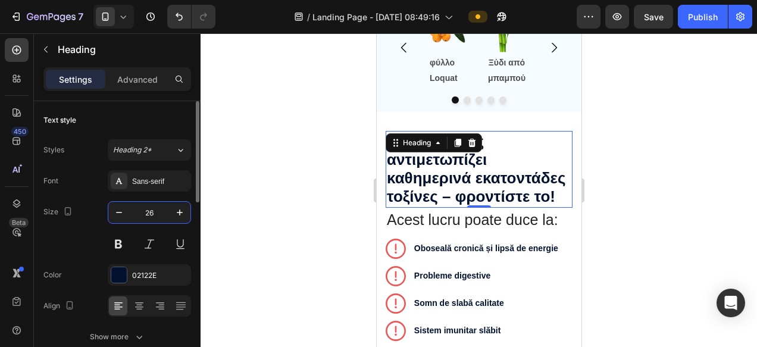
click at [159, 215] on input "26" at bounding box center [149, 212] width 39 height 21
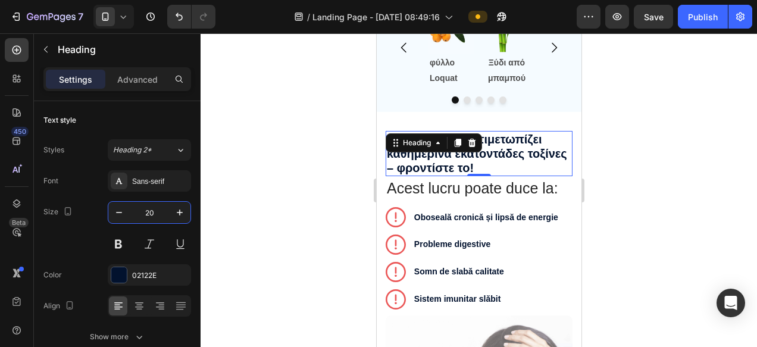
type input "20"
click at [642, 227] on div at bounding box center [479, 190] width 556 height 314
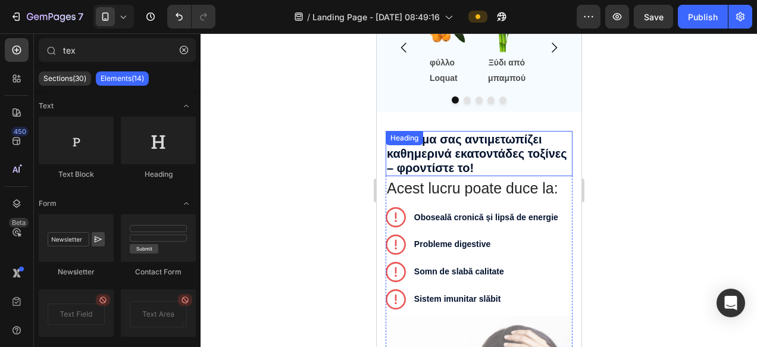
click at [502, 170] on p "Το σώμα σας αντιμετωπίζει καθημερινά εκατοντάδες τοξίνες – φροντίστε το!" at bounding box center [478, 153] width 184 height 43
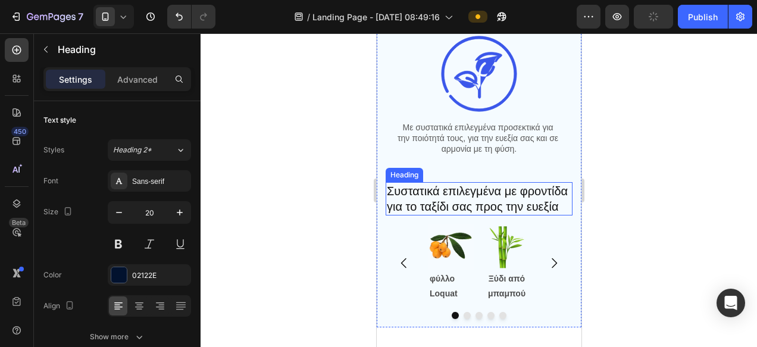
scroll to position [838, 0]
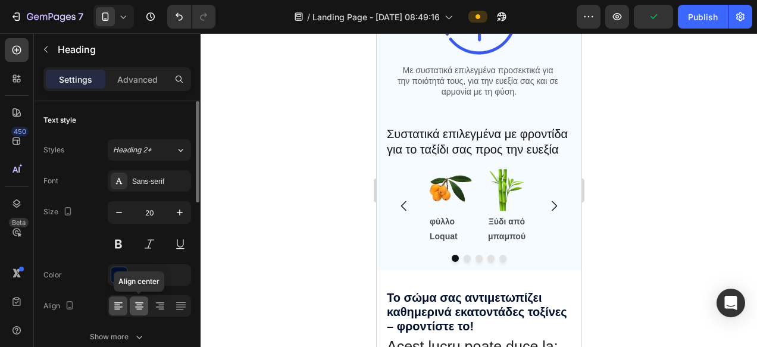
click at [135, 308] on icon at bounding box center [139, 306] width 12 height 12
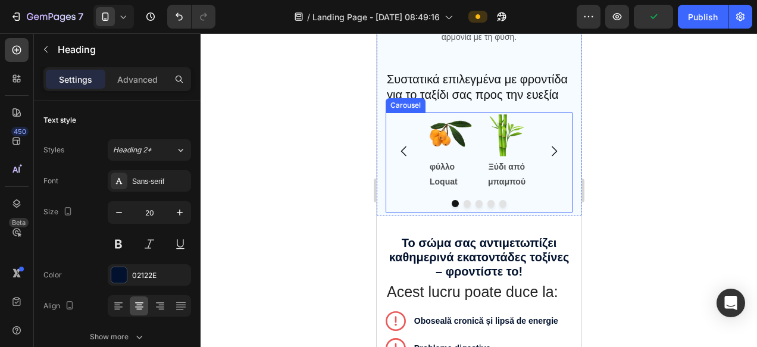
scroll to position [906, 0]
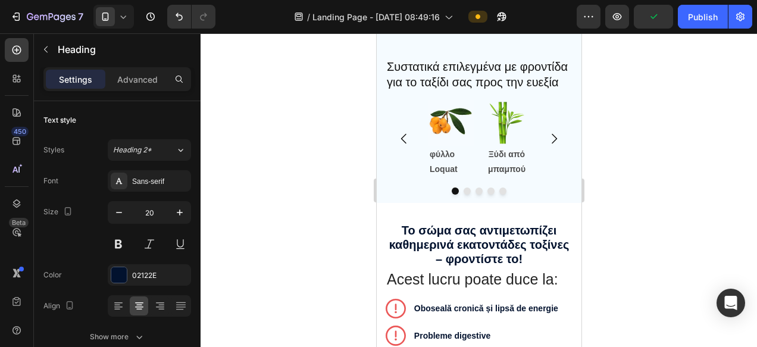
click at [479, 256] on h2 "Το σώμα σας αντιμετωπίζει καθημερινά εκατοντάδες τοξίνες – φροντίστε το!" at bounding box center [478, 244] width 187 height 45
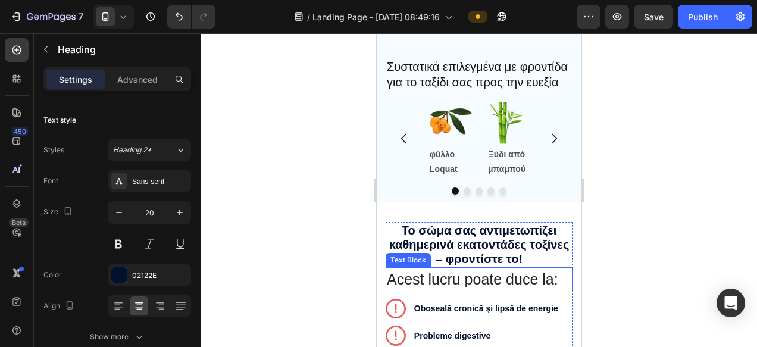
click at [414, 291] on p "Acest lucru poate duce la:" at bounding box center [478, 279] width 184 height 23
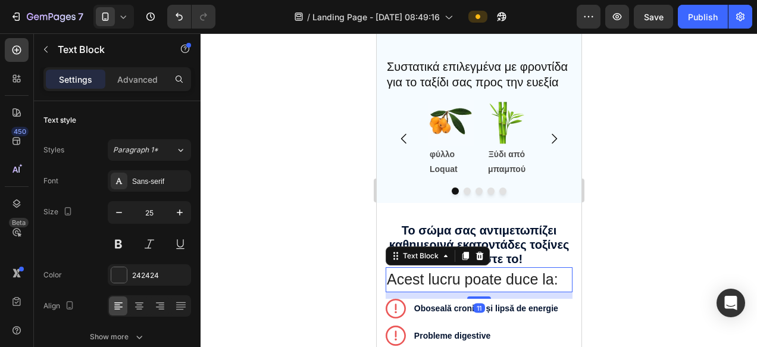
click at [436, 291] on p "Acest lucru poate duce la:" at bounding box center [478, 279] width 184 height 23
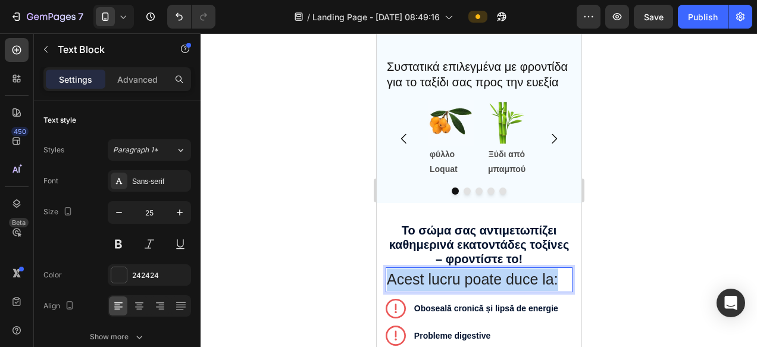
click at [436, 291] on p "Acest lucru poate duce la:" at bounding box center [478, 279] width 184 height 23
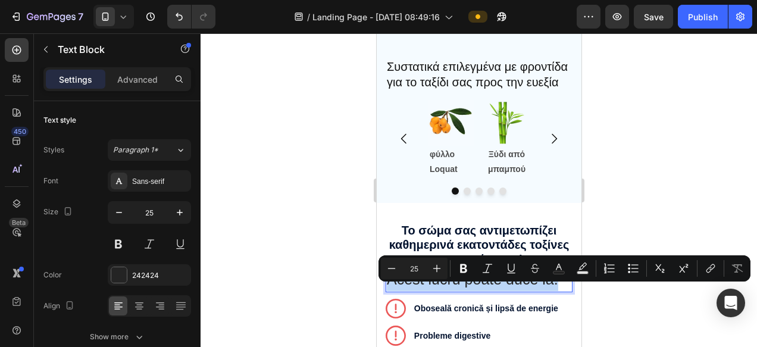
copy p "Acest lucru poate duce la:"
click at [452, 291] on p "Acest lucru poate duce la:" at bounding box center [478, 279] width 184 height 23
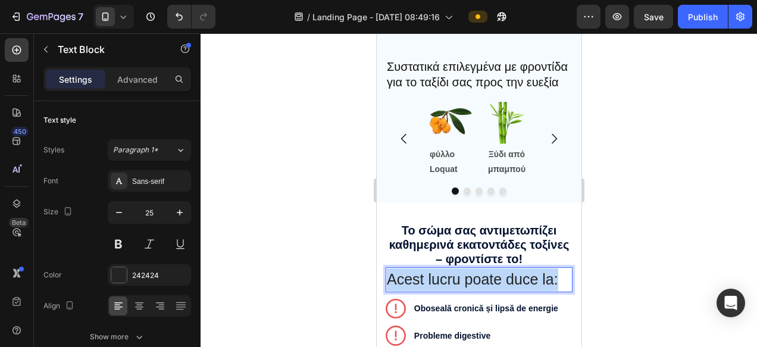
click at [452, 291] on p "Acest lucru poate duce la:" at bounding box center [478, 279] width 184 height 23
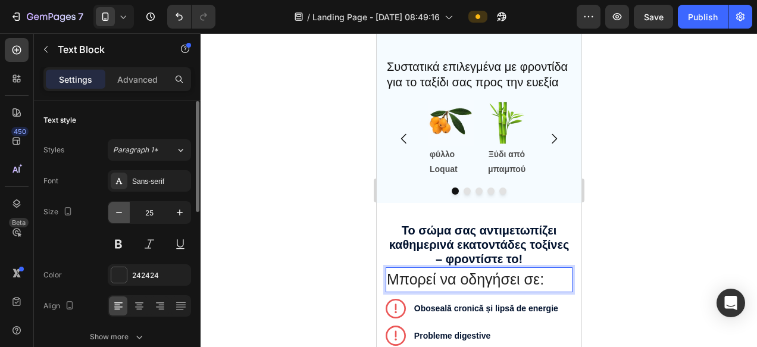
click at [124, 214] on icon "button" at bounding box center [119, 212] width 12 height 12
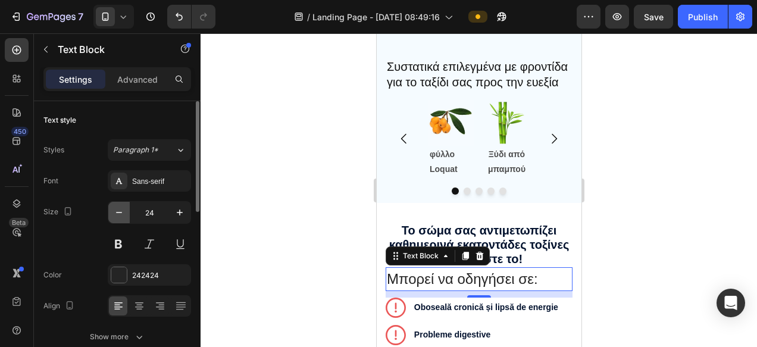
click at [119, 214] on icon "button" at bounding box center [119, 212] width 12 height 12
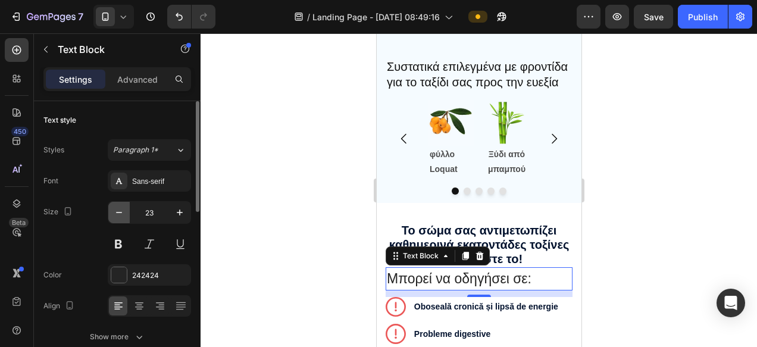
click at [119, 214] on icon "button" at bounding box center [119, 212] width 12 height 12
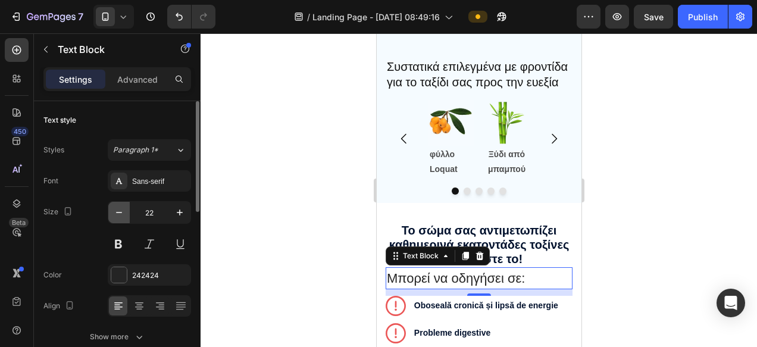
click at [119, 214] on icon "button" at bounding box center [119, 212] width 12 height 12
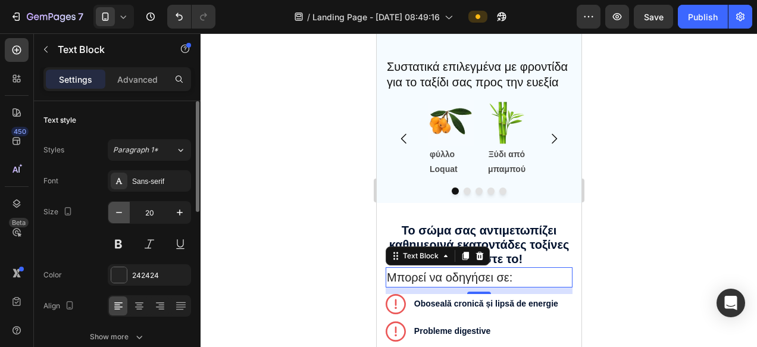
click at [119, 214] on icon "button" at bounding box center [119, 212] width 12 height 12
type input "18"
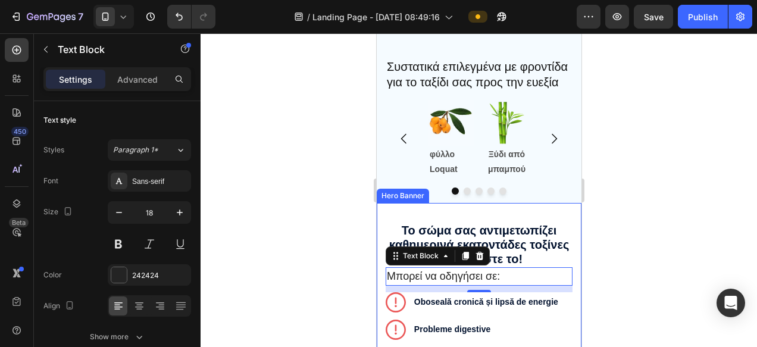
click at [653, 253] on div at bounding box center [479, 190] width 556 height 314
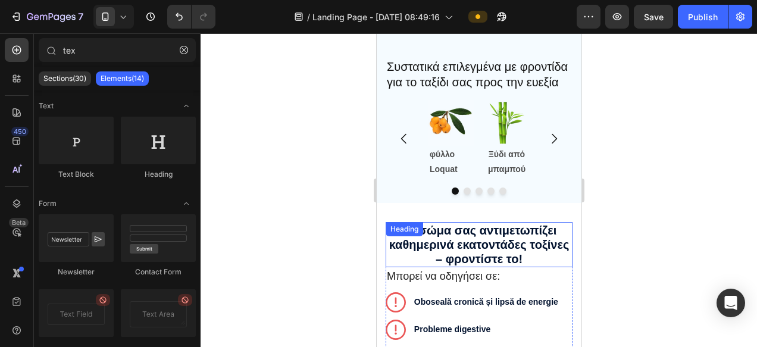
scroll to position [982, 0]
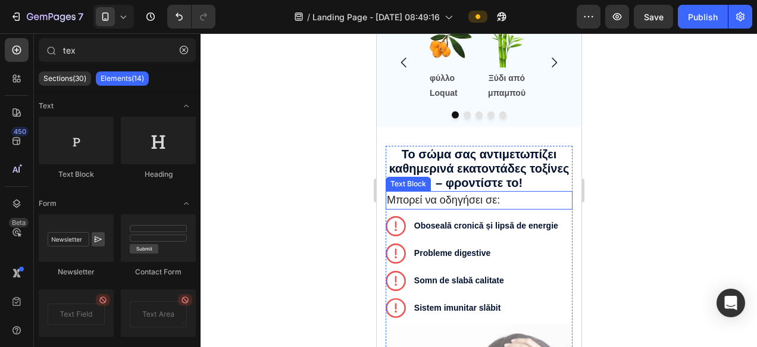
click at [428, 208] on p "Μπορεί να οδηγήσει σε:" at bounding box center [478, 200] width 184 height 16
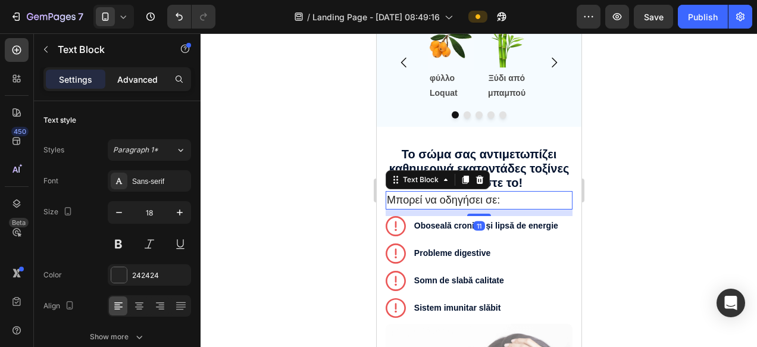
click at [137, 74] on p "Advanced" at bounding box center [137, 79] width 40 height 12
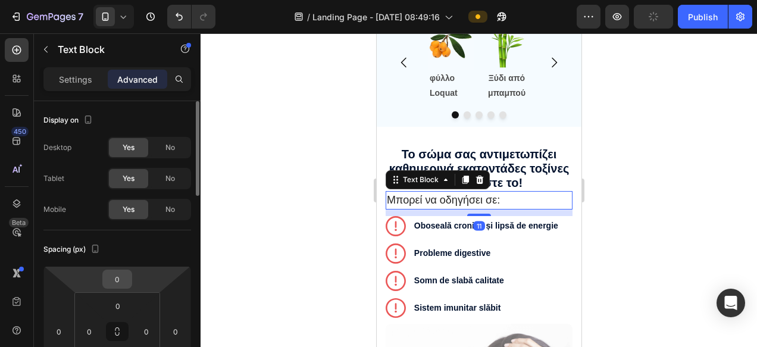
click at [118, 286] on input "0" at bounding box center [117, 279] width 24 height 18
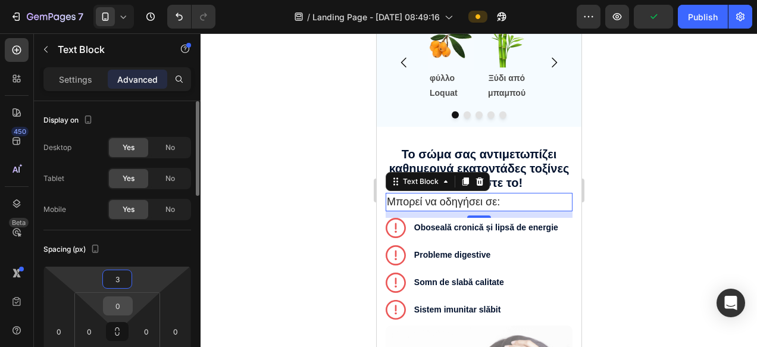
type input "3"
click at [120, 305] on input "0" at bounding box center [118, 306] width 24 height 18
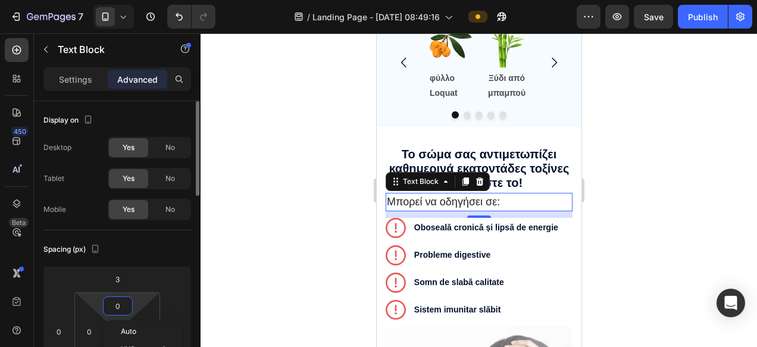
type input "3"
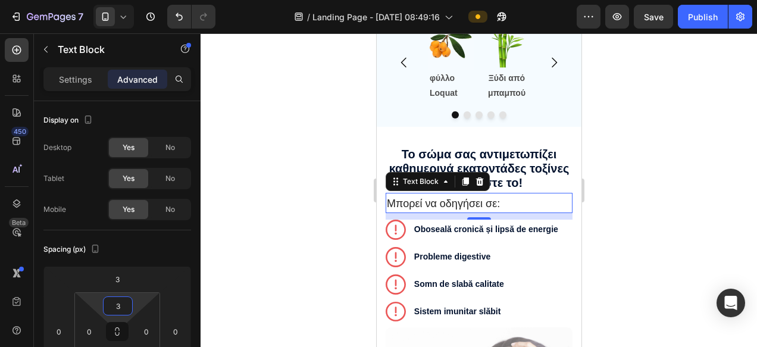
click at [653, 265] on div at bounding box center [479, 190] width 556 height 314
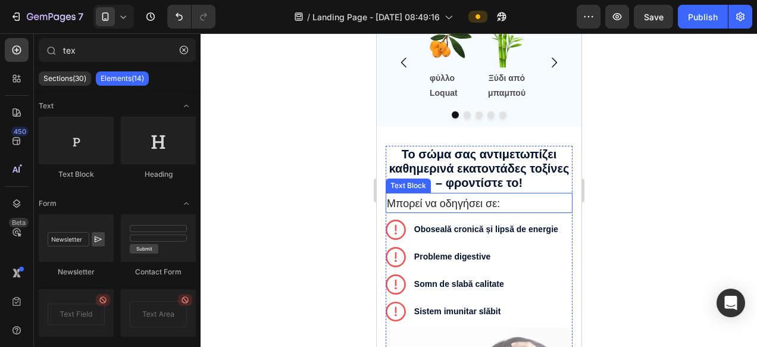
click at [440, 212] on p "Μπορεί να οδηγήσει σε:" at bounding box center [478, 204] width 184 height 16
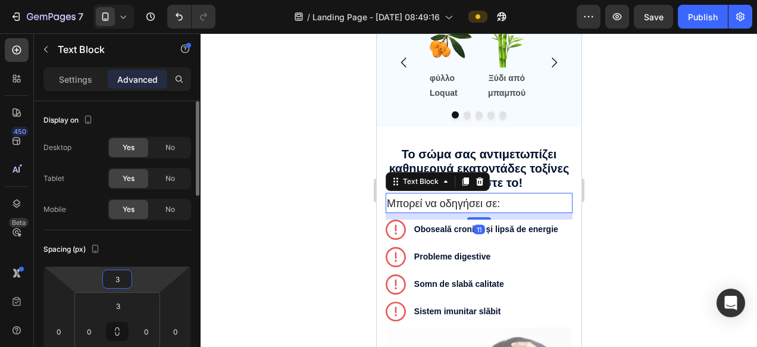
click at [118, 286] on input "3" at bounding box center [117, 279] width 24 height 18
type input "7"
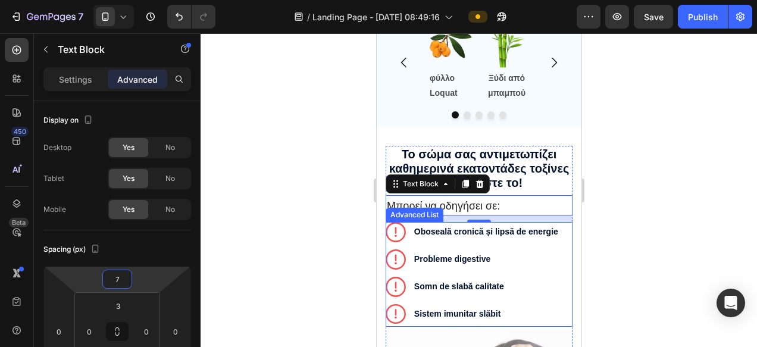
click at [675, 230] on div at bounding box center [479, 190] width 556 height 314
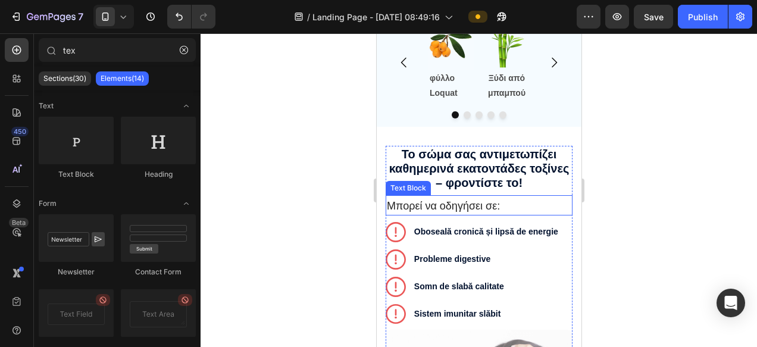
click at [461, 214] on p "Μπορεί να οδηγήσει σε:" at bounding box center [478, 206] width 184 height 16
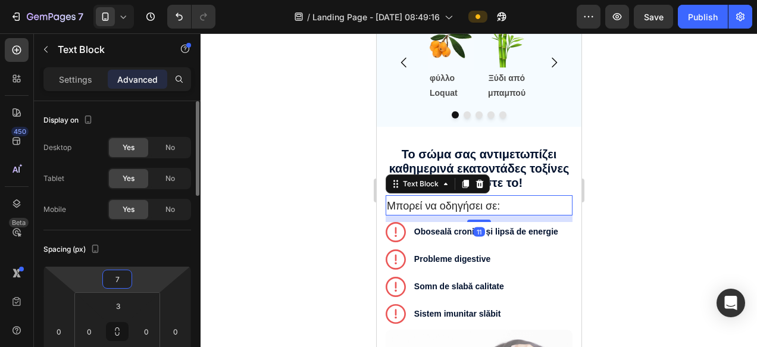
click at [121, 284] on input "7" at bounding box center [117, 279] width 24 height 18
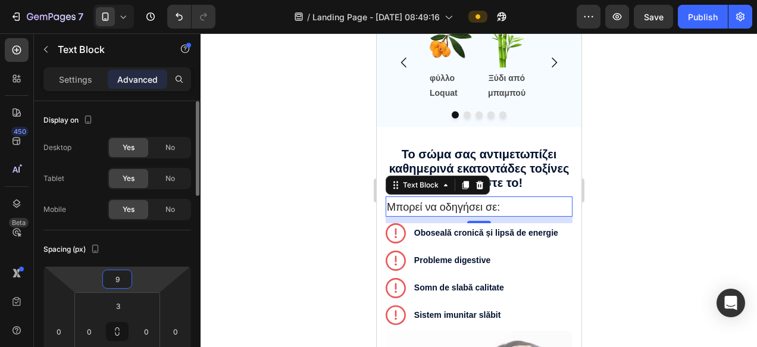
type input "19"
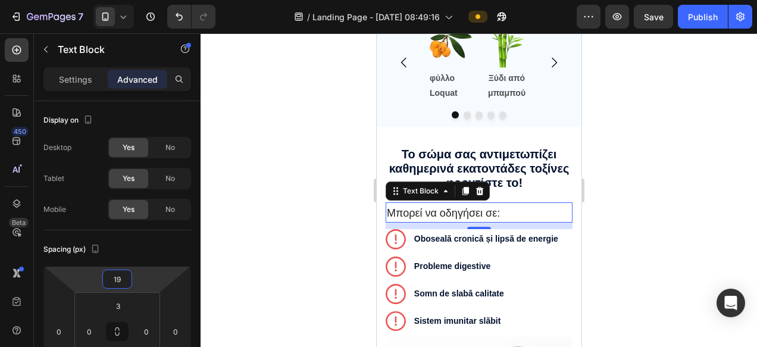
click at [706, 233] on div at bounding box center [479, 190] width 556 height 314
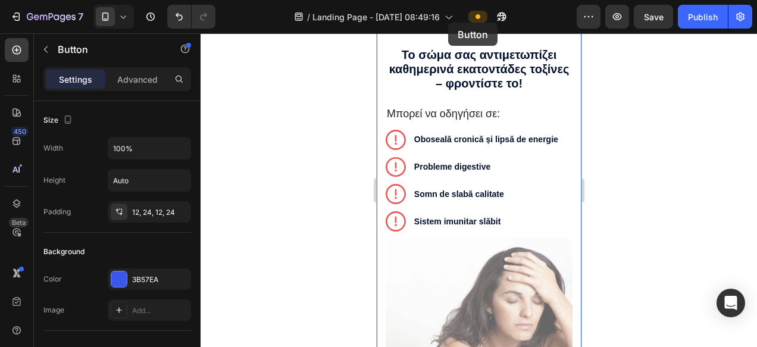
scroll to position [1263, 0]
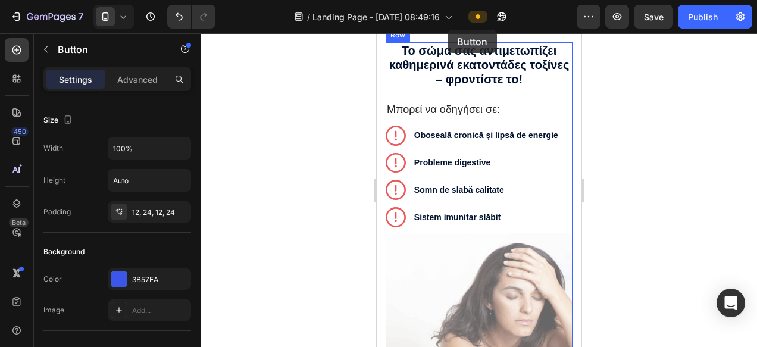
drag, startPoint x: 387, startPoint y: 227, endPoint x: 447, endPoint y: 30, distance: 206.3
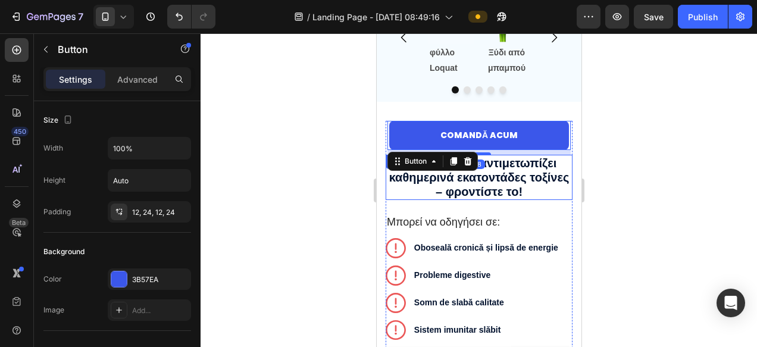
scroll to position [1110, 0]
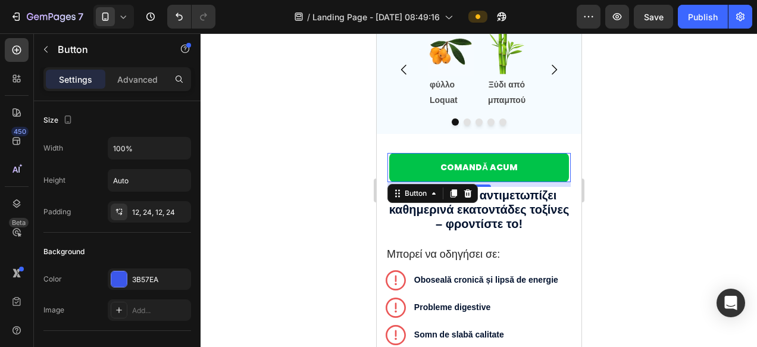
click at [396, 175] on link "Comandă acum" at bounding box center [479, 167] width 180 height 29
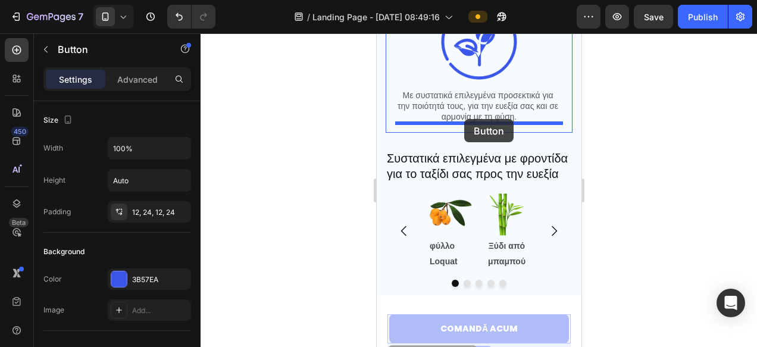
scroll to position [945, 0]
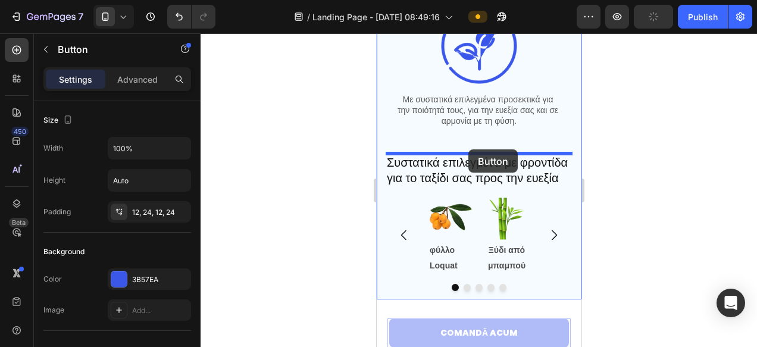
drag, startPoint x: 408, startPoint y: 212, endPoint x: 468, endPoint y: 150, distance: 86.7
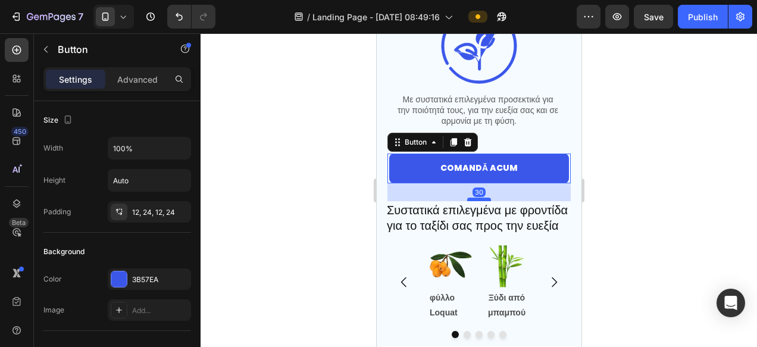
drag, startPoint x: 480, startPoint y: 185, endPoint x: 1042, endPoint y: 240, distance: 564.4
click at [481, 198] on div at bounding box center [478, 200] width 24 height 4
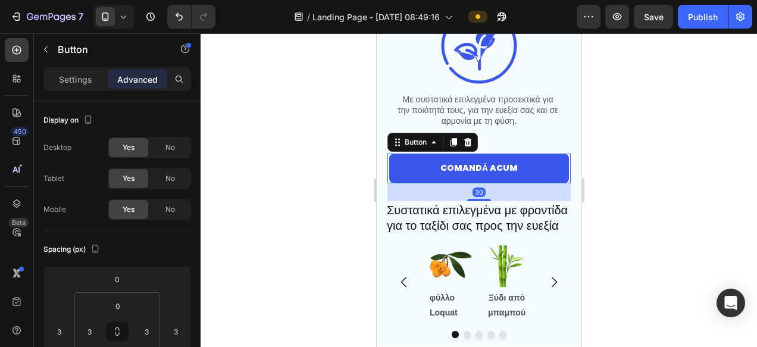
click at [678, 210] on div at bounding box center [479, 190] width 556 height 314
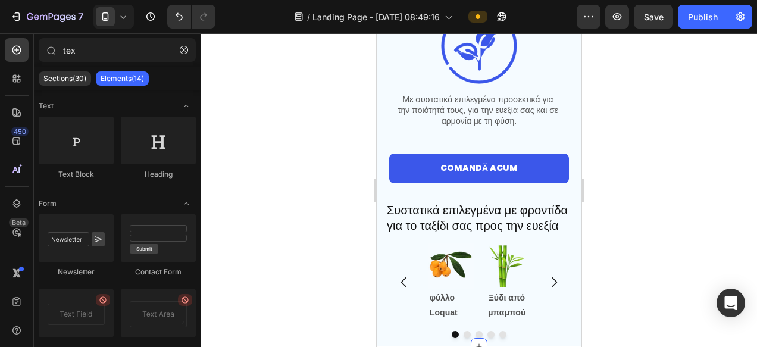
click at [463, 145] on div "Îmbunătățește-ți starea de bine cu îngrijire personală Soluție japoneză! Headin…" at bounding box center [478, 111] width 187 height 469
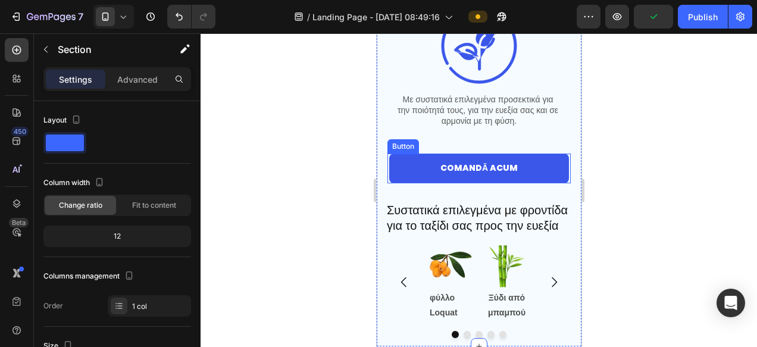
click at [405, 151] on div "Button" at bounding box center [403, 146] width 32 height 14
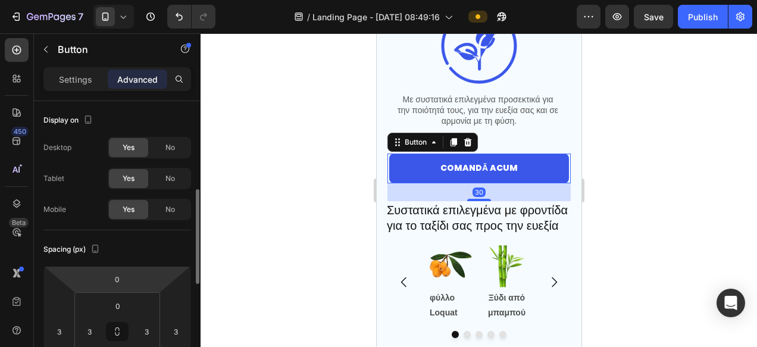
scroll to position [67, 0]
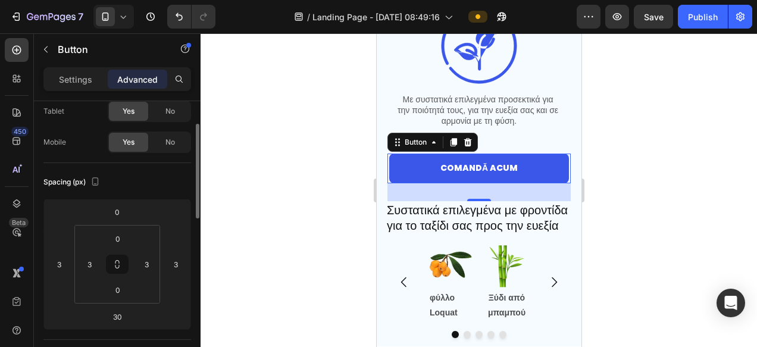
click at [641, 147] on div at bounding box center [479, 190] width 556 height 314
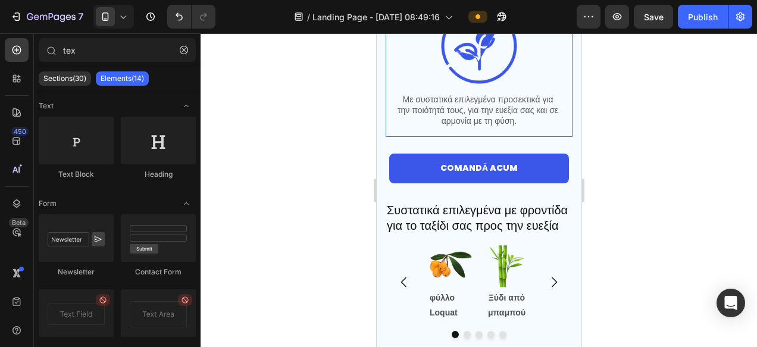
click at [484, 131] on div "Image Με συστατικά επιλεγμένα προσεκτικά για την ποιότητά τους, για την ευεξία …" at bounding box center [478, 68] width 187 height 140
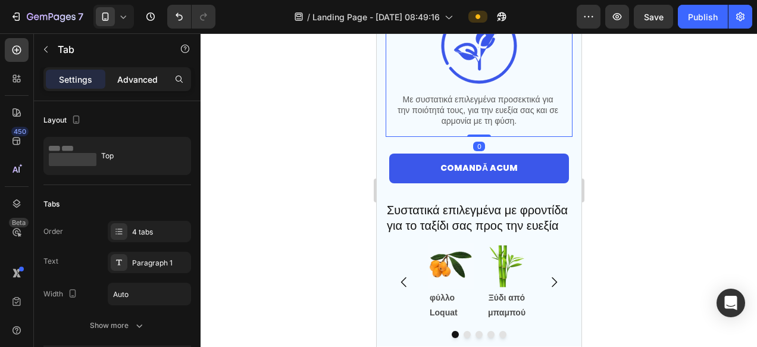
click at [140, 88] on div "Advanced" at bounding box center [137, 79] width 59 height 19
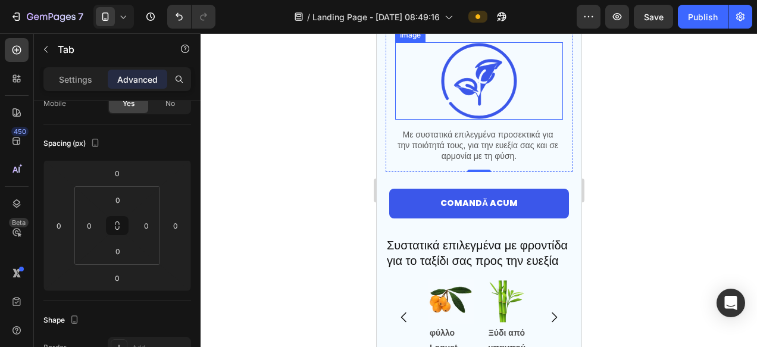
scroll to position [911, 0]
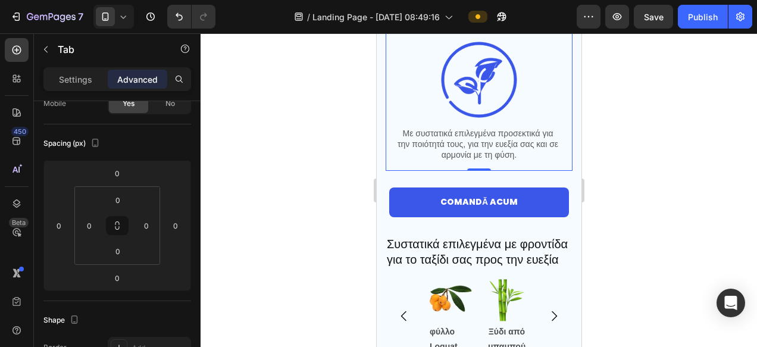
click at [665, 246] on div at bounding box center [479, 190] width 556 height 314
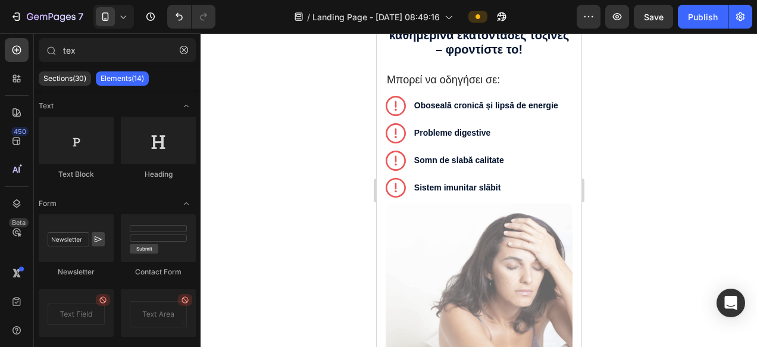
scroll to position [1260, 0]
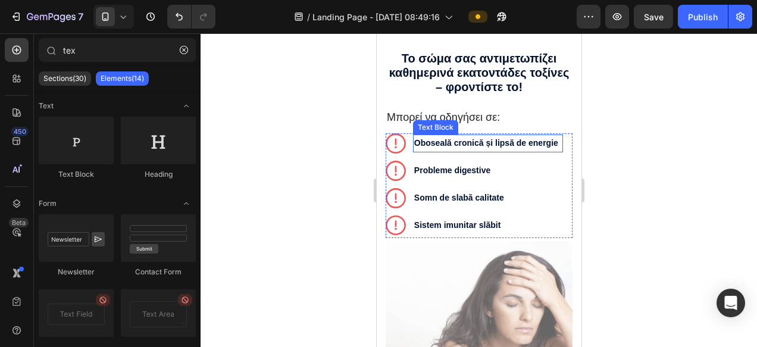
click at [459, 151] on p "Oboseală cronică și lipsă de energie" at bounding box center [488, 143] width 148 height 15
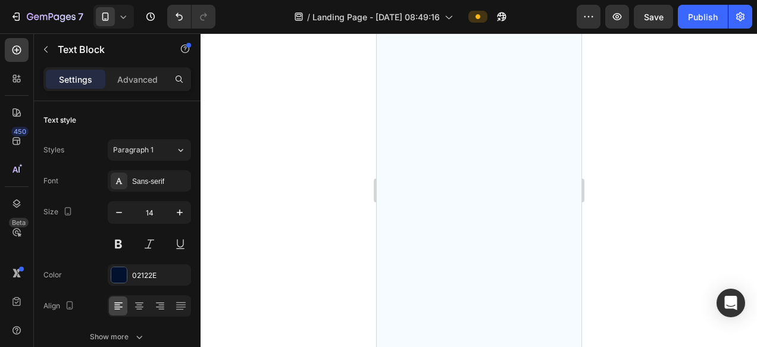
scroll to position [763, 0]
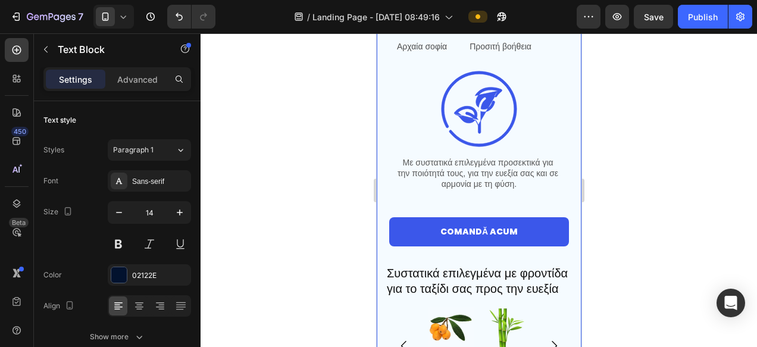
click at [381, 49] on div "Îmbunătățește-ți starea de bine cu îngrijire personală Soluție japoneză! Headin…" at bounding box center [478, 169] width 205 height 481
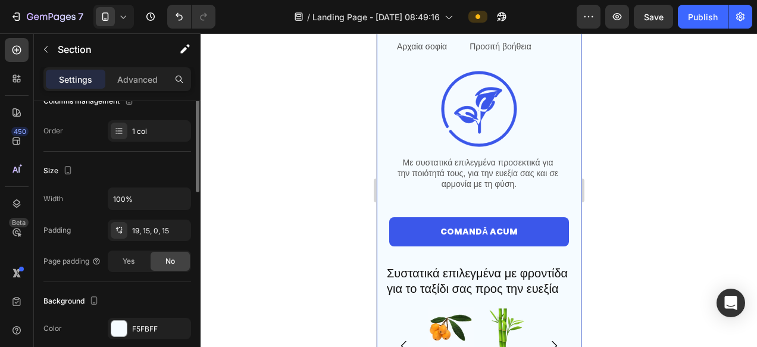
scroll to position [281, 0]
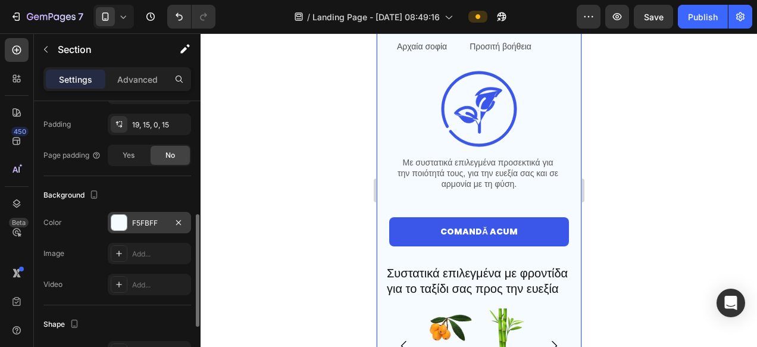
click at [138, 223] on div "F5FBFF" at bounding box center [149, 223] width 35 height 11
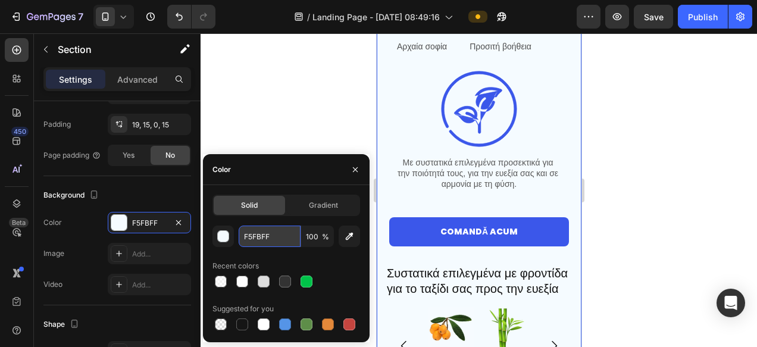
click at [279, 236] on input "F5FBFF" at bounding box center [270, 235] width 62 height 21
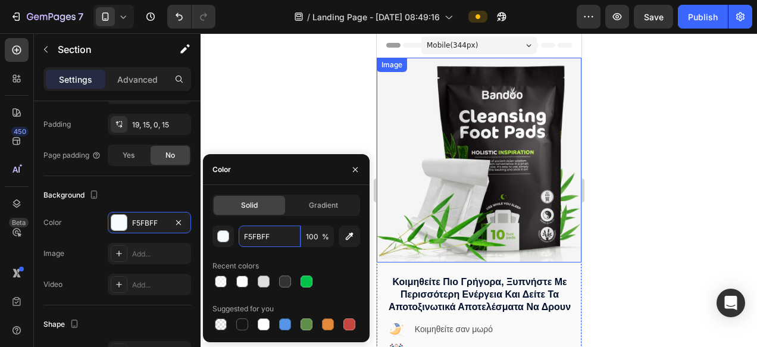
scroll to position [115, 0]
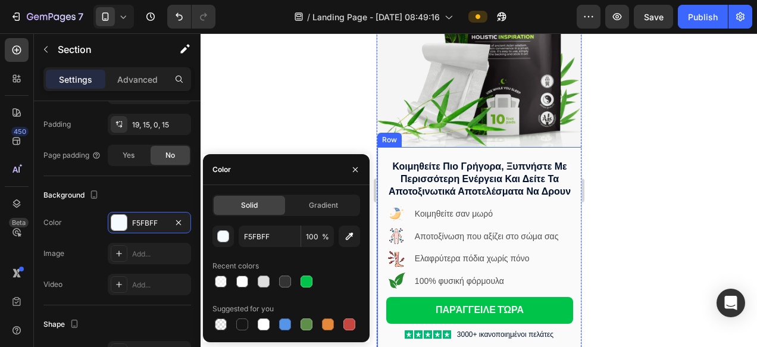
click at [521, 155] on div "You are pefect Text Block κοιμηθείτε πιο γρήγορα, ξυπνήστε με περισσότερη ενέργ…" at bounding box center [479, 250] width 205 height 206
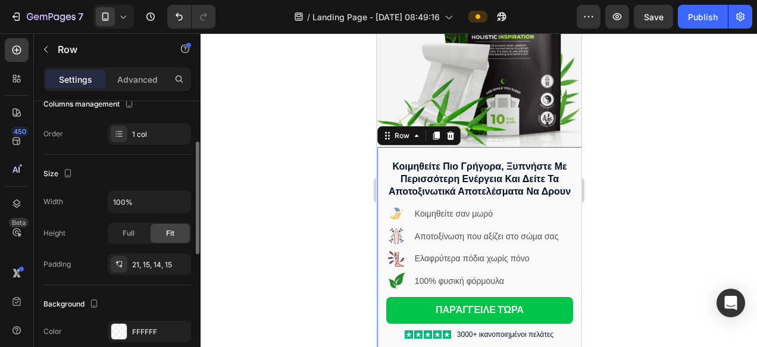
scroll to position [213, 0]
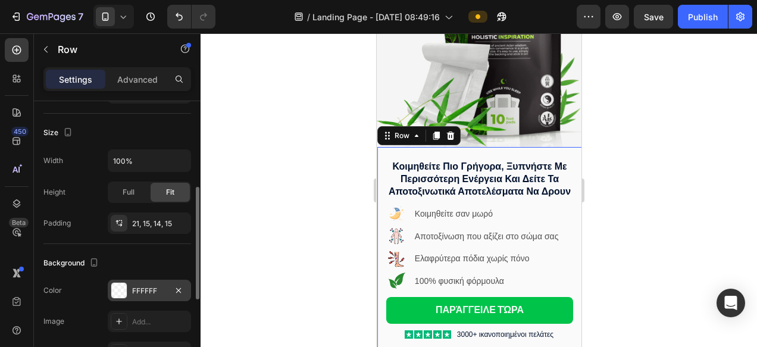
click at [125, 286] on div at bounding box center [118, 290] width 15 height 15
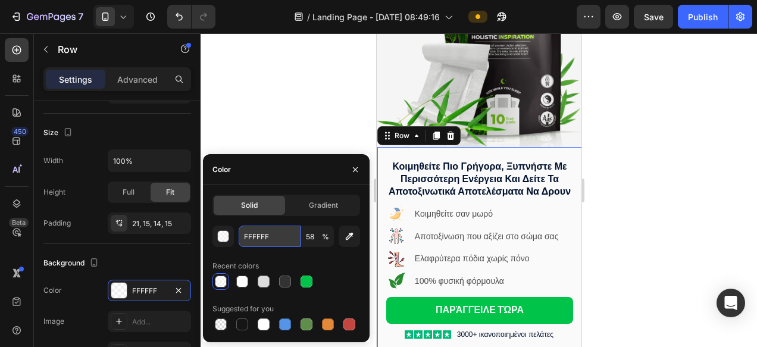
click at [291, 236] on input "FFFFFF" at bounding box center [270, 235] width 62 height 21
paste input "5FB"
type input "F5FBFF"
click at [324, 272] on div "Recent colors" at bounding box center [286, 265] width 148 height 19
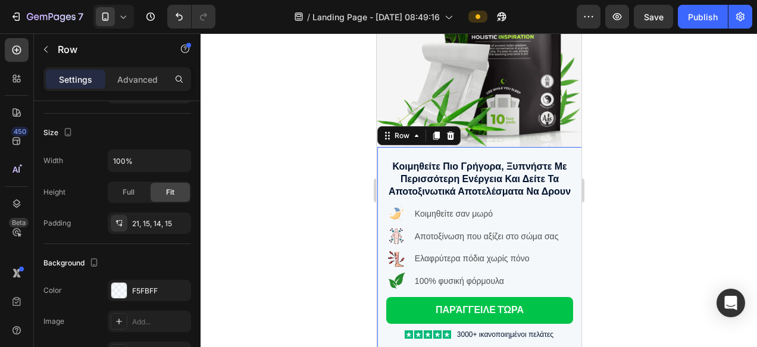
click at [611, 255] on div at bounding box center [479, 190] width 556 height 314
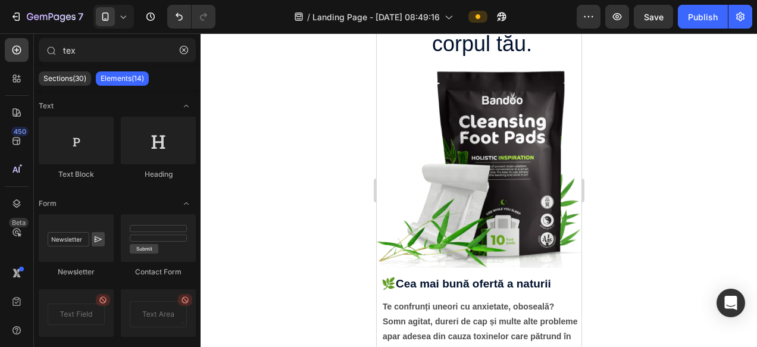
scroll to position [2241, 0]
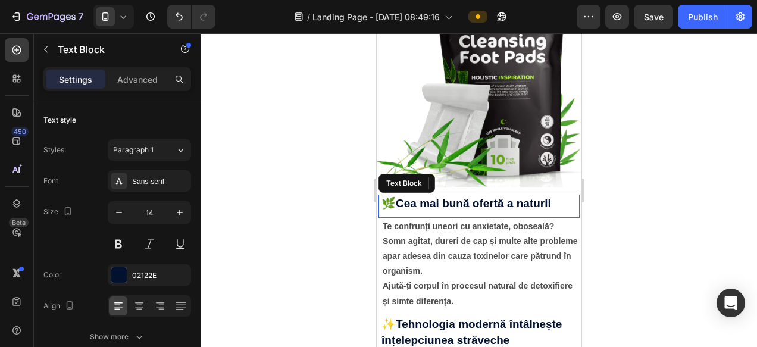
click at [430, 203] on strong "Cea mai bună ofertă a naturii" at bounding box center [472, 203] width 155 height 12
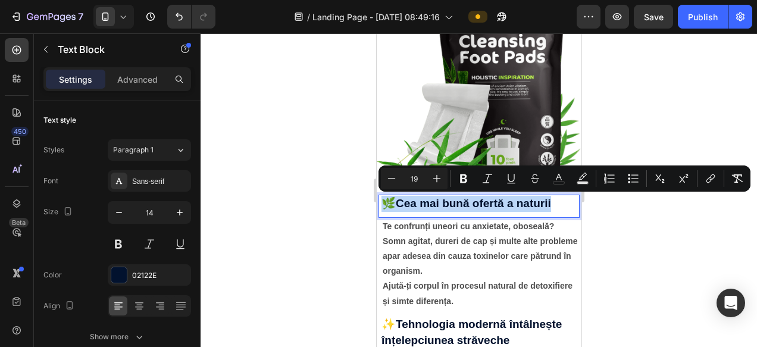
copy p "🌿 Cea mai bună ofertă a naturii"
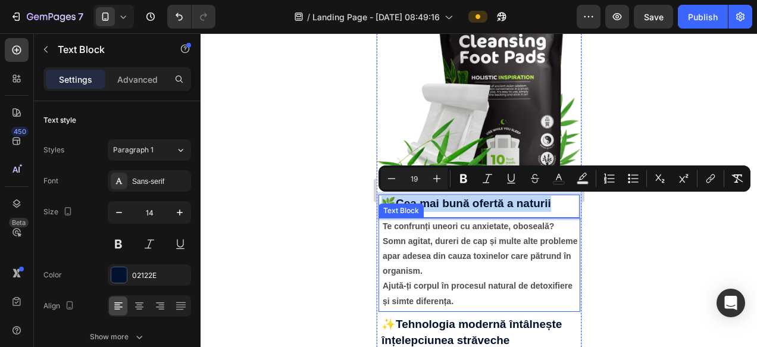
click at [414, 236] on strong "Somn agitat, dureri de cap și multe alte probleme apar adesea din cauza toxinel…" at bounding box center [479, 255] width 195 height 39
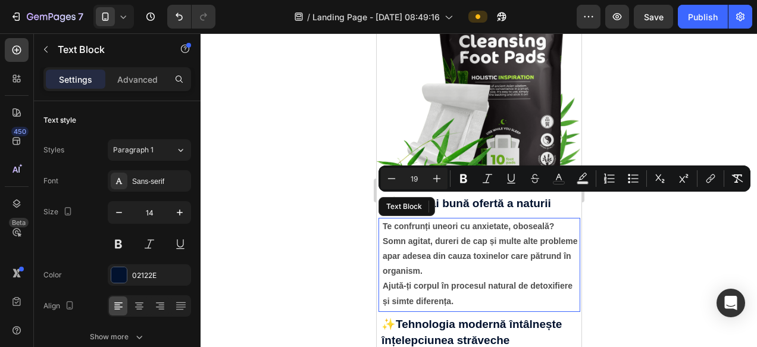
click at [414, 236] on strong "Somn agitat, dureri de cap și multe alte probleme apar adesea din cauza toxinel…" at bounding box center [479, 255] width 195 height 39
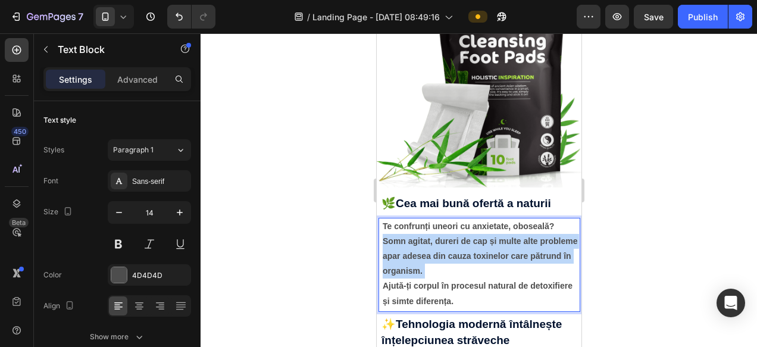
scroll to position [213, 0]
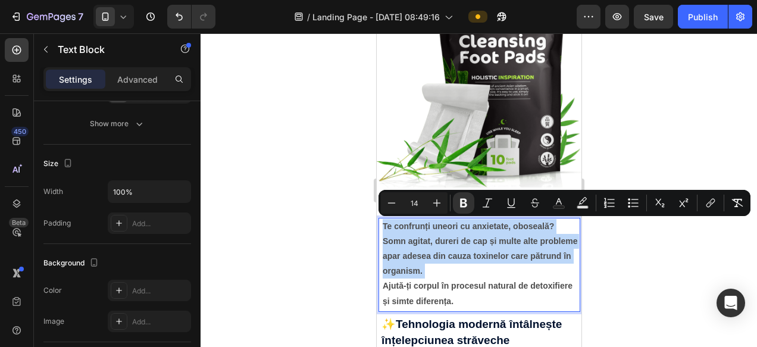
copy div "Te confrunți uneori cu anxietate, oboseală? Somn agitat, dureri de cap și multe…"
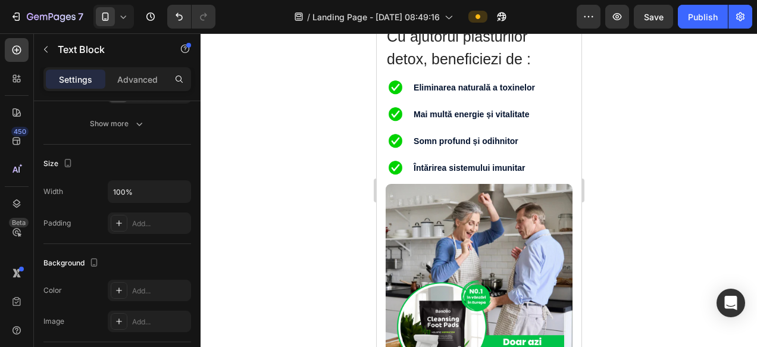
type input "16"
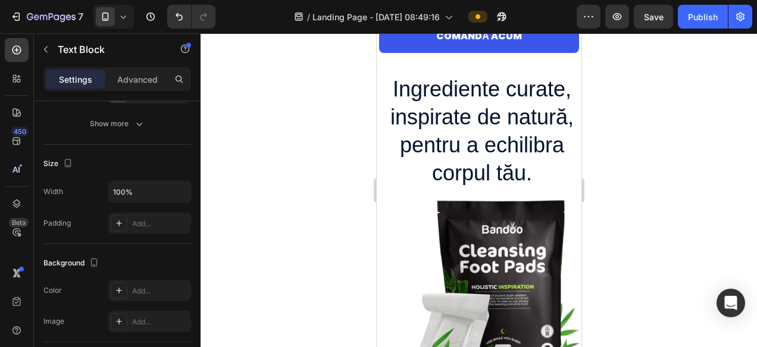
scroll to position [2032, 0]
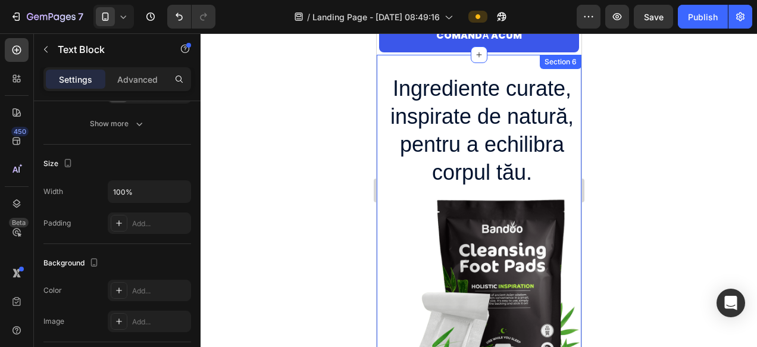
click at [553, 65] on div "Section 6" at bounding box center [559, 62] width 37 height 11
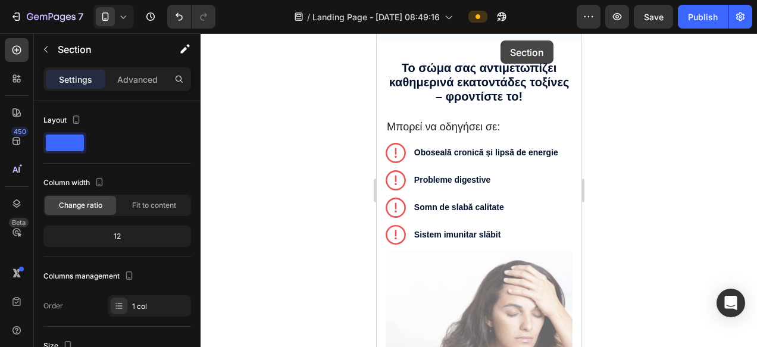
scroll to position [1290, 0]
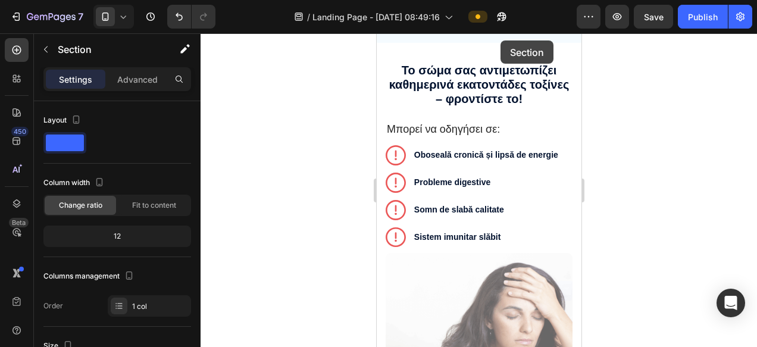
drag, startPoint x: 388, startPoint y: 68, endPoint x: 500, endPoint y: 40, distance: 115.9
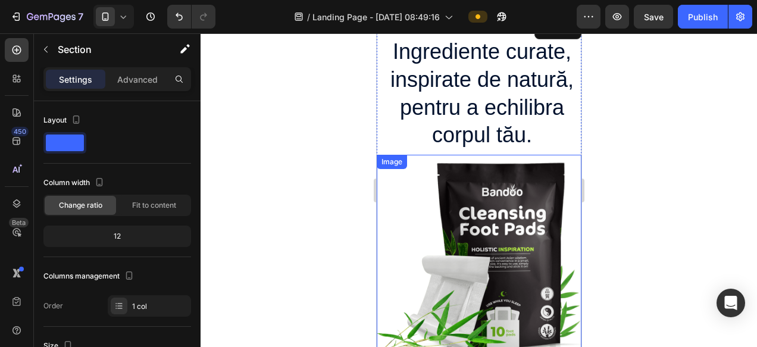
scroll to position [1282, 0]
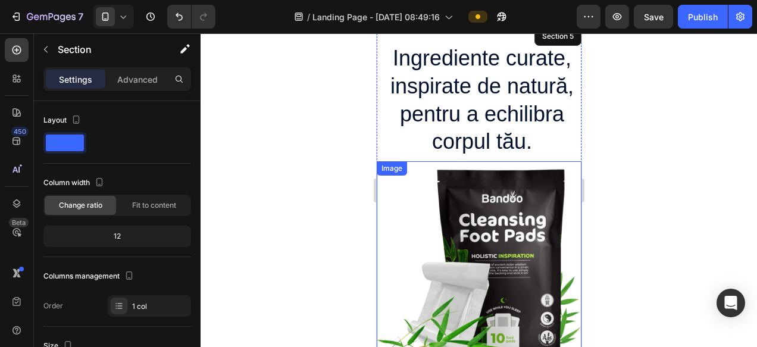
click at [472, 80] on h2 "Ingrediente curate, inspirate de natură, pentru a echilibra corpul tău." at bounding box center [481, 100] width 199 height 114
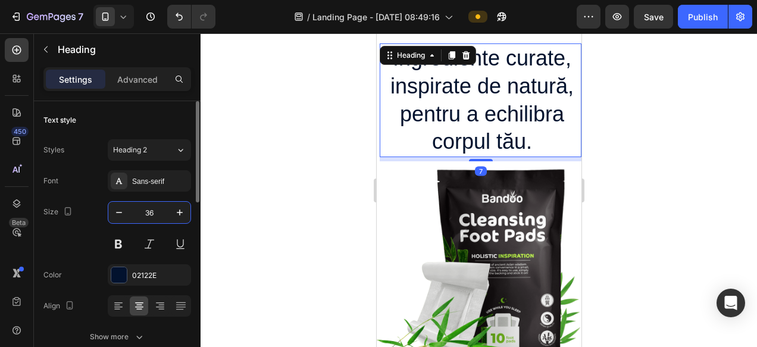
click at [150, 212] on input "36" at bounding box center [149, 212] width 39 height 21
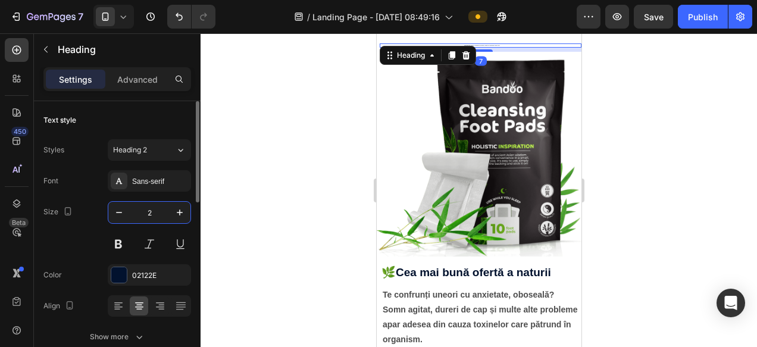
type input "20"
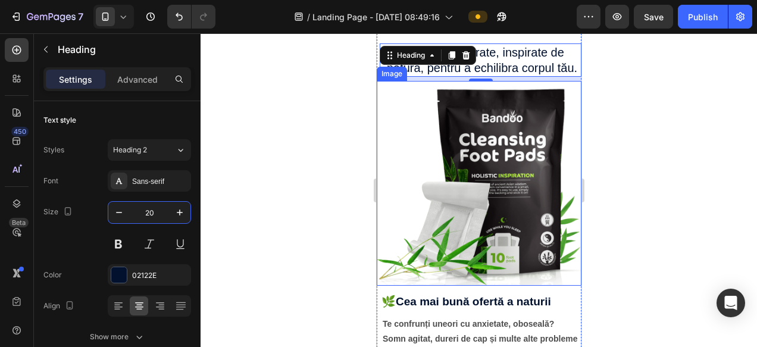
click at [653, 225] on div at bounding box center [479, 190] width 556 height 314
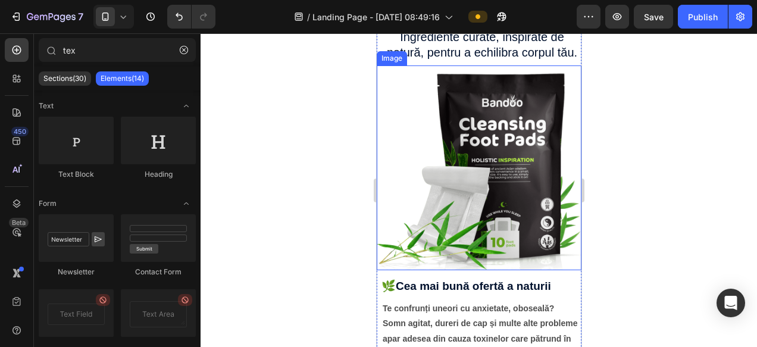
scroll to position [1150, 0]
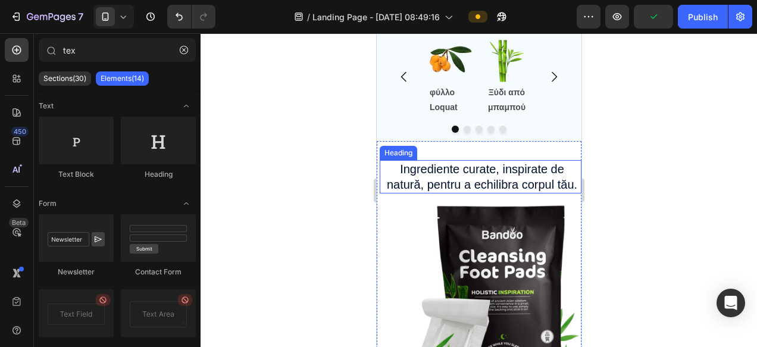
click at [430, 181] on h2 "Ingrediente curate, inspirate de natură, pentru a echilibra corpul tău." at bounding box center [481, 176] width 199 height 33
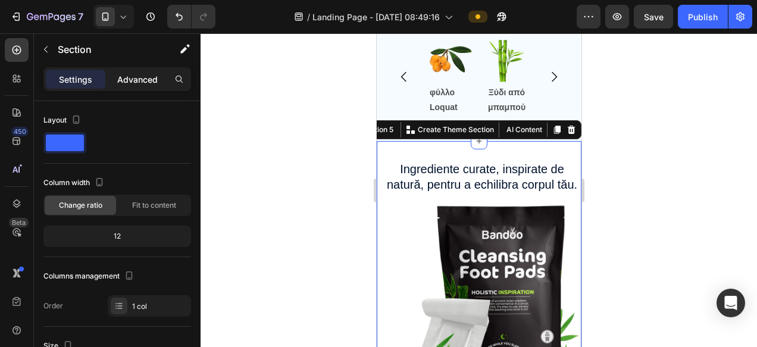
click at [139, 82] on p "Advanced" at bounding box center [137, 79] width 40 height 12
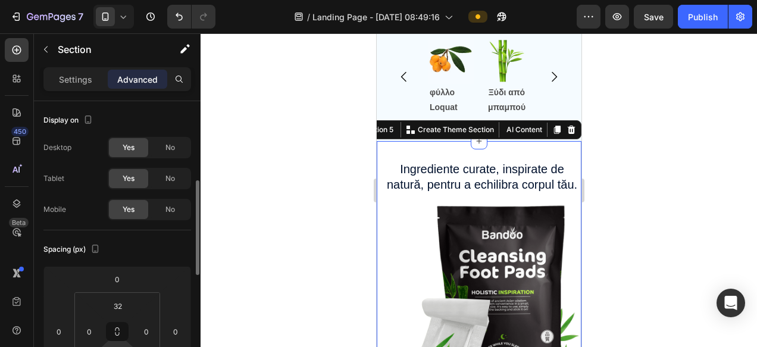
scroll to position [59, 0]
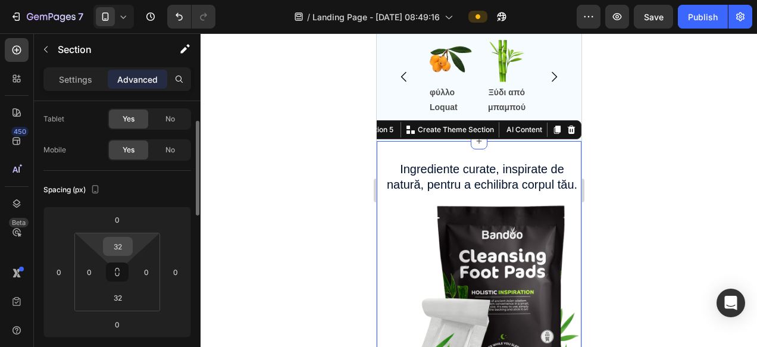
click at [121, 242] on input "32" at bounding box center [118, 246] width 24 height 18
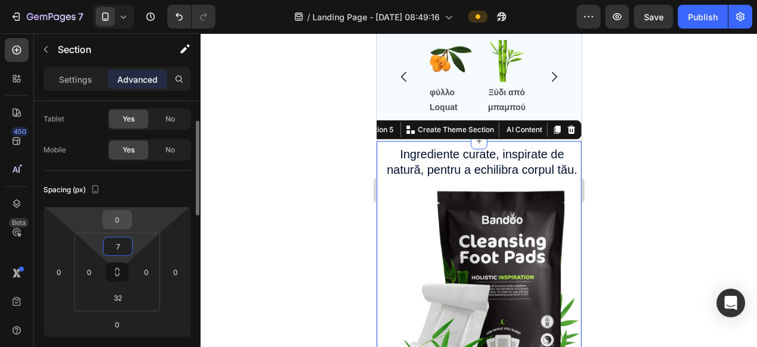
type input "7"
click at [120, 220] on input "0" at bounding box center [117, 220] width 24 height 18
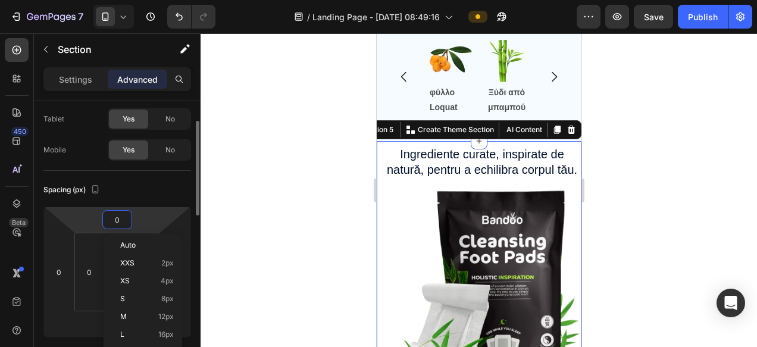
type input "7"
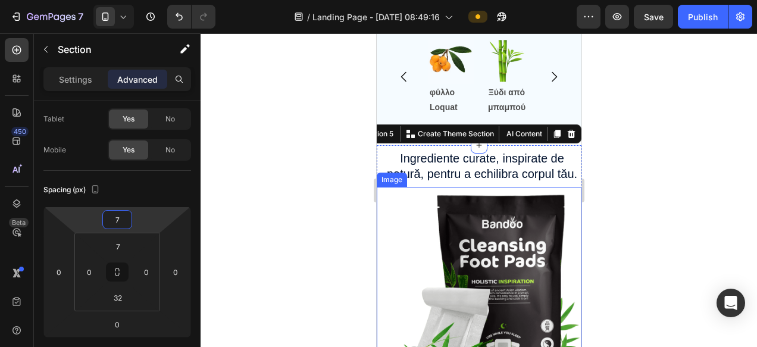
click at [668, 206] on div at bounding box center [479, 190] width 556 height 314
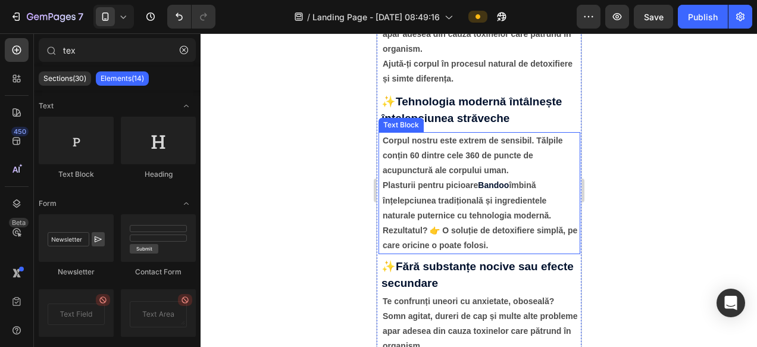
scroll to position [1624, 0]
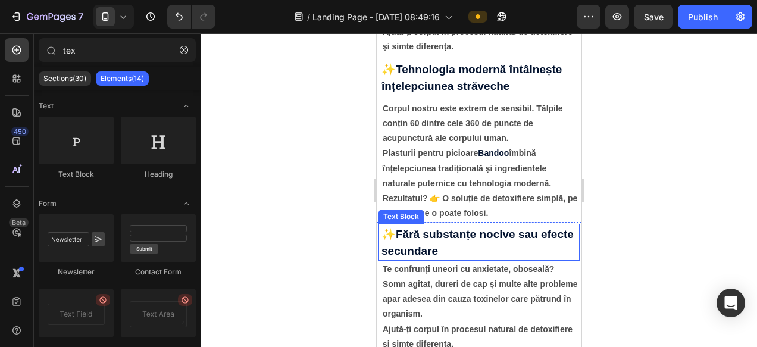
click at [470, 237] on strong "Fără substanțe nocive sau efecte secundare" at bounding box center [477, 242] width 192 height 29
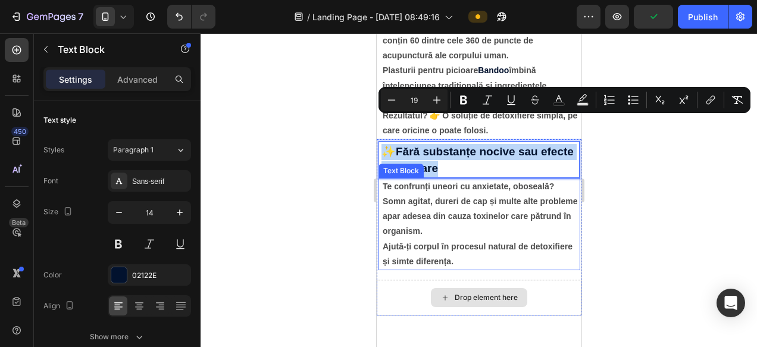
scroll to position [1783, 0]
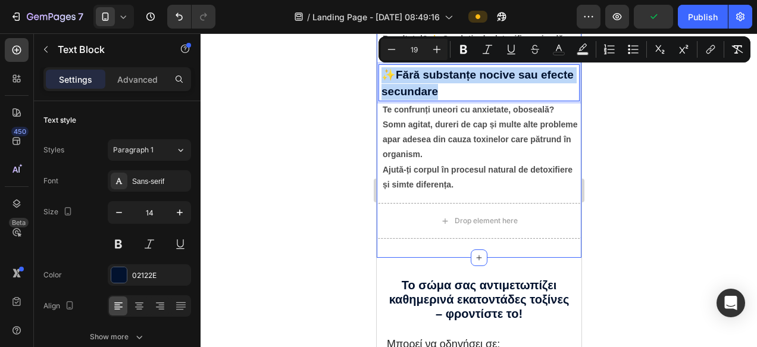
click at [419, 206] on div "Drop element here" at bounding box center [478, 221] width 205 height 36
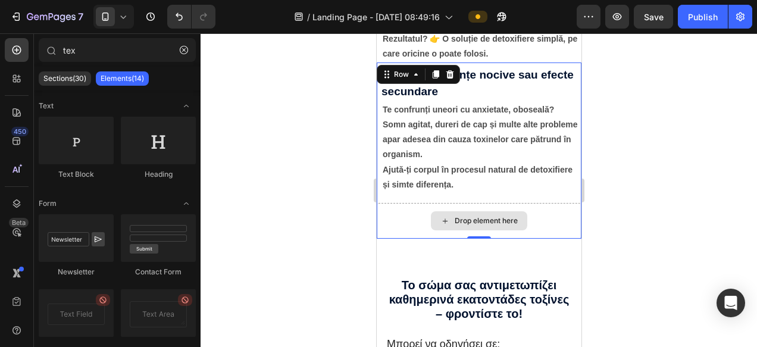
click at [475, 224] on div "Drop element here" at bounding box center [478, 220] width 96 height 19
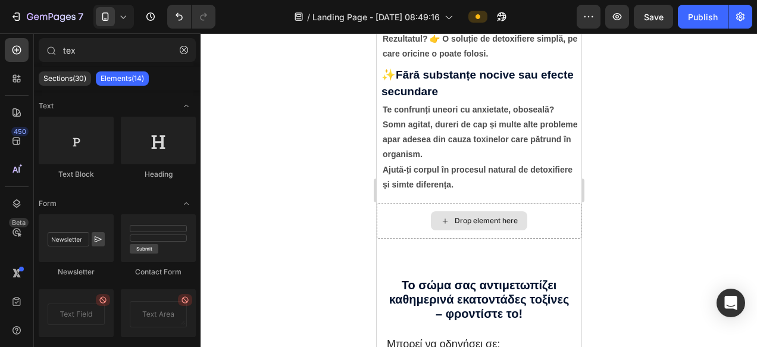
scroll to position [1792, 0]
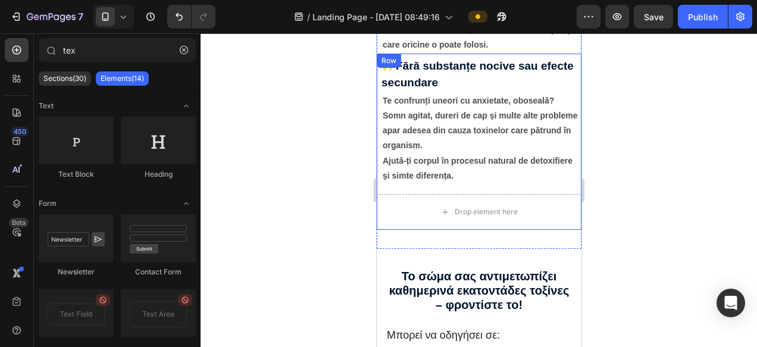
click at [479, 54] on div "✨ Fără substanțe nocive sau efecte secundare Text Block Te confrunți uneori cu …" at bounding box center [478, 119] width 205 height 131
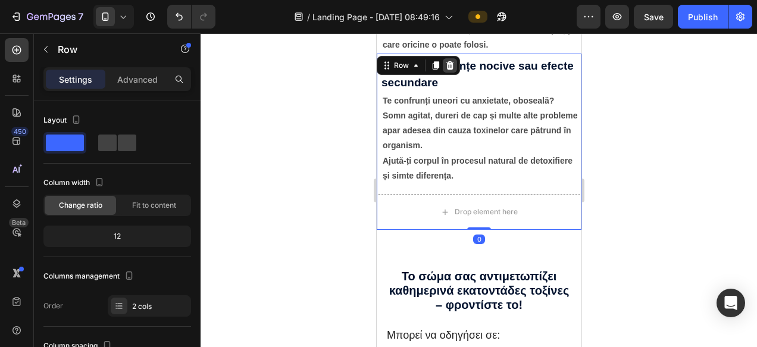
click at [451, 62] on icon at bounding box center [450, 65] width 8 height 8
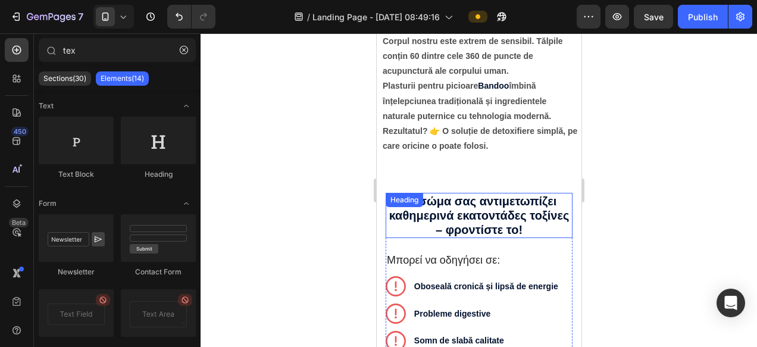
scroll to position [1723, 0]
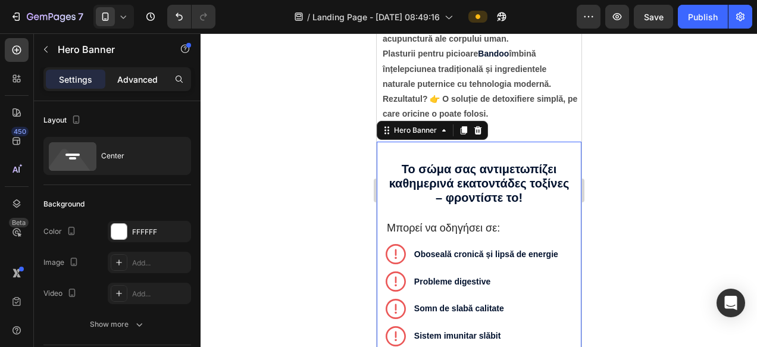
click at [136, 76] on p "Advanced" at bounding box center [137, 79] width 40 height 12
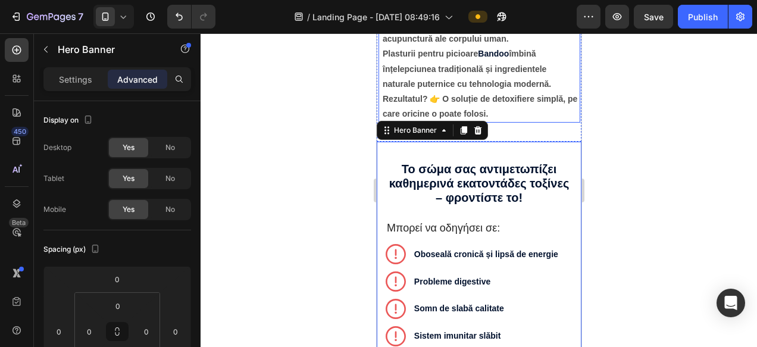
click at [456, 112] on strong "Rezultatul? 👉 O soluție de detoxifiere simplă, pe care oricine o poate folosi." at bounding box center [479, 106] width 195 height 24
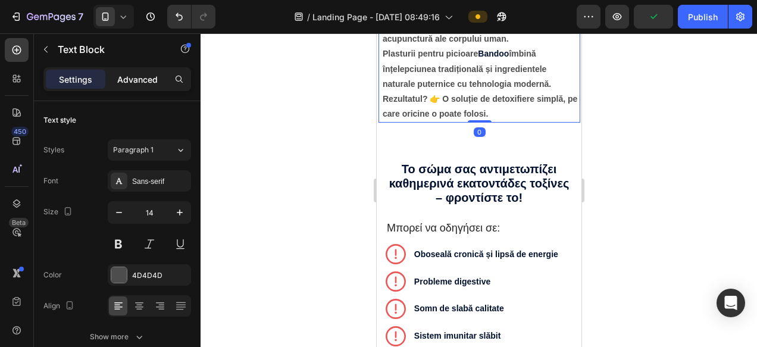
click at [142, 84] on p "Advanced" at bounding box center [137, 79] width 40 height 12
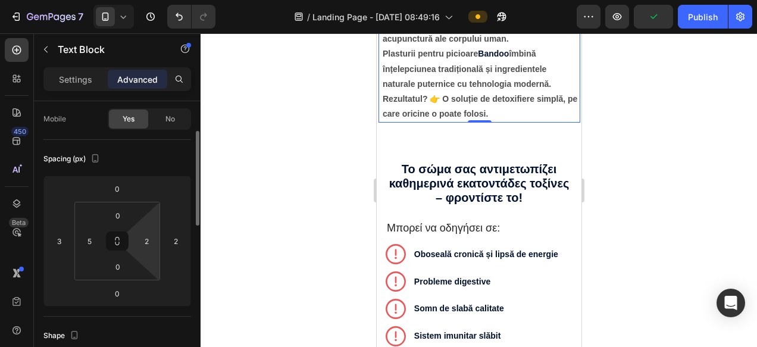
scroll to position [90, 0]
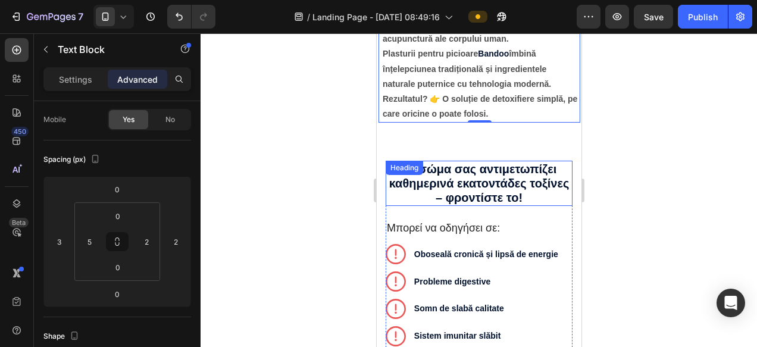
click at [450, 170] on h2 "Το σώμα σας αντιμετωπίζει καθημερινά εκατοντάδες τοξίνες – φροντίστε το!" at bounding box center [478, 183] width 187 height 45
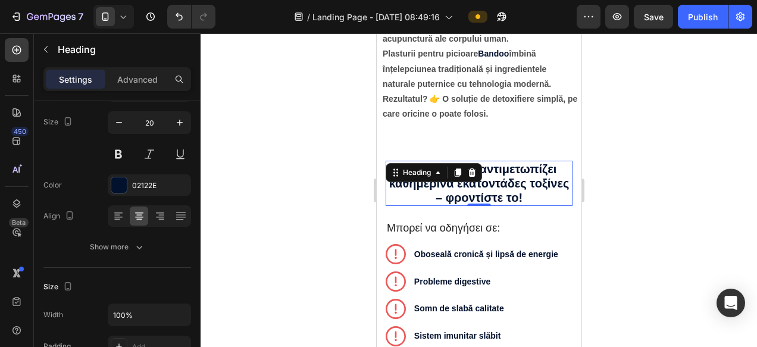
scroll to position [0, 0]
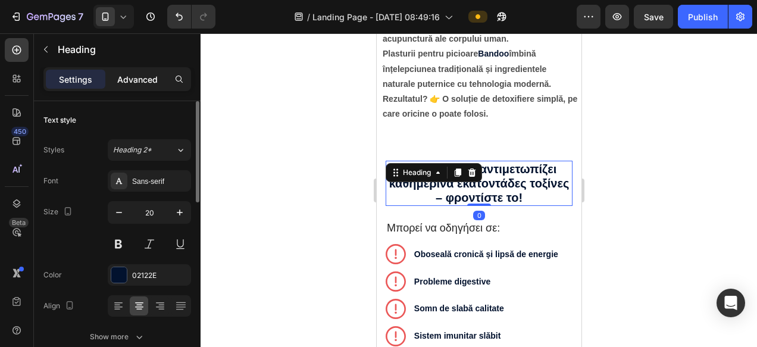
click at [148, 82] on p "Advanced" at bounding box center [137, 79] width 40 height 12
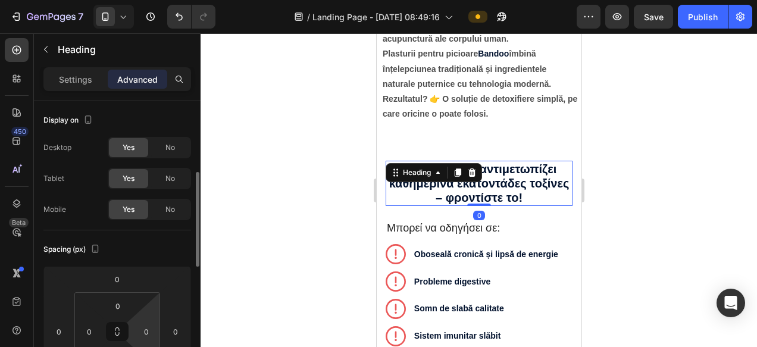
scroll to position [53, 0]
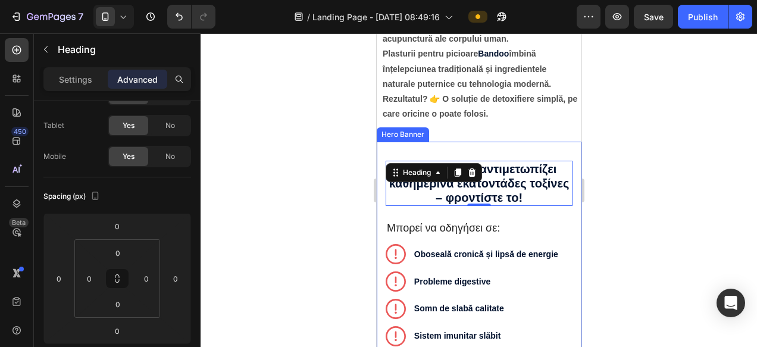
click at [393, 137] on div "Hero Banner" at bounding box center [402, 134] width 52 height 14
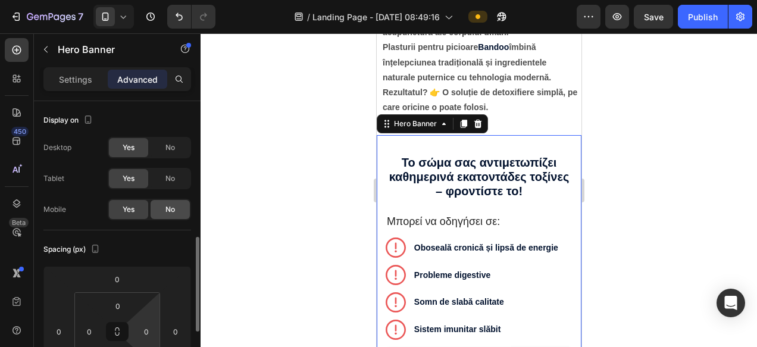
scroll to position [102, 0]
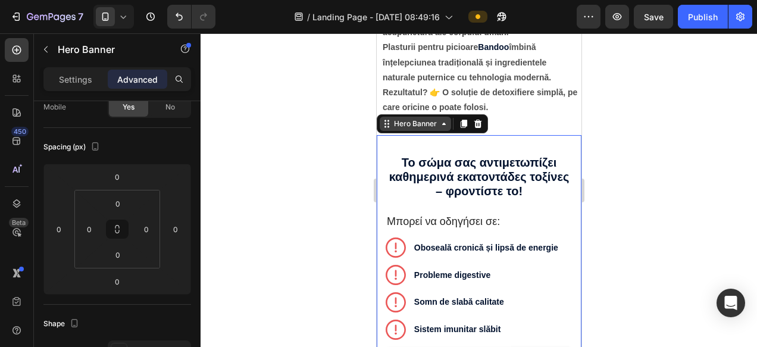
click at [433, 127] on div "Hero Banner" at bounding box center [415, 123] width 48 height 11
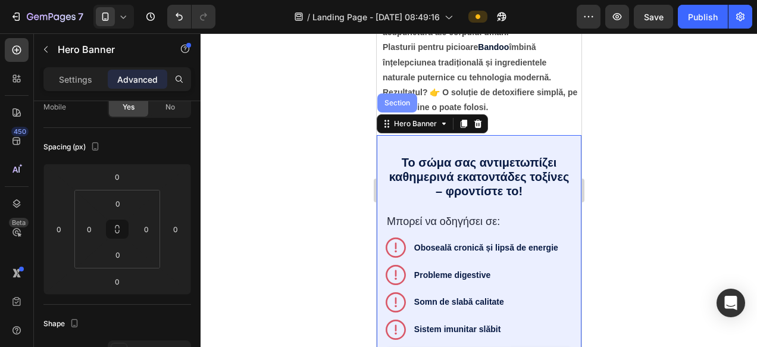
click at [393, 104] on div "Section" at bounding box center [396, 102] width 30 height 7
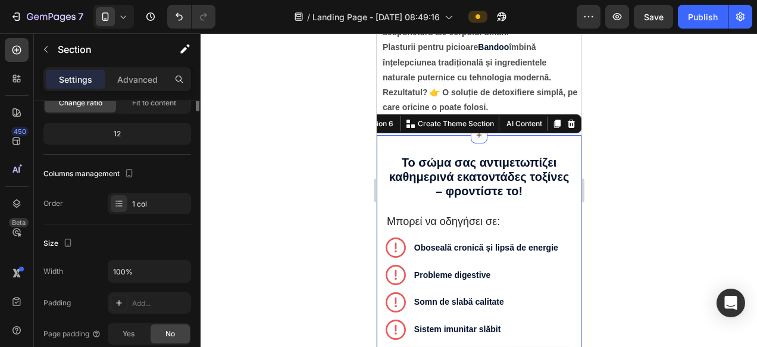
scroll to position [0, 0]
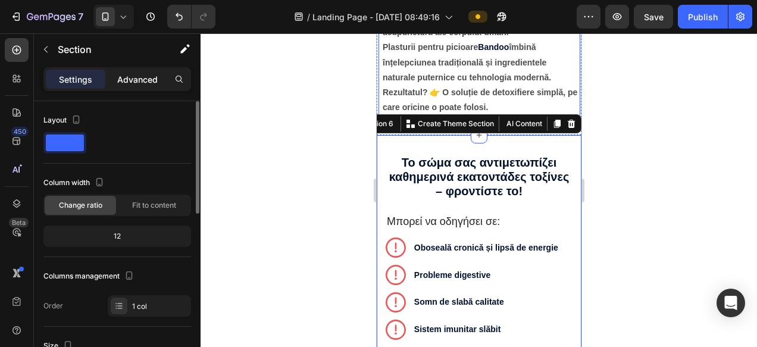
click at [155, 82] on p "Advanced" at bounding box center [137, 79] width 40 height 12
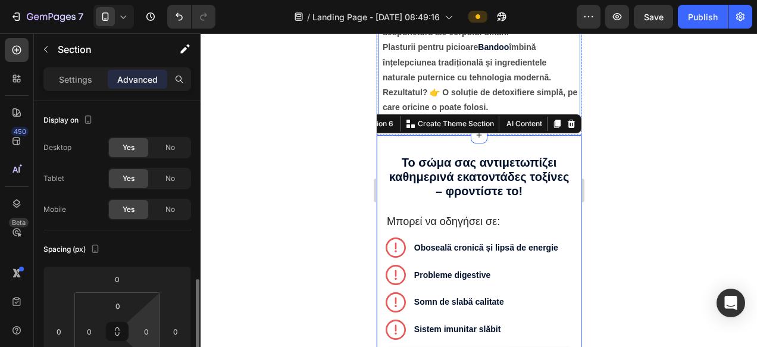
scroll to position [133, 0]
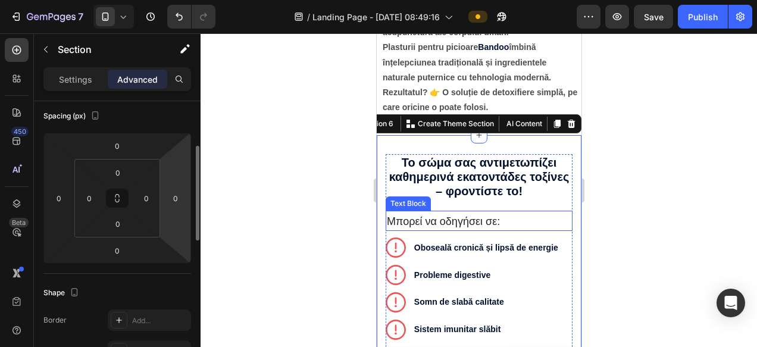
click at [670, 209] on div at bounding box center [479, 190] width 556 height 314
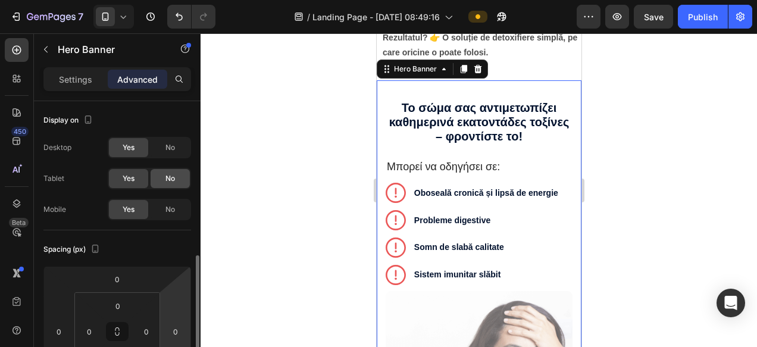
scroll to position [141, 0]
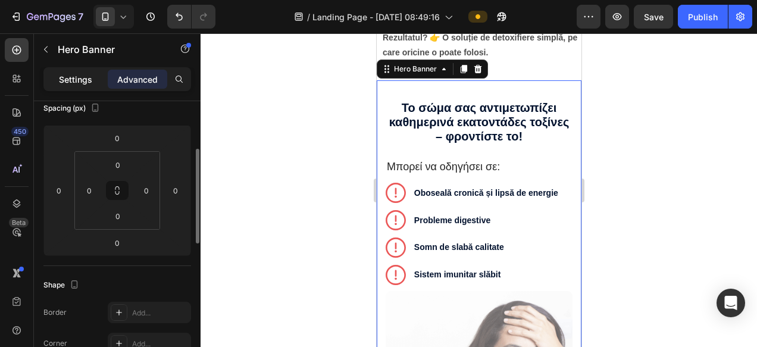
click at [71, 74] on p "Settings" at bounding box center [75, 79] width 33 height 12
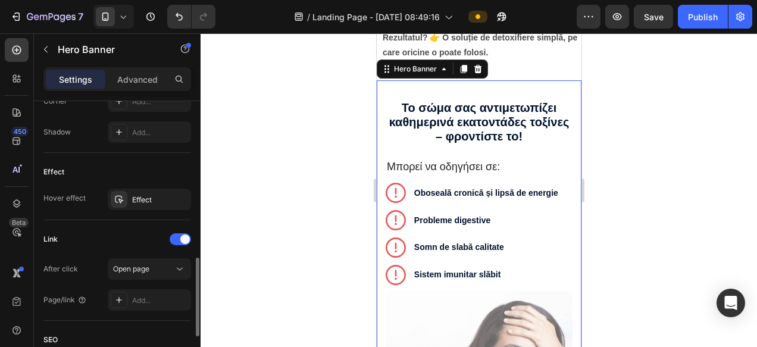
scroll to position [559, 0]
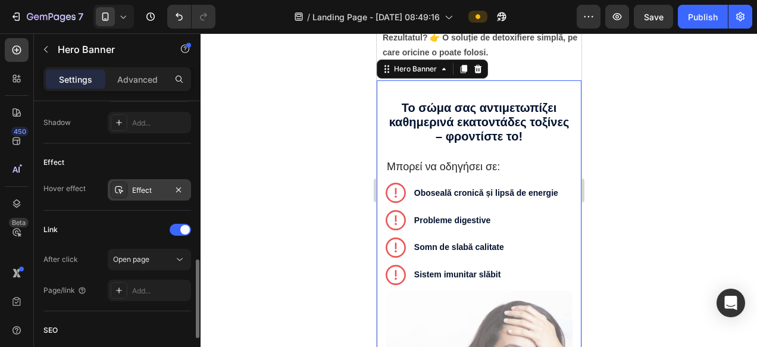
click at [149, 198] on div "Effect" at bounding box center [149, 189] width 83 height 21
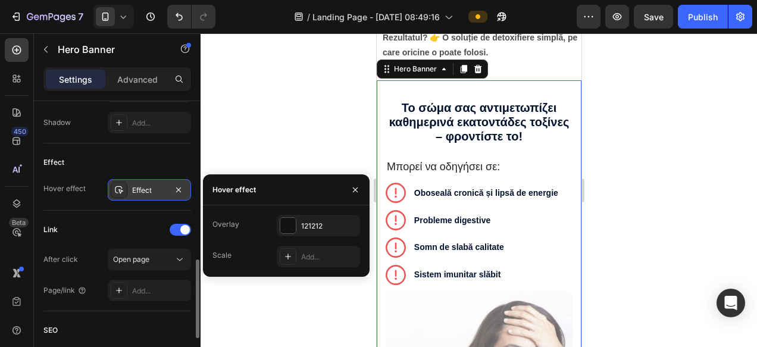
click at [149, 198] on div "Effect" at bounding box center [149, 189] width 83 height 21
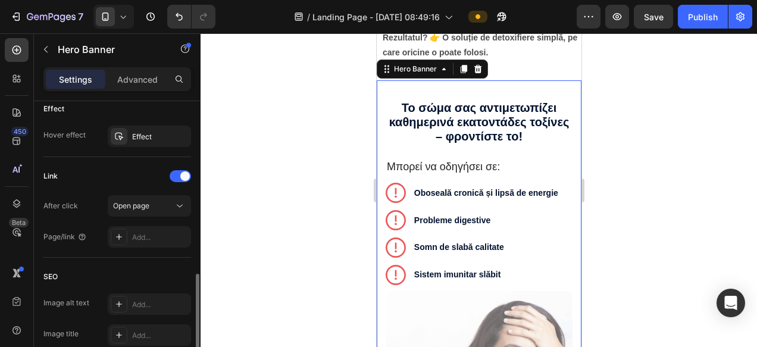
scroll to position [612, 0]
click at [411, 66] on div "Hero Banner" at bounding box center [415, 69] width 48 height 11
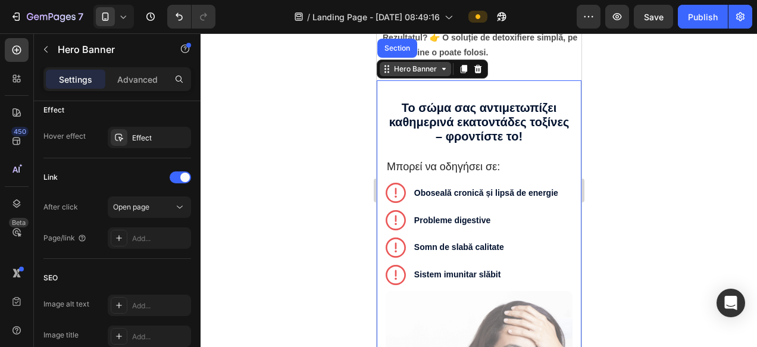
click at [410, 70] on div "Hero Banner" at bounding box center [415, 69] width 48 height 11
click at [405, 67] on div "Hero Banner" at bounding box center [415, 69] width 48 height 11
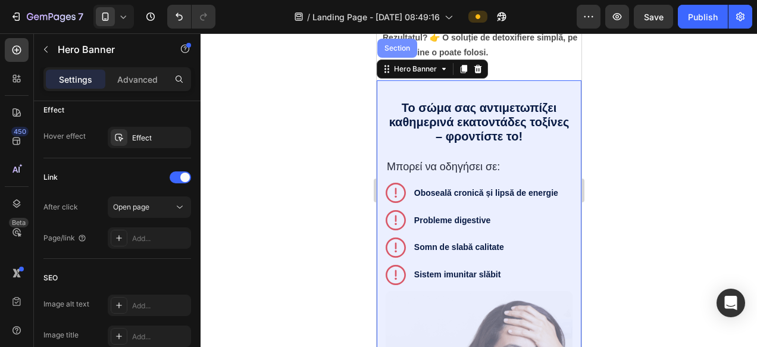
click at [398, 55] on div "Section" at bounding box center [397, 48] width 40 height 19
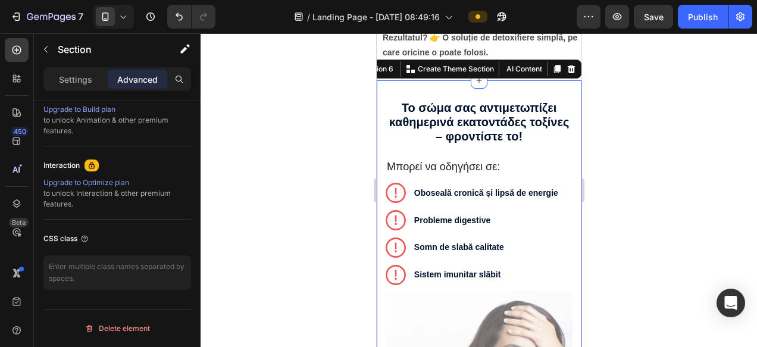
scroll to position [0, 0]
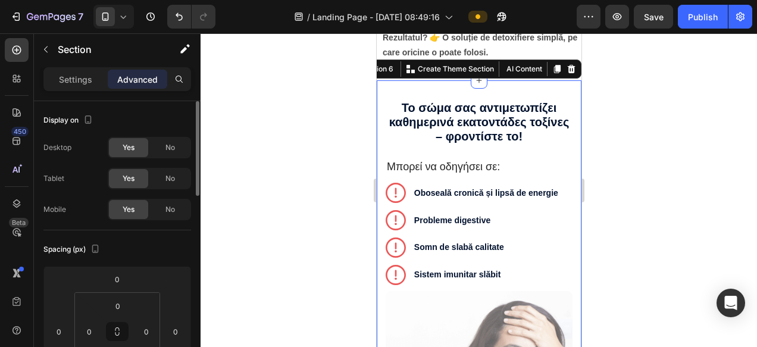
click at [76, 89] on div "Settings Advanced" at bounding box center [117, 79] width 148 height 24
click at [73, 84] on p "Settings" at bounding box center [75, 79] width 33 height 12
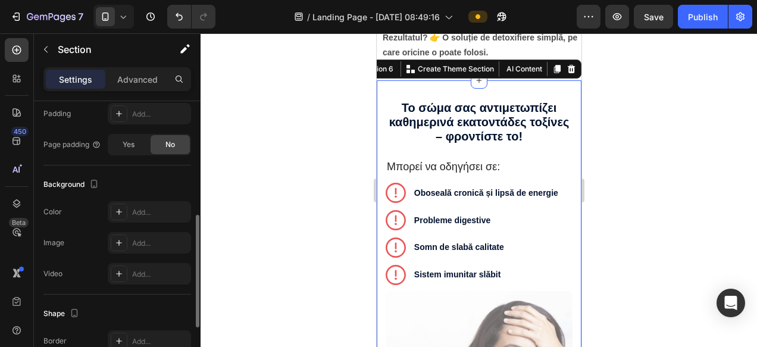
scroll to position [292, 0]
click at [148, 210] on div "Add..." at bounding box center [160, 211] width 56 height 11
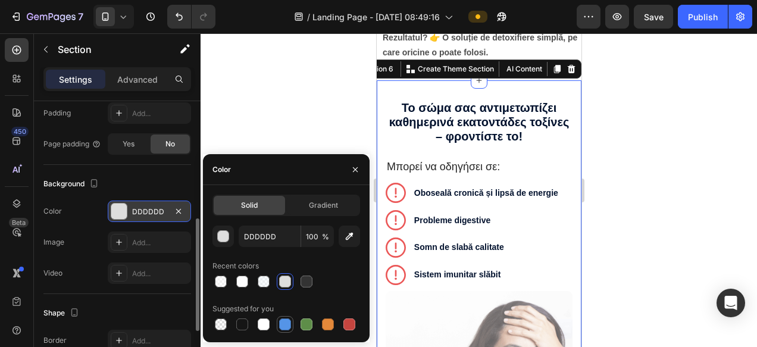
click at [287, 325] on div at bounding box center [285, 324] width 12 height 12
click at [262, 282] on div at bounding box center [264, 281] width 12 height 12
type input "F5FBFF"
type input "58"
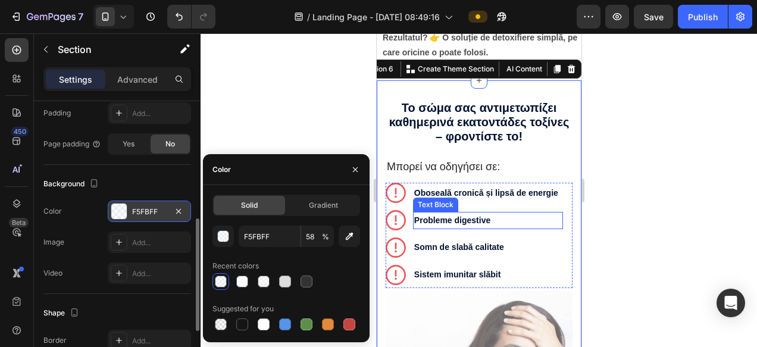
scroll to position [1837, 0]
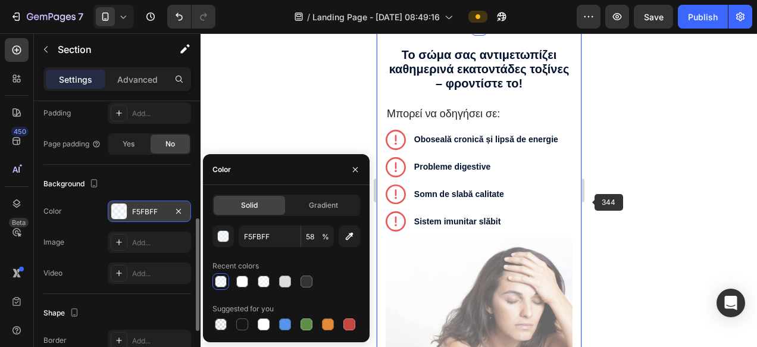
click at [634, 209] on div at bounding box center [479, 190] width 556 height 314
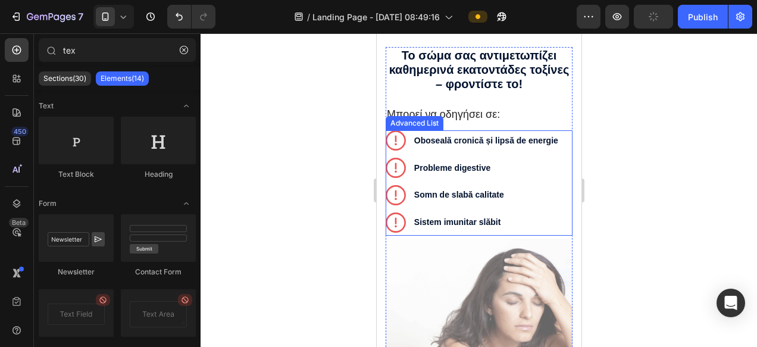
scroll to position [1715, 0]
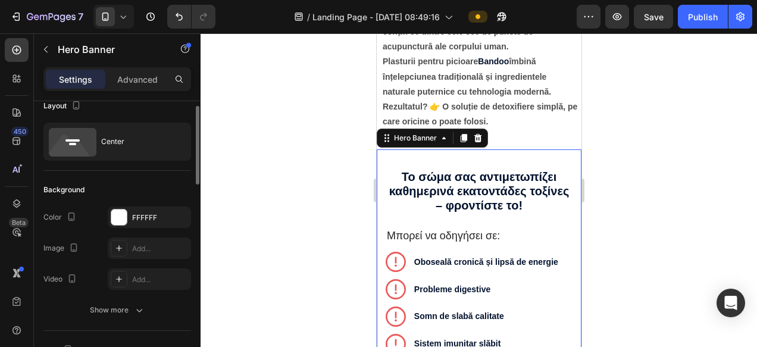
scroll to position [15, 0]
click at [118, 213] on div at bounding box center [118, 216] width 15 height 15
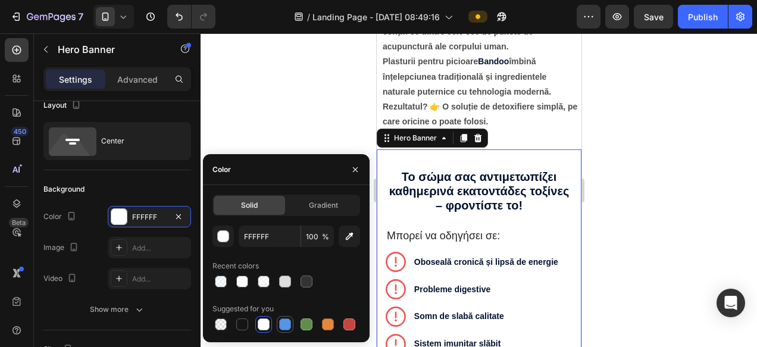
click at [290, 327] on div at bounding box center [285, 324] width 14 height 14
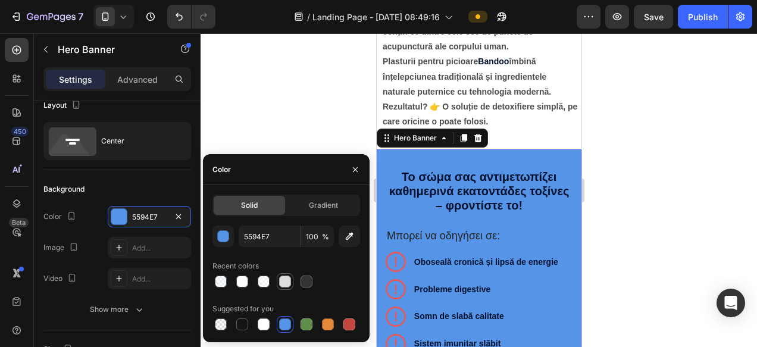
click at [289, 286] on div at bounding box center [285, 281] width 12 height 12
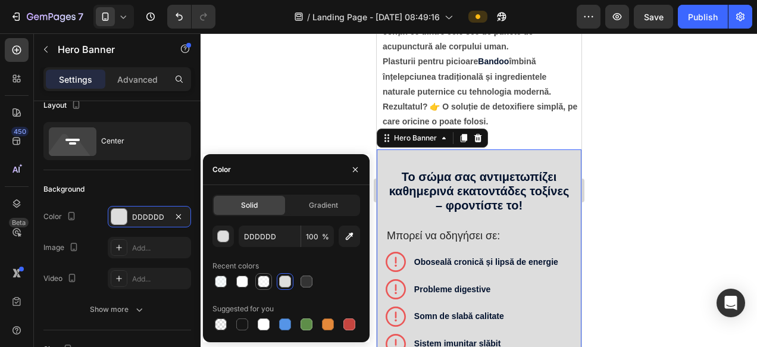
click at [265, 283] on div at bounding box center [264, 281] width 12 height 12
type input "FFFFFF"
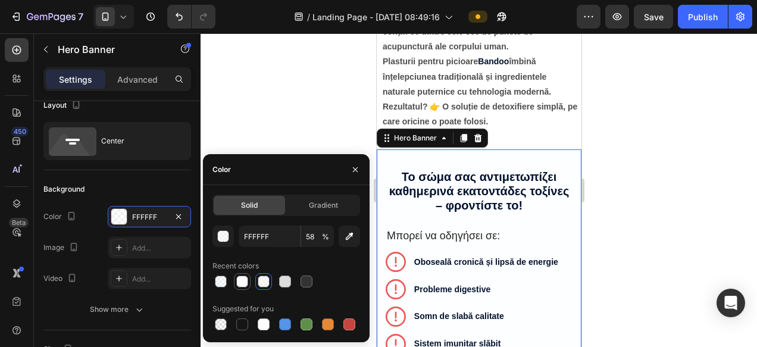
click at [245, 283] on div at bounding box center [242, 281] width 12 height 12
type input "95"
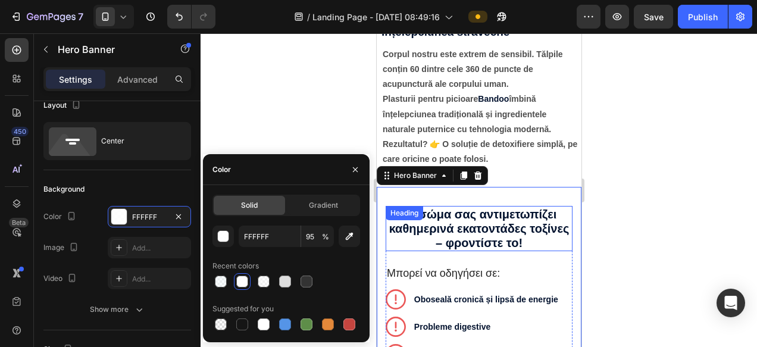
scroll to position [1659, 0]
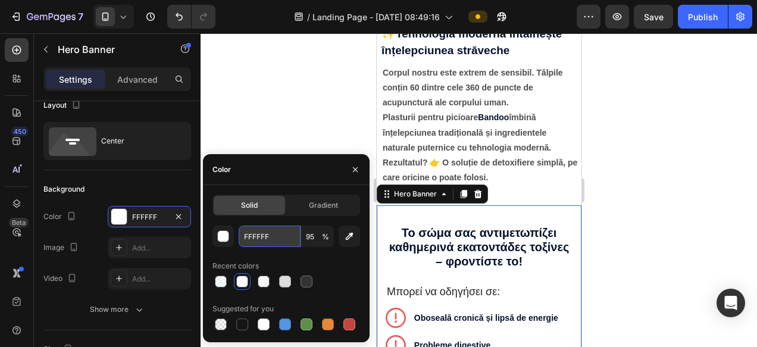
click at [295, 238] on input "FFFFFF" at bounding box center [270, 235] width 62 height 21
paste input "Te confrunți uneori cu anxietate, oboseală? Somn agitat, dureri de cap și multe…"
type input "Te confrunți uneori cu anxietate, oboseală? Somn agitat, dureri de cap și multe…"
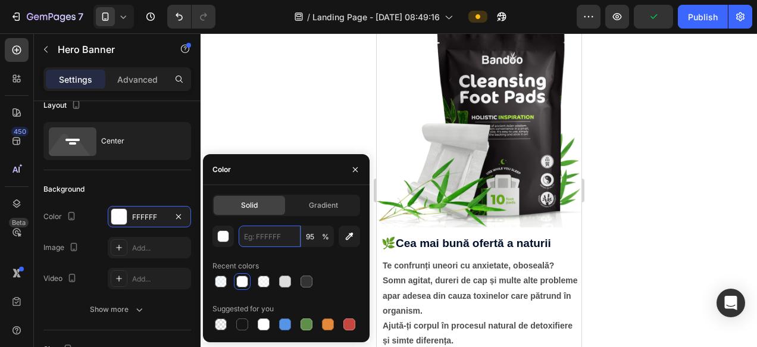
scroll to position [1113, 0]
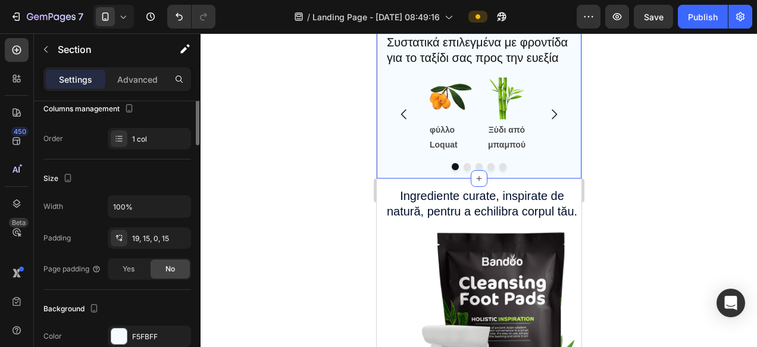
scroll to position [295, 0]
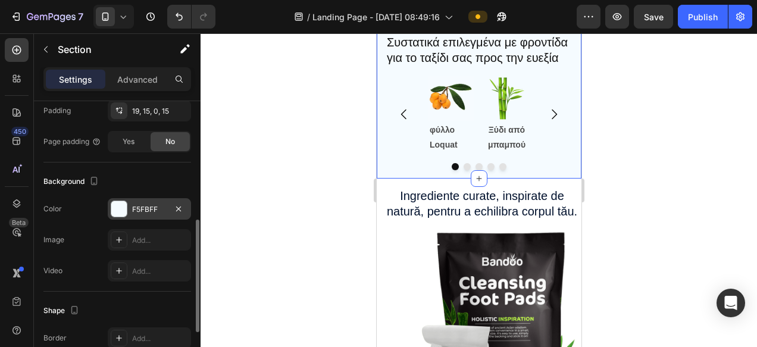
click at [151, 210] on div "F5FBFF" at bounding box center [149, 209] width 35 height 11
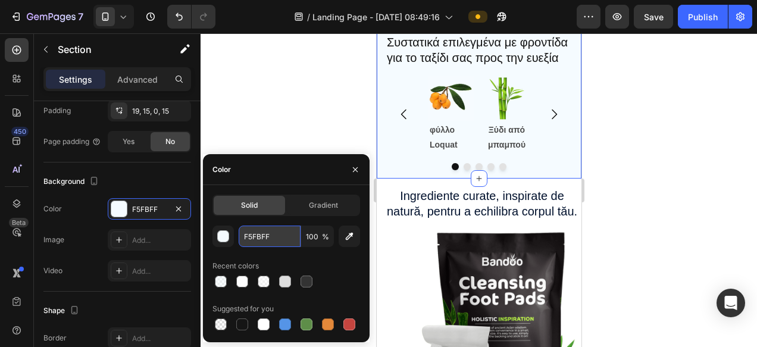
click at [280, 237] on input "F5FBFF" at bounding box center [270, 235] width 62 height 21
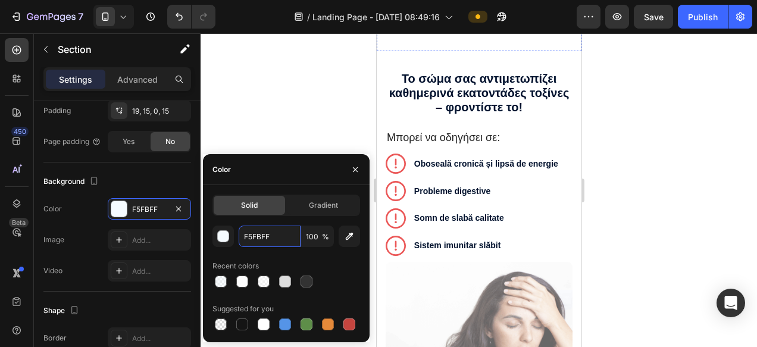
scroll to position [1765, 0]
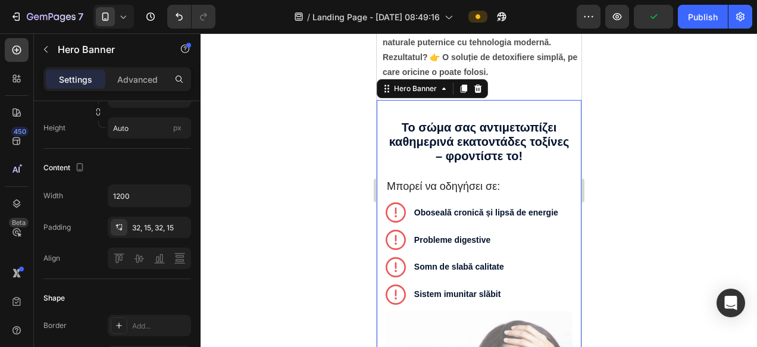
scroll to position [0, 0]
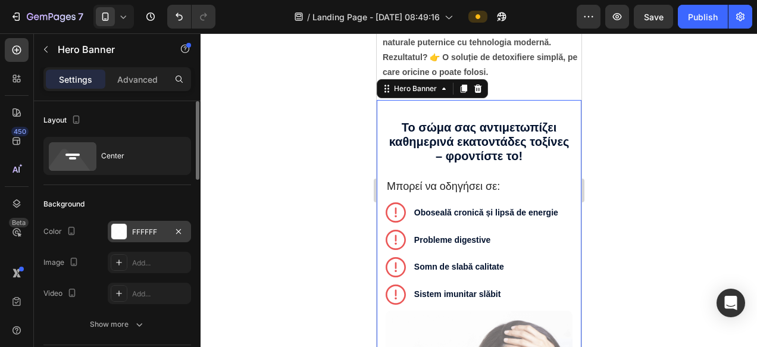
click at [111, 236] on div at bounding box center [119, 231] width 17 height 17
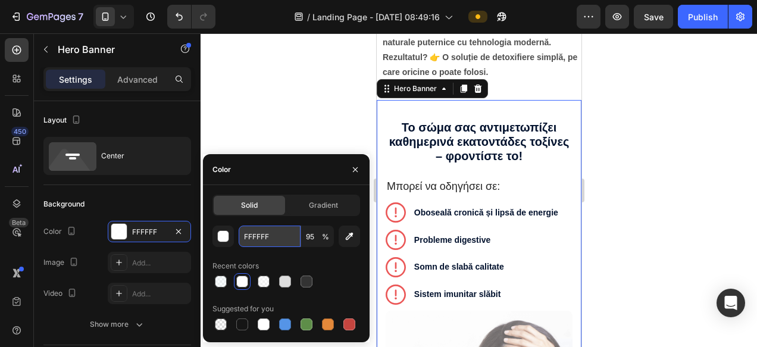
click at [285, 238] on input "FFFFFF" at bounding box center [270, 235] width 62 height 21
paste input "5FB"
type input "F5FBFF"
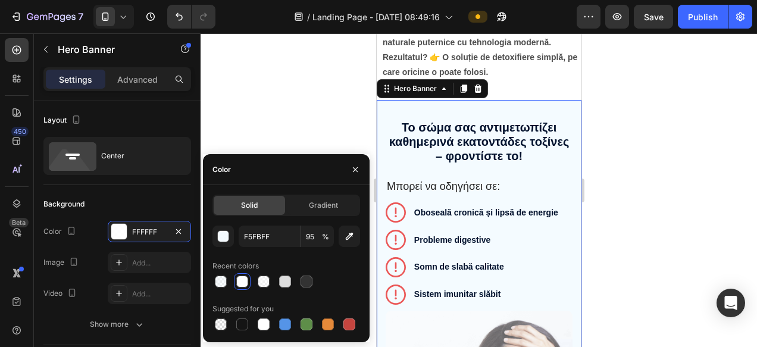
click at [652, 221] on div at bounding box center [479, 190] width 556 height 314
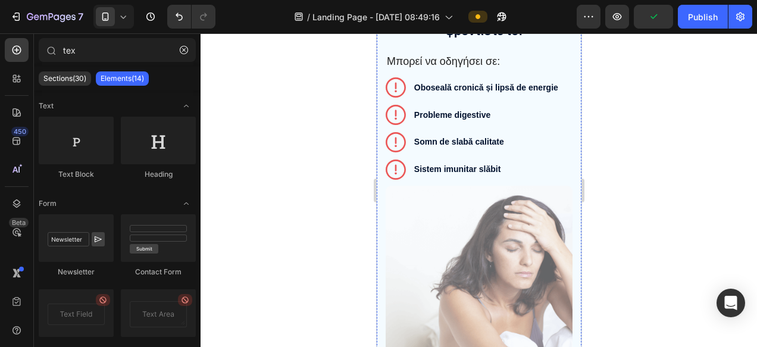
scroll to position [1773, 0]
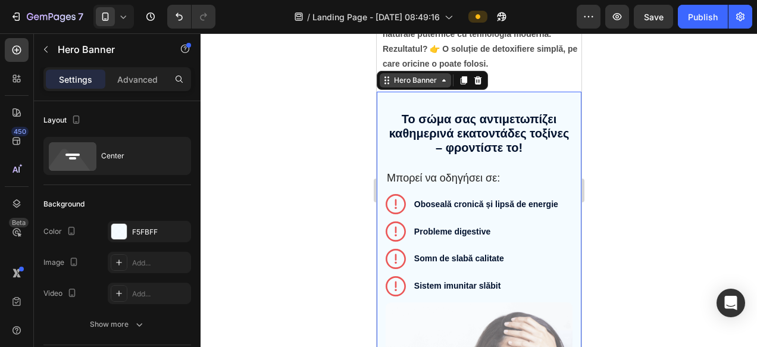
click at [418, 83] on div "Hero Banner" at bounding box center [415, 80] width 48 height 11
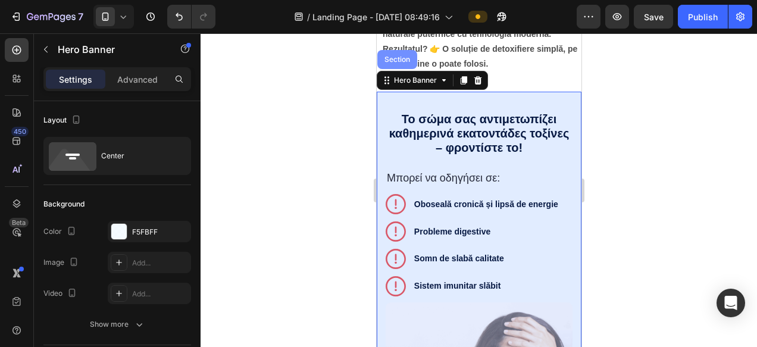
click at [398, 67] on div "Section" at bounding box center [397, 59] width 40 height 19
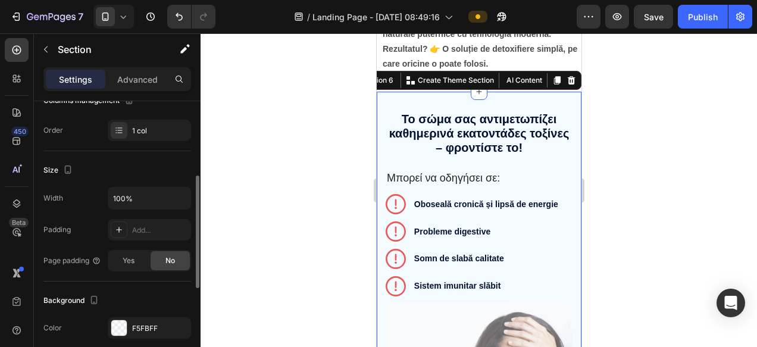
scroll to position [247, 0]
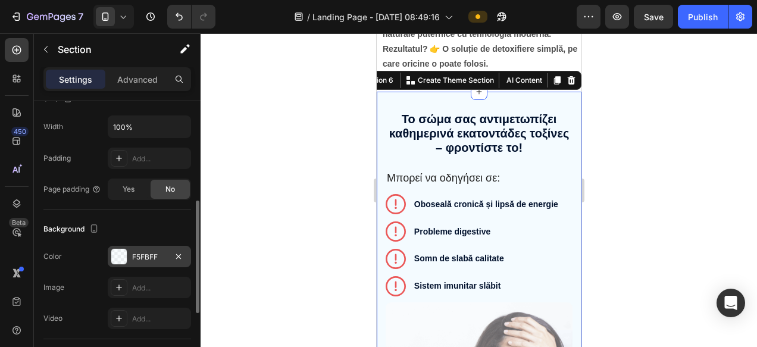
click at [132, 255] on div "F5FBFF" at bounding box center [149, 257] width 35 height 11
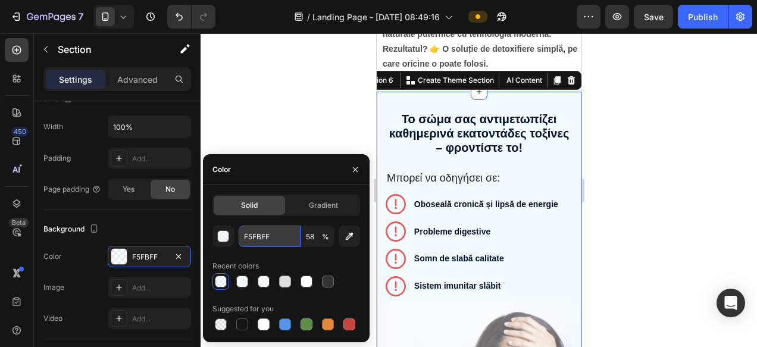
click at [282, 234] on input "F5FBFF" at bounding box center [270, 235] width 62 height 21
paste input "'"
type input "F5FBFF"
click at [623, 230] on div at bounding box center [479, 190] width 556 height 314
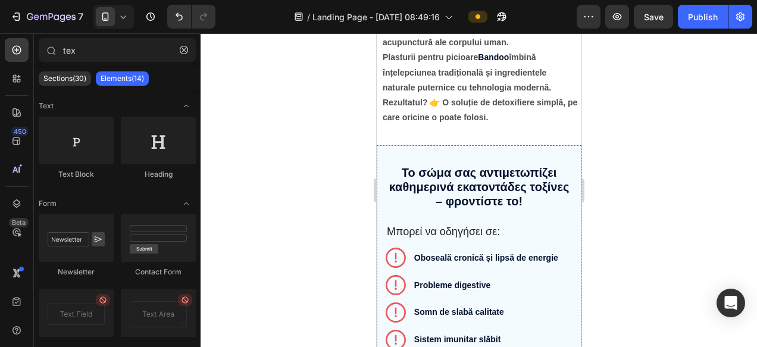
scroll to position [1694, 0]
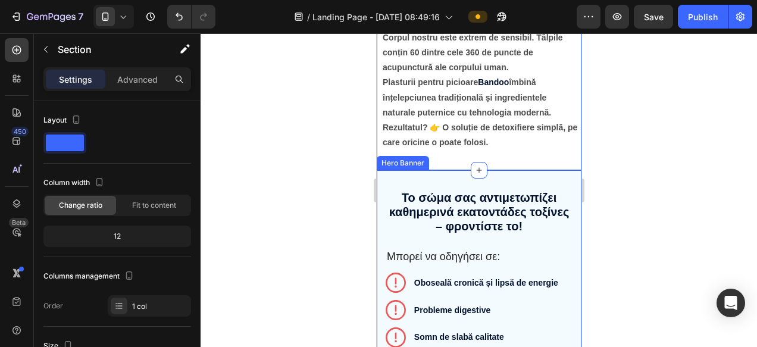
click at [391, 165] on div "Hero Banner" at bounding box center [402, 163] width 48 height 11
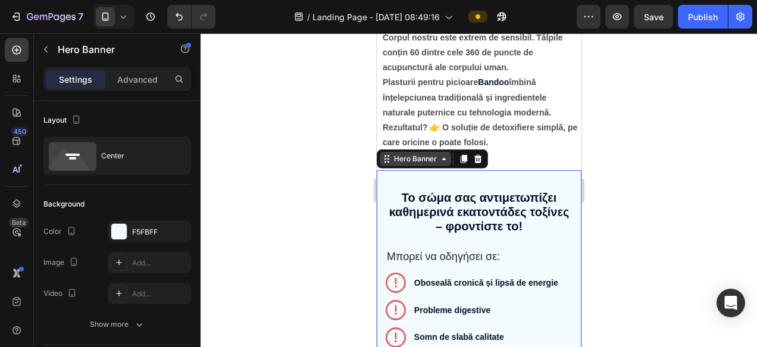
click at [400, 158] on div "Hero Banner" at bounding box center [415, 159] width 48 height 11
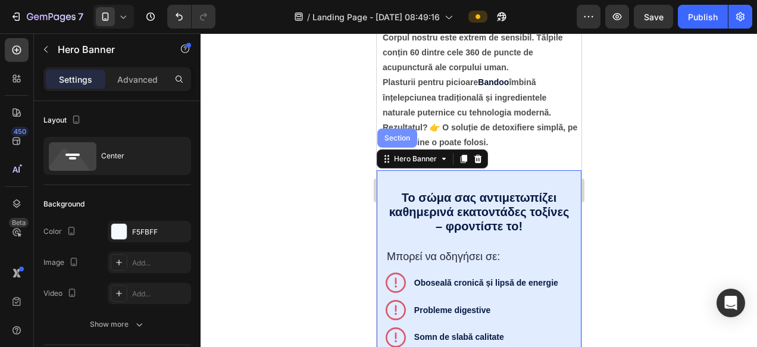
click at [394, 143] on div "Section" at bounding box center [397, 138] width 40 height 19
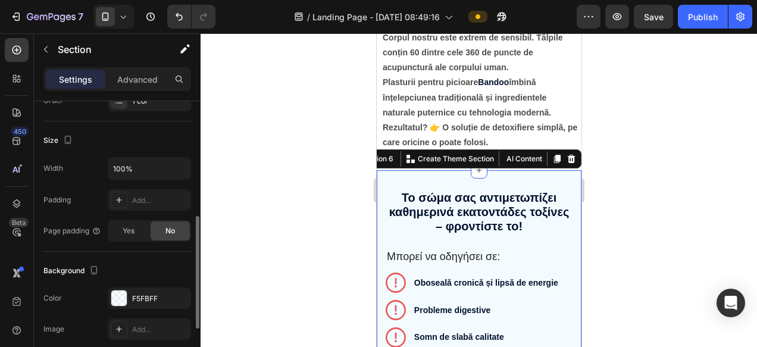
scroll to position [293, 0]
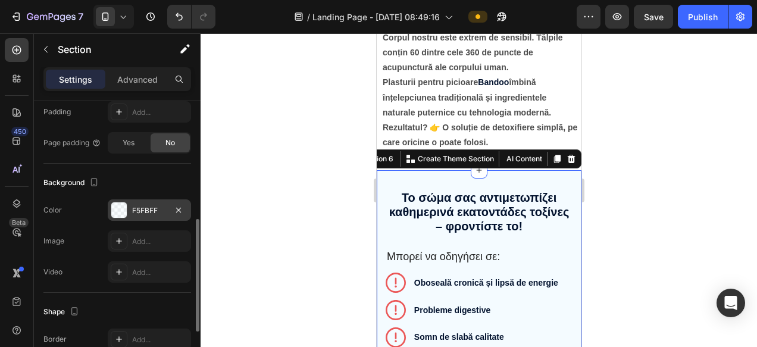
click at [145, 212] on div "F5FBFF" at bounding box center [149, 210] width 35 height 11
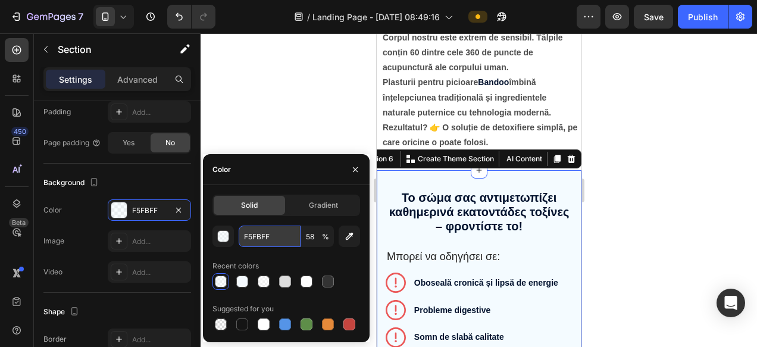
click at [283, 234] on input "F5FBFF" at bounding box center [270, 235] width 62 height 21
click at [240, 283] on div at bounding box center [242, 281] width 12 height 12
type input "95"
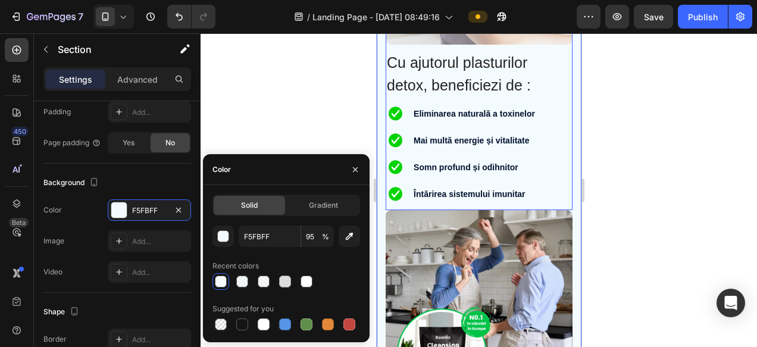
scroll to position [2461, 0]
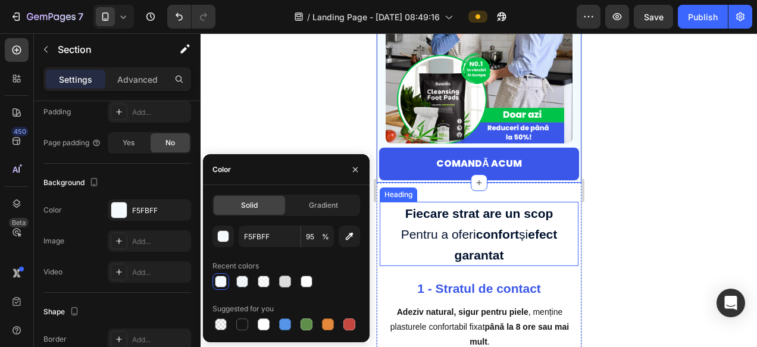
click at [608, 241] on div at bounding box center [479, 190] width 556 height 314
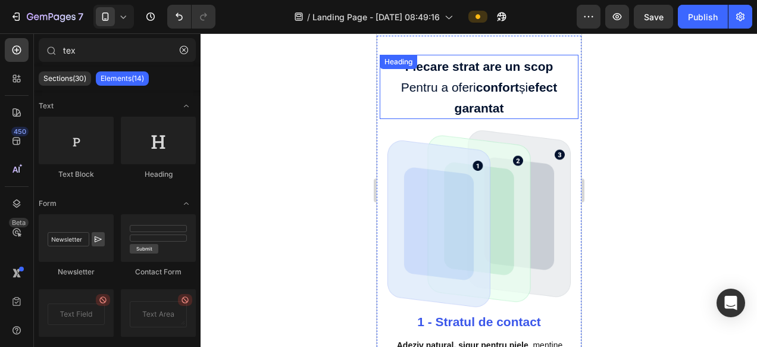
scroll to position [2565, 0]
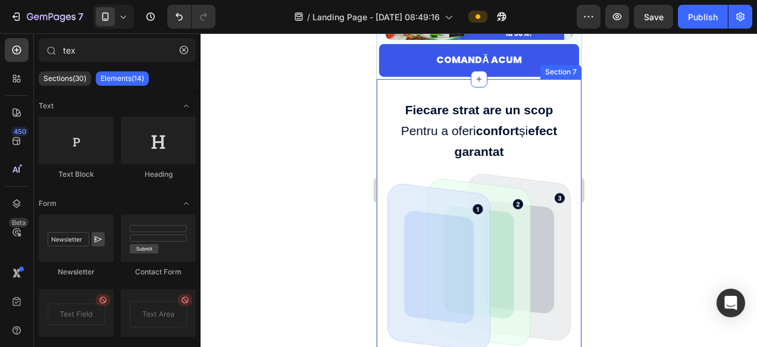
click at [562, 77] on div "Section 7" at bounding box center [560, 72] width 41 height 14
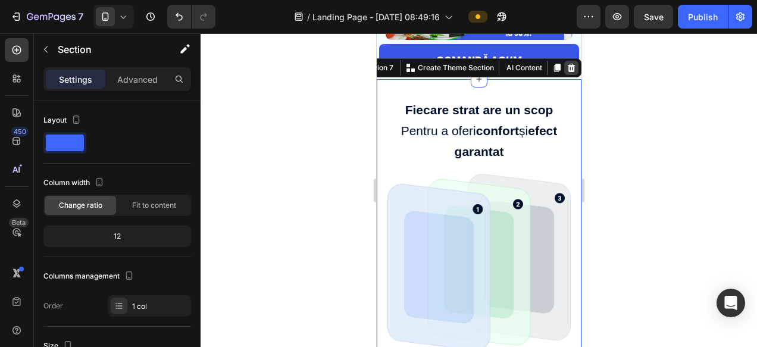
click at [574, 71] on icon at bounding box center [571, 68] width 10 height 10
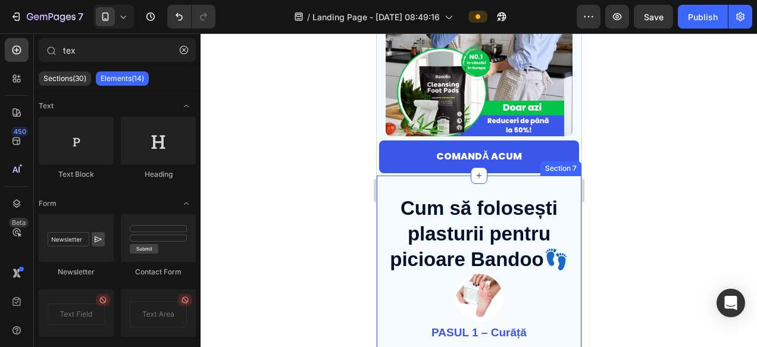
scroll to position [2468, 0]
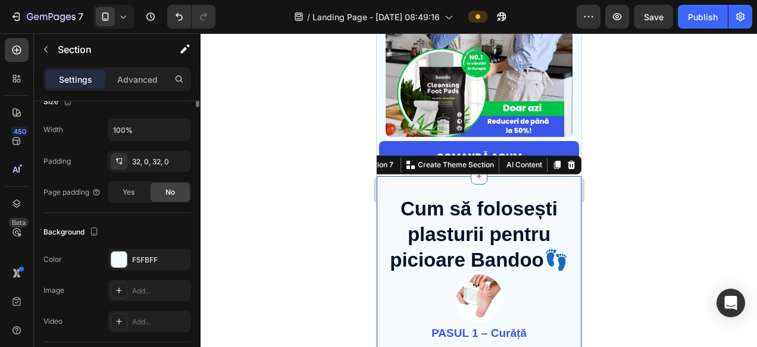
scroll to position [273, 0]
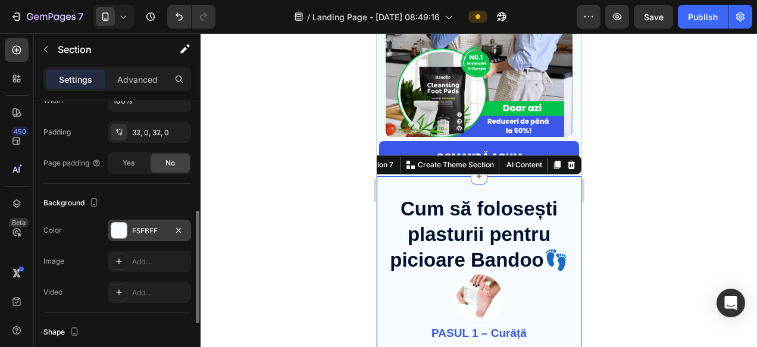
click at [114, 226] on div at bounding box center [118, 230] width 15 height 15
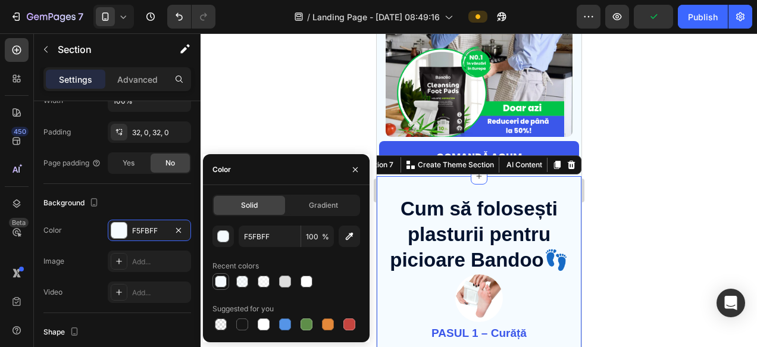
click at [223, 280] on div at bounding box center [221, 281] width 12 height 12
type input "95"
click at [307, 277] on div at bounding box center [306, 281] width 12 height 12
type input "FFFFFF"
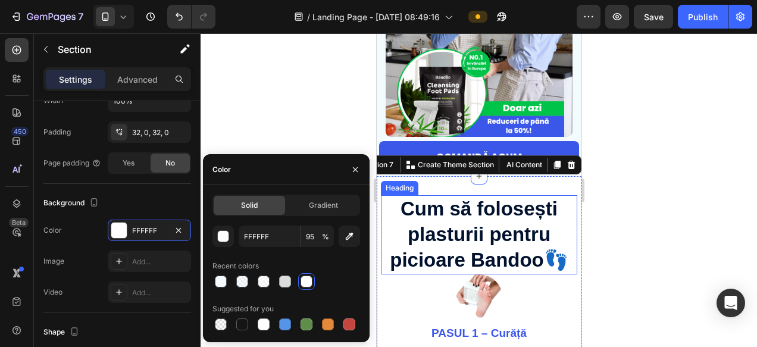
click at [622, 240] on div at bounding box center [479, 190] width 556 height 314
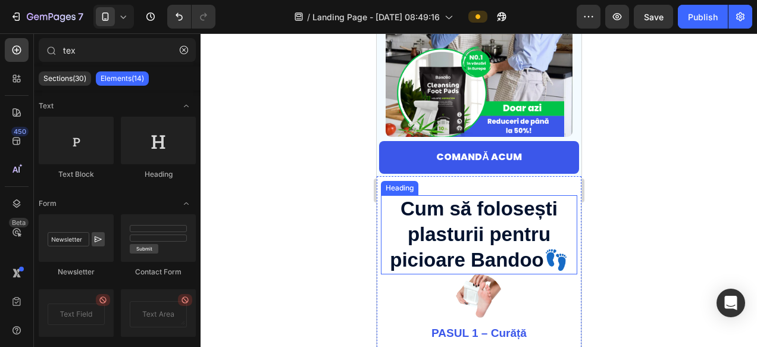
click at [622, 240] on div at bounding box center [479, 190] width 556 height 314
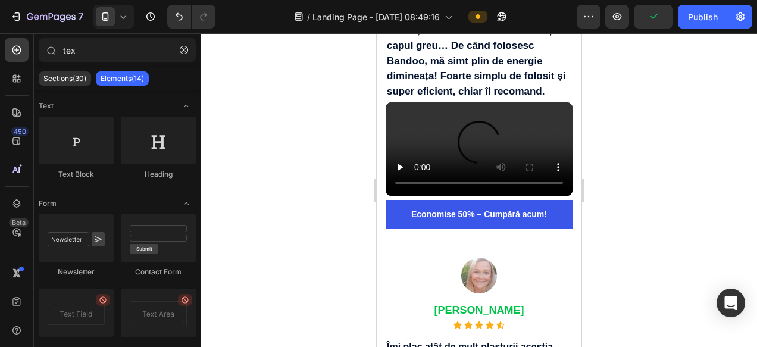
scroll to position [3566, 0]
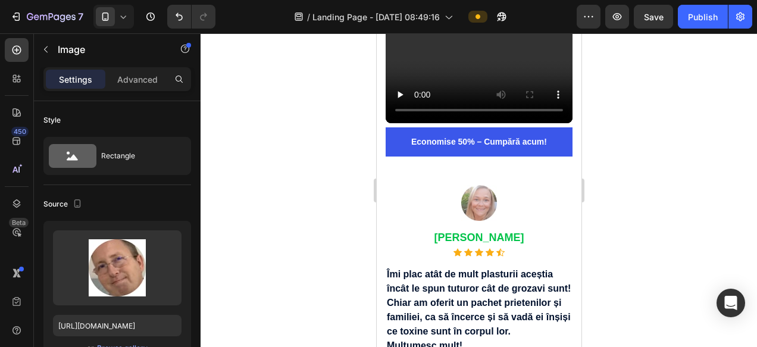
click at [663, 152] on div at bounding box center [479, 190] width 556 height 314
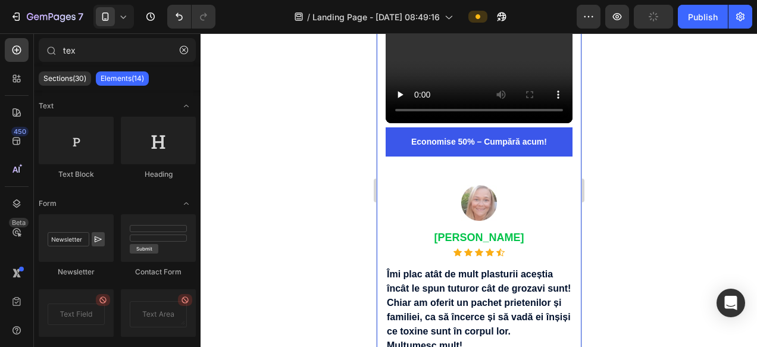
click at [573, 148] on div "Image Mauricio Gandara Text block Icon Icon Icon Icon Icon Icon List Hoz Îi ado…" at bounding box center [478, 196] width 205 height 1015
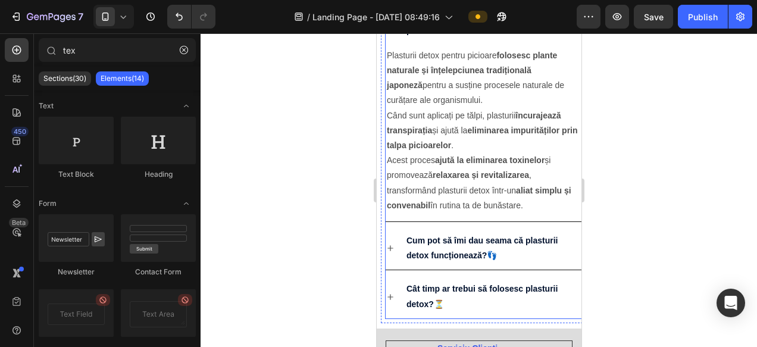
scroll to position [4718, 0]
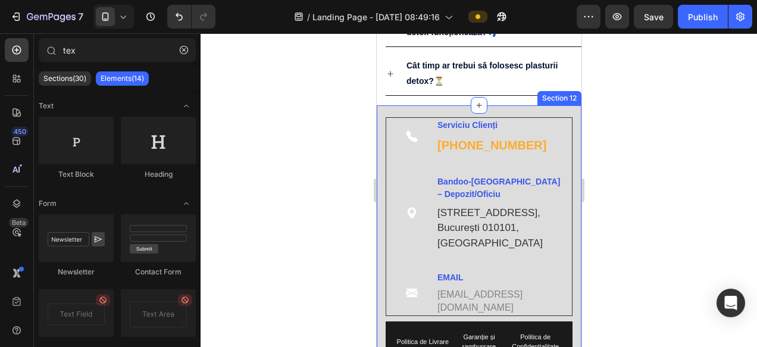
click at [387, 110] on div "Image Serviciu Clienți Text block +40 788 579 747 Text block Row Image Bandoo-R…" at bounding box center [478, 284] width 205 height 358
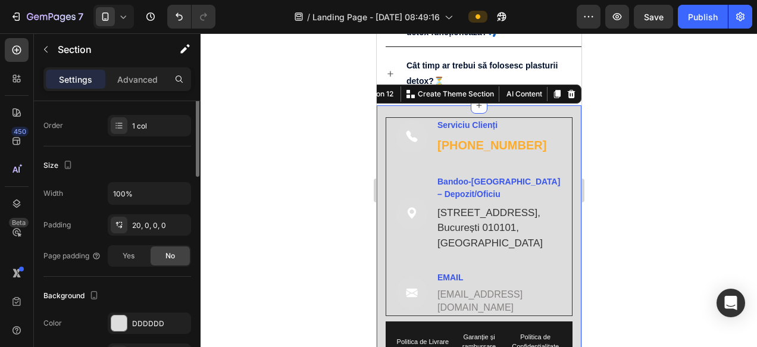
scroll to position [223, 0]
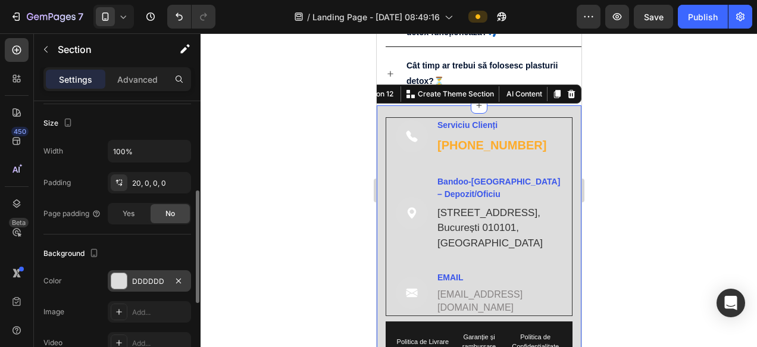
click at [125, 278] on div at bounding box center [118, 280] width 15 height 15
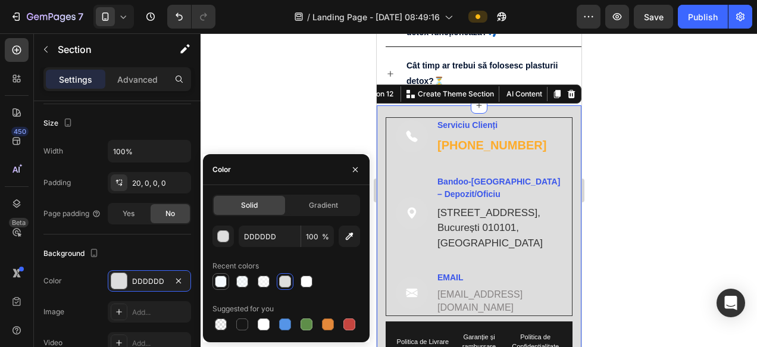
click at [222, 280] on div at bounding box center [221, 281] width 12 height 12
type input "F5FBFF"
type input "95"
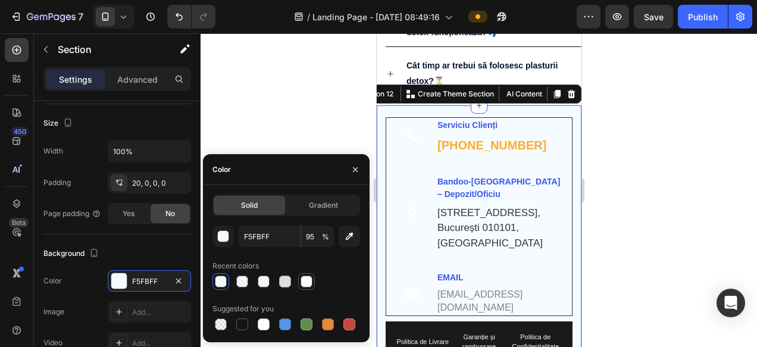
click at [301, 282] on div at bounding box center [306, 281] width 12 height 12
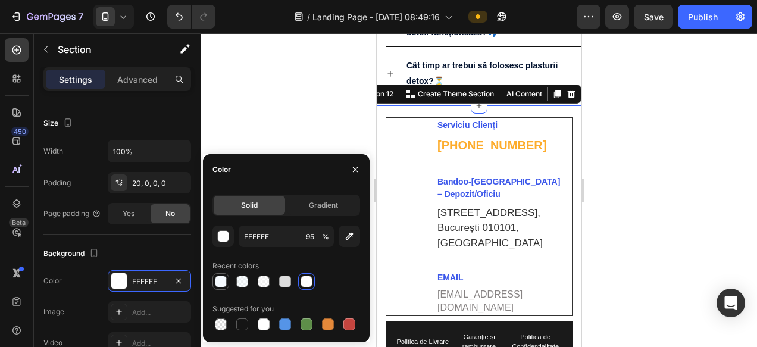
click at [220, 287] on div at bounding box center [221, 281] width 14 height 14
type input "F5FBFF"
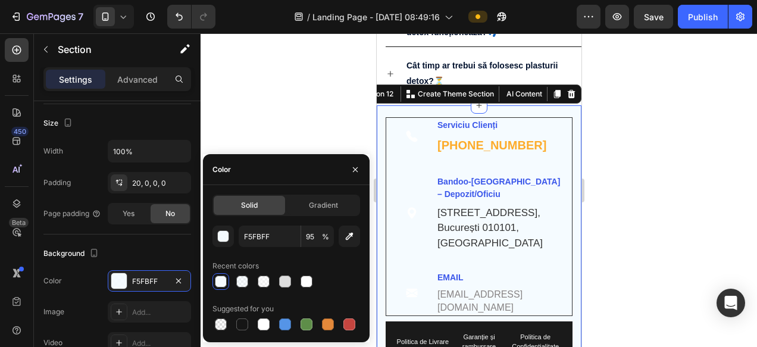
click at [647, 212] on div at bounding box center [479, 190] width 556 height 314
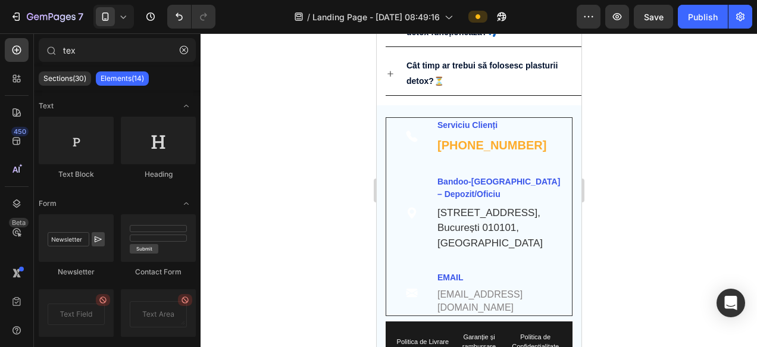
click at [647, 212] on div at bounding box center [479, 190] width 556 height 314
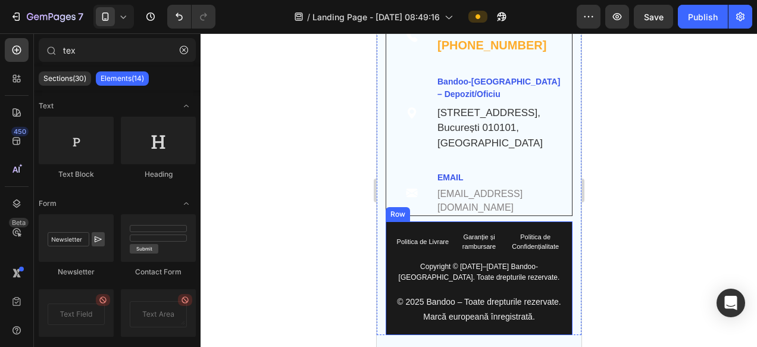
click at [423, 228] on div "Politica de Livrare Text block Garanție și rambursare Text block Politica de Co…" at bounding box center [478, 278] width 187 height 114
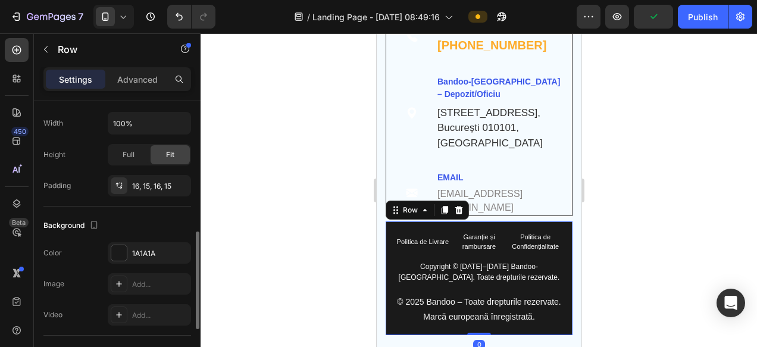
scroll to position [313, 0]
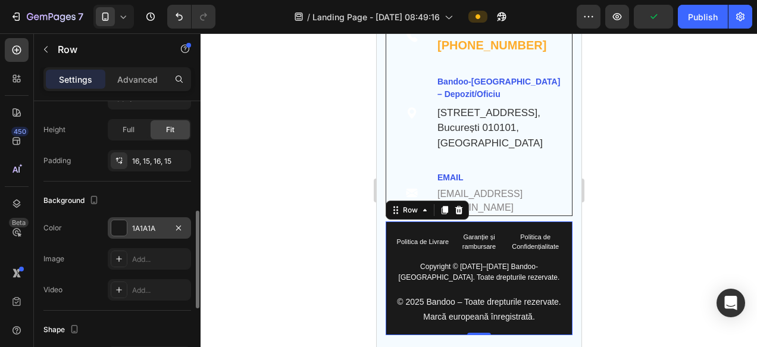
click at [120, 232] on div at bounding box center [118, 227] width 15 height 15
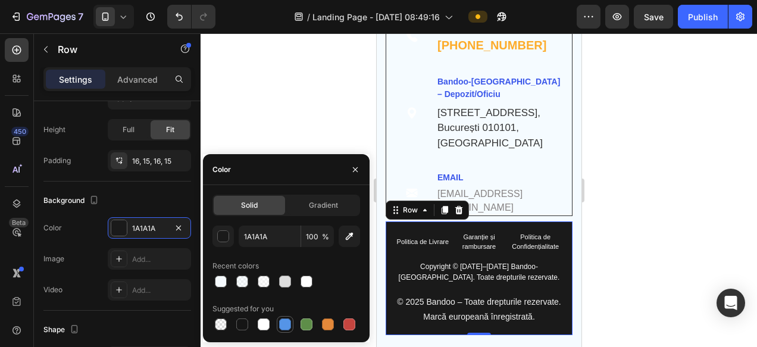
click at [286, 322] on div at bounding box center [285, 324] width 12 height 12
type input "5594E7"
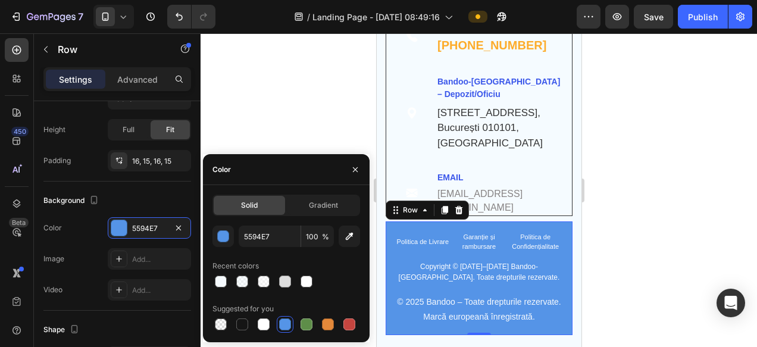
click at [649, 231] on div at bounding box center [479, 190] width 556 height 314
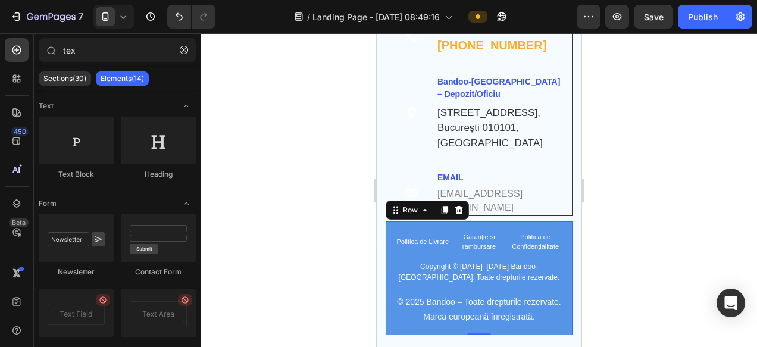
click at [649, 231] on div at bounding box center [479, 190] width 556 height 314
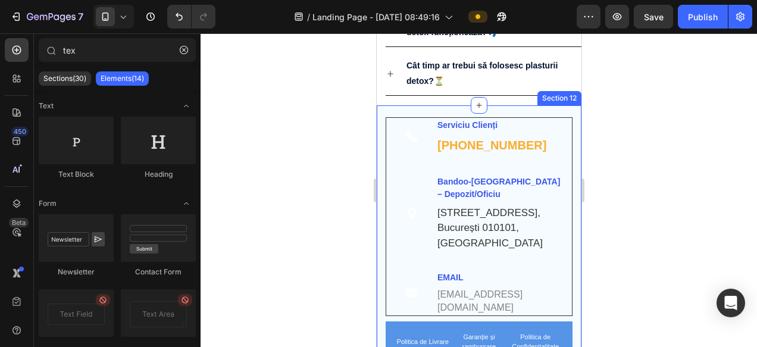
scroll to position [4719, 0]
click at [412, 111] on div "Image Serviciu Clienți Text block +40 788 579 747 Text block Row Image Bandoo-R…" at bounding box center [478, 284] width 205 height 358
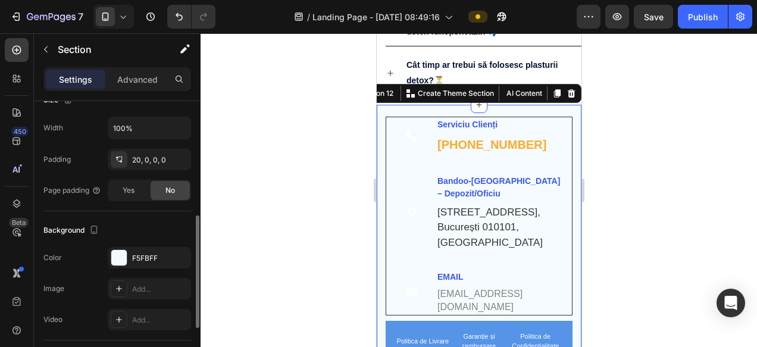
scroll to position [281, 0]
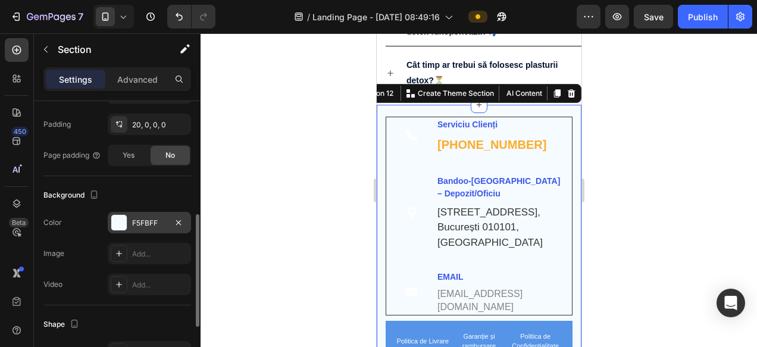
click at [121, 225] on div at bounding box center [118, 222] width 15 height 15
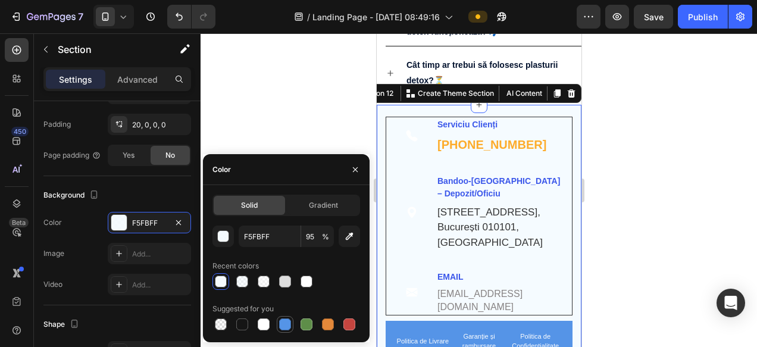
click at [285, 325] on div at bounding box center [285, 324] width 12 height 12
type input "5594E7"
type input "100"
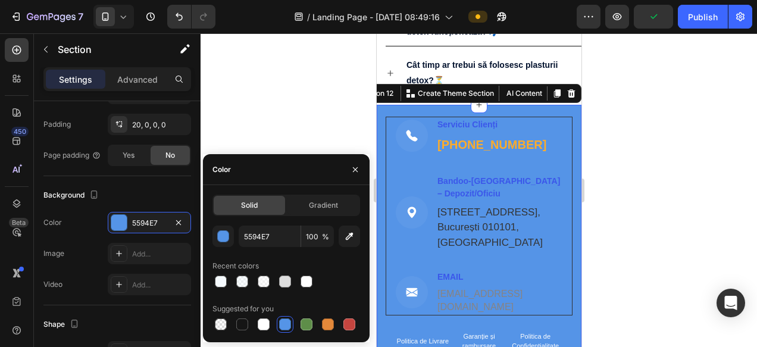
click at [675, 243] on div at bounding box center [479, 190] width 556 height 314
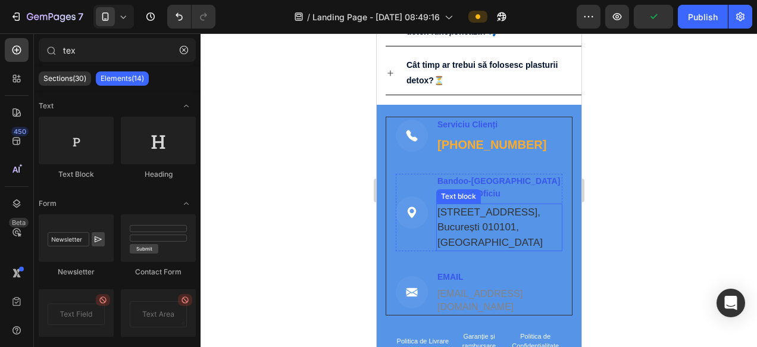
click at [470, 216] on p "Strada Exemplu 12, Sector 1, București 010101, România" at bounding box center [499, 228] width 124 height 46
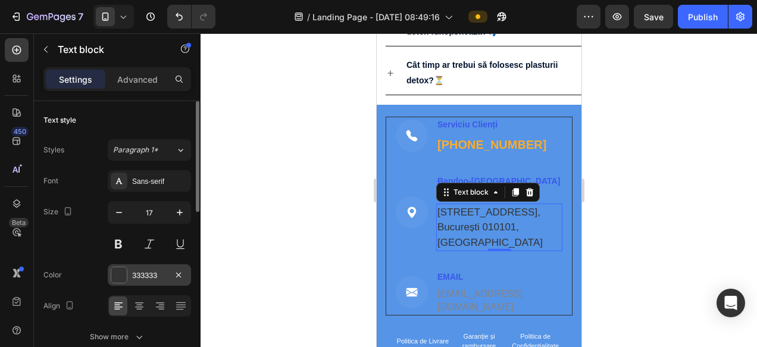
click at [126, 273] on div at bounding box center [118, 274] width 15 height 15
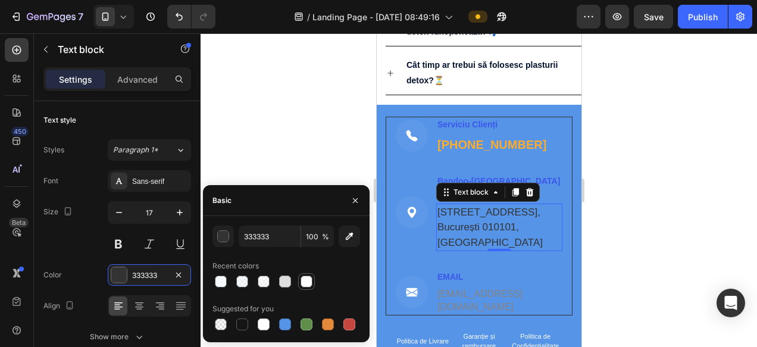
click at [306, 281] on div at bounding box center [306, 281] width 12 height 12
type input "FFFFFF"
type input "95"
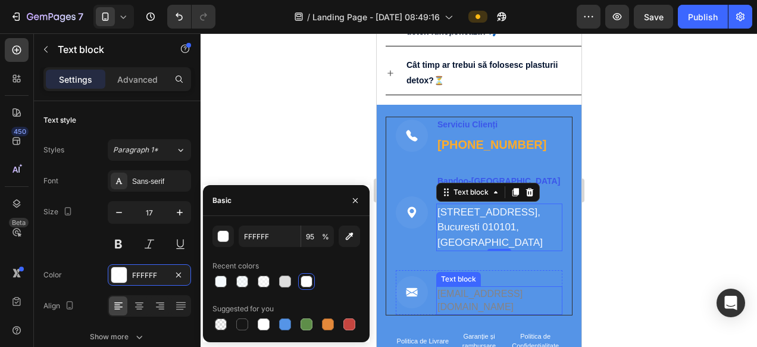
click at [444, 307] on span "support@bandoo-eu.com" at bounding box center [479, 300] width 85 height 23
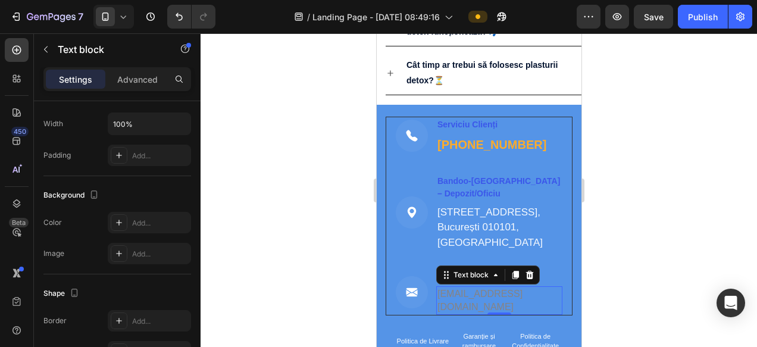
click at [462, 309] on span "support@bandoo-eu.com" at bounding box center [479, 300] width 85 height 23
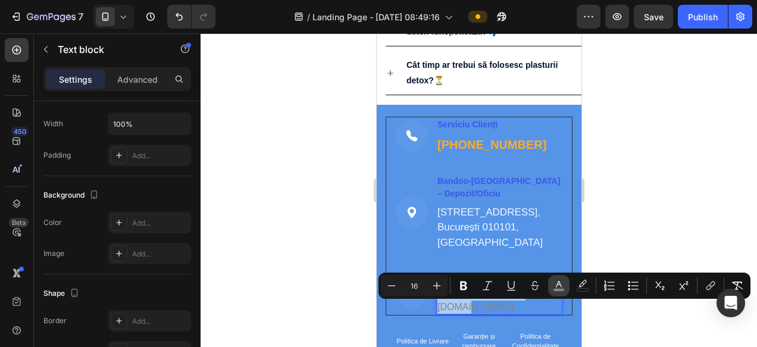
click at [557, 284] on icon "Editor contextual toolbar" at bounding box center [559, 284] width 6 height 7
type input "878383"
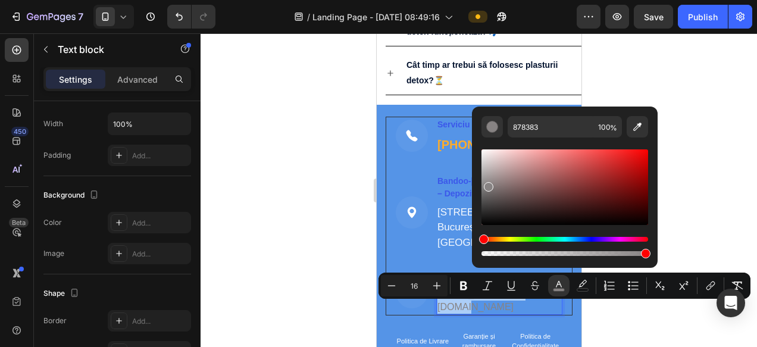
click at [490, 165] on div "Editor contextual toolbar" at bounding box center [564, 187] width 167 height 76
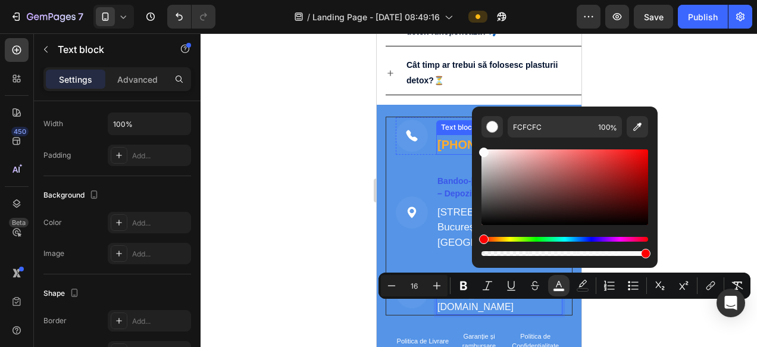
drag, startPoint x: 866, startPoint y: 198, endPoint x: 459, endPoint y: 136, distance: 412.3
drag, startPoint x: 858, startPoint y: 187, endPoint x: 455, endPoint y: 155, distance: 404.1
drag, startPoint x: 485, startPoint y: 158, endPoint x: 477, endPoint y: 139, distance: 20.8
click at [477, 139] on div "EDEDED 100 %" at bounding box center [565, 182] width 186 height 152
type input "FFFFFF"
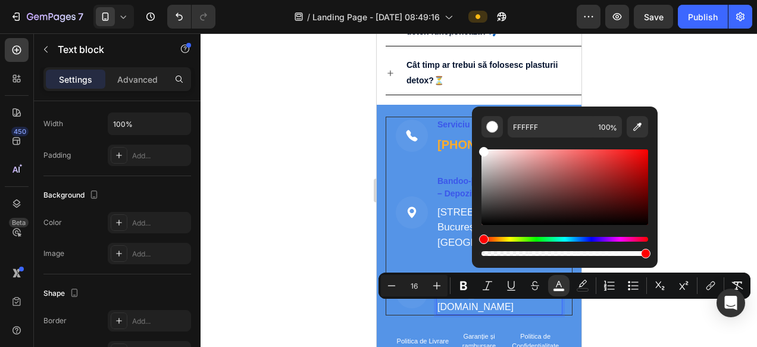
click at [697, 168] on div at bounding box center [479, 190] width 556 height 314
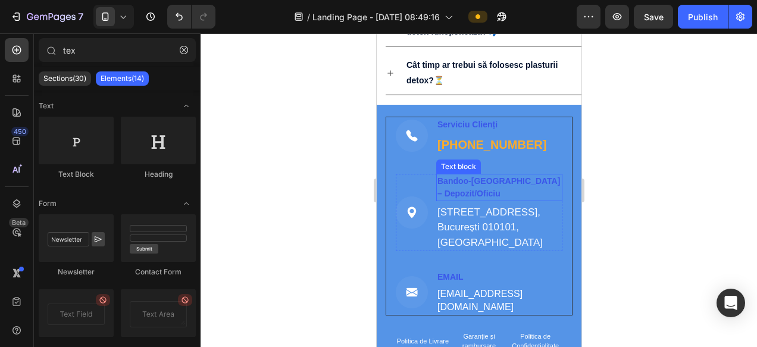
click at [455, 183] on strong "Bandoo-România – Depozit/Oficiu" at bounding box center [498, 187] width 123 height 22
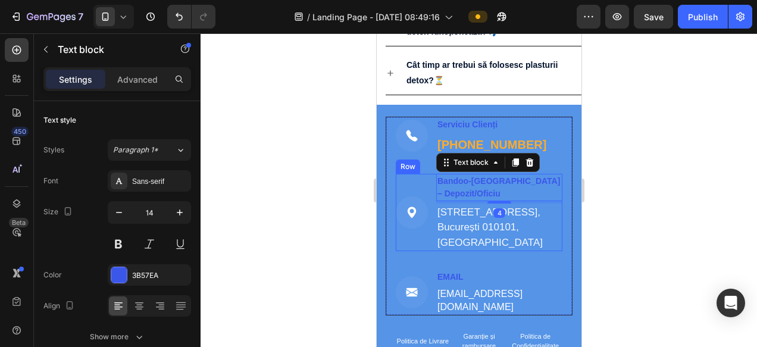
click at [404, 186] on div "Image" at bounding box center [411, 213] width 32 height 78
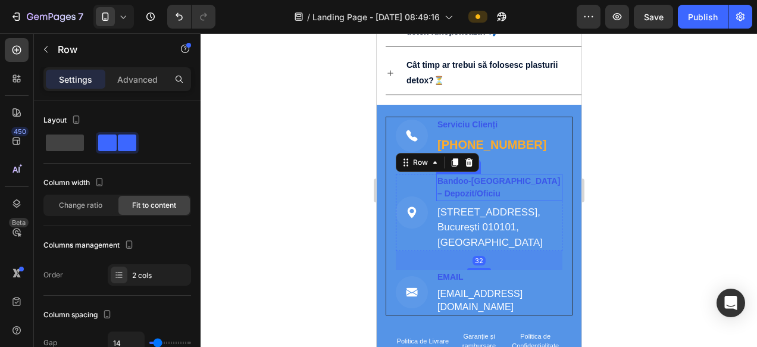
click at [491, 189] on strong "Bandoo-România – Depozit/Oficiu" at bounding box center [498, 187] width 123 height 22
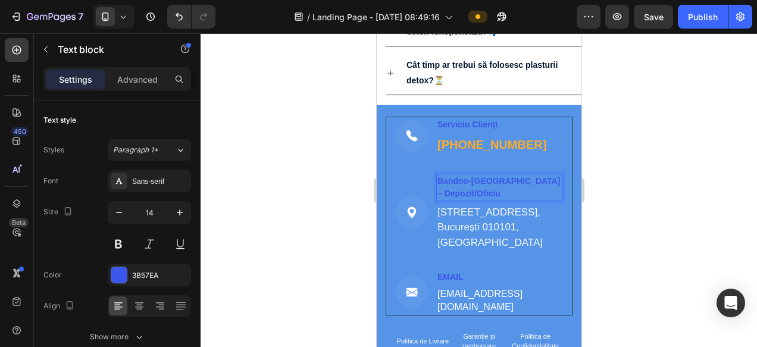
click at [471, 189] on strong "Bandoo-România – Depozit/Oficiu" at bounding box center [498, 187] width 123 height 22
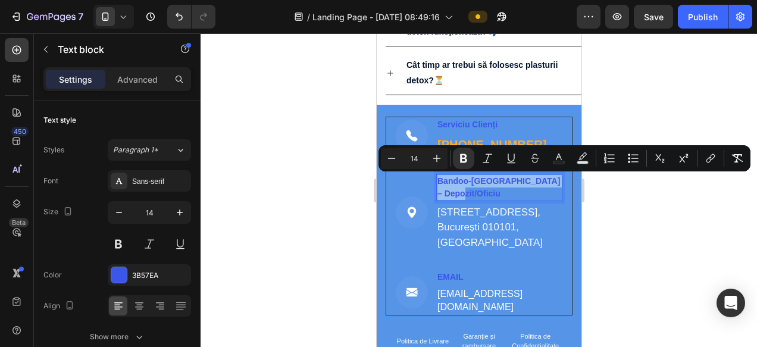
click at [494, 189] on p "Bandoo-România – Depozit/Oficiu" at bounding box center [499, 187] width 124 height 25
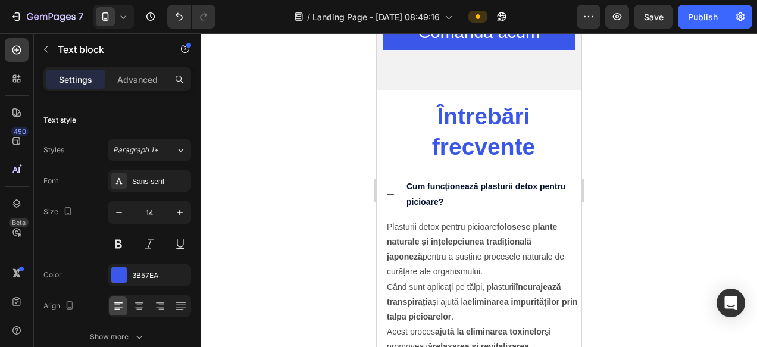
scroll to position [4226, 0]
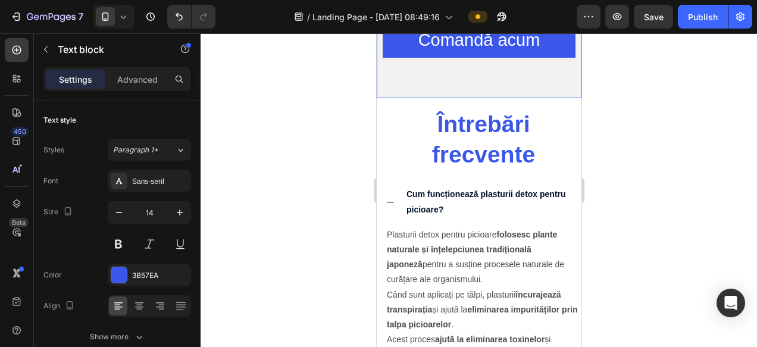
click at [447, 98] on div "Image Garanție 100% Produs Heading Produsele noastre beneficiază de o garanție …" at bounding box center [478, 25] width 205 height 146
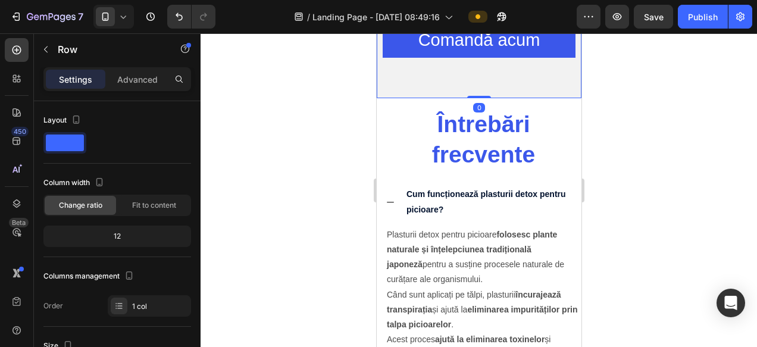
click at [159, 92] on div "Settings Advanced" at bounding box center [117, 84] width 167 height 34
click at [139, 80] on p "Advanced" at bounding box center [137, 79] width 40 height 12
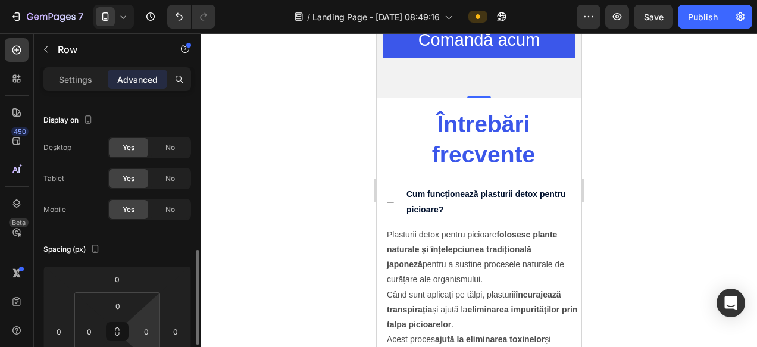
scroll to position [112, 0]
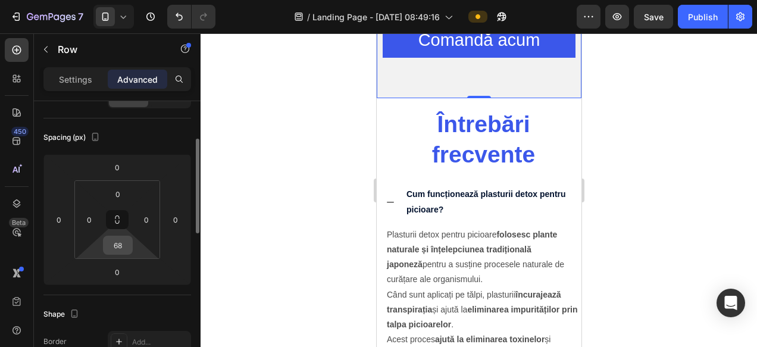
click at [117, 245] on input "68" at bounding box center [118, 245] width 24 height 18
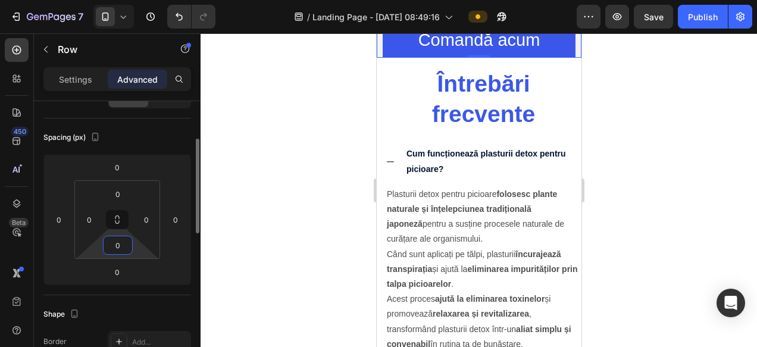
type input "07"
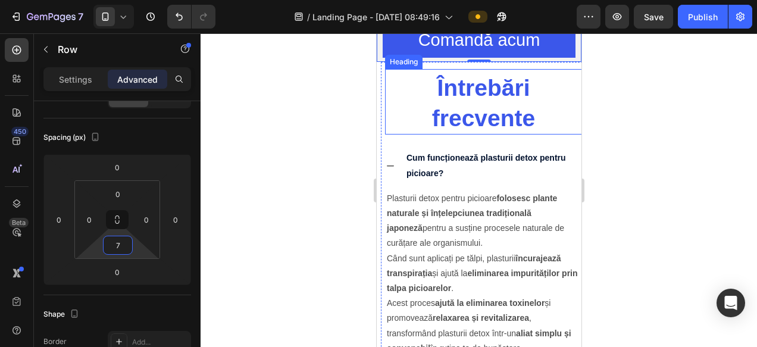
click at [685, 218] on div at bounding box center [479, 190] width 556 height 314
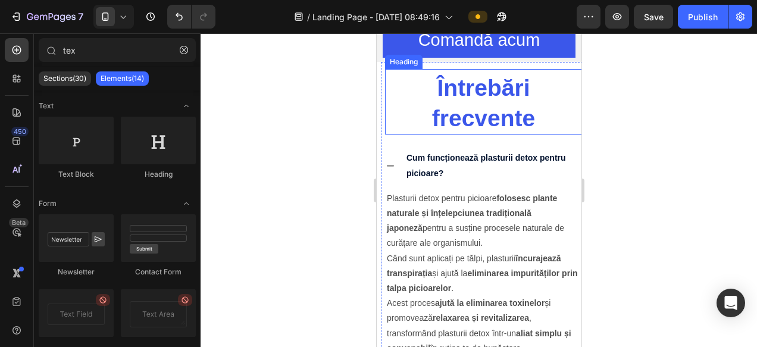
click at [685, 218] on div at bounding box center [479, 190] width 556 height 314
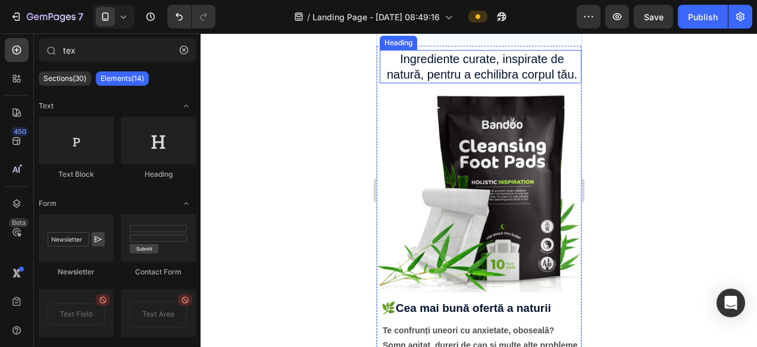
scroll to position [1511, 0]
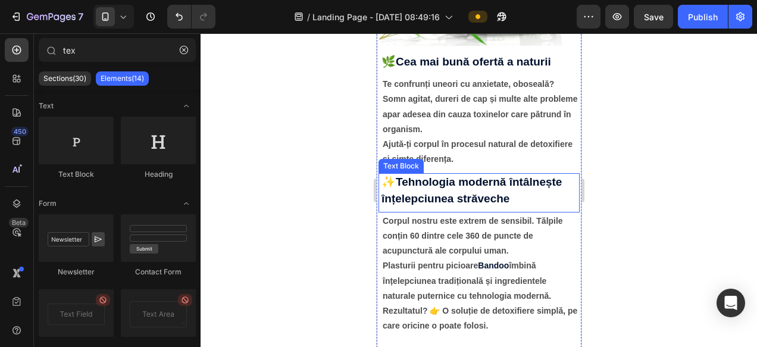
click at [445, 186] on strong "Tehnologia modernă întâlnește înțelepciunea străveche" at bounding box center [471, 190] width 180 height 29
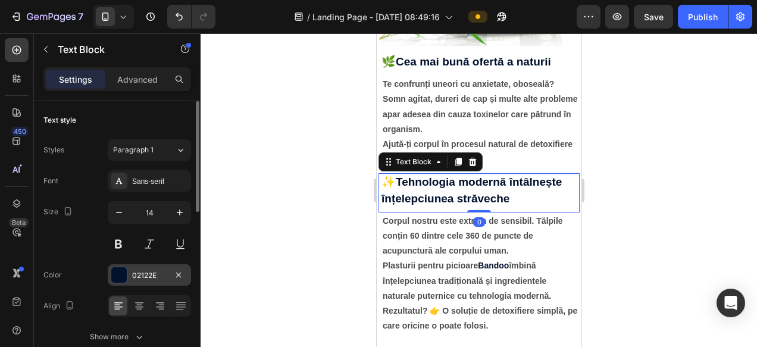
click at [155, 278] on div "02122E" at bounding box center [149, 275] width 35 height 11
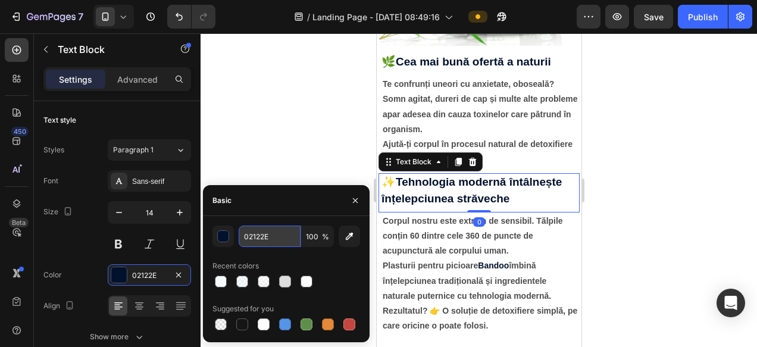
click at [275, 238] on input "02122E" at bounding box center [270, 235] width 62 height 21
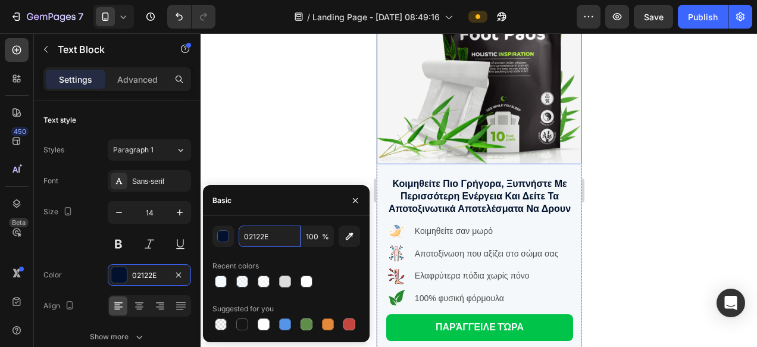
scroll to position [102, 0]
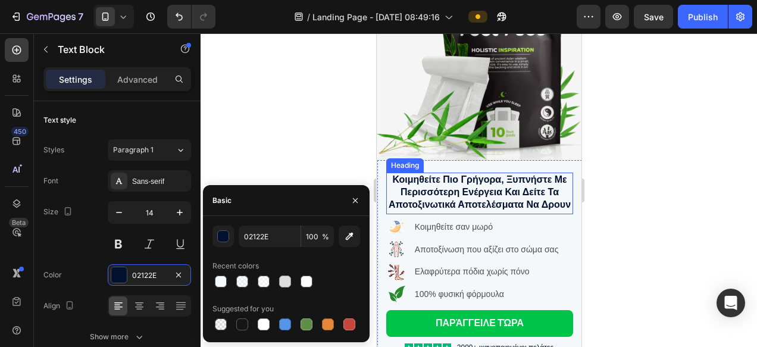
click at [462, 197] on strong "κοιμηθείτε πιο γρήγορα, ξυπνήστε με περισσότερη ενέργεια και δείτε τα αποτοξινω…" at bounding box center [479, 191] width 182 height 35
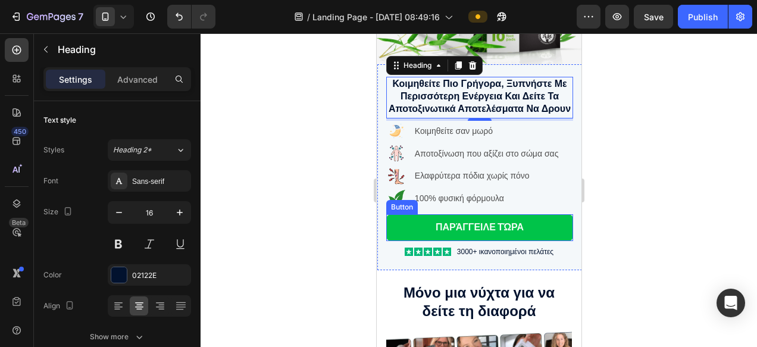
scroll to position [279, 0]
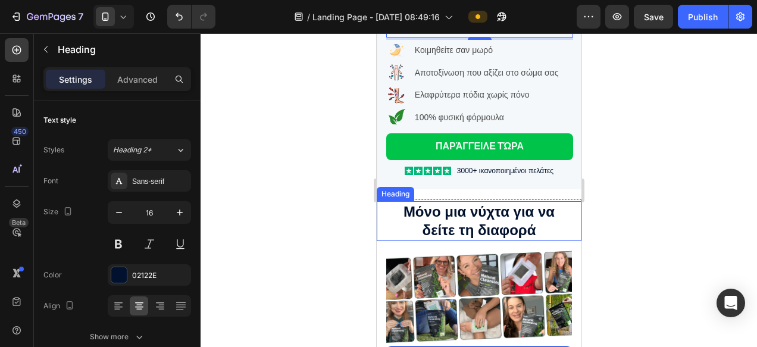
click at [454, 217] on h2 "Μόνο μια νύχτα για να δείτε τη διαφορά" at bounding box center [478, 220] width 187 height 39
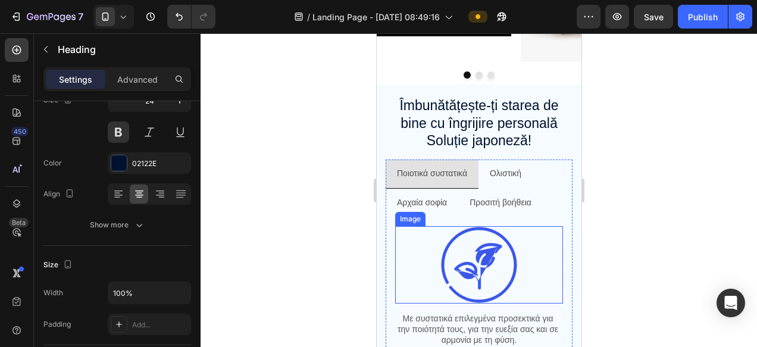
scroll to position [684, 0]
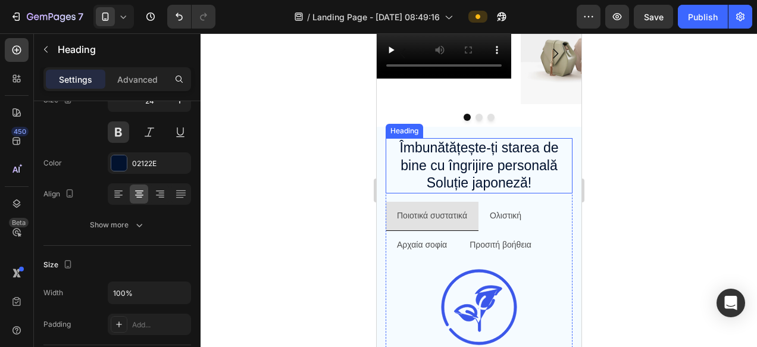
click at [471, 158] on h2 "Îmbunătățește-ți starea de bine cu îngrijire personală Soluție japoneză!" at bounding box center [478, 166] width 187 height 56
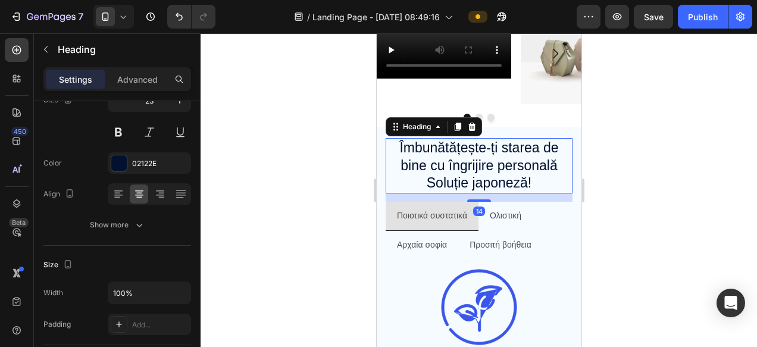
scroll to position [725, 0]
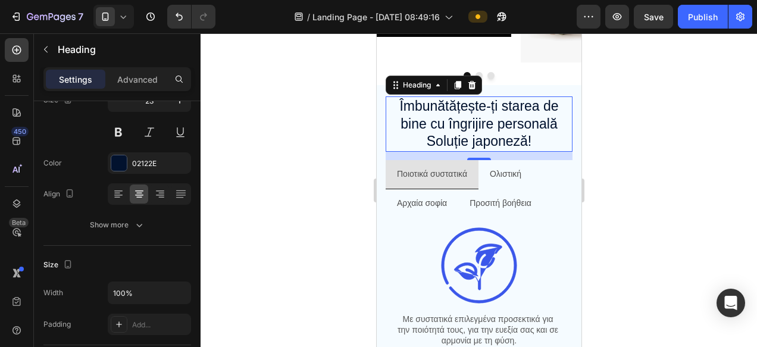
click at [603, 182] on div at bounding box center [479, 190] width 556 height 314
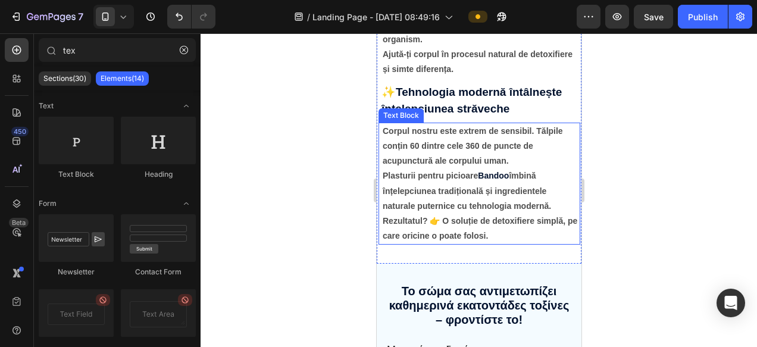
scroll to position [1606, 0]
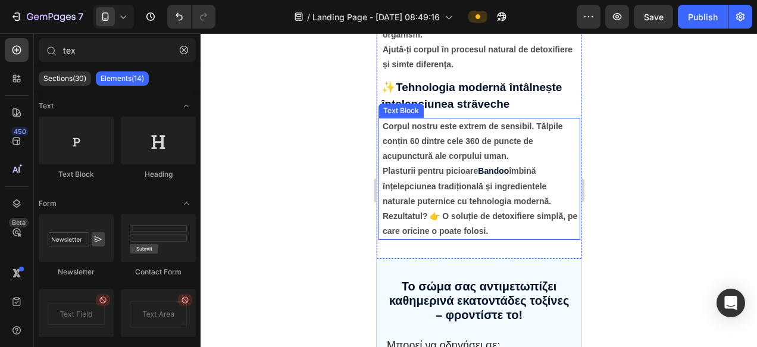
click at [428, 213] on strong "Rezultatul? 👉 O soluție de detoxifiere simplă, pe care oricine o poate folosi." at bounding box center [479, 223] width 195 height 24
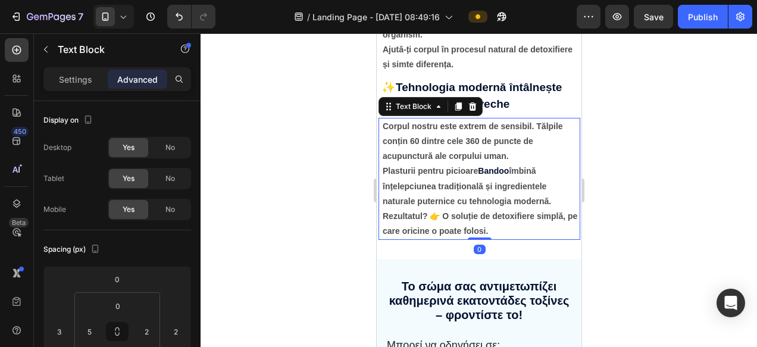
click at [428, 216] on strong "Rezultatul? 👉 O soluție de detoxifiere simplă, pe care oricine o poate folosi." at bounding box center [479, 223] width 195 height 24
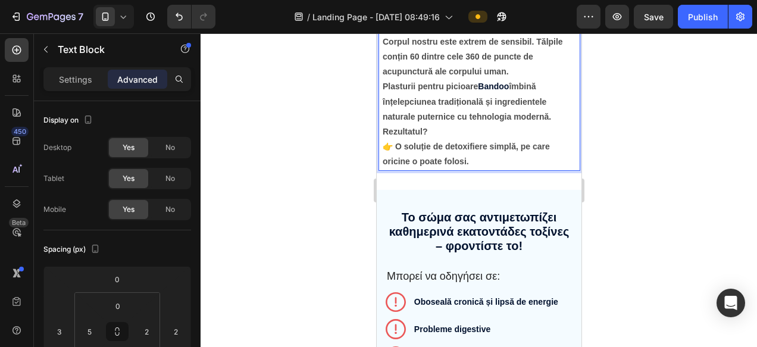
scroll to position [1733, 0]
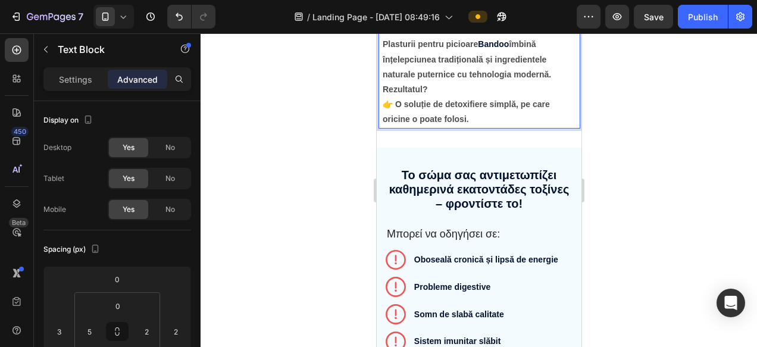
click at [658, 230] on div at bounding box center [479, 190] width 556 height 314
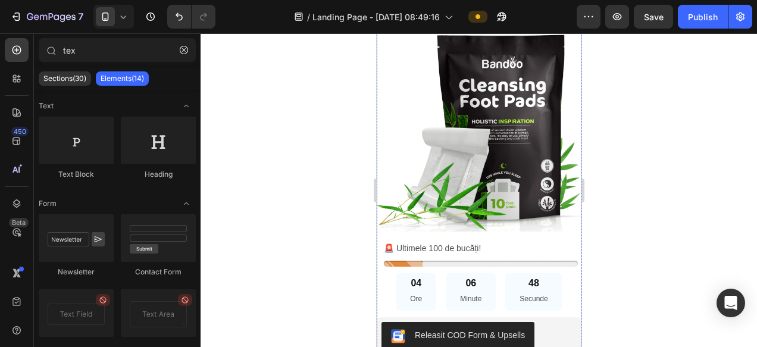
scroll to position [3804, 0]
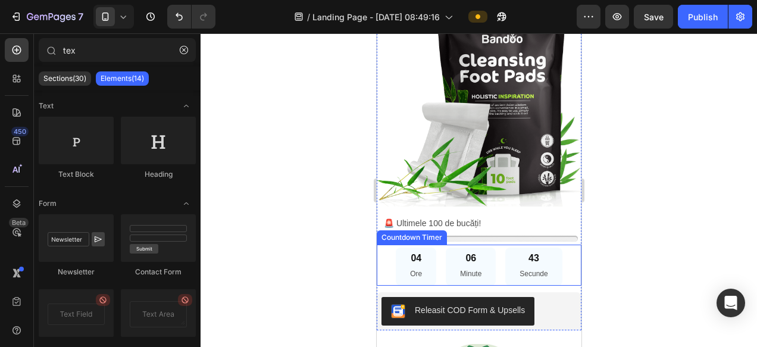
click at [534, 269] on p "Secunde" at bounding box center [533, 274] width 28 height 13
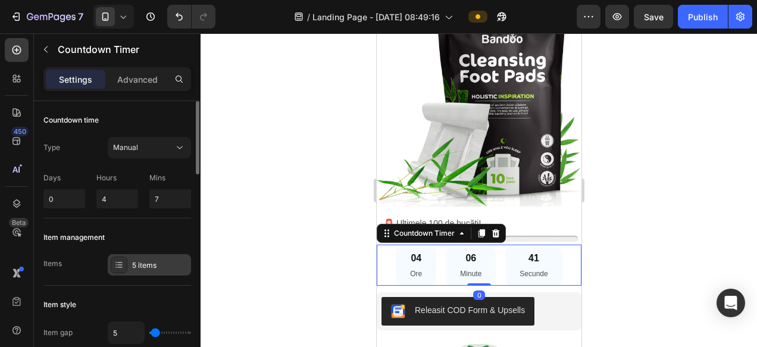
click at [163, 258] on div "5 items" at bounding box center [149, 264] width 83 height 21
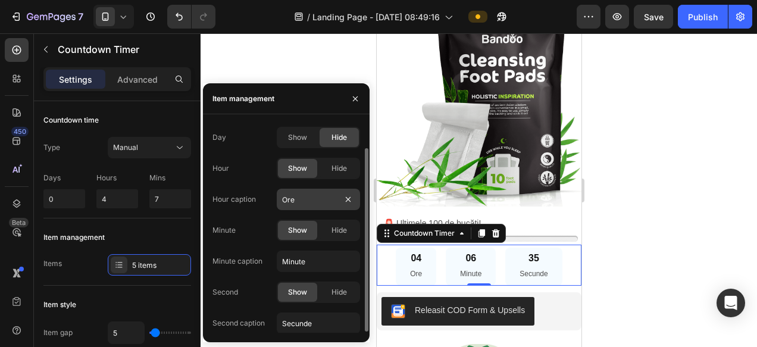
scroll to position [0, 0]
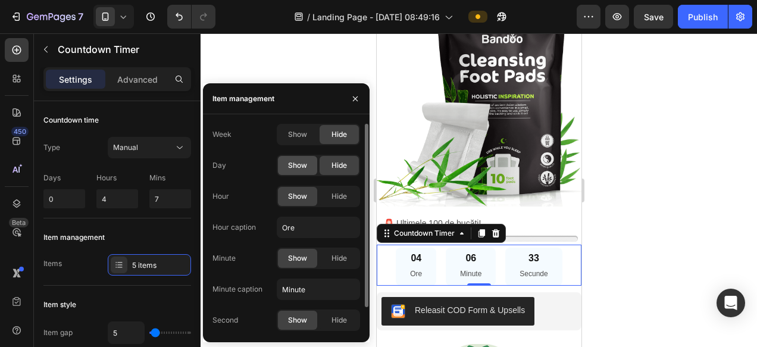
click at [293, 161] on span "Show" at bounding box center [297, 165] width 19 height 11
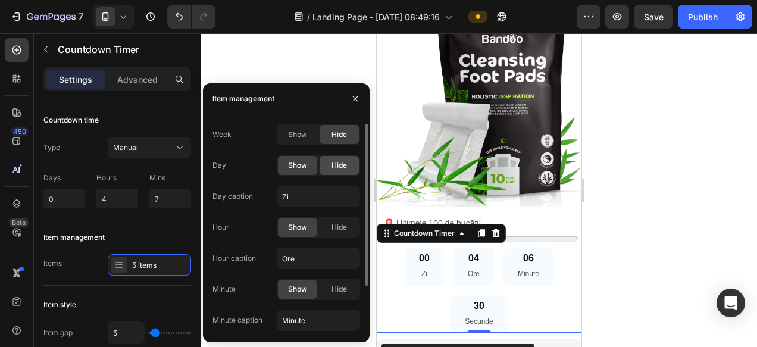
click at [334, 160] on span "Hide" at bounding box center [338, 165] width 15 height 11
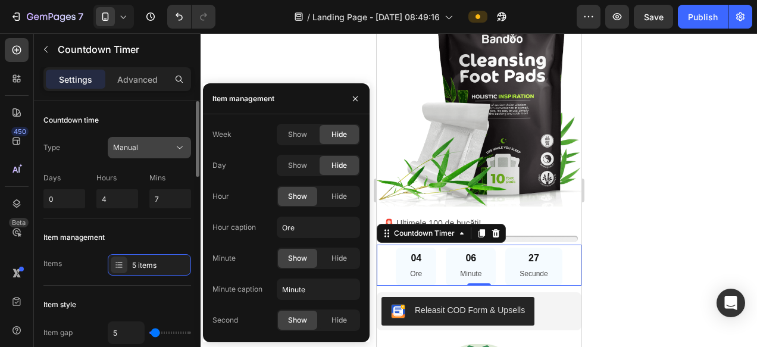
click at [145, 149] on div "Manual" at bounding box center [143, 147] width 61 height 11
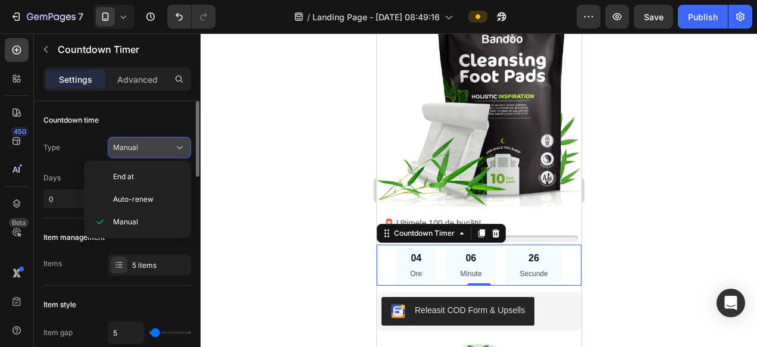
click at [145, 149] on div "Manual" at bounding box center [143, 147] width 61 height 11
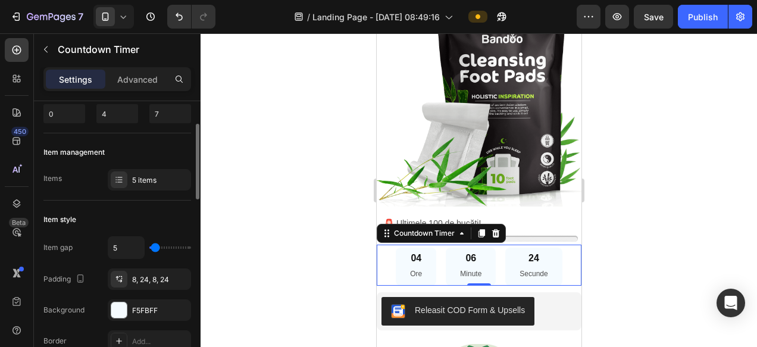
scroll to position [83, 0]
type input "17"
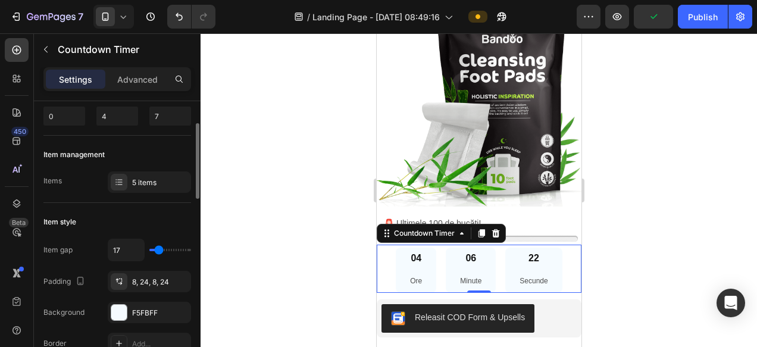
type input "16"
type input "9"
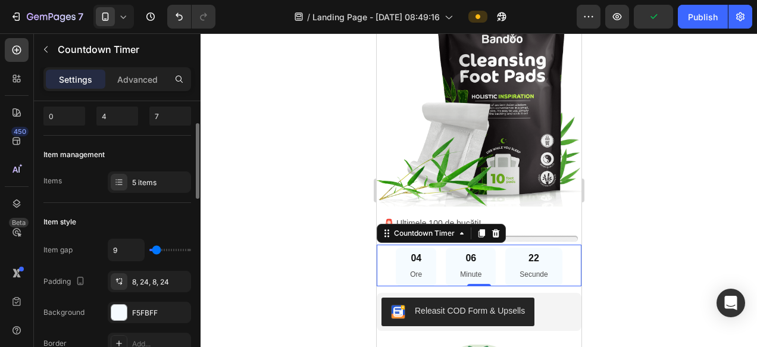
type input "6"
type input "11"
type input "16"
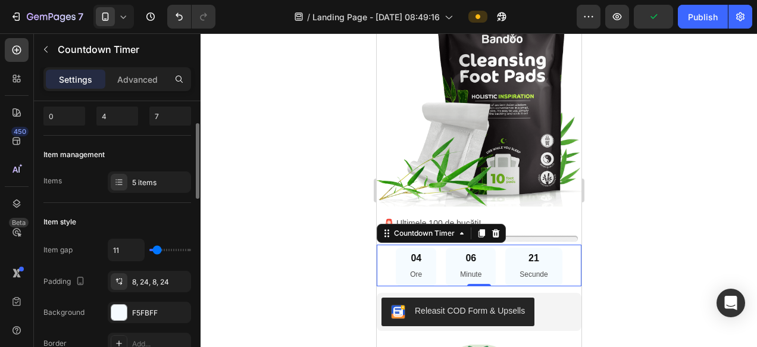
type input "16"
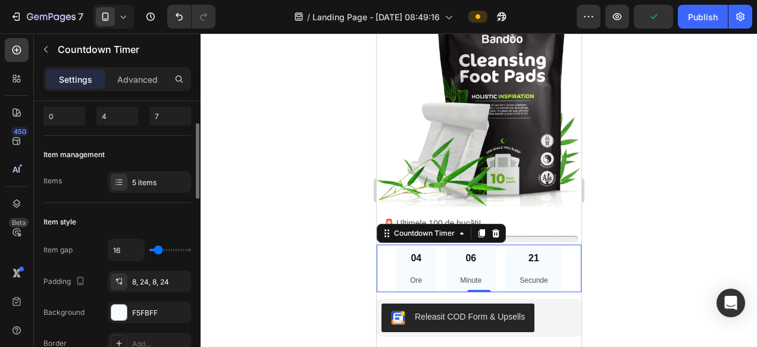
type input "17"
type input "15"
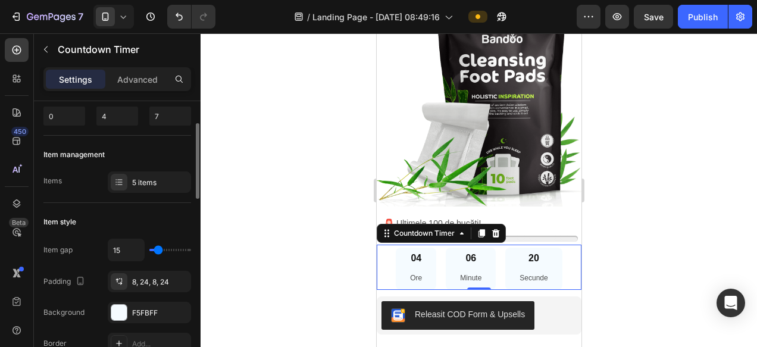
type input "12"
type input "9"
type input "8"
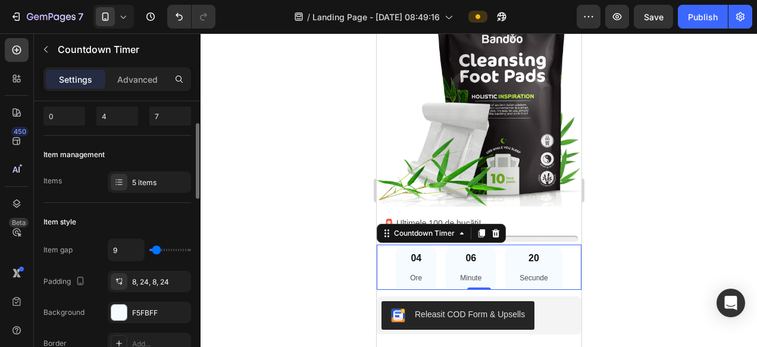
type input "8"
type input "7"
type input "6"
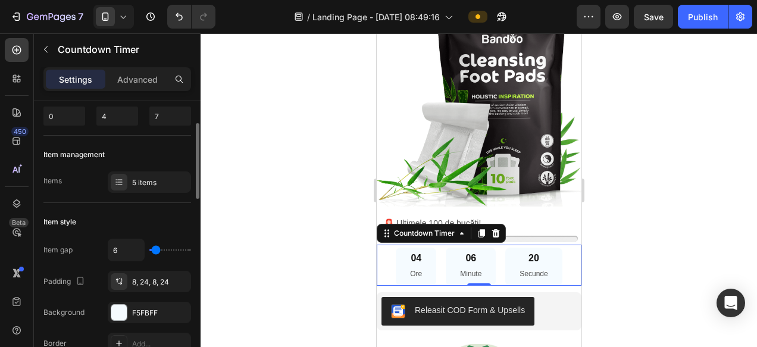
type input "5"
click at [155, 250] on input "range" at bounding box center [170, 250] width 42 height 2
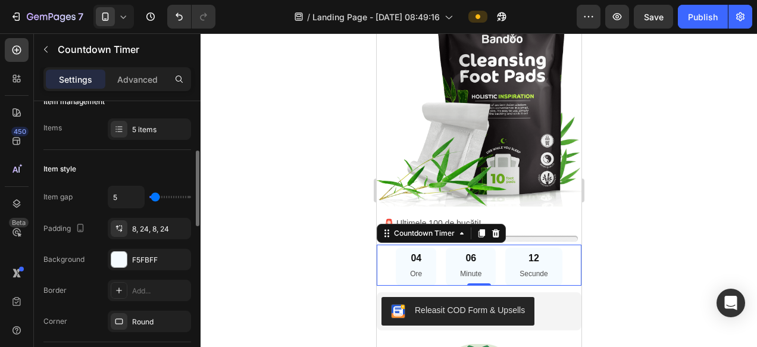
scroll to position [146, 0]
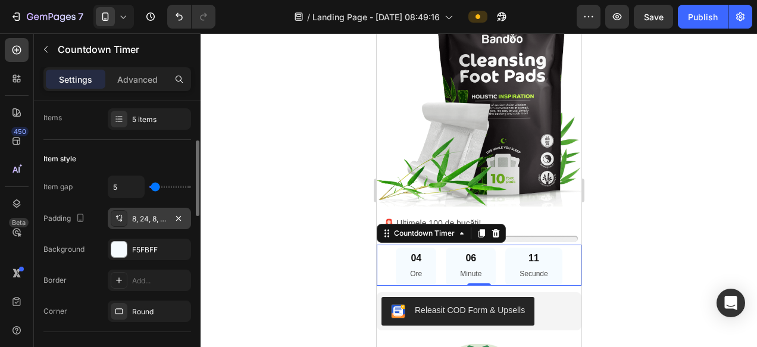
click at [151, 225] on div "8, 24, 8, 24" at bounding box center [149, 218] width 83 height 21
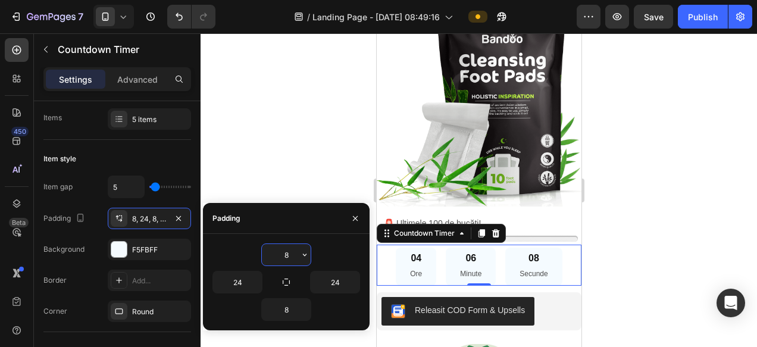
click at [293, 252] on input "8" at bounding box center [286, 254] width 49 height 21
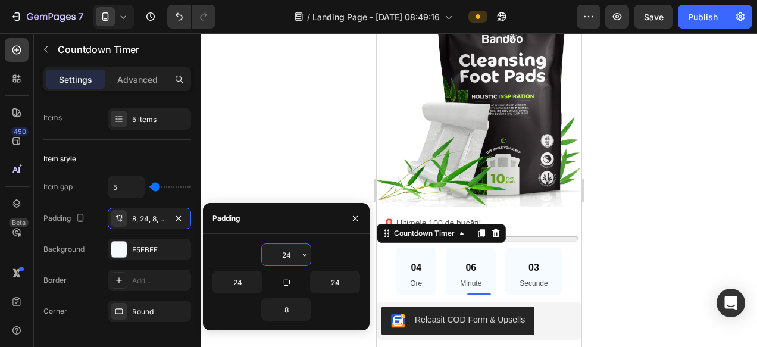
type input "2"
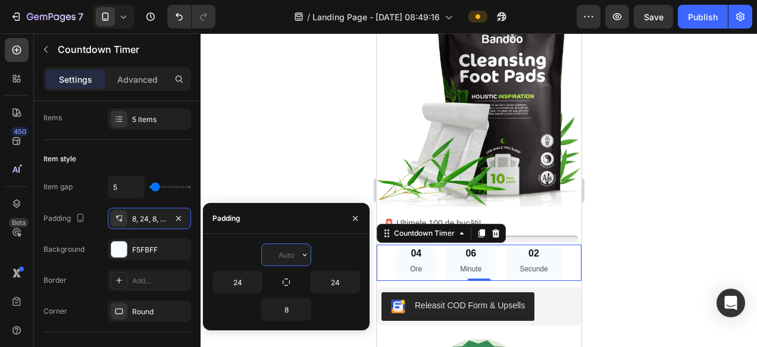
type input "8"
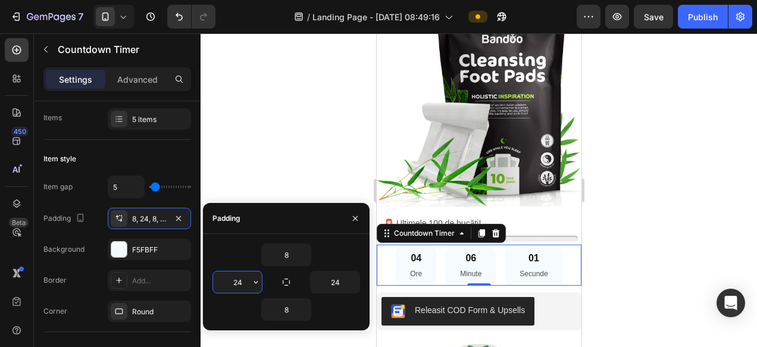
click at [246, 280] on input "24" at bounding box center [237, 281] width 49 height 21
type input "8"
click at [342, 281] on input "24" at bounding box center [335, 281] width 49 height 21
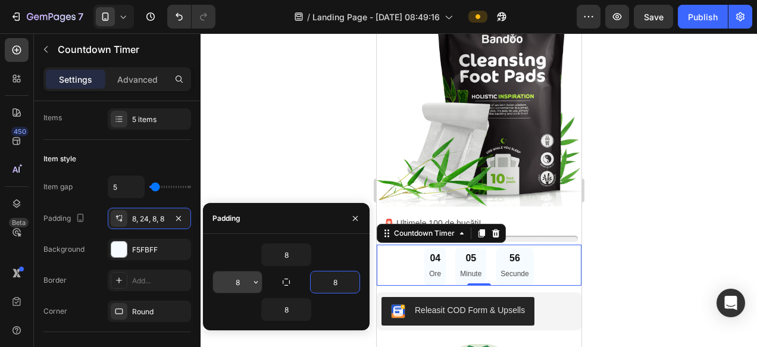
type input "8"
click at [366, 283] on div "8 8 8 8" at bounding box center [286, 281] width 167 height 77
click at [283, 252] on input "8" at bounding box center [286, 254] width 49 height 21
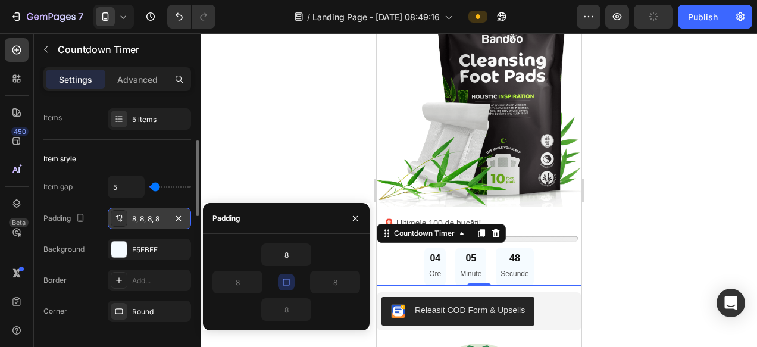
click at [153, 218] on div "8, 8, 8, 8" at bounding box center [149, 219] width 35 height 11
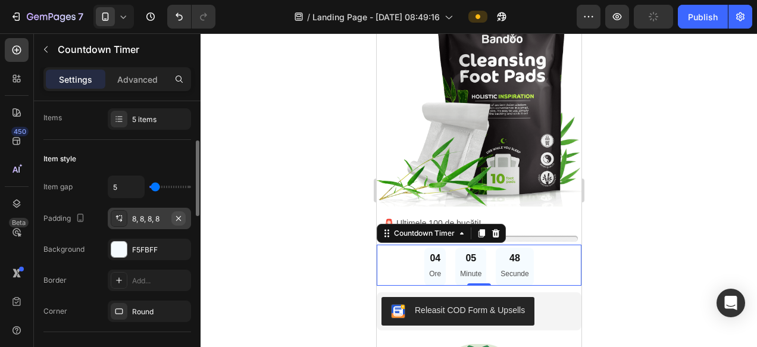
click at [179, 215] on icon "button" at bounding box center [179, 219] width 10 height 10
type input "0"
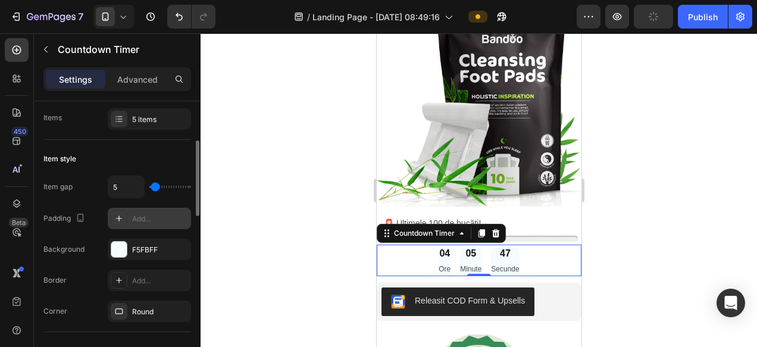
click at [148, 218] on div "Add..." at bounding box center [160, 219] width 56 height 11
type input "8"
type input "24"
type input "8"
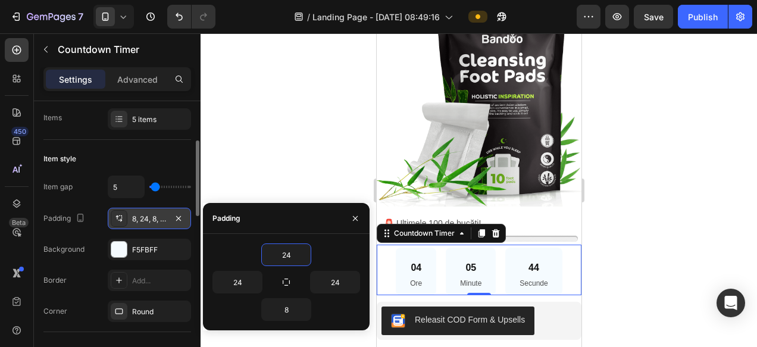
type input "2"
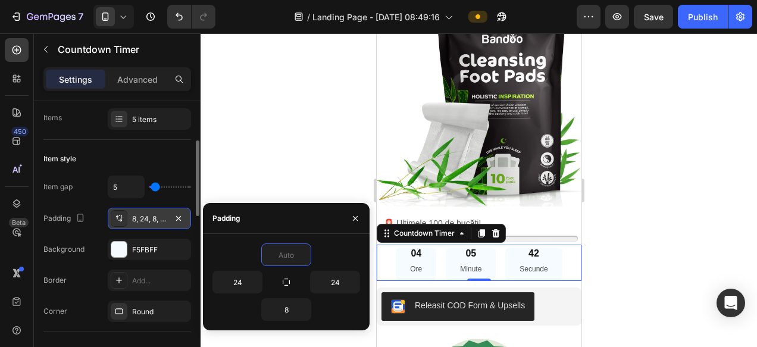
type input "8"
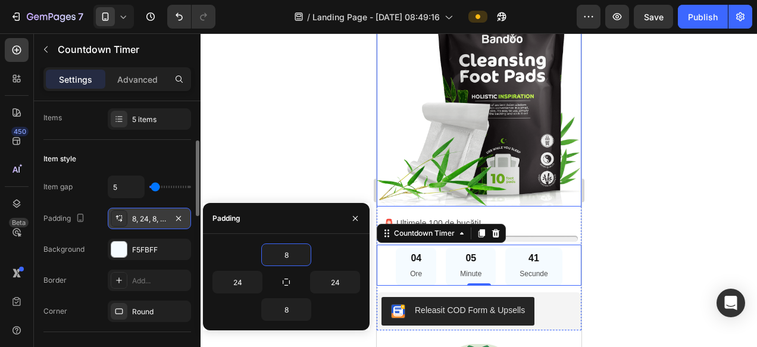
drag, startPoint x: 407, startPoint y: 142, endPoint x: 391, endPoint y: 145, distance: 15.7
click at [407, 142] on img at bounding box center [478, 104] width 205 height 205
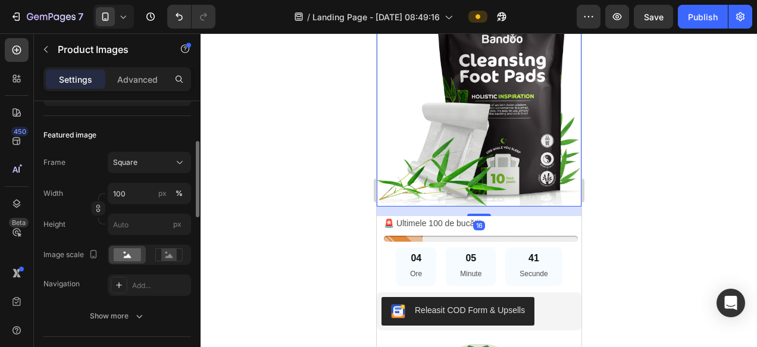
scroll to position [0, 0]
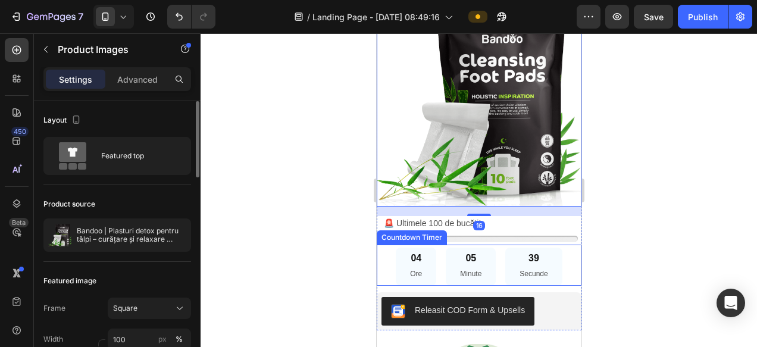
click at [406, 278] on div "04 Ore" at bounding box center [415, 266] width 40 height 37
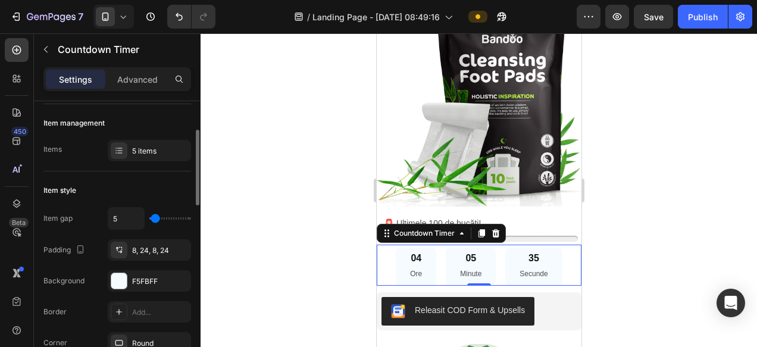
scroll to position [114, 0]
click at [138, 255] on div "8, 24, 8, 24" at bounding box center [149, 251] width 35 height 11
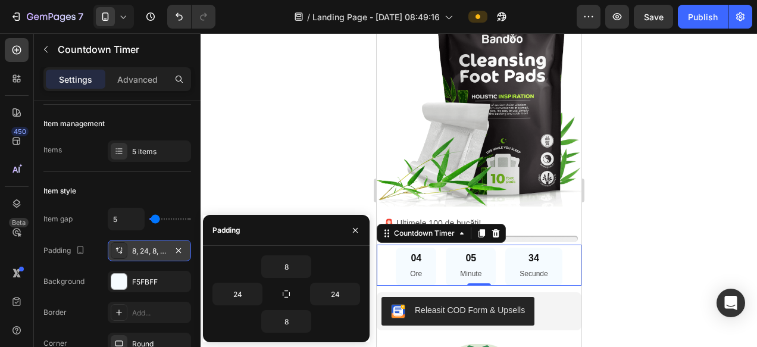
click at [138, 255] on div "8, 24, 8, 24" at bounding box center [149, 251] width 35 height 11
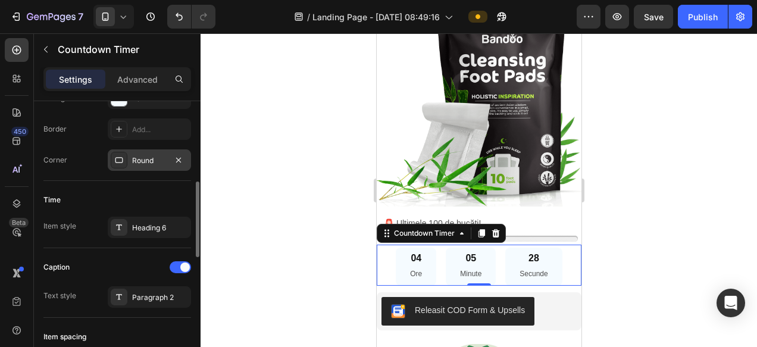
scroll to position [295, 0]
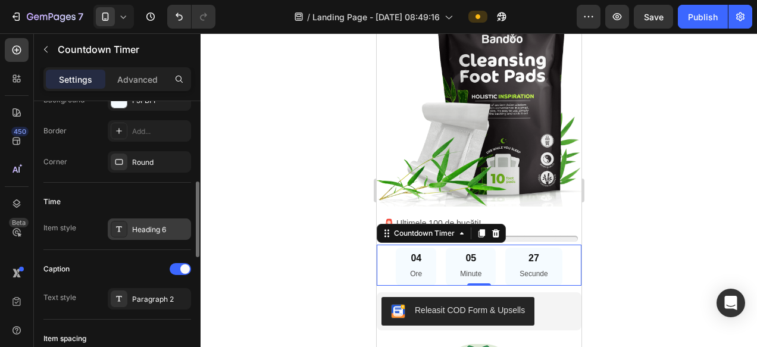
click at [151, 234] on div "Heading 6" at bounding box center [149, 228] width 83 height 21
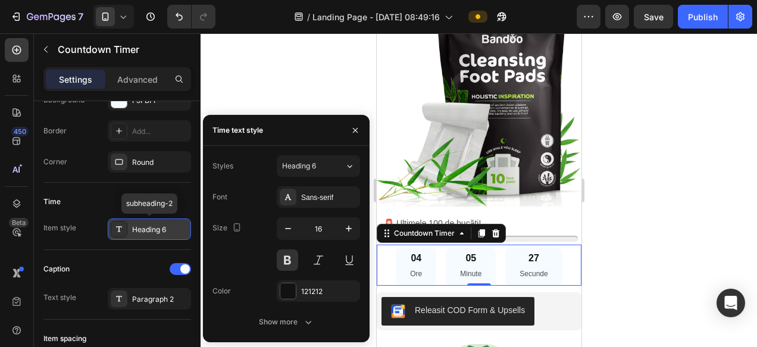
click at [150, 234] on div "Heading 6" at bounding box center [160, 229] width 56 height 11
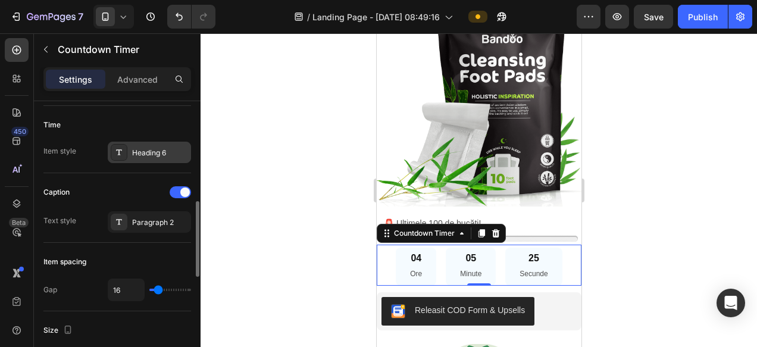
scroll to position [371, 0]
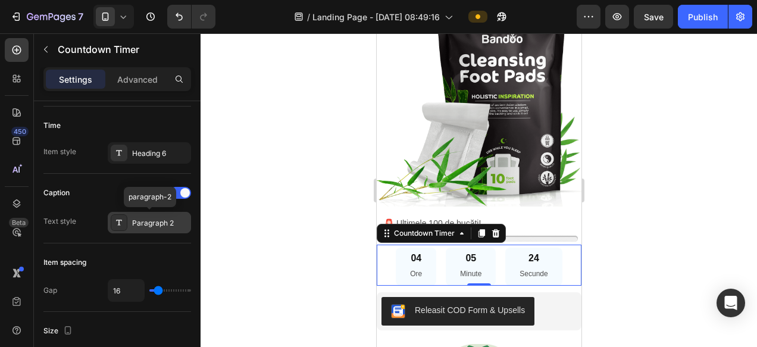
click at [149, 229] on div "Paragraph 2" at bounding box center [149, 222] width 83 height 21
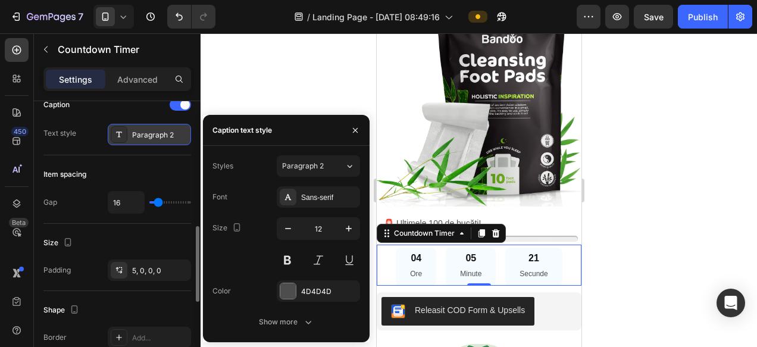
scroll to position [458, 0]
click at [158, 218] on div "Item spacing Gap 16" at bounding box center [117, 190] width 148 height 68
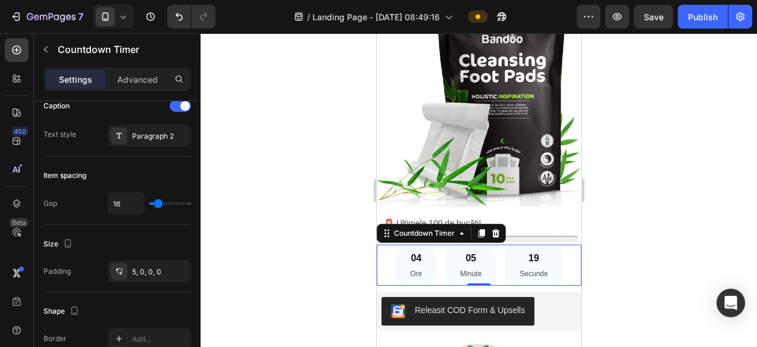
type input "17"
type input "16"
type input "15"
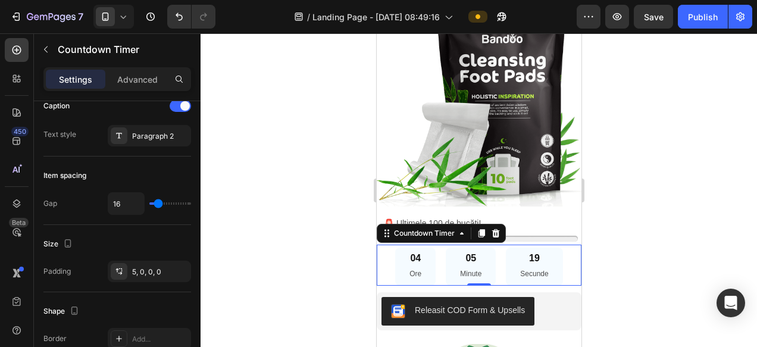
type input "15"
type input "14"
type input "12"
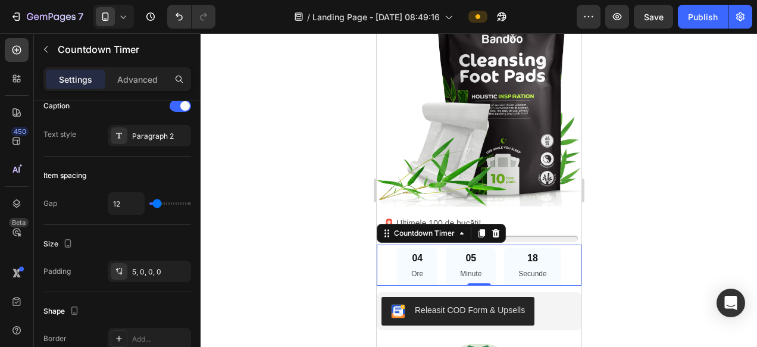
type input "11"
type input "10"
type input "9"
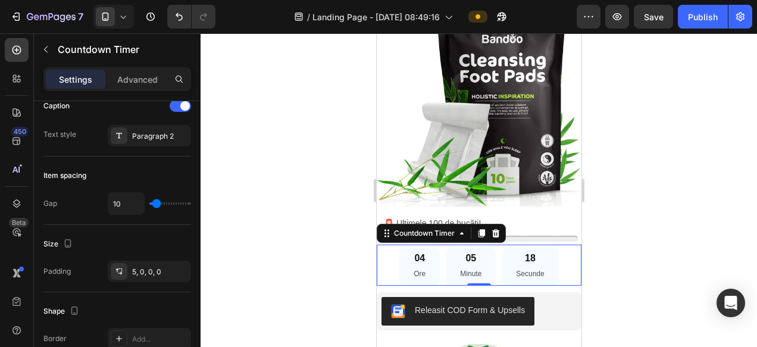
type input "9"
type input "8"
type input "7"
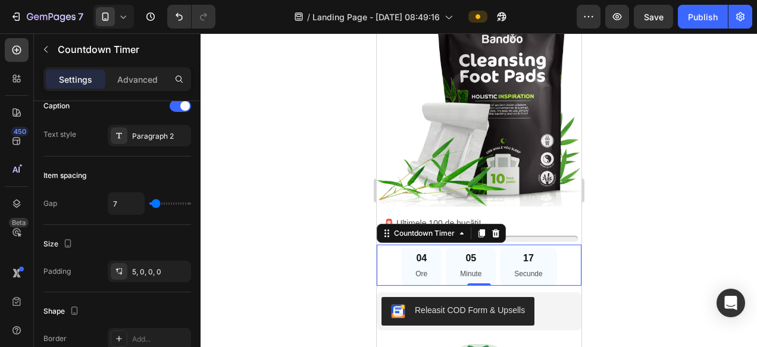
type input "32"
type input "45"
type input "46"
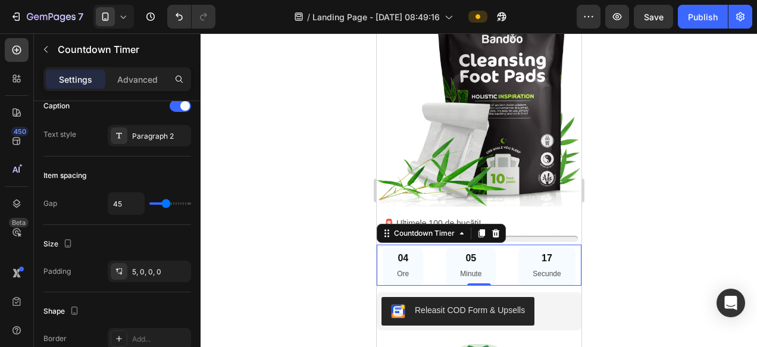
type input "46"
type input "45"
type input "43"
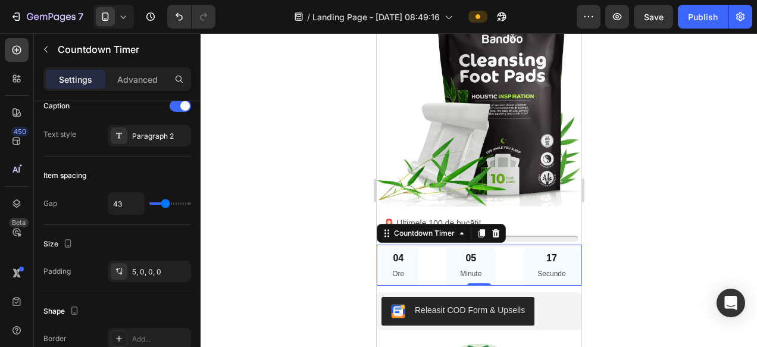
type input "39"
type input "32"
type input "27"
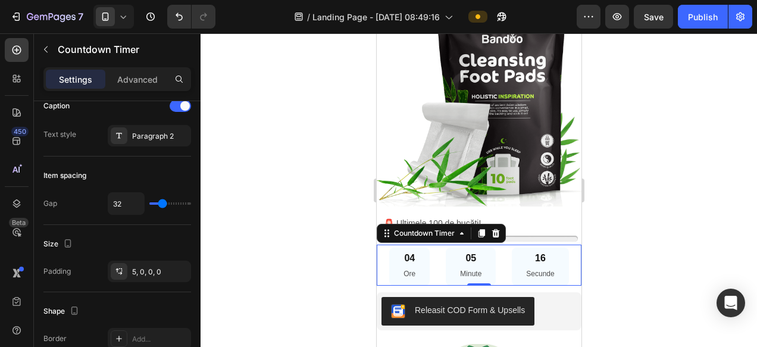
type input "27"
type input "26"
type input "25"
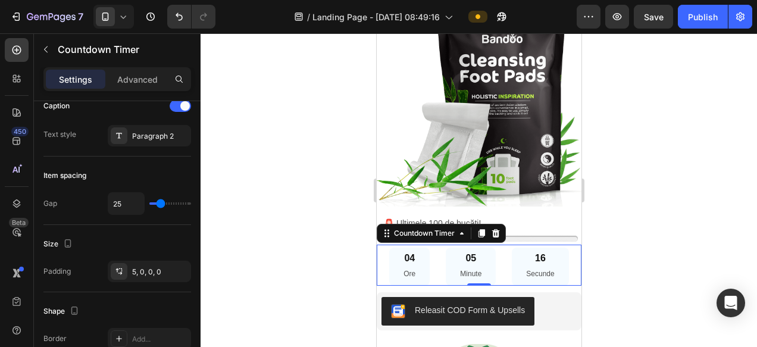
type input "24"
type input "21"
type input "20"
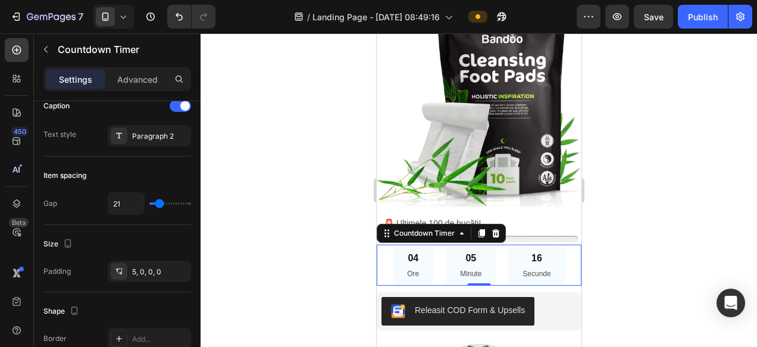
type input "20"
type input "19"
type input "20"
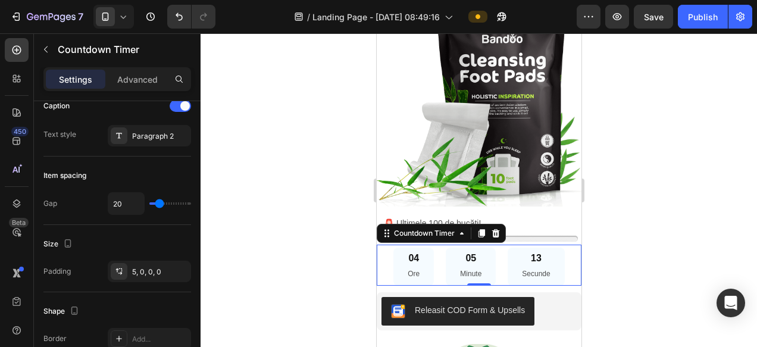
click at [159, 205] on input "range" at bounding box center [170, 203] width 42 height 2
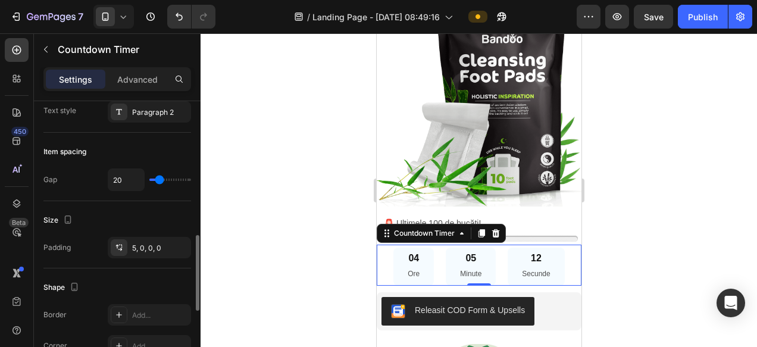
scroll to position [484, 0]
click at [150, 247] on div "5, 0, 0, 0" at bounding box center [149, 245] width 35 height 11
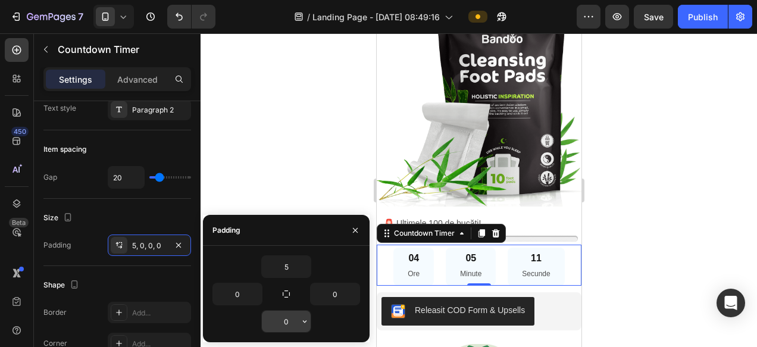
click at [0, 0] on input "0" at bounding box center [0, 0] width 0 height 0
click at [290, 322] on input "0" at bounding box center [286, 321] width 49 height 21
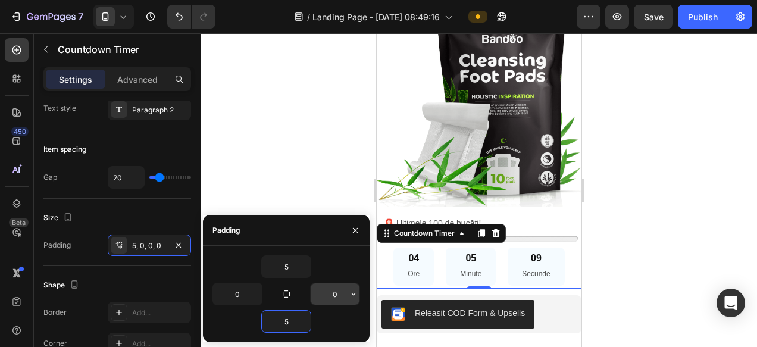
type input "5"
click at [0, 0] on input "0" at bounding box center [0, 0] width 0 height 0
type input "5"
click at [0, 0] on input "0" at bounding box center [0, 0] width 0 height 0
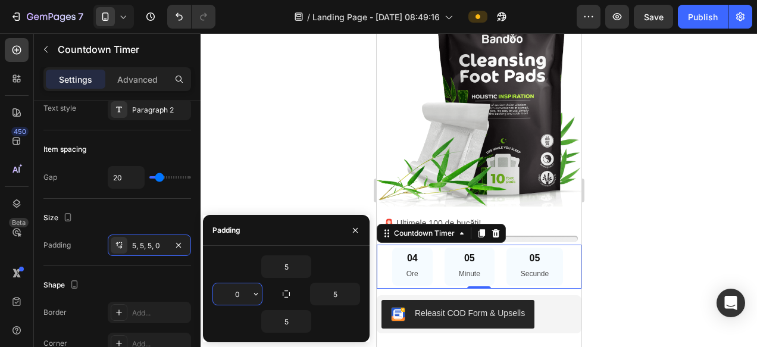
type input "5"
click at [637, 264] on div at bounding box center [479, 190] width 556 height 314
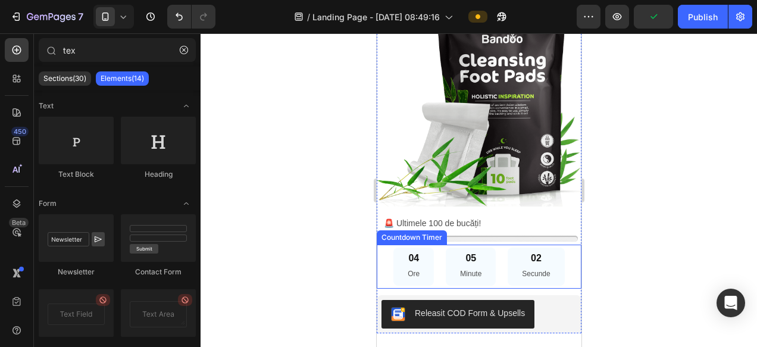
drag, startPoint x: 409, startPoint y: 280, endPoint x: 748, endPoint y: 313, distance: 340.7
click at [409, 280] on p "Ore" at bounding box center [413, 274] width 12 height 13
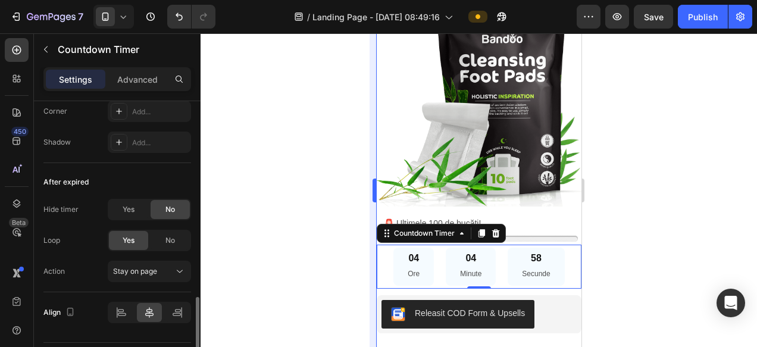
scroll to position [750, 0]
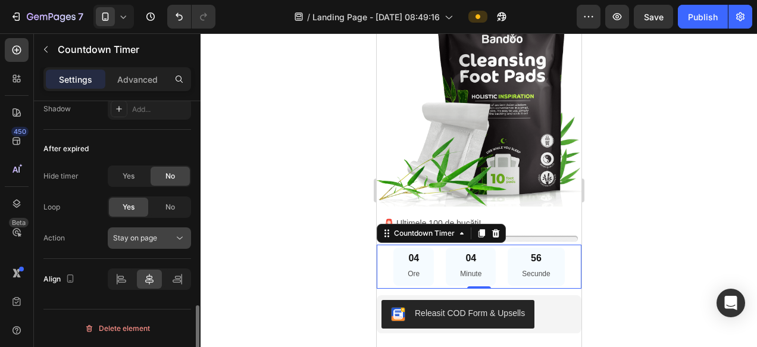
click at [145, 248] on button "Stay on page" at bounding box center [149, 237] width 83 height 21
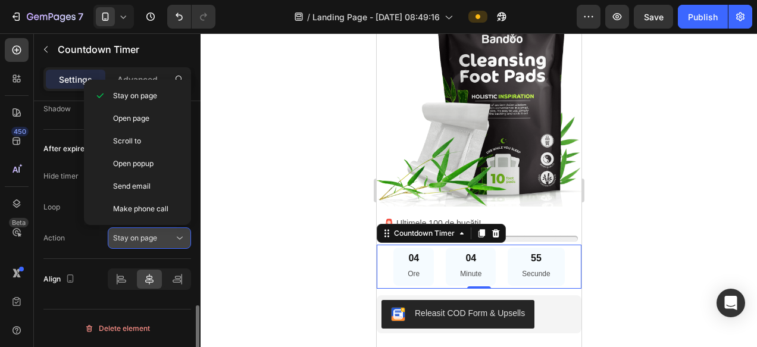
click at [145, 246] on button "Stay on page" at bounding box center [149, 237] width 83 height 21
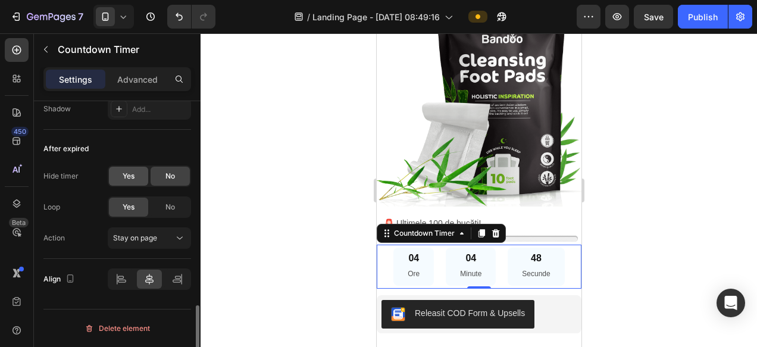
click at [124, 176] on span "Yes" at bounding box center [129, 176] width 12 height 11
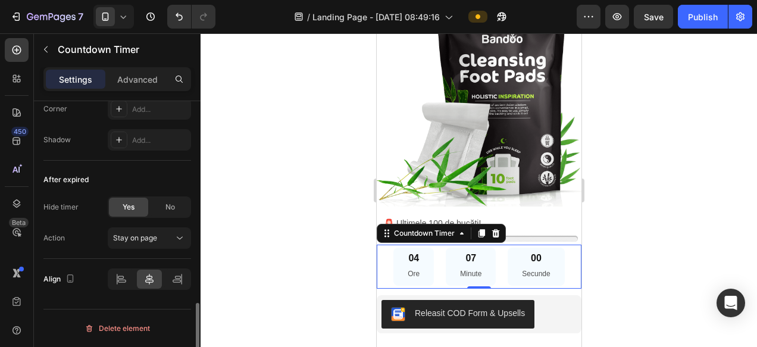
scroll to position [719, 0]
click at [164, 208] on div "No" at bounding box center [170, 207] width 39 height 19
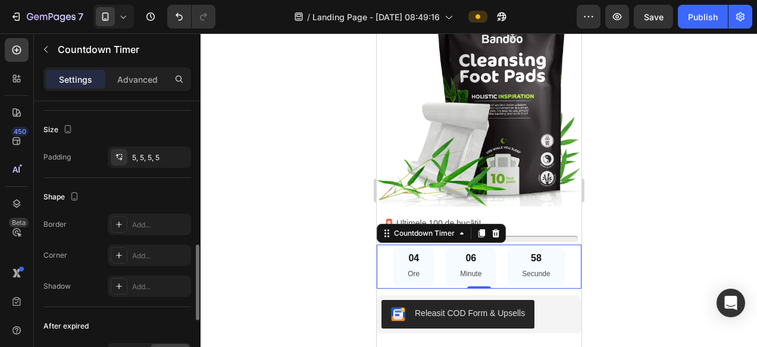
scroll to position [161, 0]
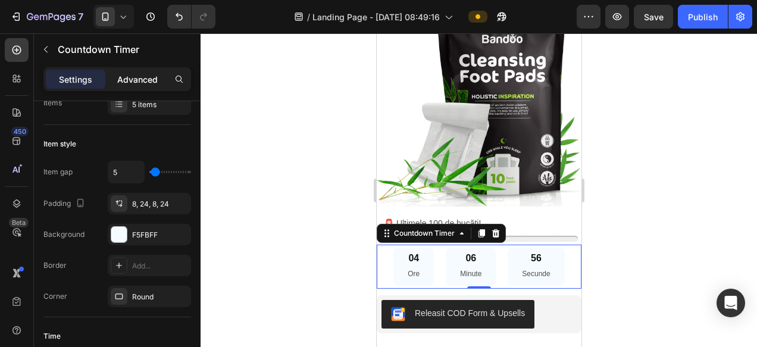
click at [151, 82] on p "Advanced" at bounding box center [137, 79] width 40 height 12
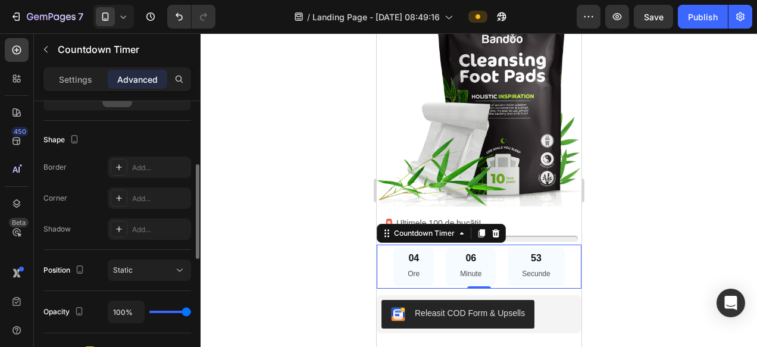
scroll to position [214, 0]
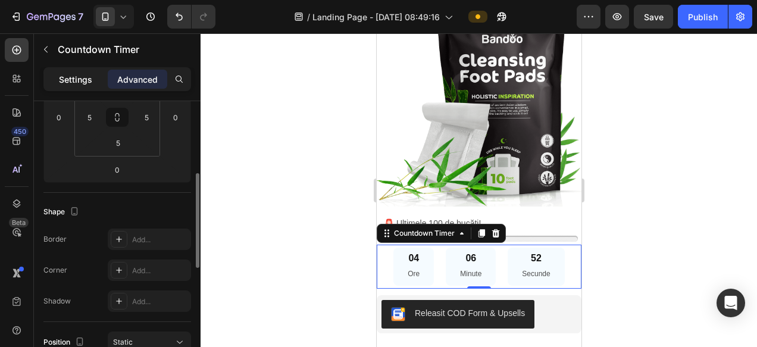
click at [76, 81] on p "Settings" at bounding box center [75, 79] width 33 height 12
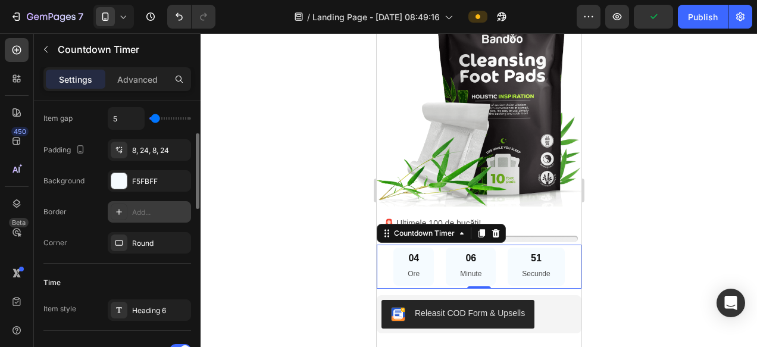
scroll to position [0, 0]
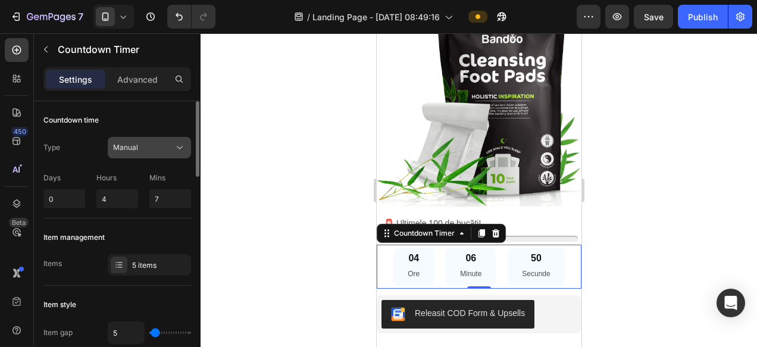
click at [158, 153] on div "Manual" at bounding box center [149, 148] width 73 height 12
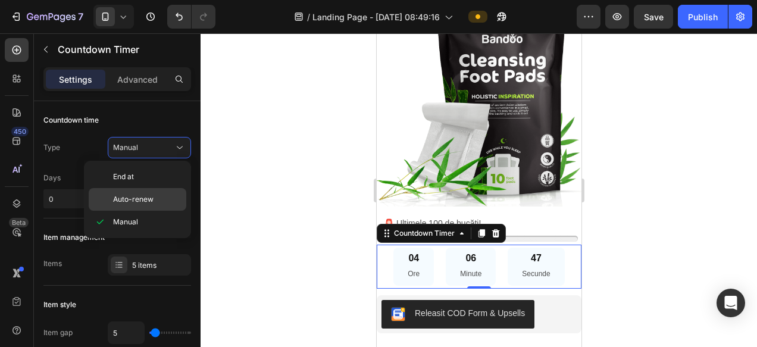
click at [147, 194] on span "Auto-renew" at bounding box center [133, 199] width 40 height 11
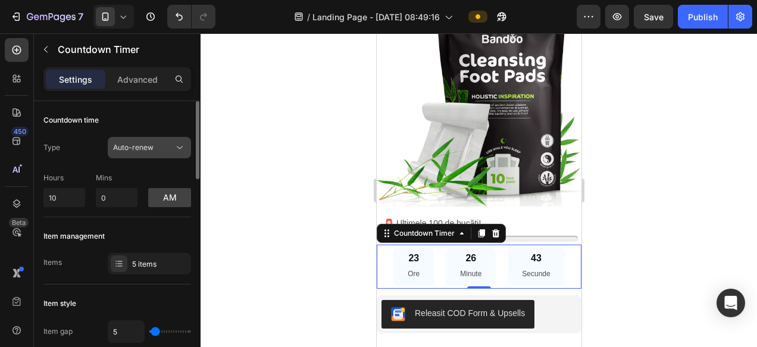
click at [159, 142] on div "Auto-renew" at bounding box center [143, 147] width 61 height 11
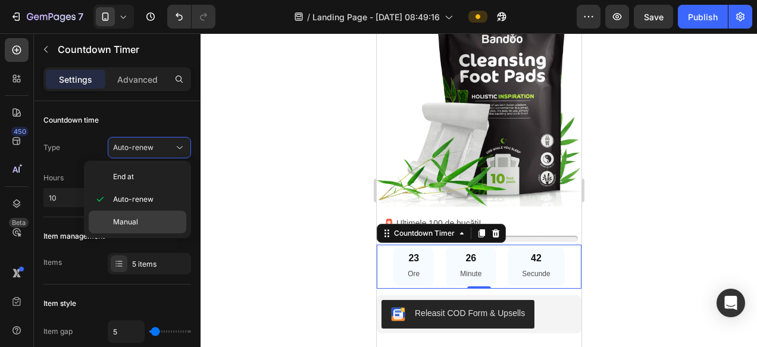
click at [137, 214] on div "Manual" at bounding box center [138, 222] width 98 height 23
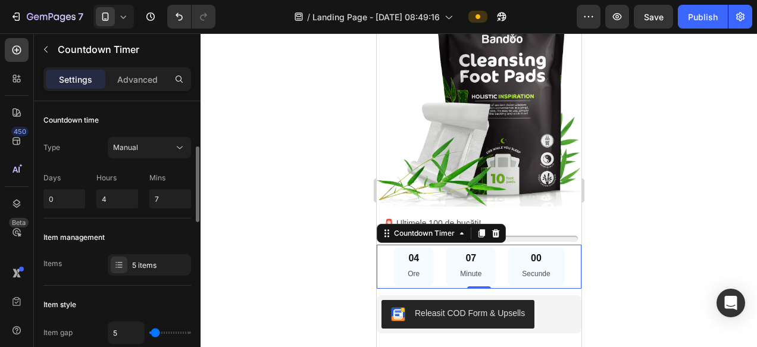
scroll to position [35, 0]
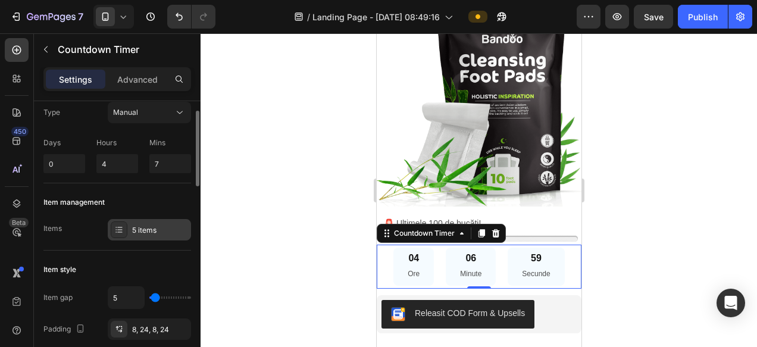
click at [146, 230] on div "5 items" at bounding box center [160, 230] width 56 height 11
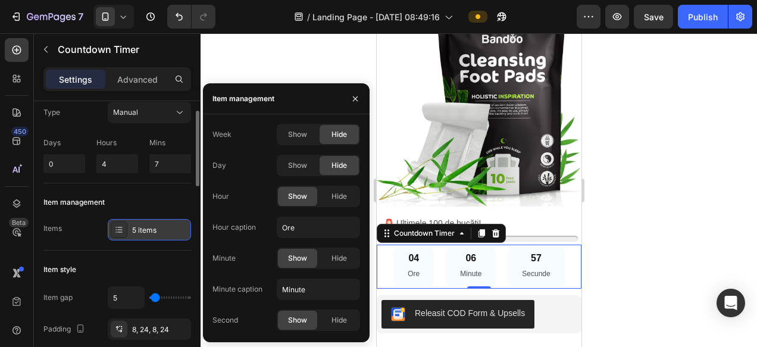
click at [146, 230] on div "5 items" at bounding box center [160, 230] width 56 height 11
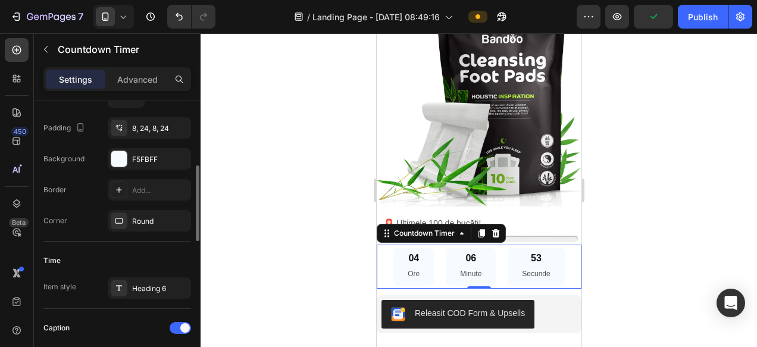
scroll to position [240, 0]
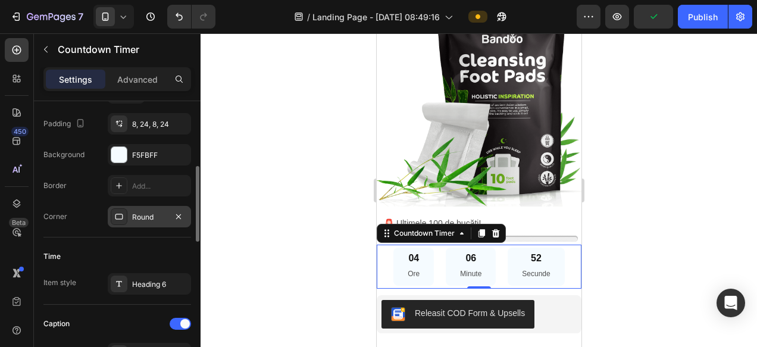
click at [146, 215] on div "Round" at bounding box center [149, 217] width 35 height 11
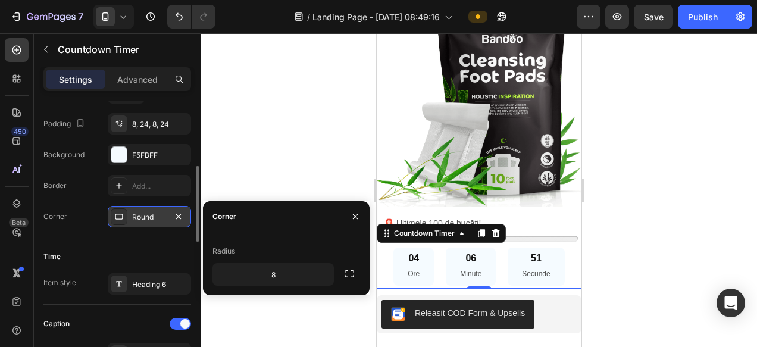
click at [145, 215] on div "Round" at bounding box center [149, 217] width 35 height 11
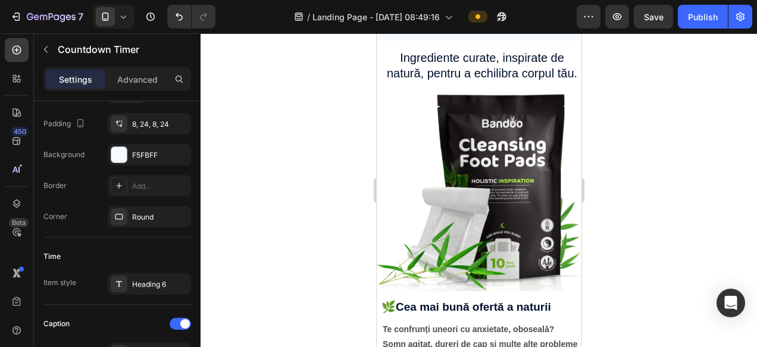
scroll to position [1179, 0]
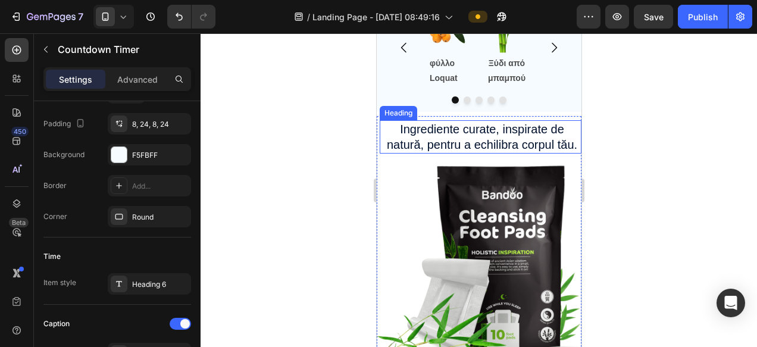
click at [484, 143] on h2 "Ingrediente curate, inspirate de natură, pentru a echilibra corpul tău." at bounding box center [481, 136] width 199 height 33
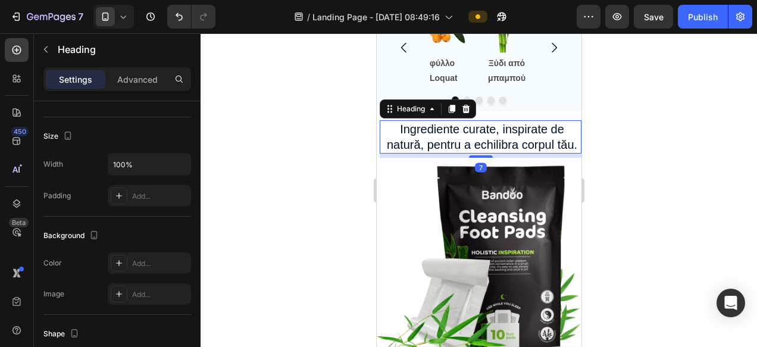
scroll to position [0, 0]
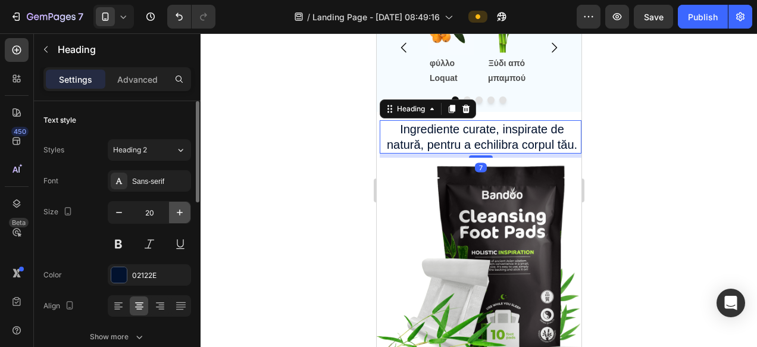
click at [179, 217] on icon "button" at bounding box center [180, 212] width 12 height 12
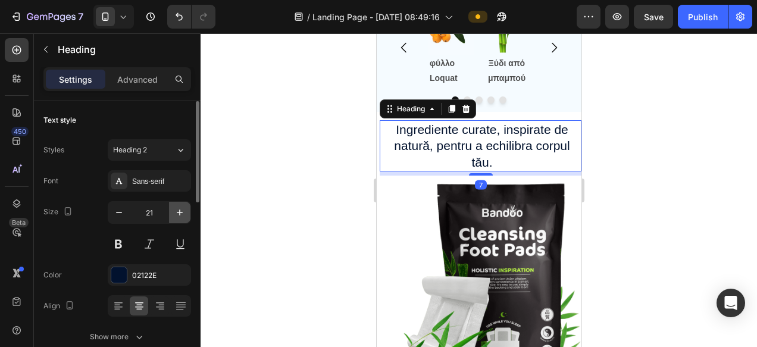
click at [179, 216] on icon "button" at bounding box center [180, 212] width 12 height 12
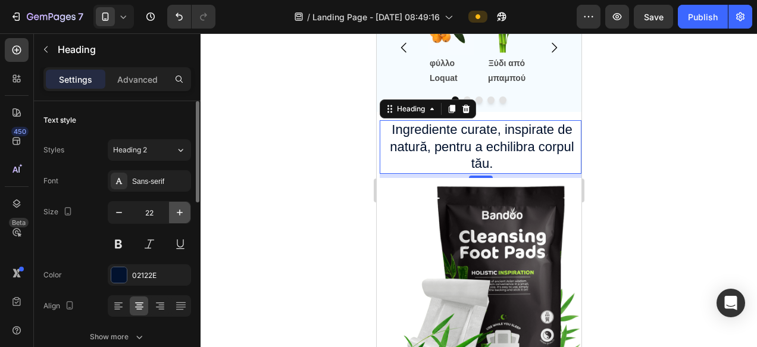
click at [179, 216] on icon "button" at bounding box center [180, 212] width 12 height 12
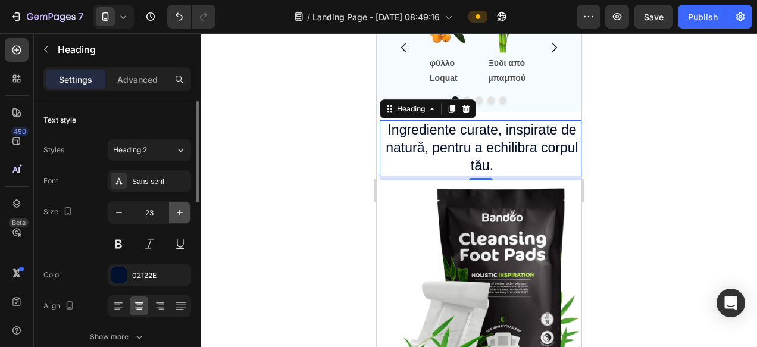
click at [179, 216] on icon "button" at bounding box center [180, 212] width 12 height 12
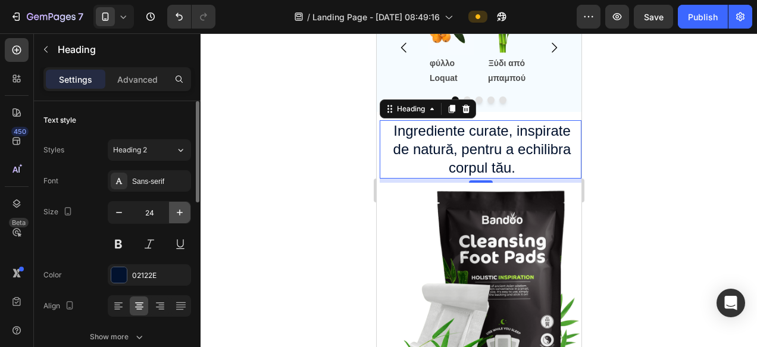
click at [179, 216] on icon "button" at bounding box center [180, 212] width 12 height 12
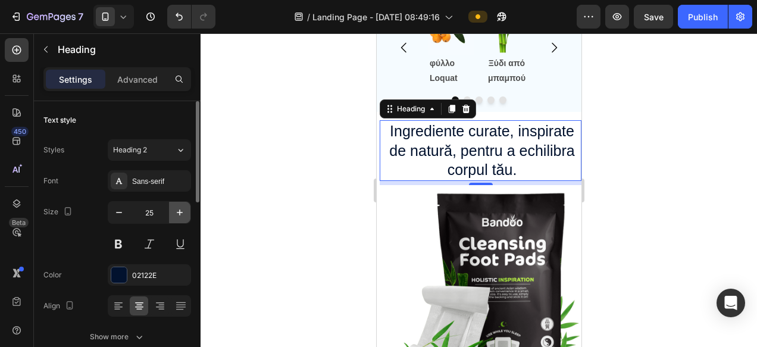
click at [179, 216] on icon "button" at bounding box center [180, 212] width 12 height 12
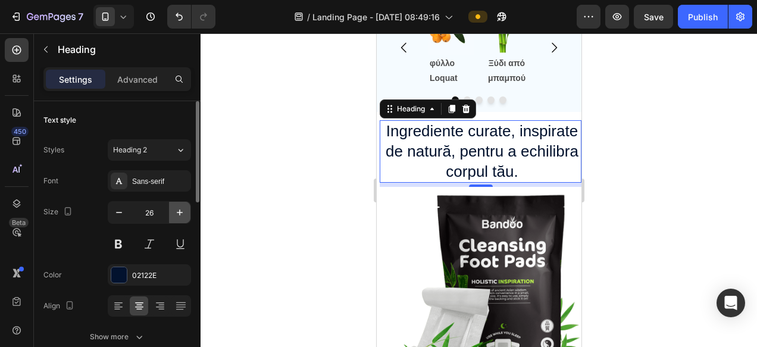
click at [179, 216] on icon "button" at bounding box center [180, 212] width 12 height 12
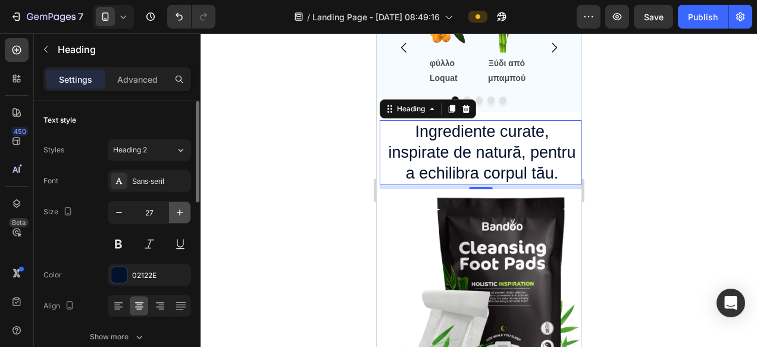
click at [179, 215] on icon "button" at bounding box center [180, 212] width 12 height 12
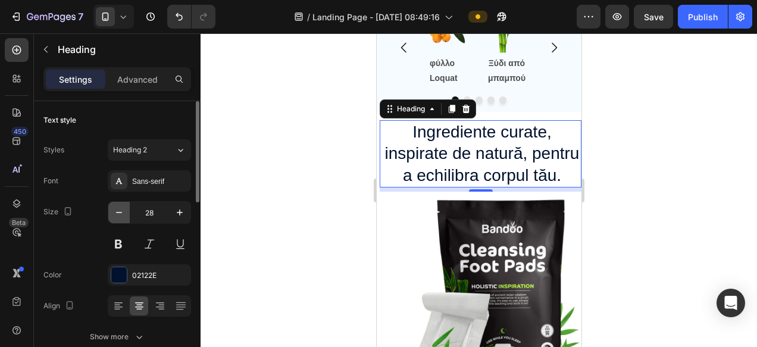
click at [113, 215] on icon "button" at bounding box center [119, 212] width 12 height 12
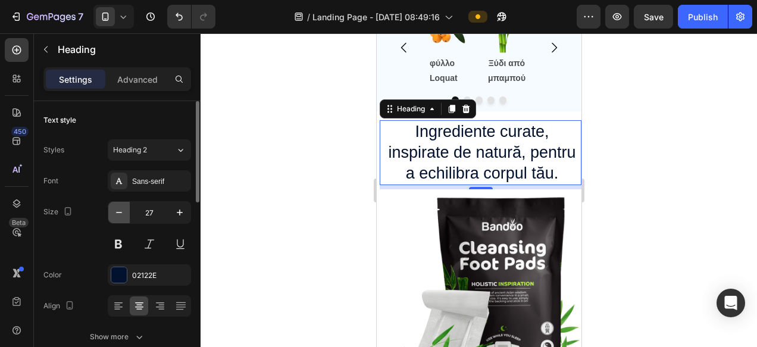
click at [117, 208] on icon "button" at bounding box center [119, 212] width 12 height 12
type input "26"
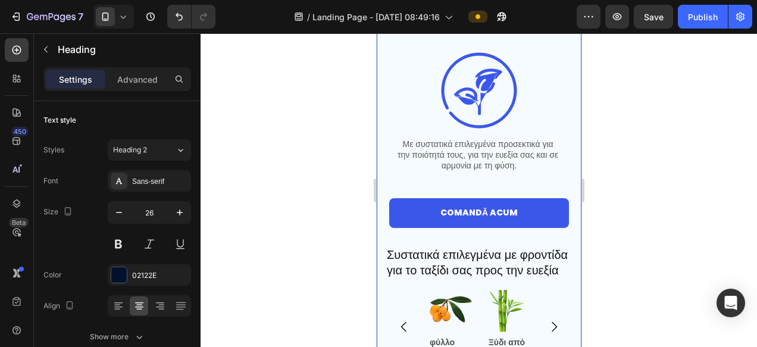
scroll to position [967, 0]
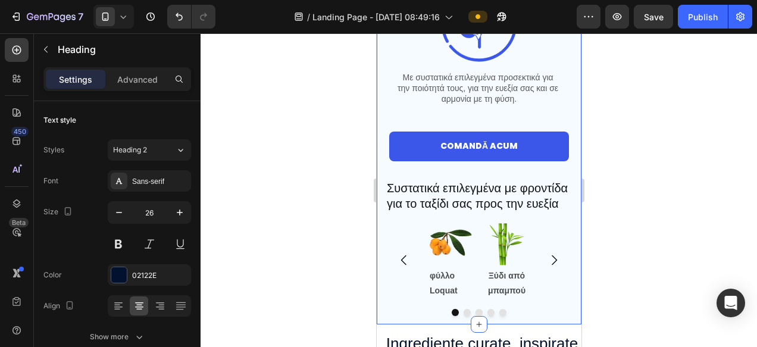
click at [478, 199] on h2 "Συστατικά επιλεγμένα με φροντίδα για το ταξίδι σας προς την ευεξία" at bounding box center [478, 195] width 187 height 33
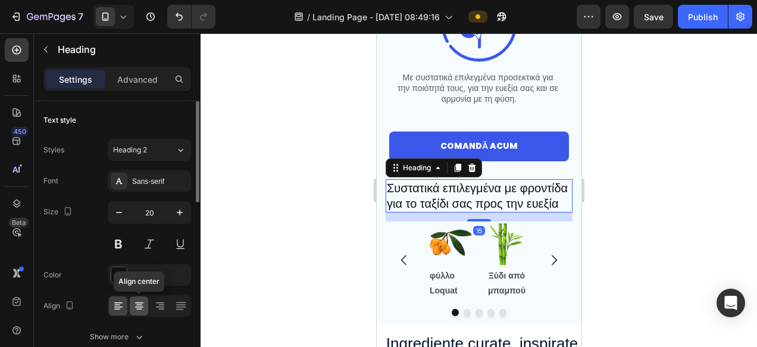
click at [135, 303] on icon at bounding box center [139, 306] width 12 height 12
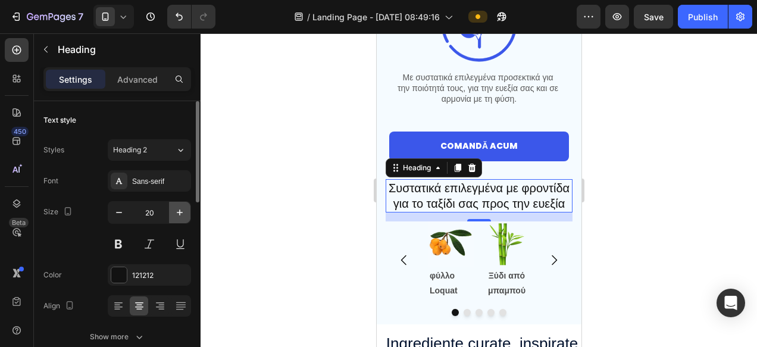
click at [177, 215] on icon "button" at bounding box center [180, 212] width 12 height 12
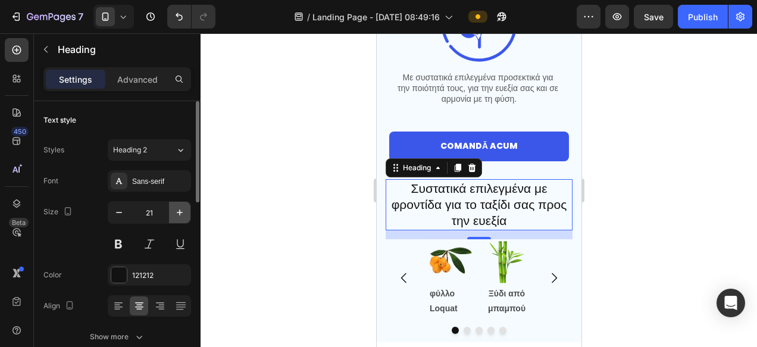
click at [177, 215] on icon "button" at bounding box center [180, 212] width 12 height 12
type input "22"
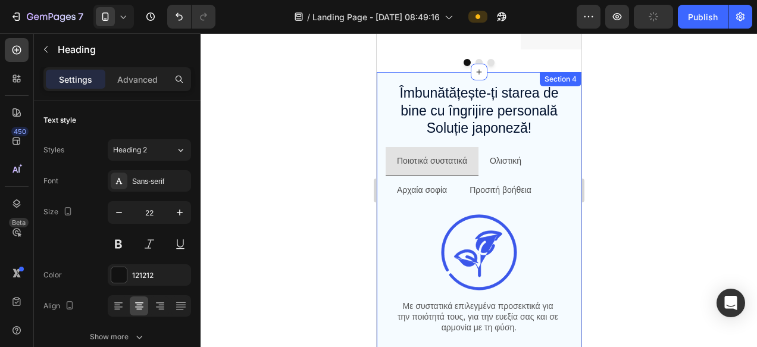
scroll to position [641, 0]
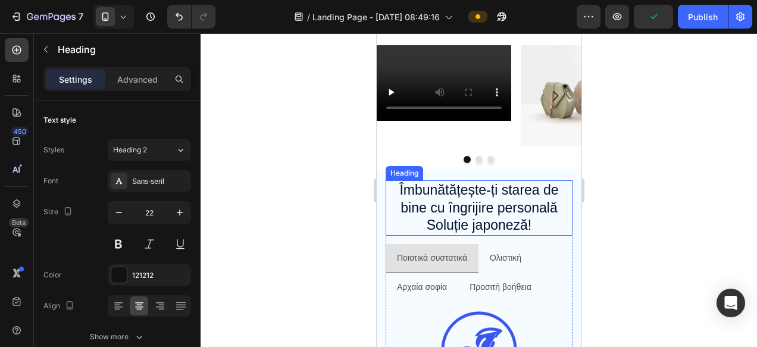
click at [447, 200] on h2 "Îmbunătățește-ți starea de bine cu îngrijire personală Soluție japoneză!" at bounding box center [478, 208] width 187 height 56
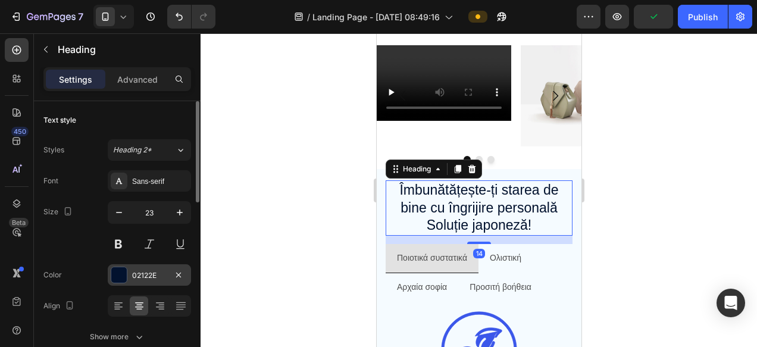
click at [148, 274] on div "02122E" at bounding box center [149, 275] width 35 height 11
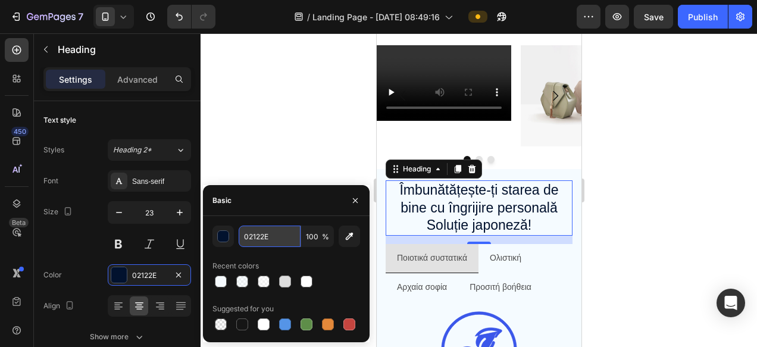
click at [277, 242] on input "02122E" at bounding box center [270, 235] width 62 height 21
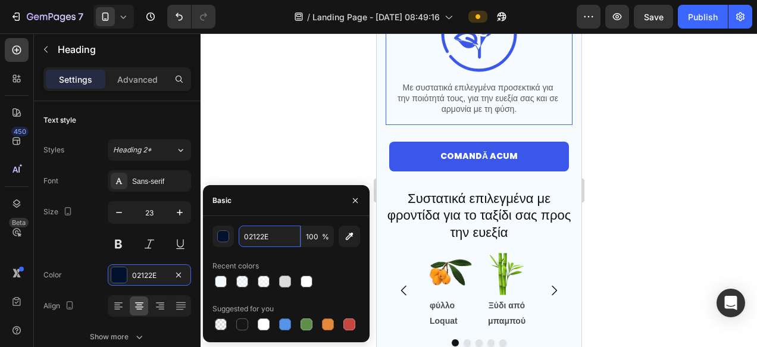
scroll to position [993, 0]
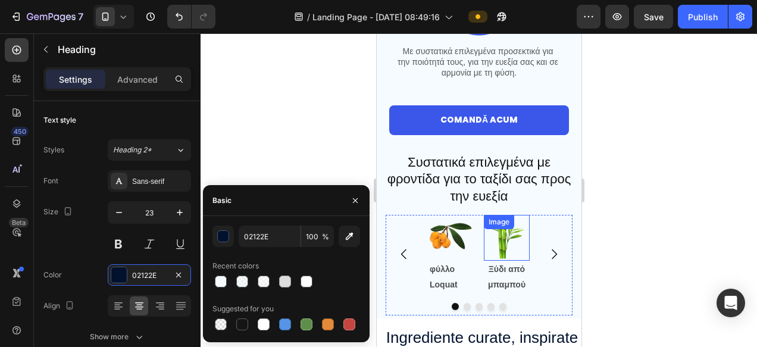
click at [483, 199] on h2 "Συστατικά επιλεγμένα με φροντίδα για το ταξίδι σας προς την ευεξία" at bounding box center [478, 180] width 187 height 54
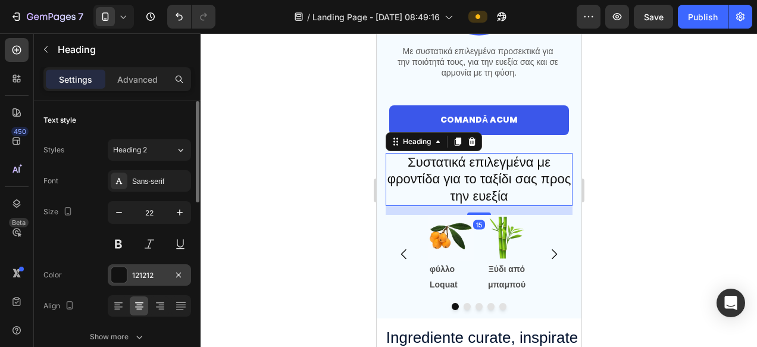
click at [142, 270] on div "121212" at bounding box center [149, 275] width 35 height 11
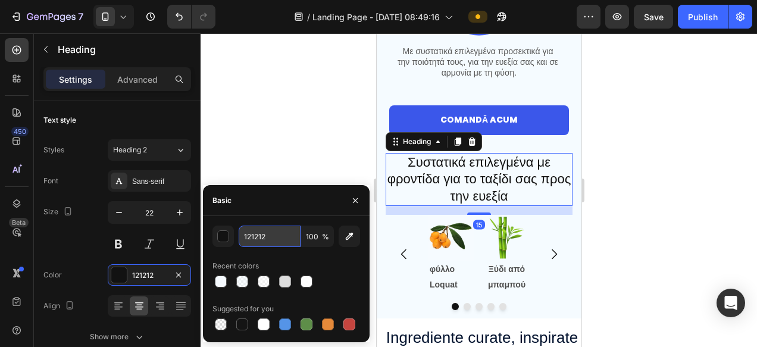
click at [275, 241] on input "121212" at bounding box center [270, 235] width 62 height 21
paste input "02122E"
type input "02122E"
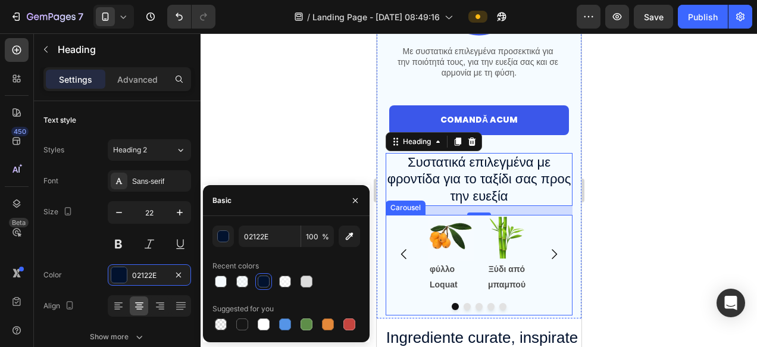
click at [637, 237] on div at bounding box center [479, 190] width 556 height 314
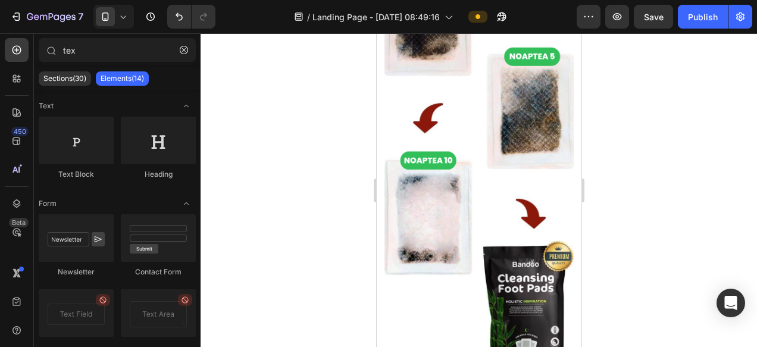
scroll to position [3543, 0]
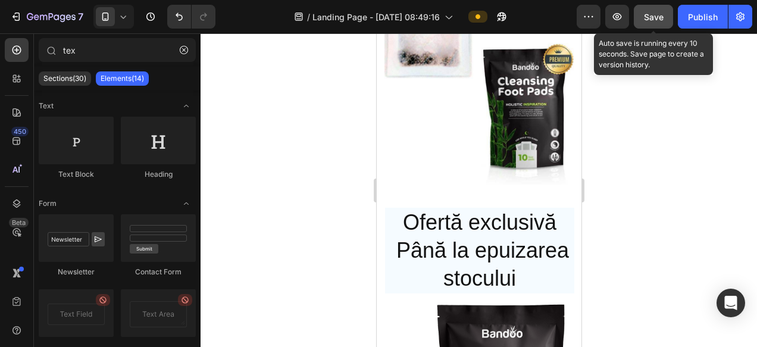
click at [654, 23] on button "Save" at bounding box center [653, 17] width 39 height 24
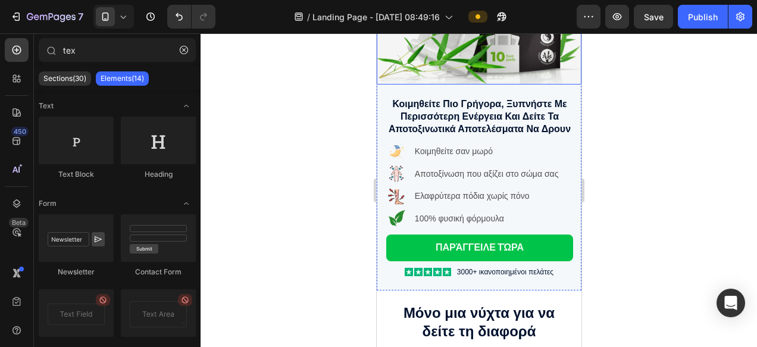
scroll to position [213, 0]
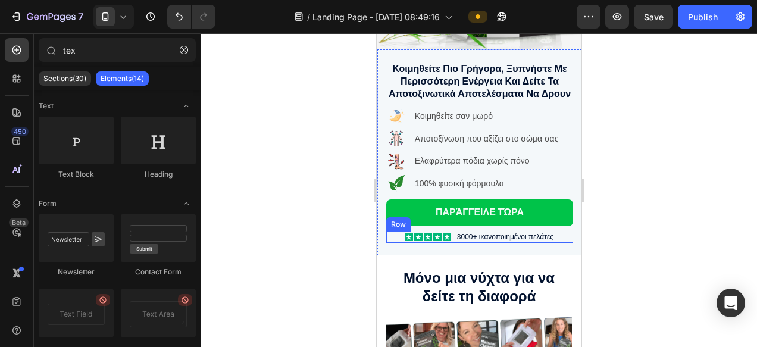
click at [393, 237] on div "Icon Icon Icon Icon Icon Icon List 3000+ ικανοποιημένοι πελάτες Text Block Row" at bounding box center [479, 237] width 187 height 12
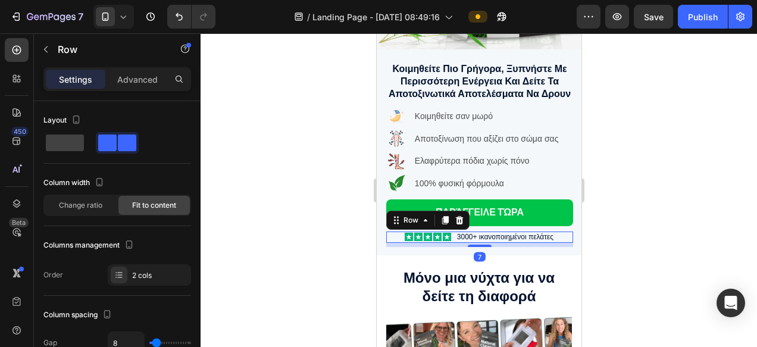
drag, startPoint x: 445, startPoint y: 221, endPoint x: 460, endPoint y: 234, distance: 20.2
click at [444, 221] on icon at bounding box center [444, 220] width 7 height 8
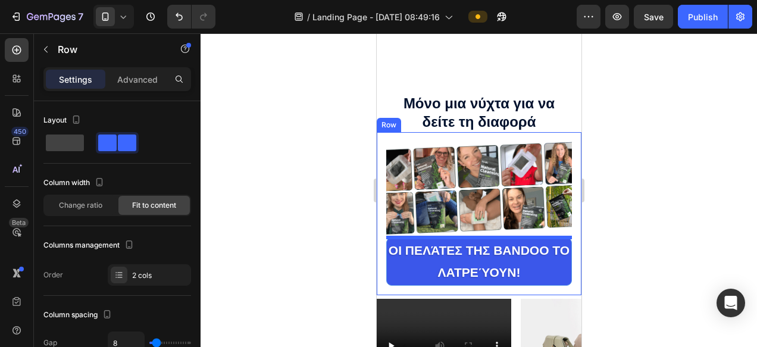
scroll to position [475, 0]
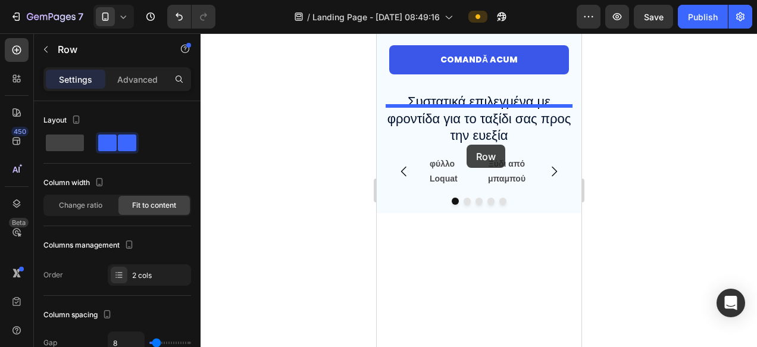
scroll to position [968, 0]
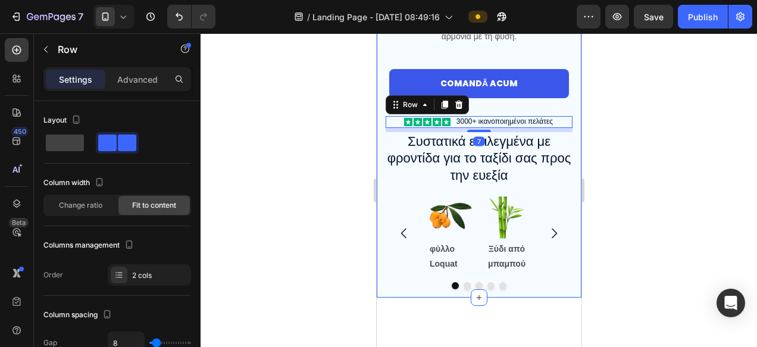
click at [497, 116] on div "Comandă acum Button" at bounding box center [478, 92] width 187 height 47
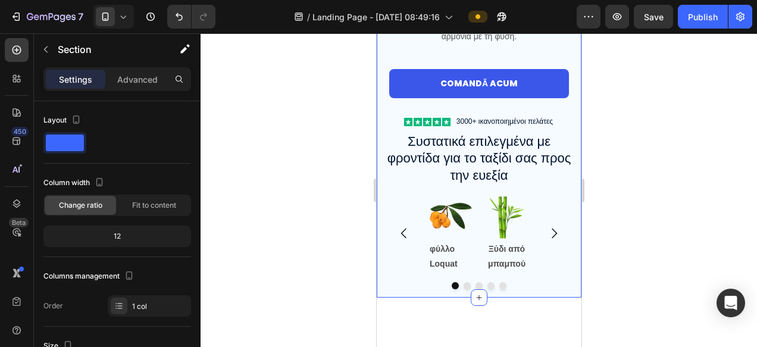
click at [454, 116] on div "Comandă acum Button" at bounding box center [478, 92] width 187 height 47
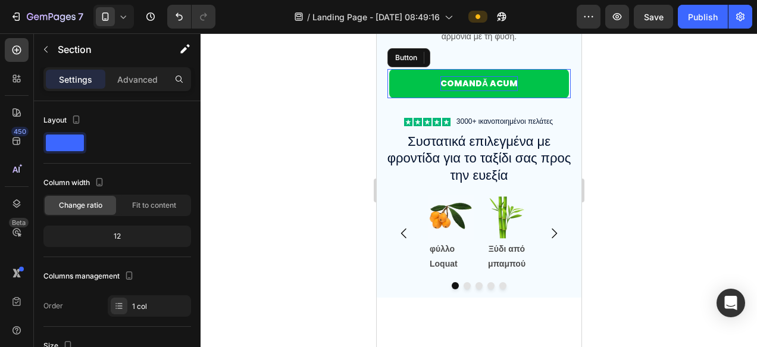
click at [481, 89] on strong "Comandă acum" at bounding box center [478, 83] width 77 height 12
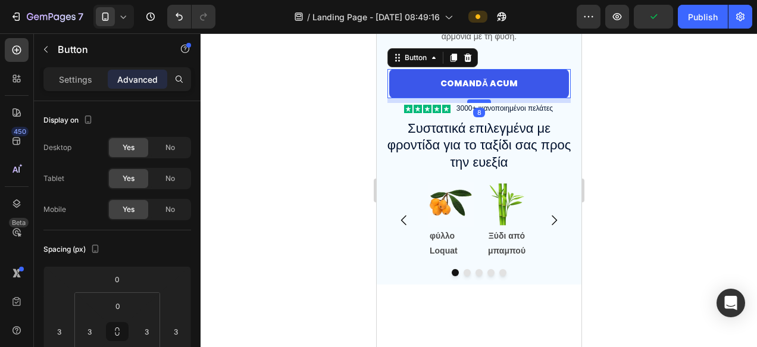
drag, startPoint x: 481, startPoint y: 192, endPoint x: 481, endPoint y: 178, distance: 13.1
click at [481, 103] on div at bounding box center [478, 101] width 24 height 4
type input "8"
click at [625, 196] on div at bounding box center [479, 190] width 556 height 314
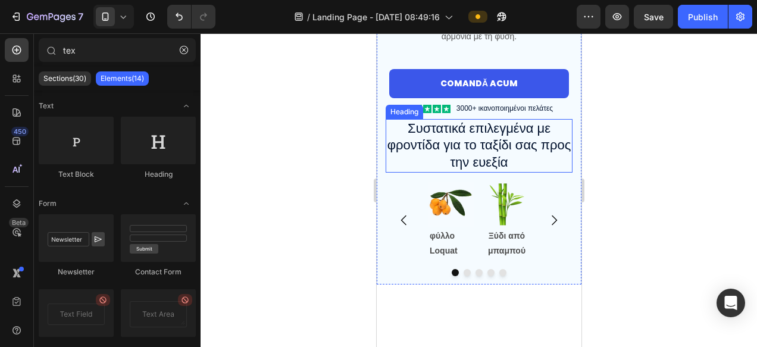
click at [458, 173] on h2 "Συστατικά επιλεγμένα με φροντίδα για το ταξίδι σας προς την ευεξία" at bounding box center [478, 146] width 187 height 54
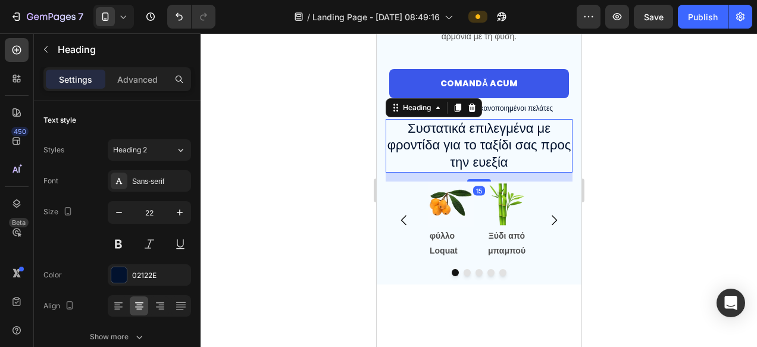
click at [143, 89] on div "Settings Advanced" at bounding box center [117, 79] width 148 height 24
click at [137, 82] on p "Advanced" at bounding box center [137, 79] width 40 height 12
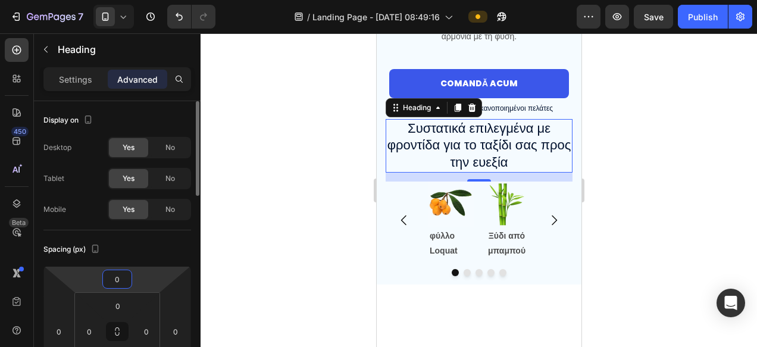
click at [124, 280] on input "0" at bounding box center [117, 279] width 24 height 18
type input "7"
type input "0"
type input "18"
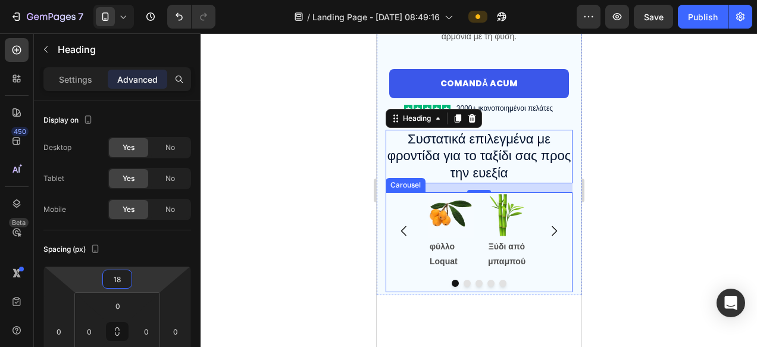
click at [659, 267] on div at bounding box center [479, 190] width 556 height 314
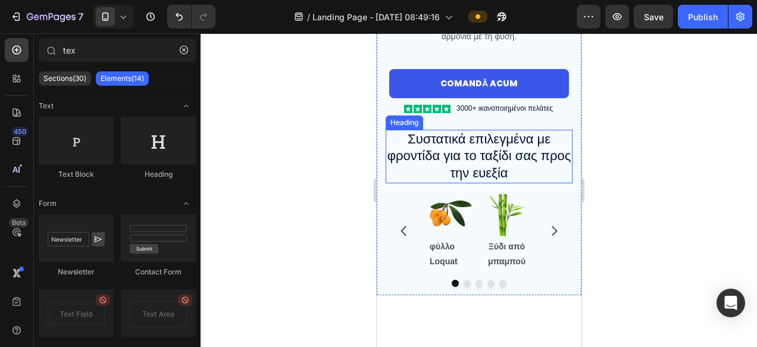
click at [484, 183] on h2 "Συστατικά επιλεγμένα με φροντίδα για το ταξίδι σας προς την ευεξία" at bounding box center [478, 157] width 187 height 54
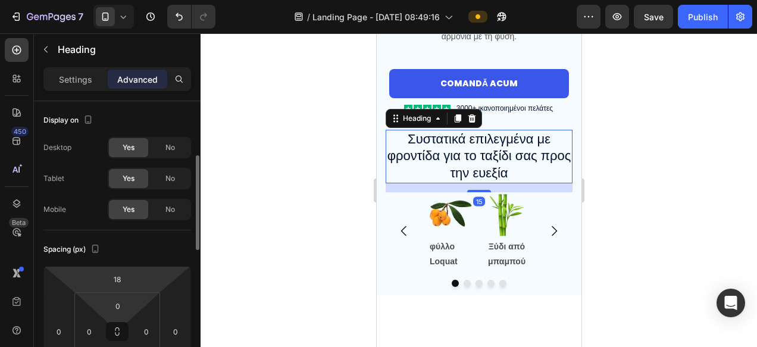
scroll to position [40, 0]
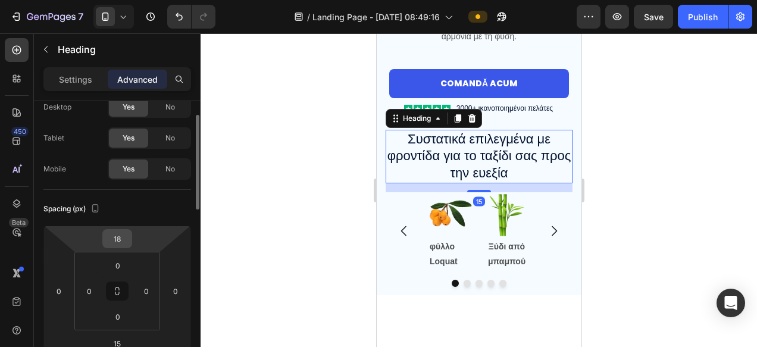
click at [126, 234] on input "18" at bounding box center [117, 239] width 24 height 18
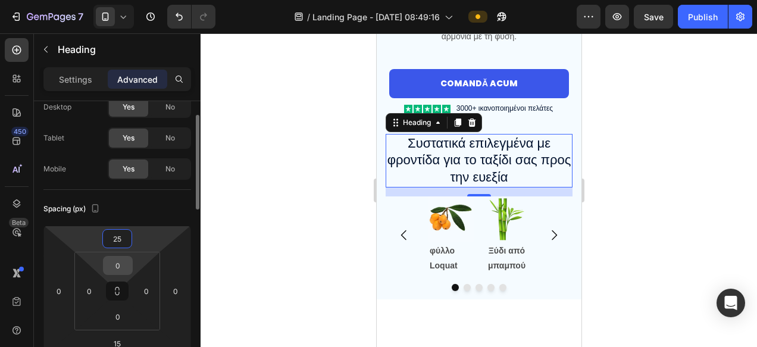
type input "25"
click at [126, 265] on input "0" at bounding box center [118, 265] width 24 height 18
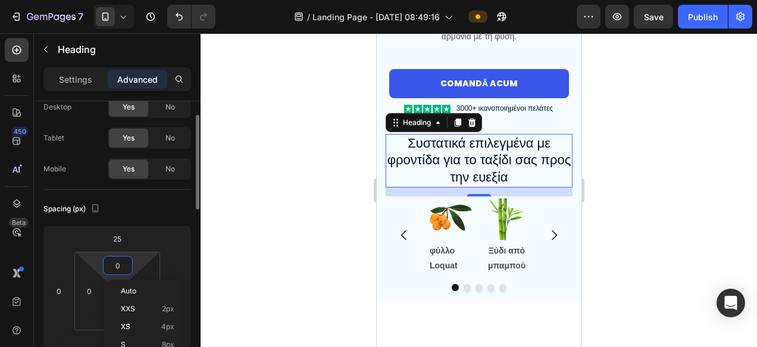
type input "8"
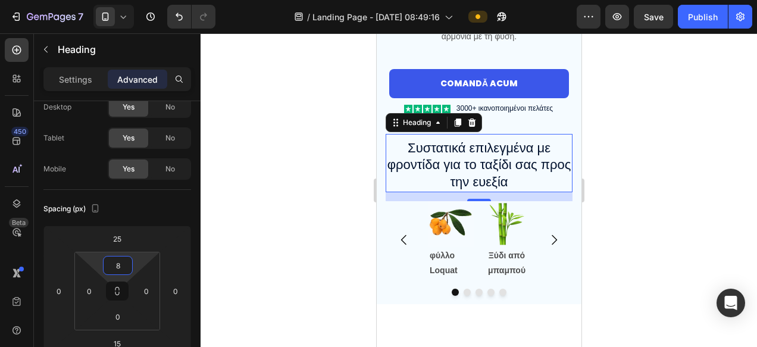
drag, startPoint x: 188, startPoint y: 205, endPoint x: 697, endPoint y: 257, distance: 511.4
click at [697, 257] on div at bounding box center [479, 190] width 556 height 314
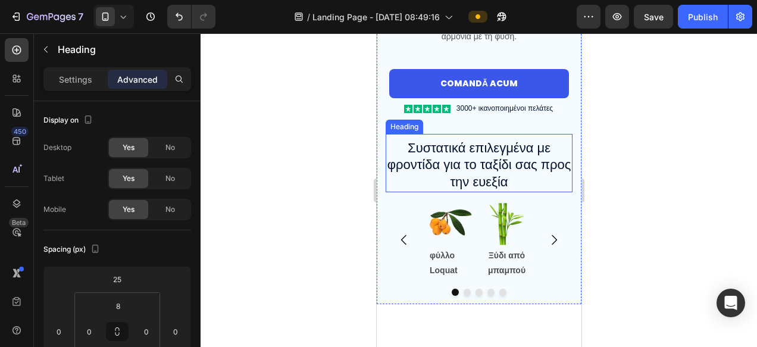
click at [438, 192] on h2 "Συστατικά επιλεγμένα με φροντίδα για το ταξίδι σας προς την ευεξία" at bounding box center [478, 166] width 187 height 54
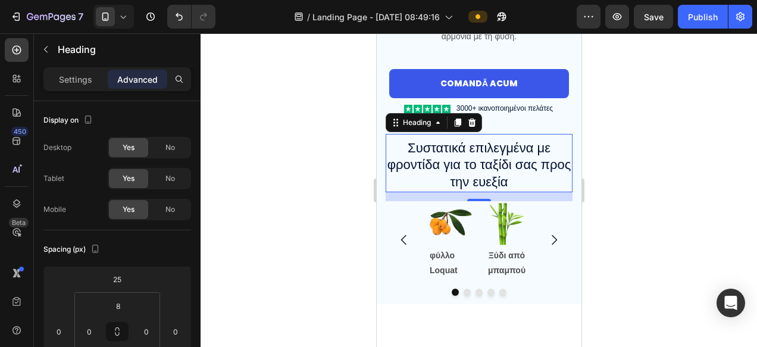
click at [596, 229] on div at bounding box center [479, 190] width 556 height 314
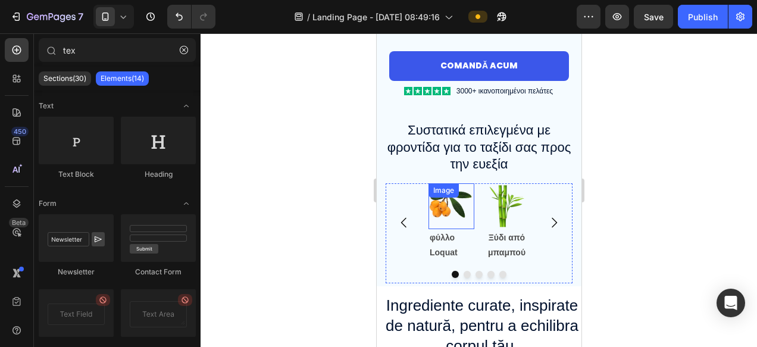
scroll to position [1038, 0]
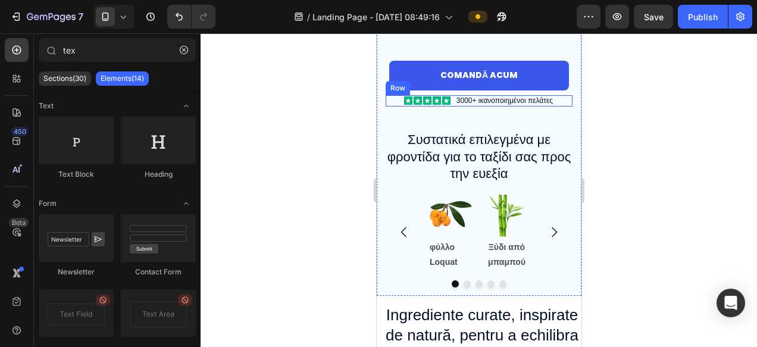
click at [397, 93] on div "Îmbunătățește-ți starea de bine cu îngrijire personală Soluție japoneză! Headin…" at bounding box center [478, 40] width 187 height 512
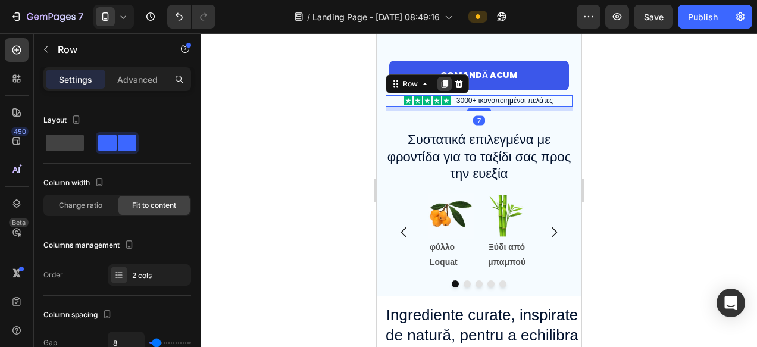
click at [444, 86] on icon at bounding box center [444, 84] width 7 height 8
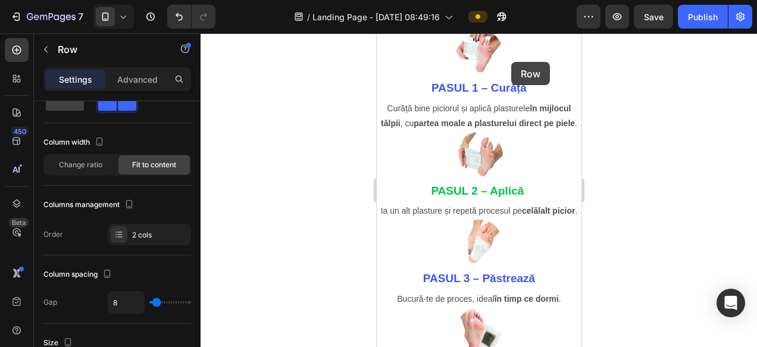
scroll to position [2917, 0]
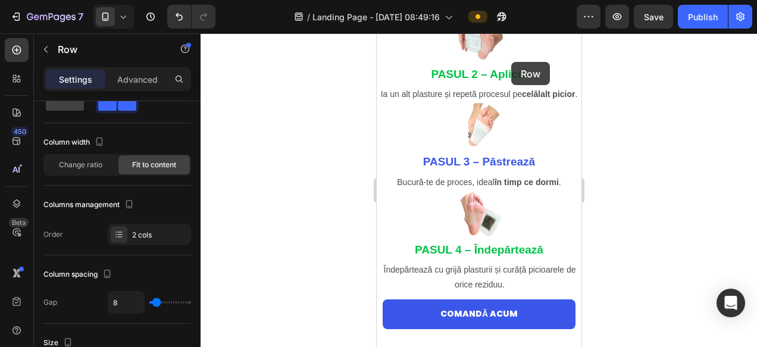
drag, startPoint x: 512, startPoint y: 57, endPoint x: 526, endPoint y: 31, distance: 29.5
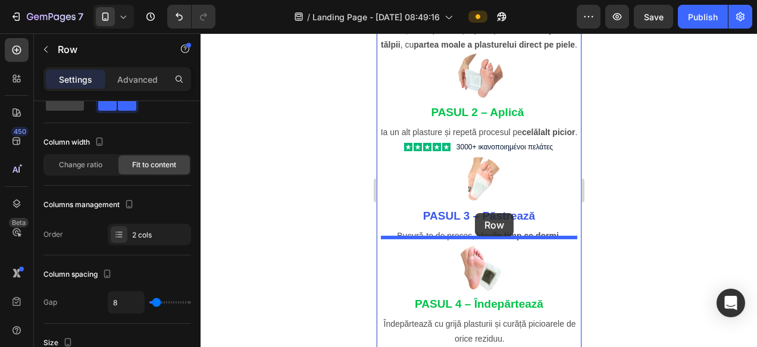
scroll to position [2522, 0]
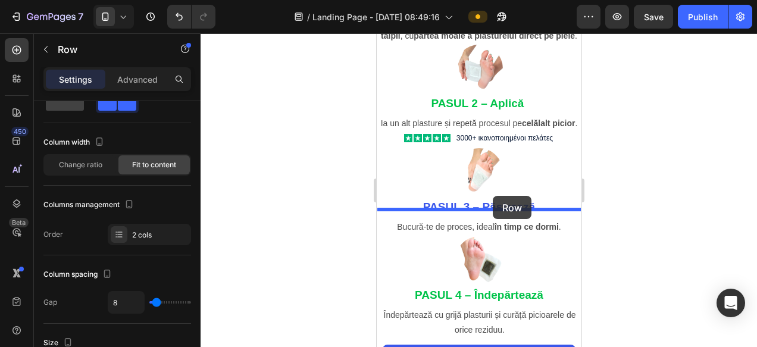
drag, startPoint x: 394, startPoint y: 235, endPoint x: 492, endPoint y: 196, distance: 105.2
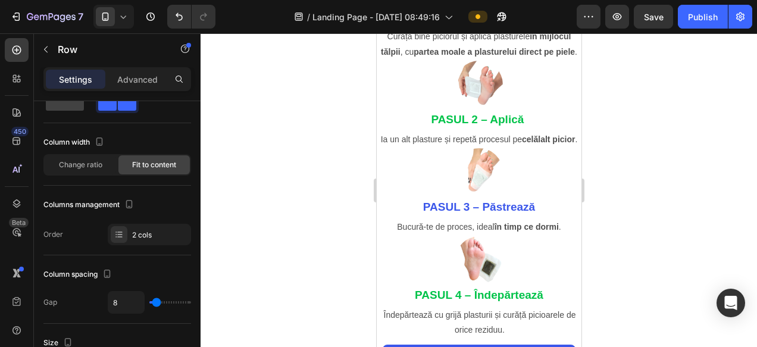
click at [626, 217] on div at bounding box center [479, 190] width 556 height 314
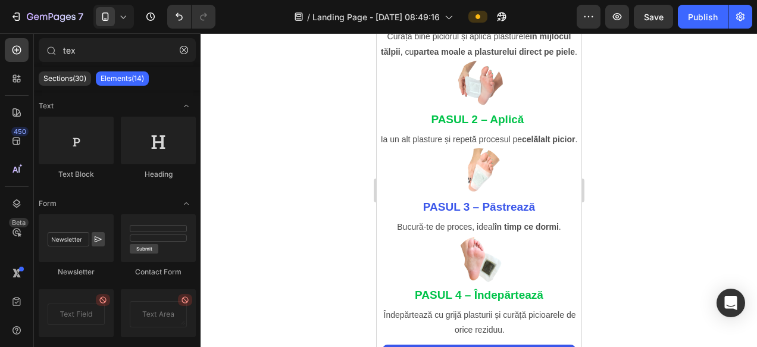
click at [626, 217] on div at bounding box center [479, 190] width 556 height 314
click at [326, 245] on div at bounding box center [479, 190] width 556 height 314
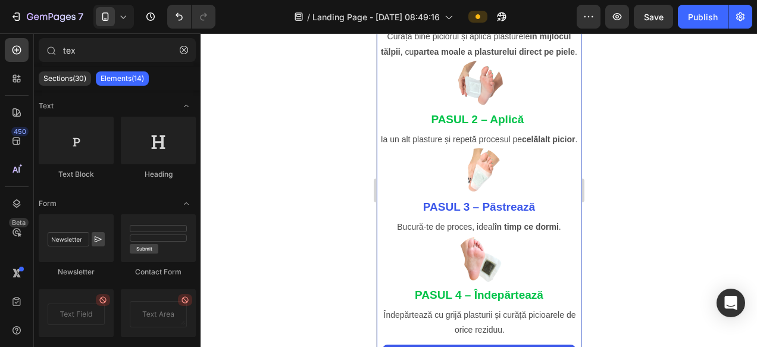
click at [666, 162] on div at bounding box center [479, 190] width 556 height 314
click at [657, 177] on div at bounding box center [479, 190] width 556 height 314
click at [675, 261] on div at bounding box center [479, 190] width 556 height 314
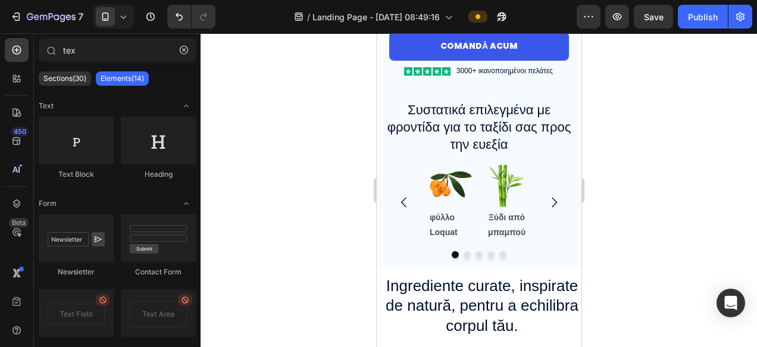
scroll to position [932, 0]
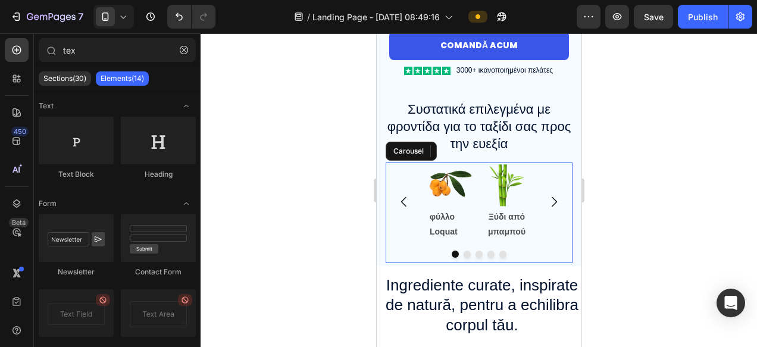
click at [552, 202] on icon "Carousel Next Arrow" at bounding box center [553, 202] width 14 height 14
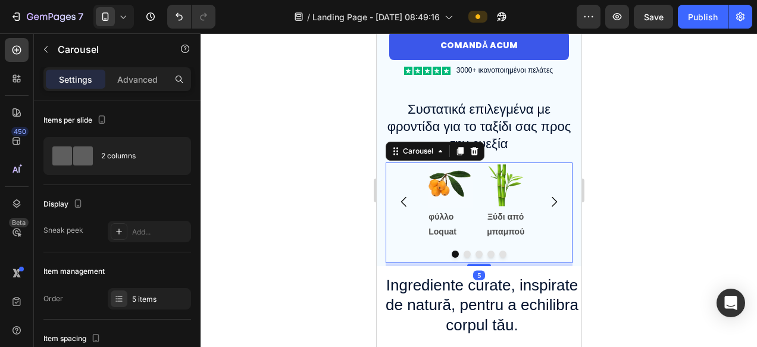
click at [555, 201] on icon "Carousel Next Arrow" at bounding box center [553, 202] width 5 height 10
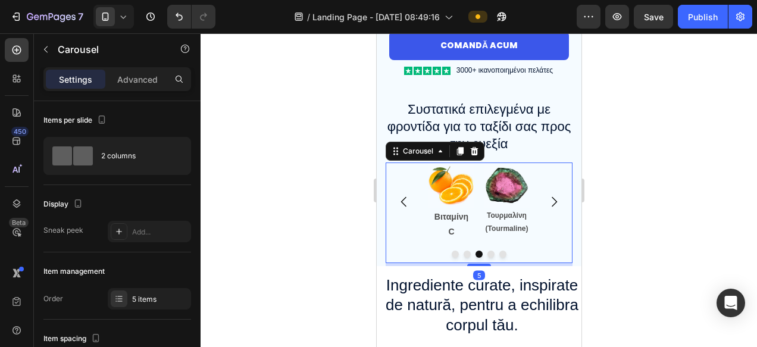
click at [555, 200] on icon "Carousel Next Arrow" at bounding box center [553, 202] width 5 height 10
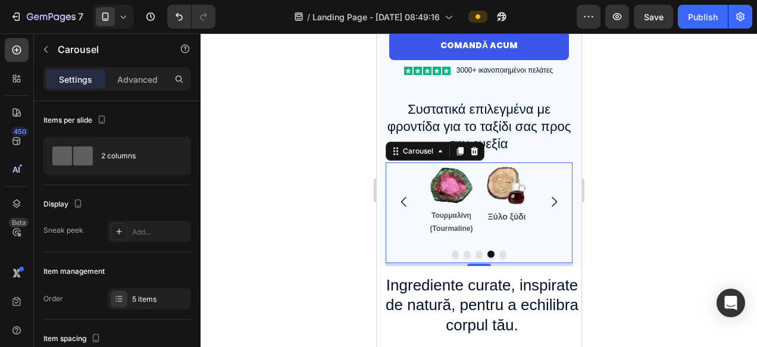
click at [554, 201] on icon "Carousel Next Arrow" at bounding box center [553, 202] width 14 height 14
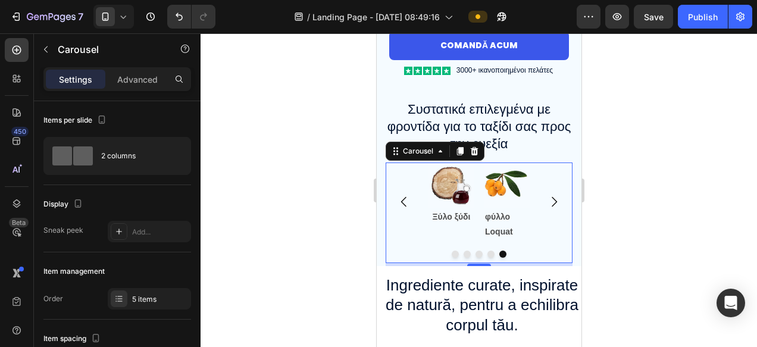
click at [554, 201] on icon "Carousel Next Arrow" at bounding box center [553, 202] width 14 height 14
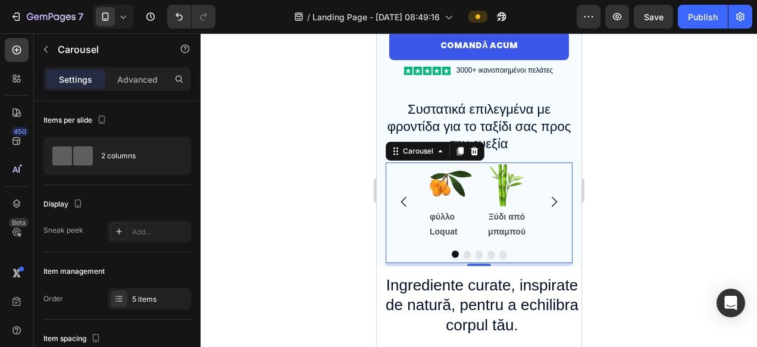
click at [554, 201] on icon "Carousel Next Arrow" at bounding box center [553, 202] width 14 height 14
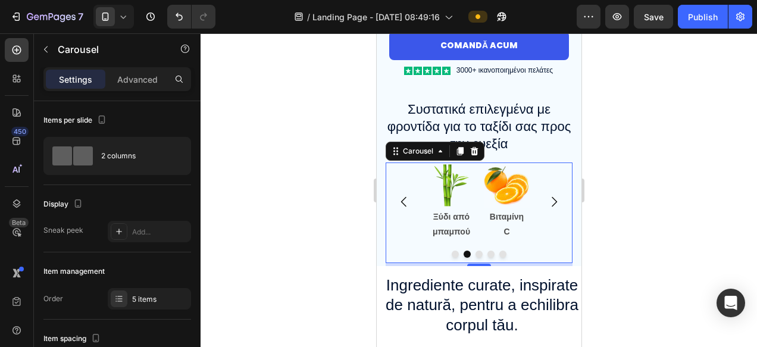
click at [554, 201] on icon "Carousel Next Arrow" at bounding box center [553, 202] width 14 height 14
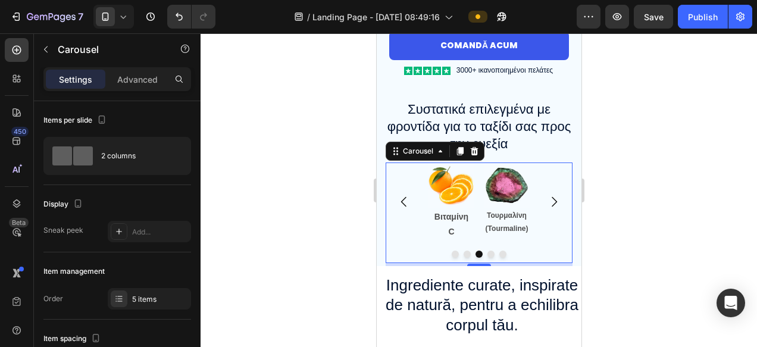
click at [554, 201] on icon "Carousel Next Arrow" at bounding box center [553, 202] width 14 height 14
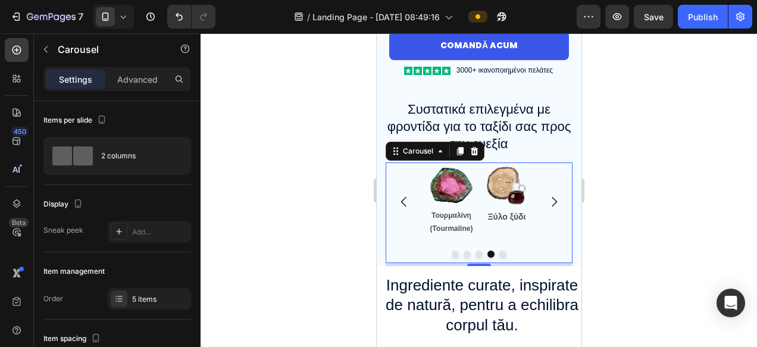
click at [554, 201] on icon "Carousel Next Arrow" at bounding box center [553, 202] width 14 height 14
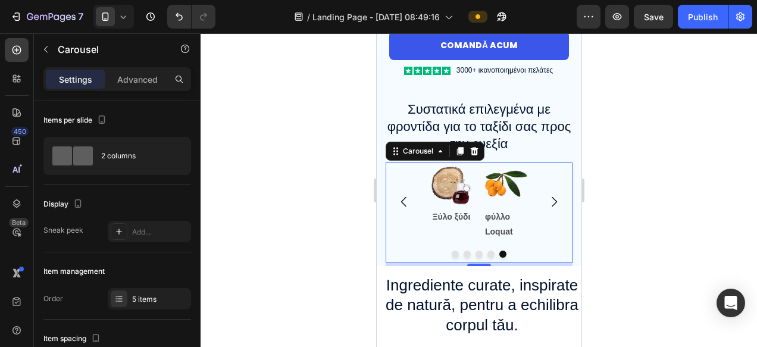
click at [553, 201] on icon "Carousel Next Arrow" at bounding box center [553, 202] width 14 height 14
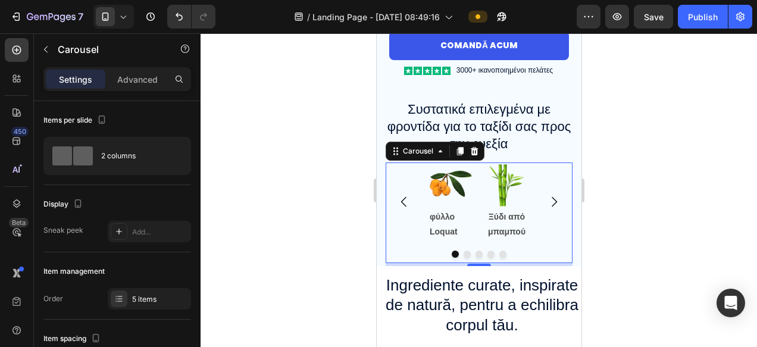
click at [553, 201] on icon "Carousel Next Arrow" at bounding box center [553, 202] width 14 height 14
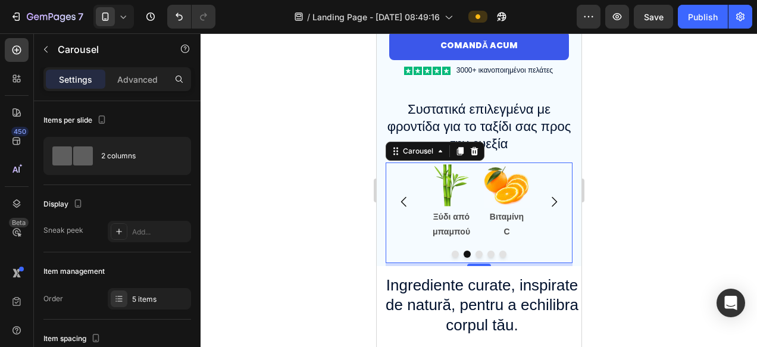
click at [402, 202] on icon "Carousel Back Arrow" at bounding box center [403, 202] width 14 height 14
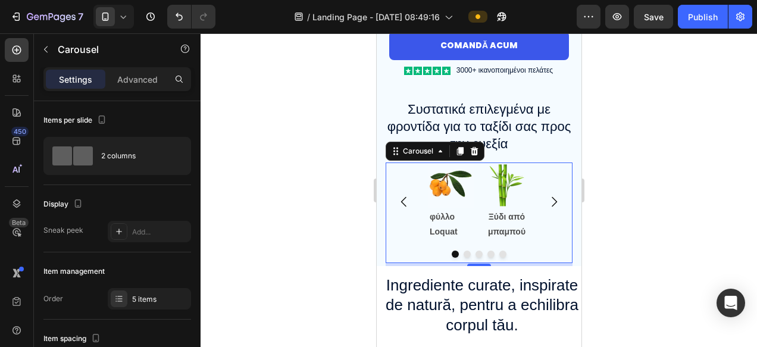
click at [402, 202] on icon "Carousel Back Arrow" at bounding box center [403, 202] width 14 height 14
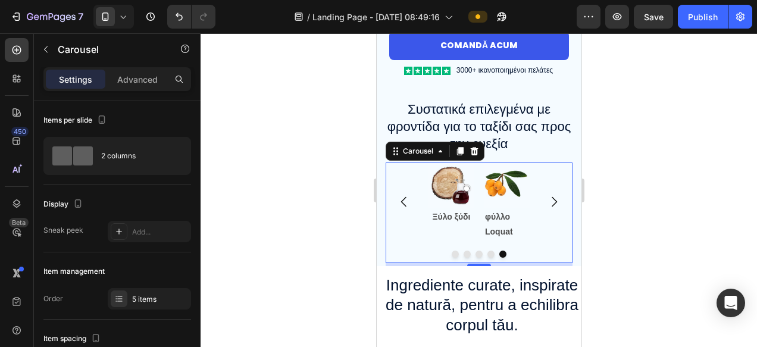
click at [402, 202] on icon "Carousel Back Arrow" at bounding box center [403, 202] width 14 height 14
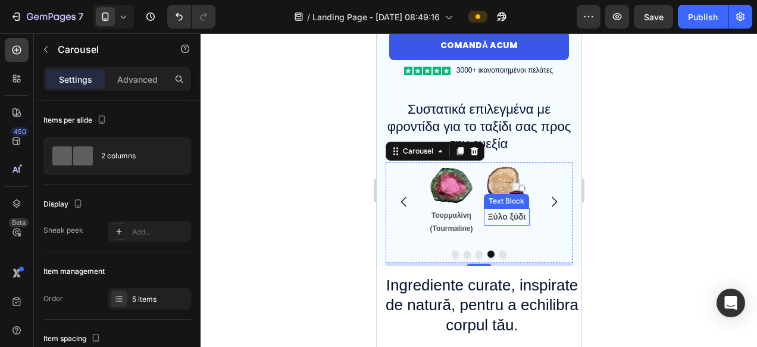
click at [510, 223] on p "Ξύλο ξύδι" at bounding box center [505, 216] width 43 height 15
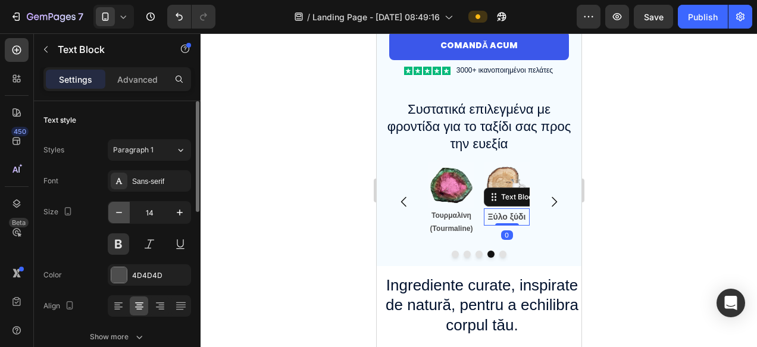
click at [115, 214] on icon "button" at bounding box center [119, 212] width 12 height 12
type input "12"
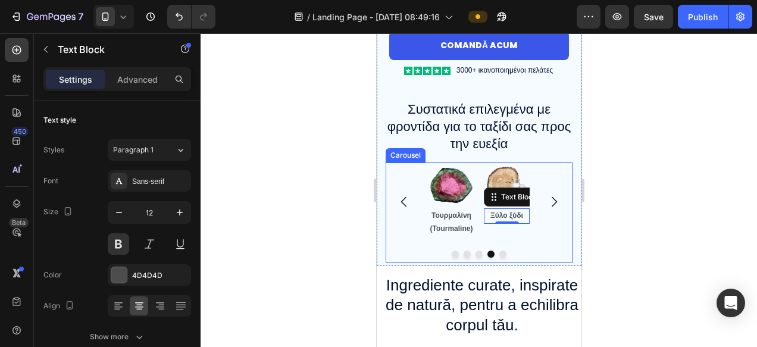
click at [409, 194] on button "Carousel Back Arrow" at bounding box center [403, 201] width 33 height 33
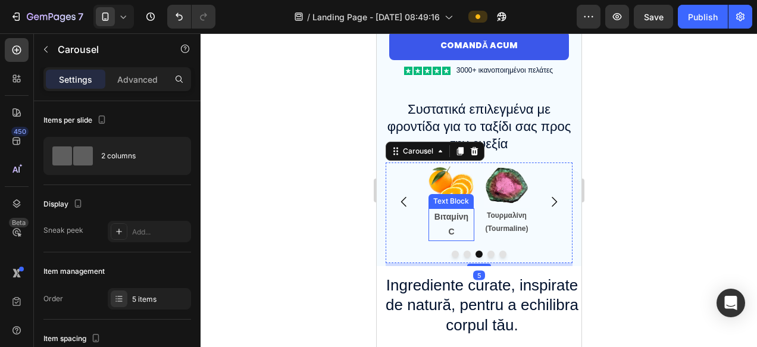
click at [447, 215] on p "Βιταμίνη" at bounding box center [450, 216] width 43 height 15
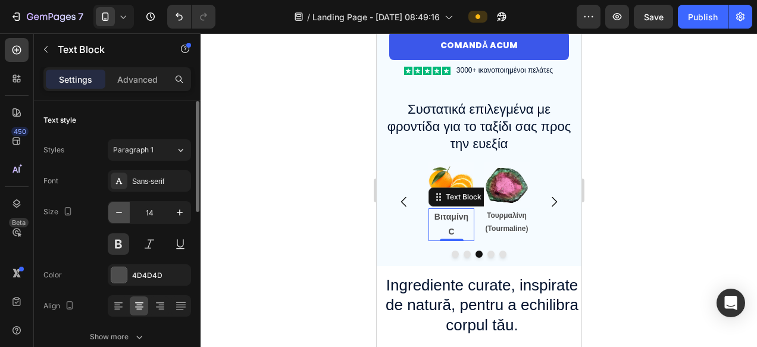
click at [117, 214] on icon "button" at bounding box center [119, 212] width 12 height 12
type input "12"
click at [445, 228] on p "C" at bounding box center [450, 229] width 43 height 13
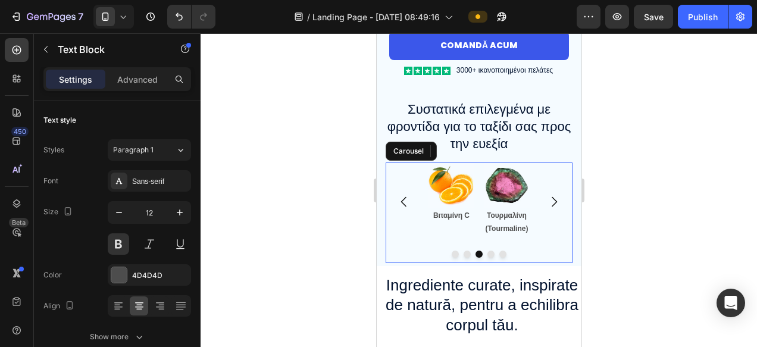
click at [405, 200] on icon "Carousel Back Arrow" at bounding box center [403, 202] width 14 height 14
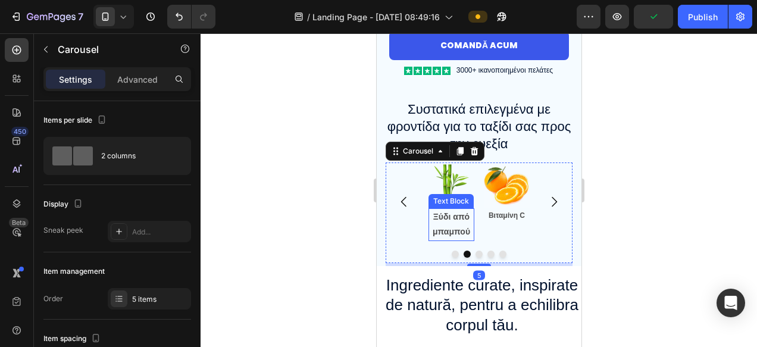
click at [447, 223] on p "Ξύδι από μπαμπού" at bounding box center [450, 224] width 43 height 30
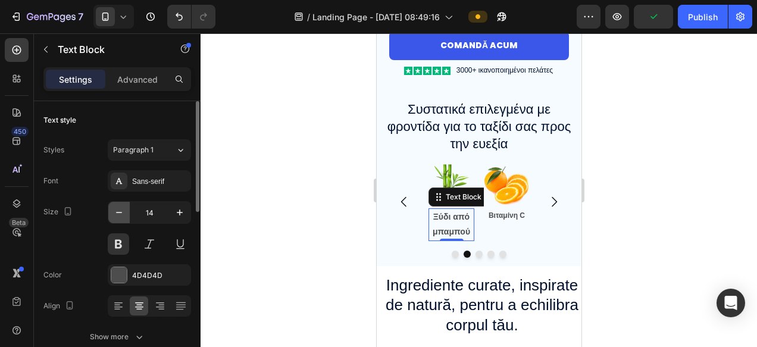
click at [118, 212] on icon "button" at bounding box center [119, 212] width 6 height 1
type input "12"
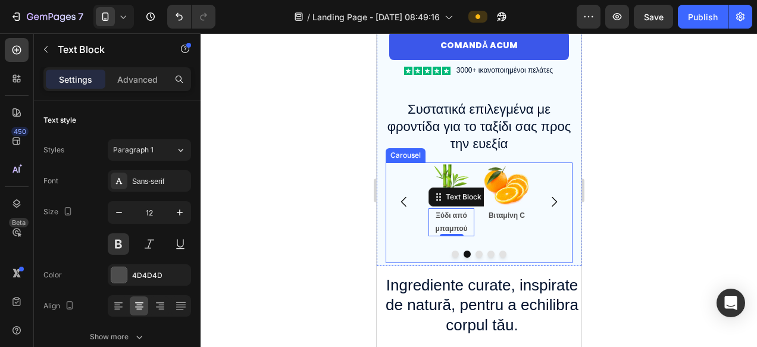
click at [403, 201] on icon "Carousel Back Arrow" at bounding box center [403, 202] width 14 height 14
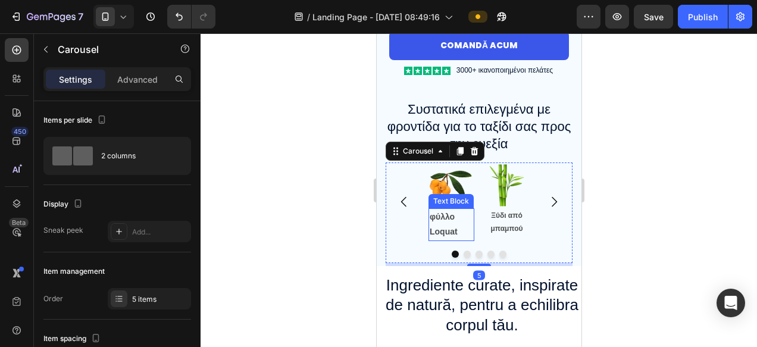
click at [441, 221] on p "φύλλο Loquat" at bounding box center [450, 224] width 43 height 30
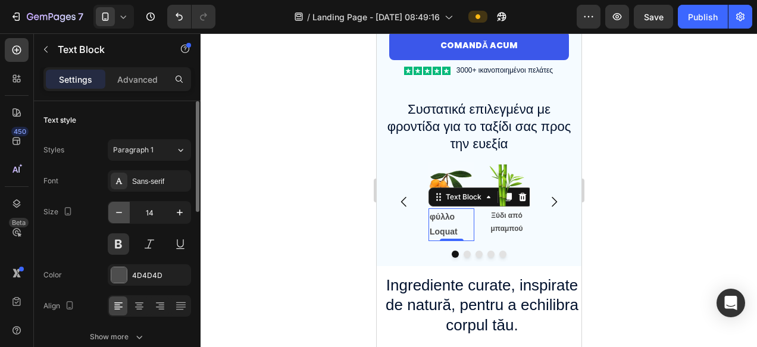
click at [120, 211] on icon "button" at bounding box center [119, 212] width 12 height 12
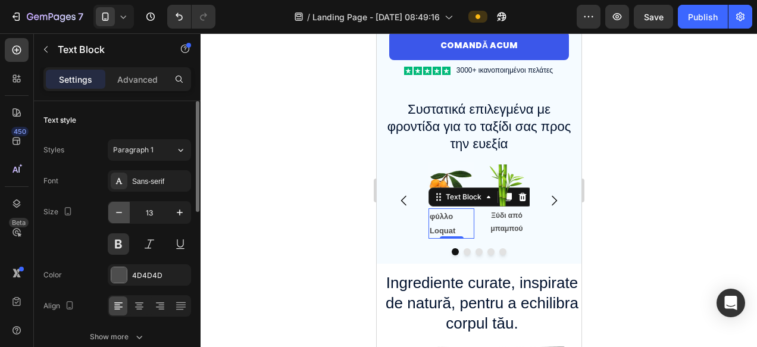
click at [120, 211] on icon "button" at bounding box center [119, 212] width 12 height 12
type input "12"
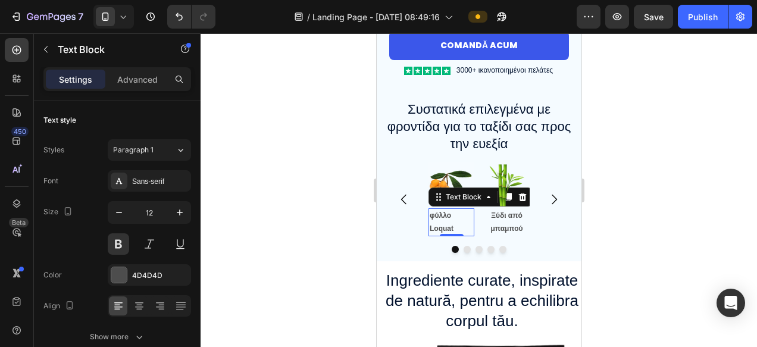
click at [657, 237] on div at bounding box center [479, 190] width 556 height 314
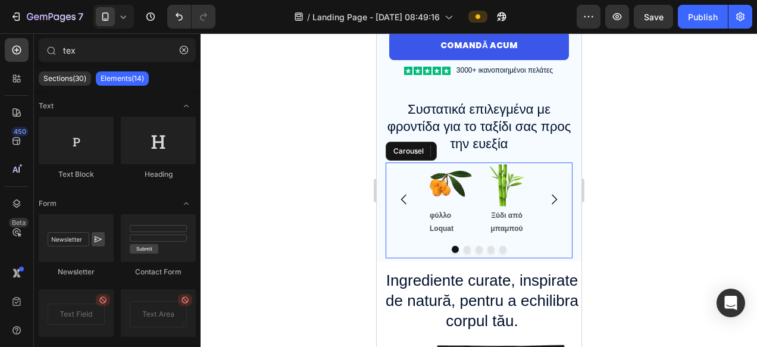
click at [394, 161] on div "Îmbunătățește-ți starea de bine cu îngrijire personală Soluție japoneză! Headin…" at bounding box center [478, 8] width 187 height 508
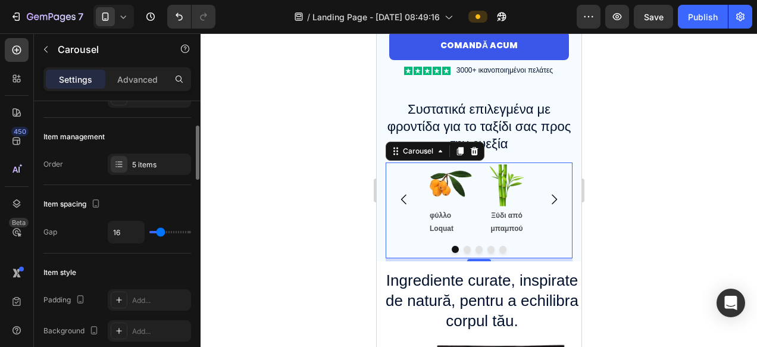
scroll to position [133, 0]
type input "0"
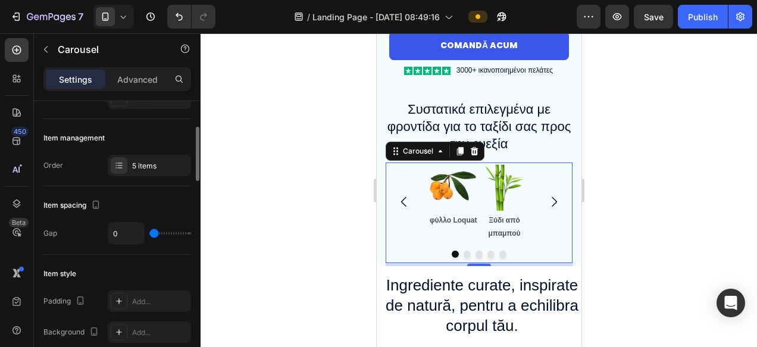
type input "26"
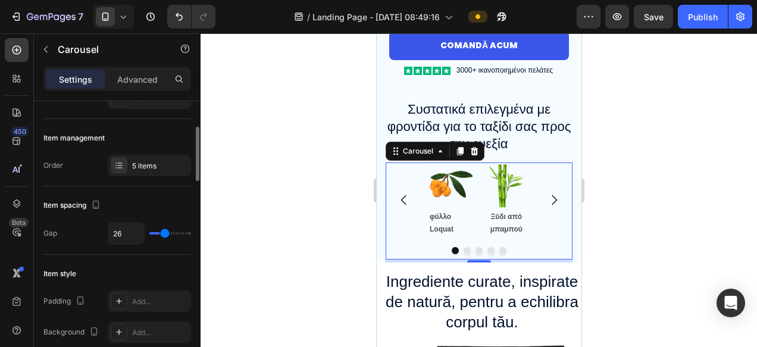
type input "10"
type input "11"
click at [158, 234] on input "range" at bounding box center [170, 233] width 42 height 2
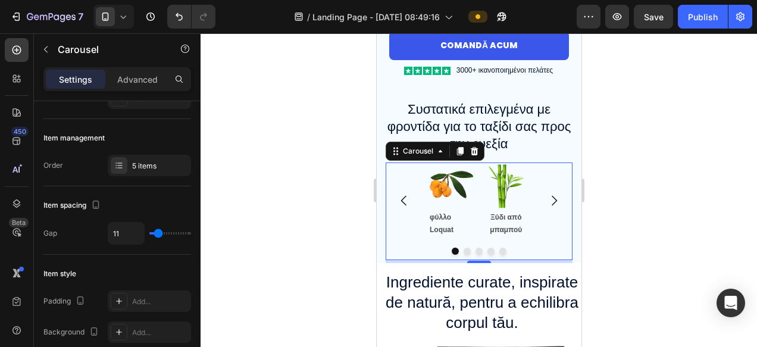
click at [556, 196] on icon "Carousel Next Arrow" at bounding box center [553, 200] width 14 height 14
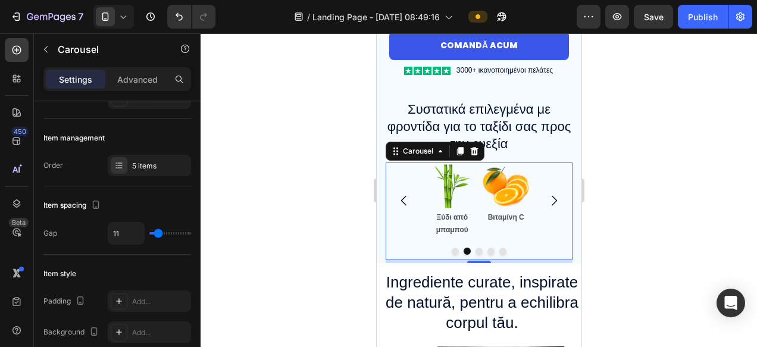
click at [554, 198] on icon "Carousel Next Arrow" at bounding box center [553, 200] width 14 height 14
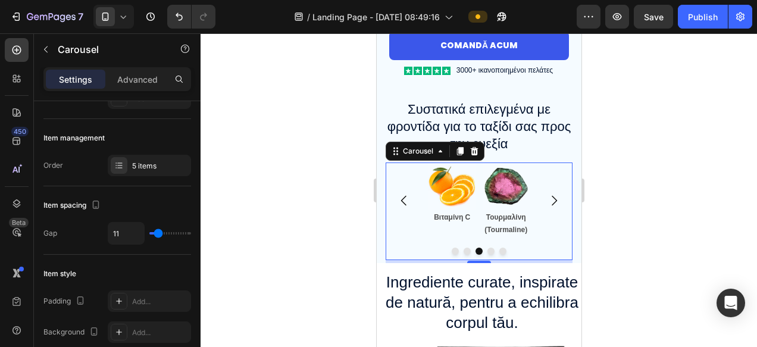
click at [554, 198] on icon "Carousel Next Arrow" at bounding box center [553, 200] width 14 height 14
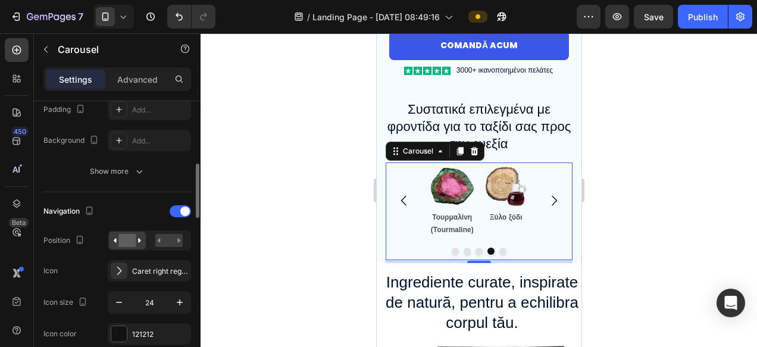
scroll to position [347, 0]
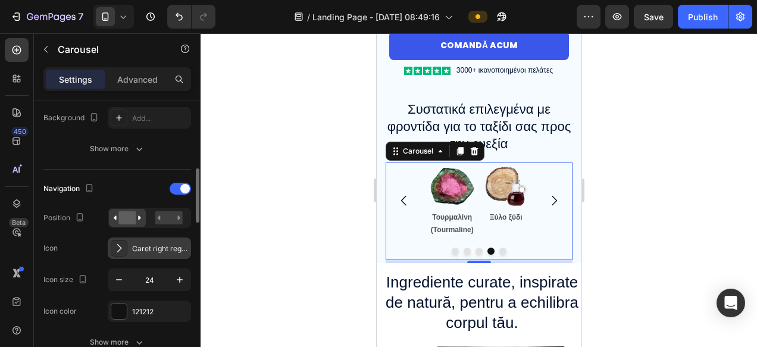
click at [150, 250] on div "Caret right regular" at bounding box center [160, 248] width 56 height 11
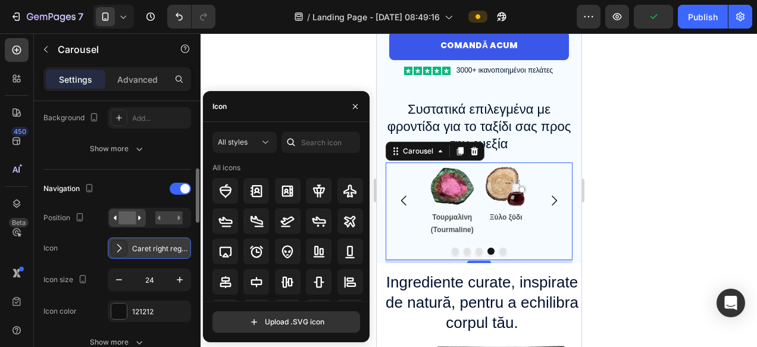
click at [149, 250] on div "Caret right regular" at bounding box center [160, 248] width 56 height 11
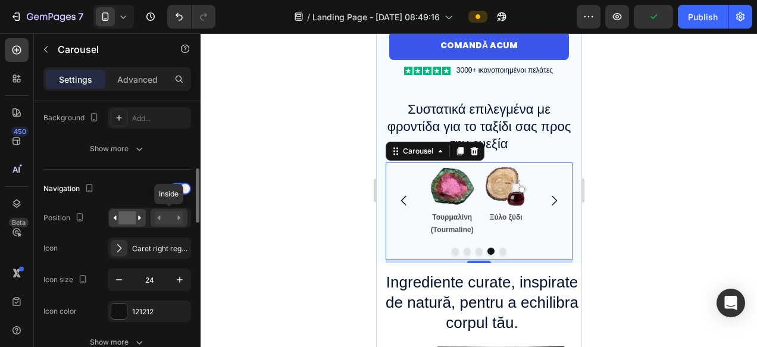
click at [167, 220] on rect at bounding box center [168, 217] width 27 height 13
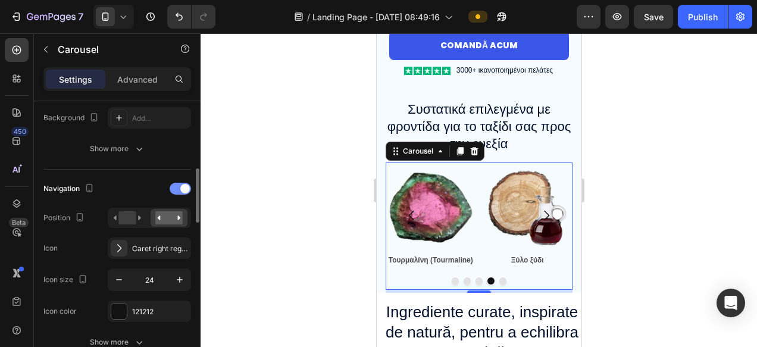
click at [175, 194] on div at bounding box center [180, 189] width 21 height 12
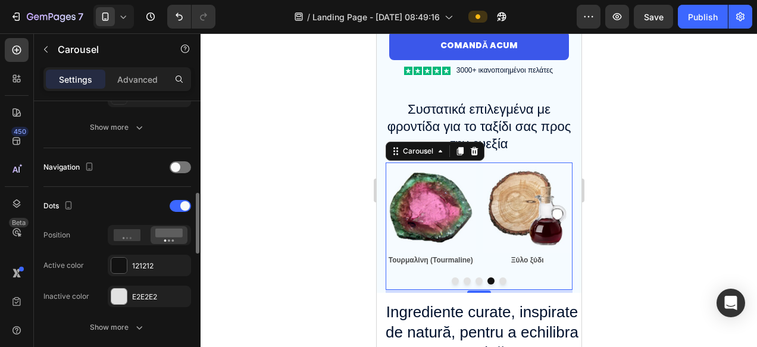
scroll to position [378, 0]
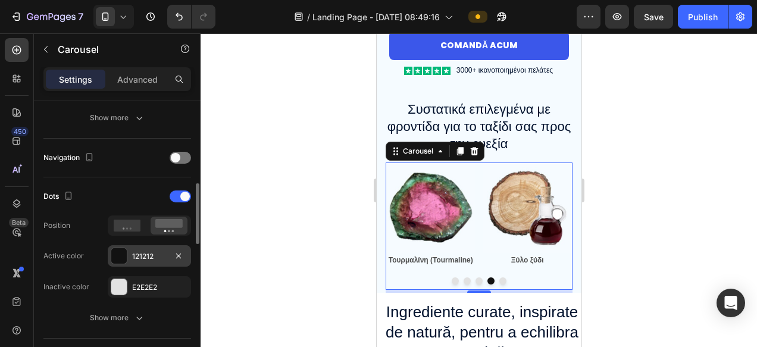
click at [123, 254] on div at bounding box center [118, 255] width 15 height 15
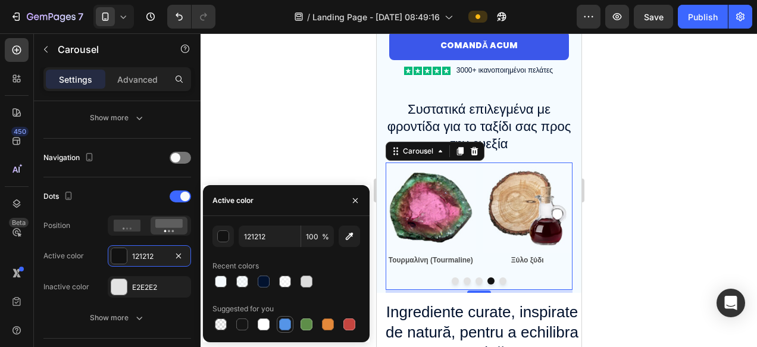
click at [286, 325] on div at bounding box center [285, 324] width 12 height 12
type input "5594E7"
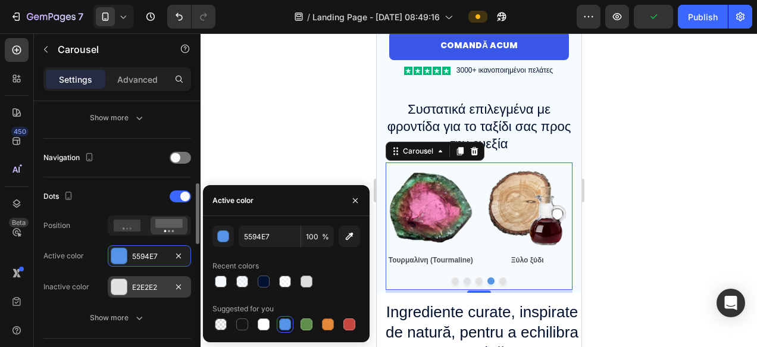
click at [119, 290] on div at bounding box center [118, 286] width 15 height 15
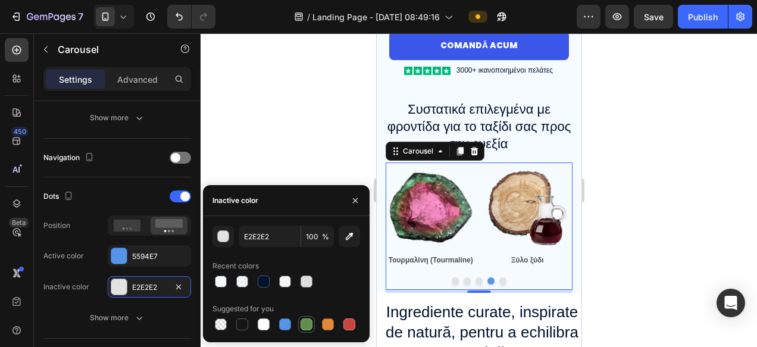
click at [309, 322] on div at bounding box center [306, 324] width 12 height 12
type input "5E8E49"
click at [635, 274] on div at bounding box center [479, 190] width 556 height 314
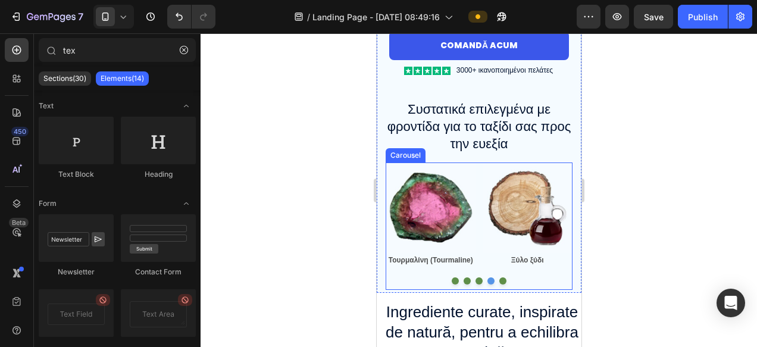
click at [439, 287] on div "Image φύλλο Loquat Text Block Image Ξύδι από μπαμπού Text Block Image Βιταμίνη …" at bounding box center [478, 225] width 187 height 127
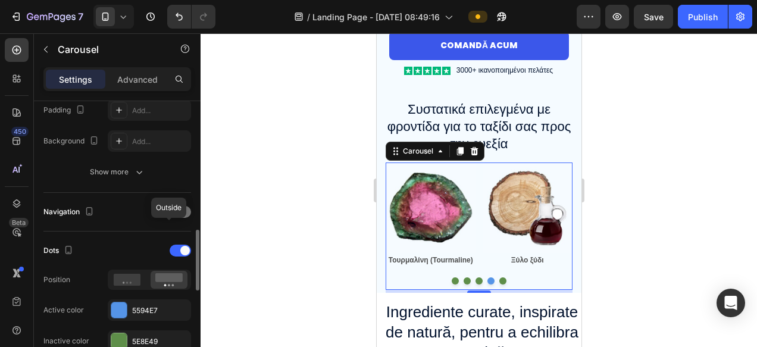
scroll to position [412, 0]
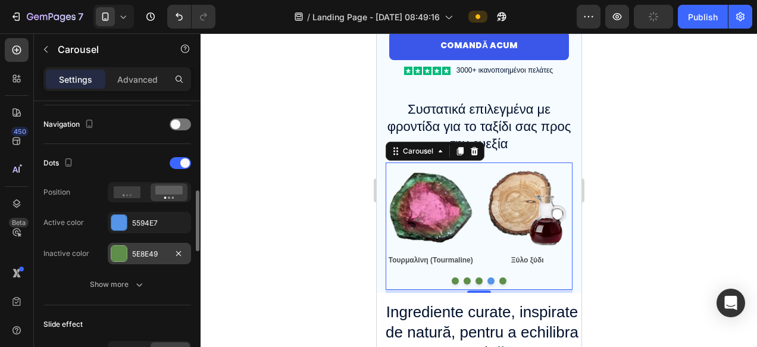
click at [127, 253] on div at bounding box center [119, 253] width 17 height 17
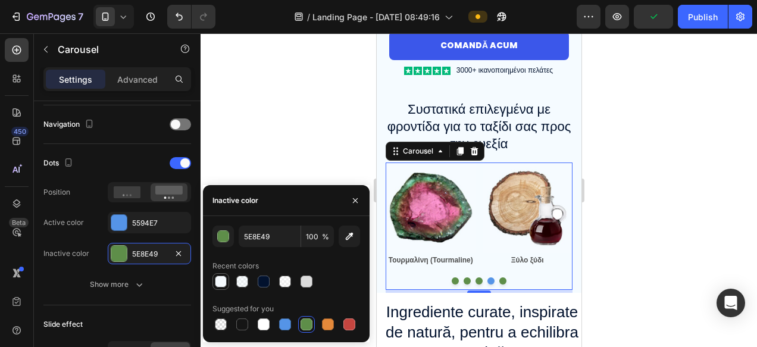
click at [218, 284] on div at bounding box center [221, 281] width 12 height 12
type input "F5FBFF"
type input "95"
click at [261, 285] on div at bounding box center [264, 281] width 12 height 12
type input "02122E"
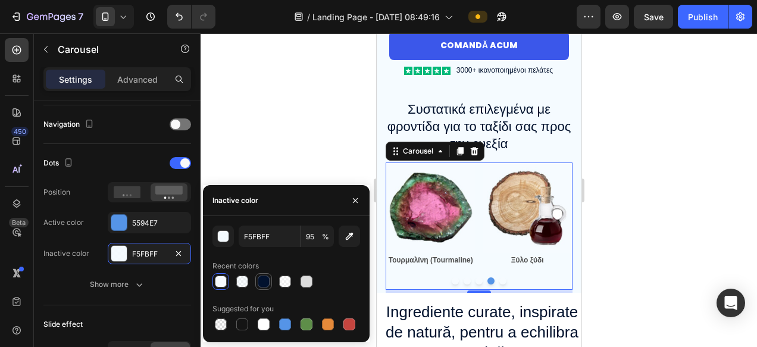
type input "100"
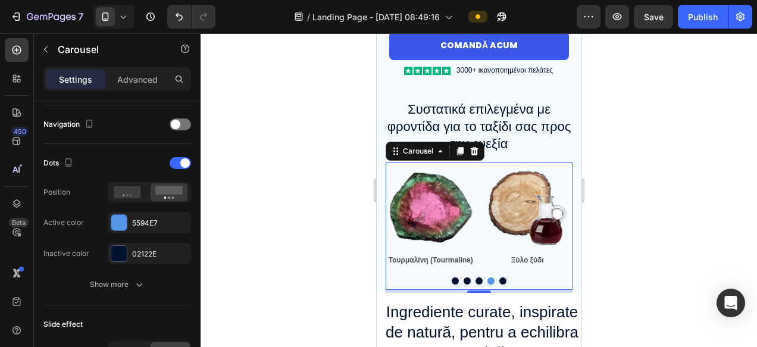
click at [672, 293] on div at bounding box center [479, 190] width 556 height 314
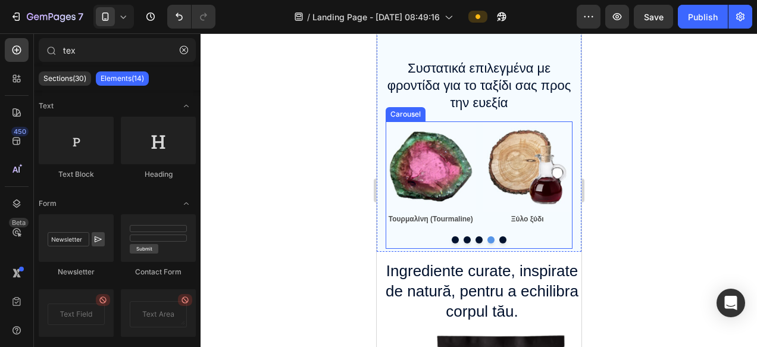
scroll to position [973, 0]
click at [477, 123] on div "Image φύλλο Loquat Text Block Image Ξύδι από μπαμπού Text Block Image Βιταμίνη …" at bounding box center [478, 174] width 187 height 105
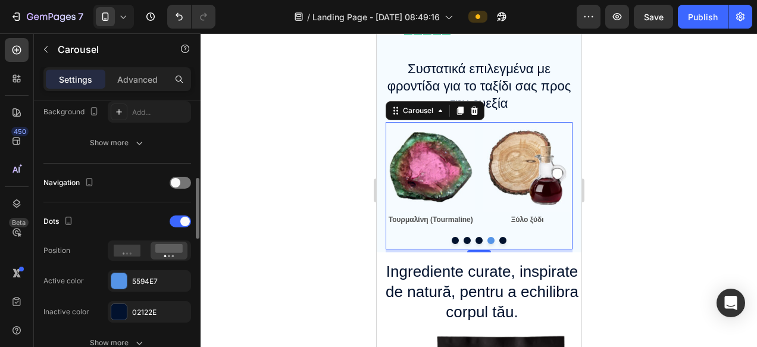
scroll to position [353, 0]
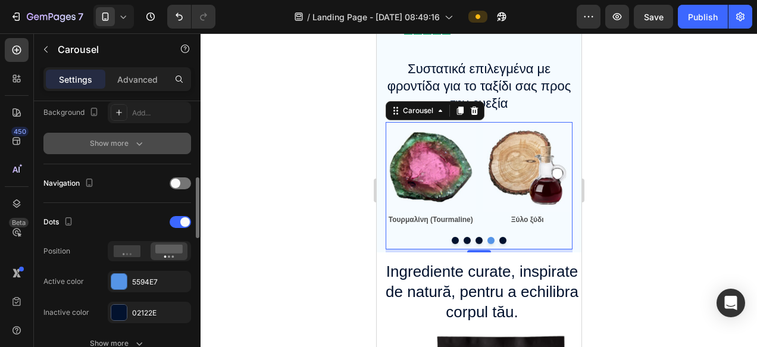
click at [124, 137] on button "Show more" at bounding box center [117, 143] width 148 height 21
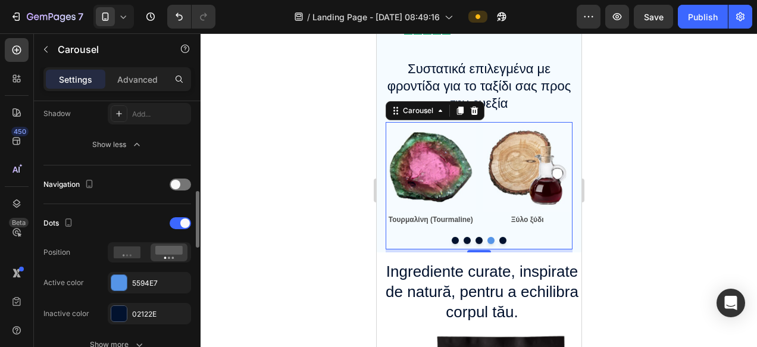
scroll to position [477, 0]
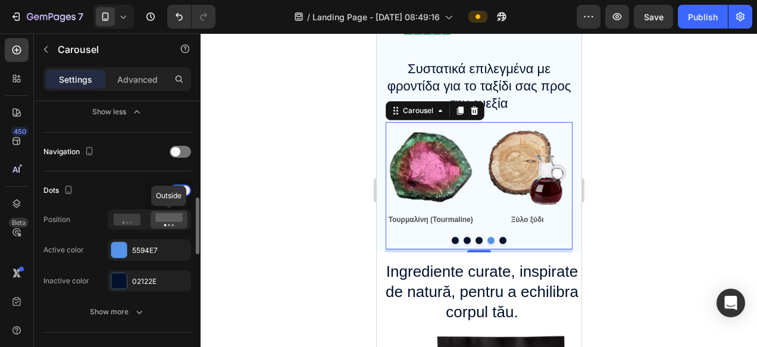
click at [174, 223] on icon at bounding box center [168, 219] width 27 height 13
click at [126, 220] on icon at bounding box center [127, 220] width 27 height 12
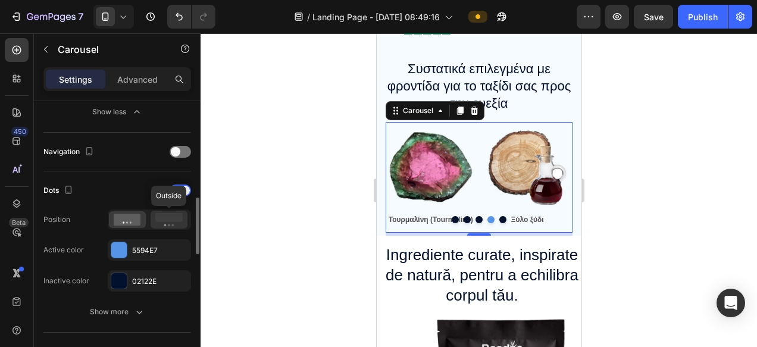
click at [167, 221] on rect at bounding box center [168, 217] width 27 height 9
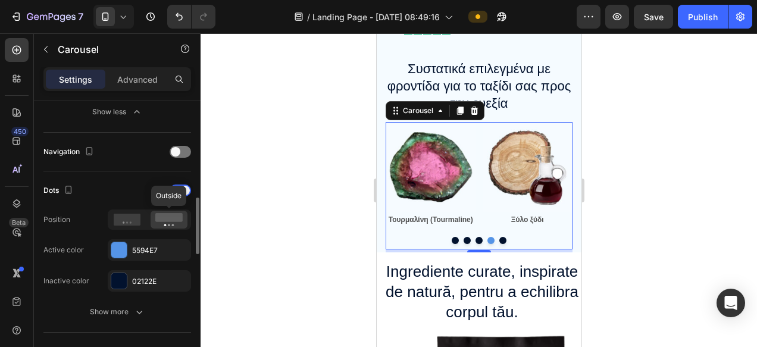
click at [172, 222] on icon at bounding box center [168, 219] width 27 height 13
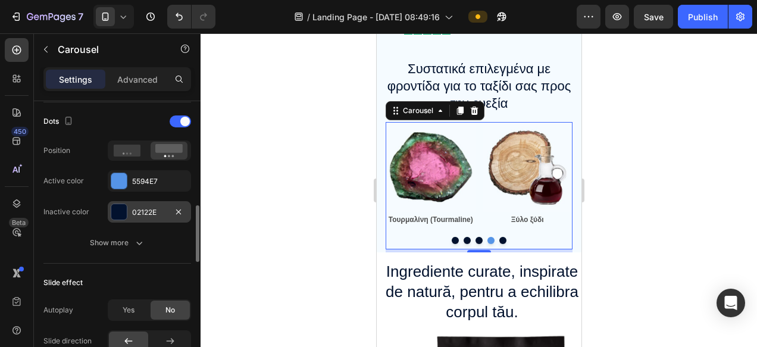
scroll to position [547, 0]
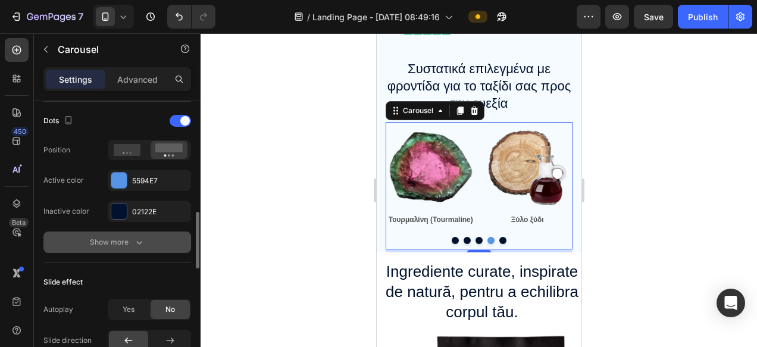
click at [130, 250] on button "Show more" at bounding box center [117, 241] width 148 height 21
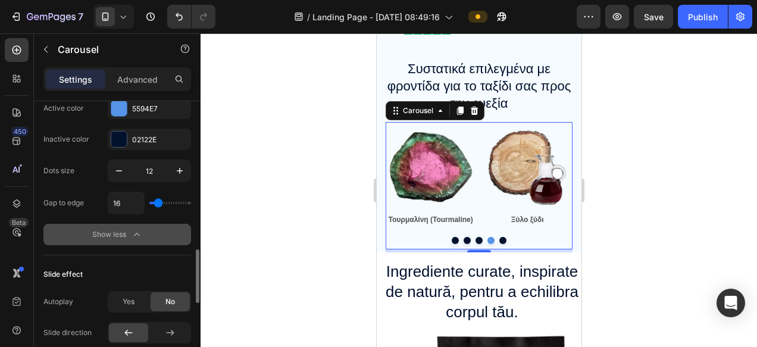
scroll to position [687, 0]
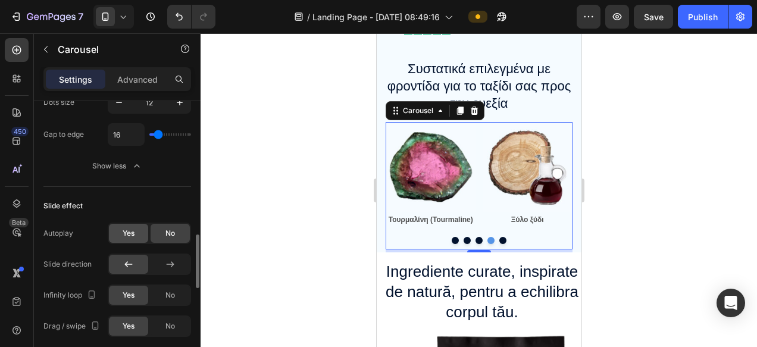
click at [130, 234] on span "Yes" at bounding box center [129, 233] width 12 height 11
click at [133, 266] on input "2s" at bounding box center [126, 264] width 36 height 21
type input "1s"
type input "1"
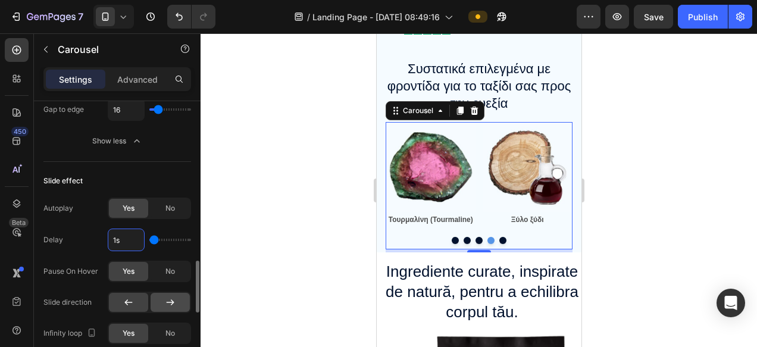
scroll to position [735, 0]
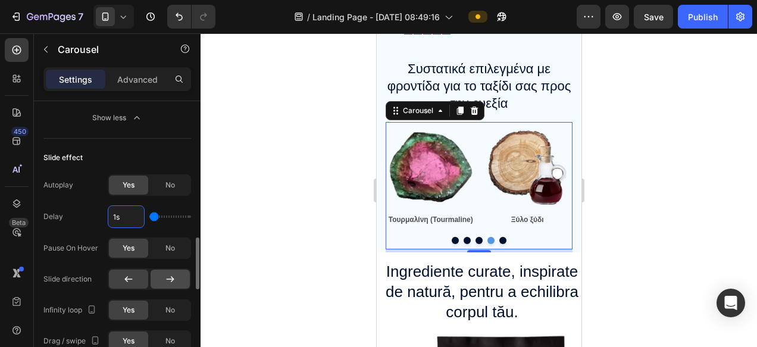
type input "1s"
click at [176, 280] on div at bounding box center [170, 279] width 39 height 19
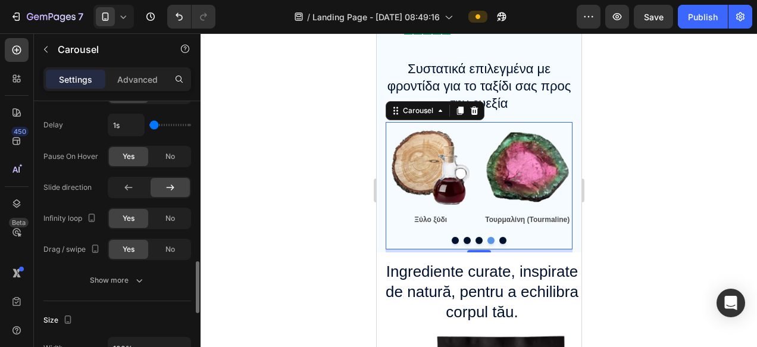
scroll to position [835, 0]
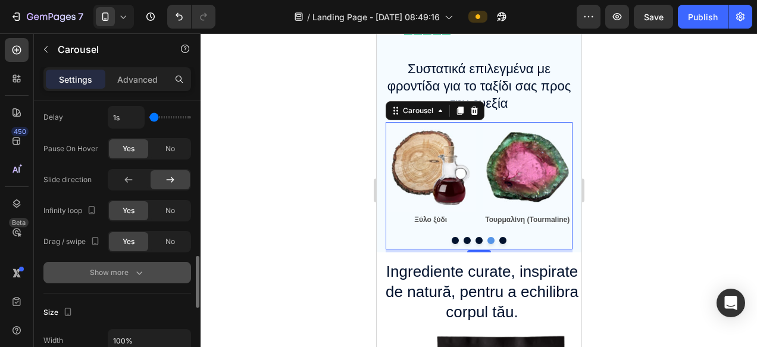
click at [130, 278] on button "Show more" at bounding box center [117, 272] width 148 height 21
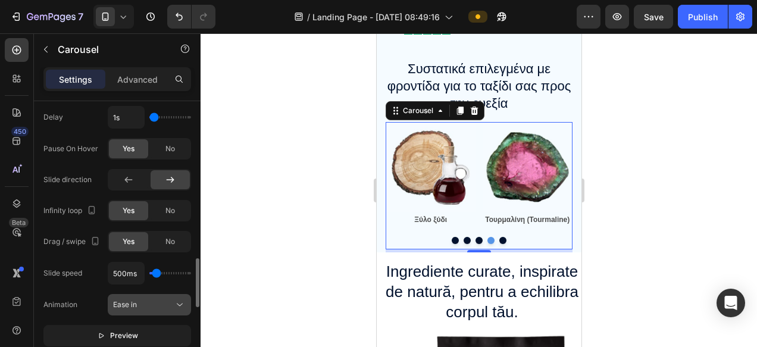
scroll to position [876, 0]
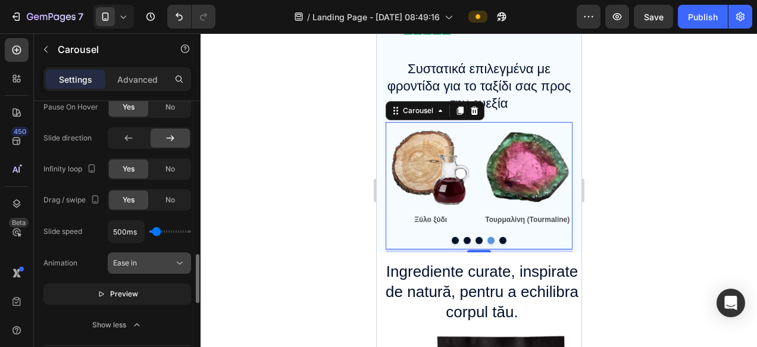
click at [159, 266] on div "Ease in" at bounding box center [143, 263] width 61 height 11
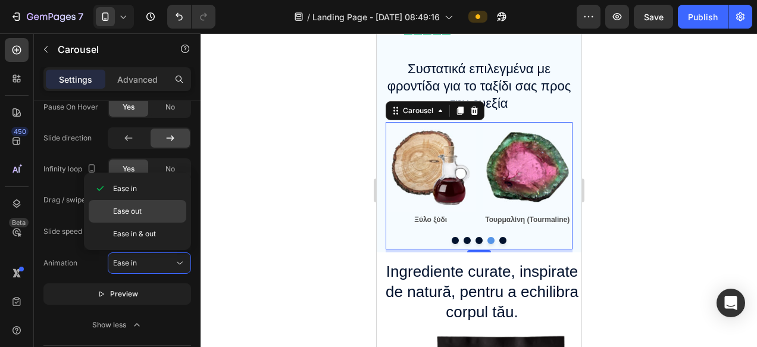
click at [140, 215] on span "Ease out" at bounding box center [127, 211] width 29 height 11
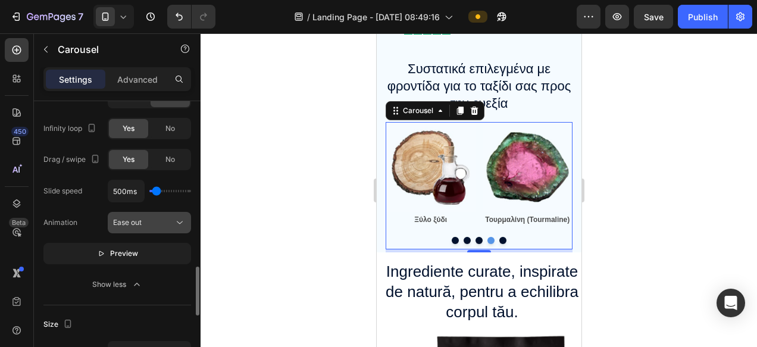
scroll to position [928, 0]
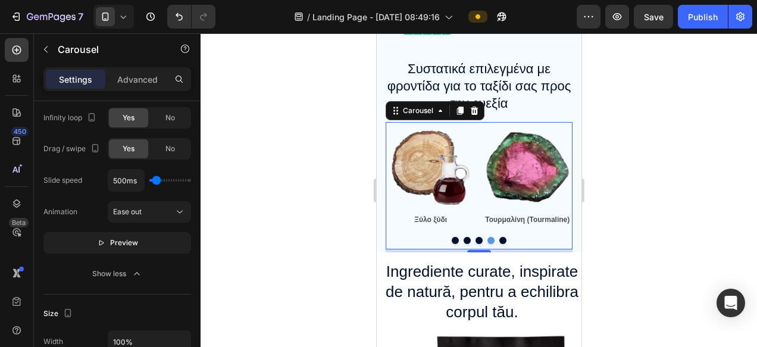
click at [450, 239] on div at bounding box center [478, 240] width 187 height 7
click at [452, 240] on button "Dot" at bounding box center [454, 240] width 7 height 7
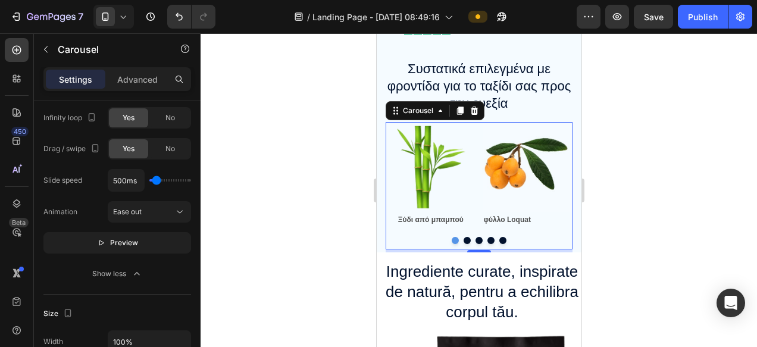
click at [454, 239] on button "Dot" at bounding box center [454, 240] width 7 height 7
click at [467, 241] on button "Dot" at bounding box center [466, 240] width 7 height 7
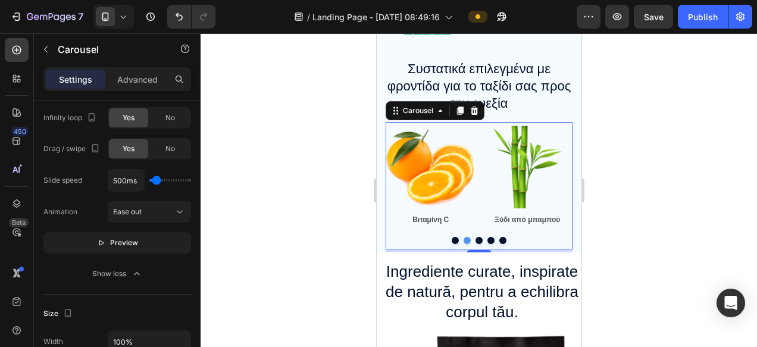
click at [467, 241] on button "Dot" at bounding box center [466, 240] width 7 height 7
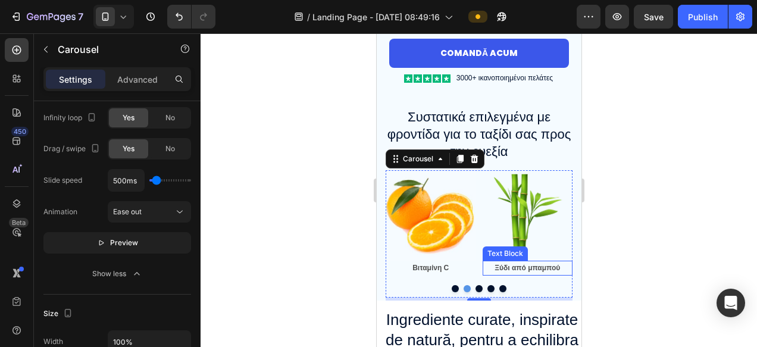
scroll to position [989, 0]
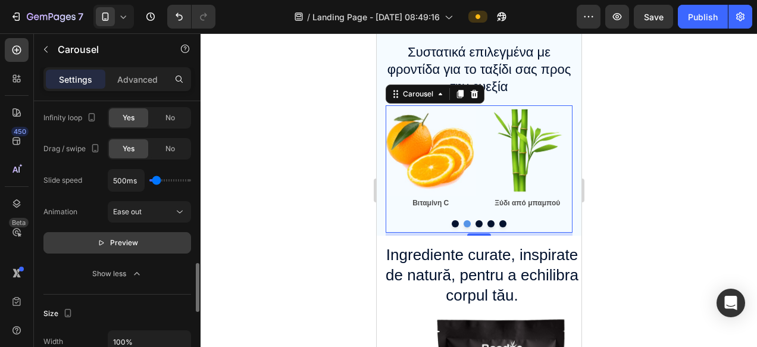
click at [115, 242] on span "Preview" at bounding box center [124, 243] width 28 height 12
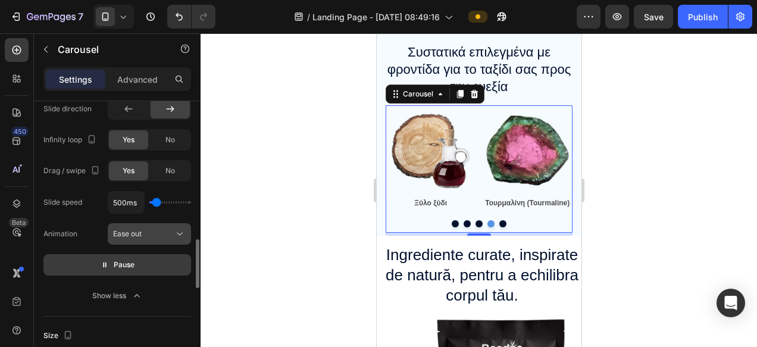
scroll to position [852, 0]
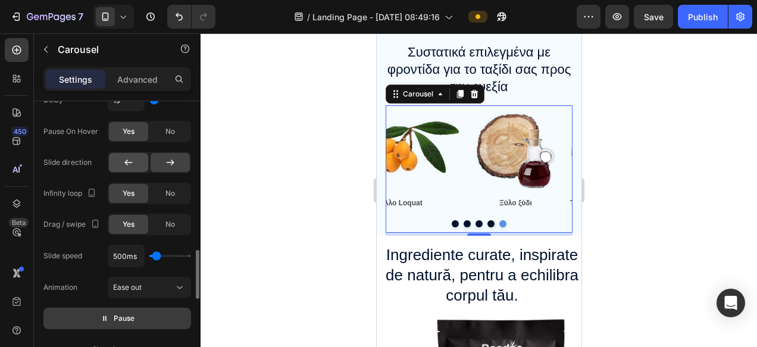
click at [124, 163] on icon at bounding box center [129, 162] width 12 height 12
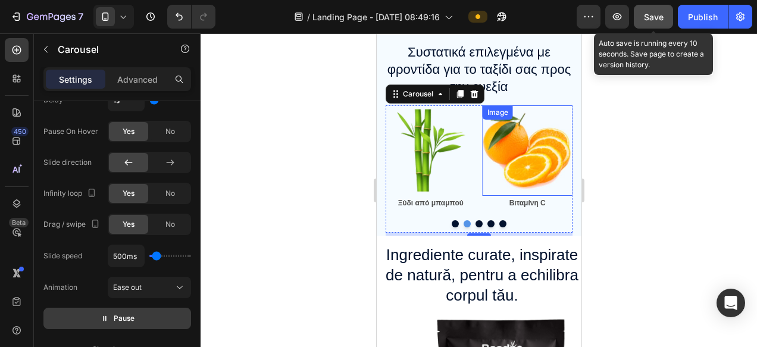
click at [656, 24] on button "Save" at bounding box center [653, 17] width 39 height 24
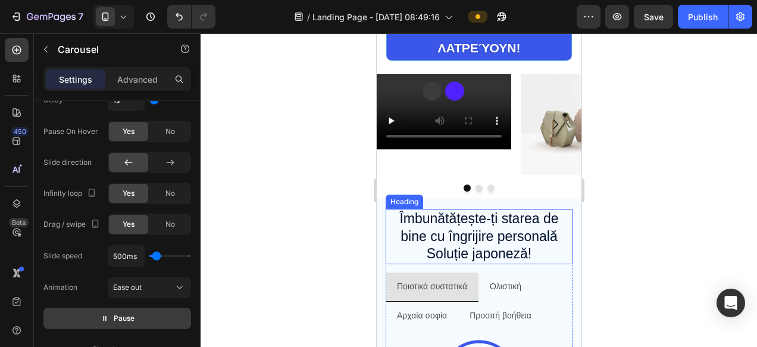
scroll to position [685, 0]
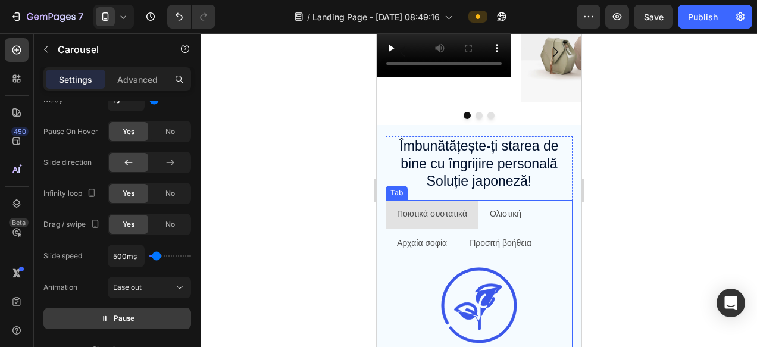
click at [395, 195] on div "Tab" at bounding box center [395, 192] width 17 height 11
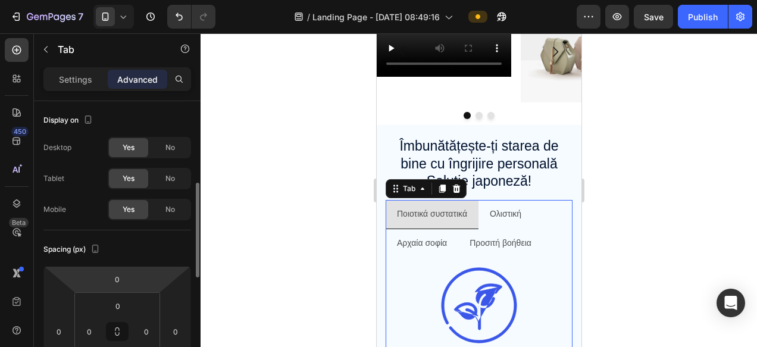
scroll to position [61, 0]
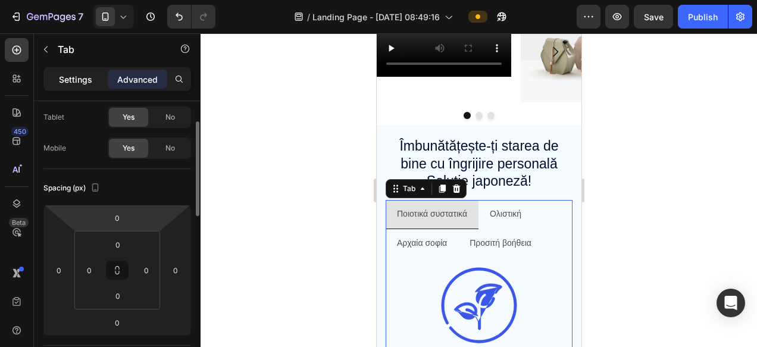
click at [74, 77] on p "Settings" at bounding box center [75, 79] width 33 height 12
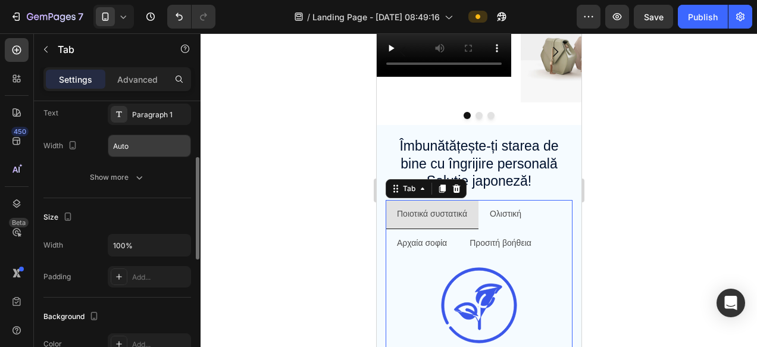
scroll to position [149, 0]
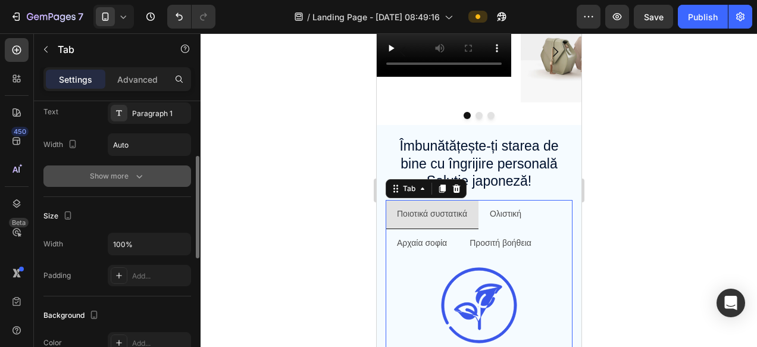
click at [126, 175] on div "Show more" at bounding box center [117, 176] width 55 height 12
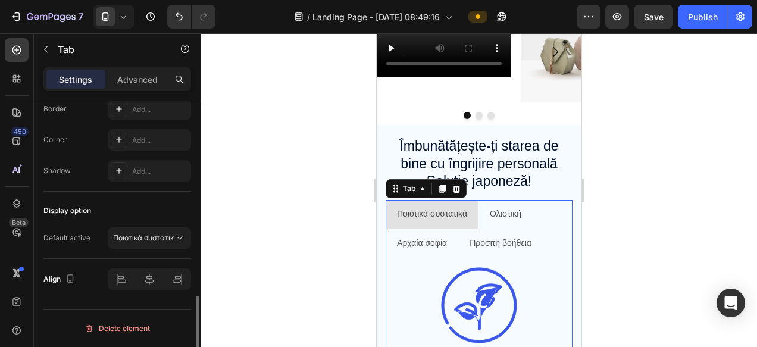
scroll to position [635, 0]
click at [142, 240] on p "Ποιοτικά συστατικά" at bounding box center [143, 238] width 61 height 11
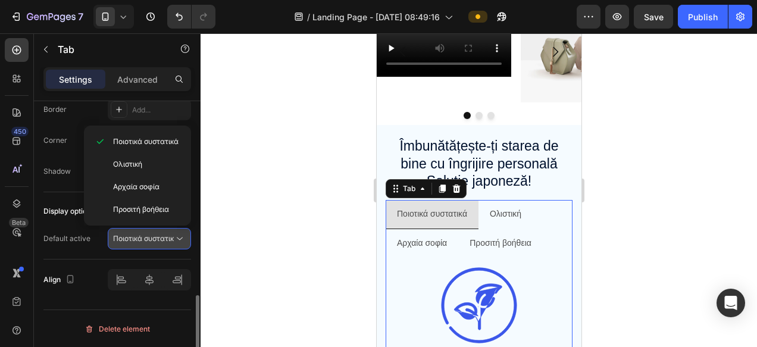
click at [142, 240] on p "Ποιοτικά συστατικά" at bounding box center [143, 238] width 61 height 11
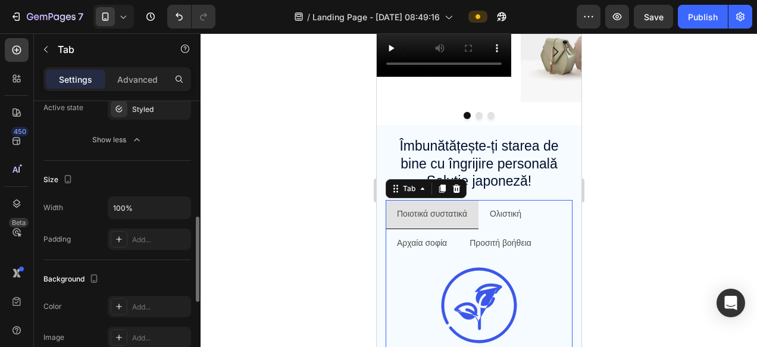
scroll to position [391, 0]
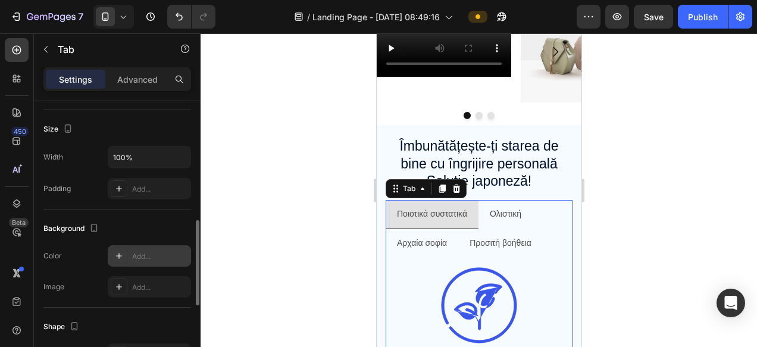
click at [130, 258] on div "Add..." at bounding box center [149, 255] width 83 height 21
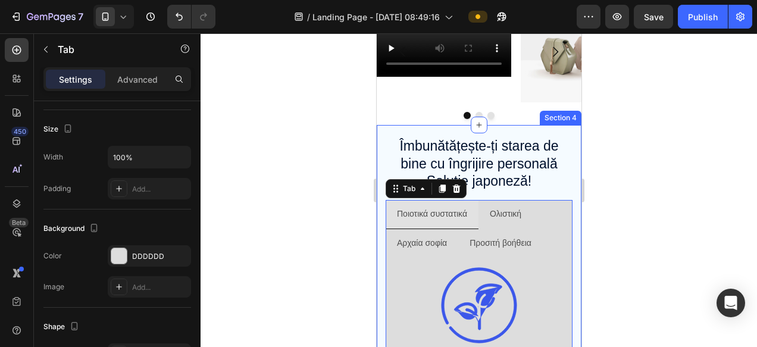
click at [613, 264] on div at bounding box center [479, 190] width 556 height 314
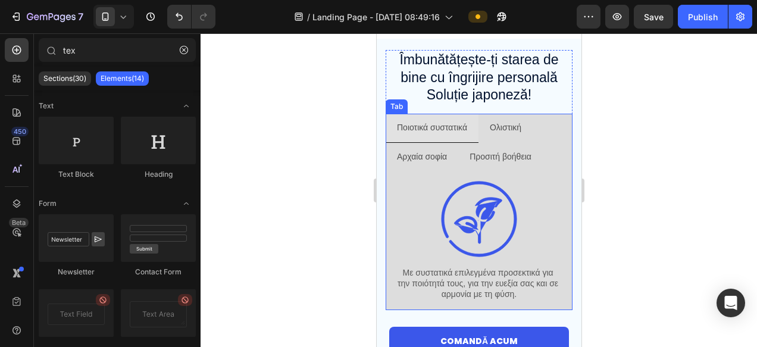
scroll to position [787, 0]
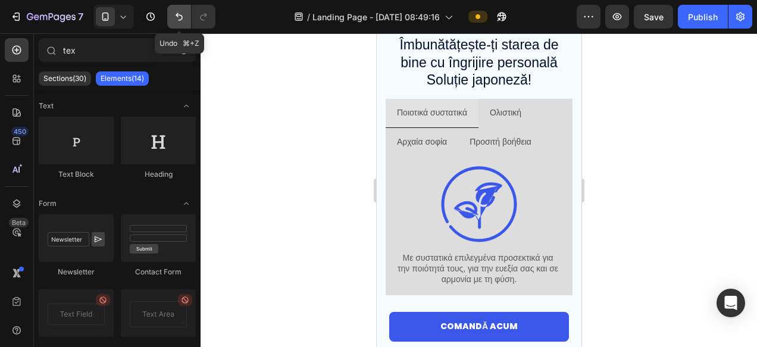
click at [183, 21] on icon "Undo/Redo" at bounding box center [179, 17] width 12 height 12
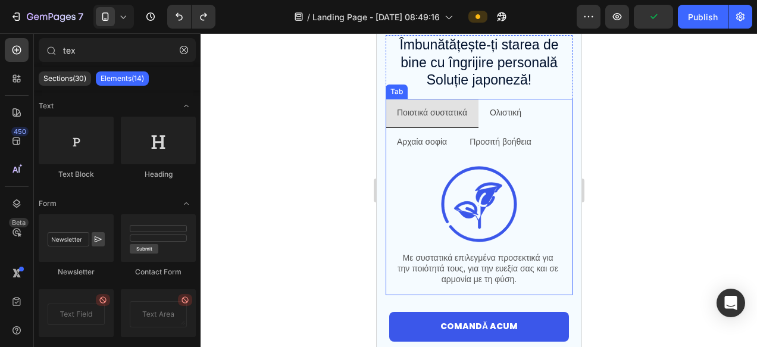
click at [396, 95] on div "Tab" at bounding box center [396, 91] width 22 height 14
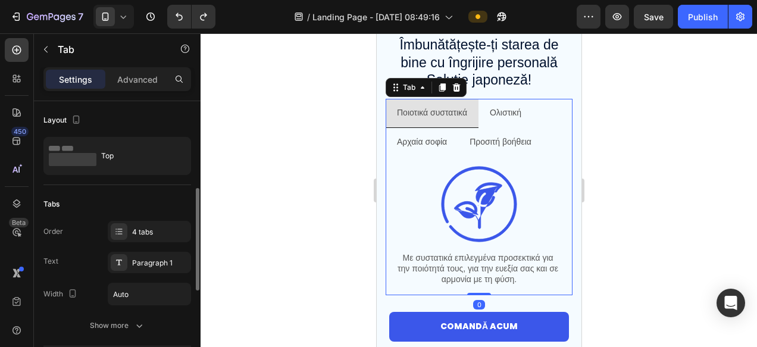
scroll to position [64, 0]
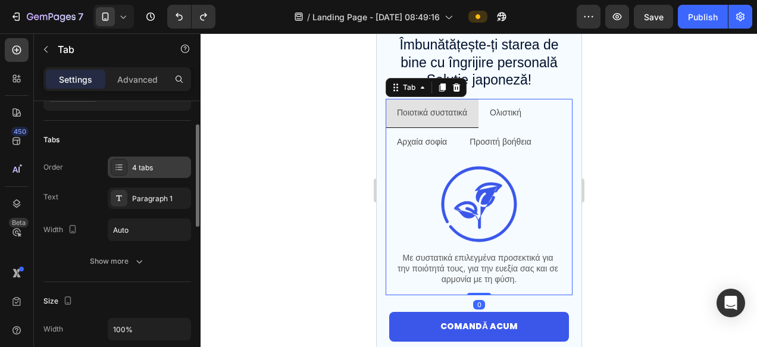
click at [142, 173] on div "4 tabs" at bounding box center [149, 166] width 83 height 21
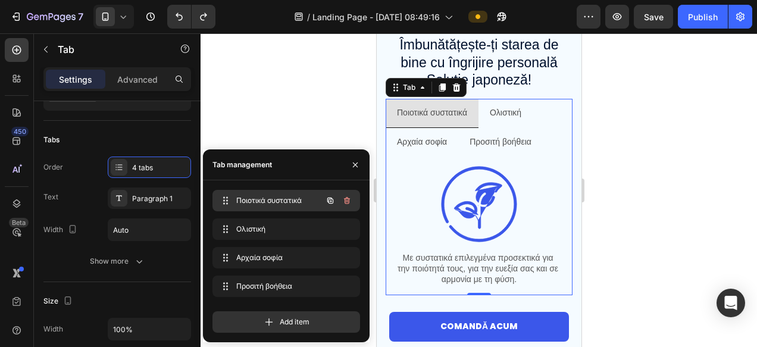
click at [258, 203] on span "Ποιοτικά συστατικά" at bounding box center [269, 200] width 67 height 11
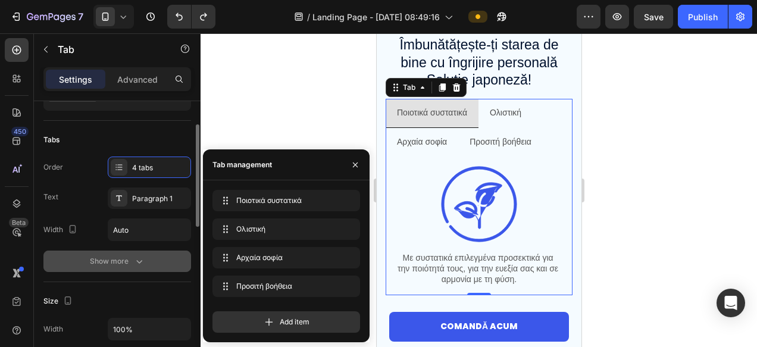
click at [130, 257] on div "Show more" at bounding box center [117, 261] width 55 height 12
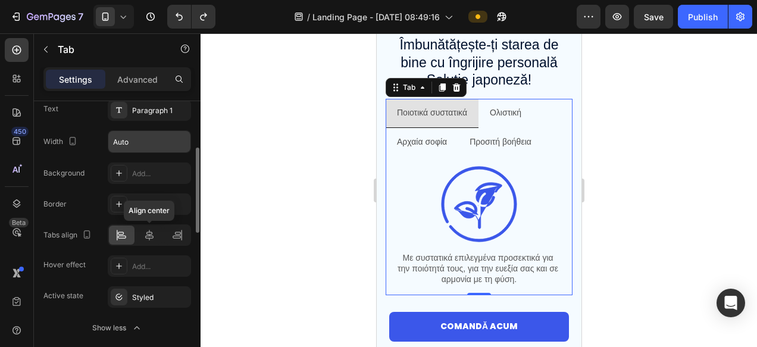
scroll to position [152, 0]
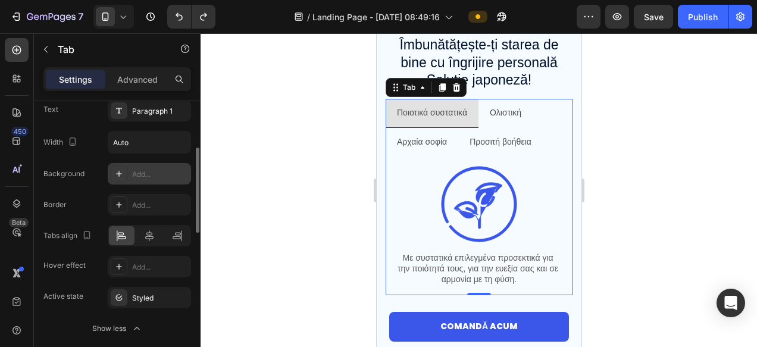
click at [155, 181] on div "Add..." at bounding box center [149, 173] width 83 height 21
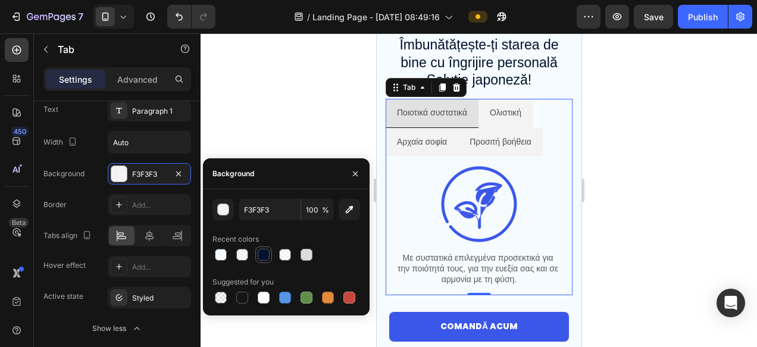
click at [265, 253] on div at bounding box center [264, 255] width 12 height 12
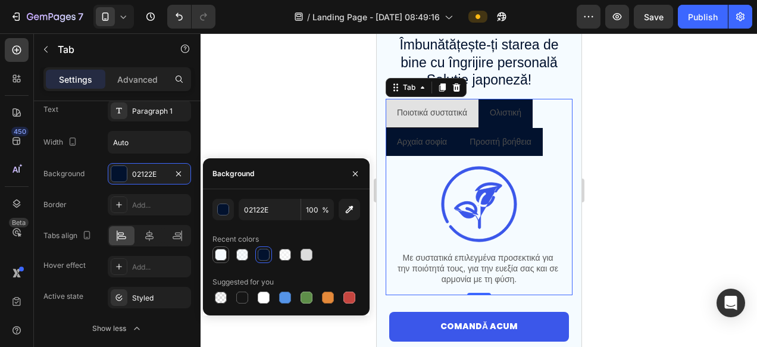
click at [218, 252] on div at bounding box center [221, 255] width 12 height 12
type input "F5FBFF"
type input "95"
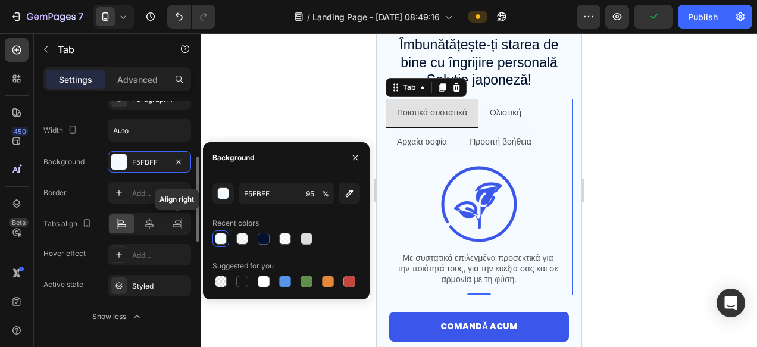
scroll to position [173, 0]
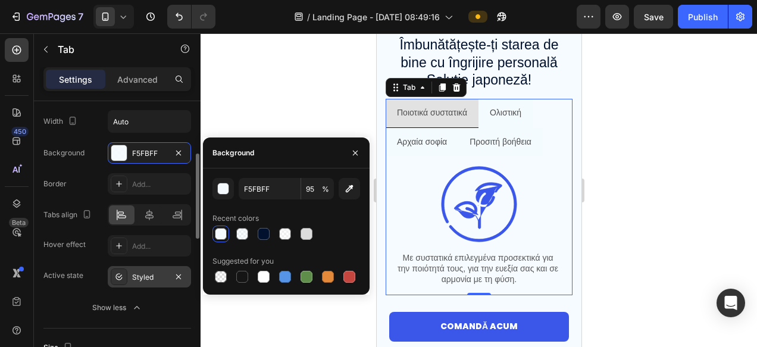
click at [152, 274] on div "Styled" at bounding box center [149, 277] width 35 height 11
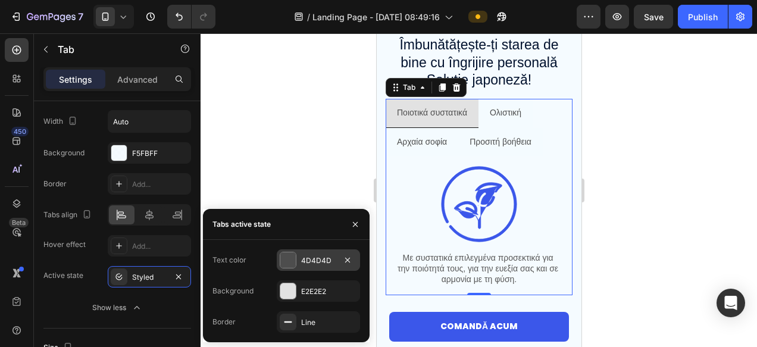
click at [289, 261] on div at bounding box center [287, 259] width 15 height 15
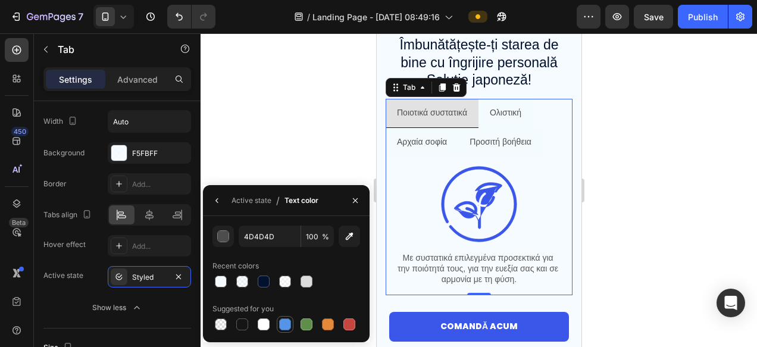
click at [288, 324] on div at bounding box center [285, 324] width 12 height 12
type input "5594E7"
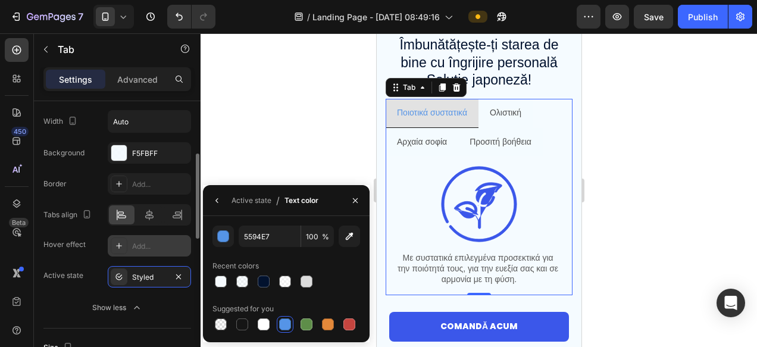
click at [158, 248] on div "Add..." at bounding box center [160, 246] width 56 height 11
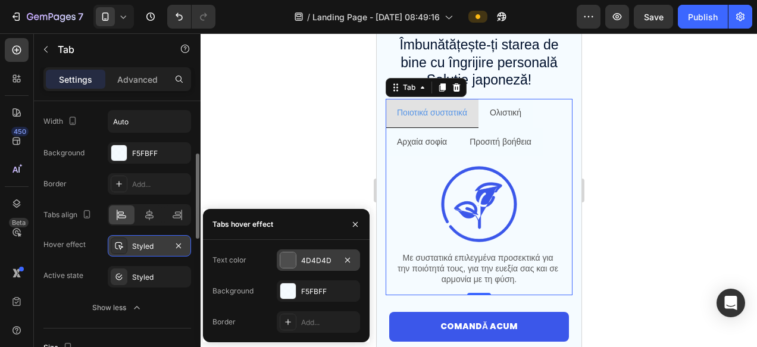
click at [289, 259] on div at bounding box center [287, 259] width 15 height 15
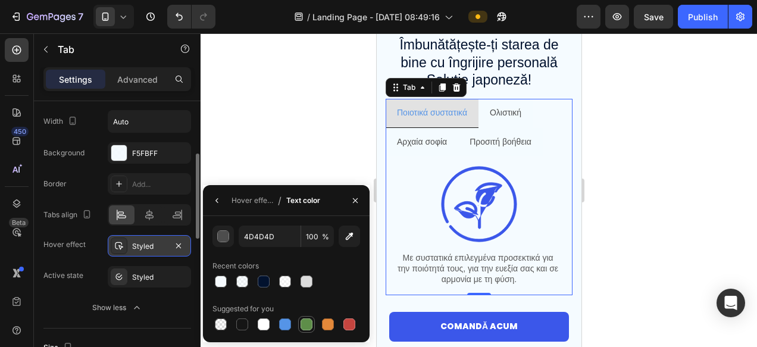
click at [313, 328] on div at bounding box center [306, 324] width 14 height 14
type input "5E8E49"
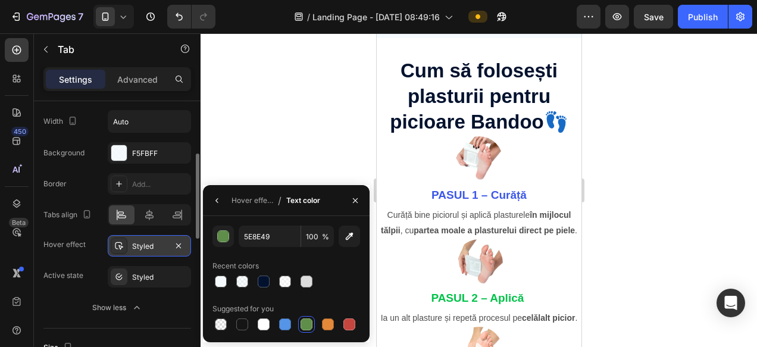
scroll to position [2911, 0]
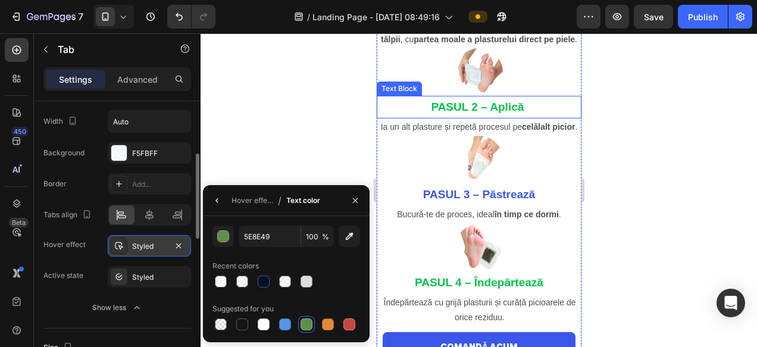
click at [465, 109] on strong "PASUL 2 – Aplică" at bounding box center [476, 107] width 93 height 12
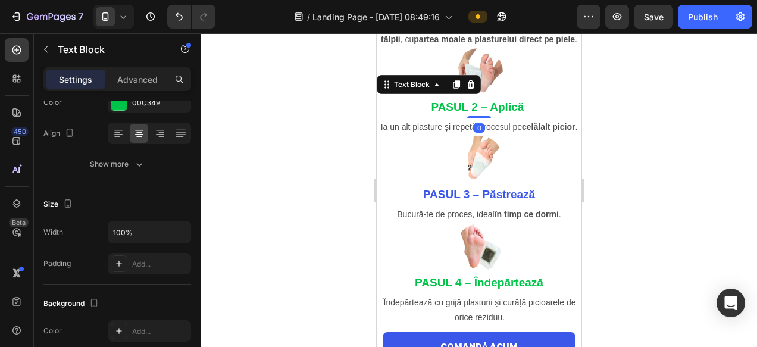
scroll to position [0, 0]
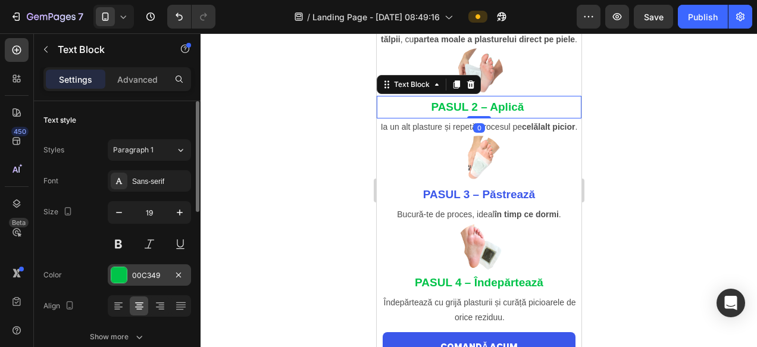
click at [157, 278] on div "00C349" at bounding box center [149, 275] width 35 height 11
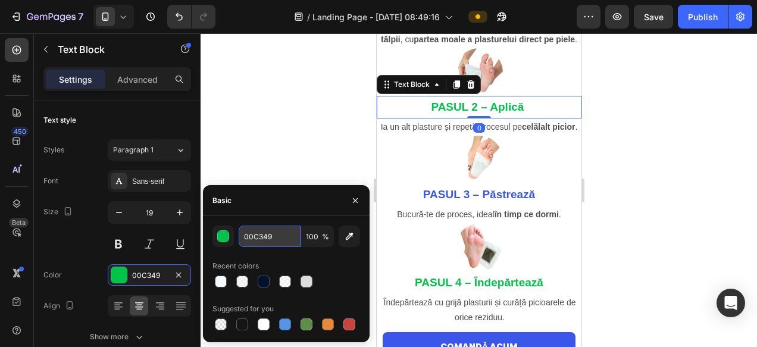
click at [277, 231] on input "00C349" at bounding box center [270, 235] width 62 height 21
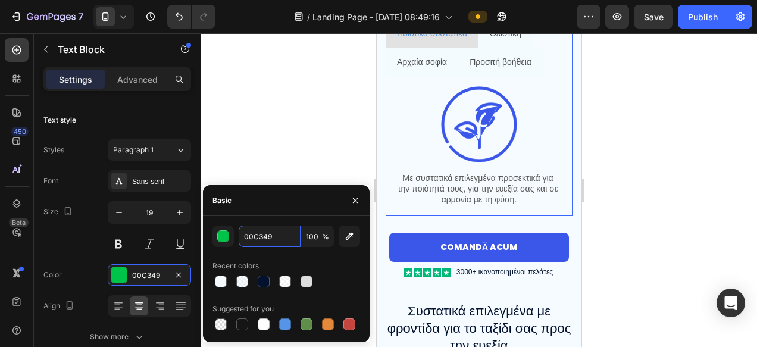
scroll to position [636, 0]
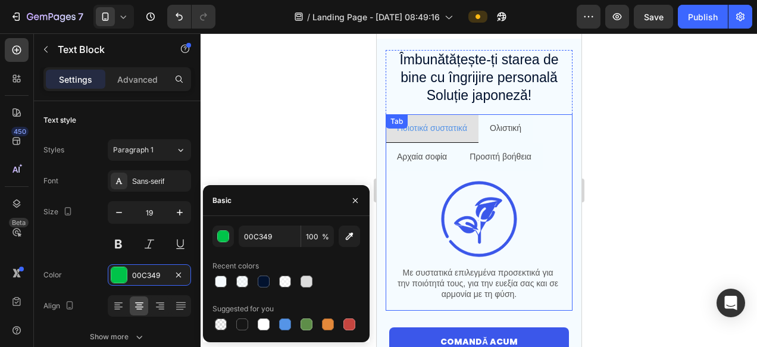
click at [426, 115] on li "Ποιοτικά συστατικά" at bounding box center [431, 128] width 93 height 29
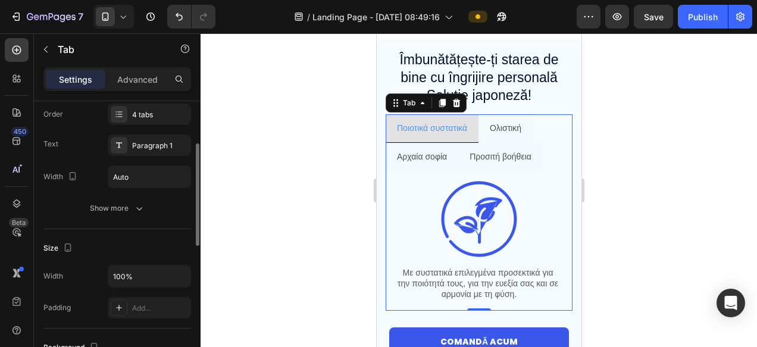
scroll to position [117, 0]
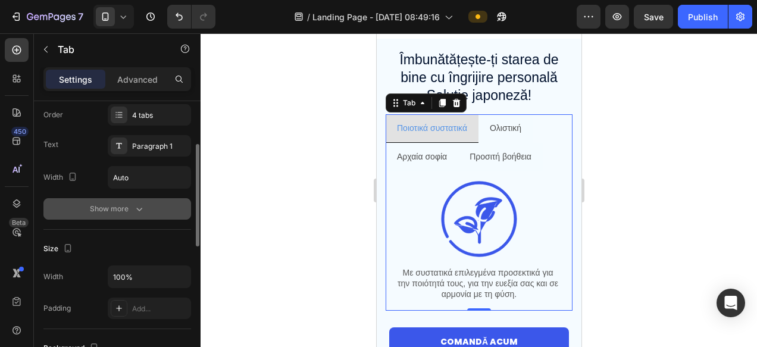
click at [119, 216] on button "Show more" at bounding box center [117, 208] width 148 height 21
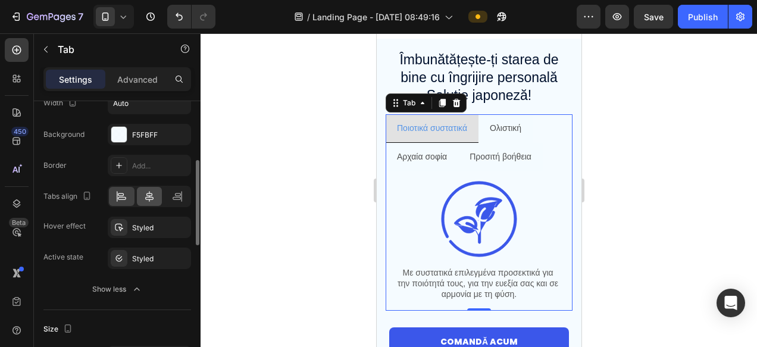
scroll to position [192, 0]
click at [149, 231] on div "Styled" at bounding box center [149, 227] width 35 height 11
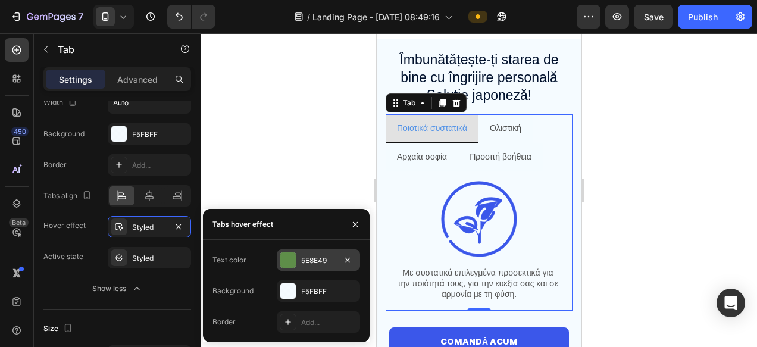
click at [313, 259] on div "5E8E49" at bounding box center [318, 260] width 35 height 11
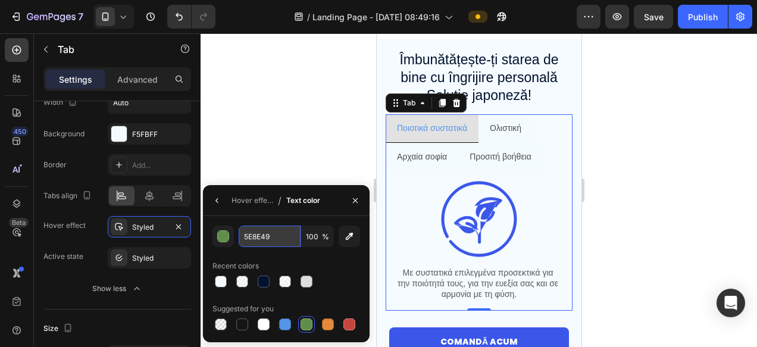
click at [284, 230] on input "5E8E49" at bounding box center [270, 235] width 62 height 21
paste input "00C3"
type input "00C349"
click at [281, 152] on div at bounding box center [479, 190] width 556 height 314
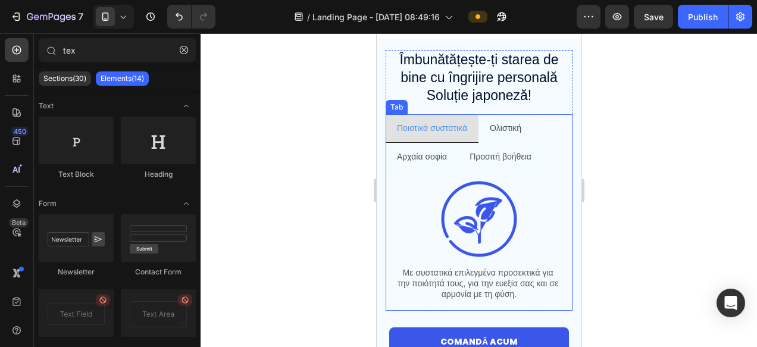
click at [402, 109] on div "Tab" at bounding box center [395, 107] width 17 height 11
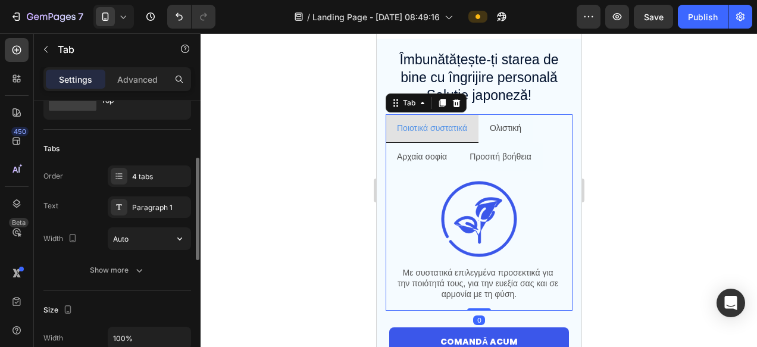
scroll to position [83, 0]
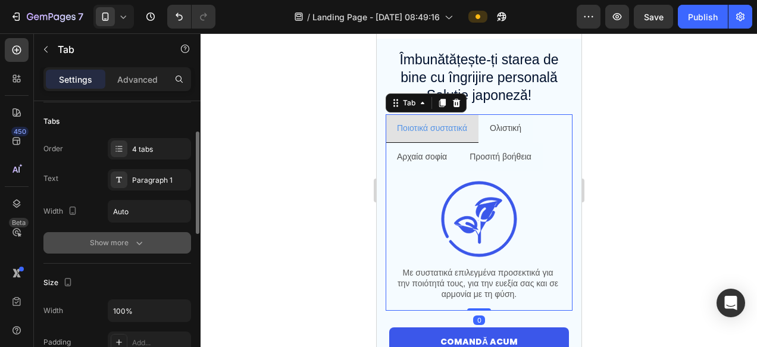
click at [120, 242] on div "Show more" at bounding box center [117, 243] width 55 height 12
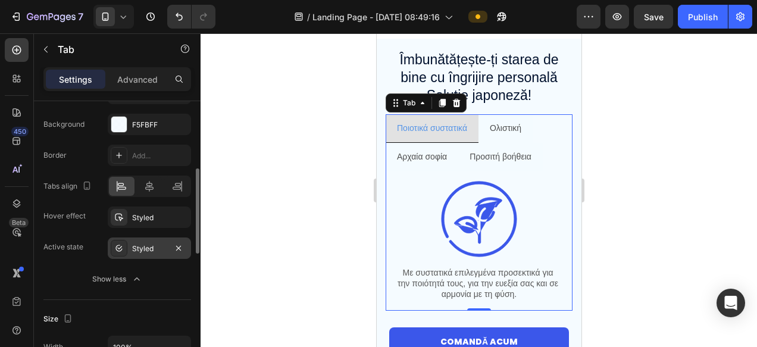
scroll to position [205, 0]
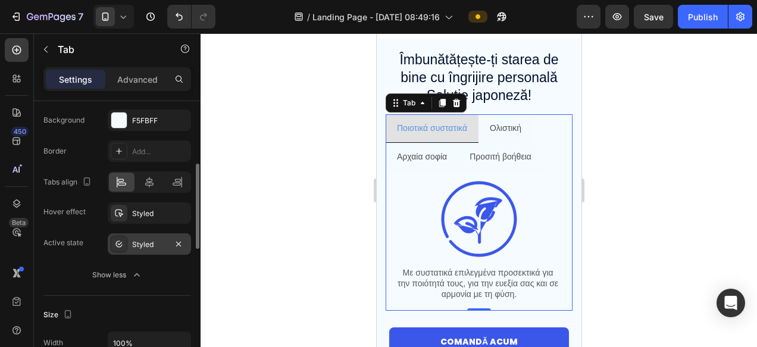
click at [154, 247] on div "Styled" at bounding box center [149, 244] width 35 height 11
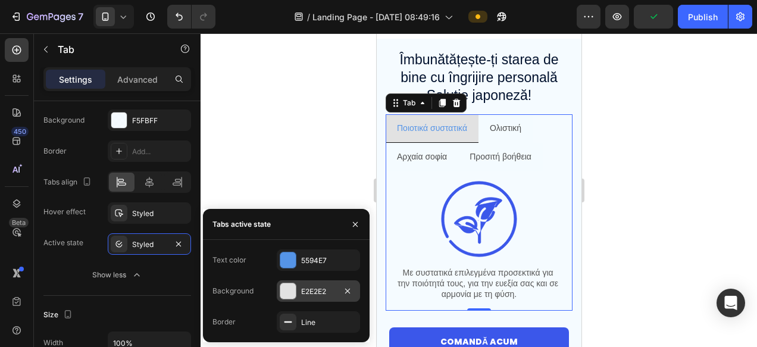
click at [293, 293] on div at bounding box center [287, 290] width 15 height 15
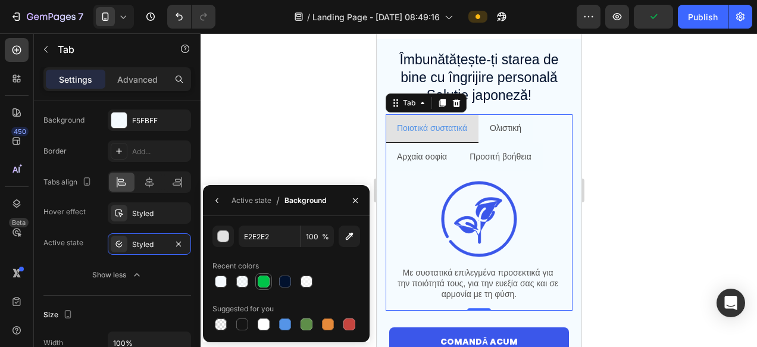
click at [263, 285] on div at bounding box center [264, 281] width 12 height 12
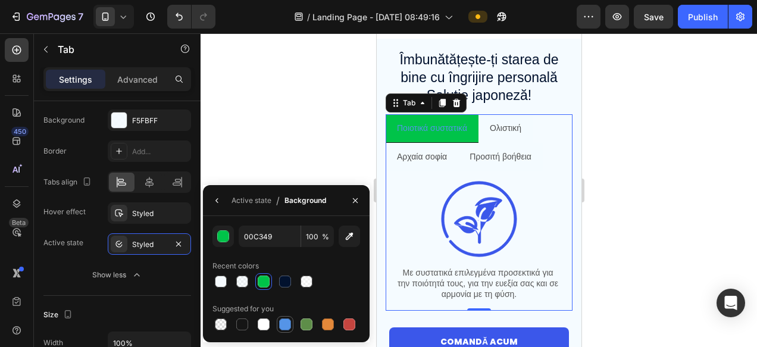
click at [283, 322] on div at bounding box center [285, 324] width 12 height 12
type input "5594E7"
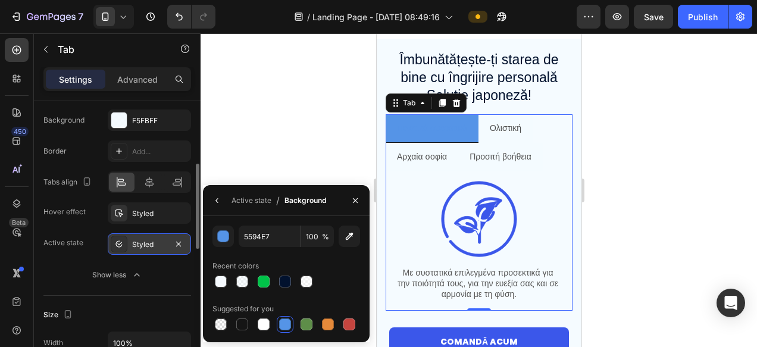
click at [144, 243] on div "Styled" at bounding box center [149, 244] width 35 height 11
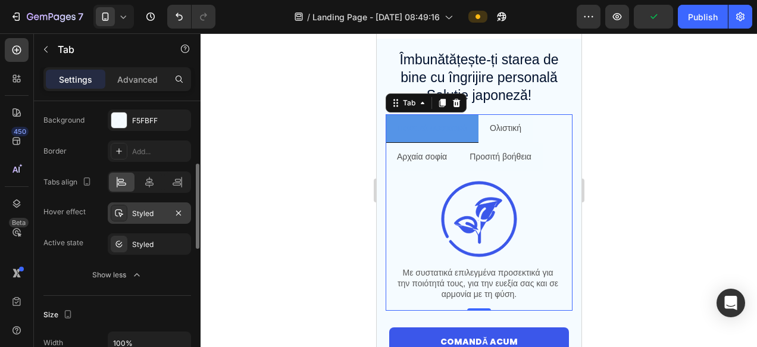
click at [145, 217] on div "Styled" at bounding box center [149, 213] width 35 height 11
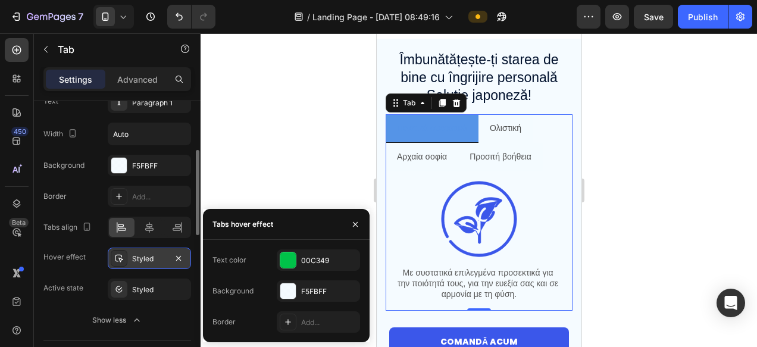
scroll to position [159, 0]
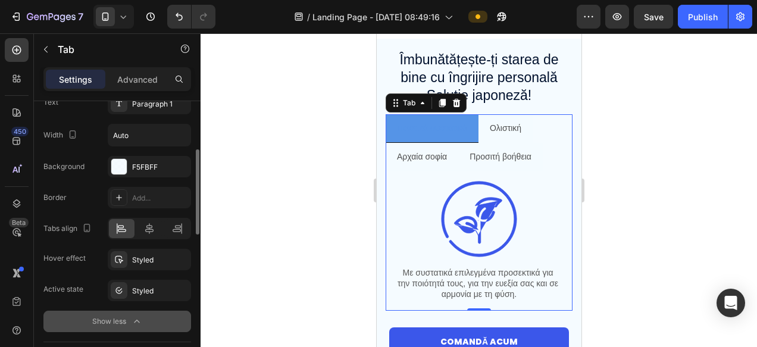
click at [126, 320] on div "Show less" at bounding box center [117, 321] width 51 height 12
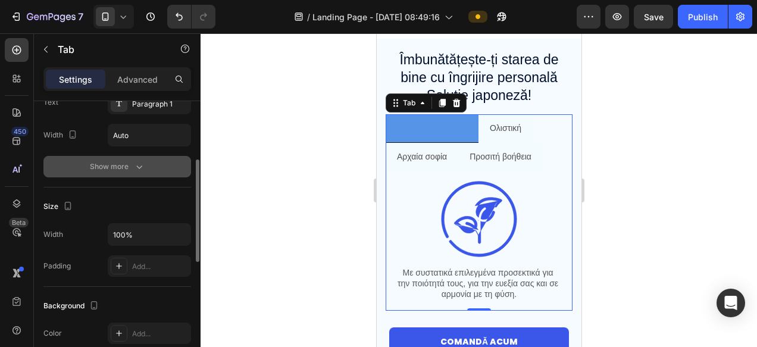
click at [133, 165] on icon "button" at bounding box center [139, 167] width 12 height 12
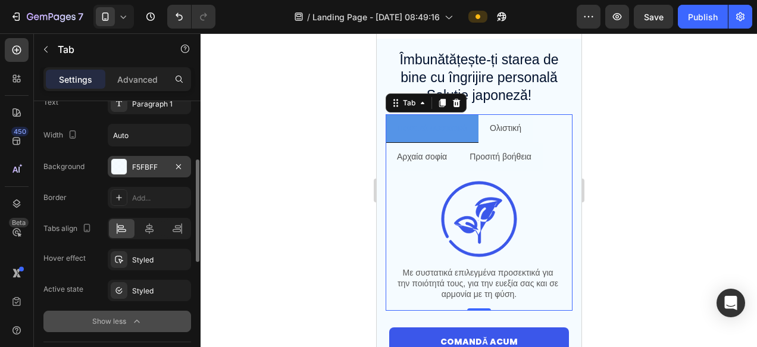
click at [146, 167] on div "F5FBFF" at bounding box center [149, 167] width 35 height 11
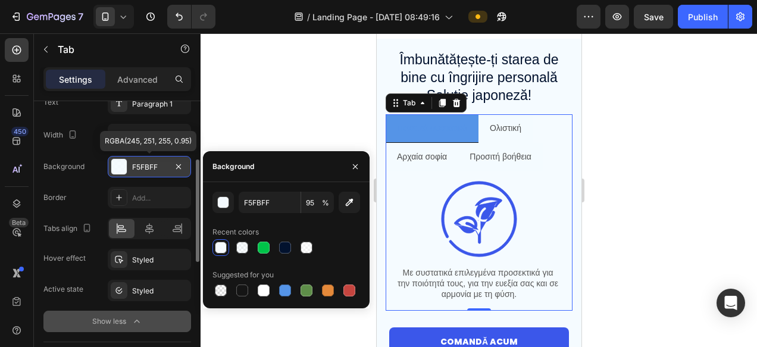
click at [146, 167] on div "F5FBFF" at bounding box center [149, 167] width 35 height 11
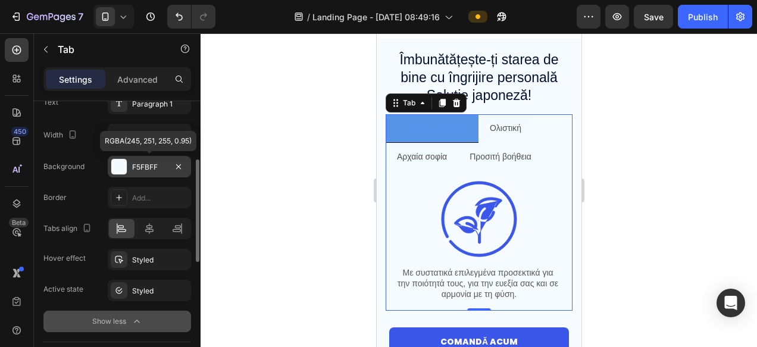
click at [146, 167] on div "F5FBFF" at bounding box center [149, 167] width 35 height 11
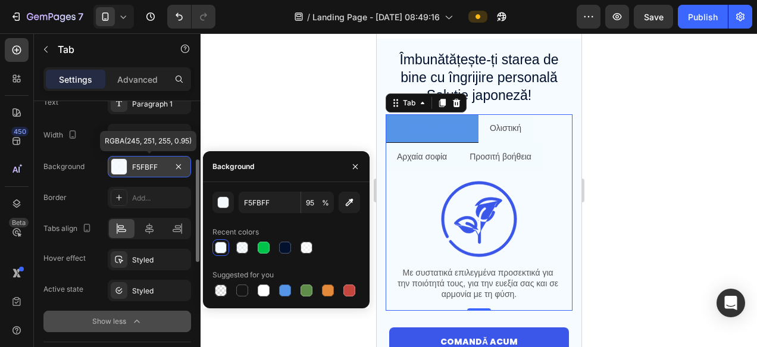
click at [146, 167] on div "F5FBFF" at bounding box center [149, 167] width 35 height 11
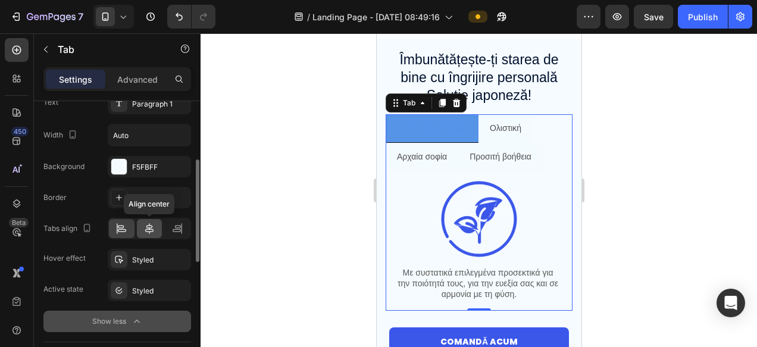
click at [151, 227] on icon at bounding box center [149, 229] width 12 height 12
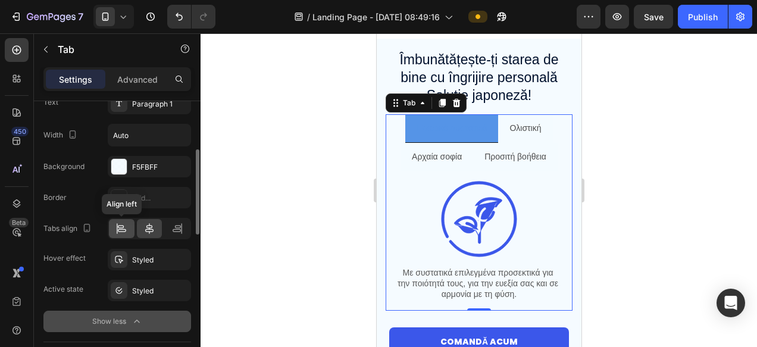
click at [129, 225] on div at bounding box center [122, 228] width 26 height 19
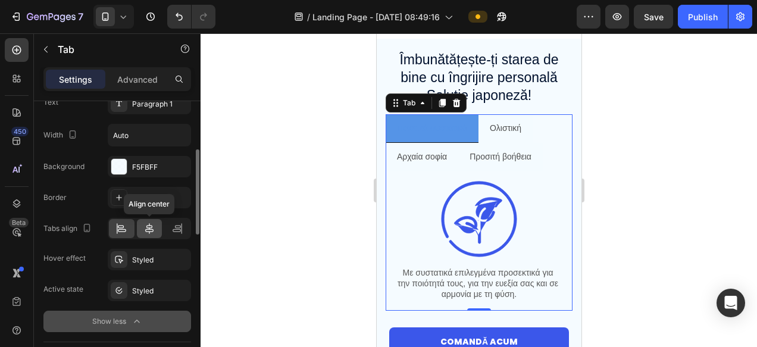
click at [157, 228] on div at bounding box center [150, 228] width 26 height 19
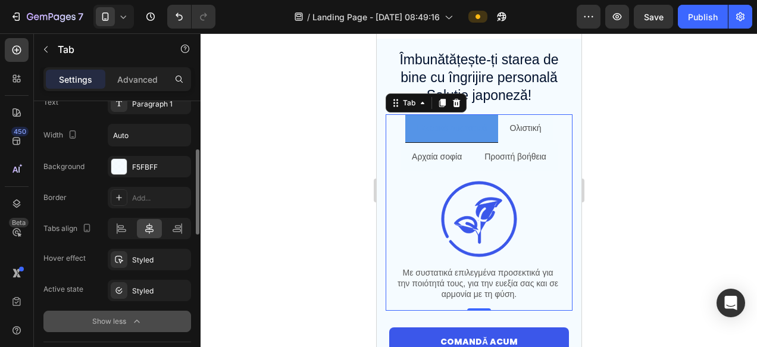
click at [140, 274] on div "Background F5FBFF Border Add... Tabs align Hover effect Styled Active state Sty…" at bounding box center [117, 228] width 148 height 145
click at [143, 259] on div "Styled" at bounding box center [149, 260] width 35 height 11
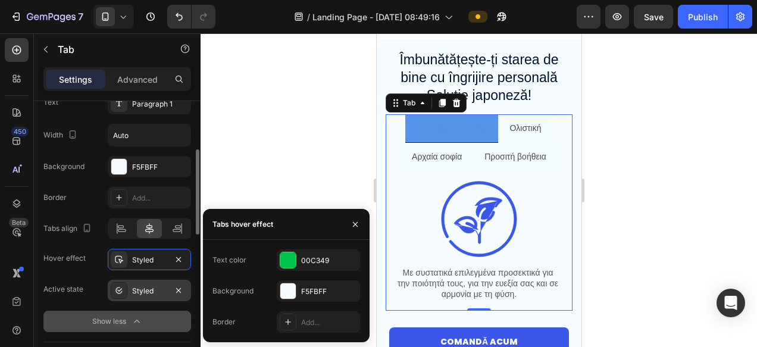
click at [145, 288] on div "Styled" at bounding box center [149, 291] width 35 height 11
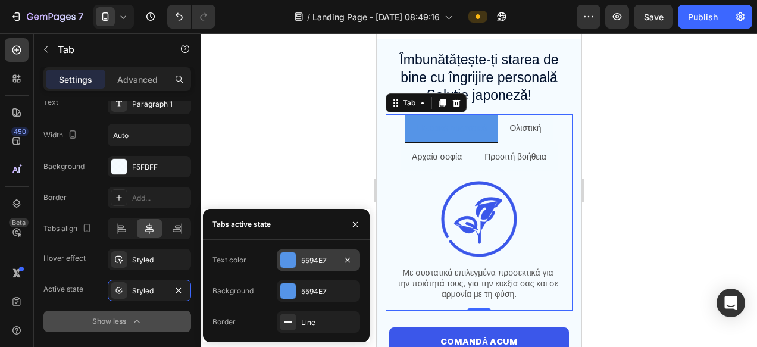
click at [292, 264] on div at bounding box center [287, 259] width 15 height 15
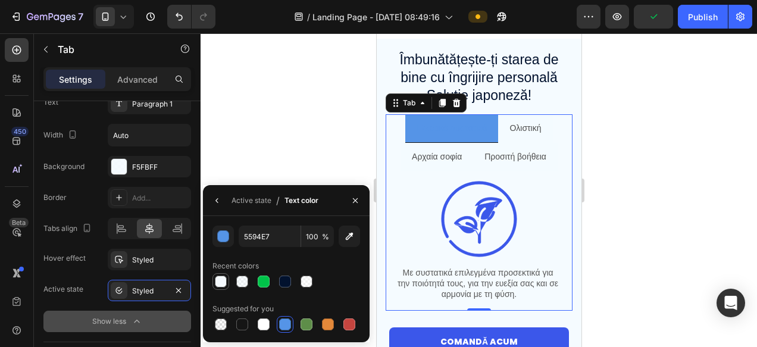
click at [222, 278] on div at bounding box center [221, 281] width 12 height 12
type input "F5FBFF"
type input "95"
click at [683, 201] on div at bounding box center [479, 190] width 556 height 314
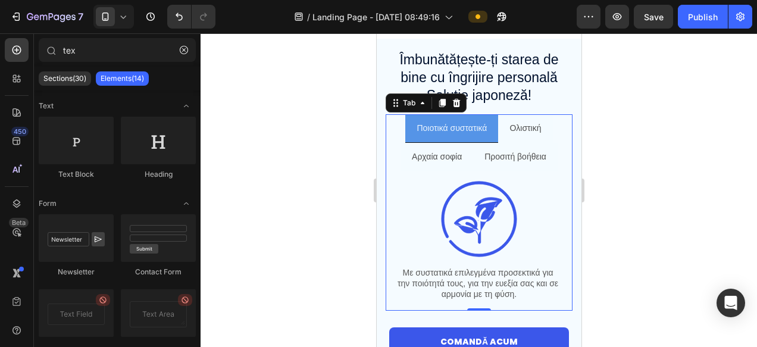
click at [683, 201] on div at bounding box center [479, 190] width 556 height 314
click at [540, 131] on p "Ολιστική" at bounding box center [525, 128] width 32 height 15
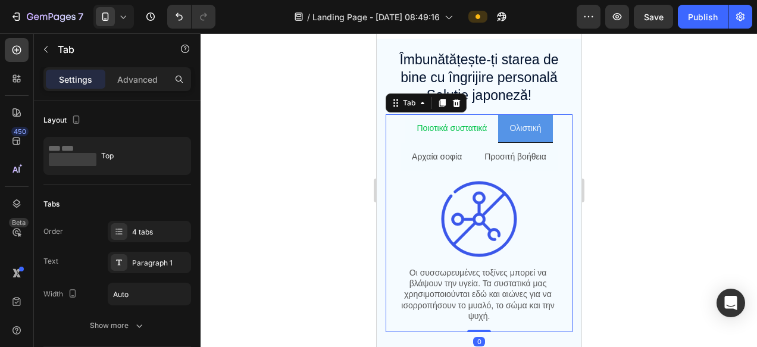
click at [464, 127] on p "Ποιοτικά συστατικά" at bounding box center [451, 128] width 70 height 15
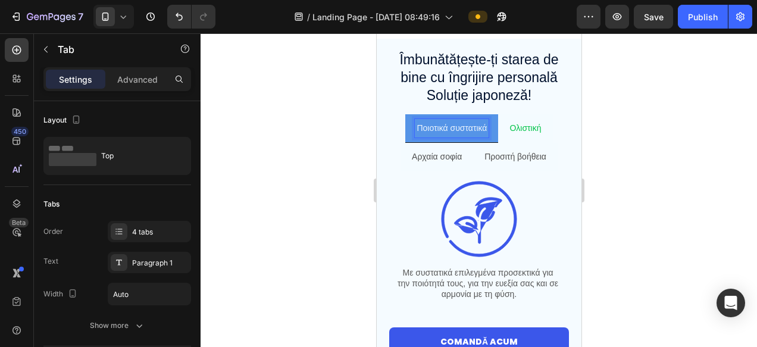
click at [512, 134] on p "Ολιστική" at bounding box center [525, 128] width 32 height 15
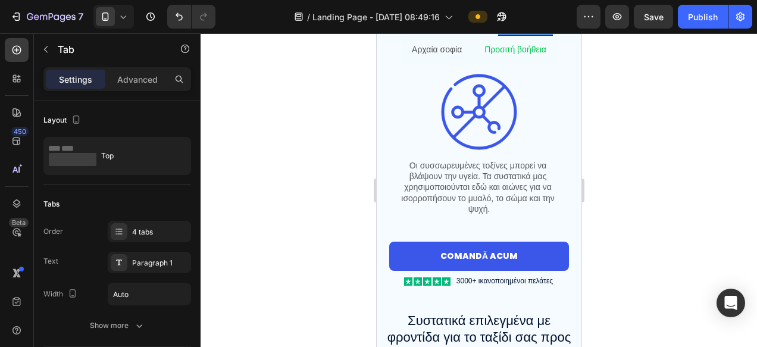
scroll to position [666, 0]
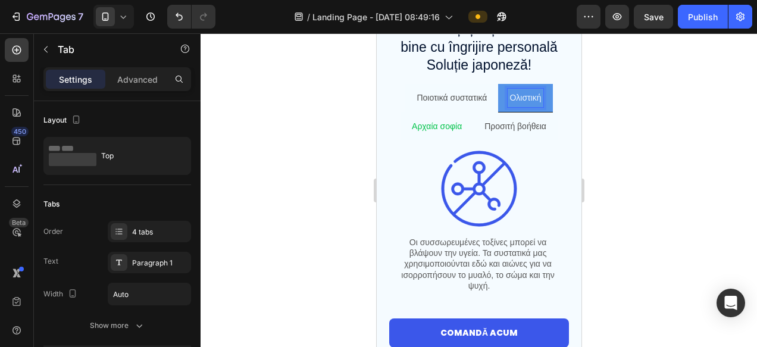
click at [448, 129] on p "Αρχαία σοφία" at bounding box center [436, 126] width 50 height 15
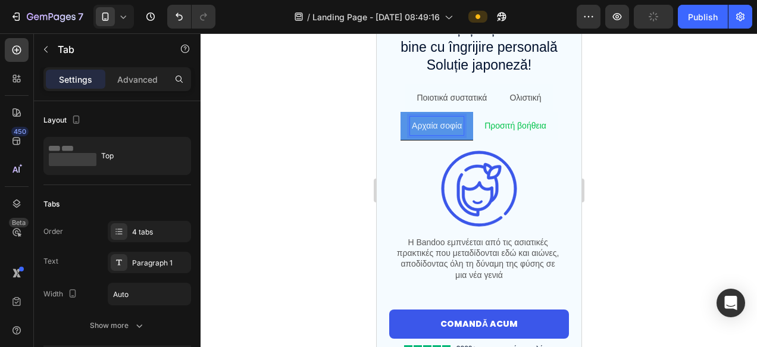
click at [525, 130] on p "Προσιτή βοήθεια" at bounding box center [515, 125] width 62 height 15
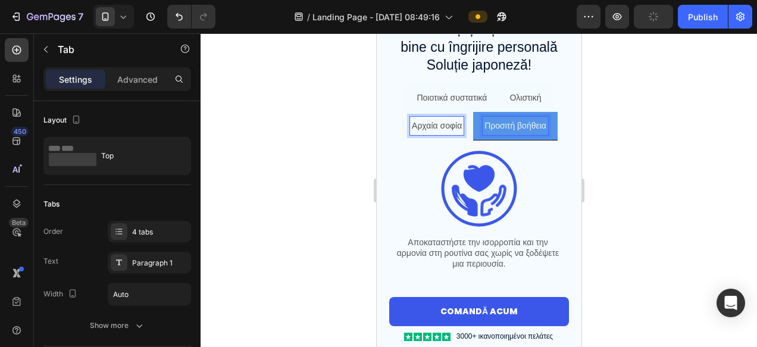
scroll to position [666, 0]
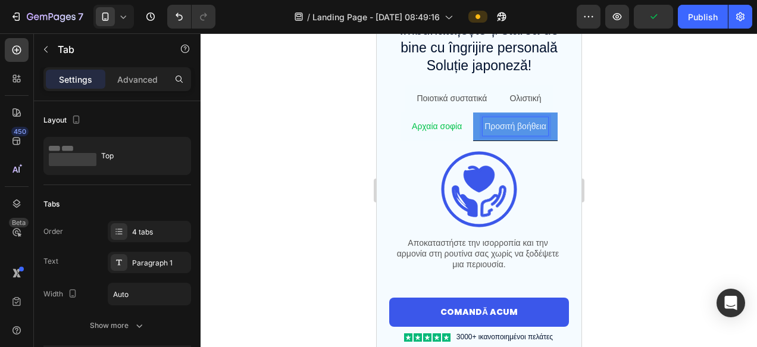
click at [440, 125] on p "Αρχαία σοφία" at bounding box center [436, 126] width 50 height 15
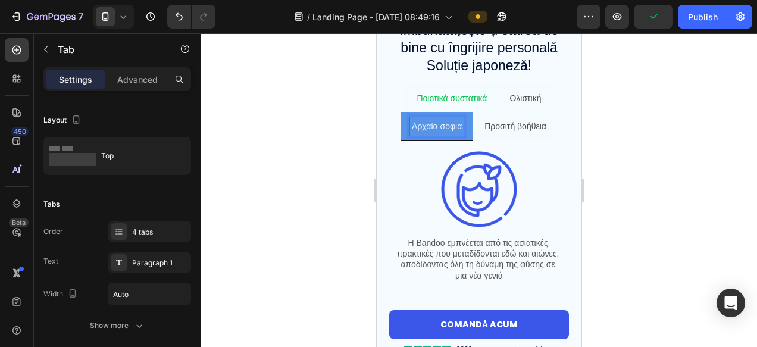
click at [432, 101] on p "Ποιοτικά συστατικά" at bounding box center [451, 98] width 70 height 15
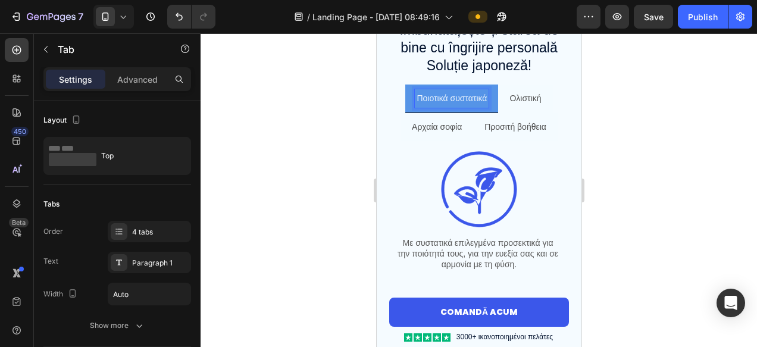
click at [703, 162] on div at bounding box center [479, 190] width 556 height 314
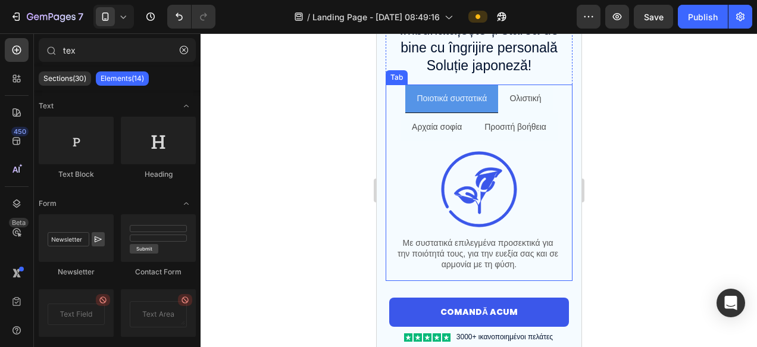
click at [476, 112] on li "Ποιοτικά συστατικά" at bounding box center [451, 98] width 93 height 29
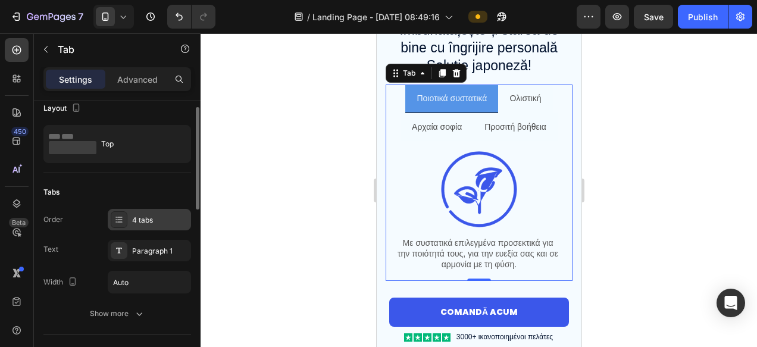
scroll to position [13, 0]
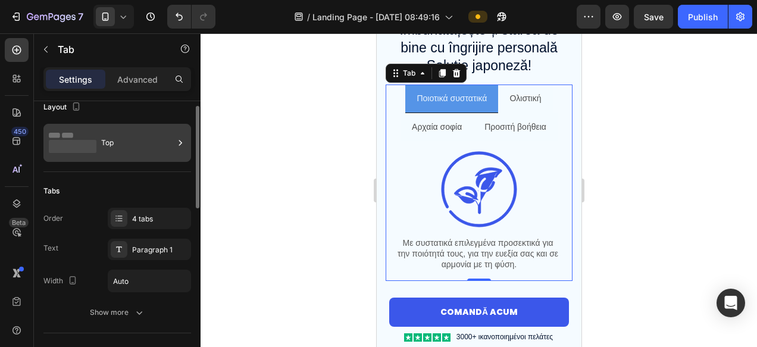
click at [85, 145] on rect at bounding box center [73, 146] width 48 height 13
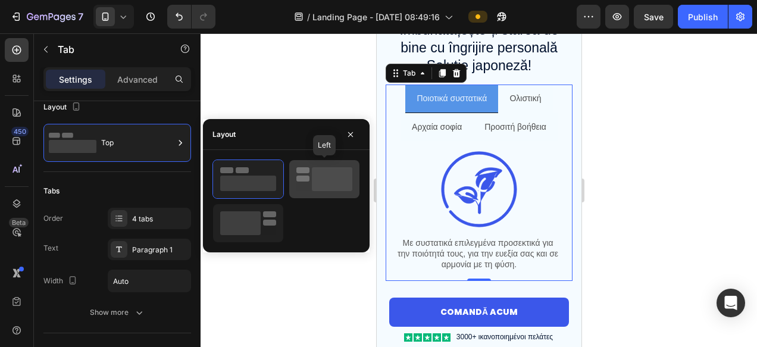
click at [328, 189] on rect at bounding box center [332, 179] width 40 height 24
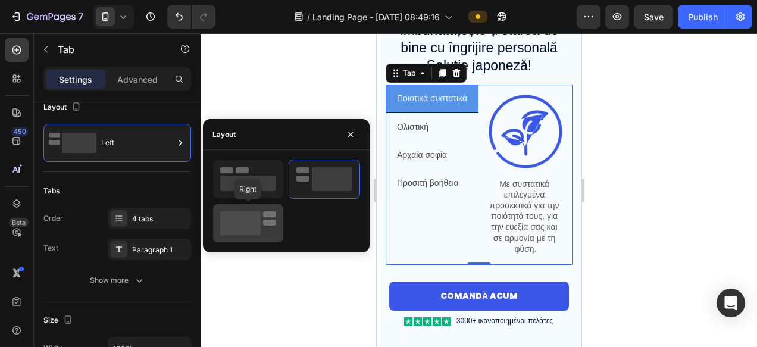
click at [257, 222] on rect at bounding box center [240, 223] width 40 height 24
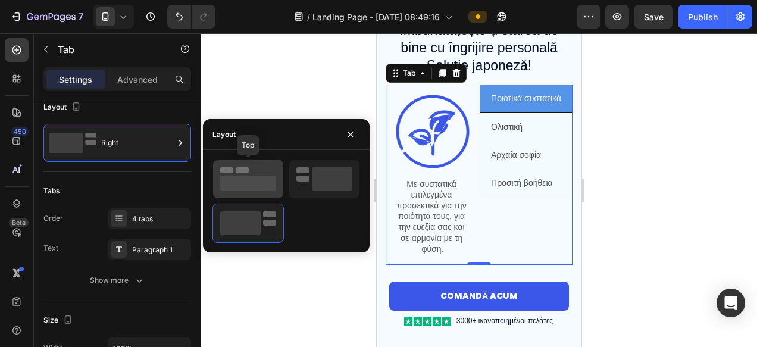
click at [256, 183] on rect at bounding box center [248, 183] width 56 height 15
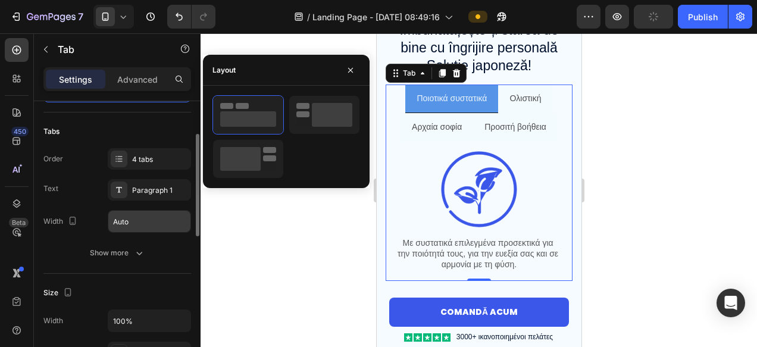
scroll to position [77, 0]
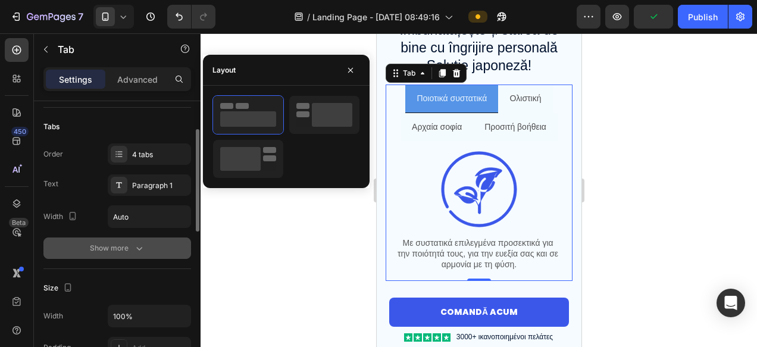
click at [126, 248] on div "Show more" at bounding box center [117, 248] width 55 height 12
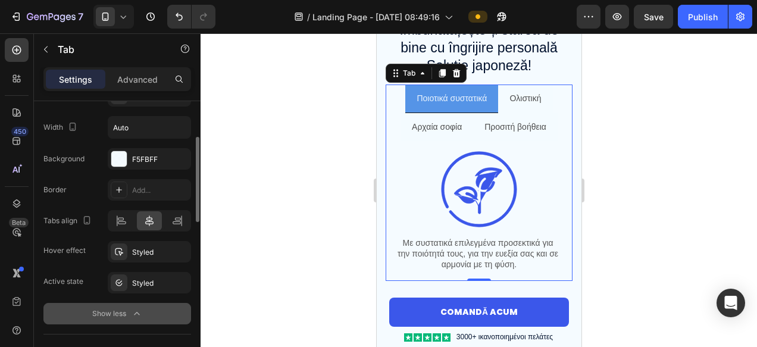
scroll to position [143, 0]
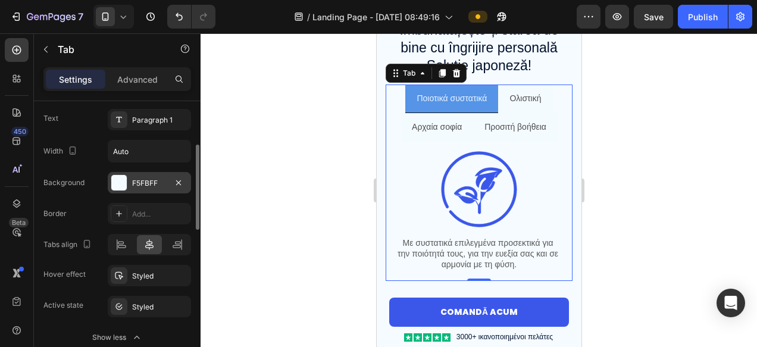
click at [146, 183] on div "F5FBFF" at bounding box center [149, 183] width 35 height 11
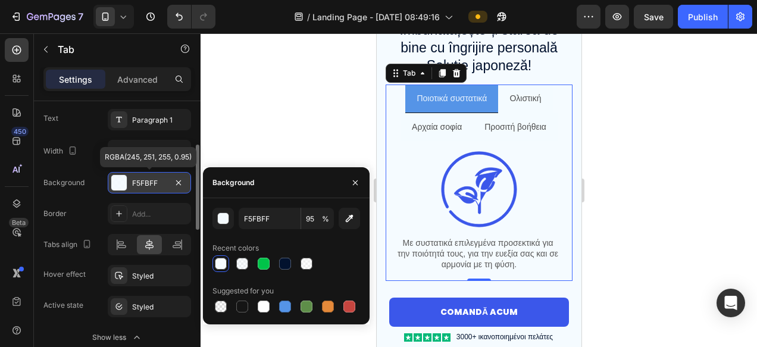
click at [146, 183] on div "F5FBFF" at bounding box center [149, 183] width 35 height 11
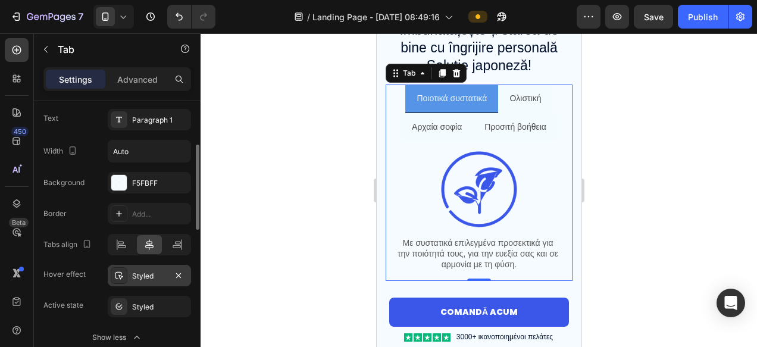
click at [130, 270] on div "Styled" at bounding box center [149, 275] width 83 height 21
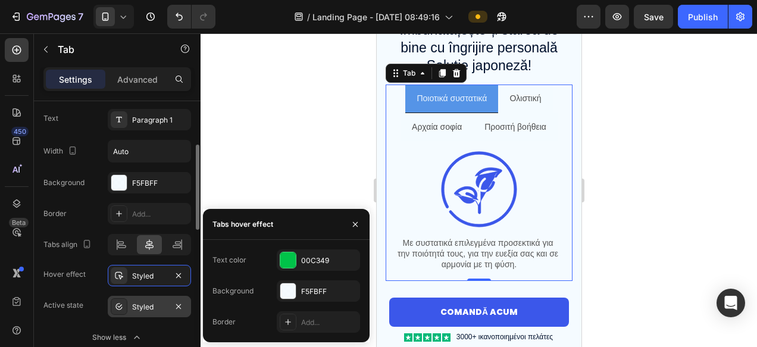
click at [150, 306] on div "Styled" at bounding box center [149, 307] width 35 height 11
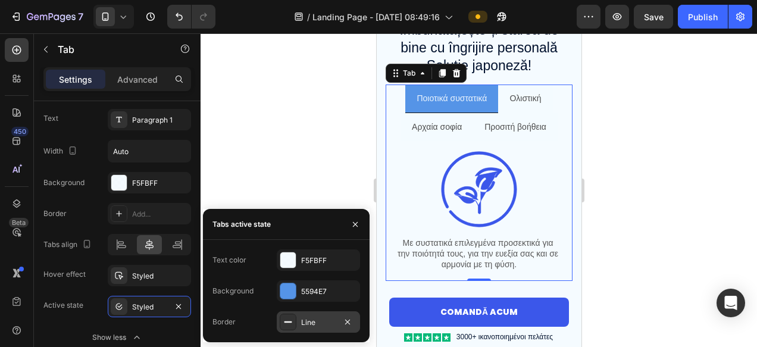
click at [304, 321] on div "Line" at bounding box center [318, 322] width 35 height 11
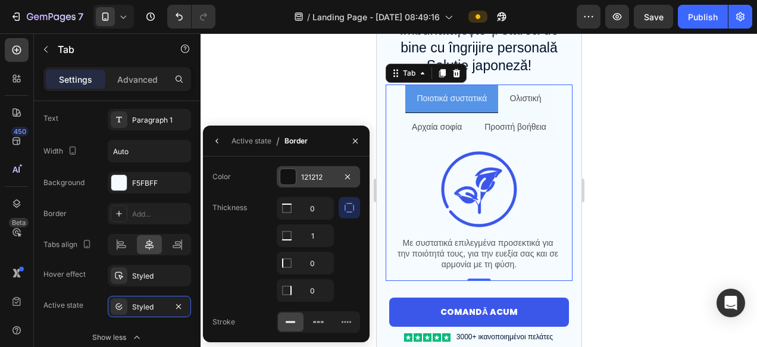
click at [287, 181] on div at bounding box center [287, 176] width 15 height 15
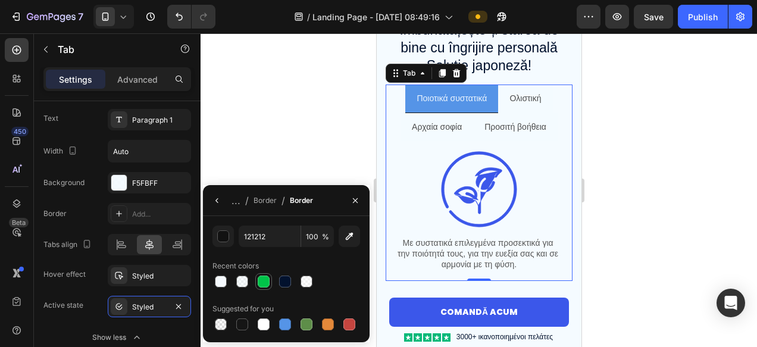
click at [266, 278] on div at bounding box center [264, 281] width 12 height 12
type input "00C349"
click at [663, 232] on div at bounding box center [479, 190] width 556 height 314
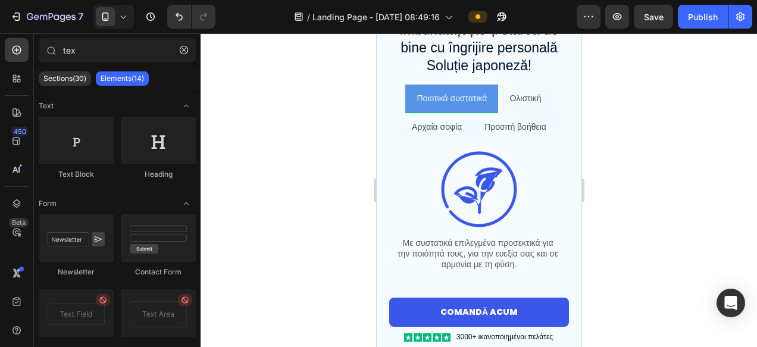
click at [663, 232] on div at bounding box center [479, 190] width 556 height 314
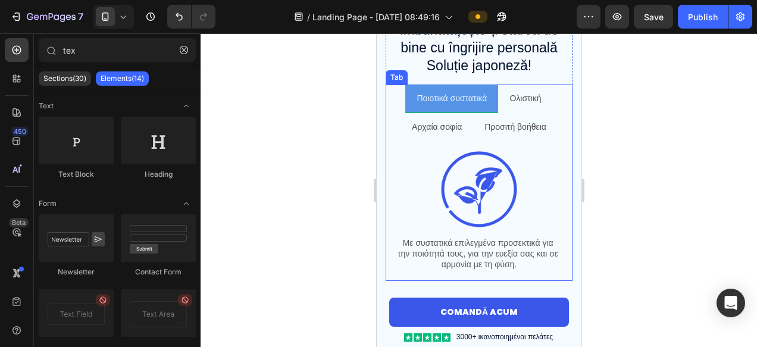
click at [450, 107] on div "Ποιοτικά συστατικά" at bounding box center [451, 98] width 74 height 18
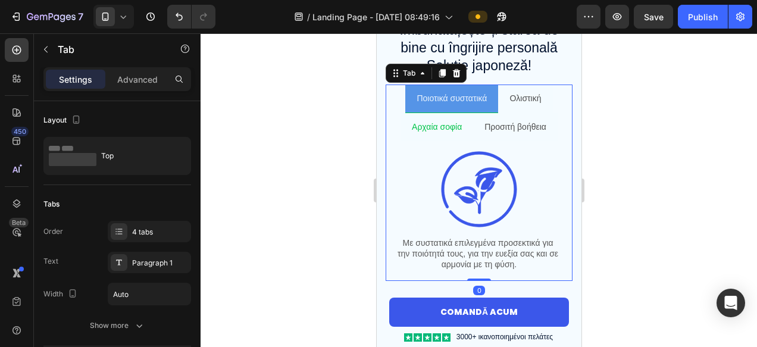
click at [422, 113] on li "Αρχαία σοφία" at bounding box center [436, 127] width 73 height 28
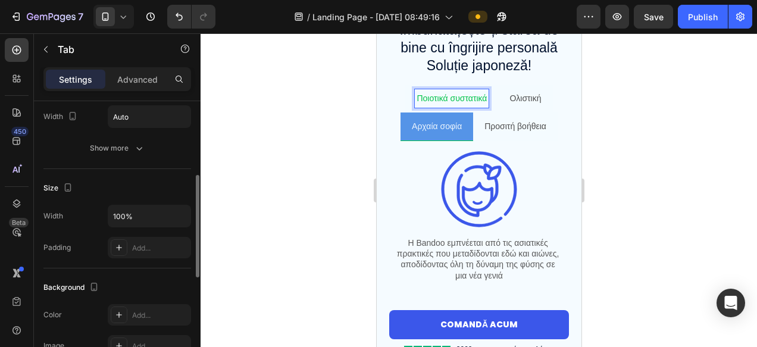
scroll to position [184, 0]
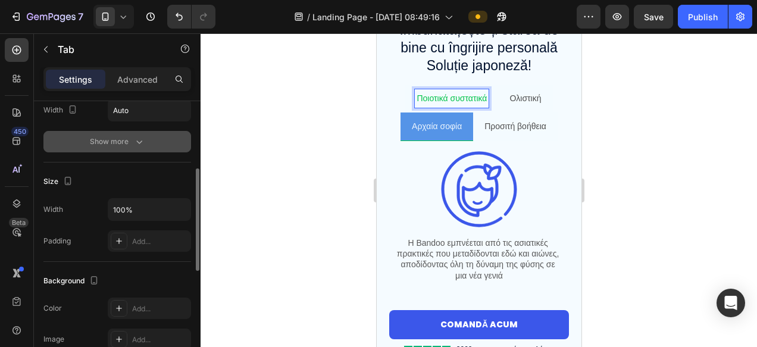
click at [133, 146] on icon "button" at bounding box center [139, 142] width 12 height 12
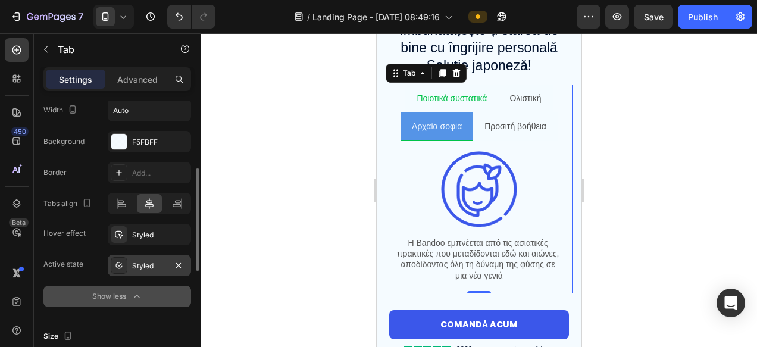
click at [134, 262] on div "Styled" at bounding box center [149, 266] width 35 height 11
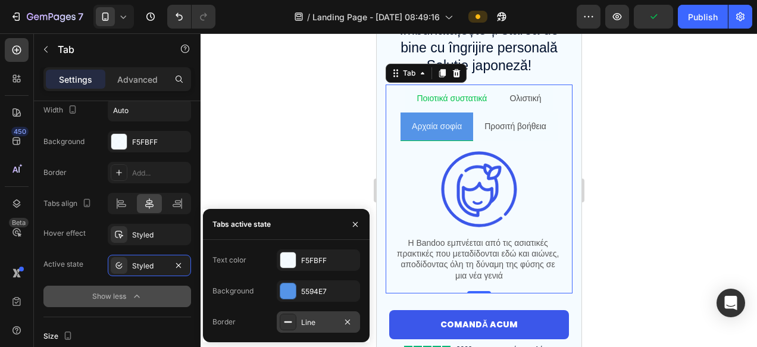
click at [303, 319] on div "Line" at bounding box center [318, 322] width 35 height 11
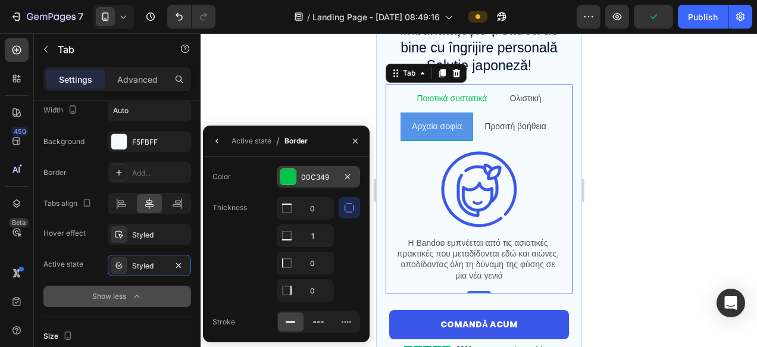
click at [314, 181] on div "00C349" at bounding box center [318, 177] width 35 height 11
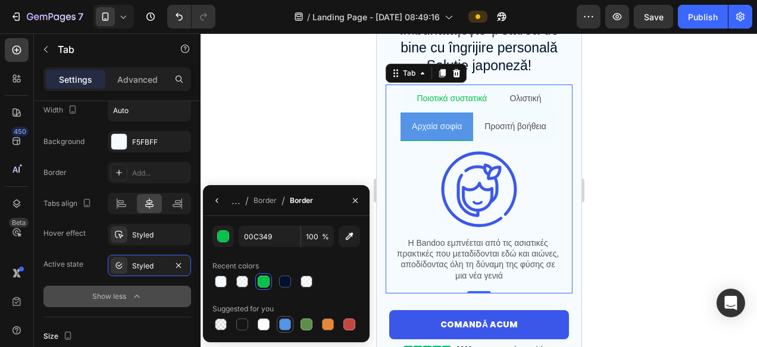
click at [285, 326] on div at bounding box center [285, 324] width 12 height 12
type input "5594E7"
click at [701, 233] on div at bounding box center [479, 190] width 556 height 314
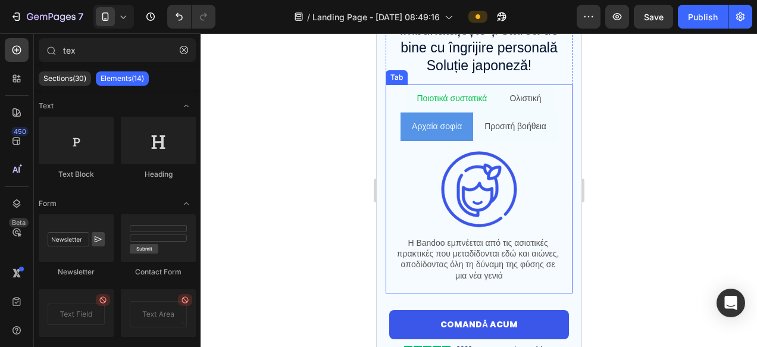
click at [447, 100] on p "Ποιοτικά συστατικά" at bounding box center [451, 98] width 70 height 15
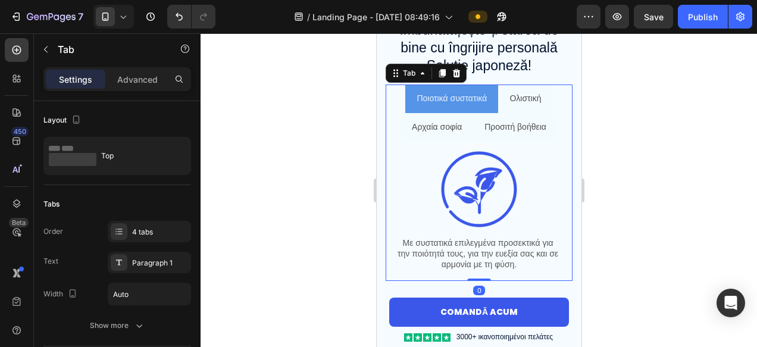
click at [531, 100] on p "Ολιστική" at bounding box center [525, 98] width 32 height 15
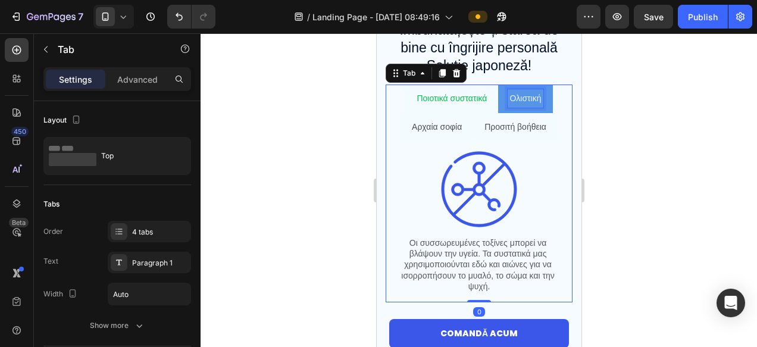
click at [462, 103] on p "Ποιοτικά συστατικά" at bounding box center [451, 98] width 70 height 15
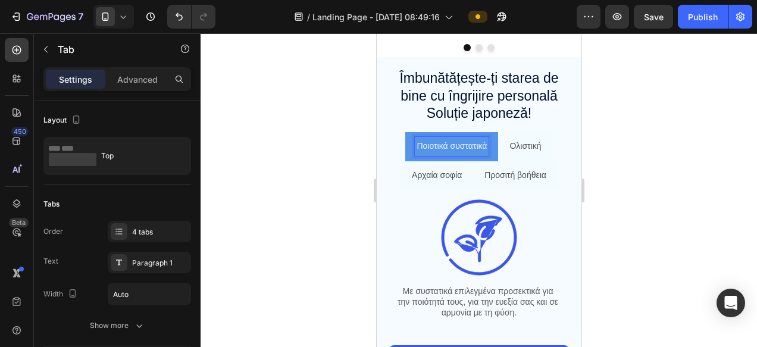
scroll to position [752, 0]
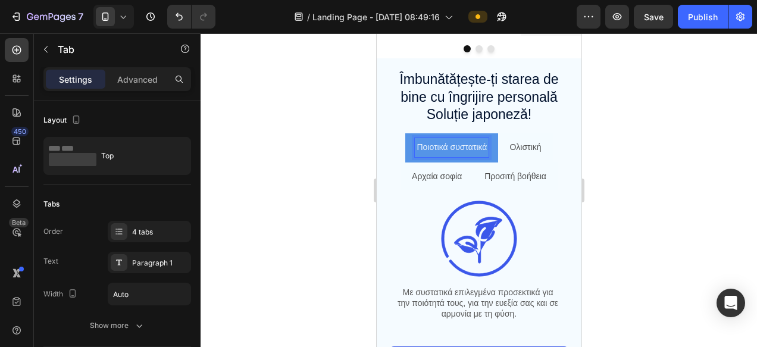
click at [637, 232] on div at bounding box center [479, 190] width 556 height 314
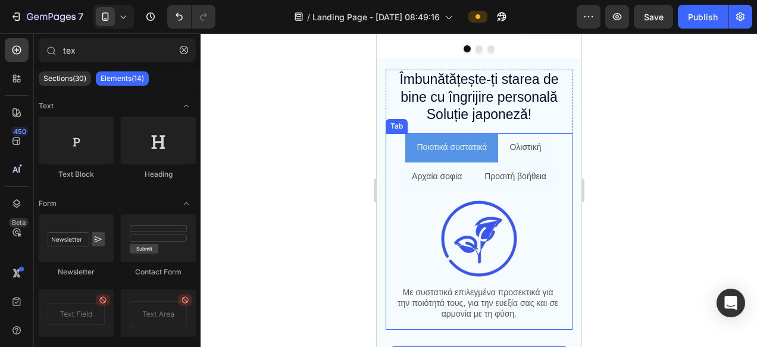
click at [443, 148] on p "Ποιοτικά συστατικά" at bounding box center [451, 147] width 70 height 15
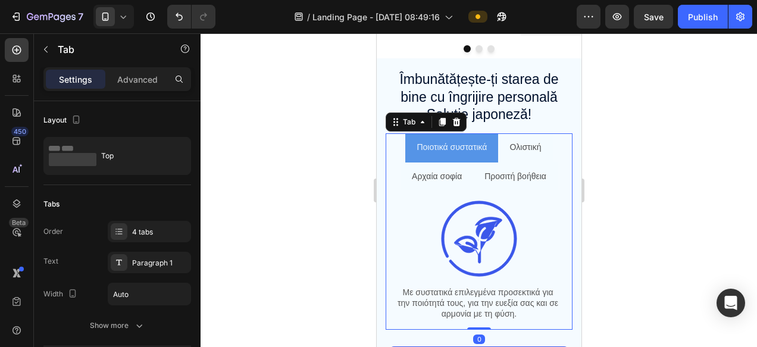
click at [639, 185] on div at bounding box center [479, 190] width 556 height 314
click at [398, 131] on div "Tab" at bounding box center [396, 126] width 22 height 14
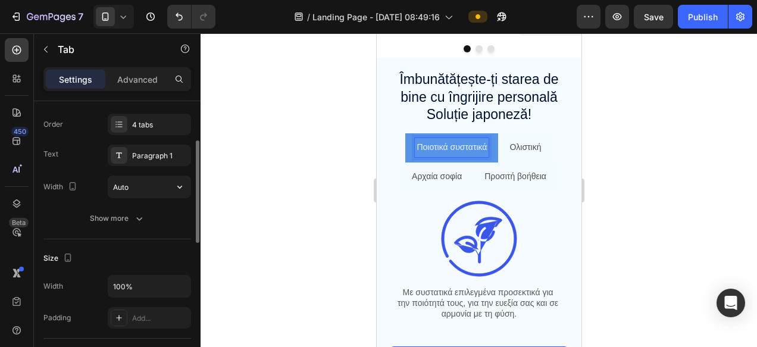
scroll to position [106, 0]
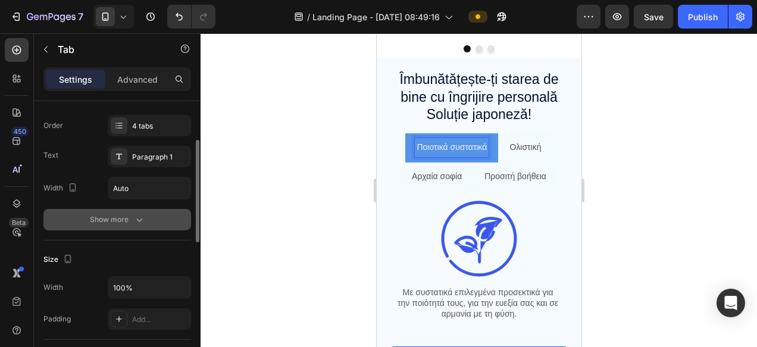
click at [127, 223] on div "Show more" at bounding box center [117, 220] width 55 height 12
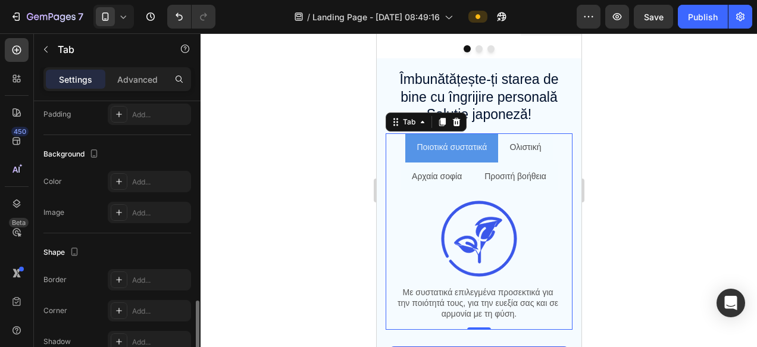
scroll to position [541, 0]
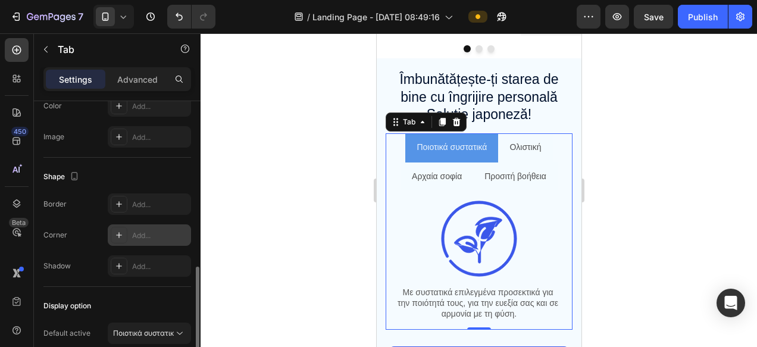
click at [137, 237] on div "Add..." at bounding box center [160, 235] width 56 height 11
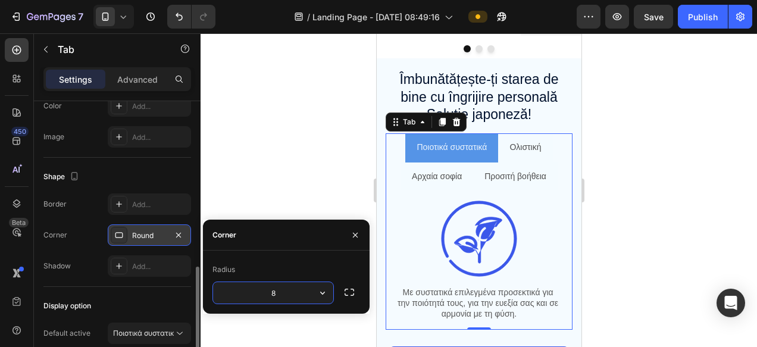
click at [277, 297] on input "8" at bounding box center [273, 292] width 120 height 21
type input "10"
click at [265, 175] on div at bounding box center [479, 190] width 556 height 314
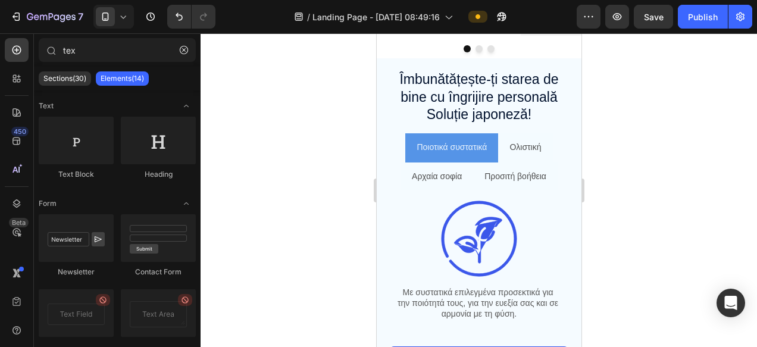
click at [694, 208] on div at bounding box center [479, 190] width 556 height 314
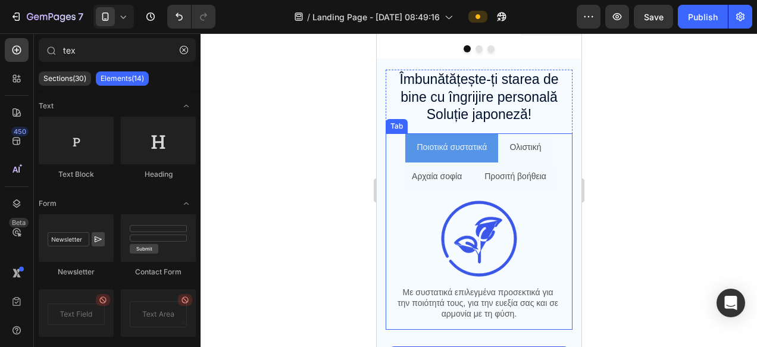
click at [434, 161] on li "Ποιοτικά συστατικά" at bounding box center [451, 147] width 93 height 29
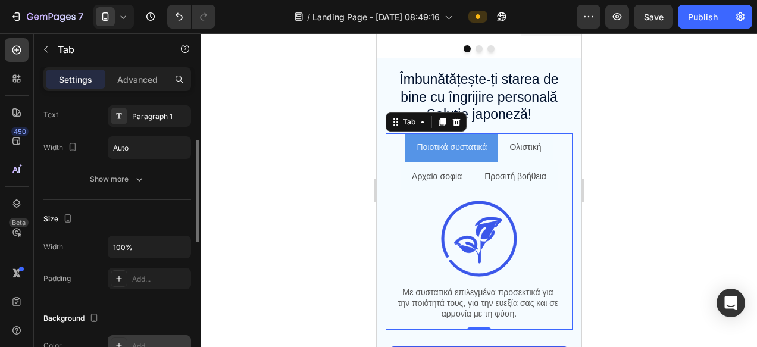
scroll to position [136, 0]
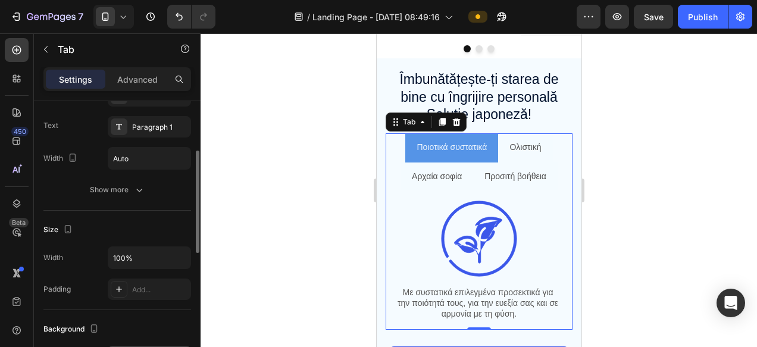
click at [140, 199] on button "Show more" at bounding box center [117, 189] width 148 height 21
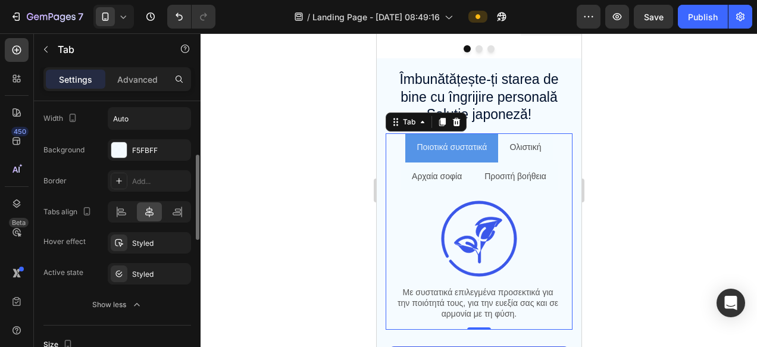
scroll to position [180, 0]
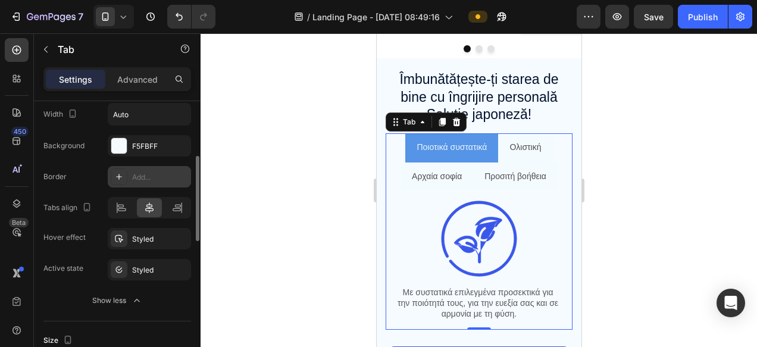
click at [140, 173] on div "Add..." at bounding box center [160, 177] width 56 height 11
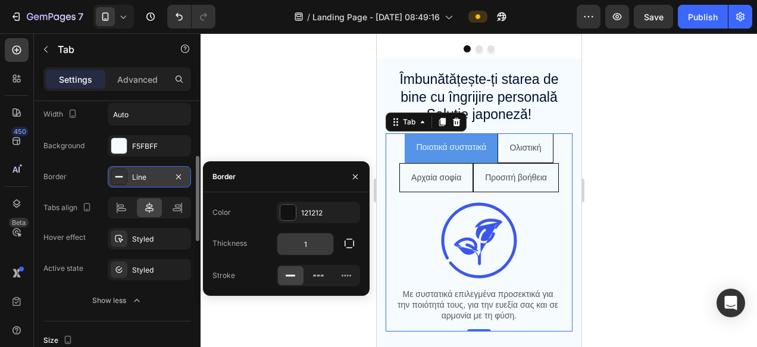
click at [314, 242] on input "1" at bounding box center [305, 243] width 56 height 21
click at [297, 142] on div at bounding box center [479, 190] width 556 height 314
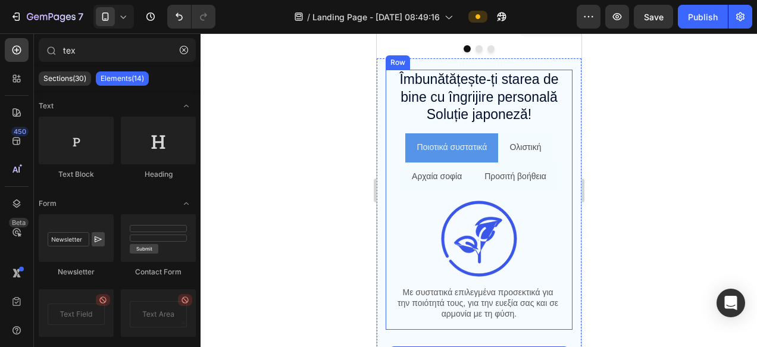
click at [396, 128] on div "Îmbunătățește-ți starea de bine cu îngrijire personală Soluție japoneză! Headin…" at bounding box center [478, 200] width 187 height 261
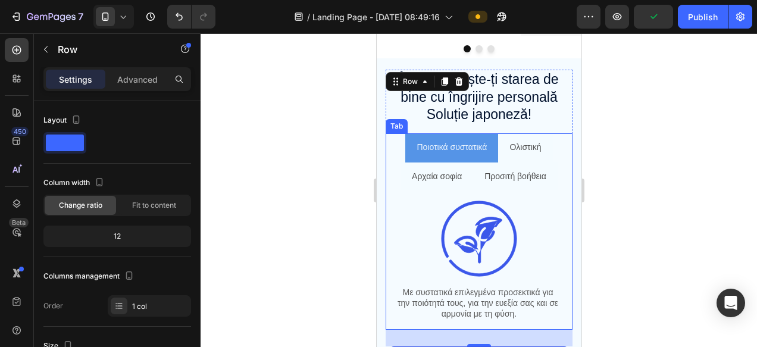
click at [399, 130] on div "Tab" at bounding box center [396, 126] width 22 height 14
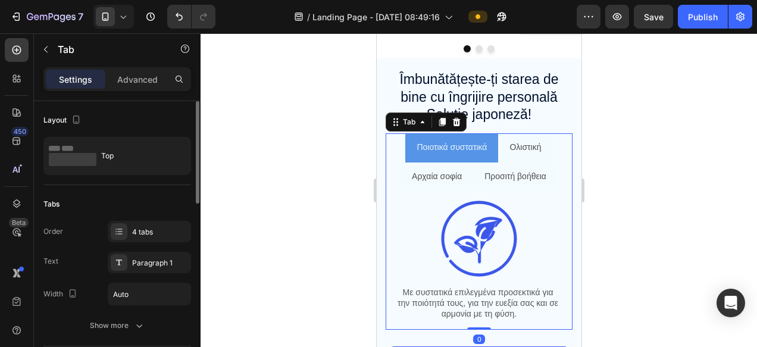
scroll to position [87, 0]
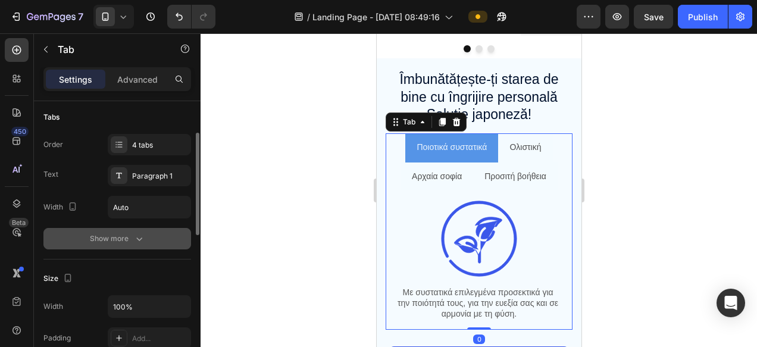
click at [126, 244] on div "Show more" at bounding box center [117, 239] width 55 height 12
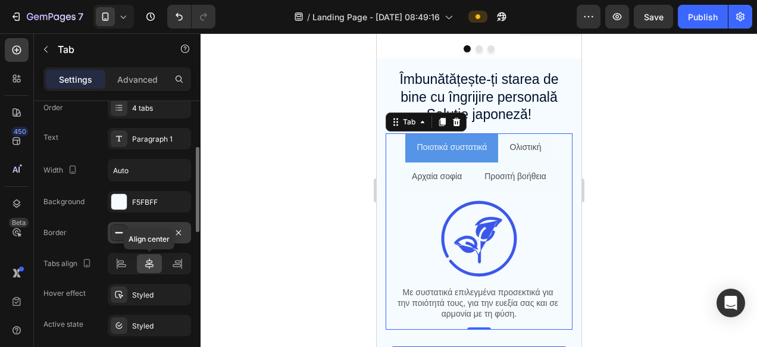
scroll to position [131, 0]
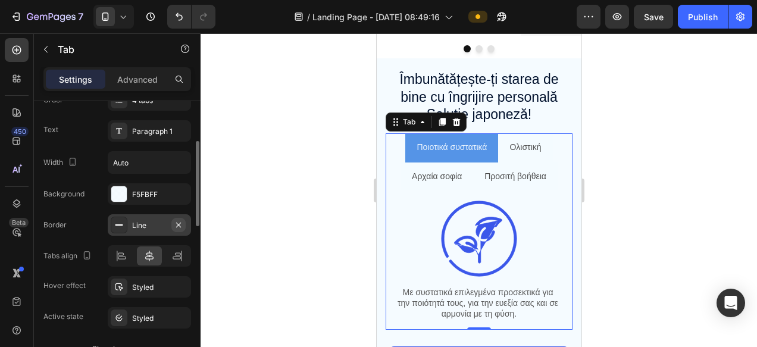
click at [181, 223] on icon "button" at bounding box center [179, 225] width 10 height 10
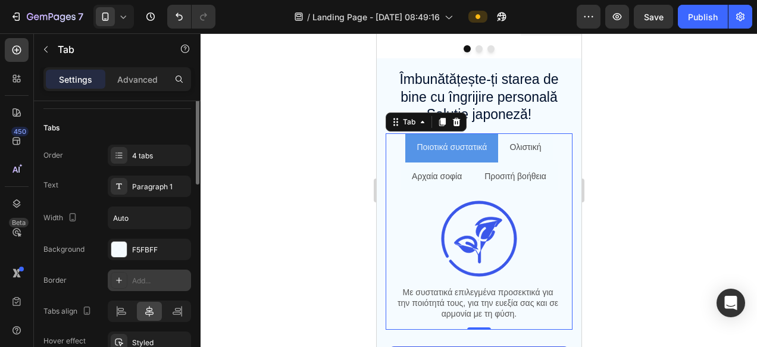
scroll to position [83, 0]
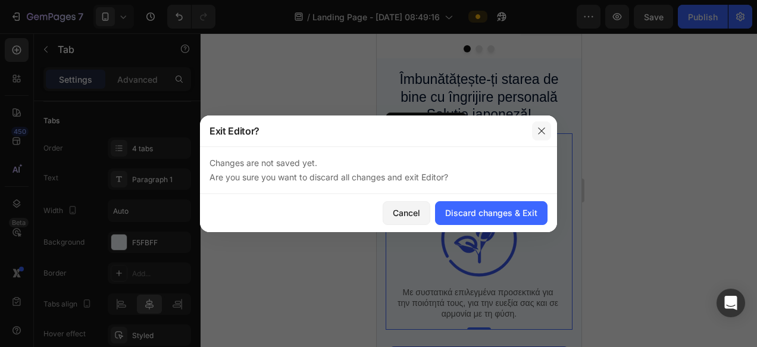
click at [547, 127] on button "button" at bounding box center [541, 130] width 19 height 19
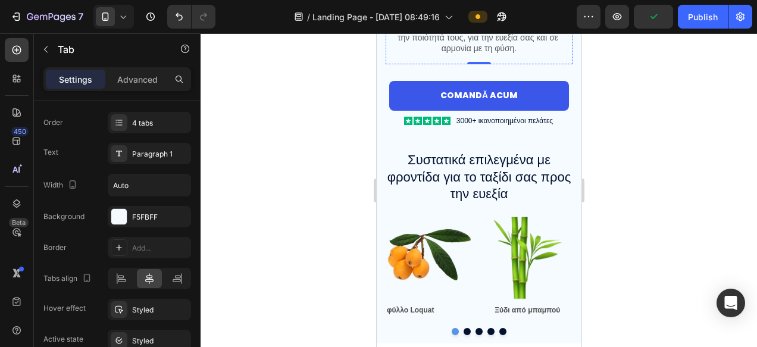
scroll to position [1001, 0]
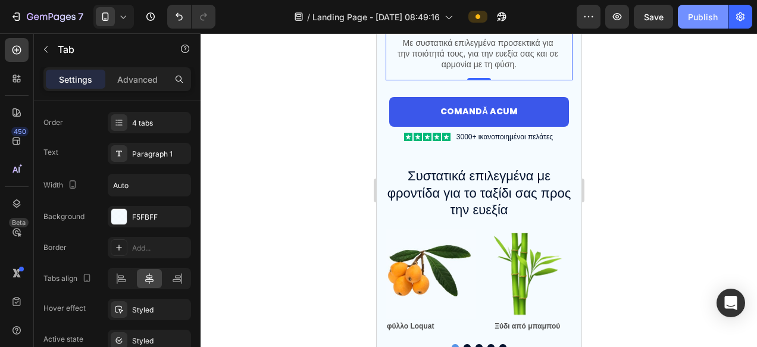
click at [687, 17] on button "Publish" at bounding box center [703, 17] width 50 height 24
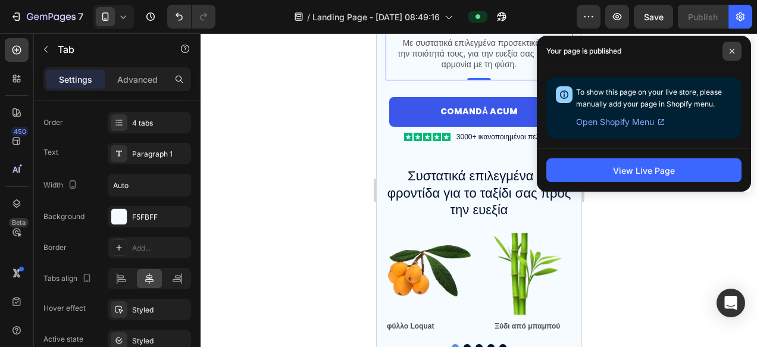
click at [739, 47] on span at bounding box center [731, 51] width 19 height 19
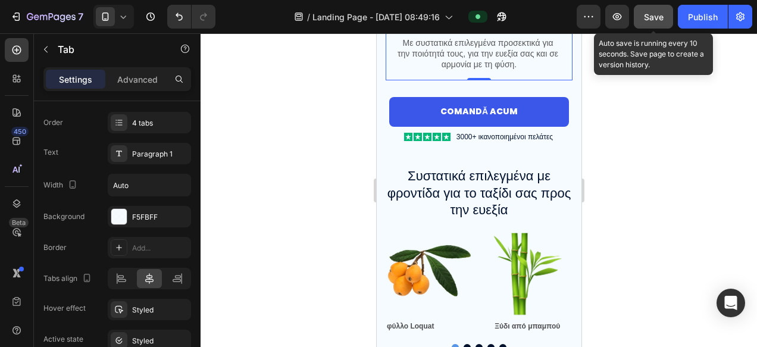
click at [653, 20] on span "Save" at bounding box center [654, 17] width 20 height 10
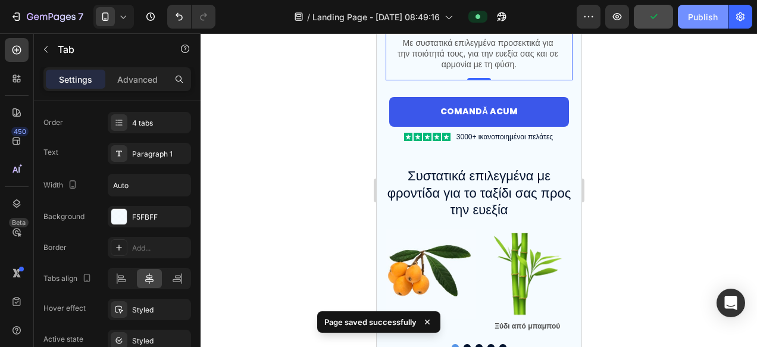
click at [713, 18] on div "Publish" at bounding box center [703, 17] width 30 height 12
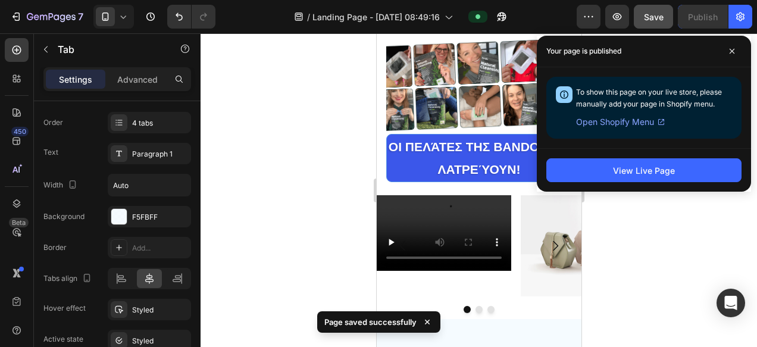
scroll to position [206, 0]
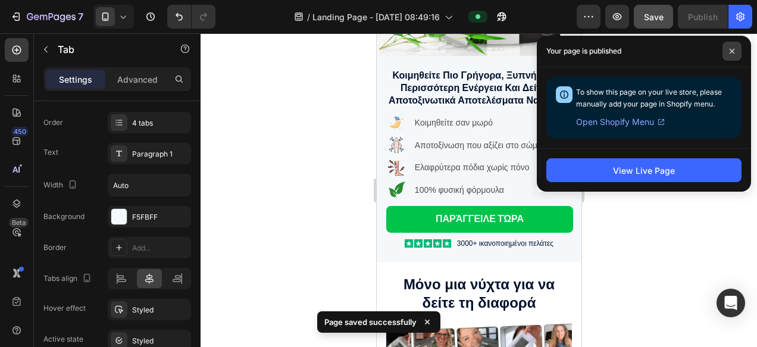
click at [731, 54] on span at bounding box center [731, 51] width 19 height 19
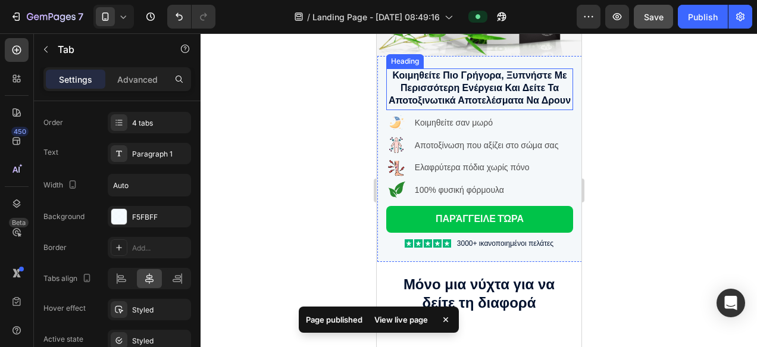
scroll to position [0, 0]
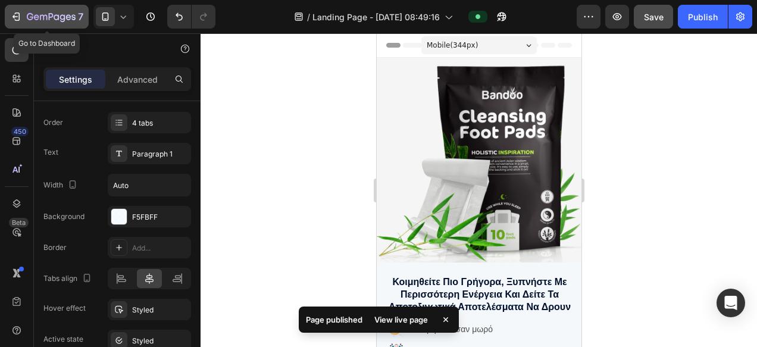
click at [20, 23] on div "7" at bounding box center [46, 17] width 73 height 14
